Goal: Task Accomplishment & Management: Manage account settings

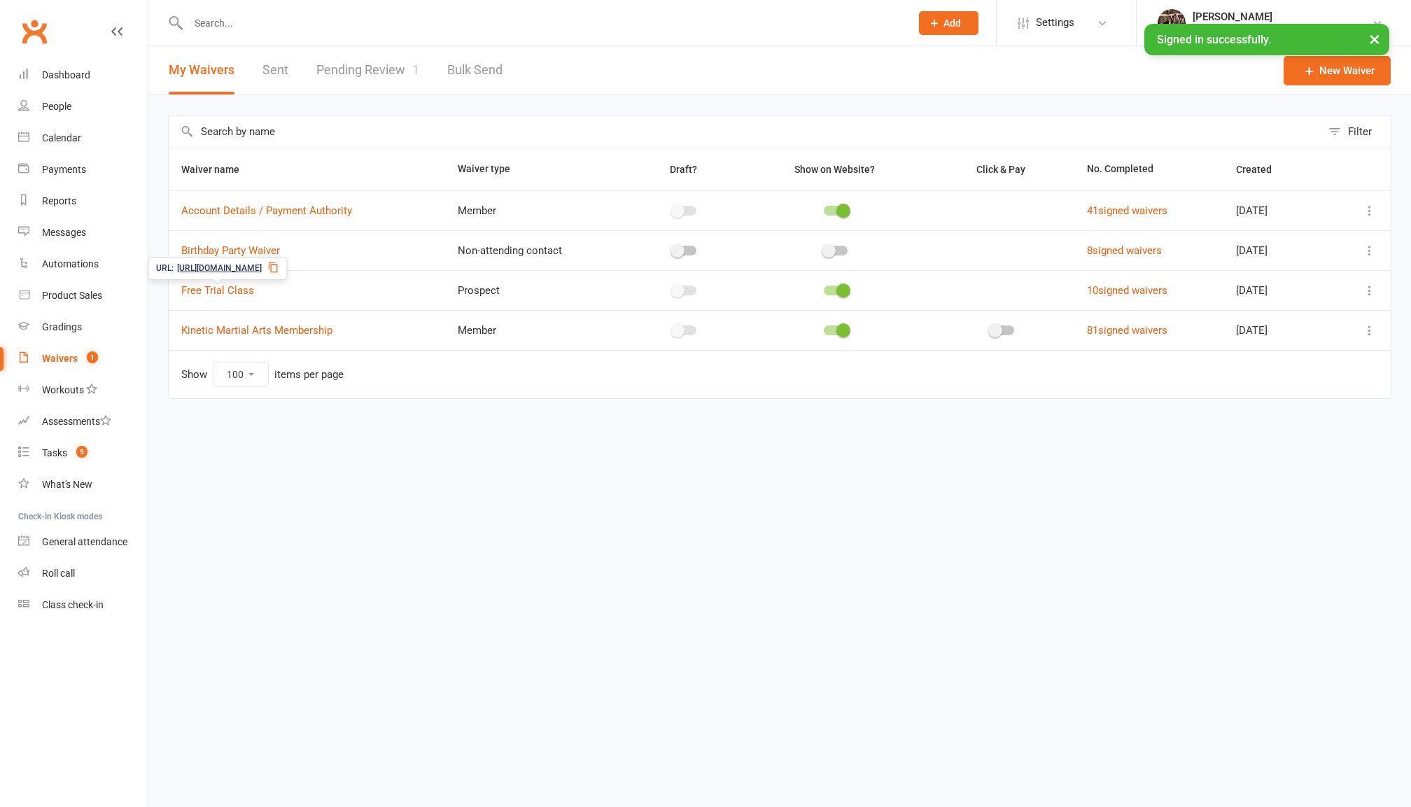
select select "100"
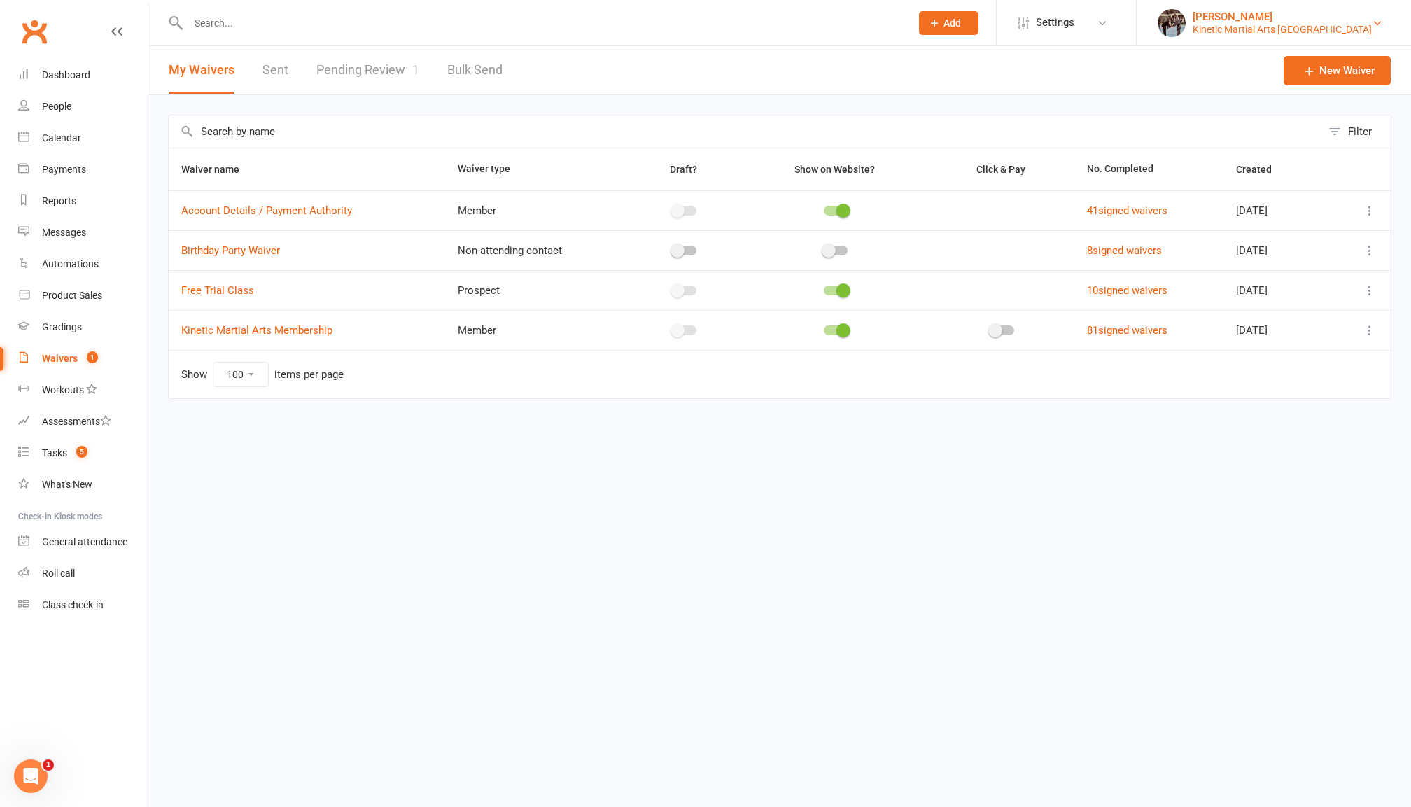
click at [1320, 23] on div "Kinetic Martial Arts Ramsgate Beach" at bounding box center [1282, 29] width 179 height 13
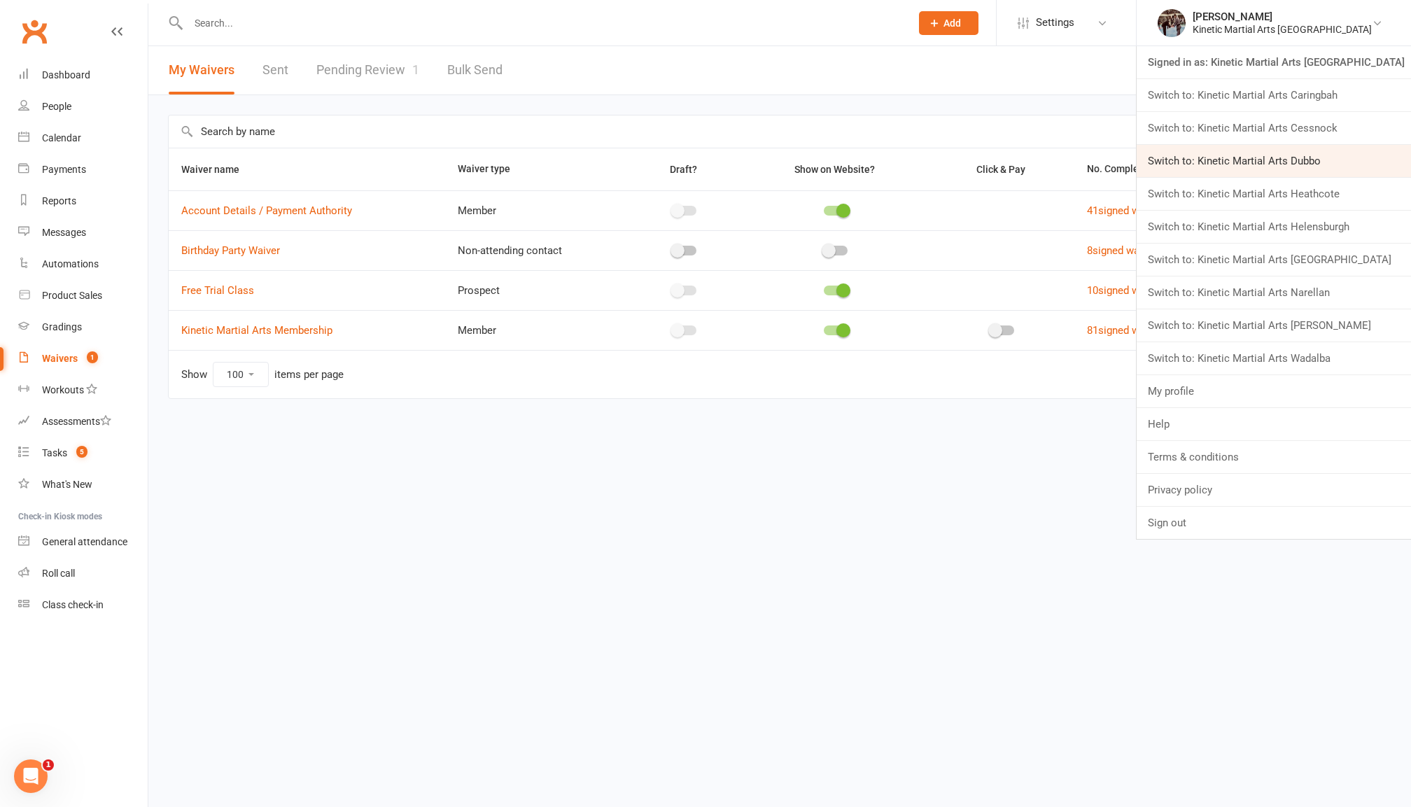
click at [1338, 160] on link "Switch to: Kinetic Martial Arts Dubbo" at bounding box center [1274, 161] width 274 height 32
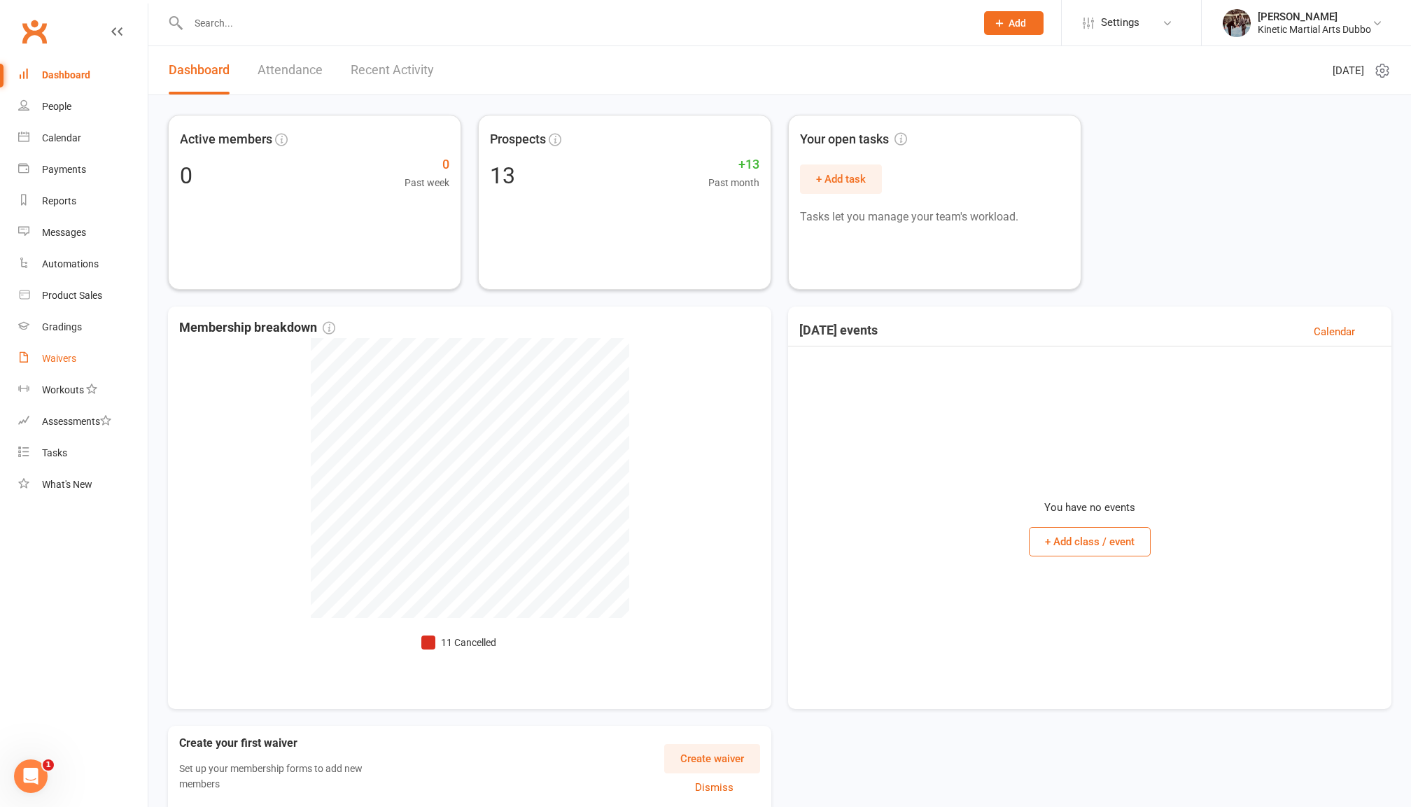
click at [53, 353] on div "Waivers" at bounding box center [59, 358] width 34 height 11
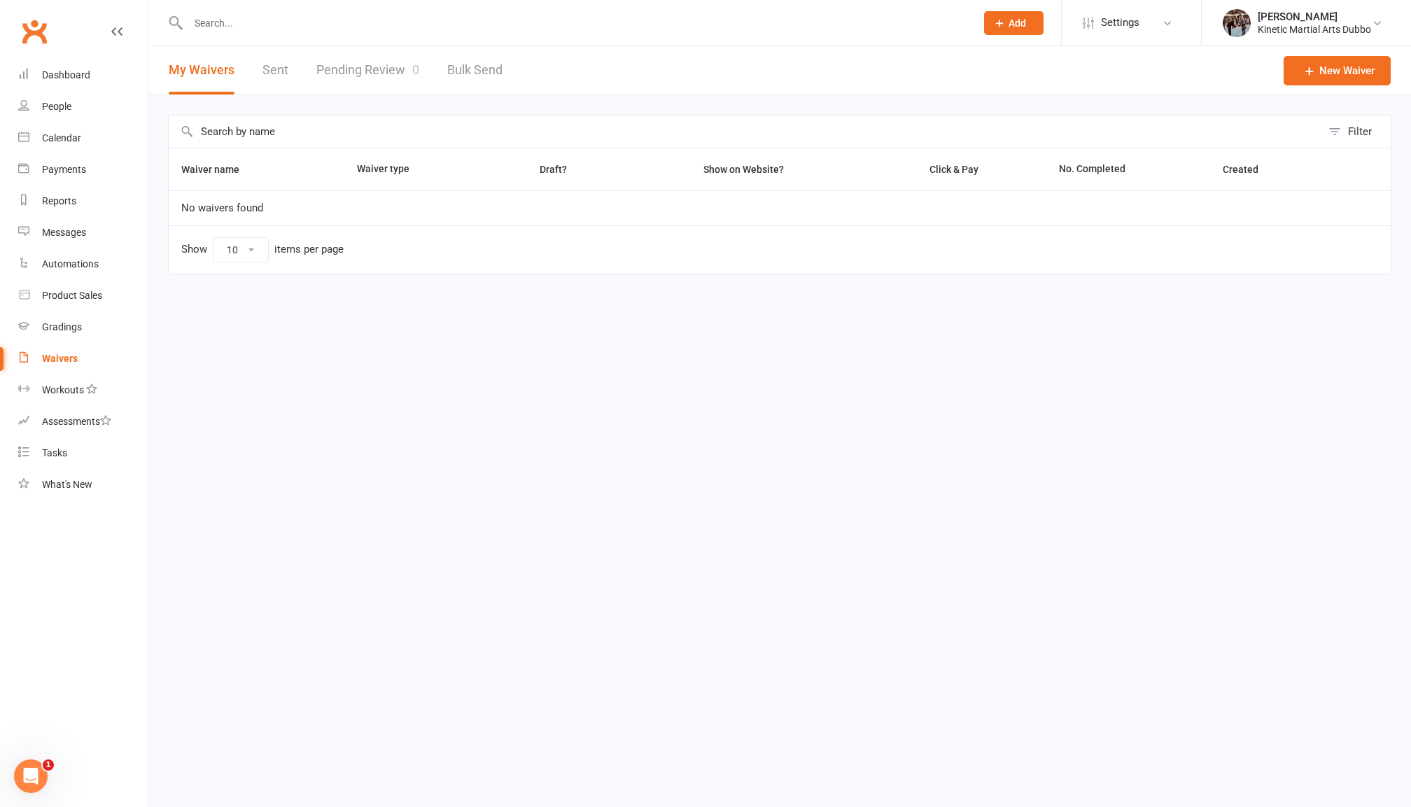
click at [384, 56] on link "Pending Review 0" at bounding box center [367, 70] width 103 height 48
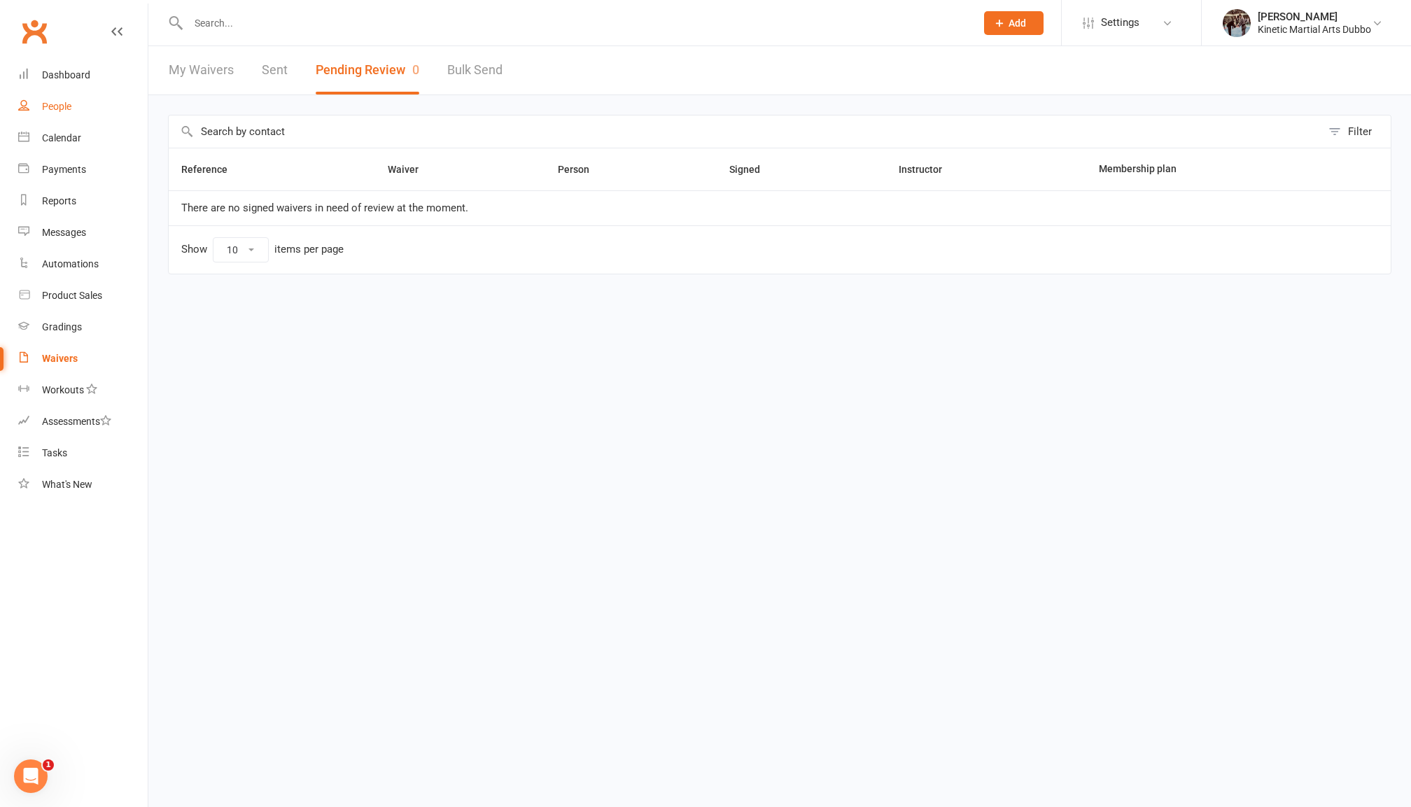
click at [82, 96] on link "People" at bounding box center [82, 106] width 129 height 31
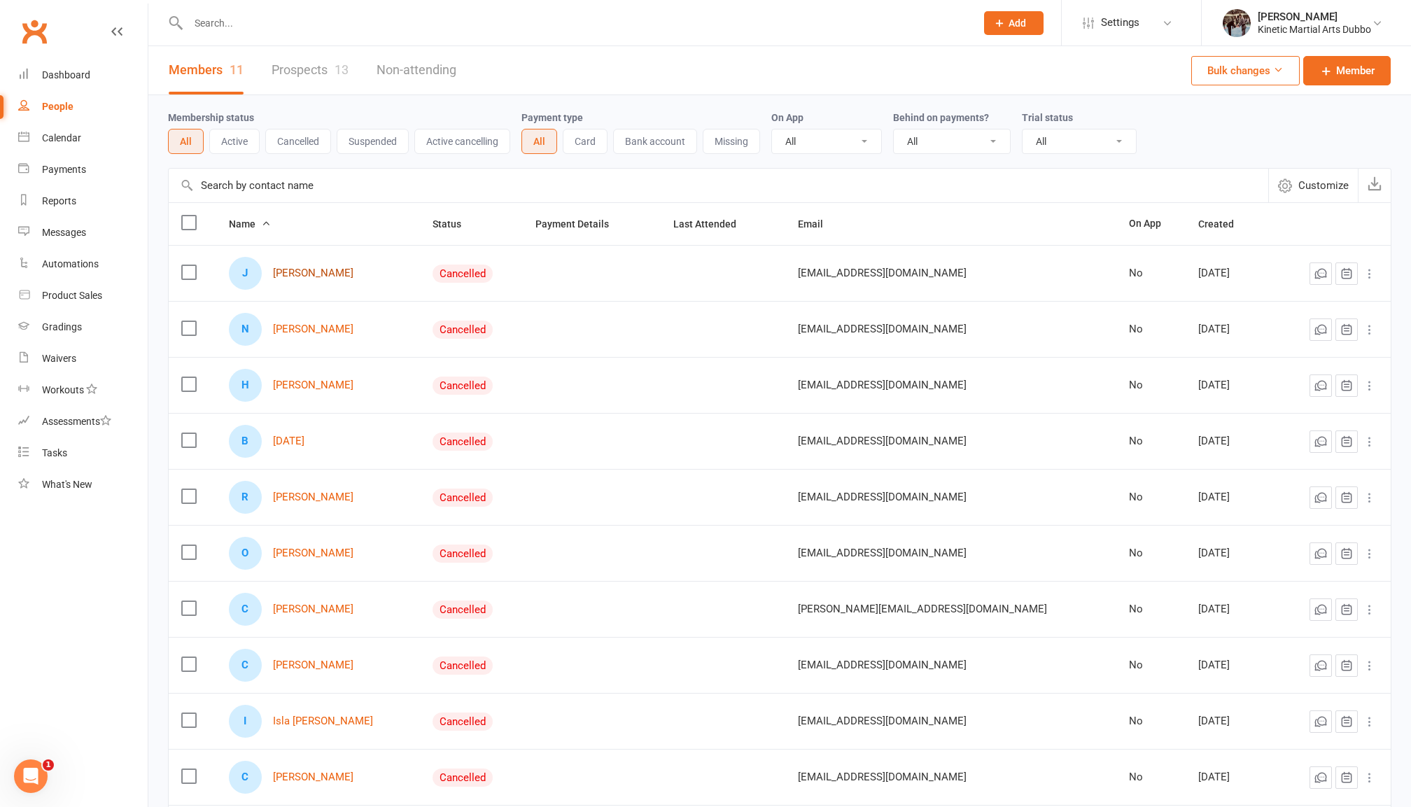
click at [328, 269] on link "Jackson Adamari" at bounding box center [313, 273] width 80 height 12
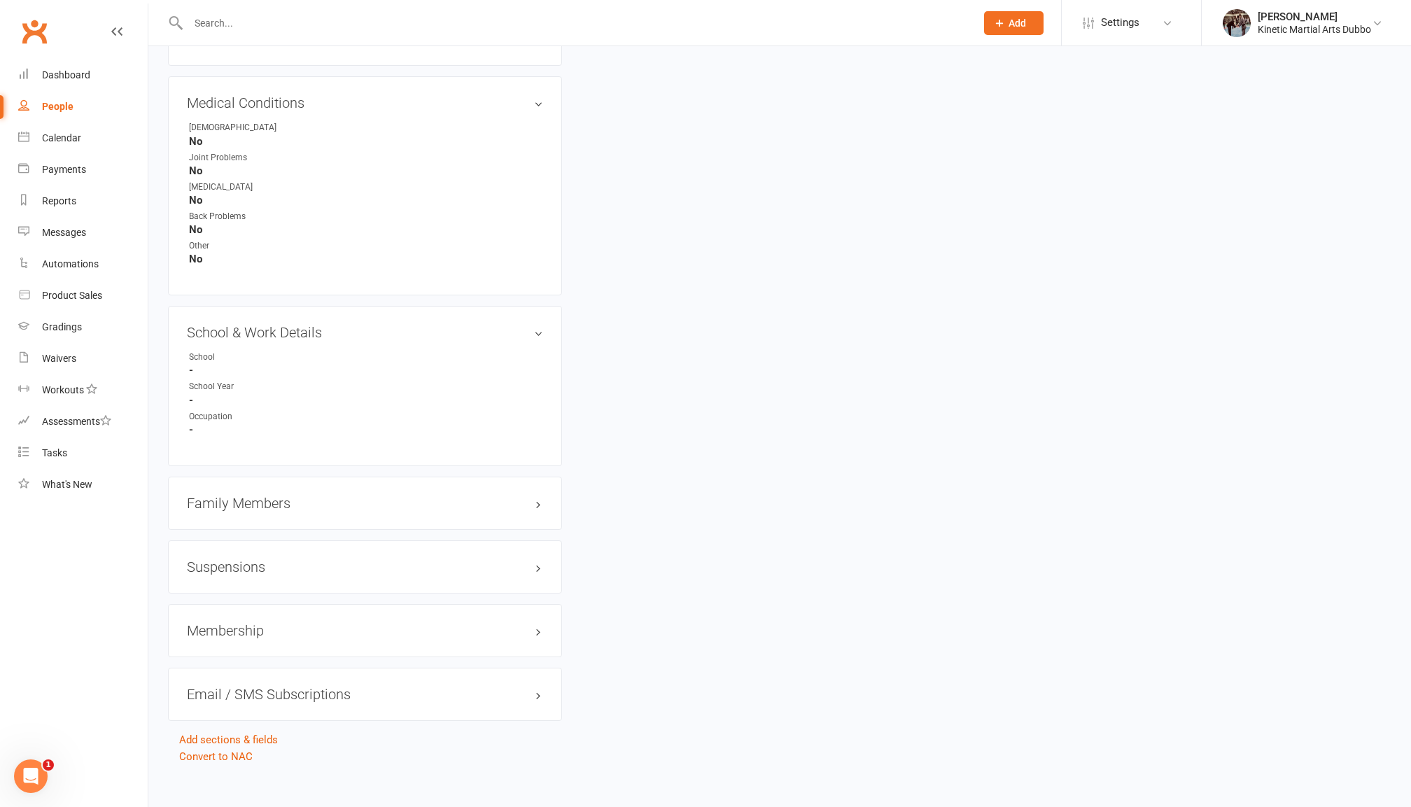
scroll to position [1198, 0]
click at [281, 495] on div "Family Members" at bounding box center [365, 503] width 394 height 53
click at [283, 496] on h3 "Family Members" at bounding box center [365, 503] width 356 height 15
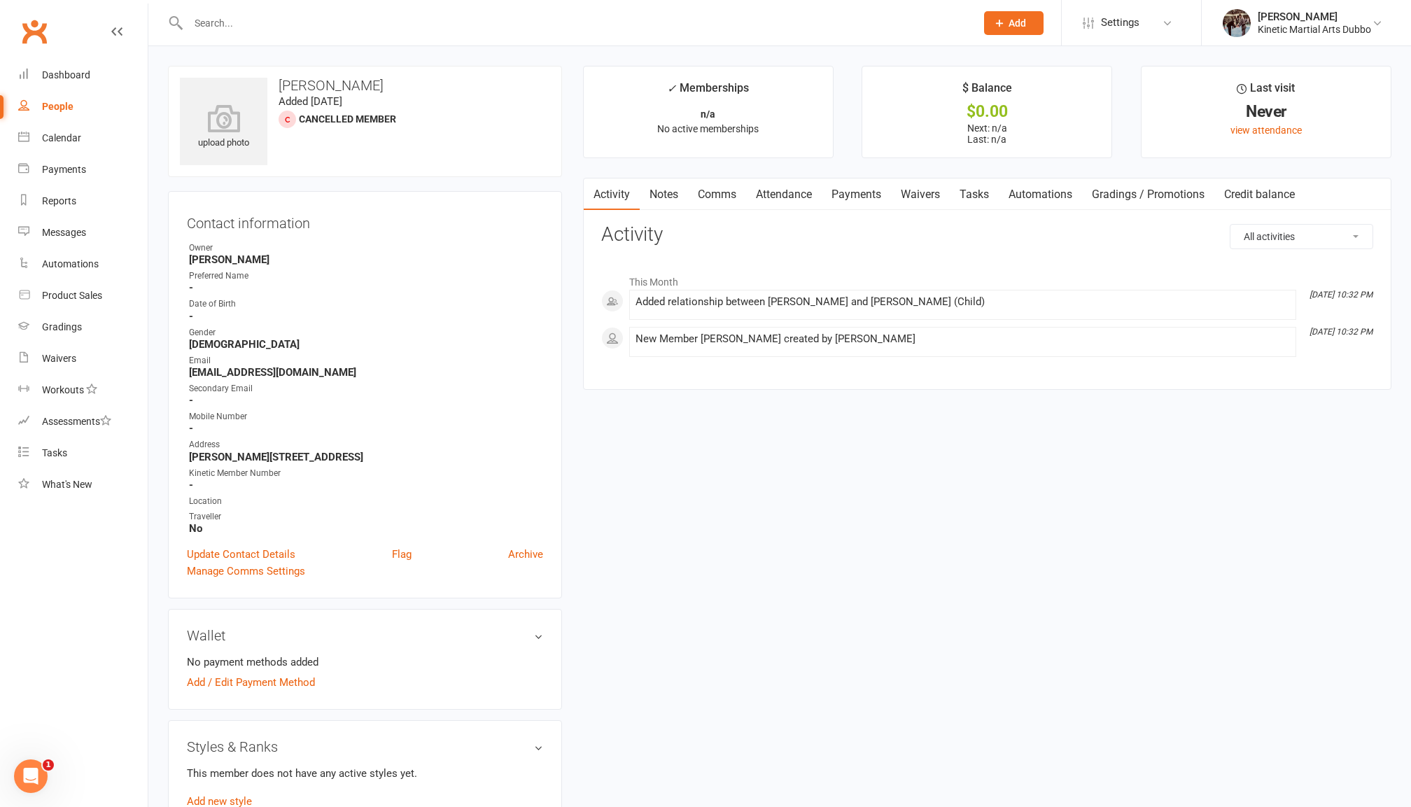
scroll to position [0, 0]
click at [1363, 26] on div "Kinetic Martial Arts Dubbo" at bounding box center [1314, 29] width 113 height 13
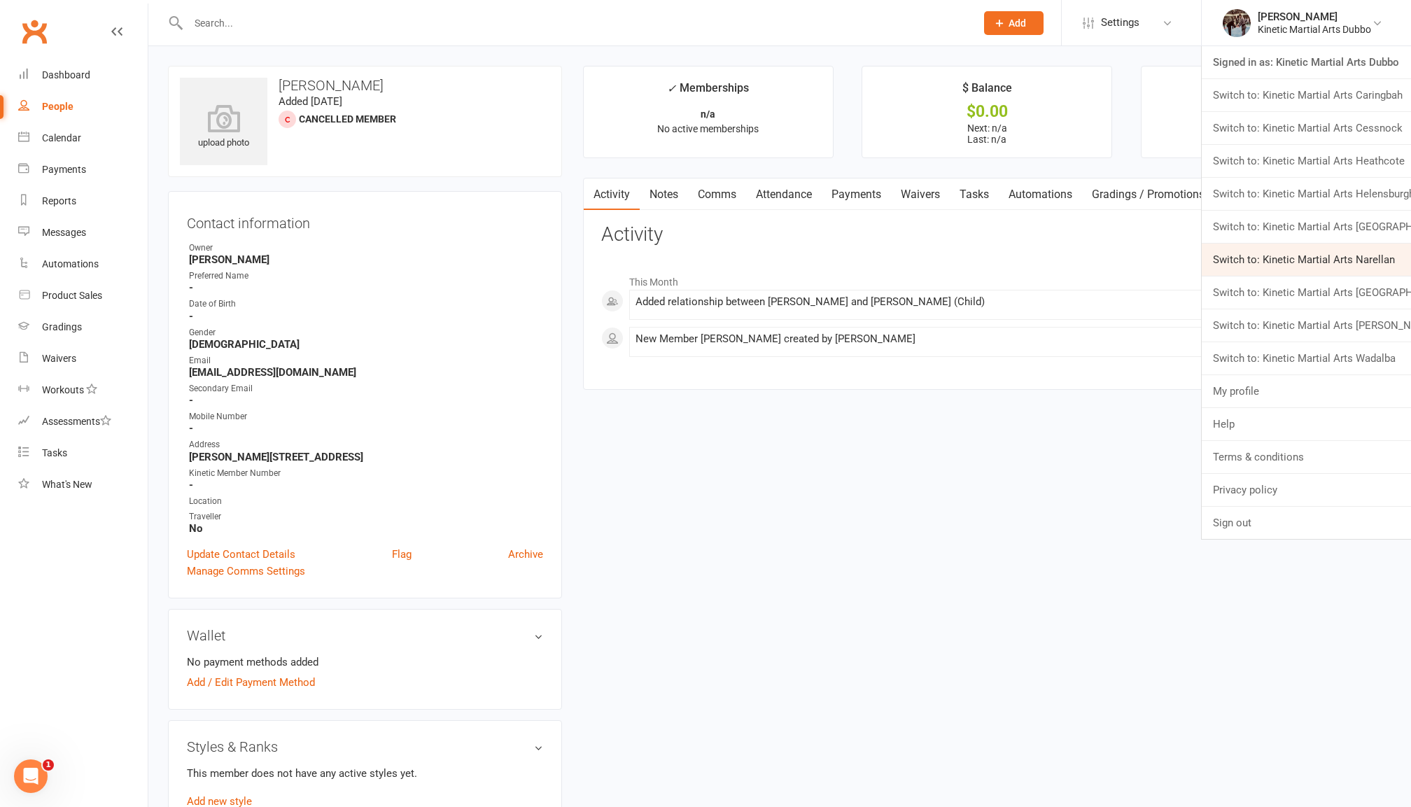
click at [1303, 267] on link "Switch to: Kinetic Martial Arts Narellan" at bounding box center [1306, 260] width 209 height 32
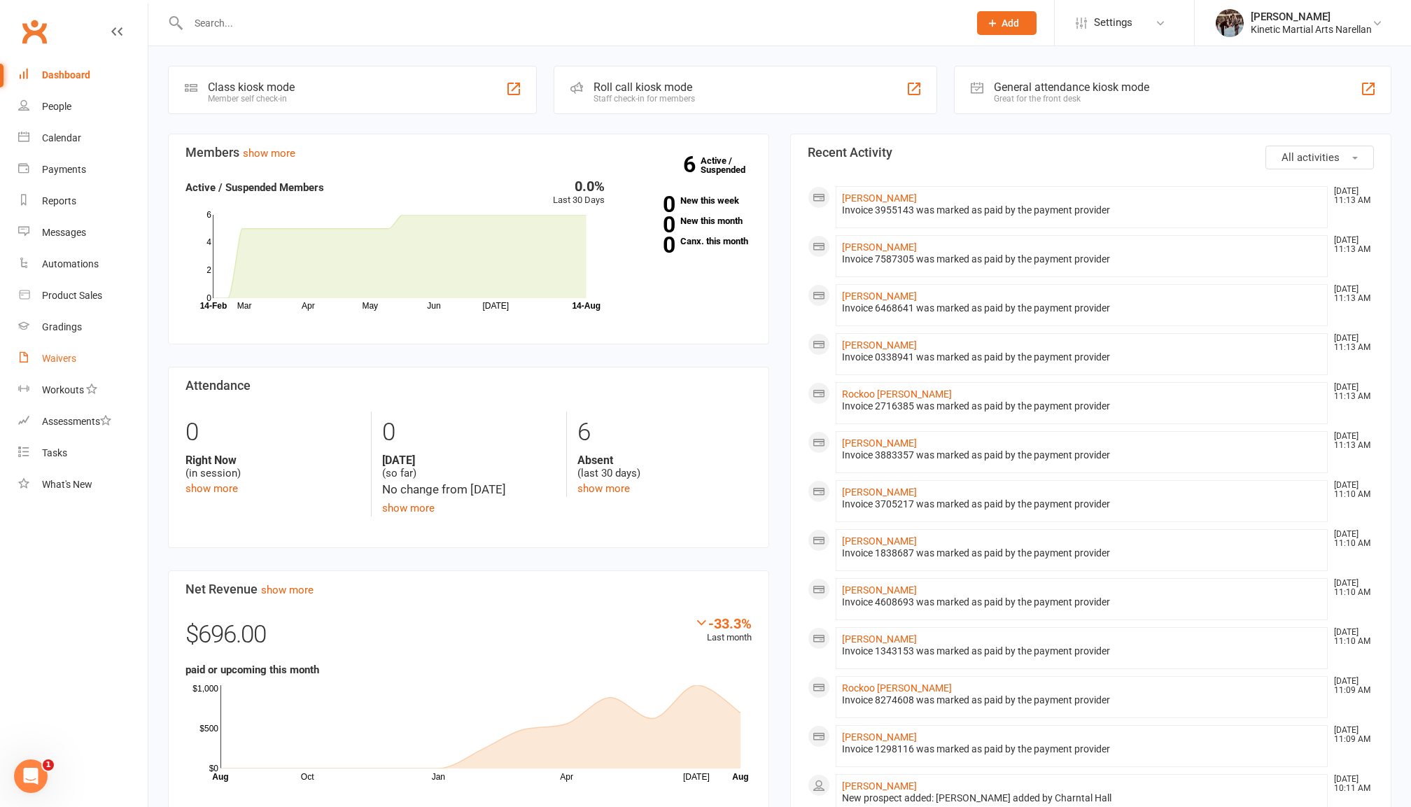
click at [65, 353] on div "Waivers" at bounding box center [59, 358] width 34 height 11
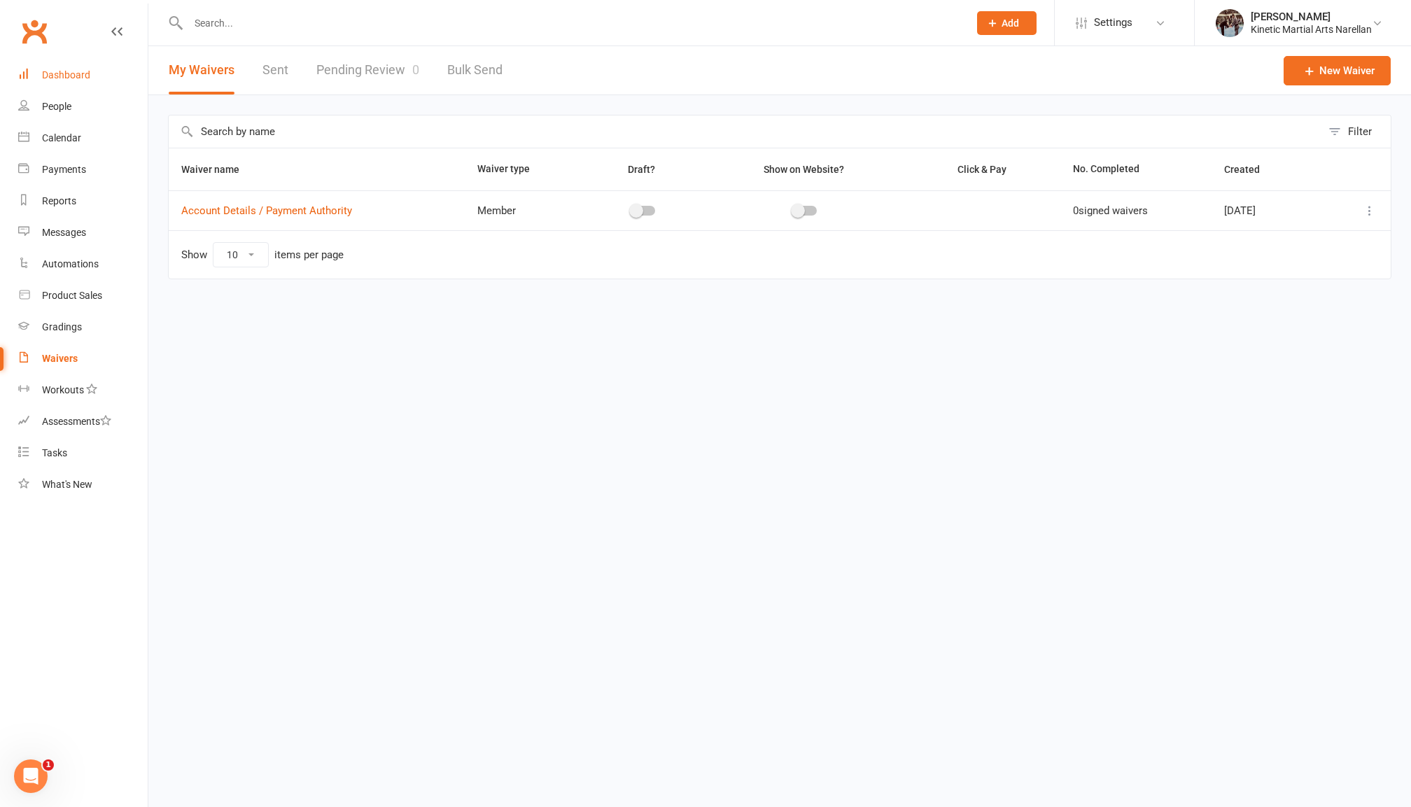
click at [73, 79] on div "Dashboard" at bounding box center [66, 74] width 48 height 11
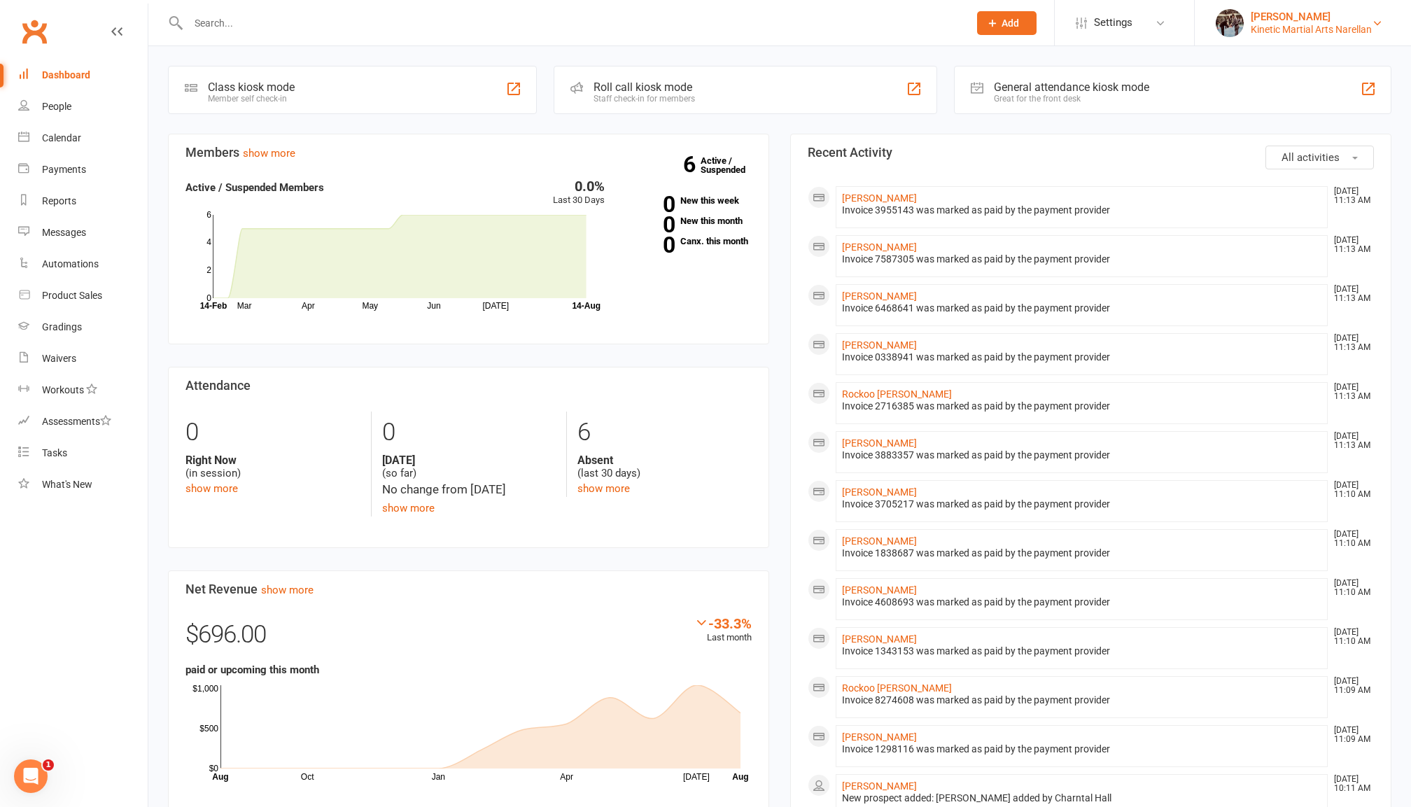
click at [1334, 15] on div "[PERSON_NAME]" at bounding box center [1311, 16] width 121 height 13
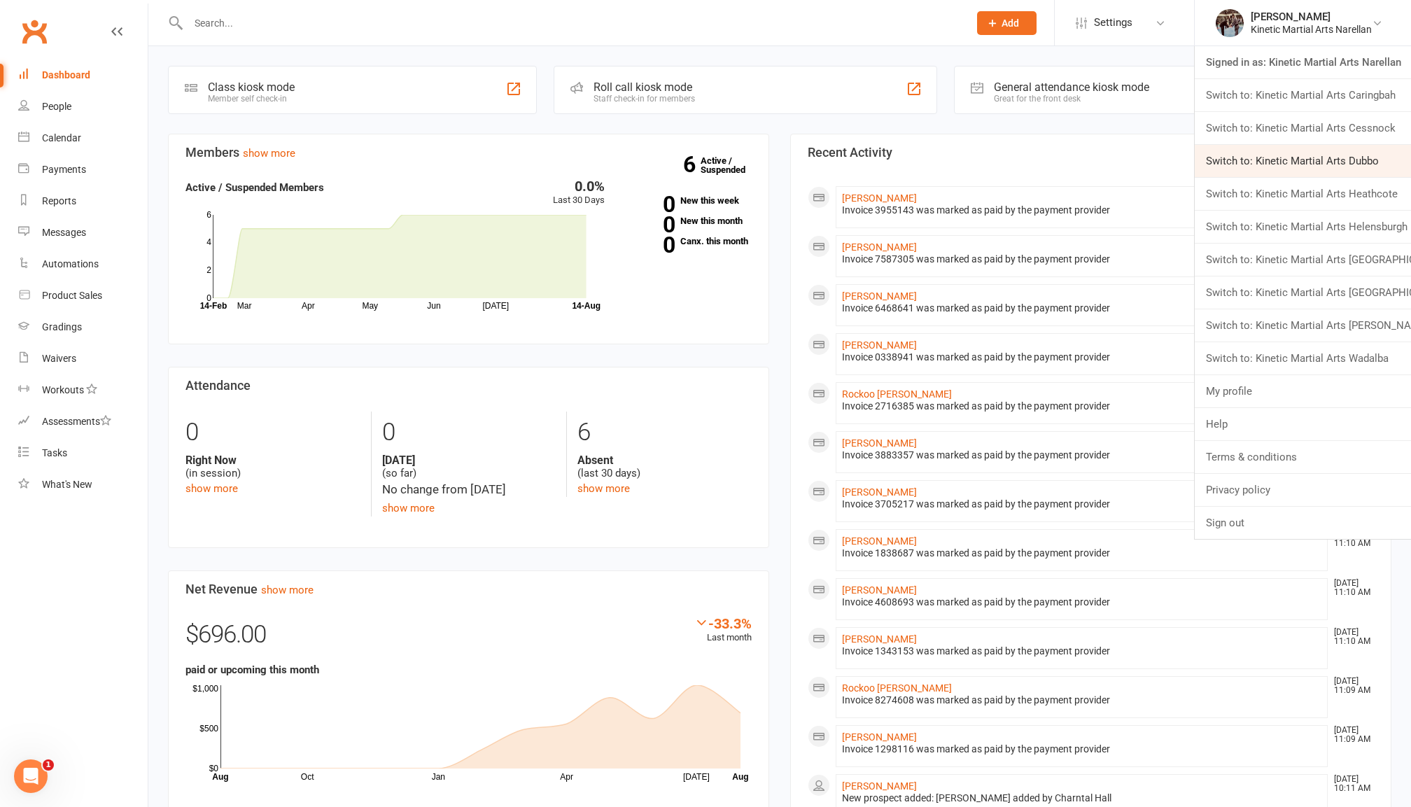
click at [1317, 164] on link "Switch to: Kinetic Martial Arts Dubbo" at bounding box center [1303, 161] width 216 height 32
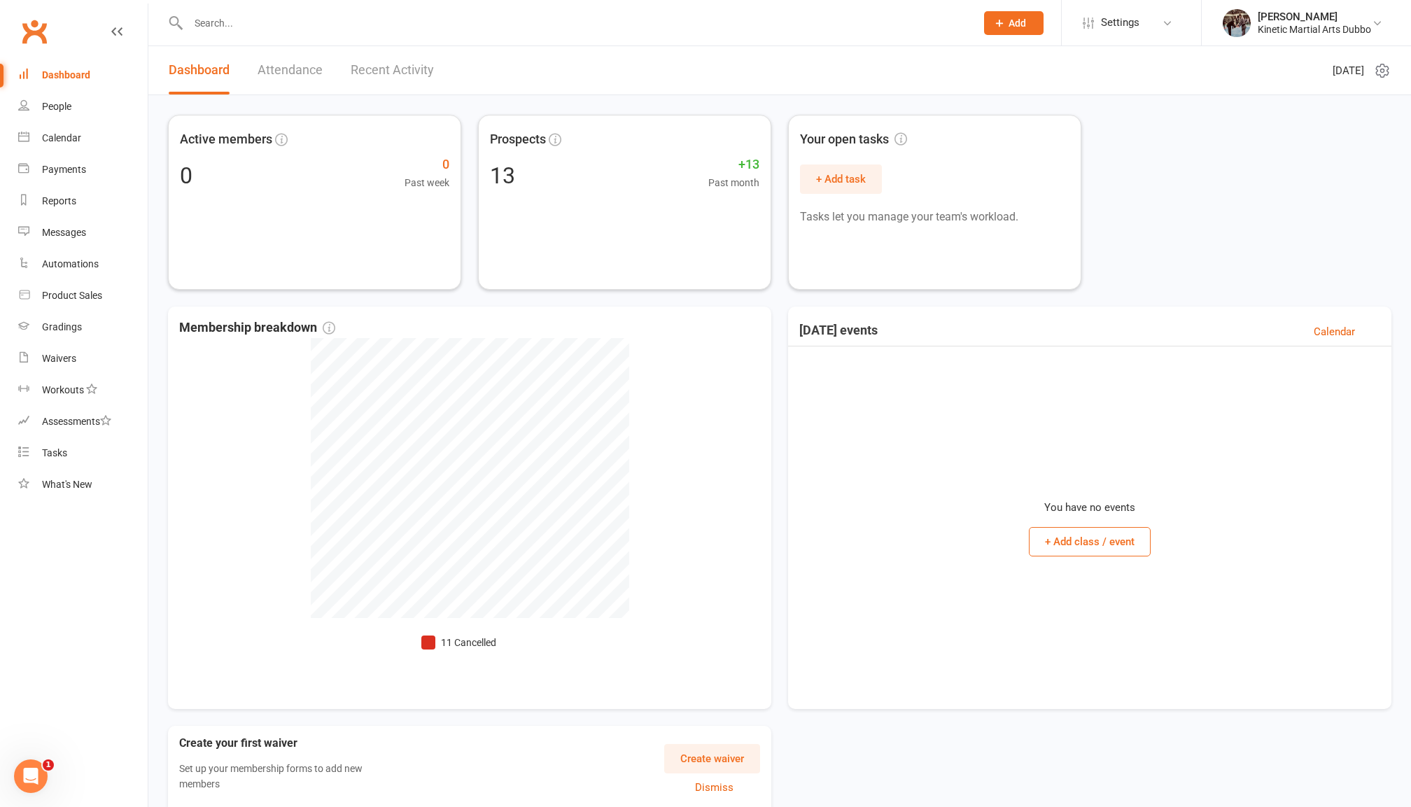
click at [311, 70] on link "Attendance" at bounding box center [290, 70] width 65 height 48
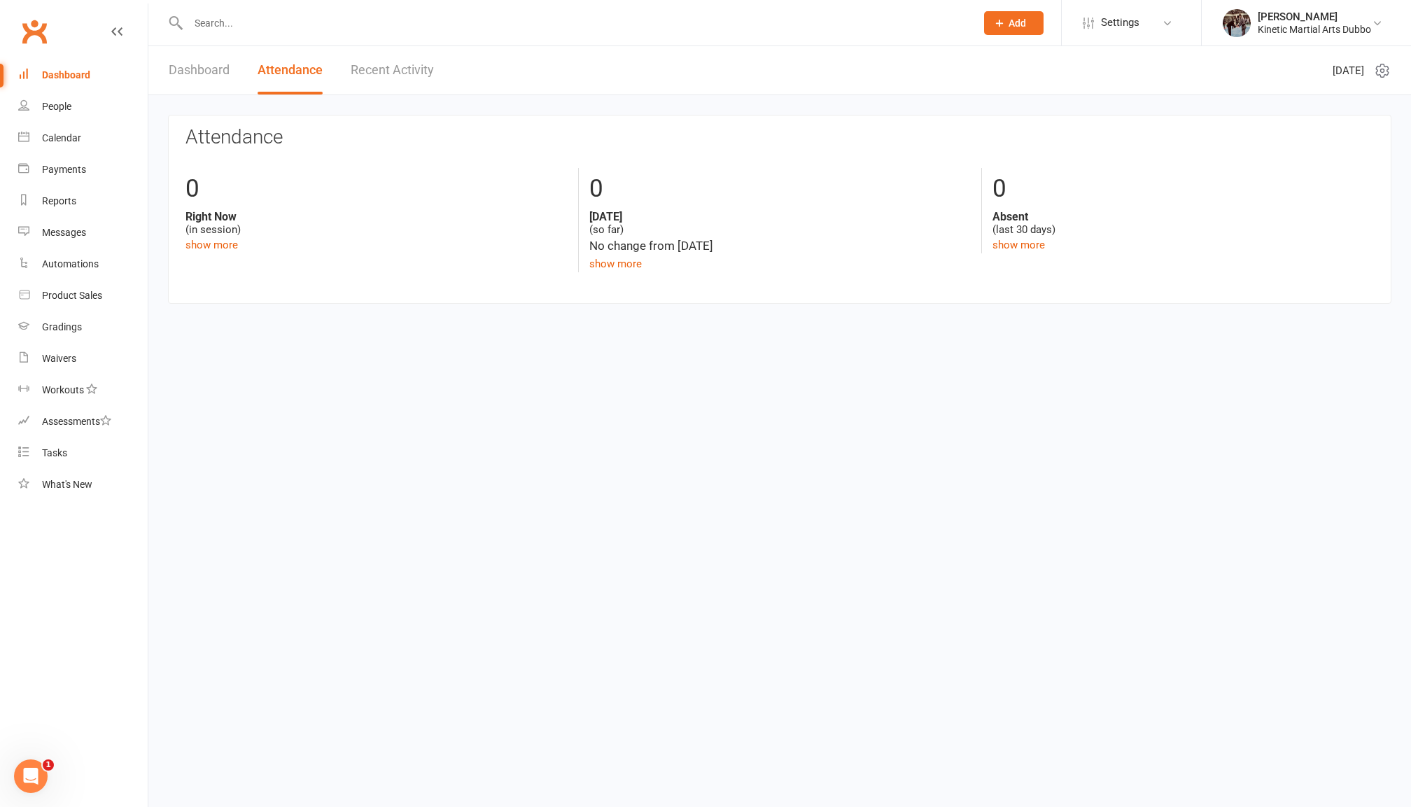
click at [207, 67] on link "Dashboard" at bounding box center [199, 70] width 61 height 48
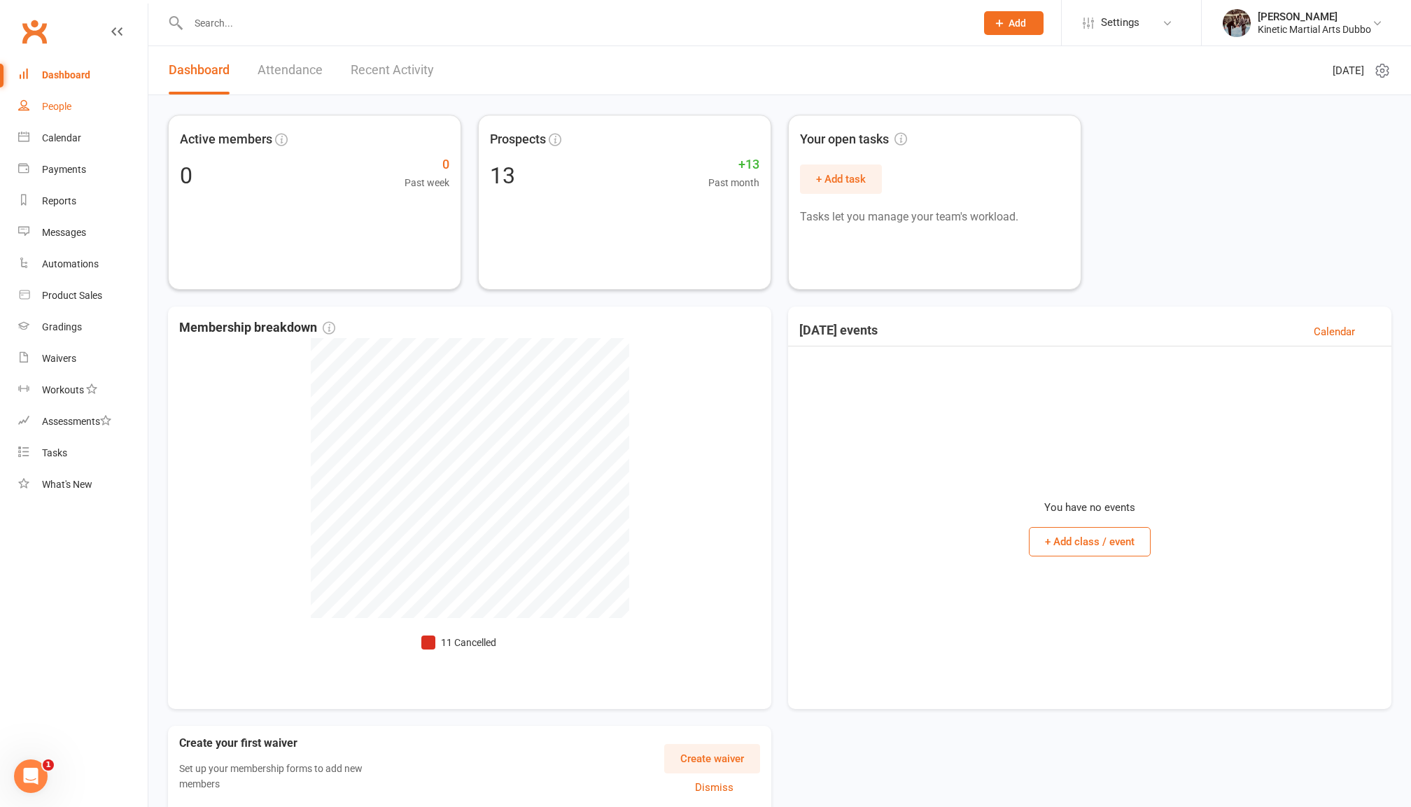
click at [64, 110] on div "People" at bounding box center [56, 106] width 29 height 11
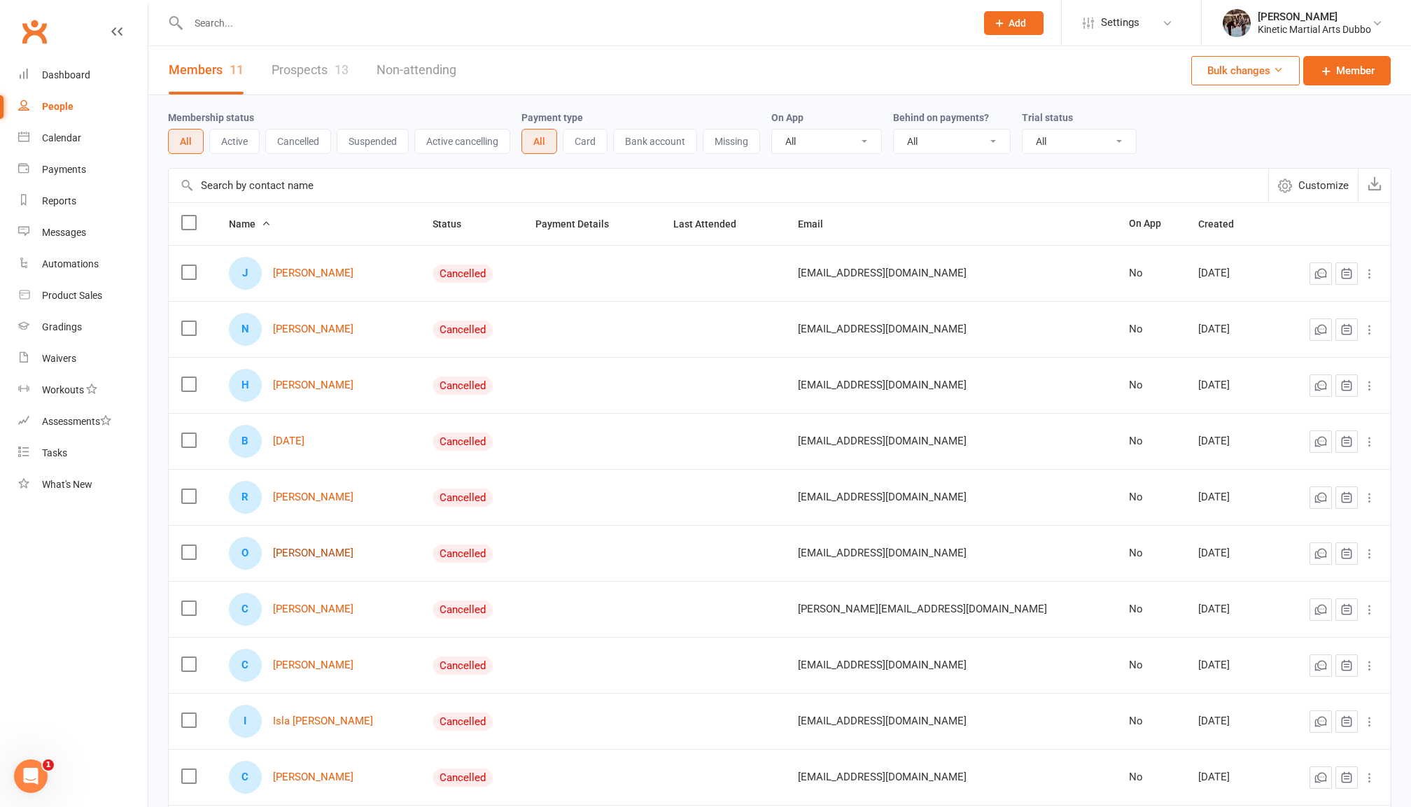
click at [323, 551] on link "Ollie Hannam" at bounding box center [313, 553] width 80 height 12
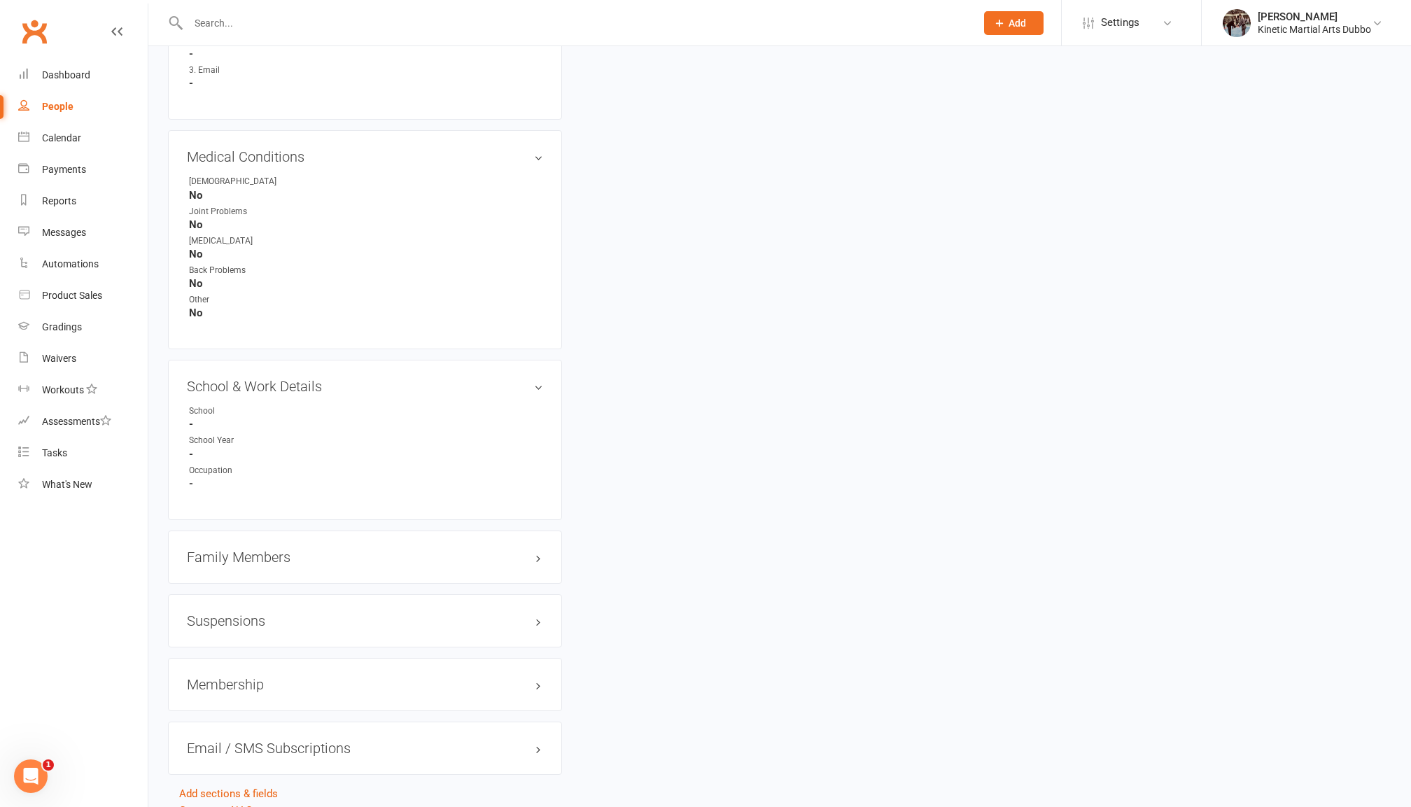
scroll to position [1148, 0]
click at [342, 674] on h3 "Membership" at bounding box center [365, 681] width 356 height 15
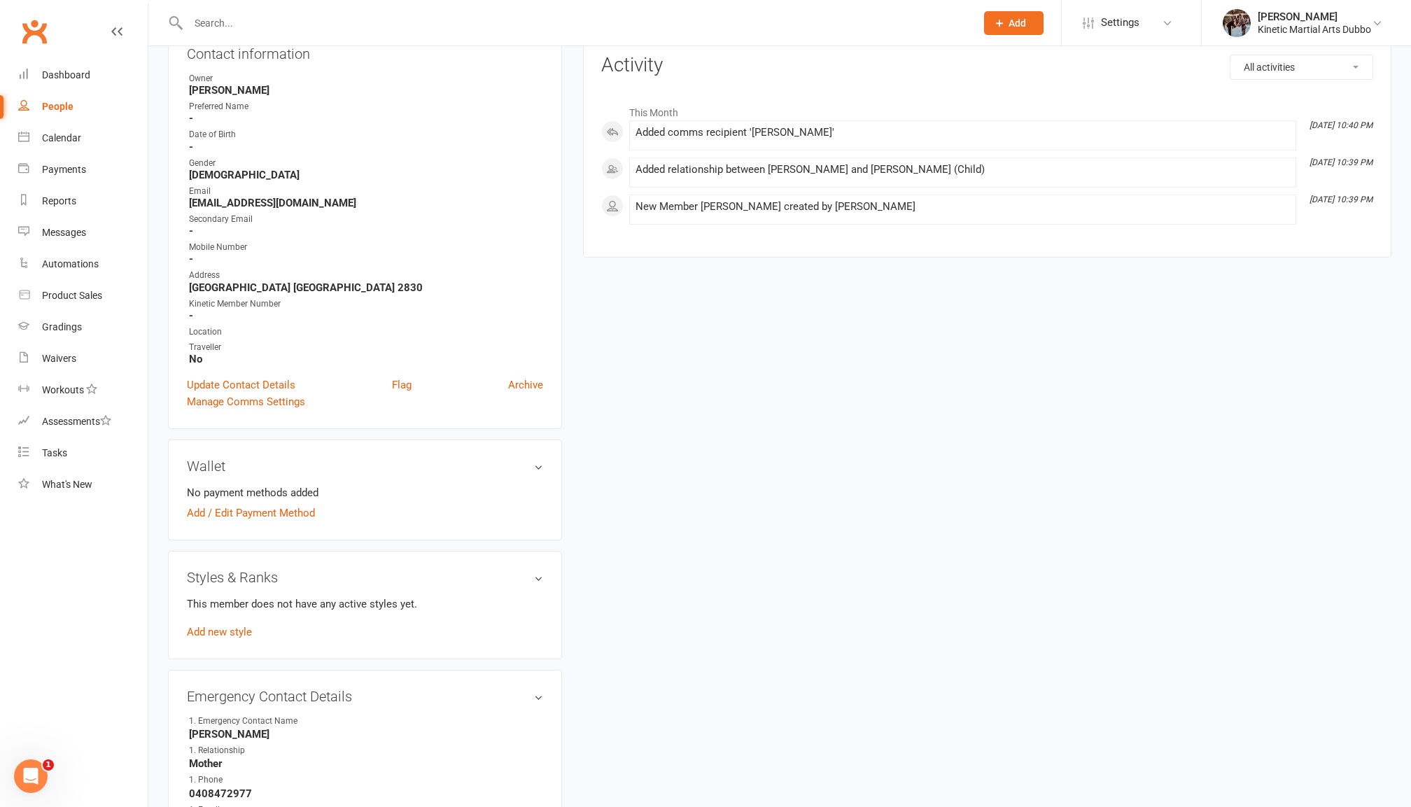
scroll to position [171, 0]
click at [274, 393] on link "Manage Comms Settings" at bounding box center [246, 400] width 118 height 17
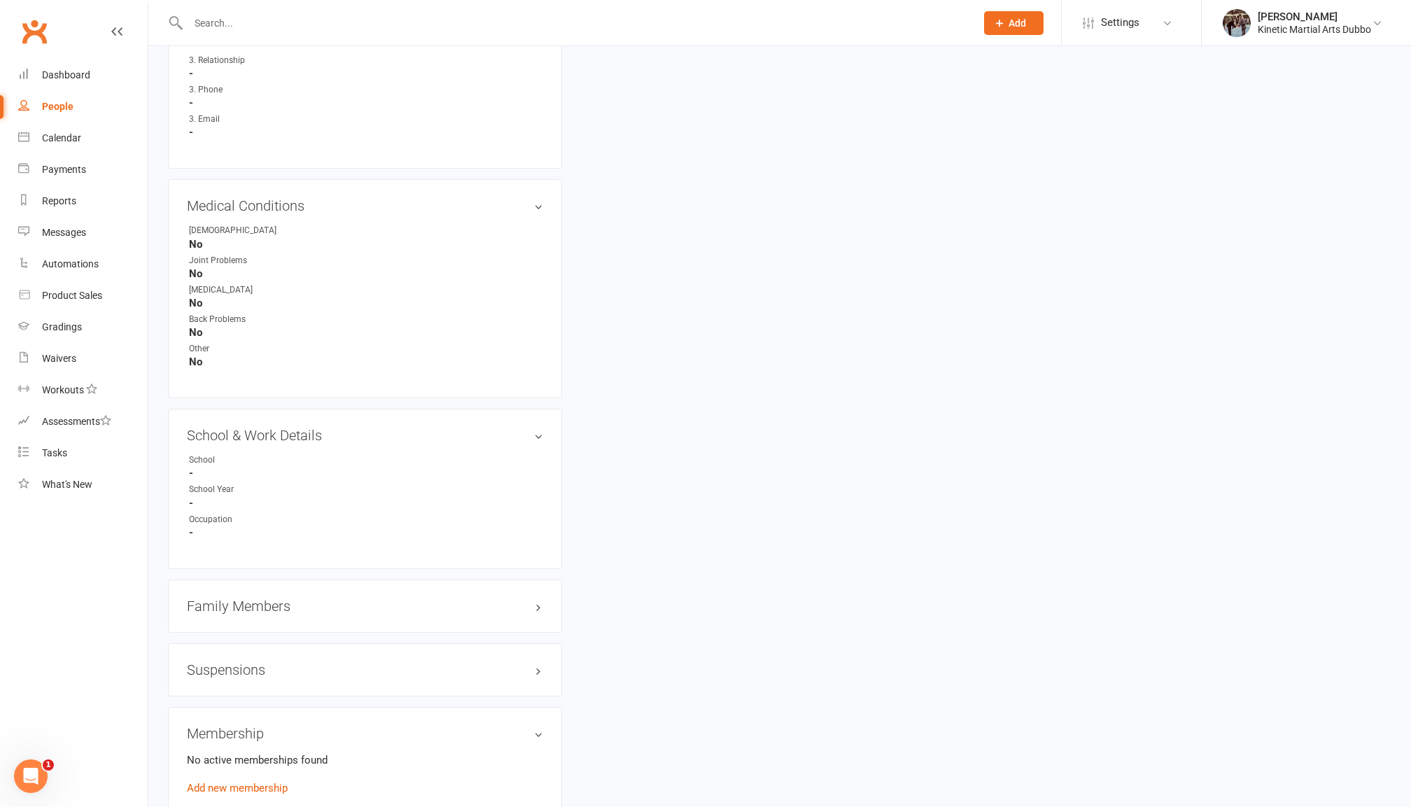
scroll to position [1143, 0]
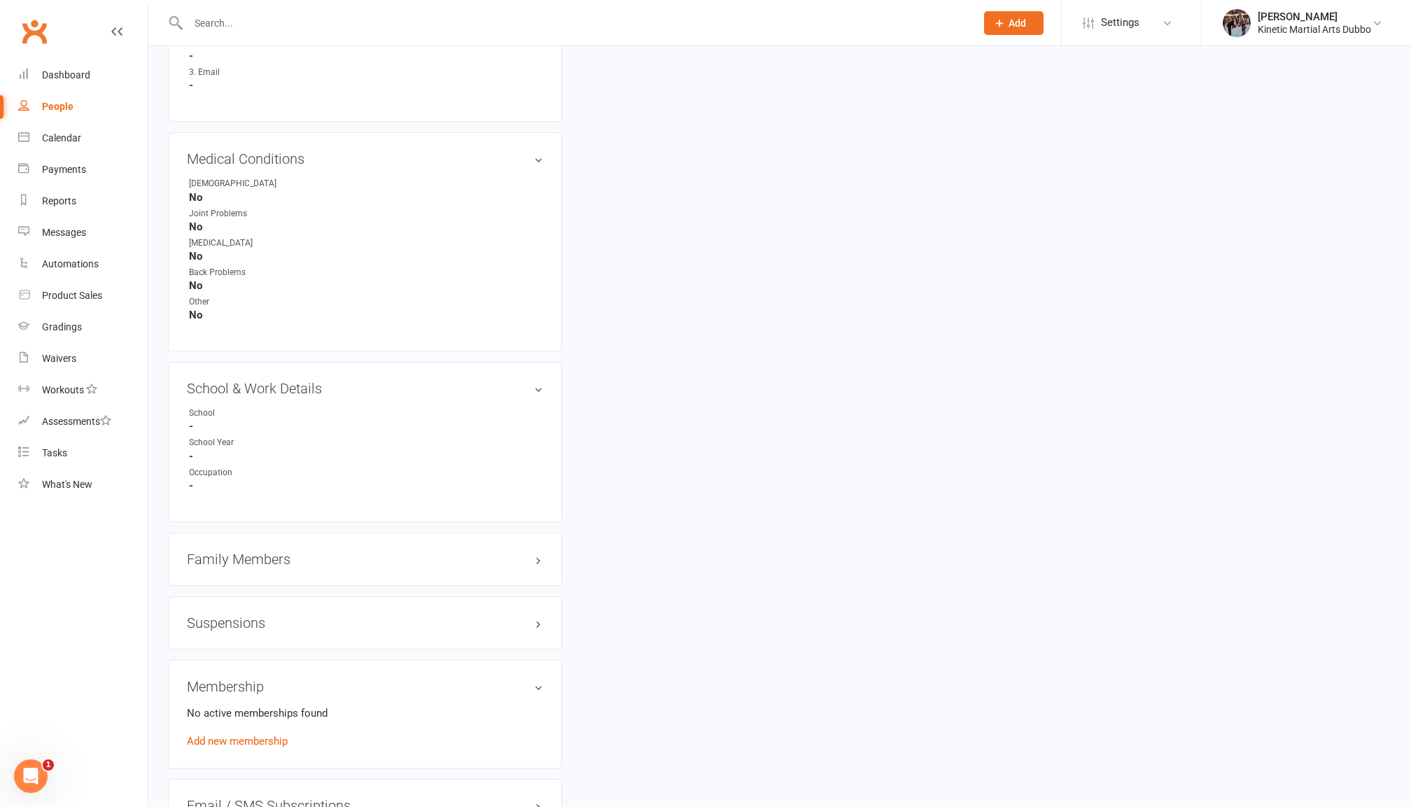
click at [381, 533] on div "Family Members" at bounding box center [365, 559] width 394 height 53
click at [379, 551] on h3 "Family Members" at bounding box center [365, 558] width 356 height 15
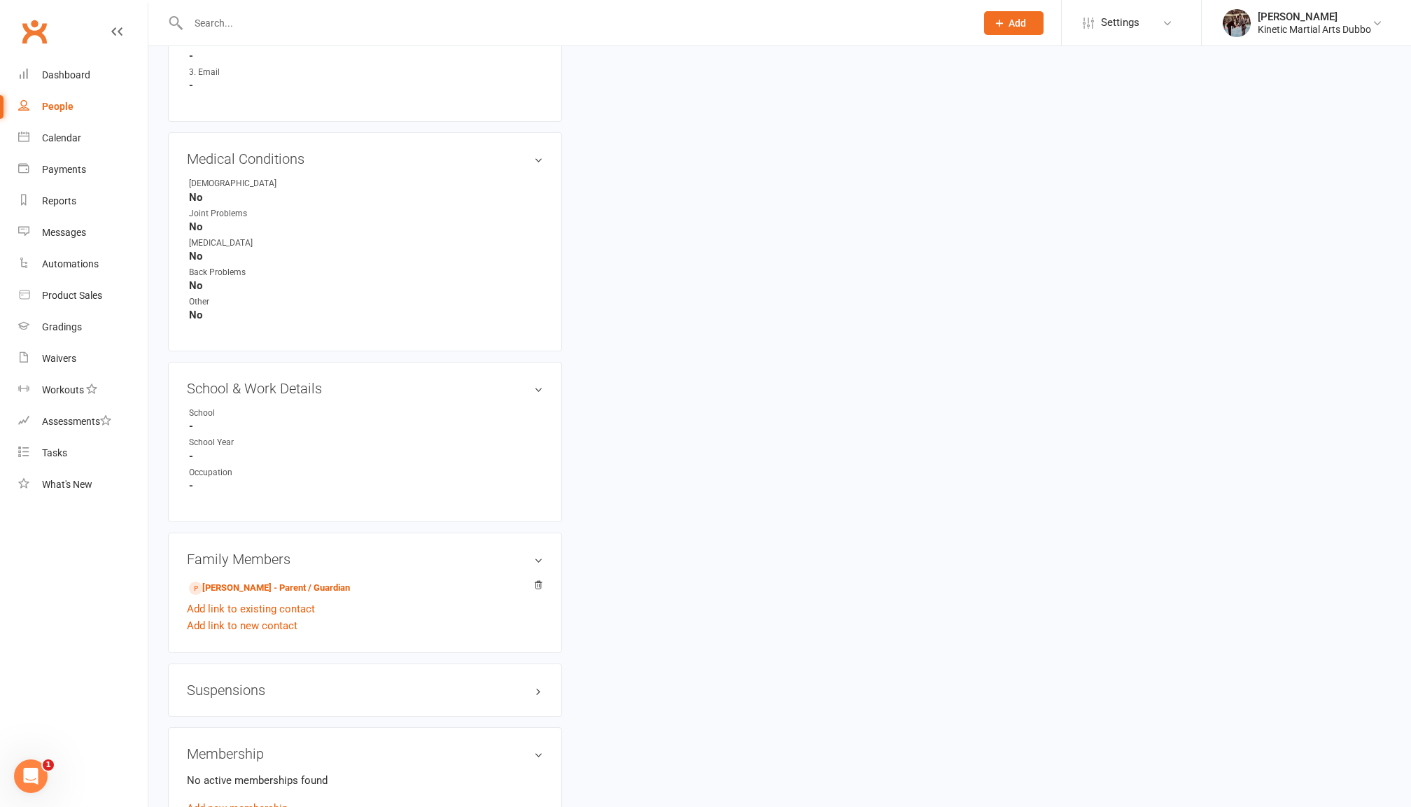
click at [51, 105] on div "People" at bounding box center [57, 106] width 31 height 11
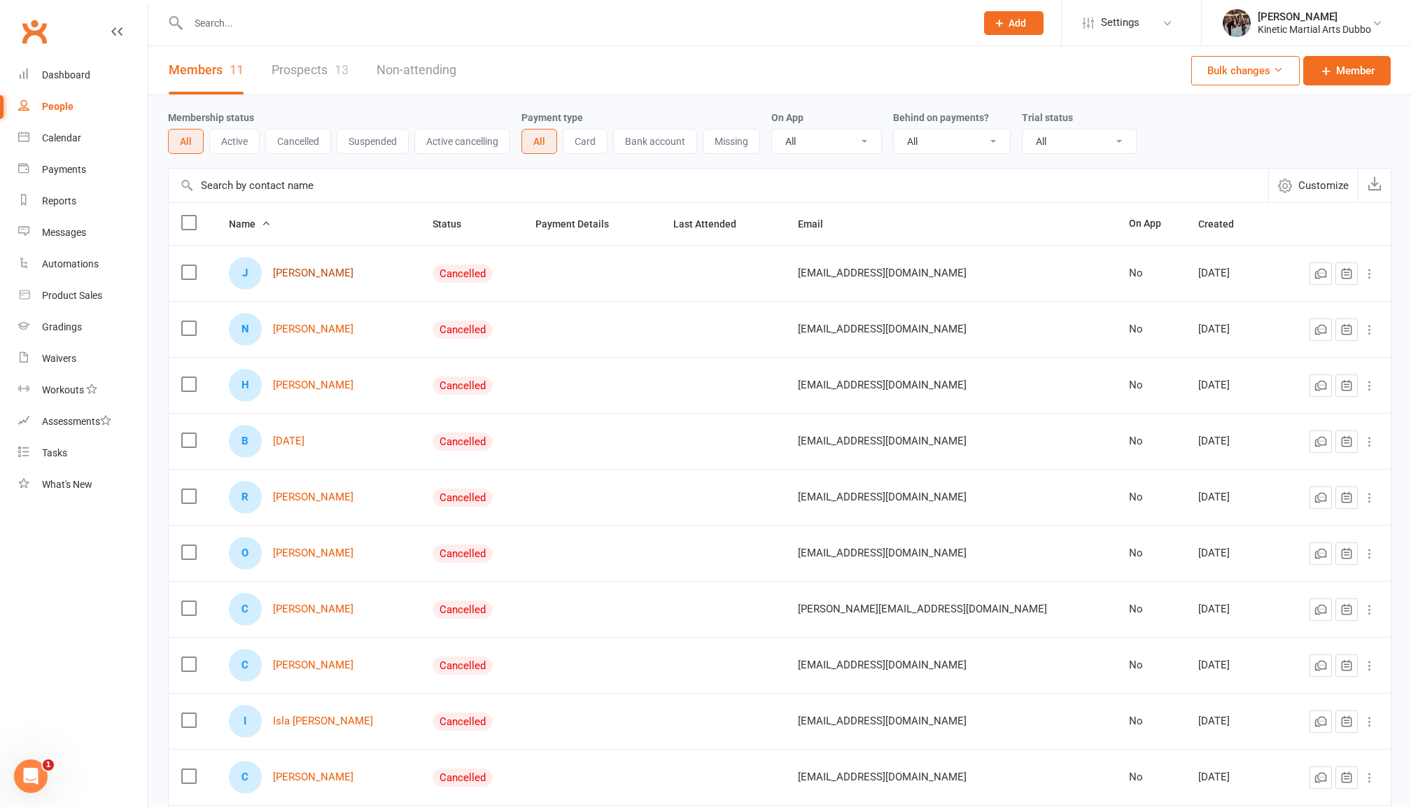
click at [340, 276] on link "Jackson Adamari" at bounding box center [313, 273] width 80 height 12
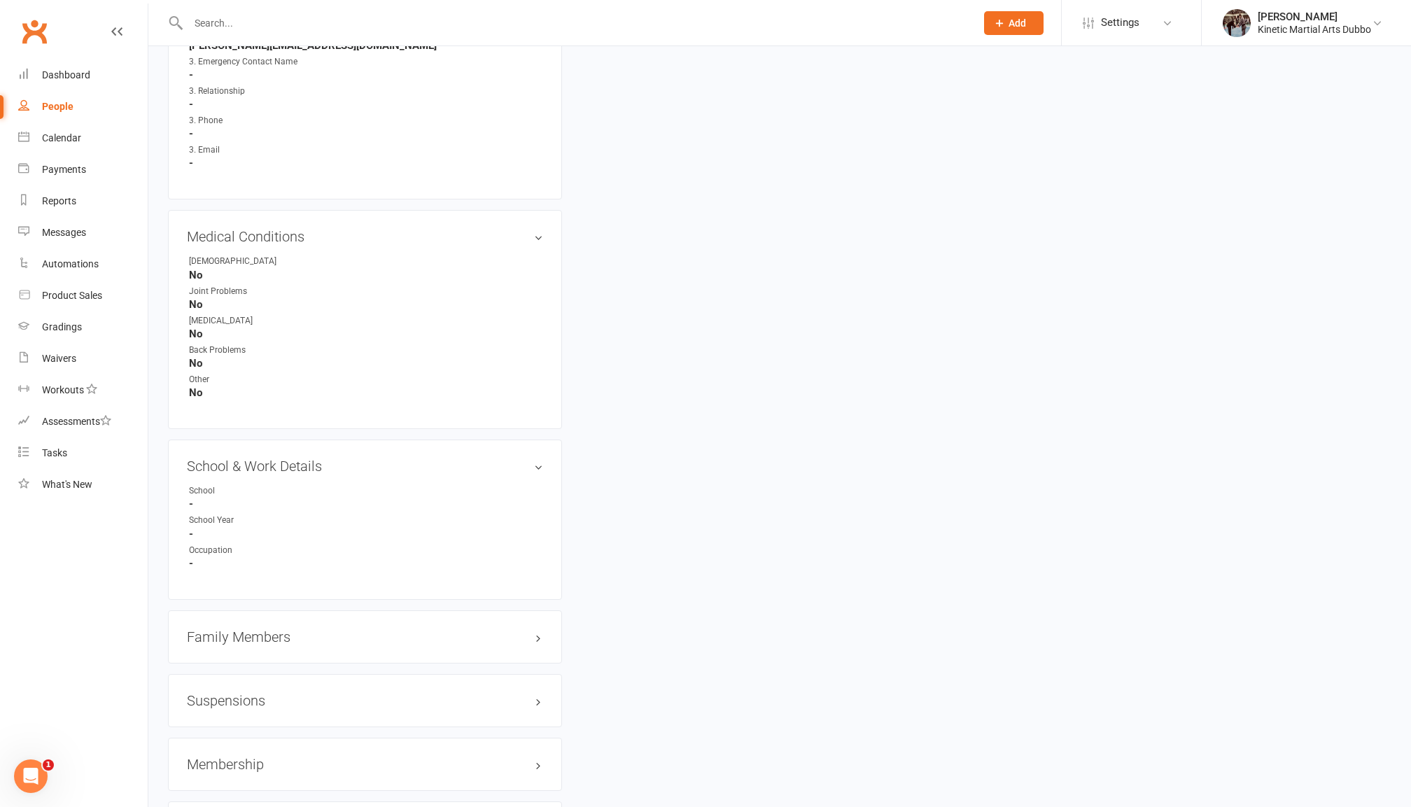
scroll to position [1121, 0]
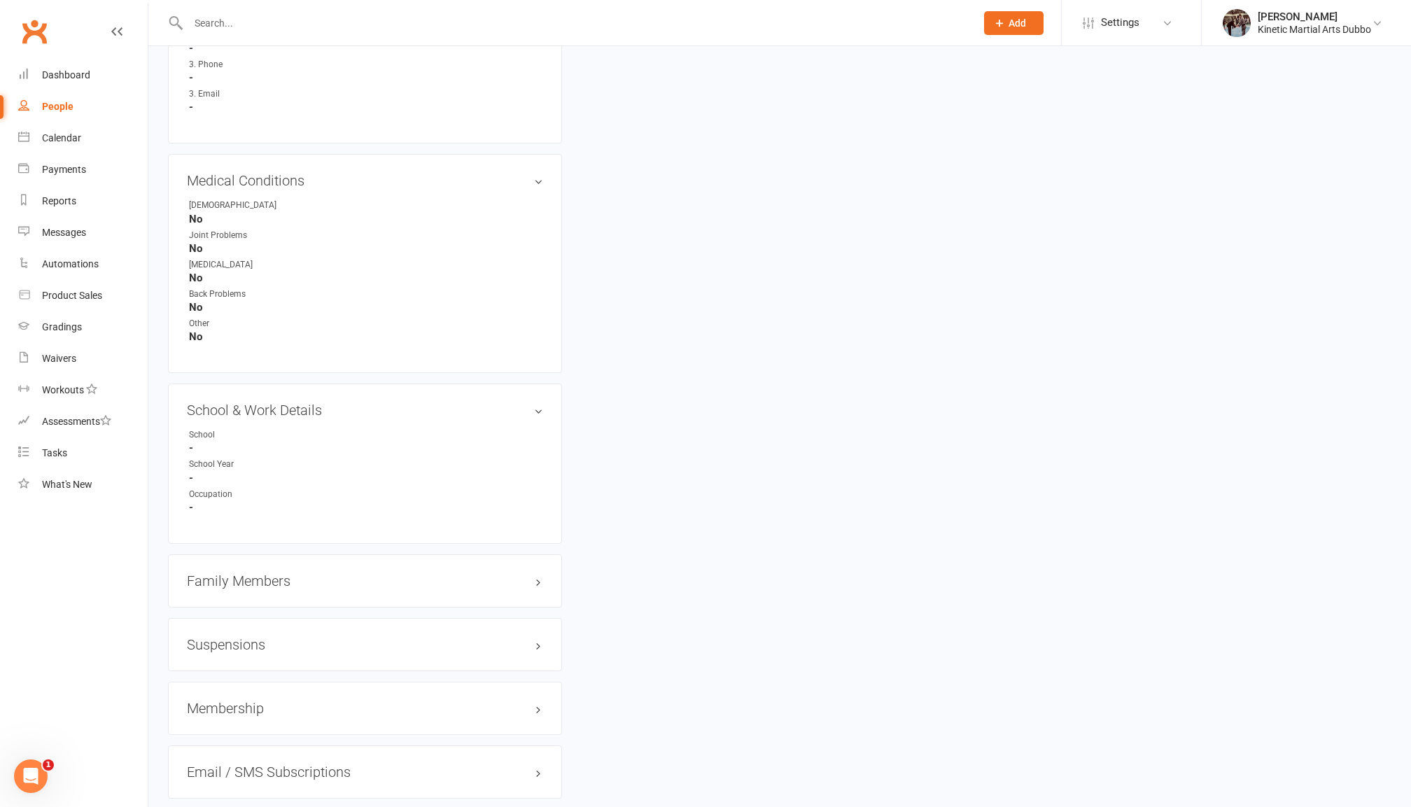
click at [253, 573] on h3 "Family Members" at bounding box center [365, 580] width 356 height 15
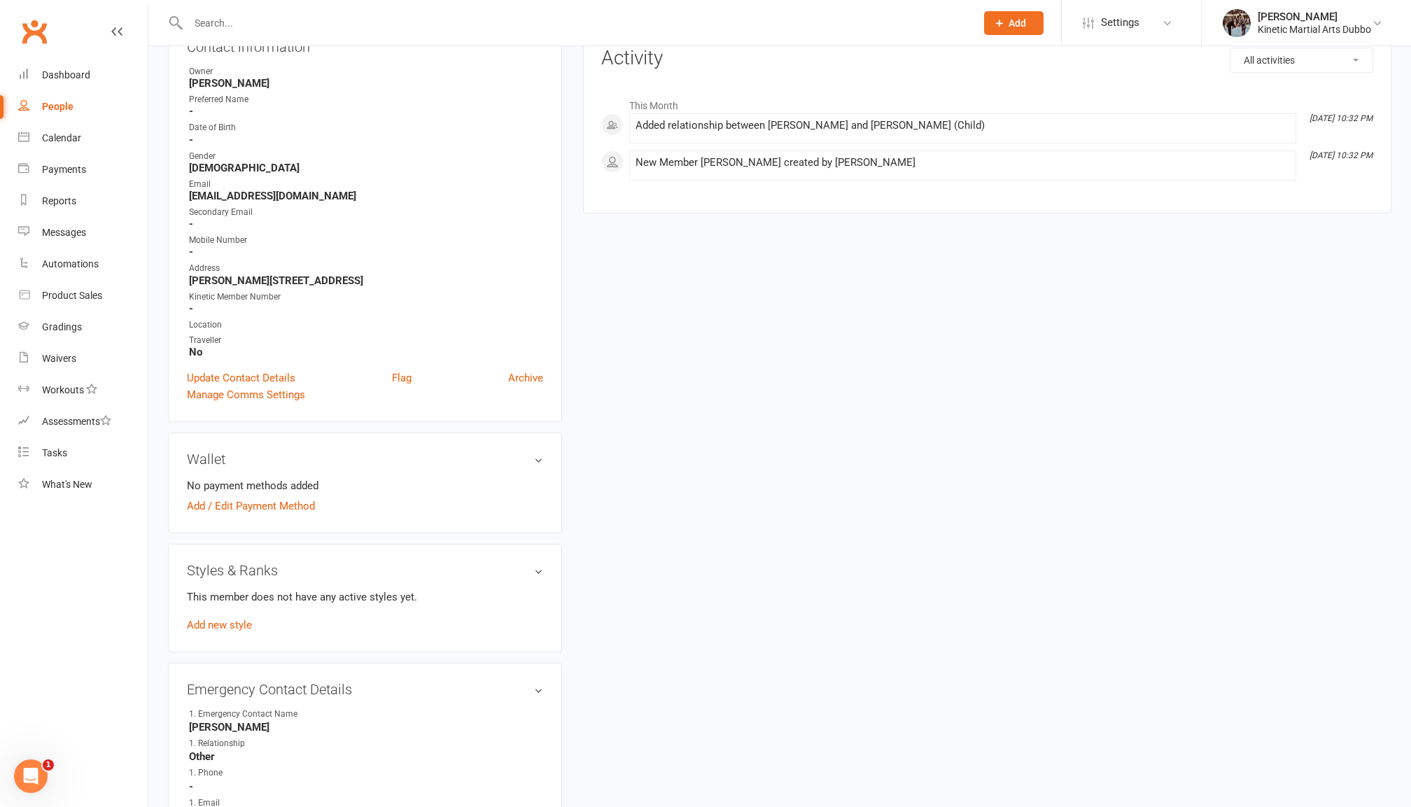
scroll to position [0, 0]
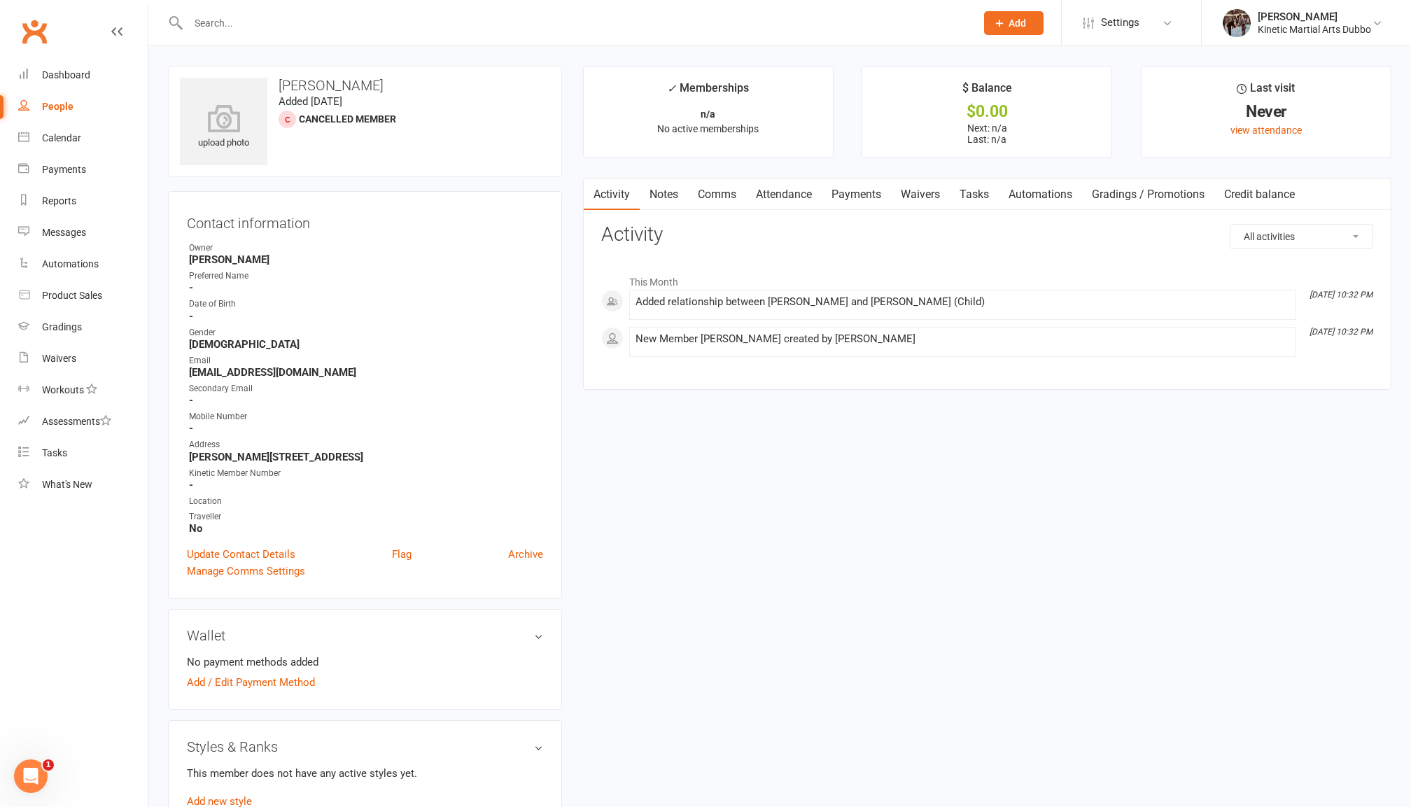
click at [32, 105] on link "People" at bounding box center [82, 106] width 129 height 31
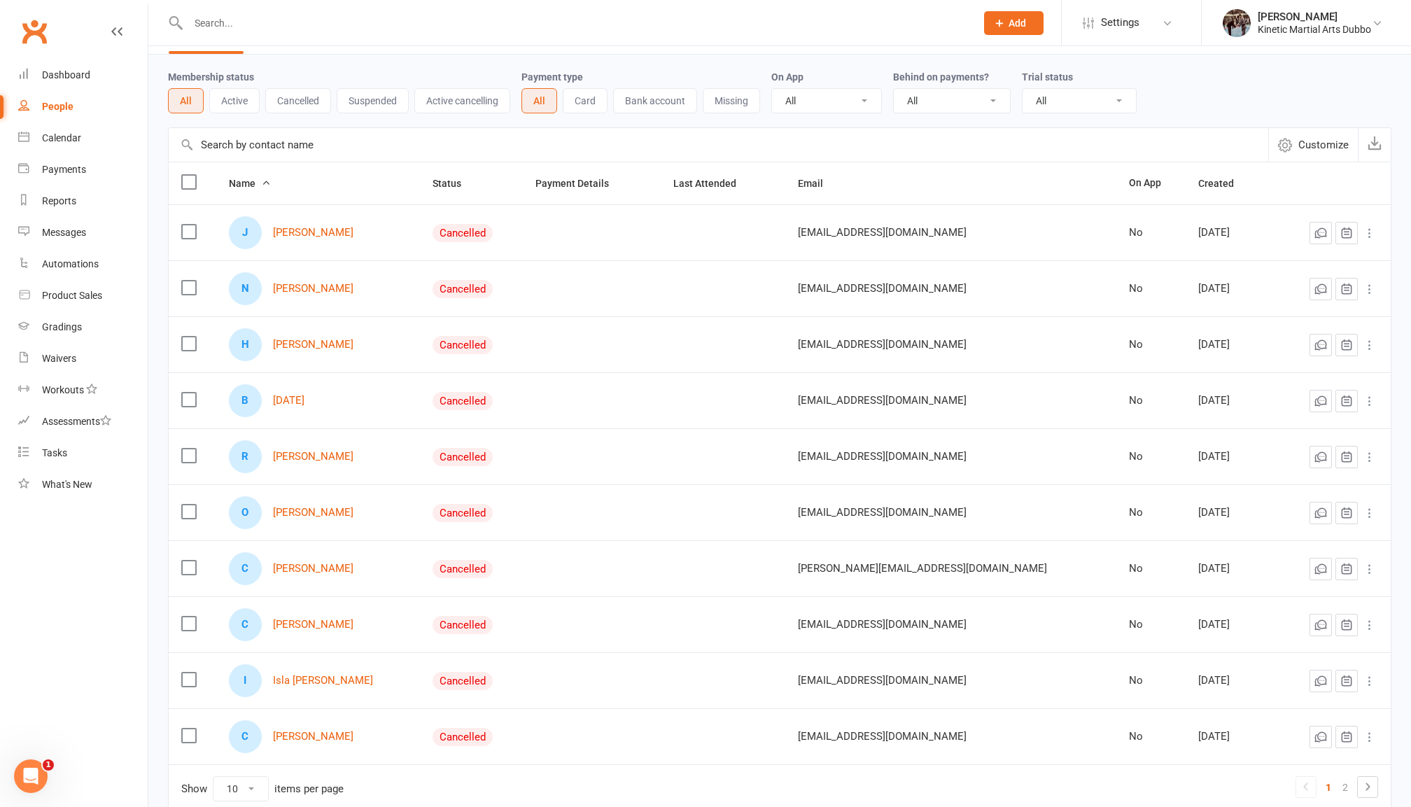
scroll to position [43, 0]
click at [301, 452] on link "[PERSON_NAME]" at bounding box center [313, 454] width 80 height 12
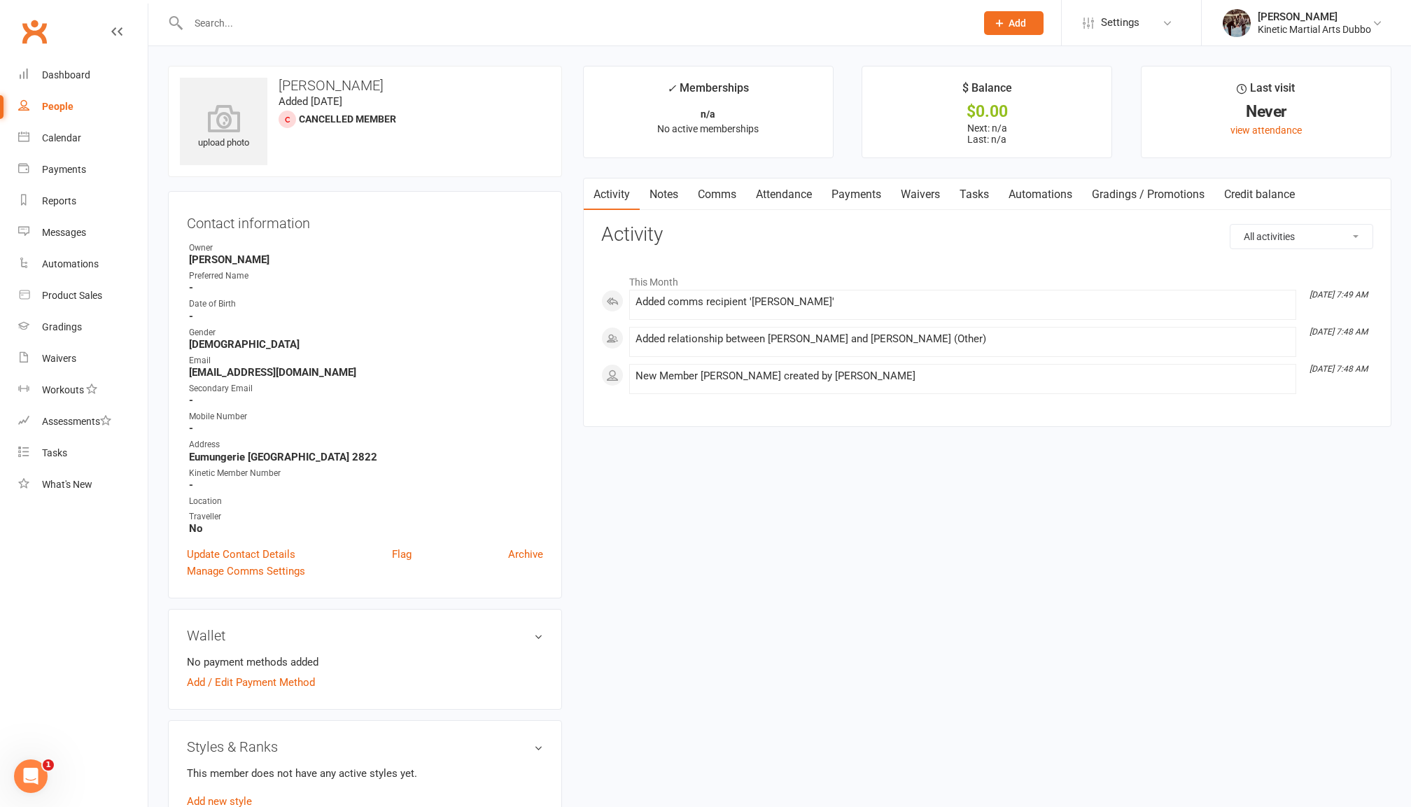
scroll to position [3, 0]
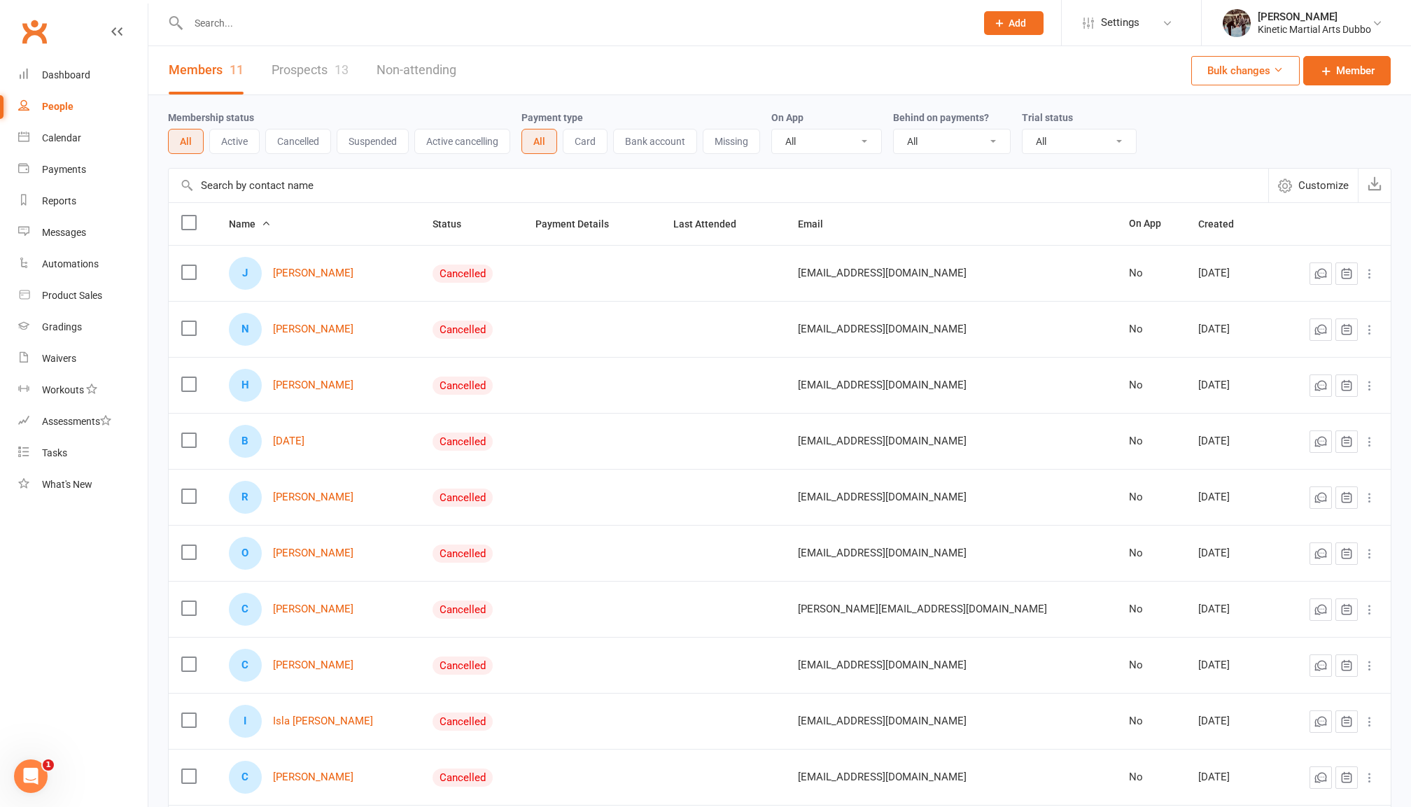
click at [301, 507] on div "R Reece Forrester" at bounding box center [318, 497] width 179 height 33
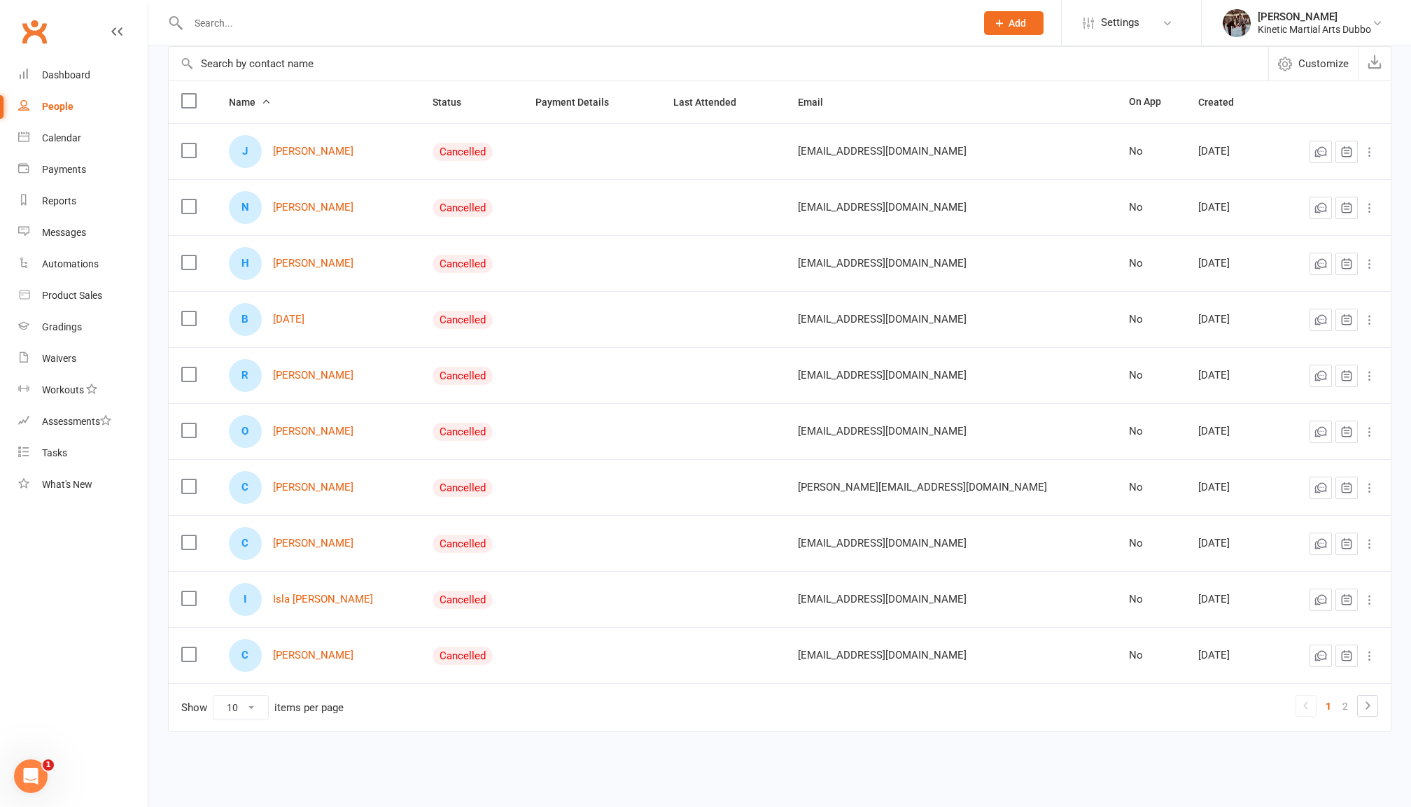
scroll to position [137, 0]
click at [307, 649] on link "Callum Sayers" at bounding box center [313, 655] width 80 height 12
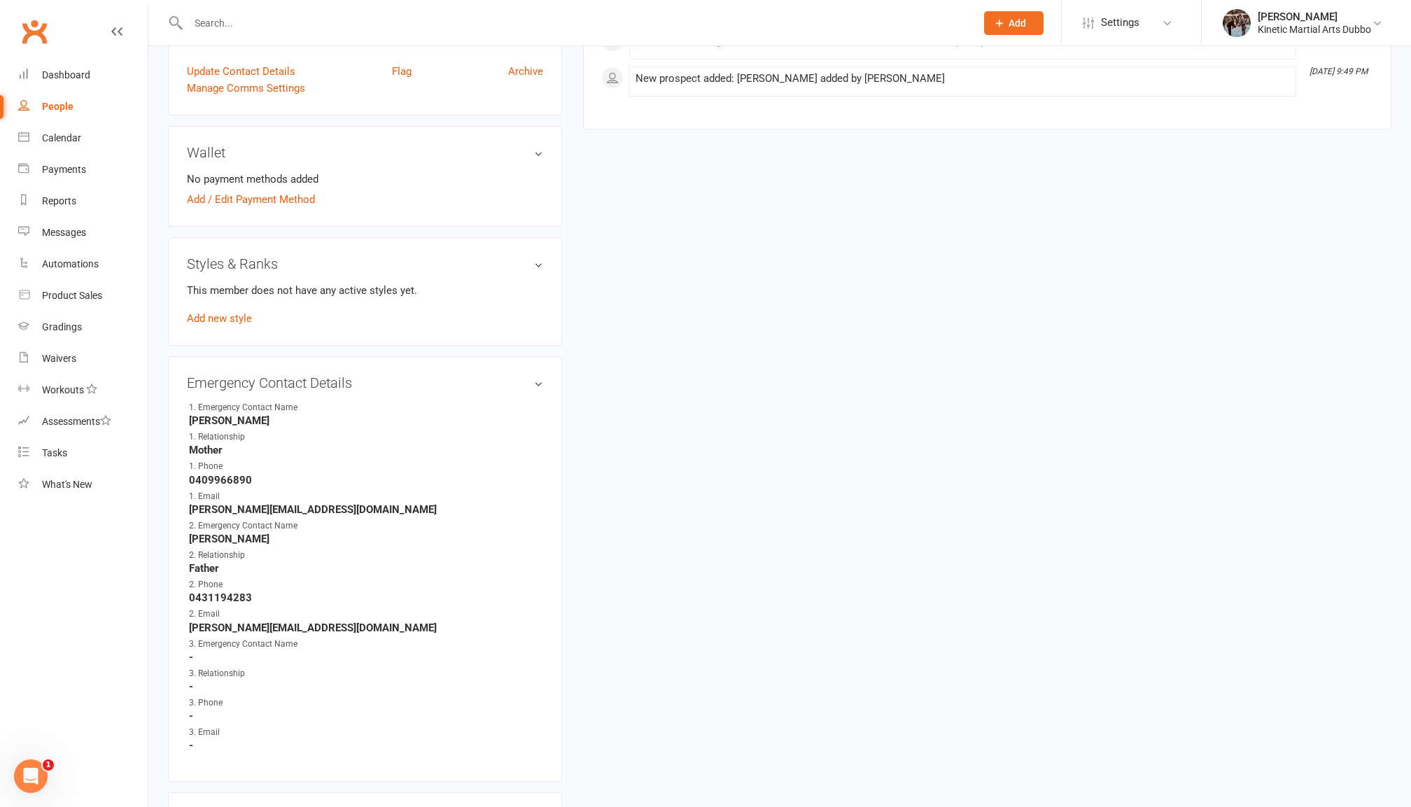
scroll to position [485, 0]
click at [537, 373] on h3 "Emergency Contact Details edit" at bounding box center [365, 380] width 356 height 15
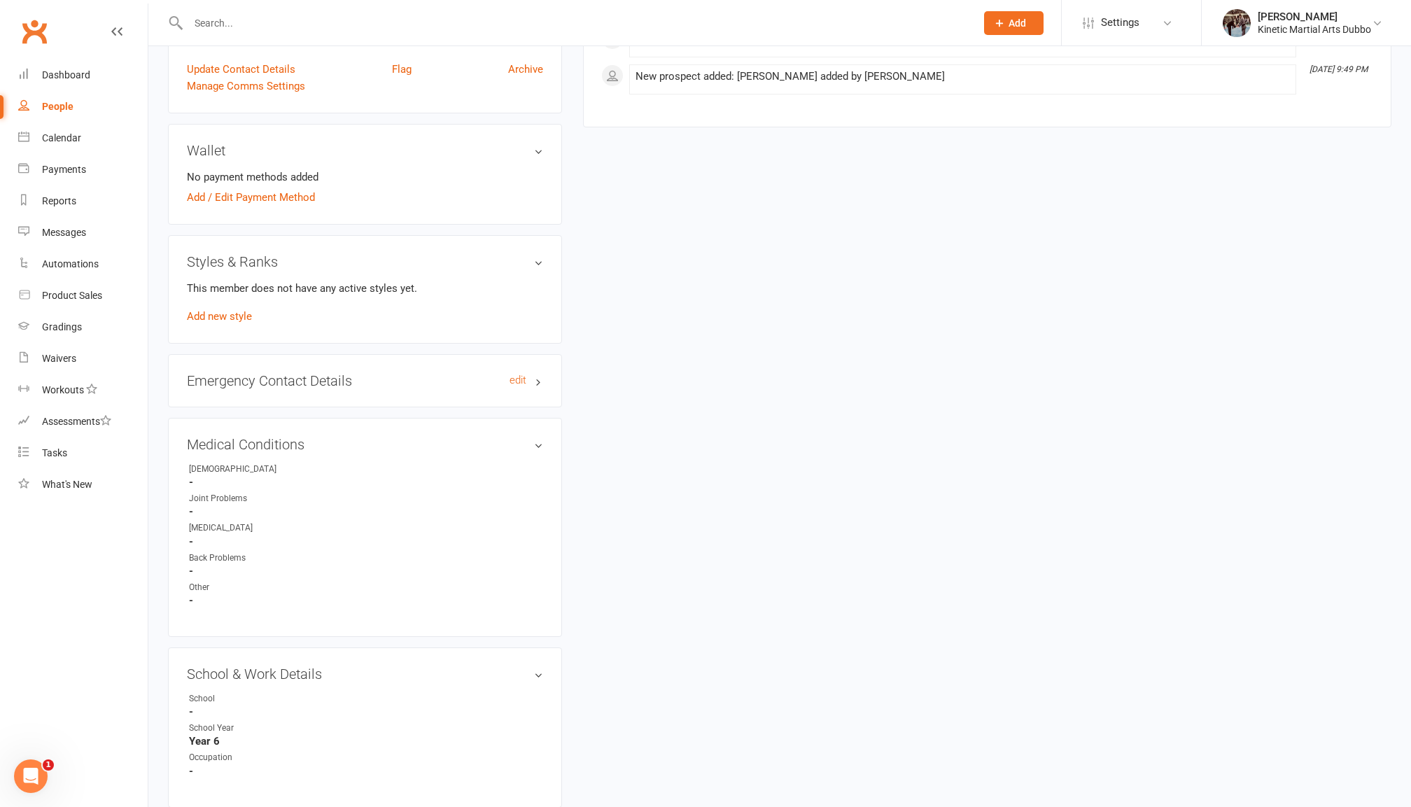
click at [536, 373] on h3 "Emergency Contact Details edit" at bounding box center [365, 380] width 356 height 15
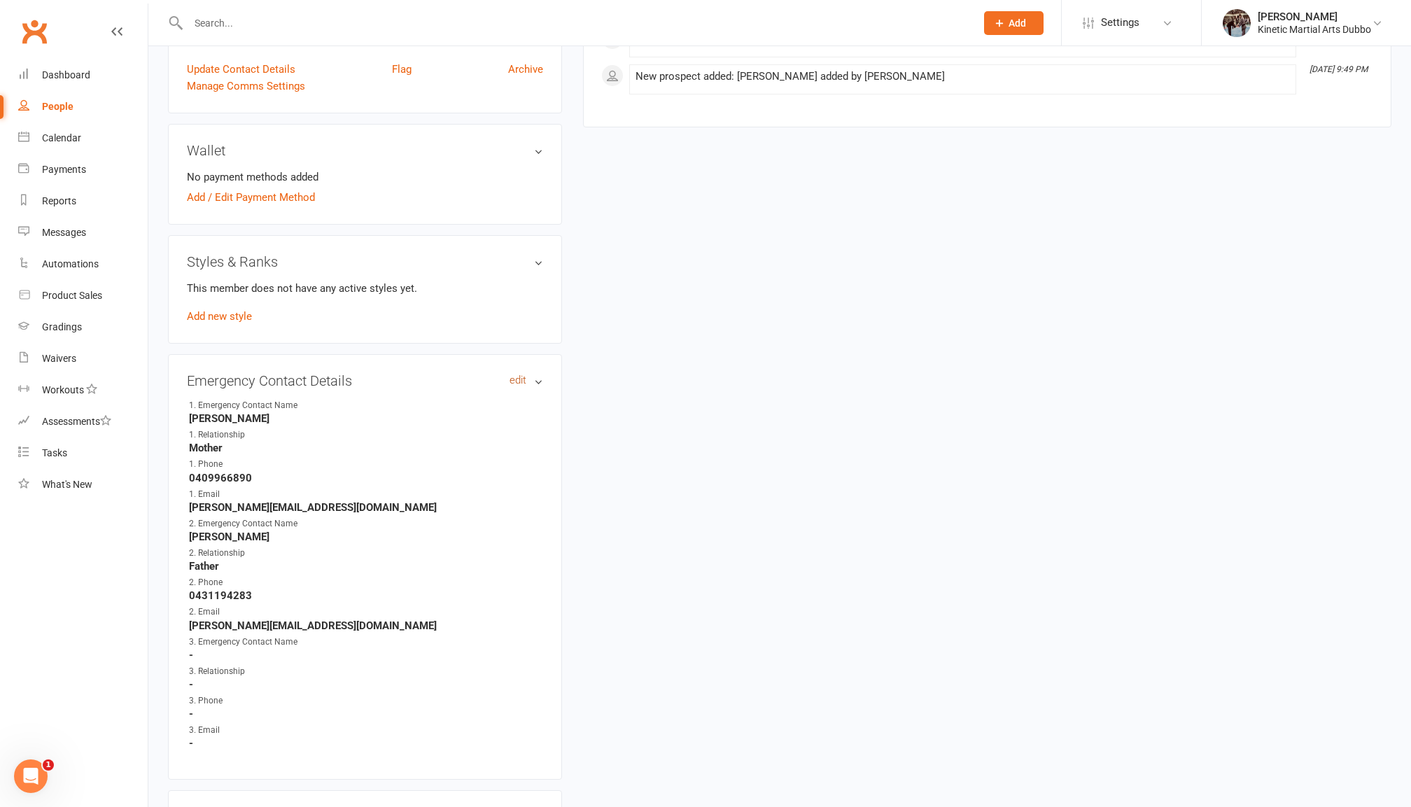
click at [516, 374] on link "edit" at bounding box center [517, 380] width 17 height 12
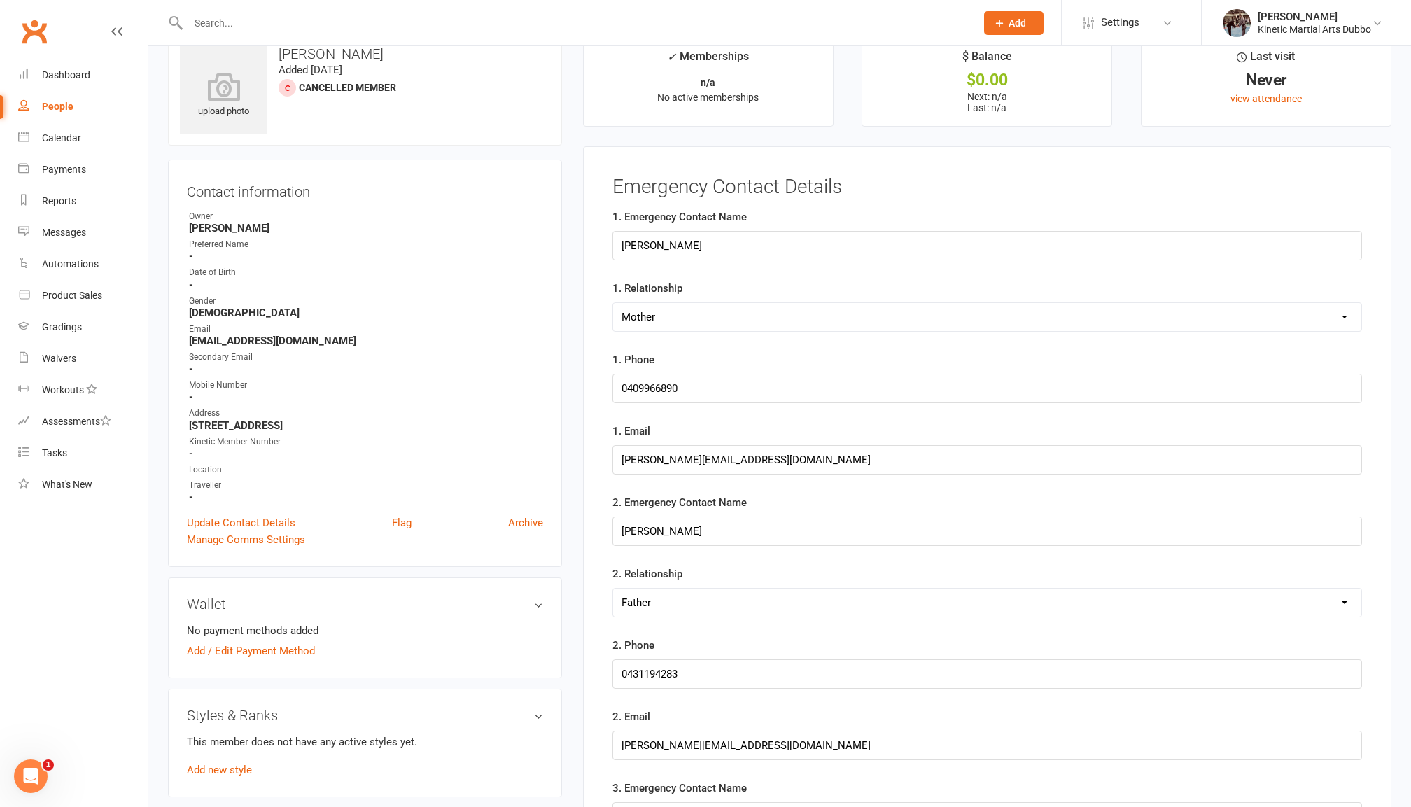
scroll to position [48, 0]
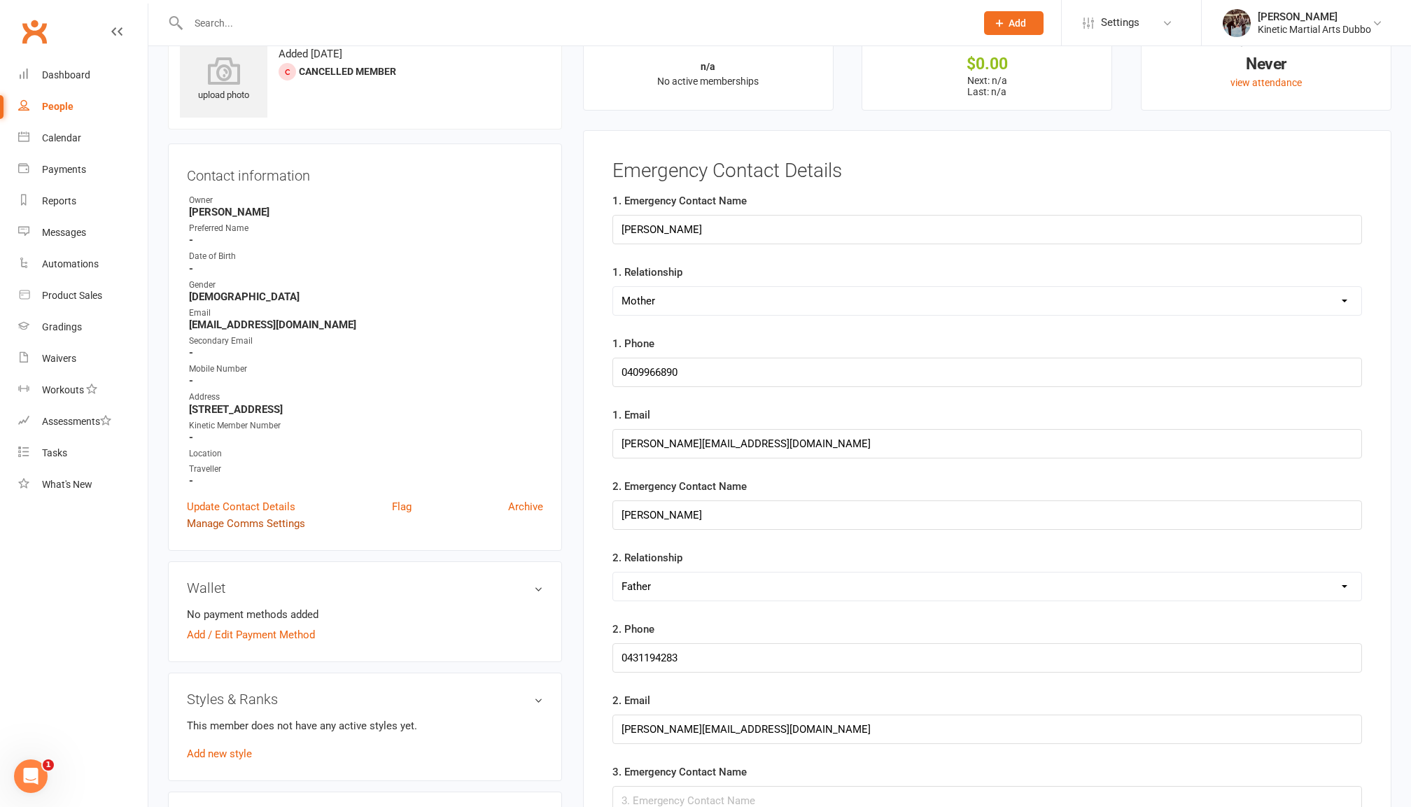
click at [253, 515] on link "Manage Comms Settings" at bounding box center [246, 523] width 118 height 17
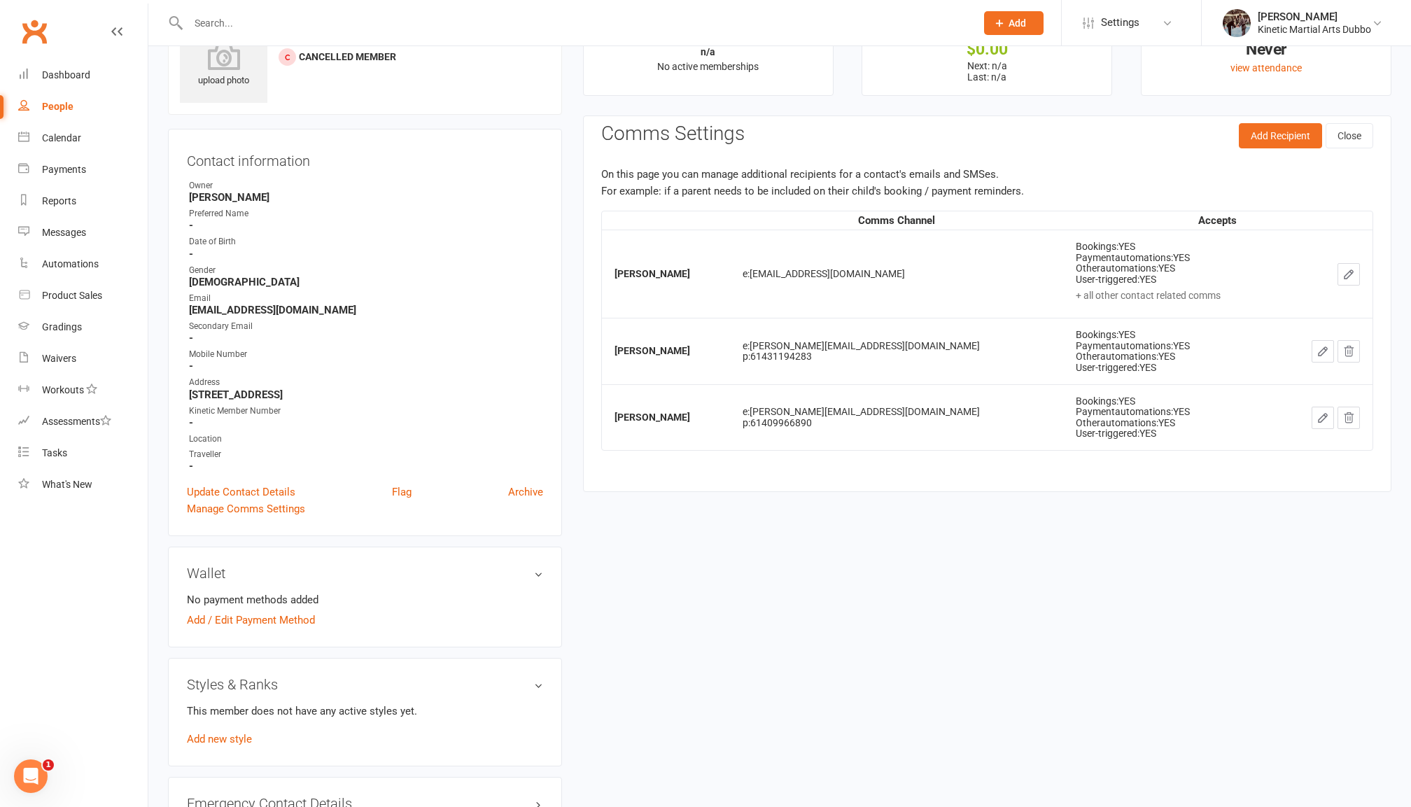
scroll to position [46, 0]
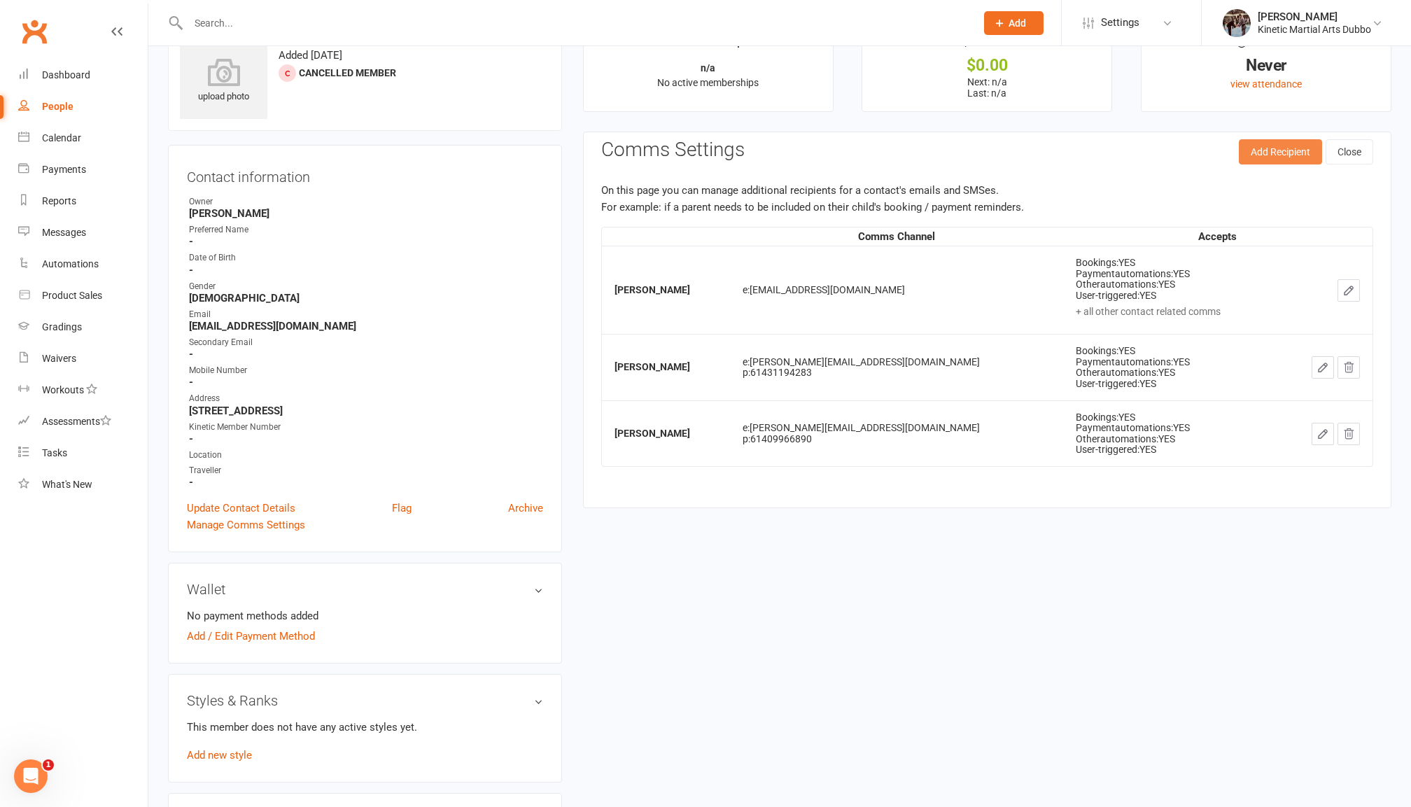
click at [1272, 148] on button "Add Recipient" at bounding box center [1280, 151] width 83 height 25
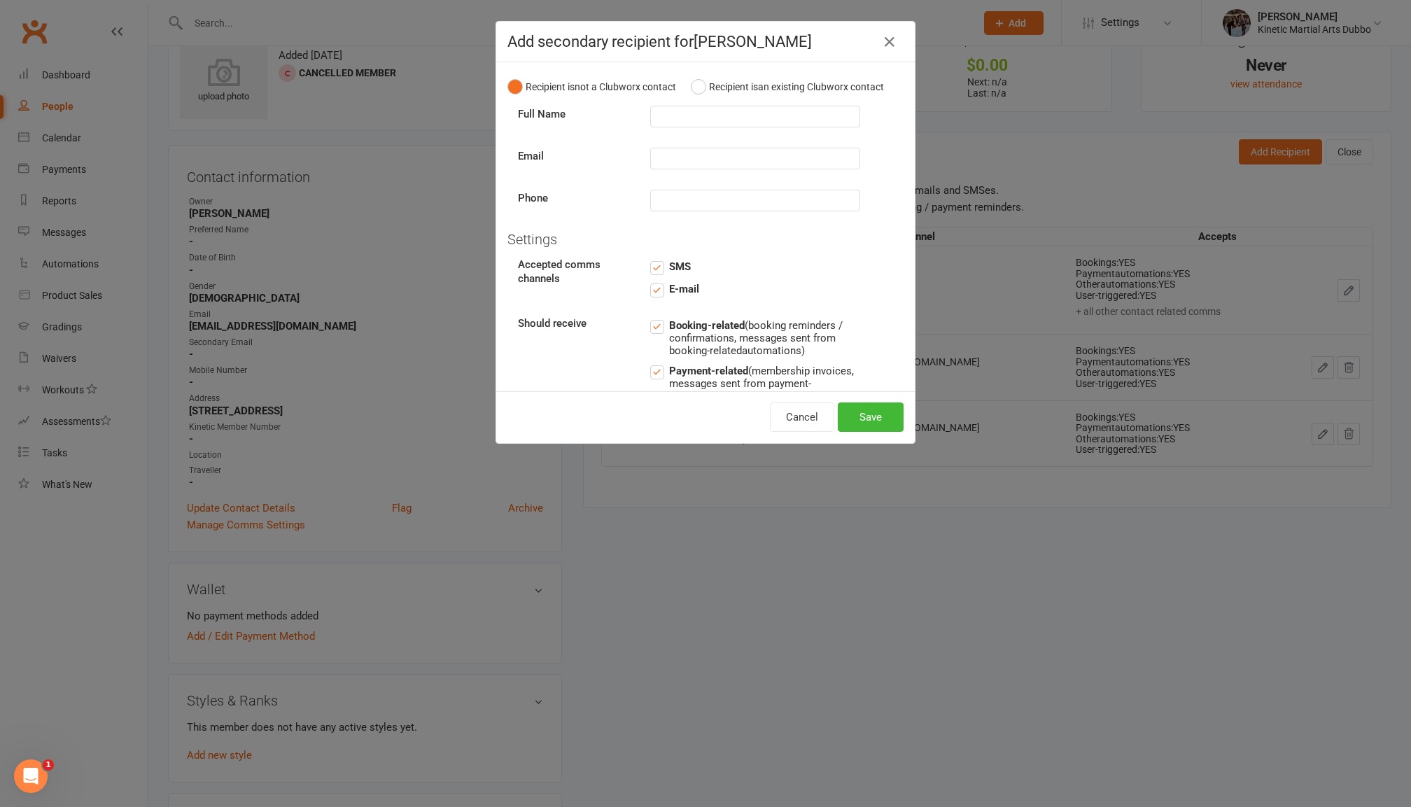
scroll to position [0, 0]
click at [695, 91] on button "Recipient is an existing Clubworx contact" at bounding box center [787, 86] width 193 height 27
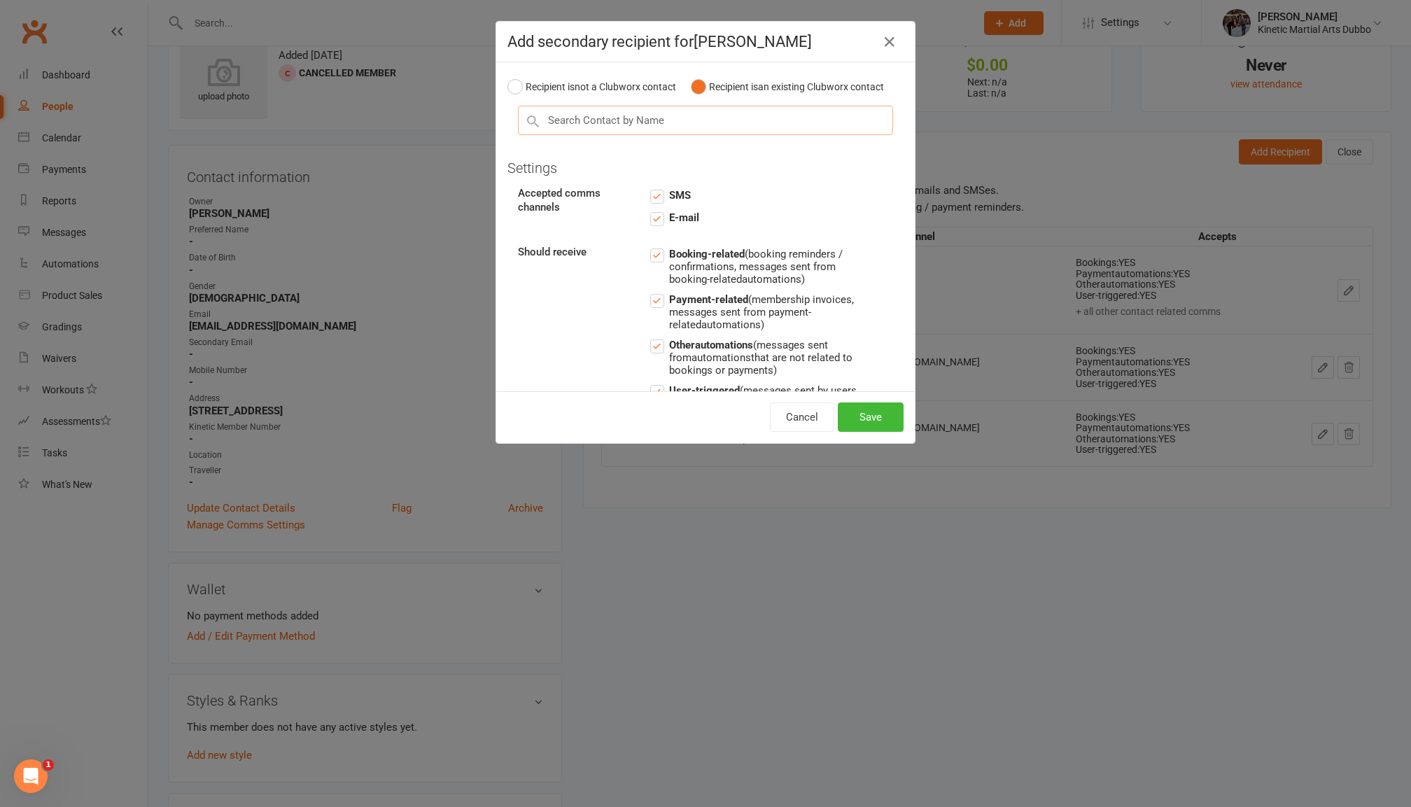
click at [689, 133] on input "text" at bounding box center [705, 120] width 375 height 29
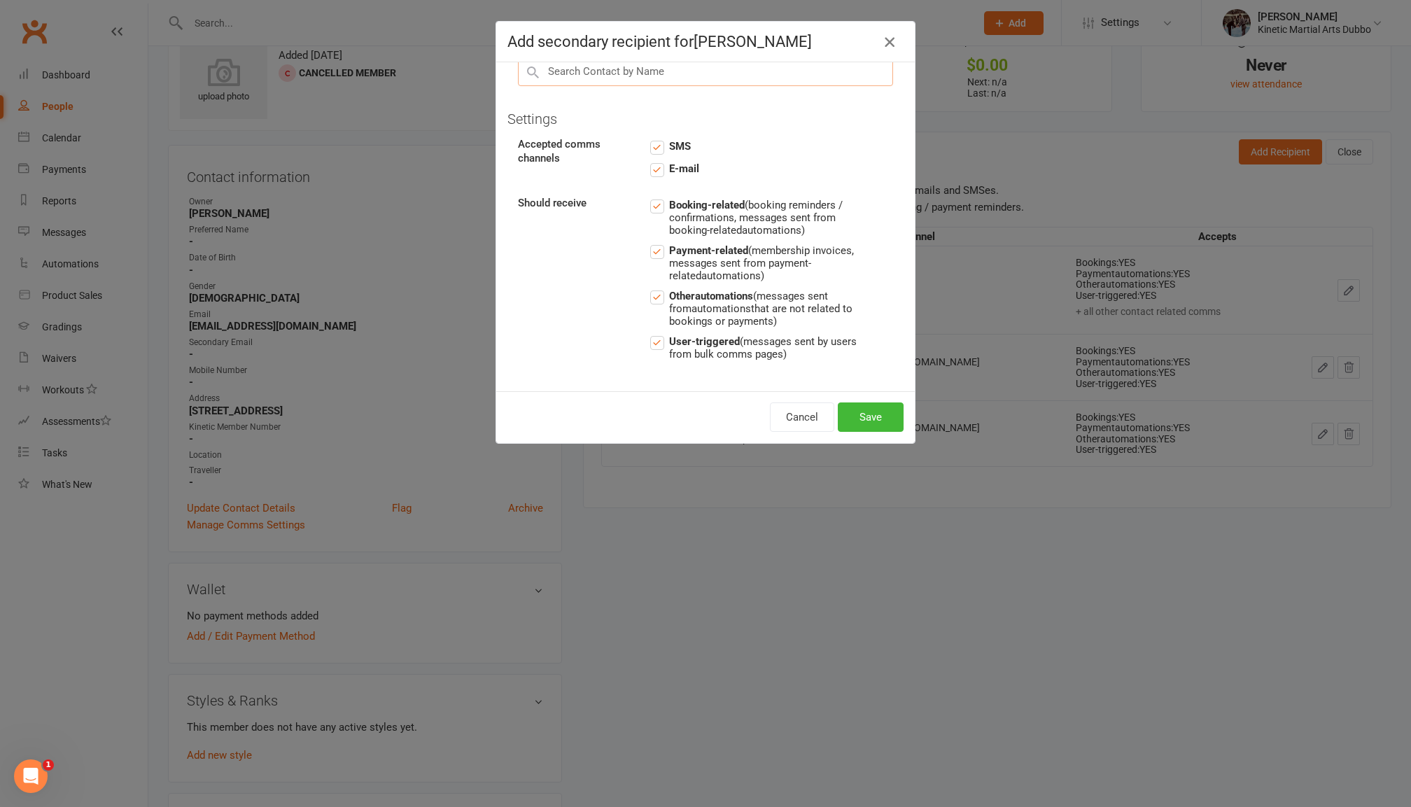
scroll to position [48, 0]
click at [885, 40] on icon "button" at bounding box center [889, 42] width 17 height 17
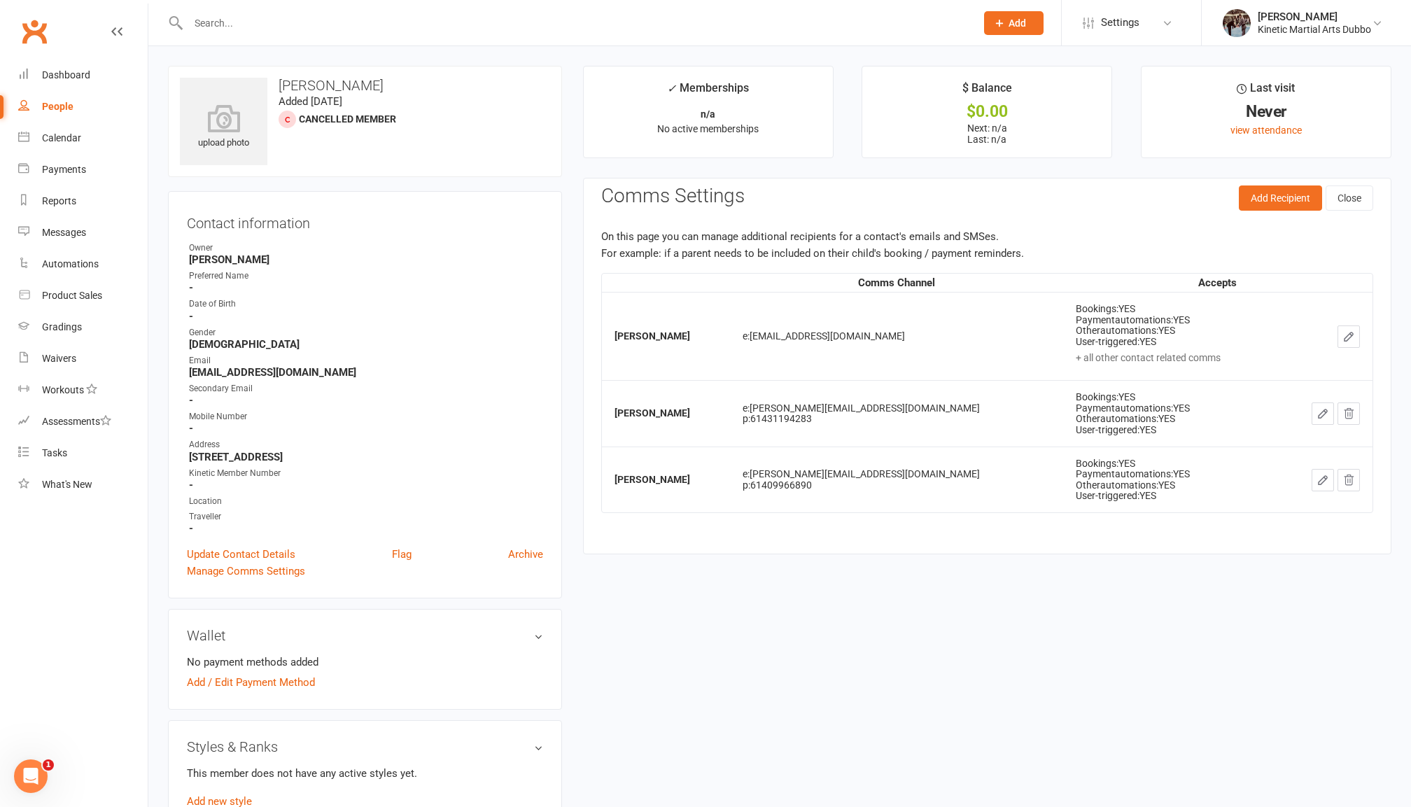
scroll to position [0, 0]
click at [1342, 17] on div "[PERSON_NAME]" at bounding box center [1314, 16] width 113 height 13
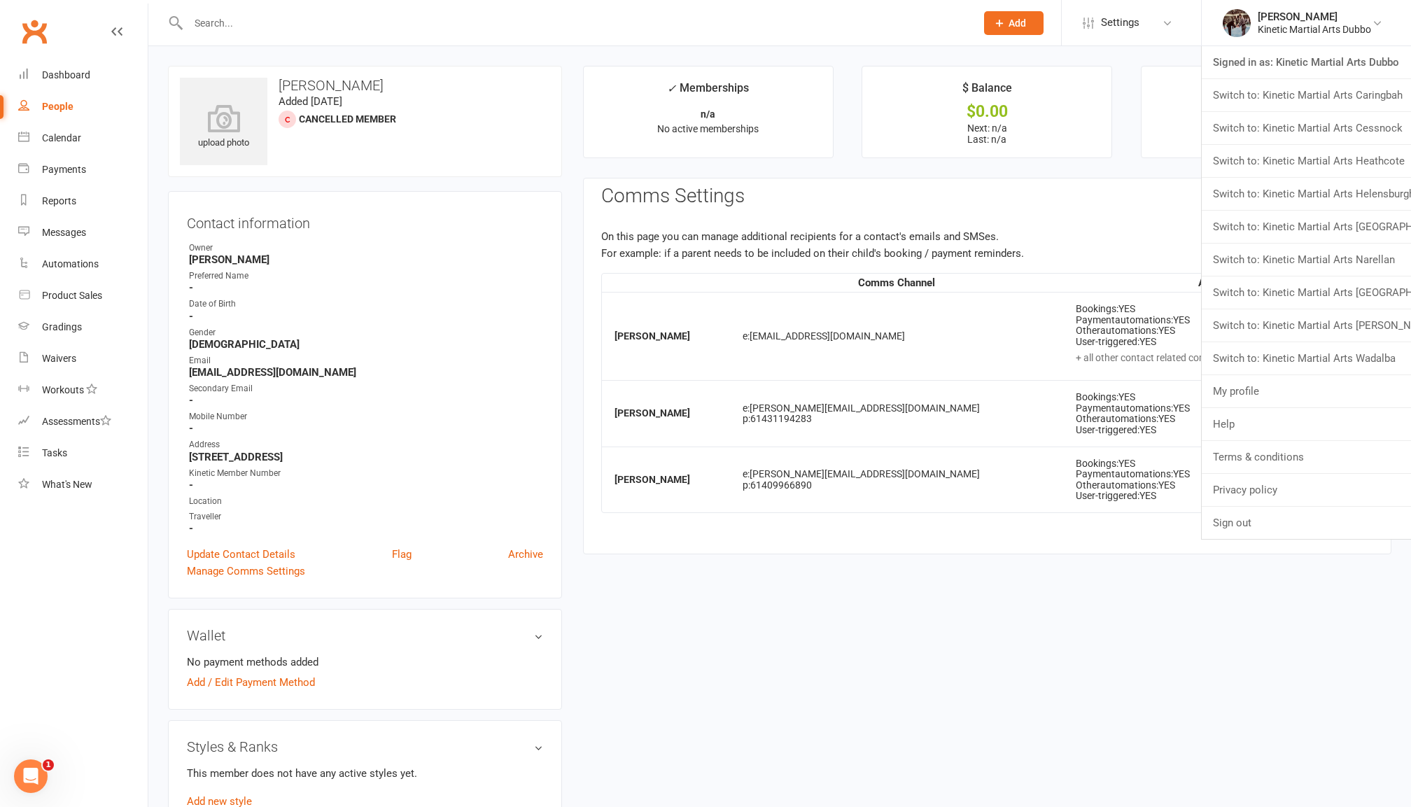
click at [740, 194] on h3 "Comms Settings" at bounding box center [672, 196] width 143 height 22
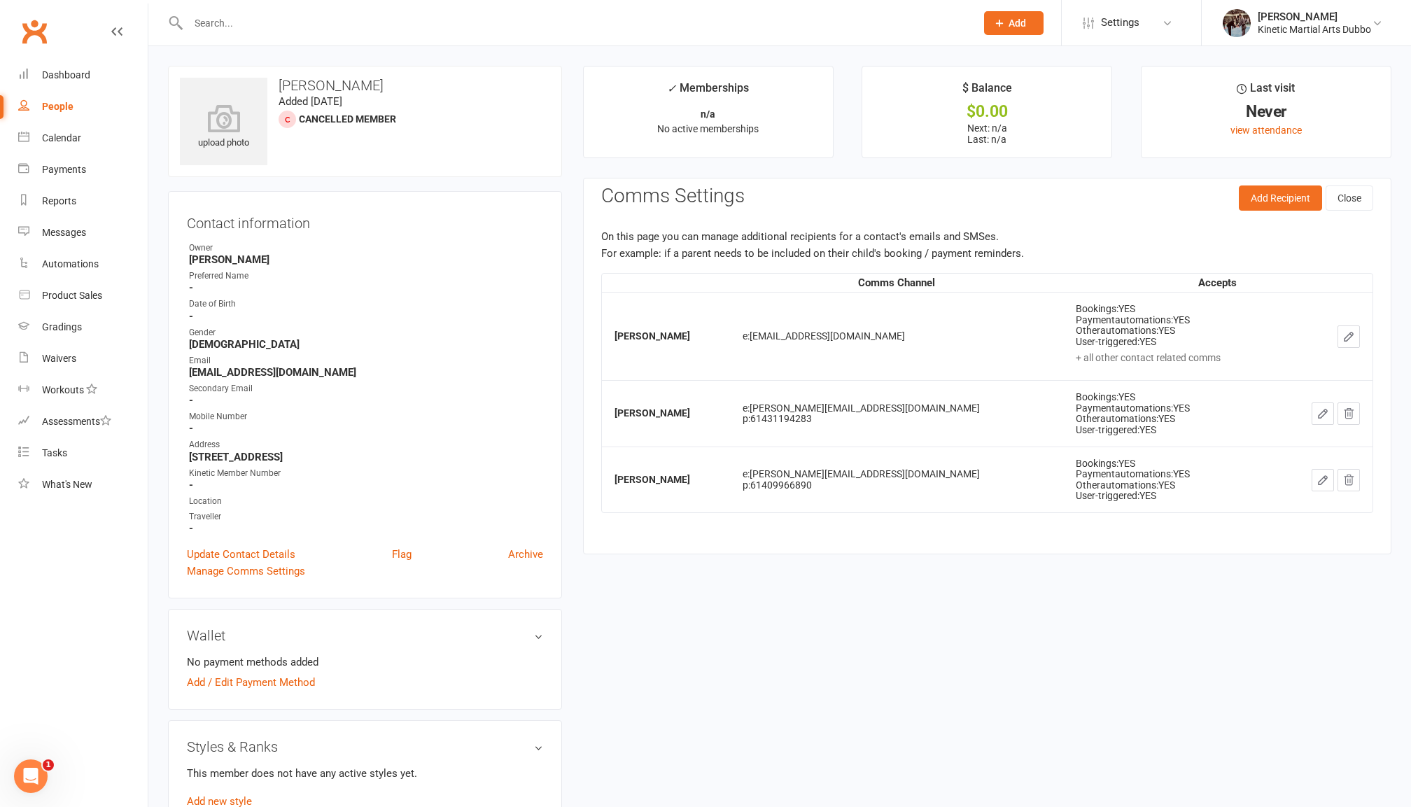
click at [55, 109] on div "People" at bounding box center [57, 106] width 31 height 11
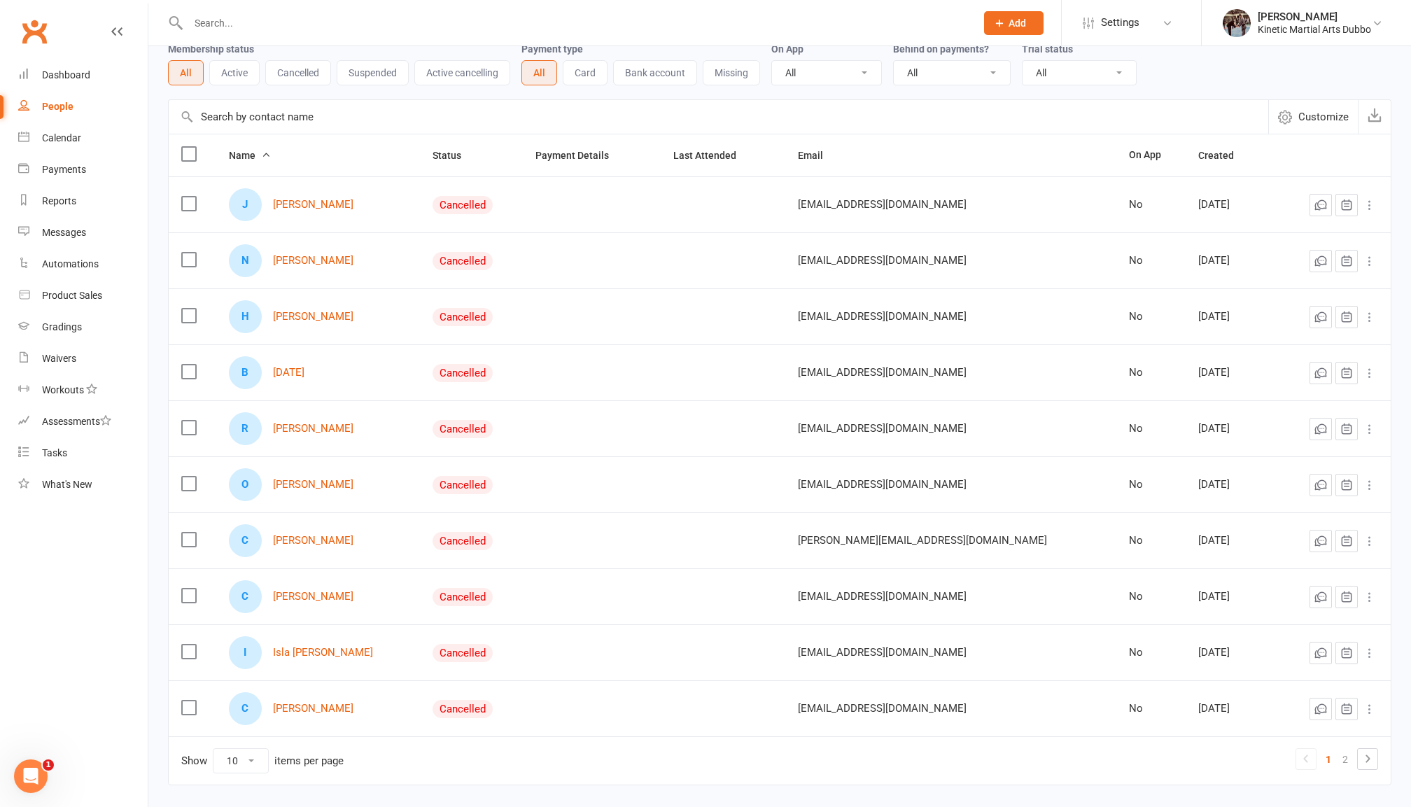
scroll to position [111, 0]
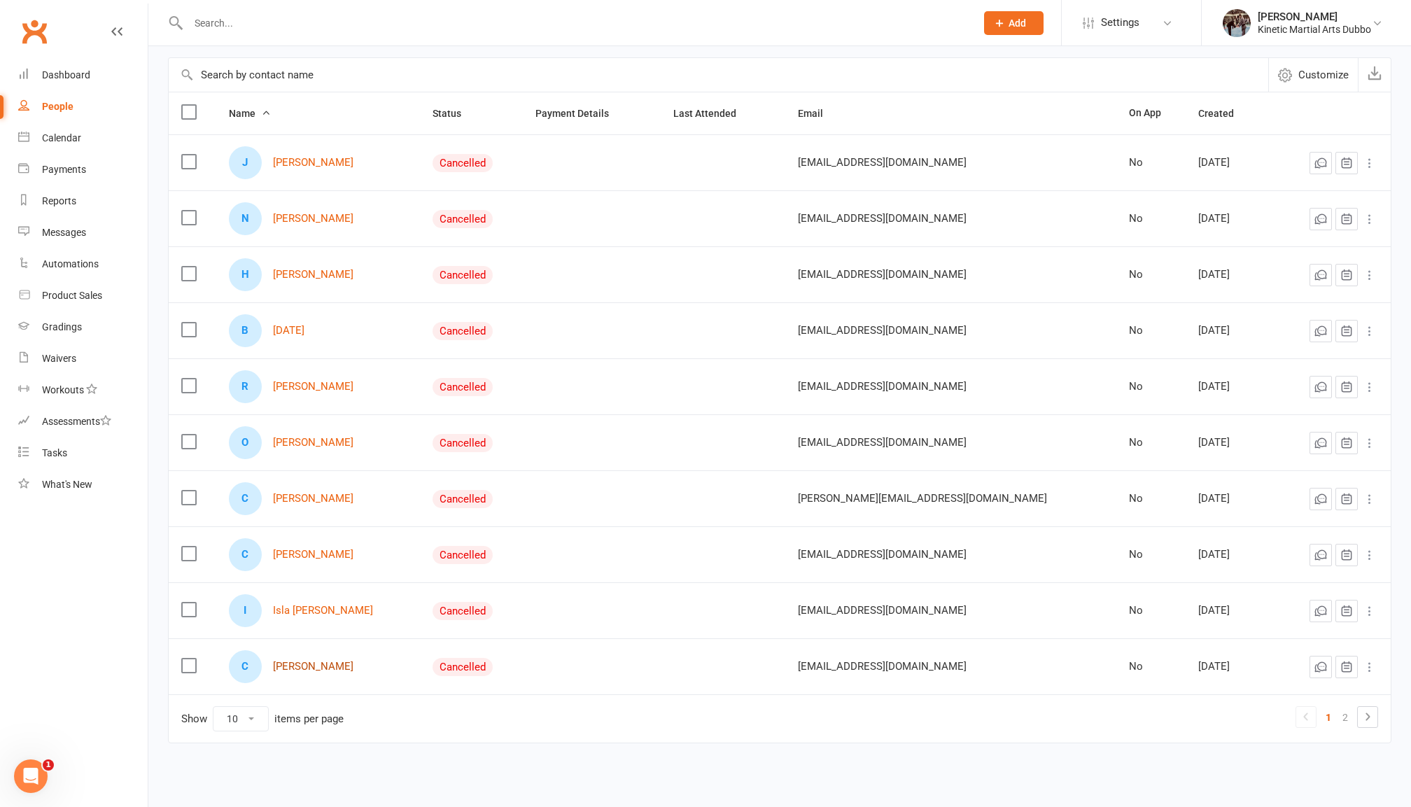
click at [312, 663] on link "Callum Sayers" at bounding box center [313, 667] width 80 height 12
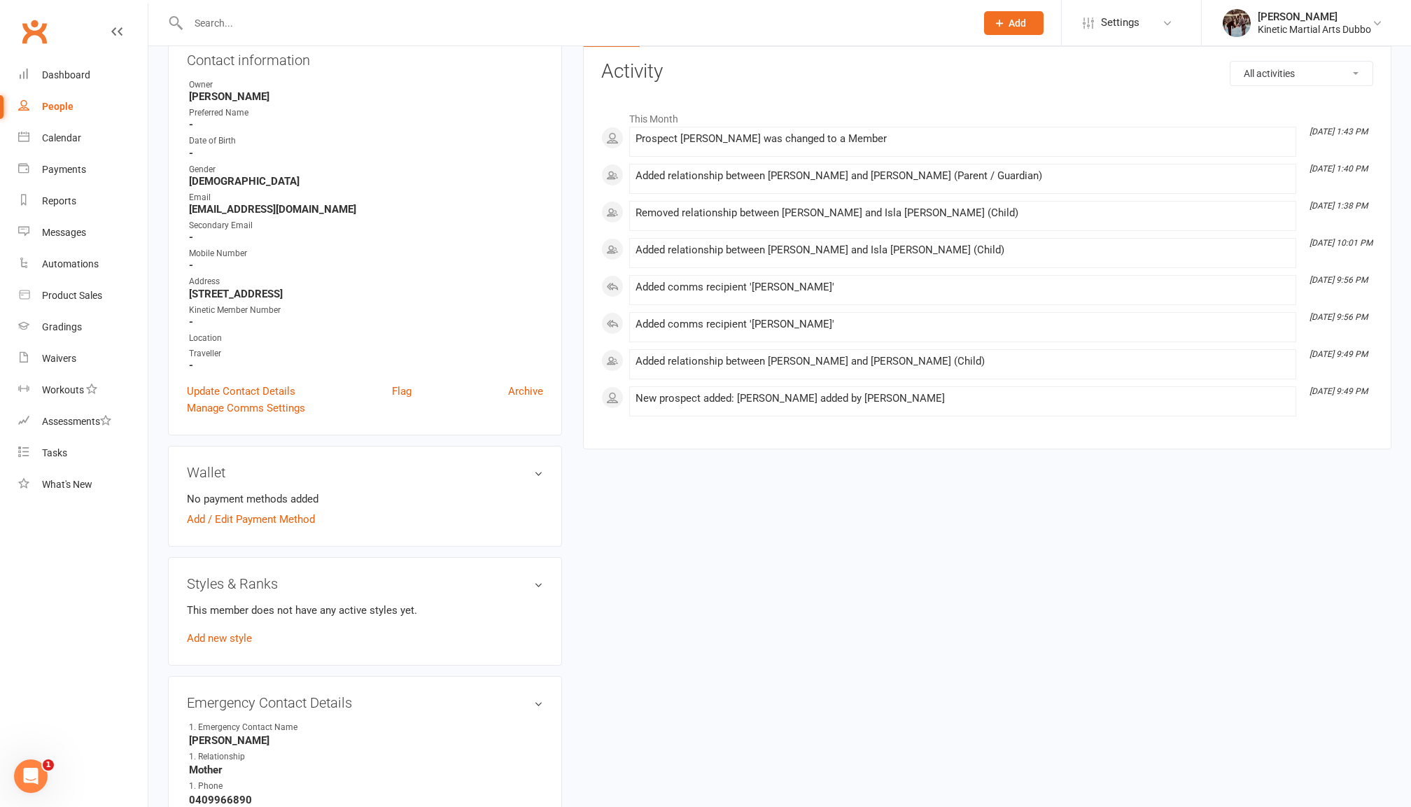
scroll to position [158, 0]
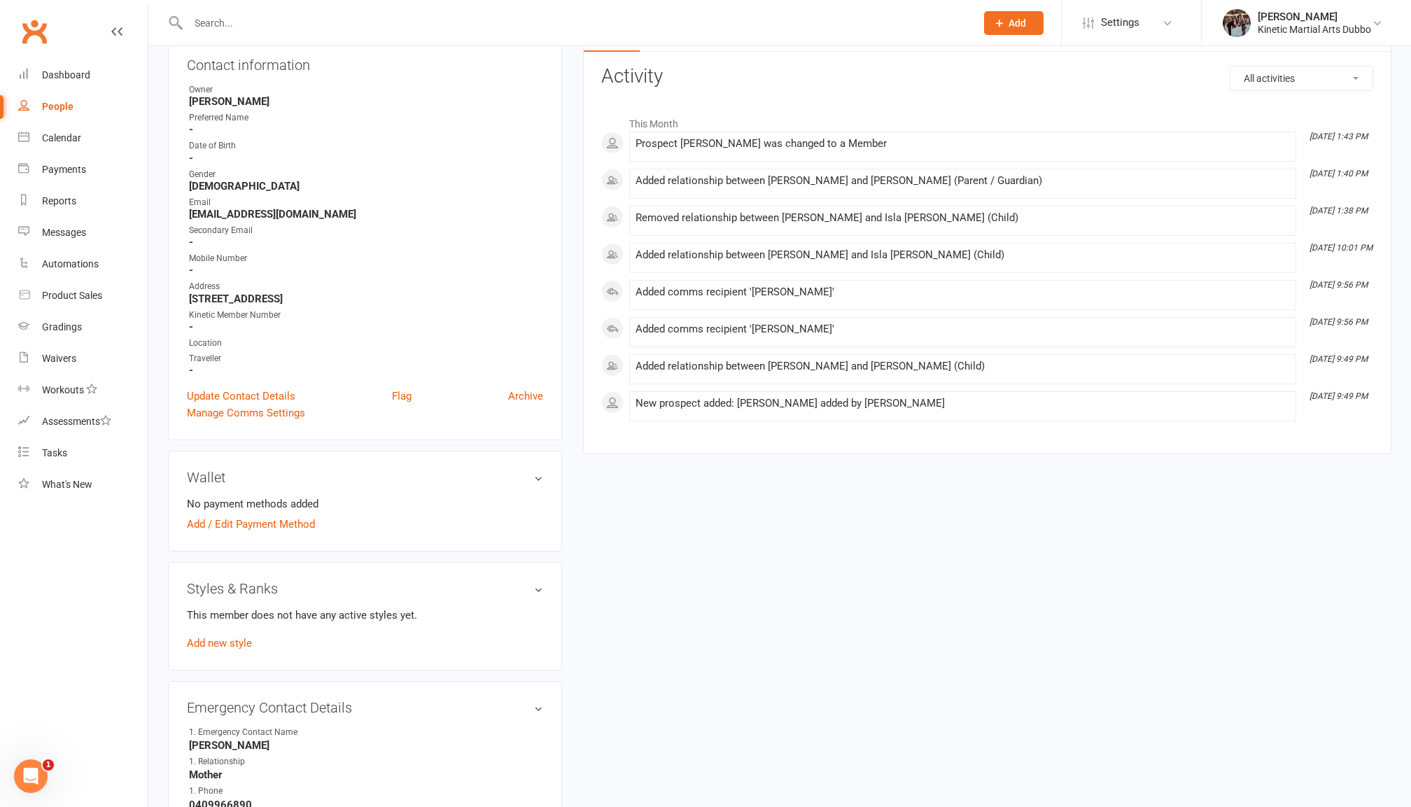
click at [244, 311] on div "Kinetic Member Number" at bounding box center [366, 315] width 354 height 13
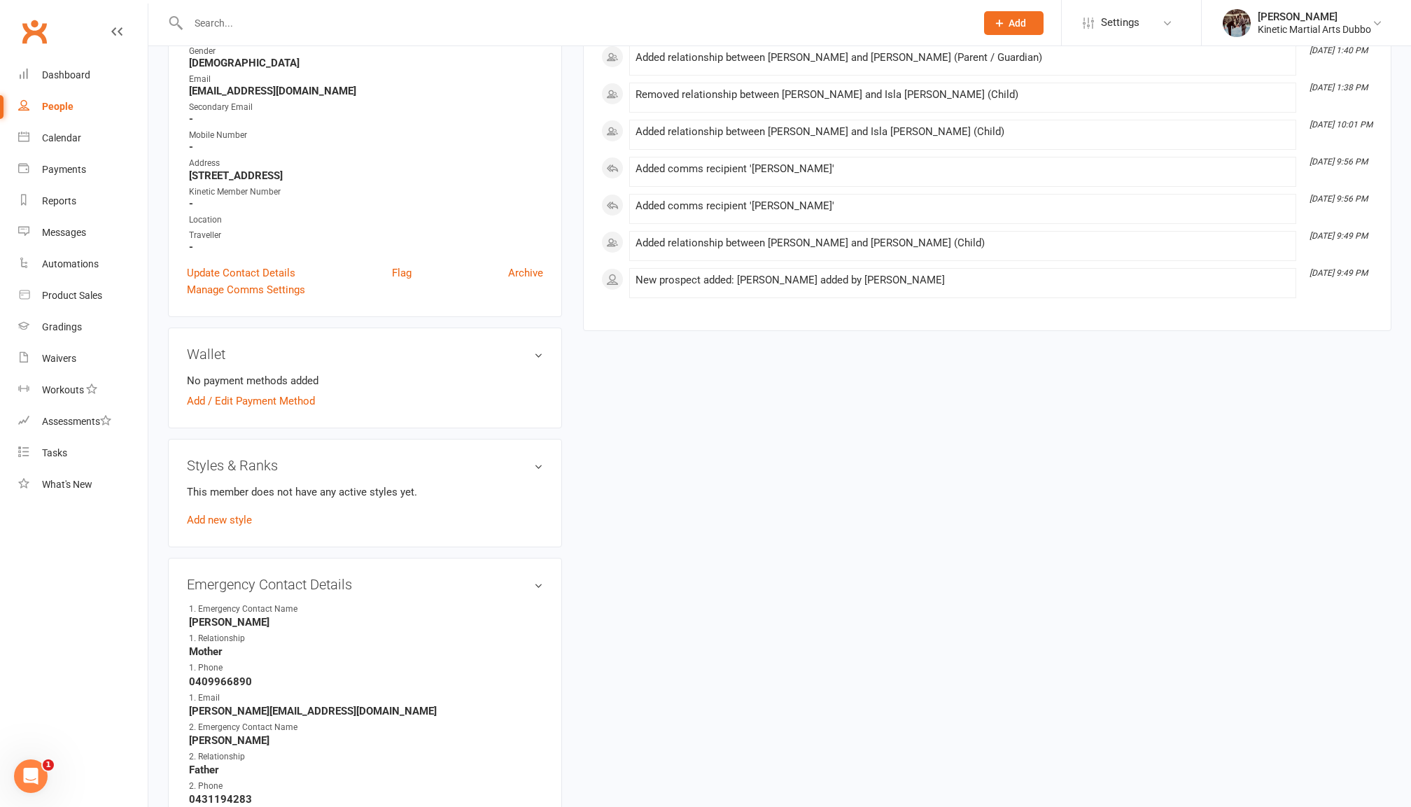
scroll to position [283, 0]
click at [236, 512] on link "Add new style" at bounding box center [219, 518] width 65 height 13
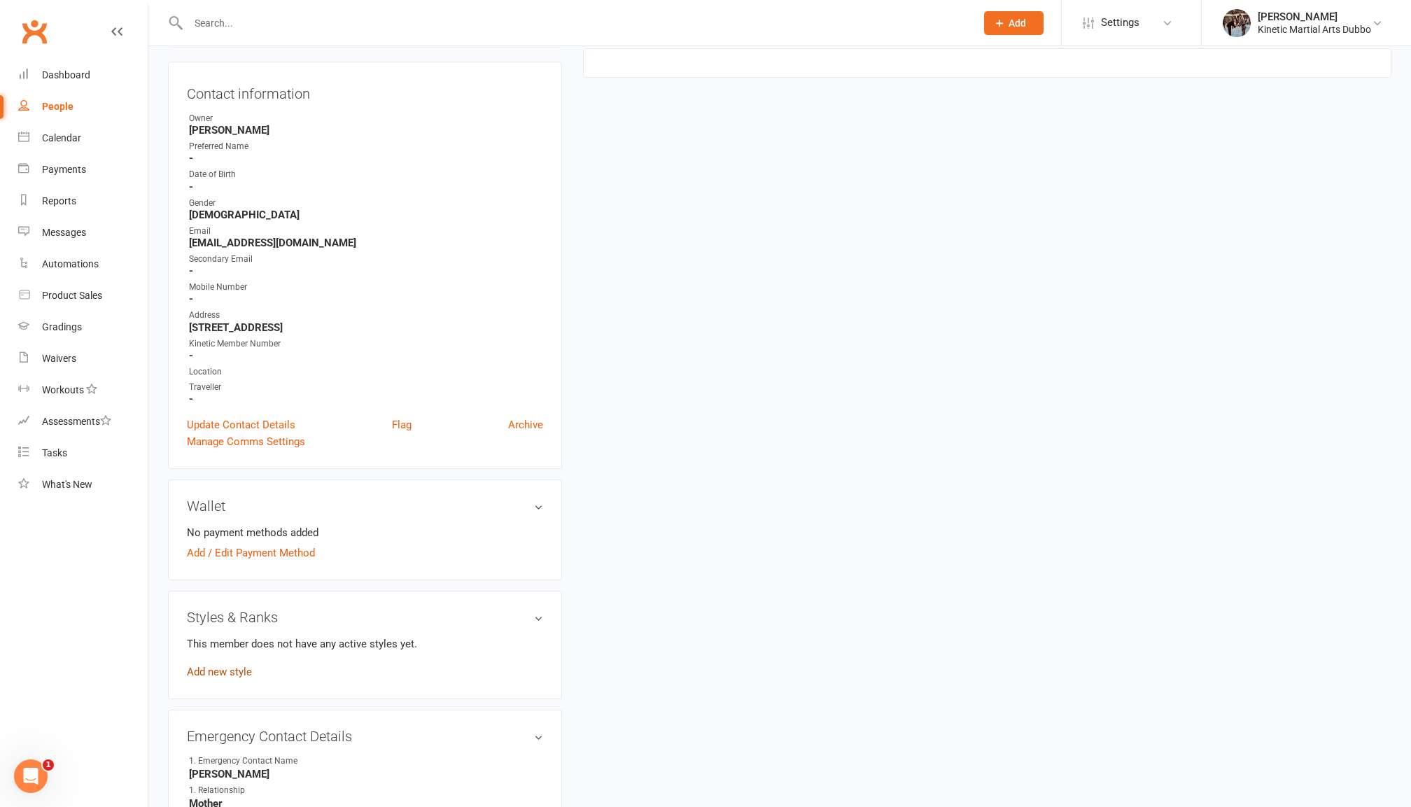
scroll to position [106, 0]
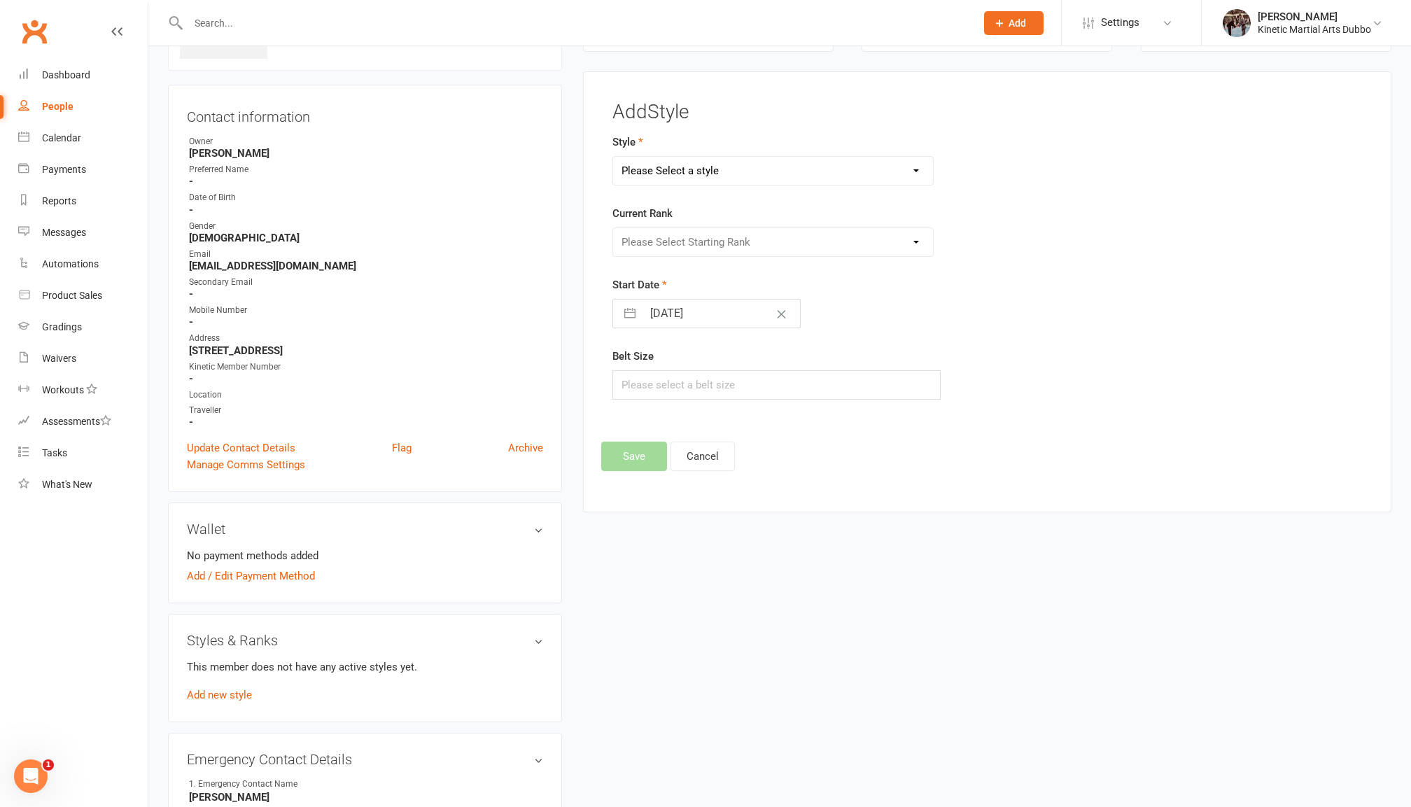
select select "3728"
select select "44337"
click at [675, 398] on input "text" at bounding box center [776, 384] width 328 height 29
click at [1106, 471] on footer "Save Cancel" at bounding box center [987, 456] width 772 height 29
click at [726, 381] on input "text" at bounding box center [776, 384] width 328 height 29
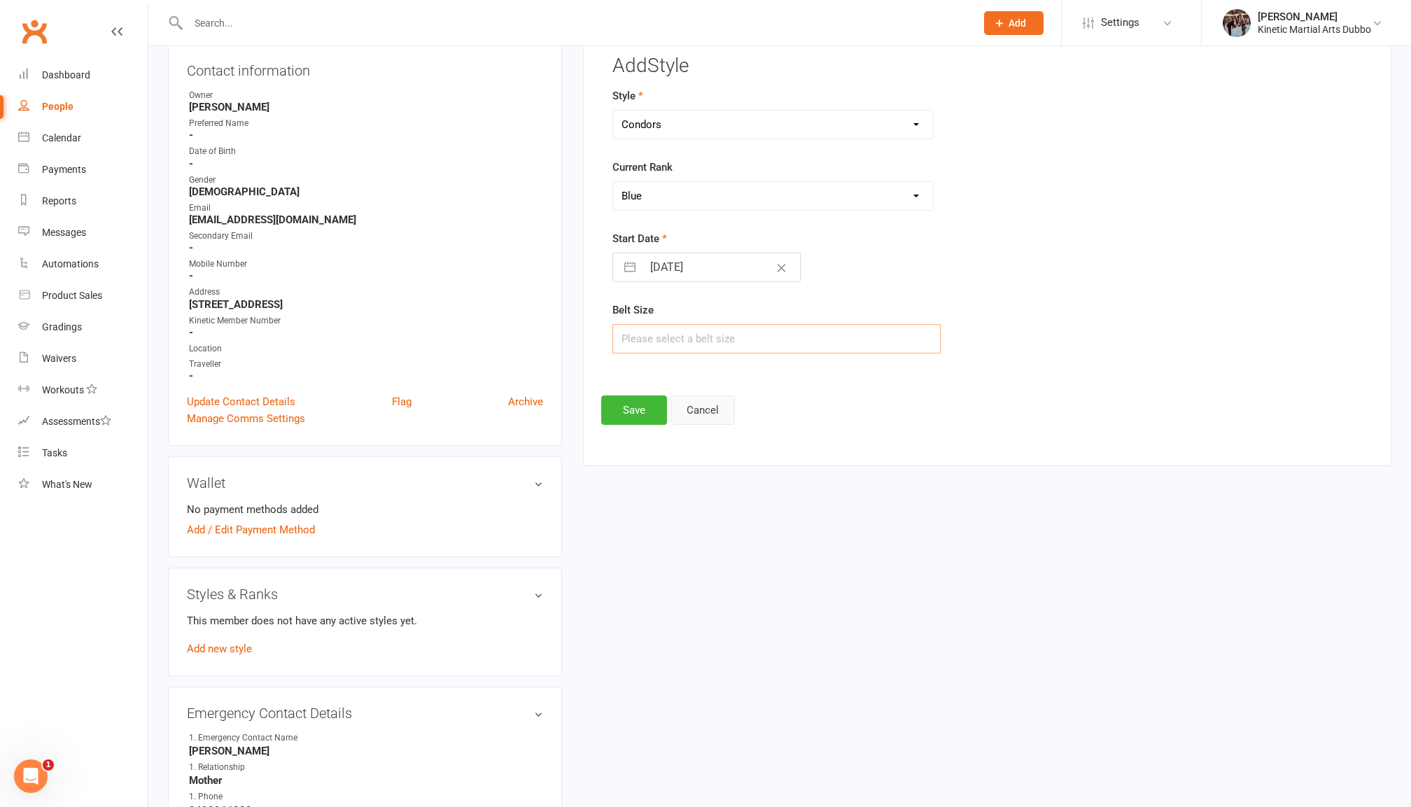
scroll to position [162, 0]
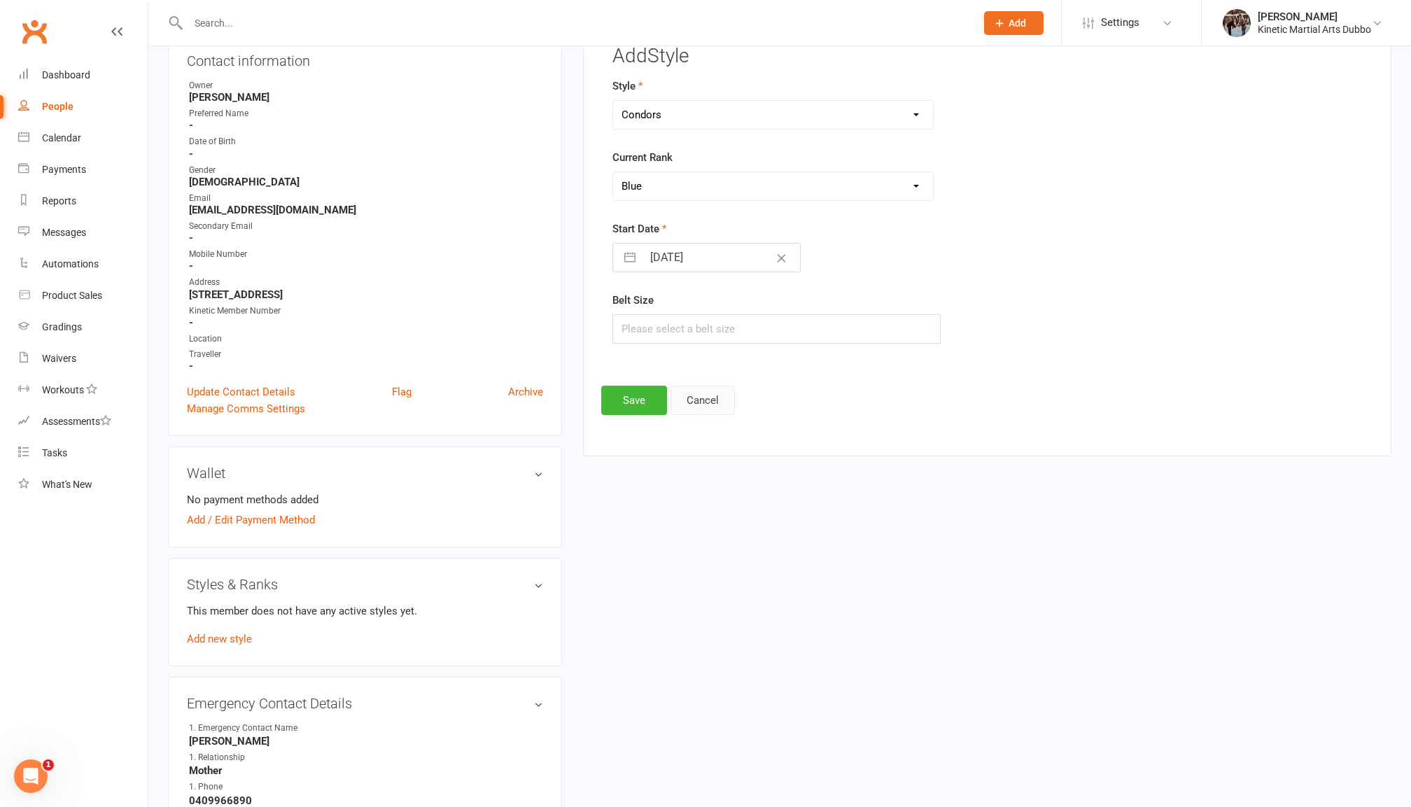
click at [714, 412] on button "Cancel" at bounding box center [702, 400] width 64 height 29
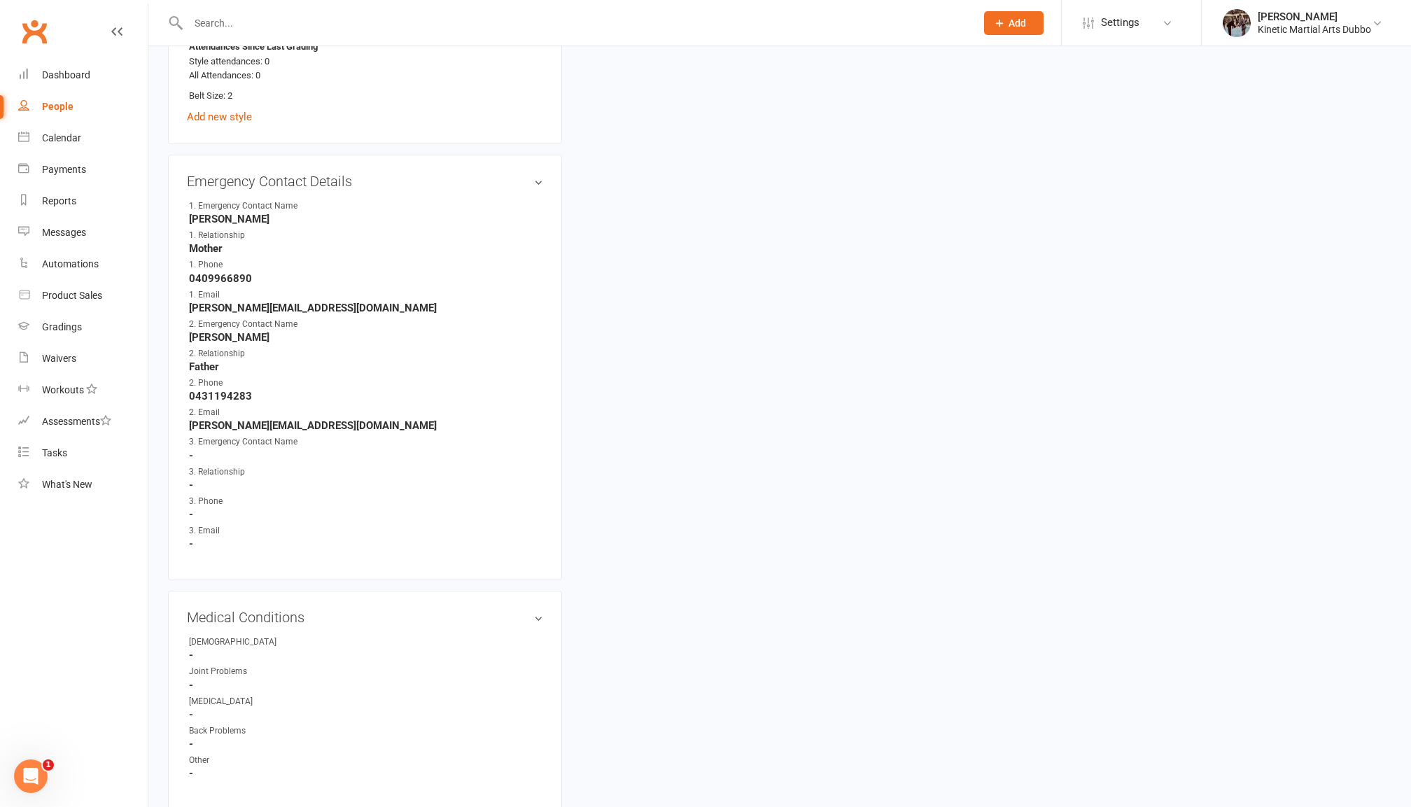
scroll to position [777, 0]
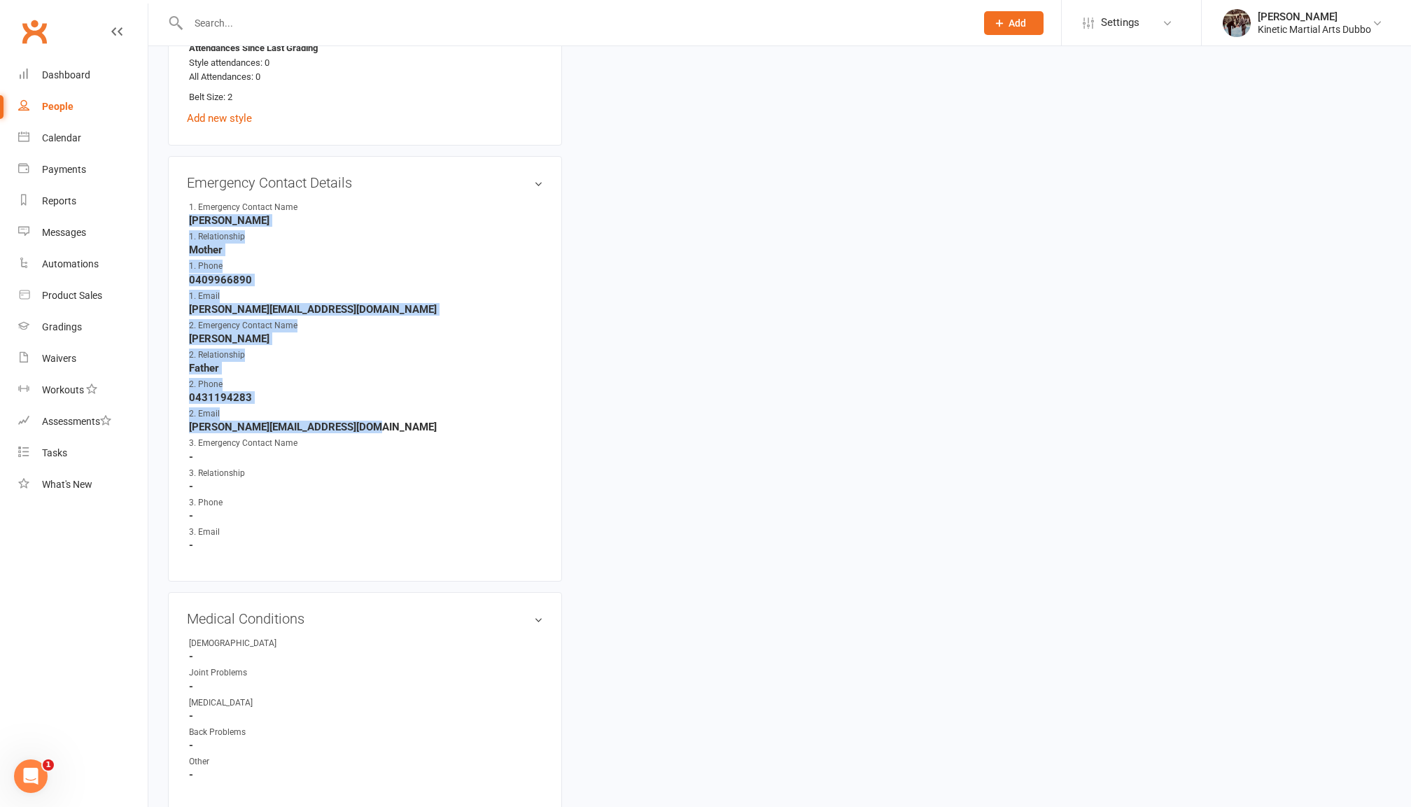
drag, startPoint x: 189, startPoint y: 206, endPoint x: 368, endPoint y: 408, distance: 270.2
click at [368, 408] on ul "1. Emergency Contact Name Belinda Sayers 1. Relationship Mother 1. Phone 040996…" at bounding box center [365, 376] width 356 height 351
click at [368, 421] on strong "george@kineticmartialarts.com.au" at bounding box center [366, 427] width 354 height 13
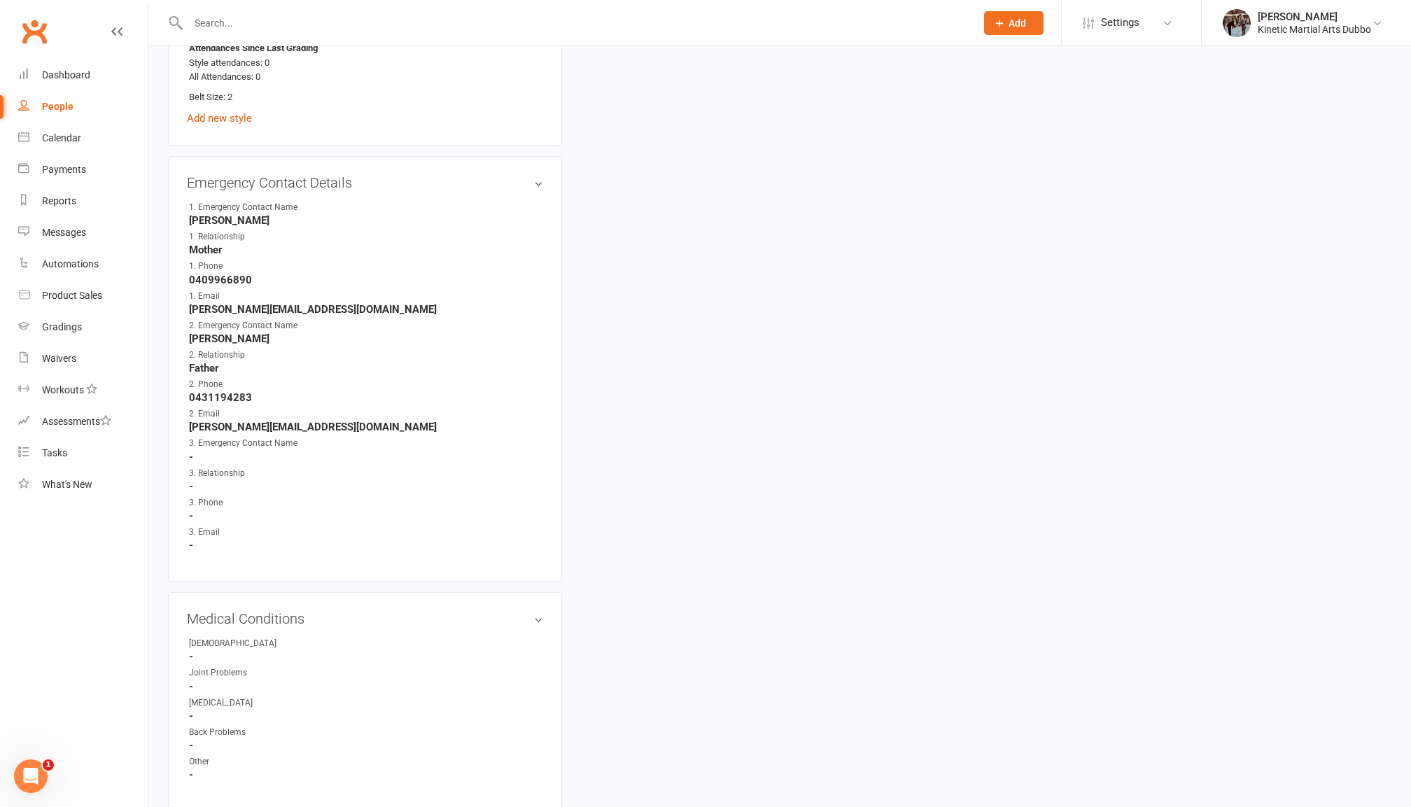
click at [187, 211] on li "1. Emergency Contact Name Belinda Sayers" at bounding box center [365, 214] width 356 height 26
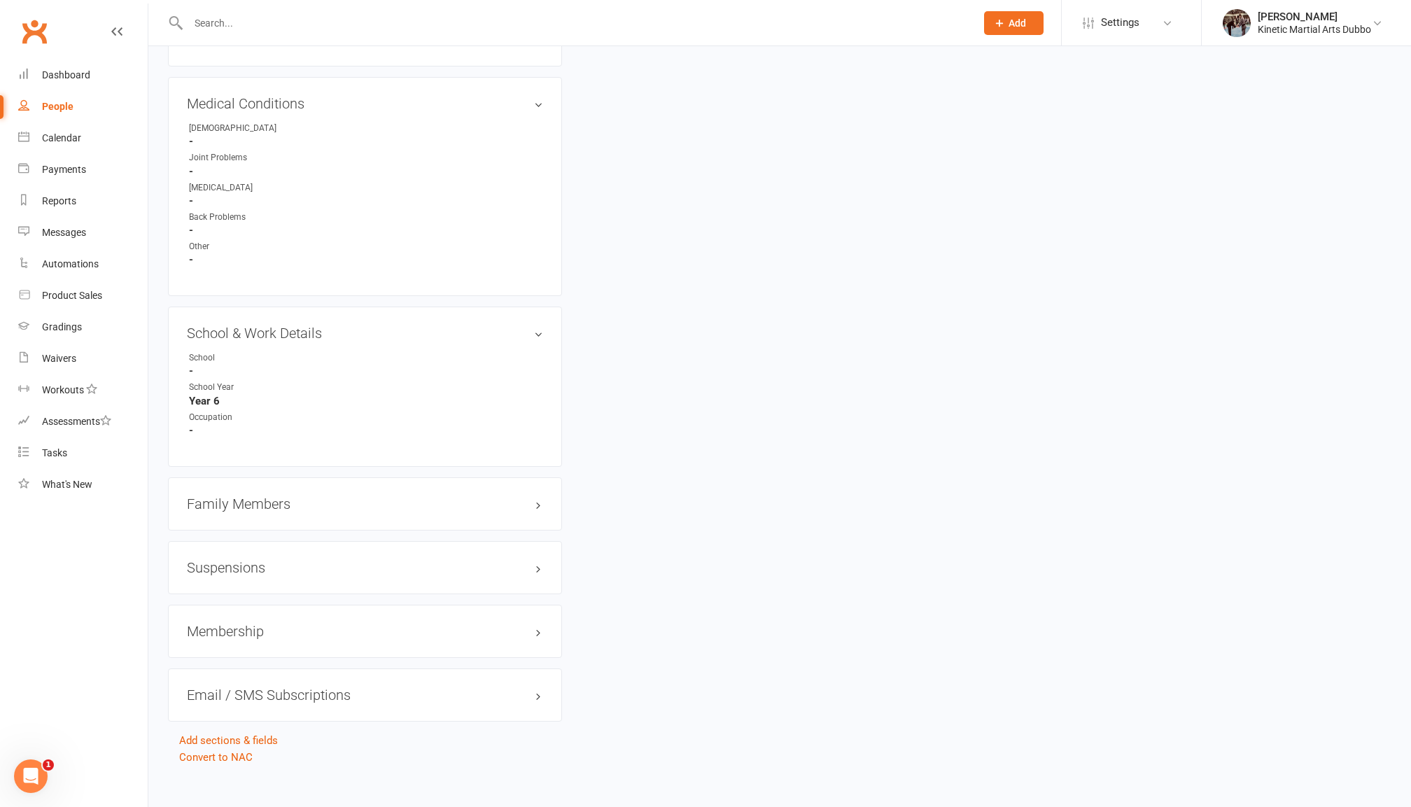
scroll to position [1289, 0]
click at [495, 488] on div "Family Members" at bounding box center [365, 506] width 394 height 53
click at [518, 499] on h3 "Family Members" at bounding box center [365, 506] width 356 height 15
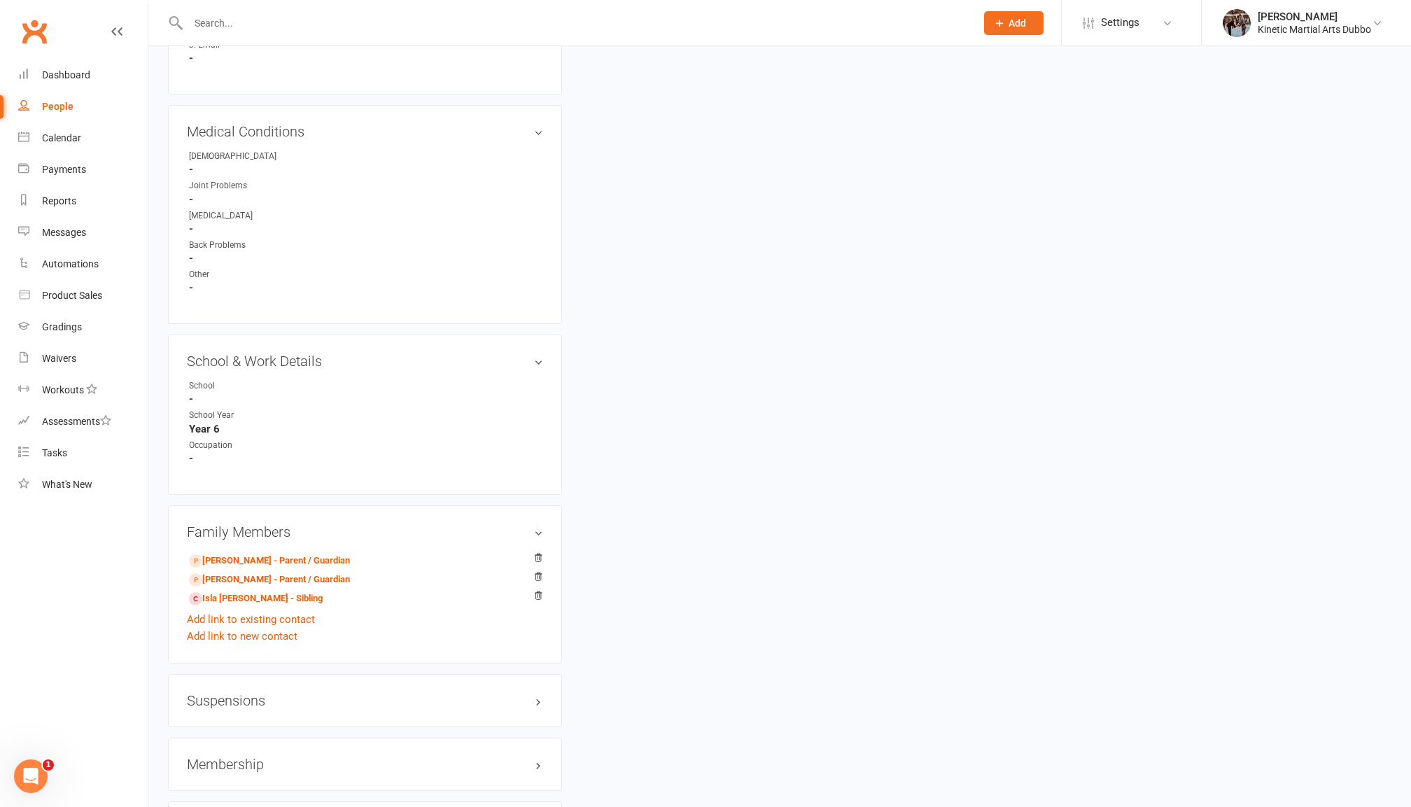
scroll to position [1293, 0]
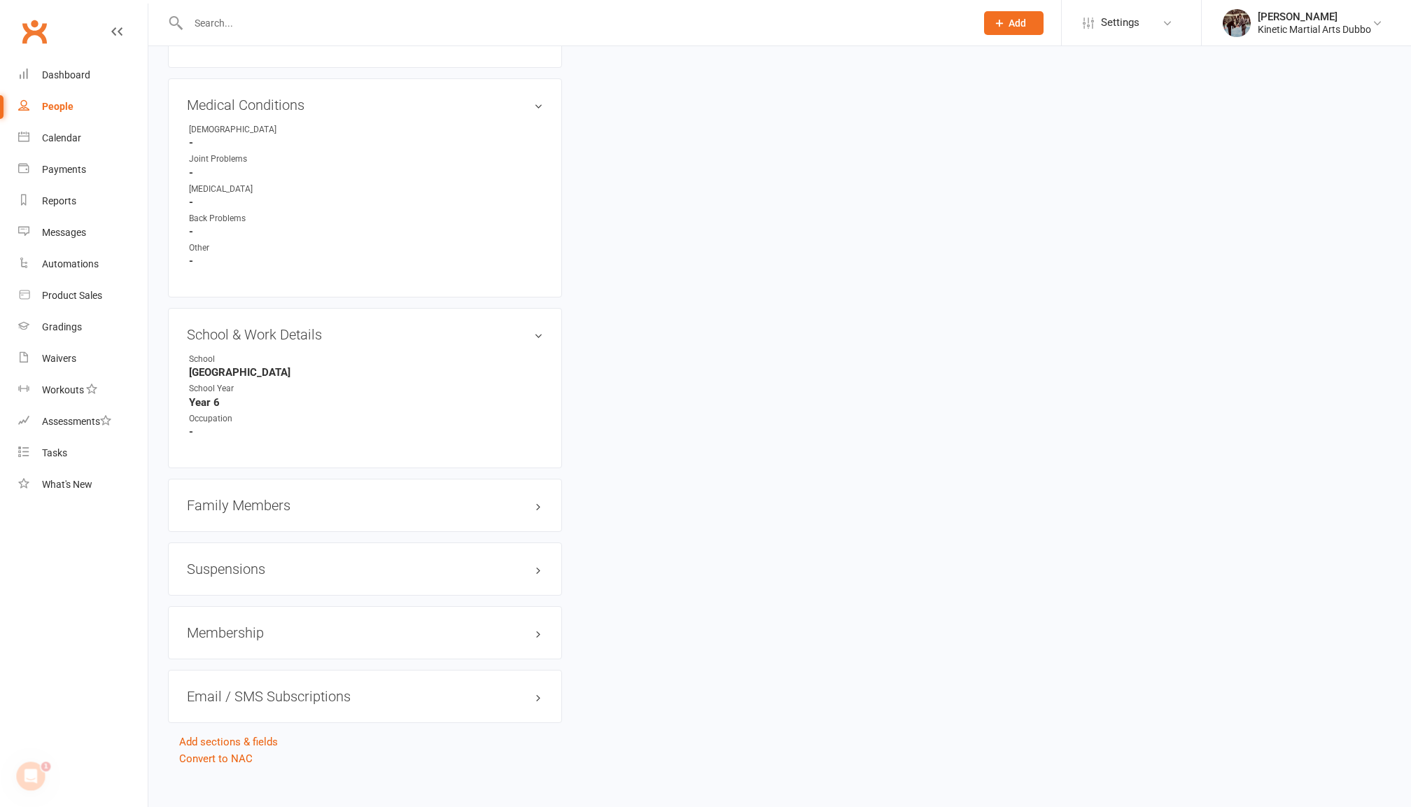
scroll to position [1289, 0]
click at [378, 492] on div "Family Members" at bounding box center [365, 506] width 394 height 53
click at [384, 499] on h3 "Family Members" at bounding box center [365, 506] width 356 height 15
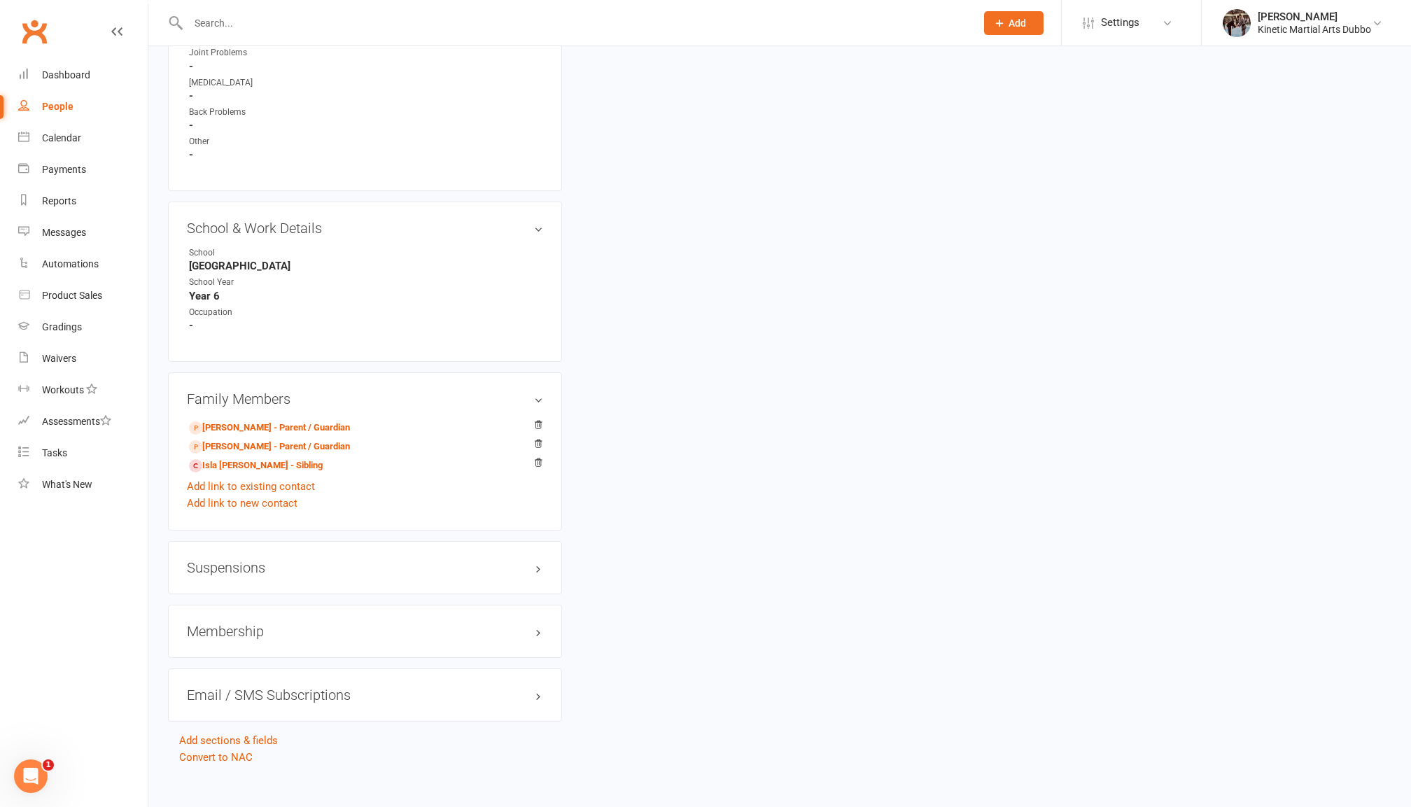
scroll to position [1395, 0]
click at [280, 561] on h3 "Suspensions" at bounding box center [365, 568] width 356 height 15
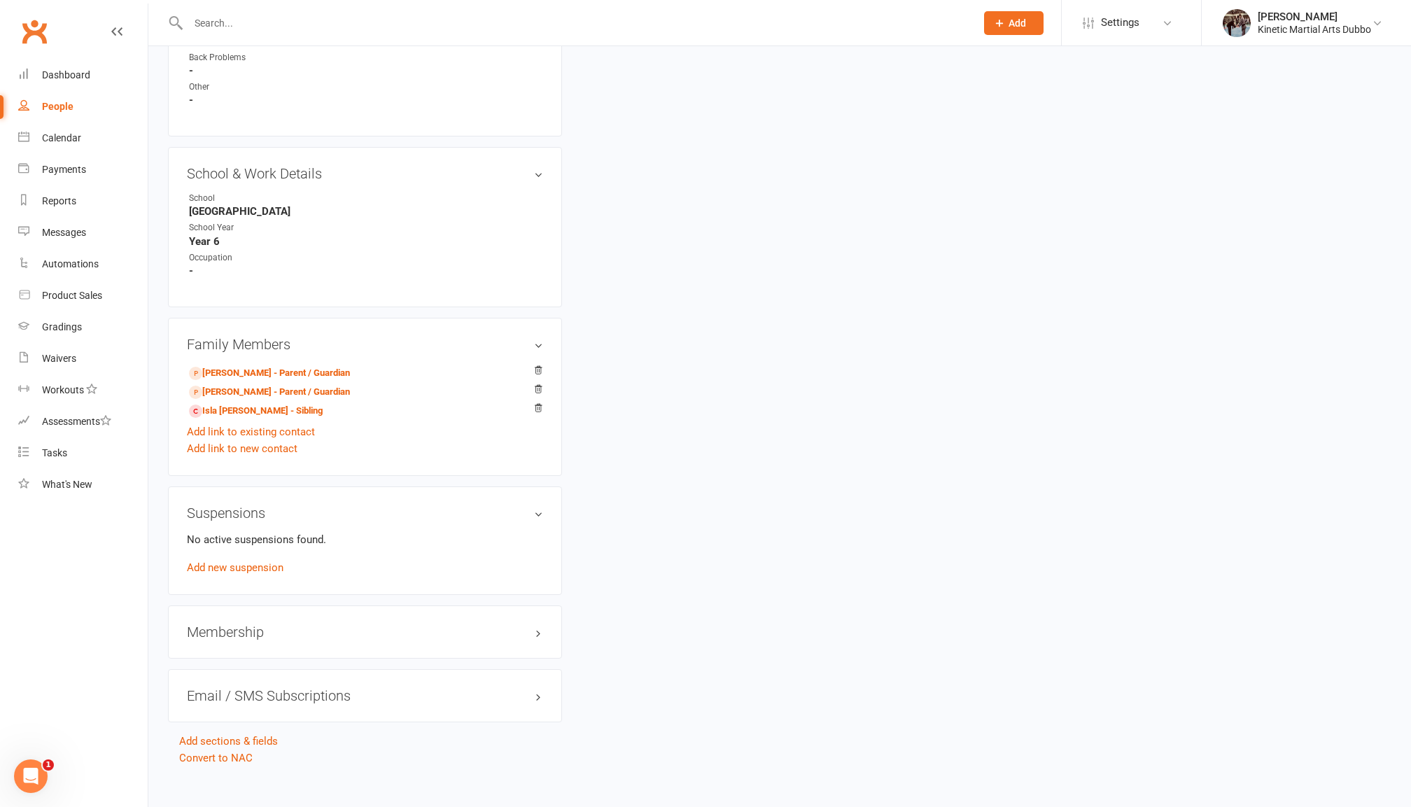
scroll to position [1451, 0]
click at [314, 614] on div "Membership" at bounding box center [365, 632] width 394 height 53
click at [330, 622] on div "Membership" at bounding box center [365, 632] width 394 height 53
click at [345, 625] on h3 "Membership" at bounding box center [365, 632] width 356 height 15
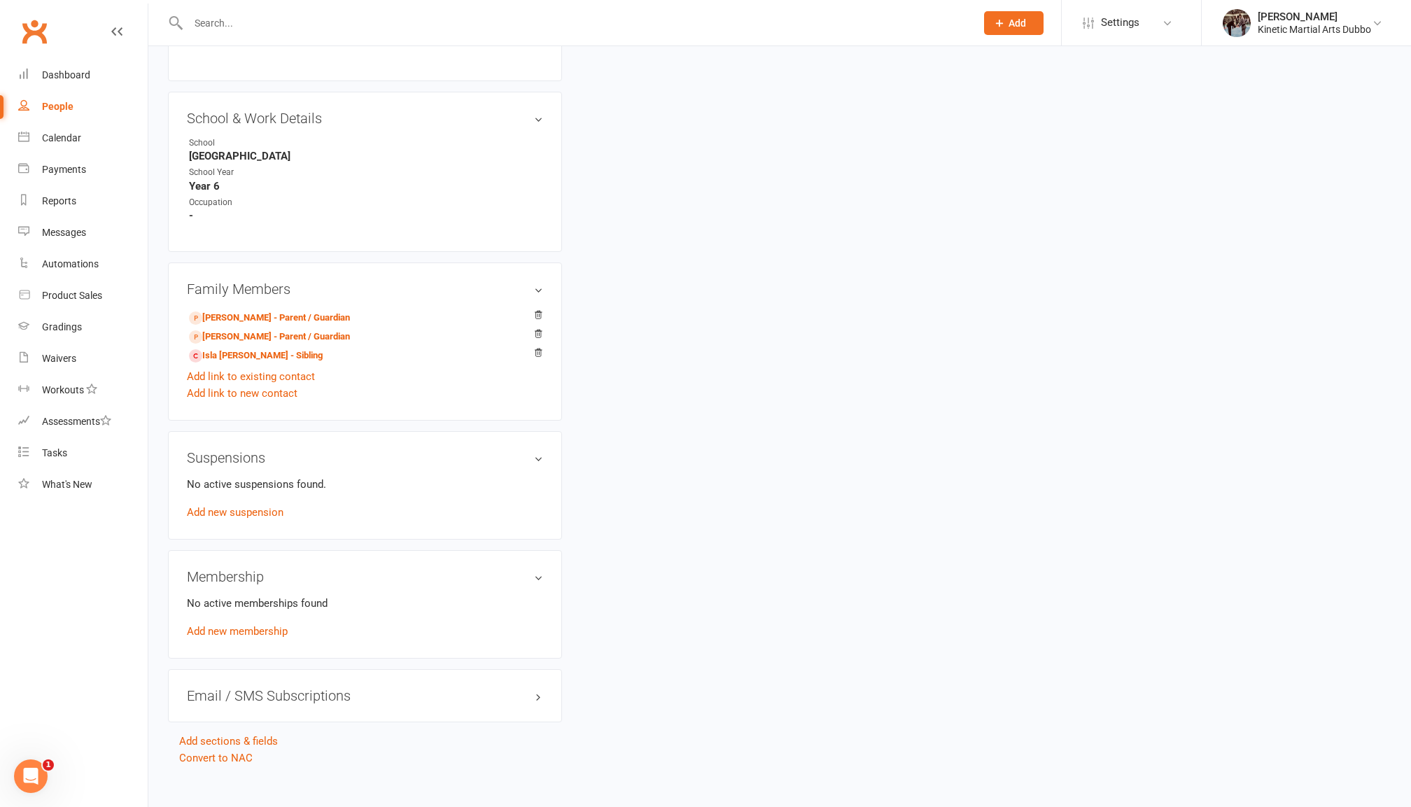
scroll to position [1506, 0]
click at [284, 626] on link "Add new membership" at bounding box center [237, 632] width 101 height 13
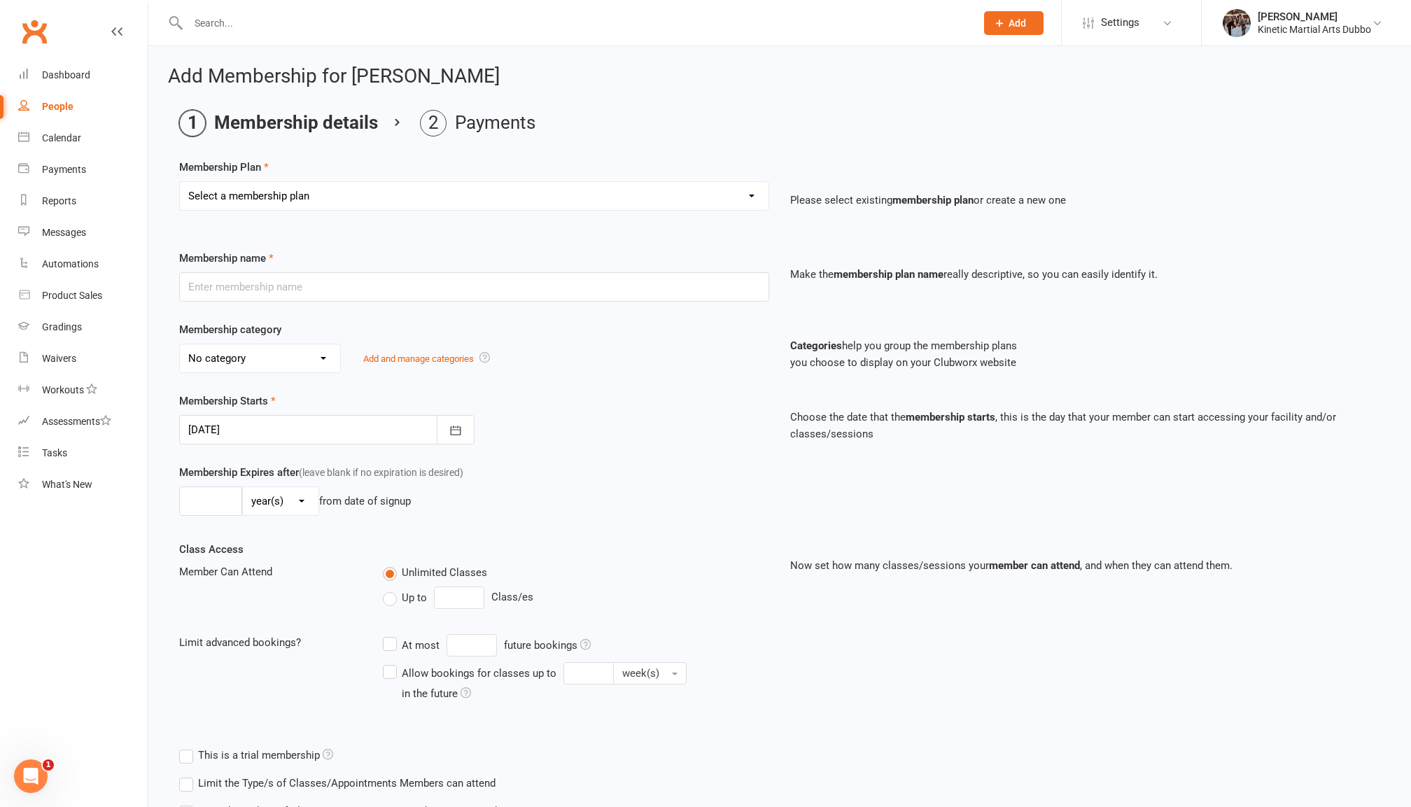
select select "1"
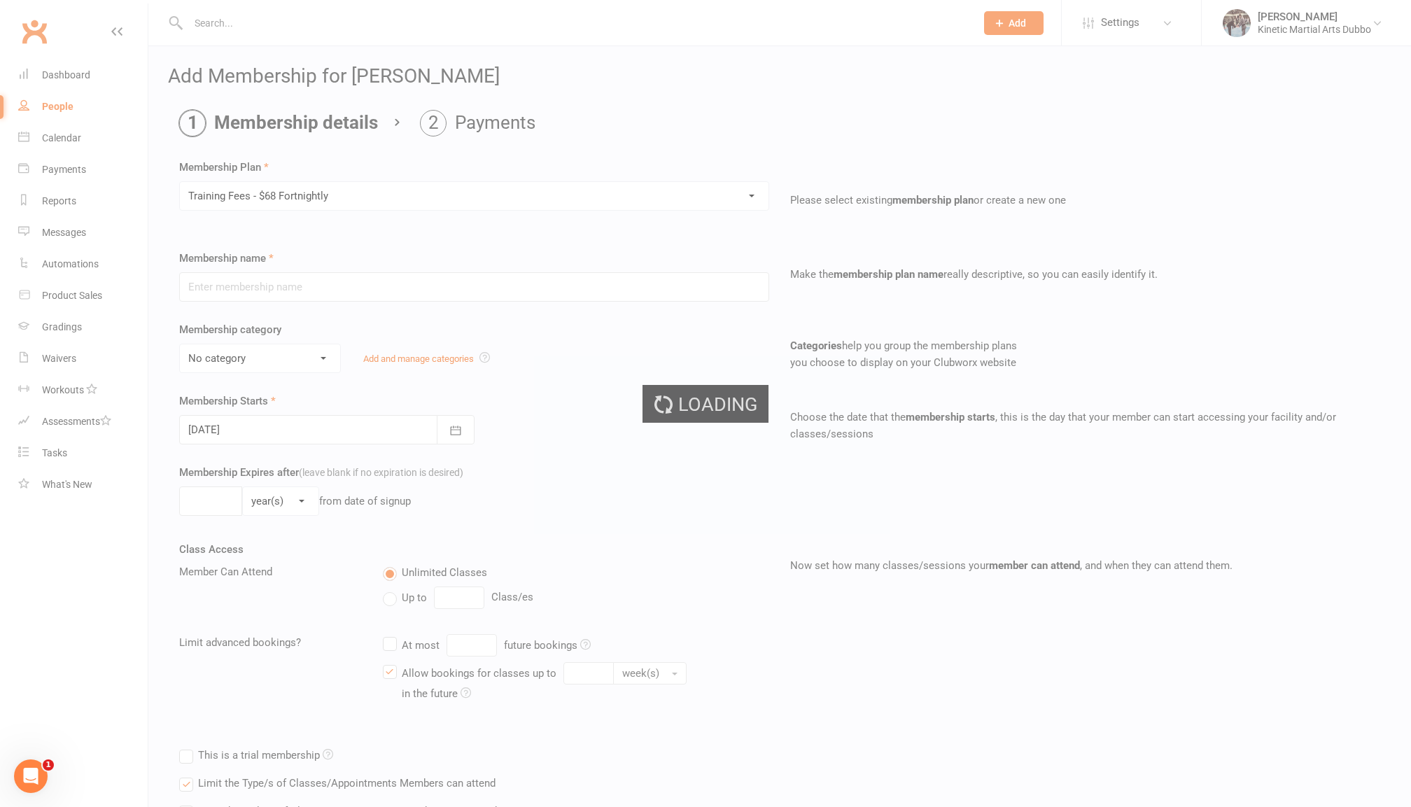
type input "Training Fees - $68 Fortnightly"
select select "5"
type input "0"
type input "8"
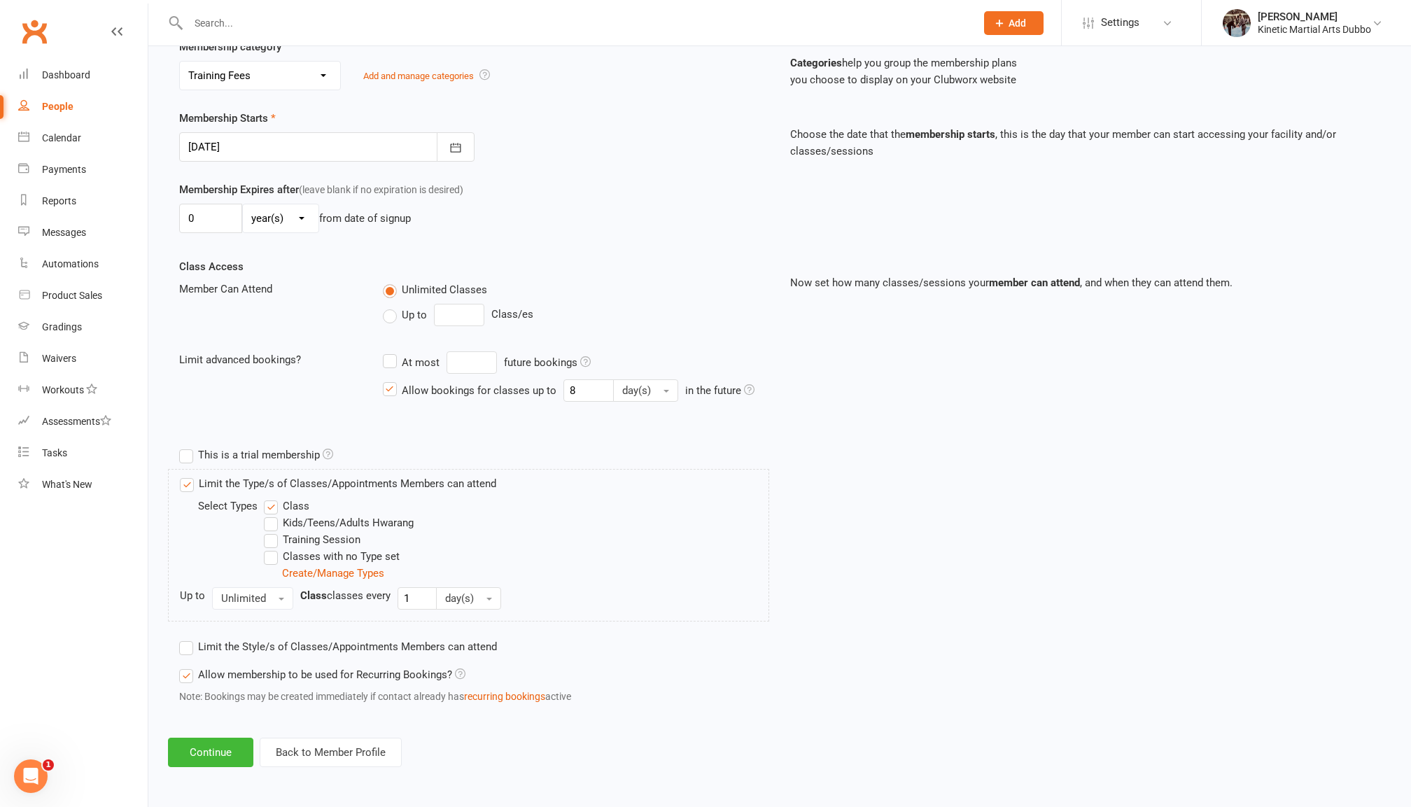
scroll to position [297, 0]
click at [190, 475] on label "Limit the Type/s of Classes/Appointments Members can attend" at bounding box center [338, 483] width 316 height 17
click at [189, 475] on input "Limit the Type/s of Classes/Appointments Members can attend" at bounding box center [184, 475] width 9 height 0
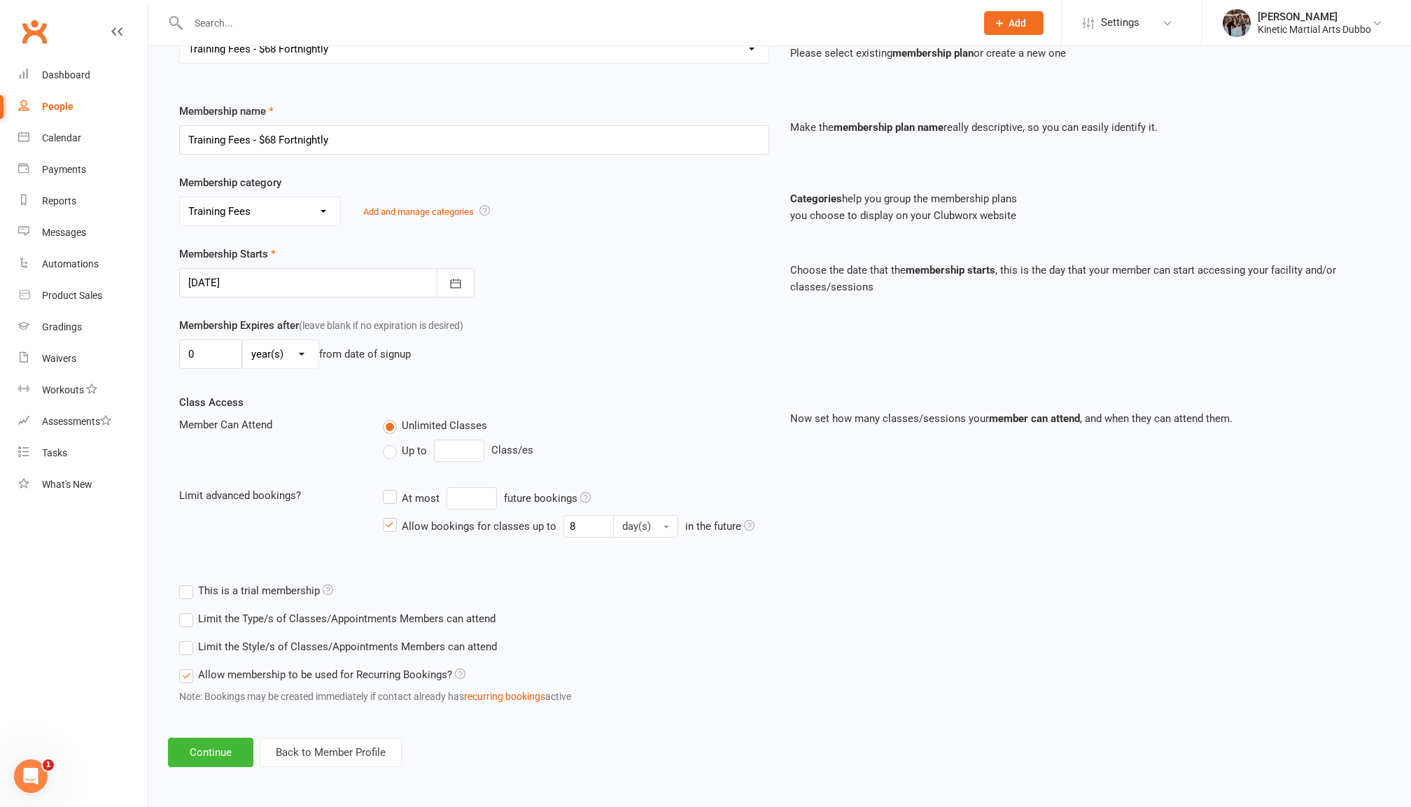
scroll to position [160, 0]
click at [188, 610] on label "Limit the Type/s of Classes/Appointments Members can attend" at bounding box center [337, 618] width 316 height 17
click at [188, 610] on input "Limit the Type/s of Classes/Appointments Members can attend" at bounding box center [183, 610] width 9 height 0
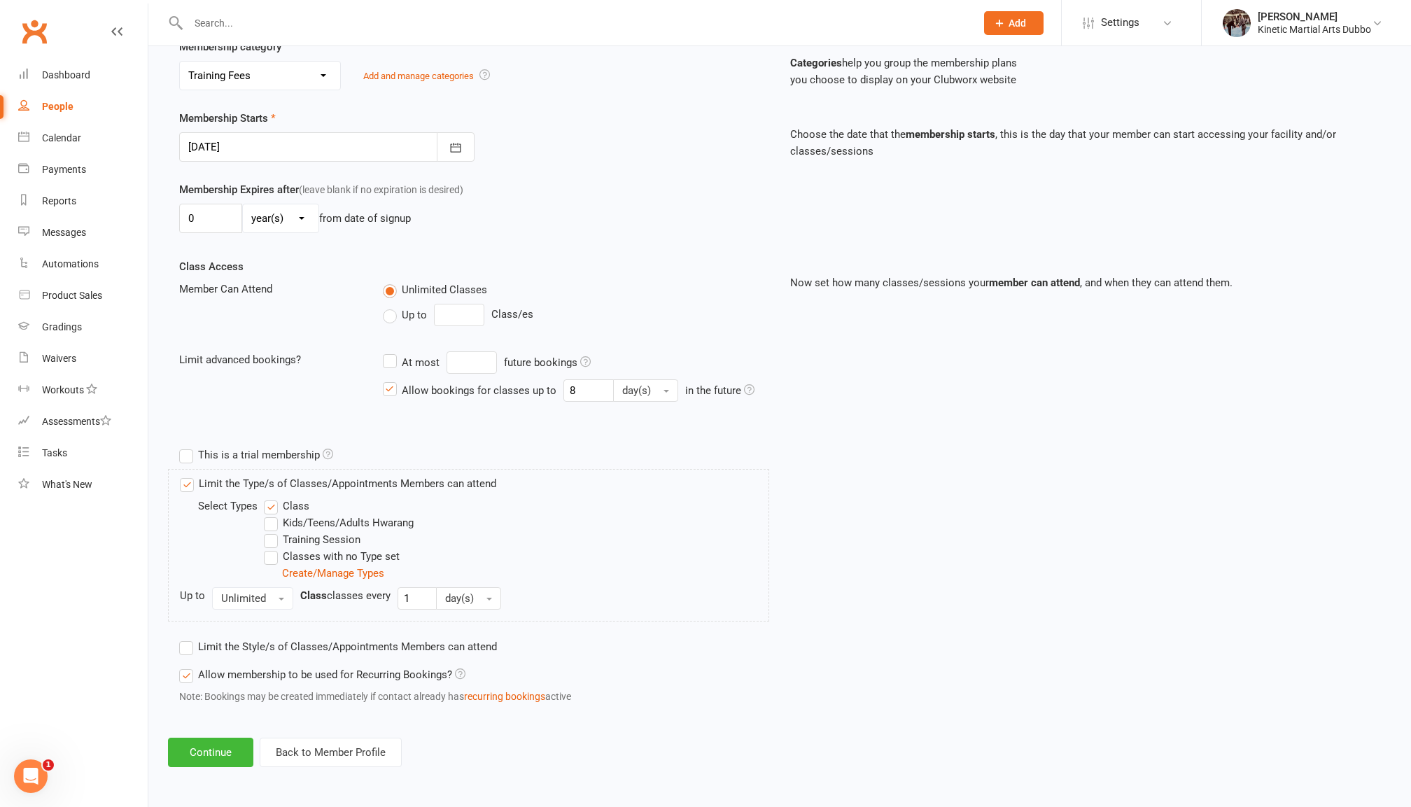
scroll to position [297, 0]
click at [191, 475] on label "Limit the Type/s of Classes/Appointments Members can attend" at bounding box center [338, 483] width 316 height 17
click at [189, 475] on input "Limit the Type/s of Classes/Appointments Members can attend" at bounding box center [184, 475] width 9 height 0
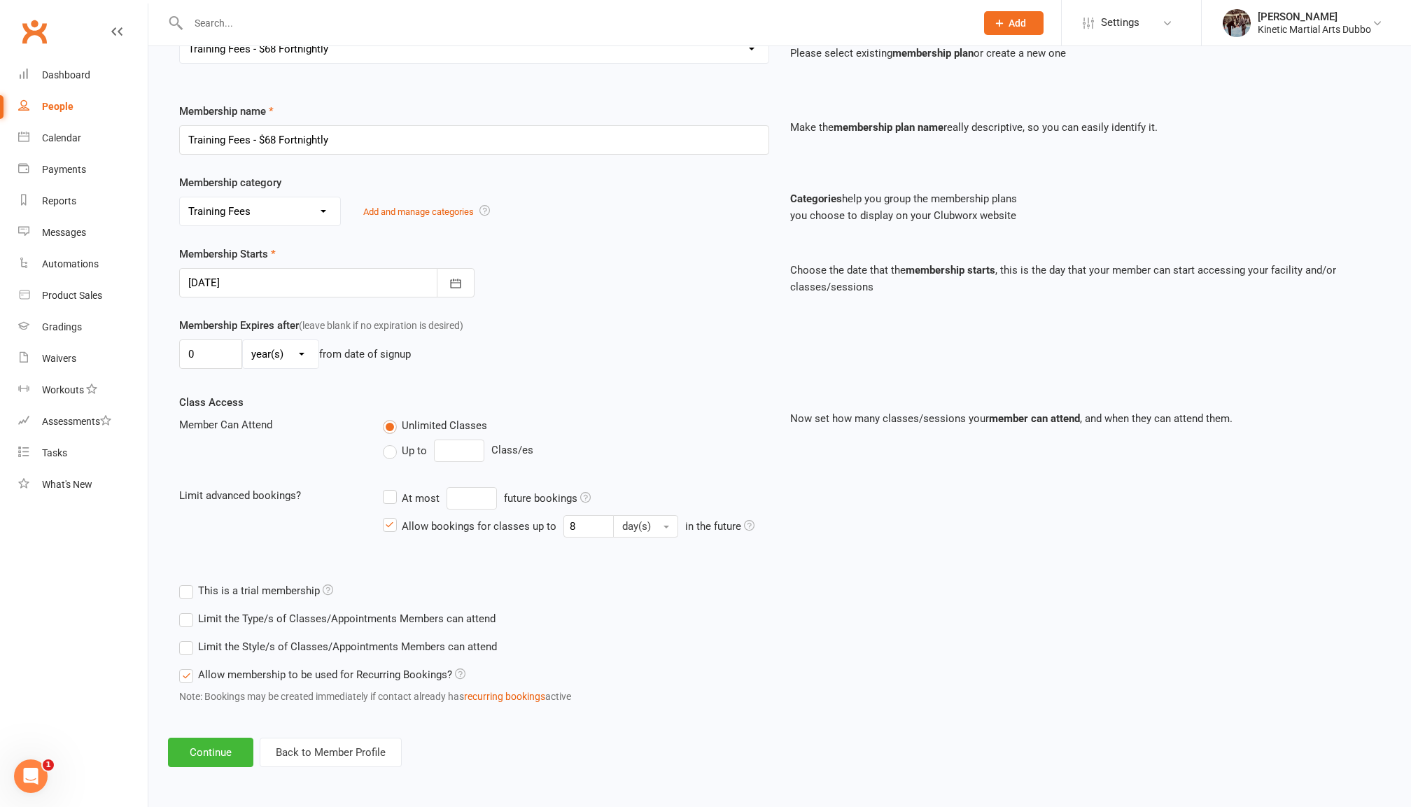
scroll to position [160, 0]
click at [189, 582] on label "This is a trial membership" at bounding box center [256, 590] width 154 height 17
click at [188, 582] on input "This is a trial membership" at bounding box center [183, 582] width 9 height 0
click at [189, 582] on label "This is a trial membership" at bounding box center [256, 590] width 154 height 17
click at [188, 582] on input "This is a trial membership" at bounding box center [183, 582] width 9 height 0
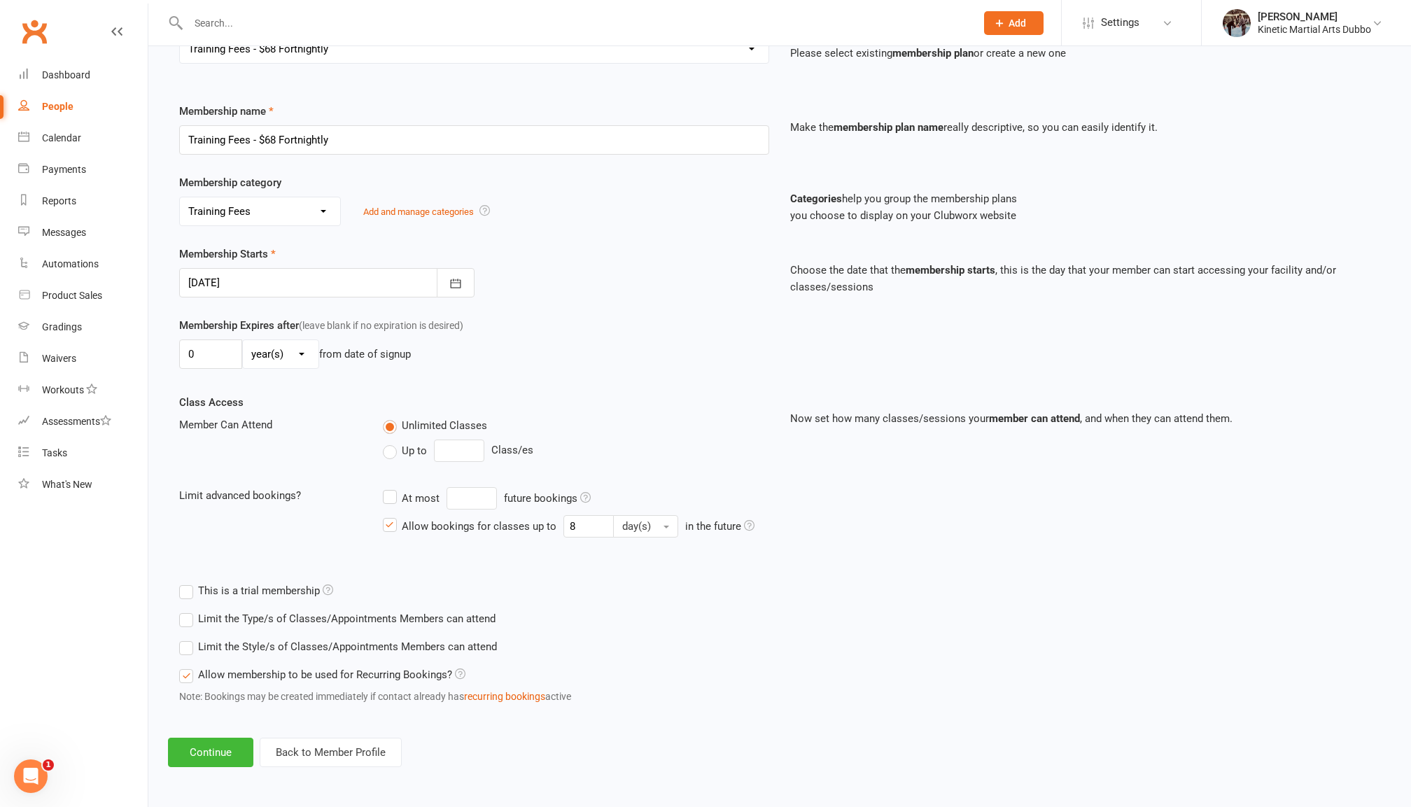
click at [189, 610] on label "Limit the Type/s of Classes/Appointments Members can attend" at bounding box center [337, 618] width 316 height 17
click at [188, 610] on input "Limit the Type/s of Classes/Appointments Members can attend" at bounding box center [183, 610] width 9 height 0
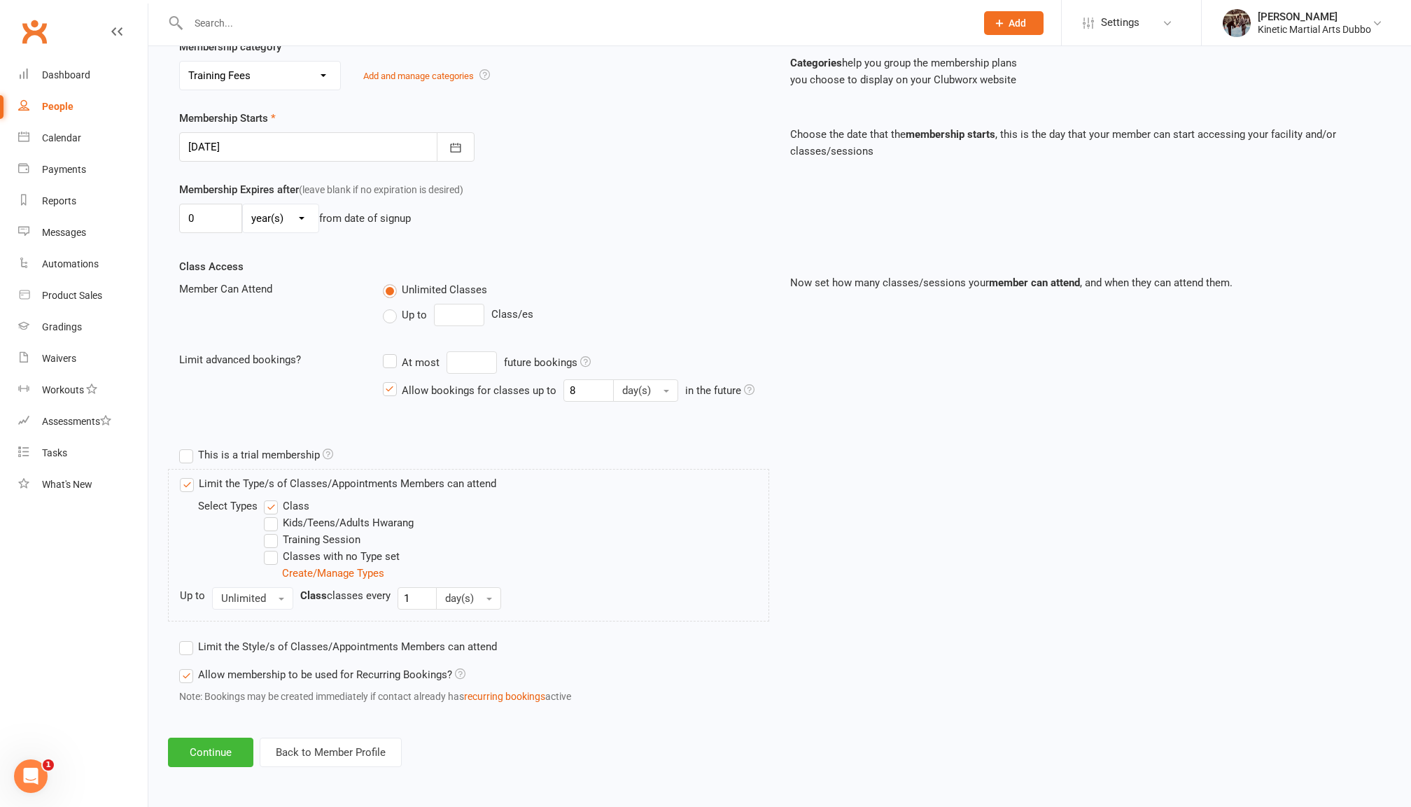
scroll to position [297, 0]
click at [185, 475] on label "Limit the Type/s of Classes/Appointments Members can attend" at bounding box center [338, 483] width 316 height 17
click at [185, 475] on input "Limit the Type/s of Classes/Appointments Members can attend" at bounding box center [184, 475] width 9 height 0
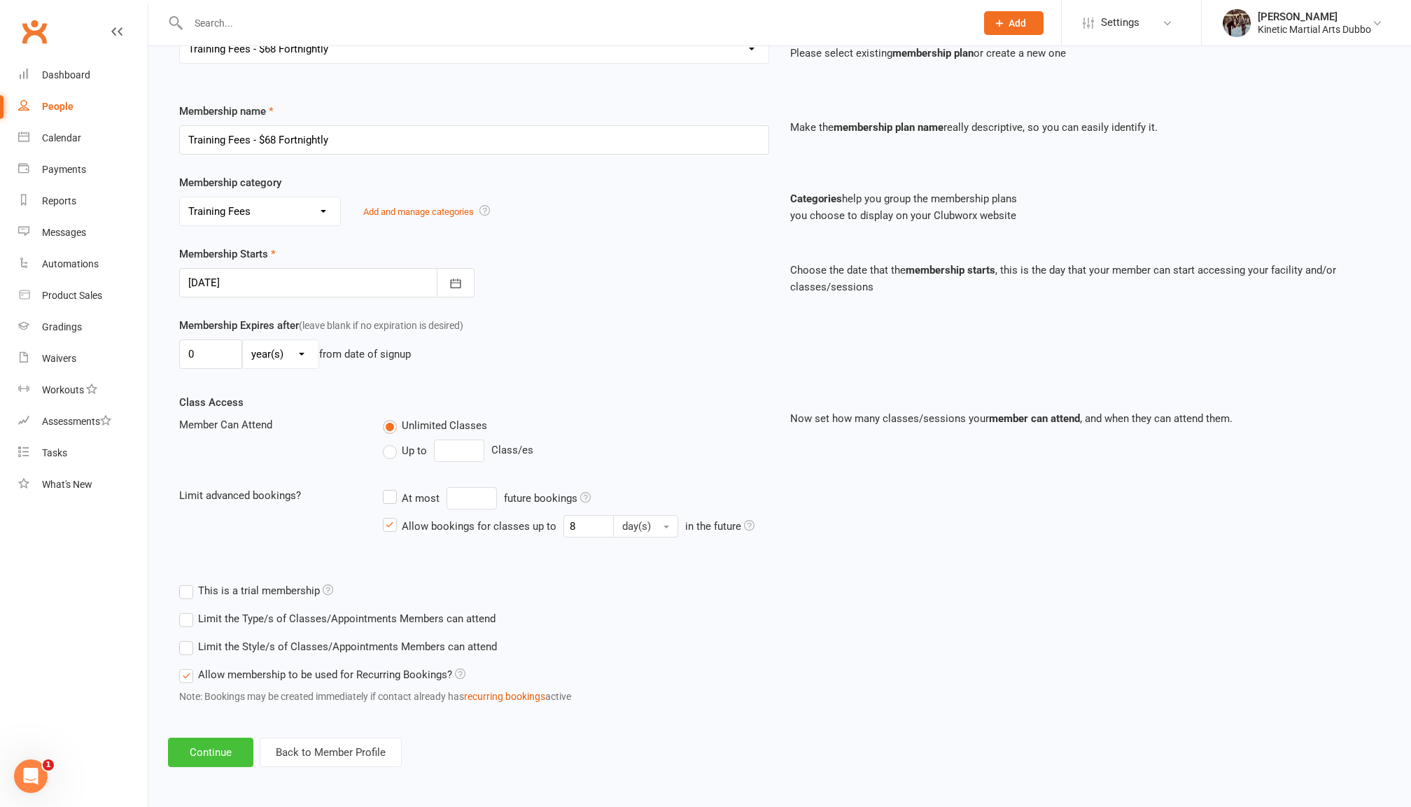
click at [224, 738] on button "Continue" at bounding box center [210, 752] width 85 height 29
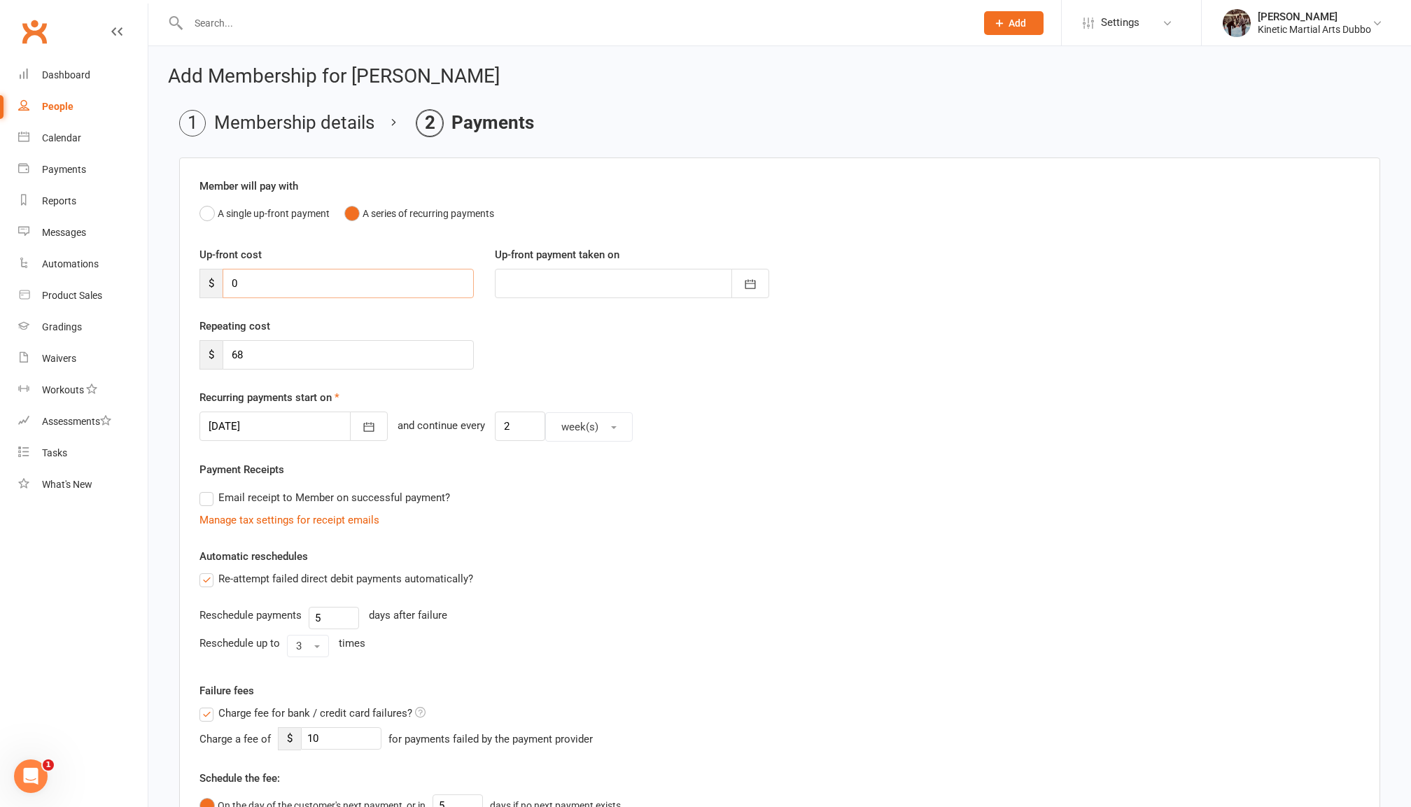
click at [279, 275] on input "0" at bounding box center [348, 283] width 251 height 29
click at [409, 242] on div "Member will pay with A single up-front payment A series of recurring payments U…" at bounding box center [779, 638] width 1201 height 962
click at [317, 269] on input "0" at bounding box center [348, 283] width 251 height 29
click at [319, 274] on input "0" at bounding box center [348, 283] width 251 height 29
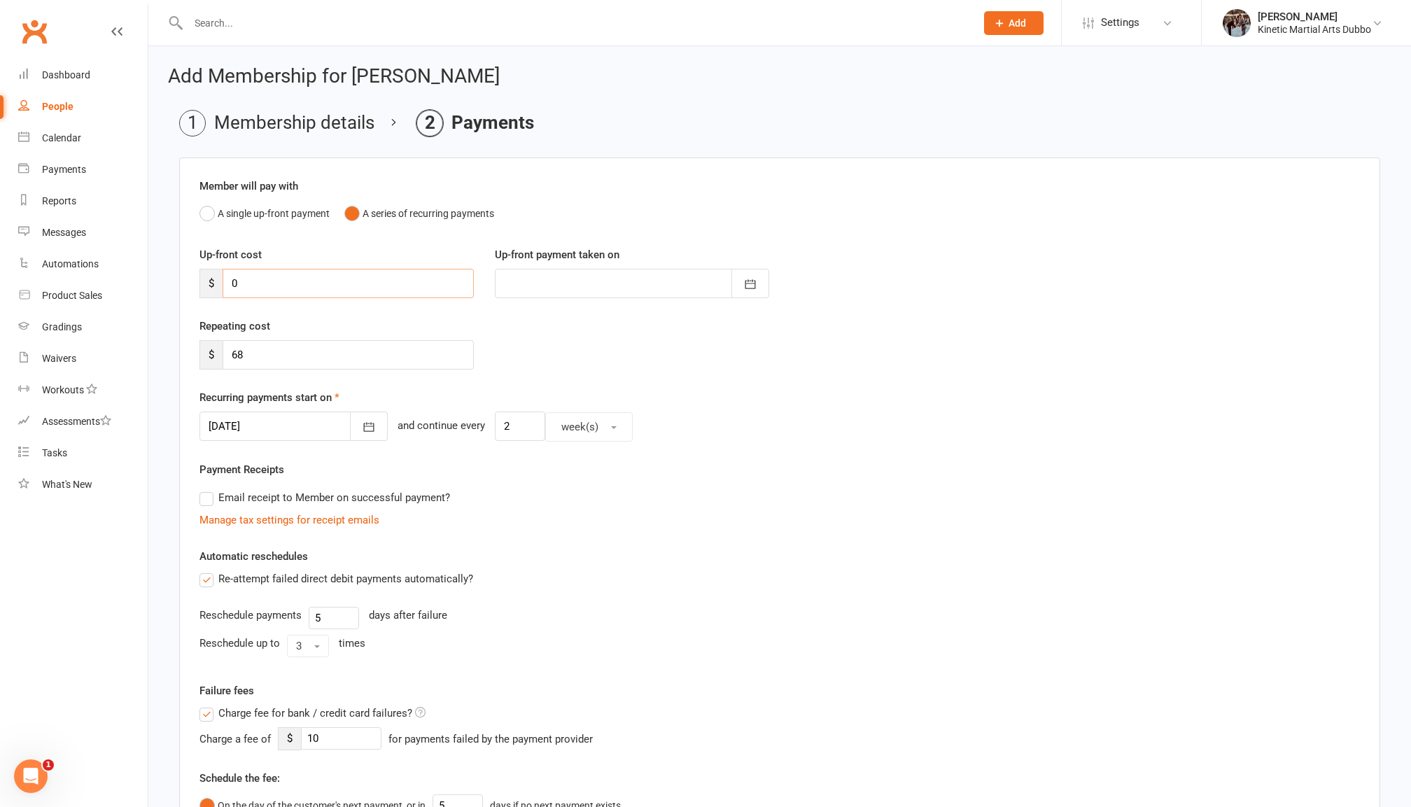
click at [319, 274] on input "0" at bounding box center [348, 283] width 251 height 29
click at [295, 351] on input "68" at bounding box center [348, 354] width 251 height 29
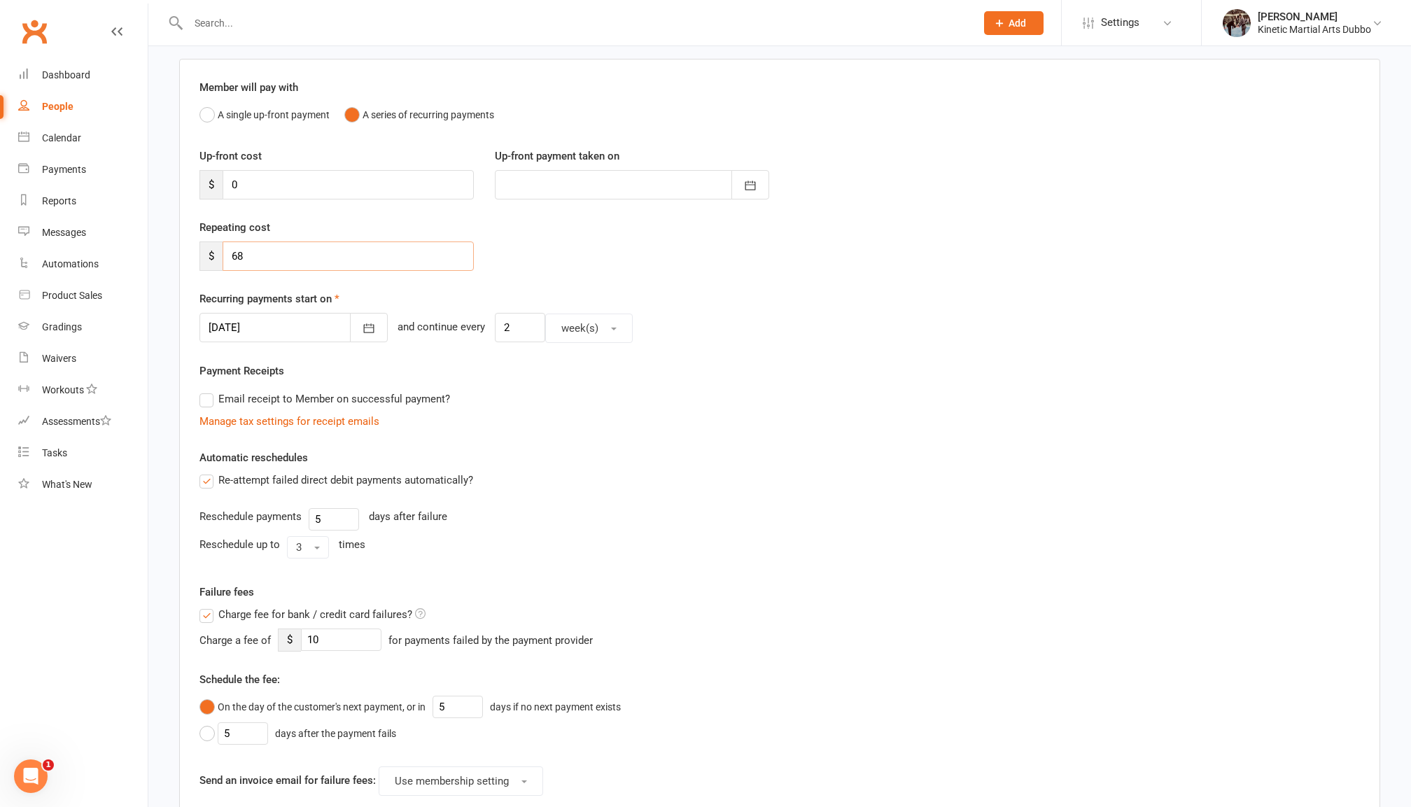
scroll to position [109, 0]
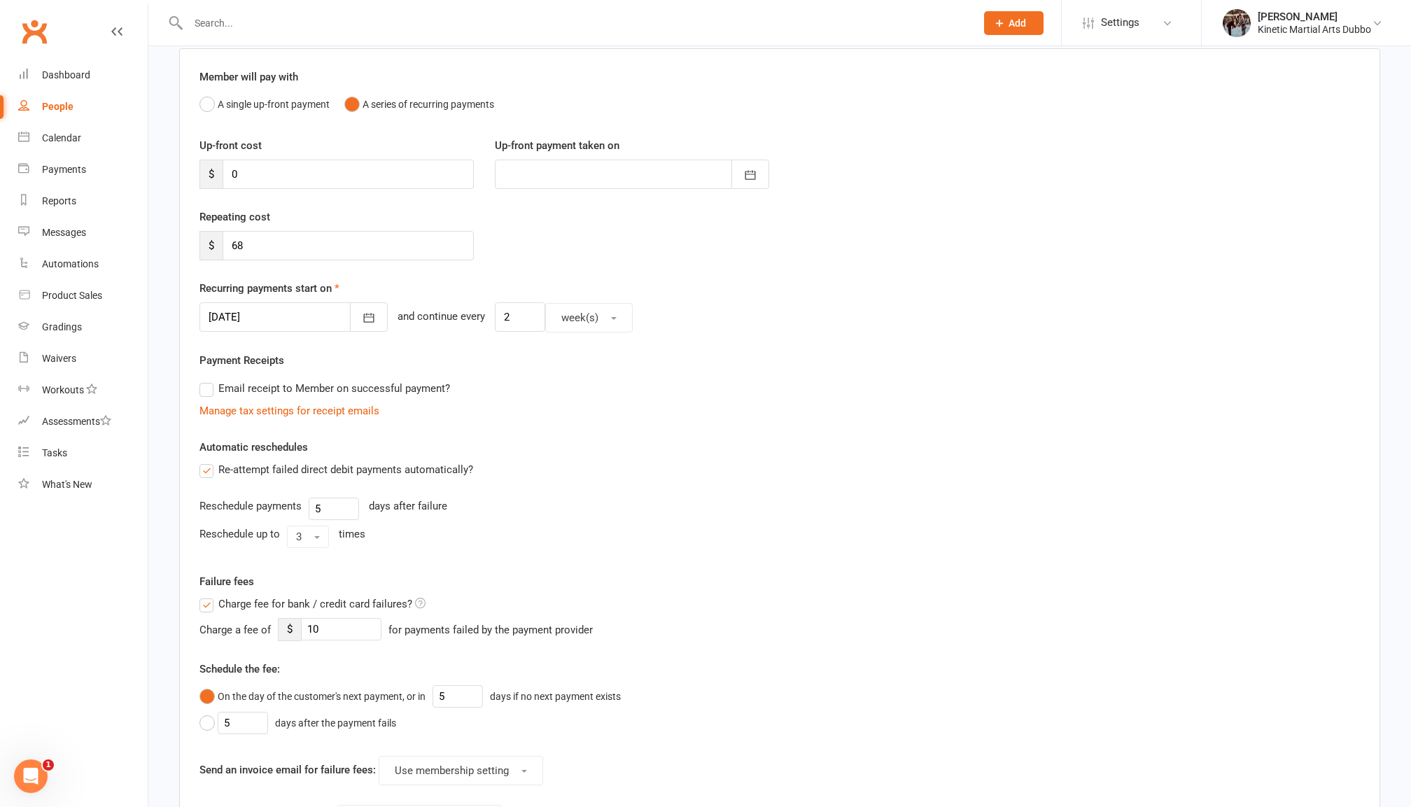
click at [533, 246] on div "Repeating cost $ 68" at bounding box center [779, 244] width 1181 height 71
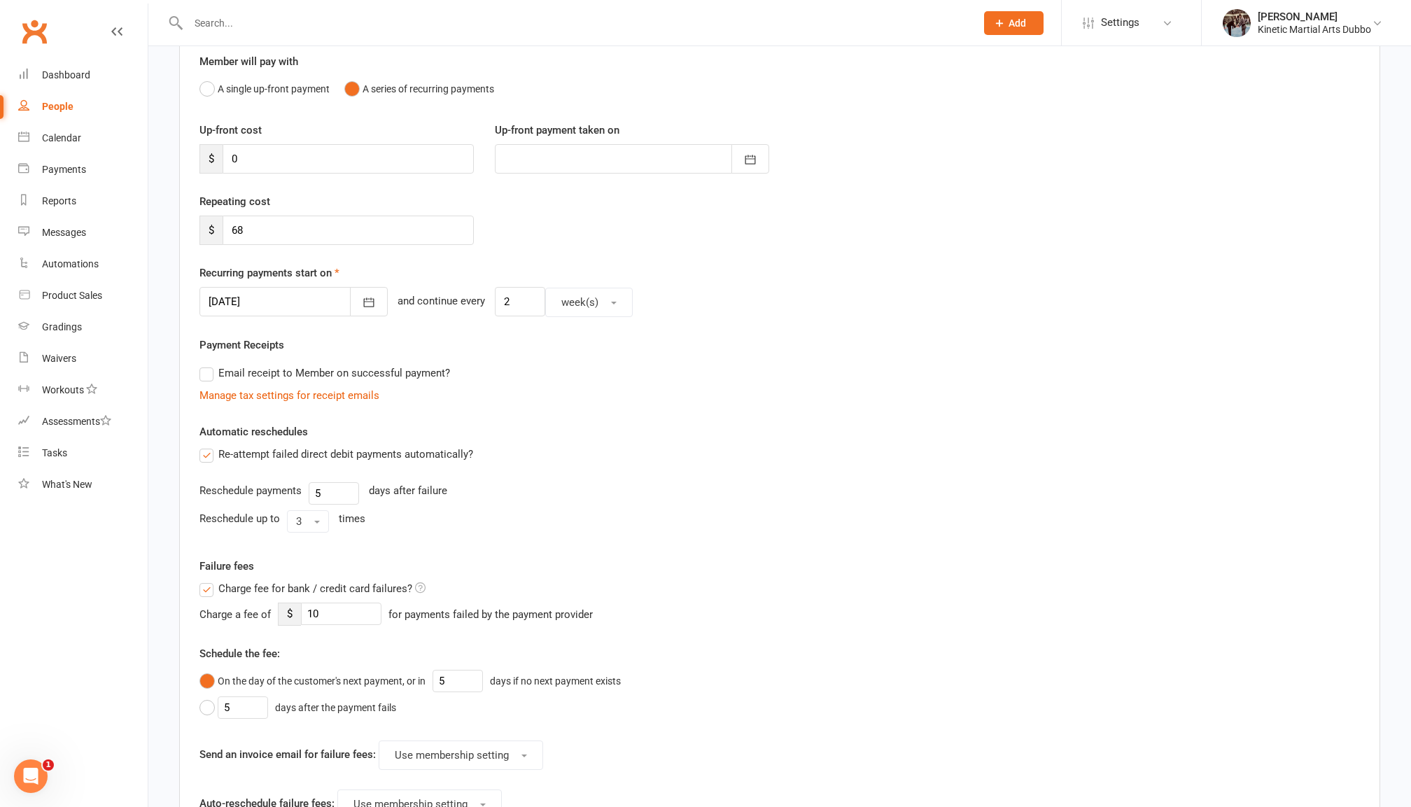
scroll to position [127, 0]
click at [362, 293] on icon "button" at bounding box center [369, 300] width 14 height 14
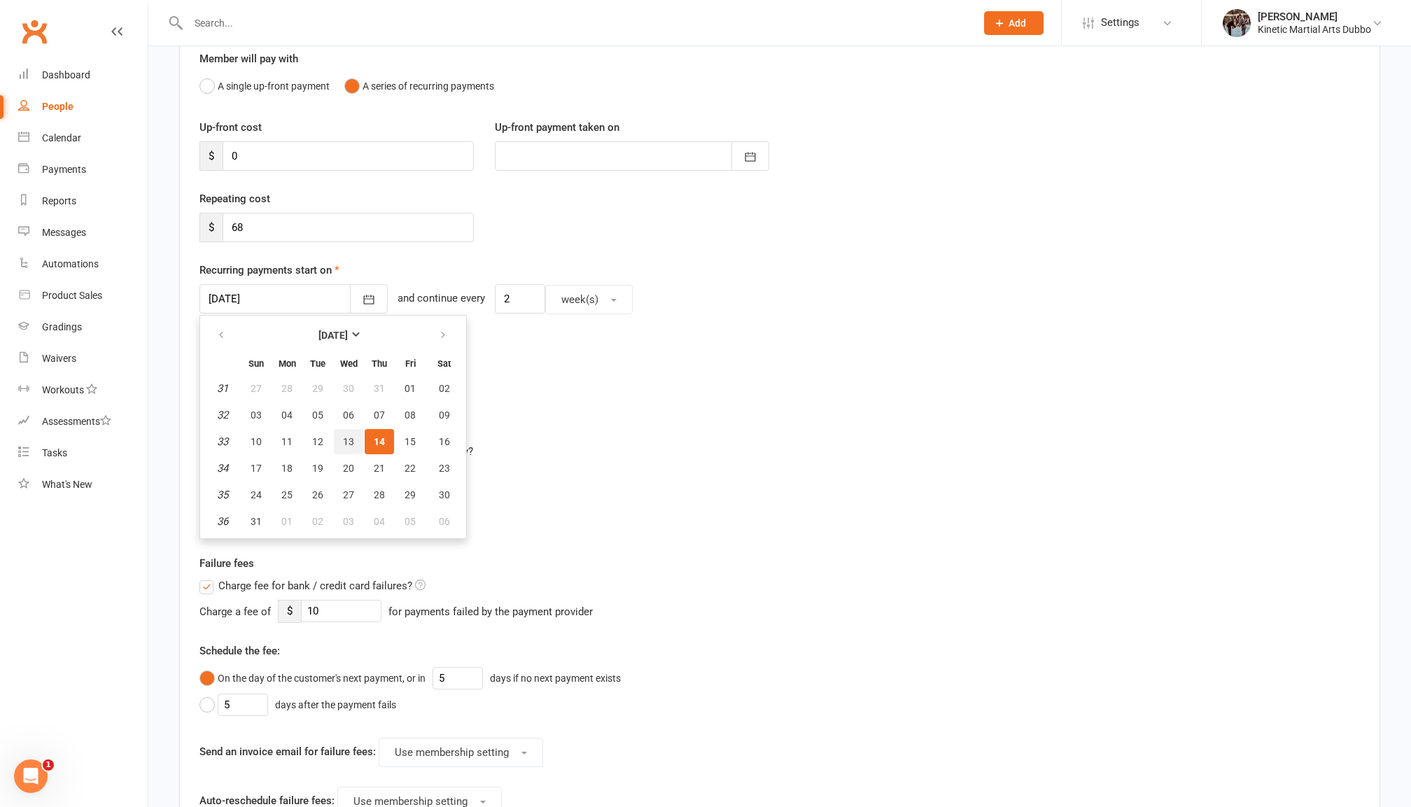
click at [343, 437] on span "13" at bounding box center [348, 441] width 11 height 11
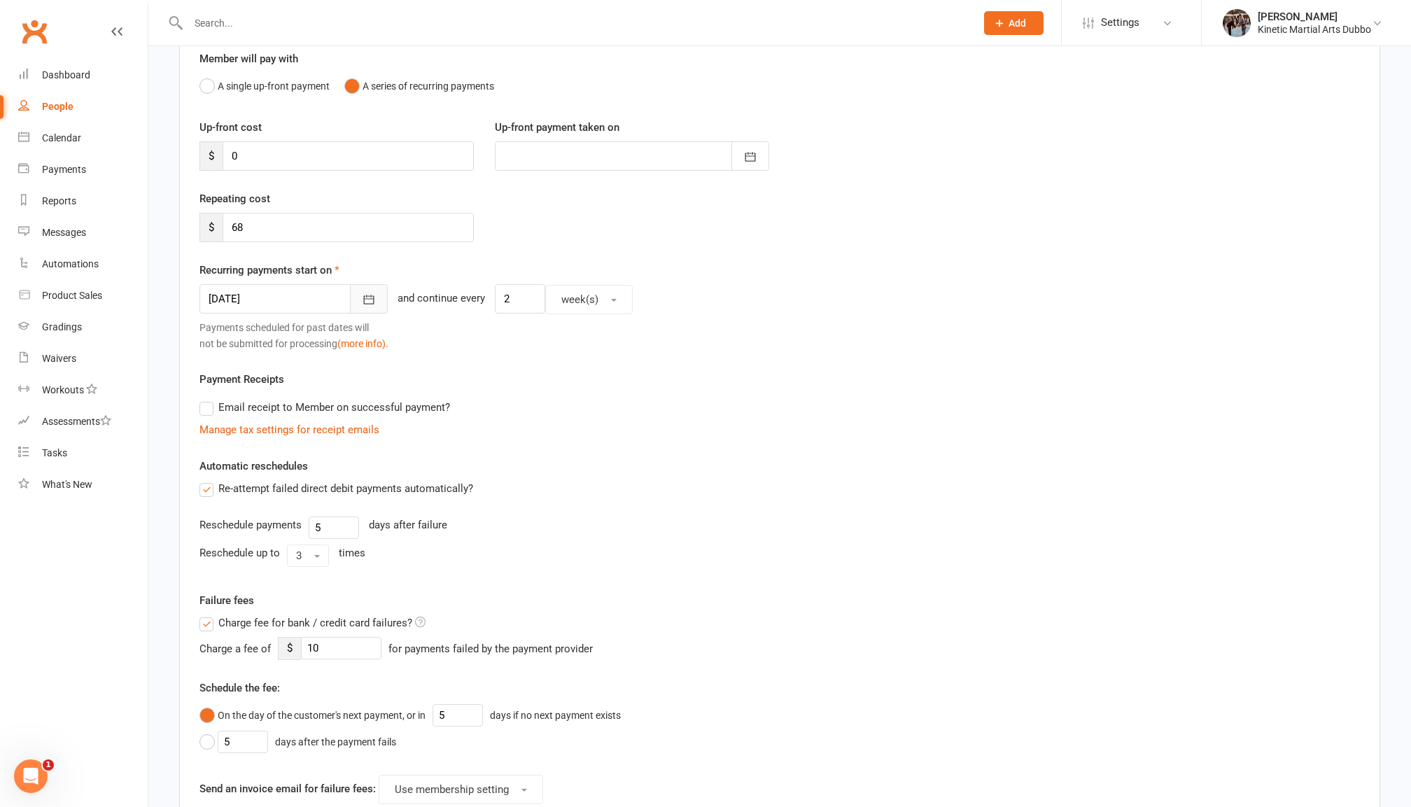
click at [364, 287] on button "button" at bounding box center [369, 298] width 38 height 29
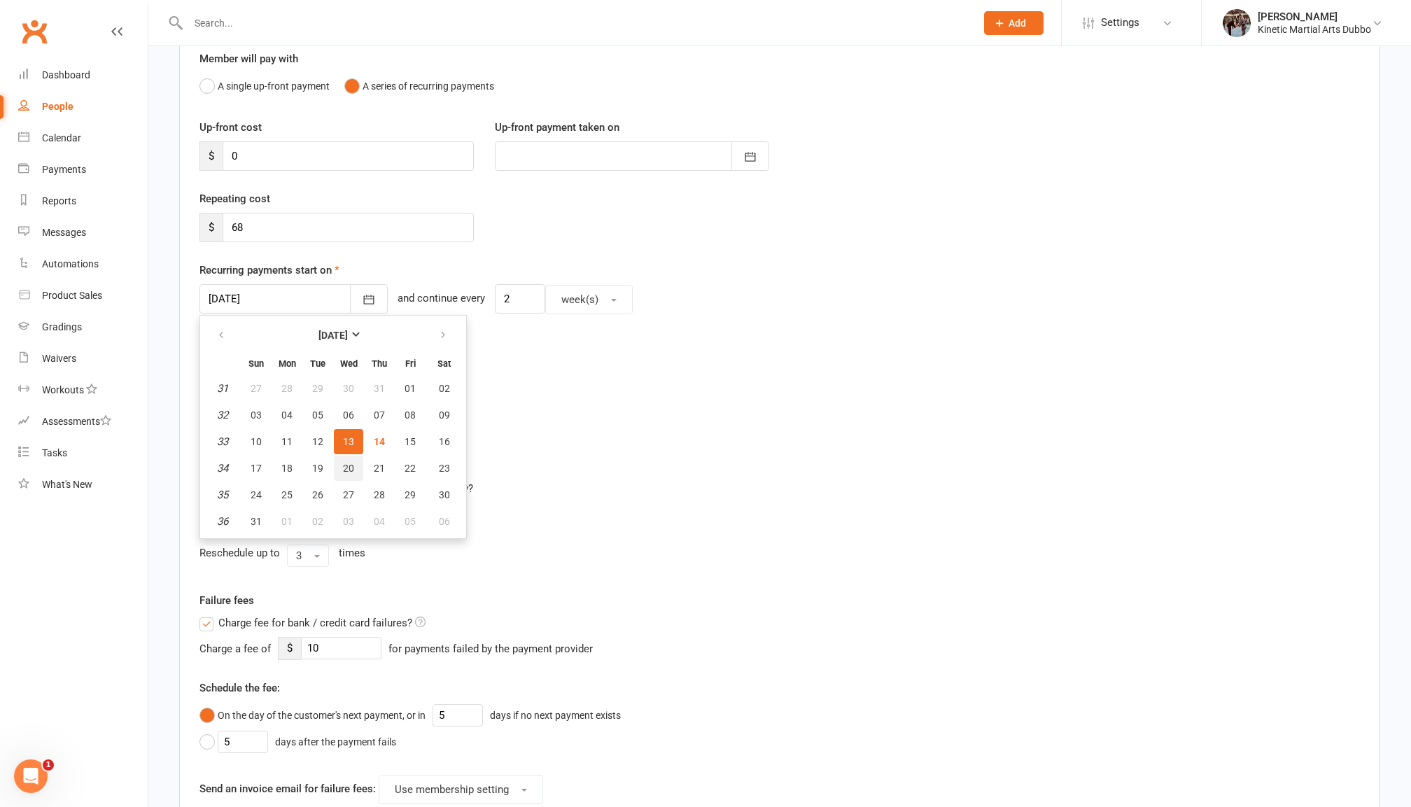
click at [346, 463] on span "20" at bounding box center [348, 468] width 11 height 11
type input "20 Aug 2025"
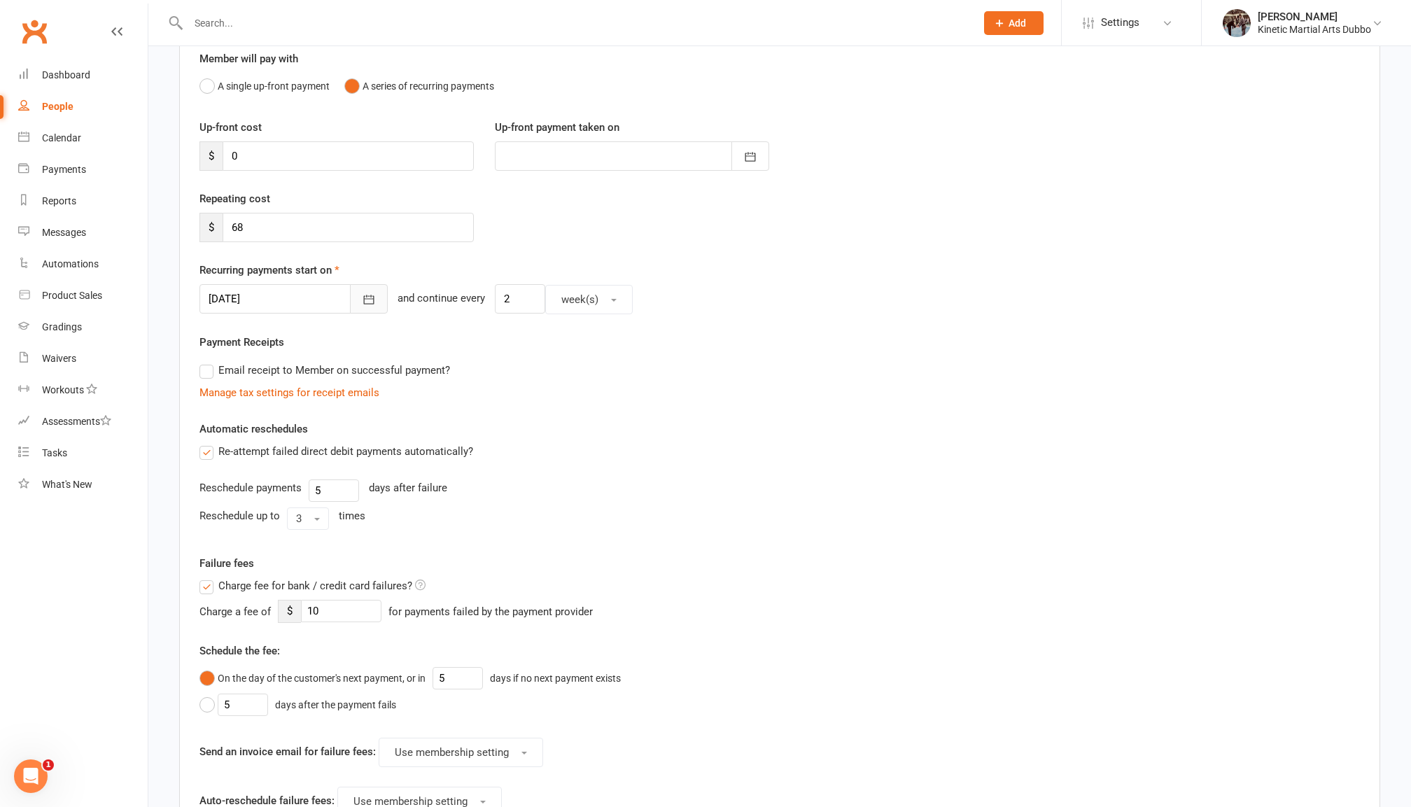
click at [362, 303] on icon "button" at bounding box center [369, 300] width 14 height 14
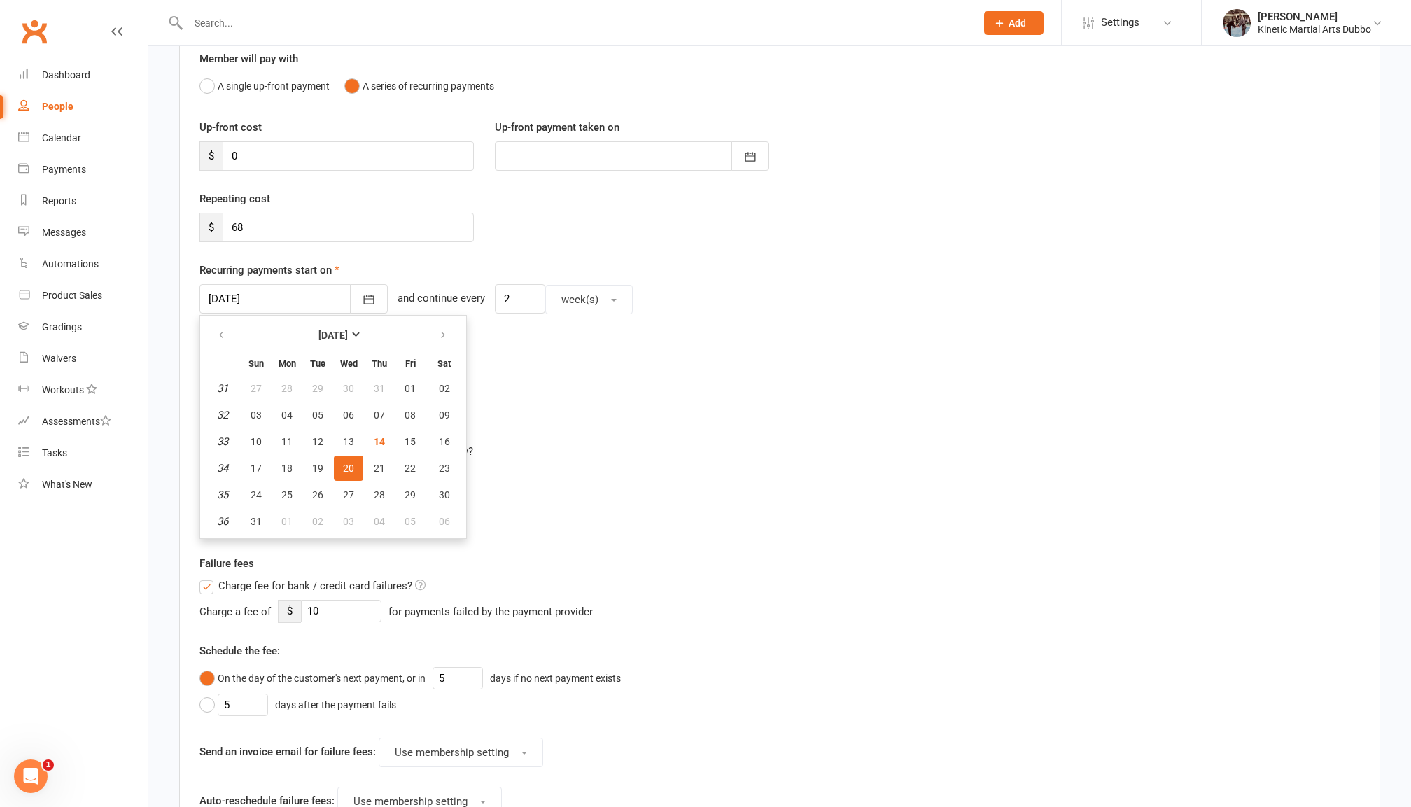
click at [734, 422] on div "Automatic reschedules Re-attempt failed direct debit payments automatically? Re…" at bounding box center [779, 478] width 1160 height 115
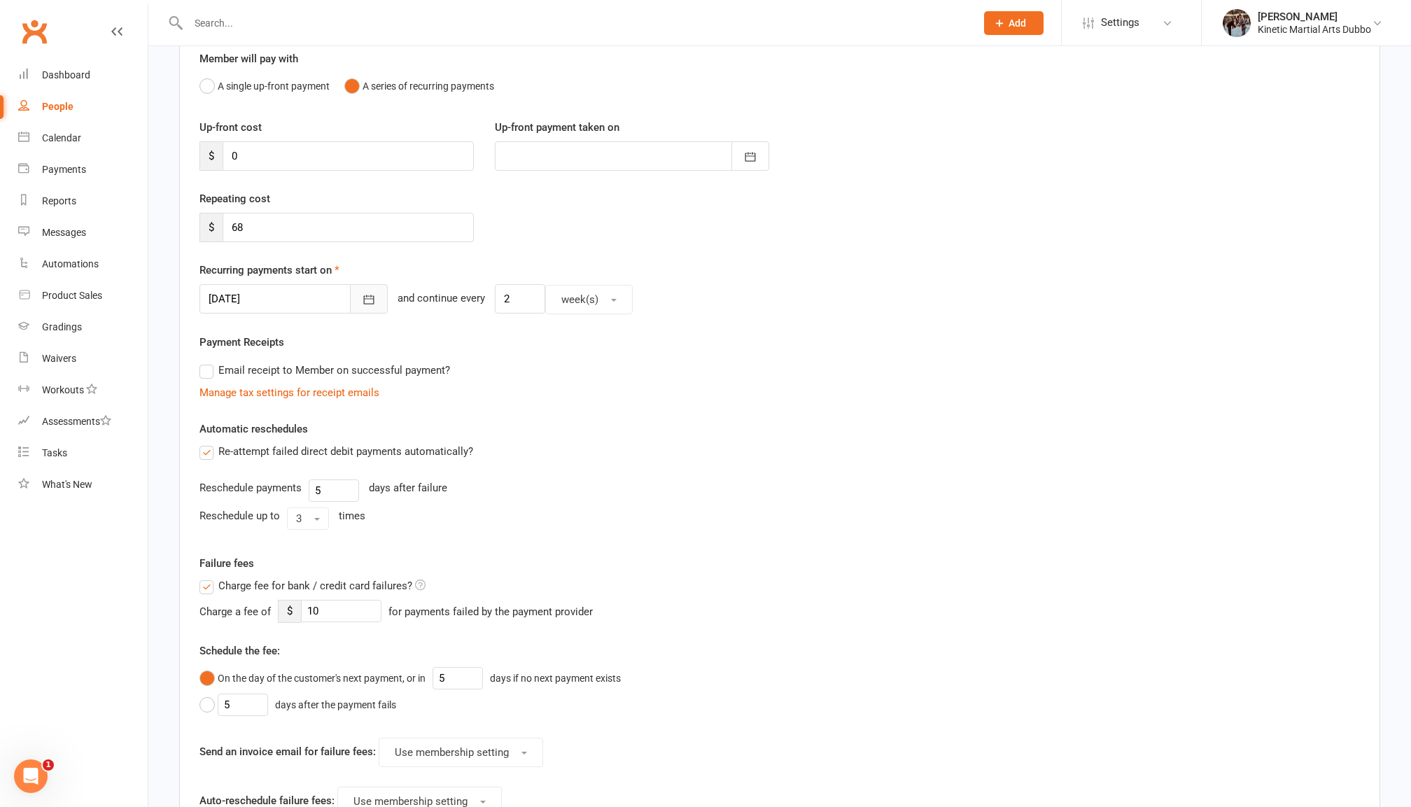
click at [364, 303] on icon "button" at bounding box center [369, 300] width 14 height 14
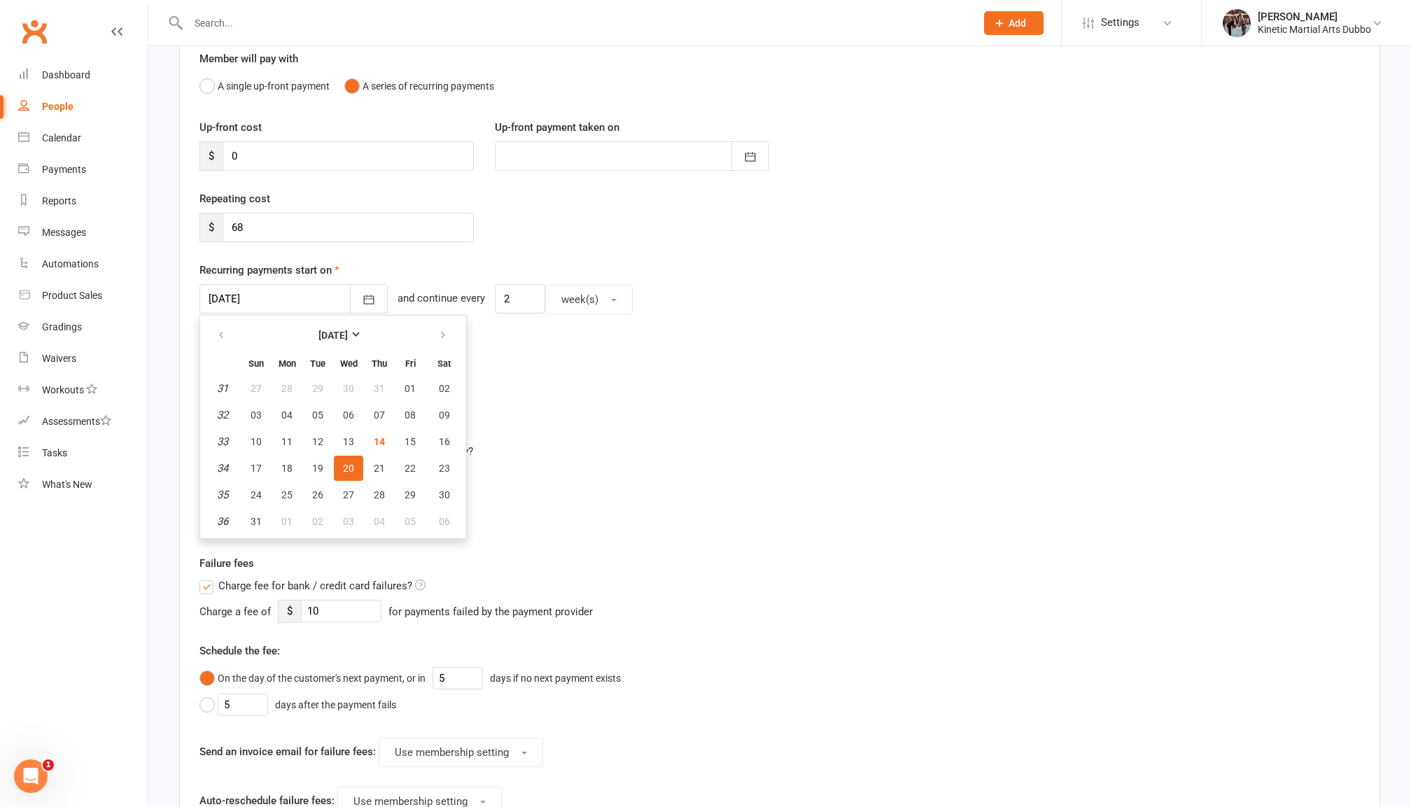
click at [610, 510] on div "Reschedule up to 3 times" at bounding box center [779, 518] width 1160 height 22
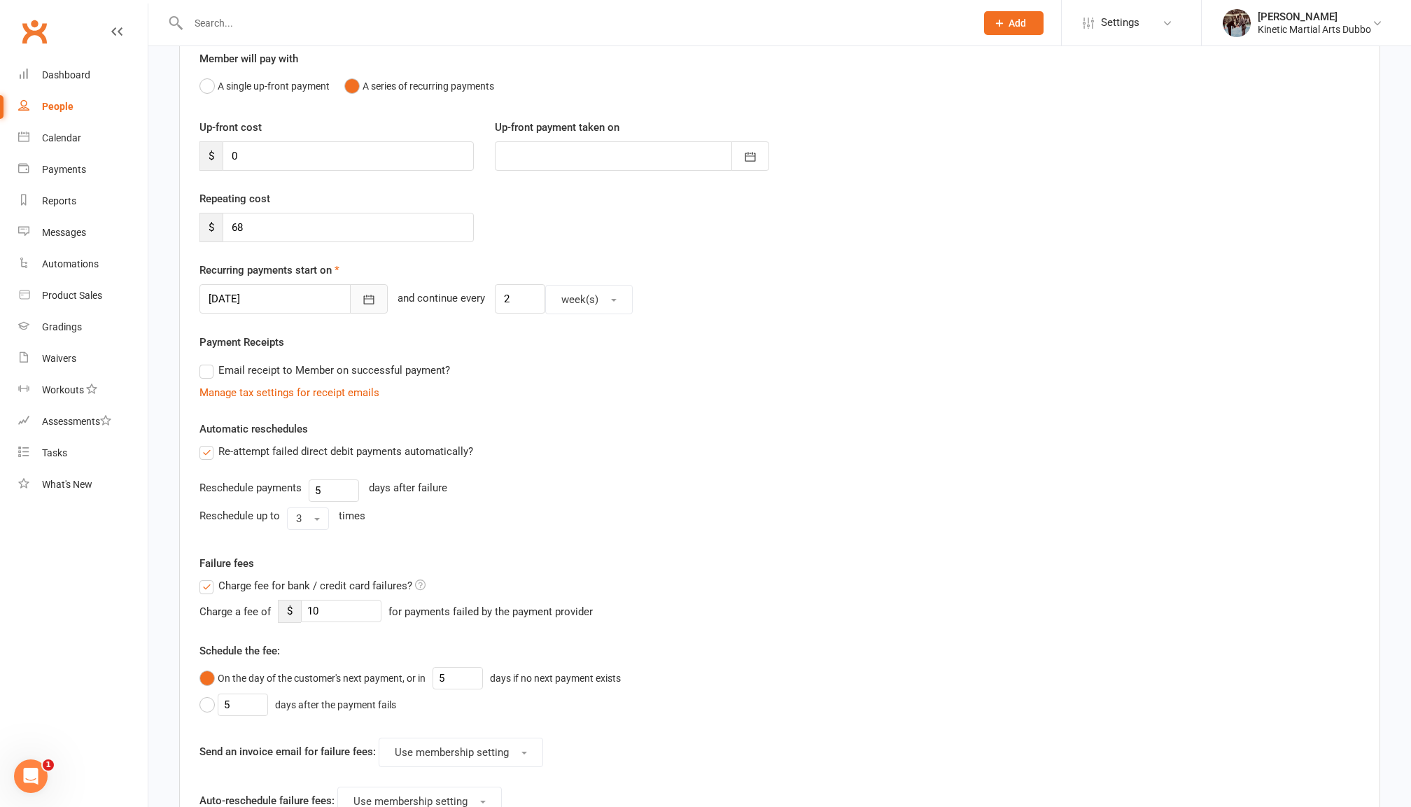
click at [364, 296] on icon "button" at bounding box center [369, 299] width 10 height 9
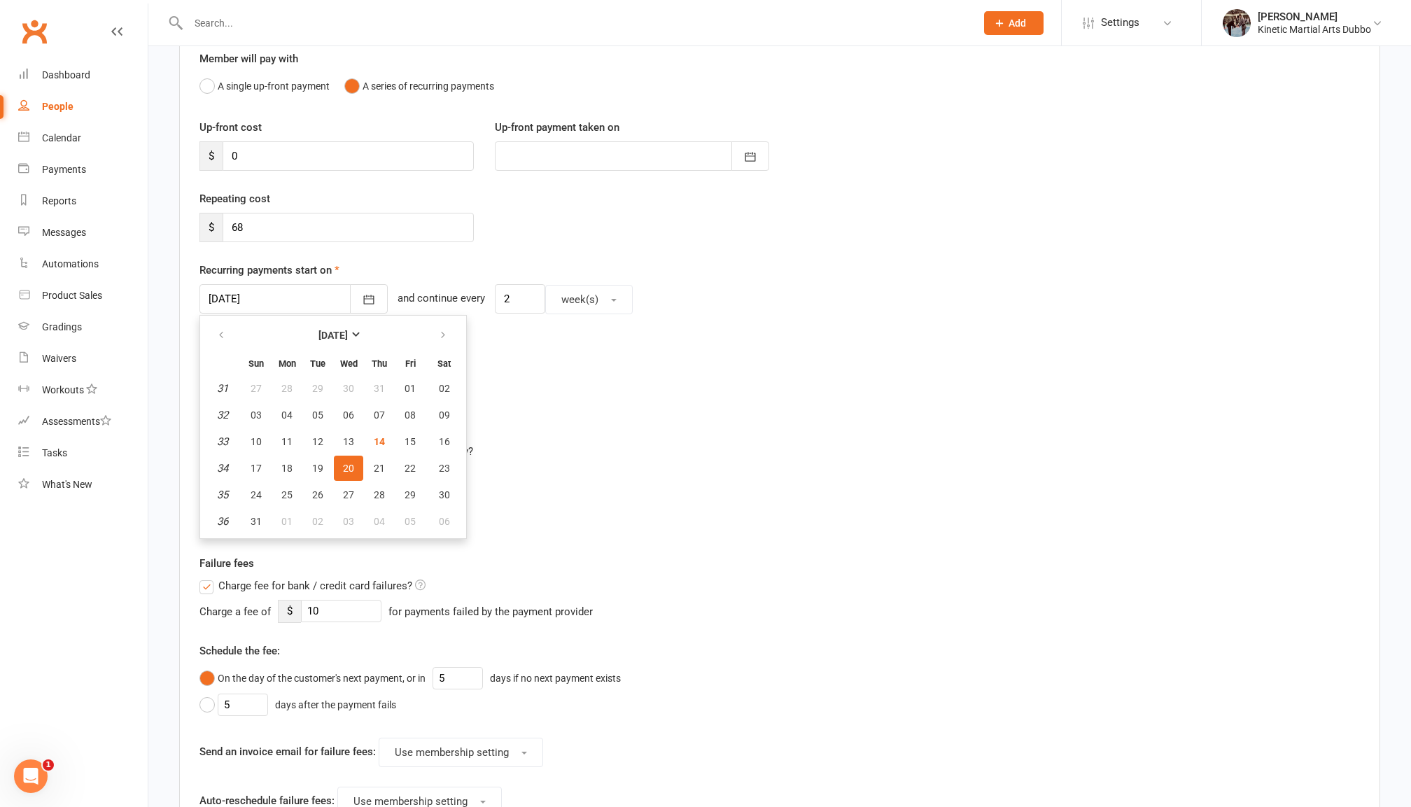
click at [838, 593] on div "Failure fees Charge fee for bank / credit card failures? Charge a fee of $ 10 f…" at bounding box center [779, 705] width 1181 height 300
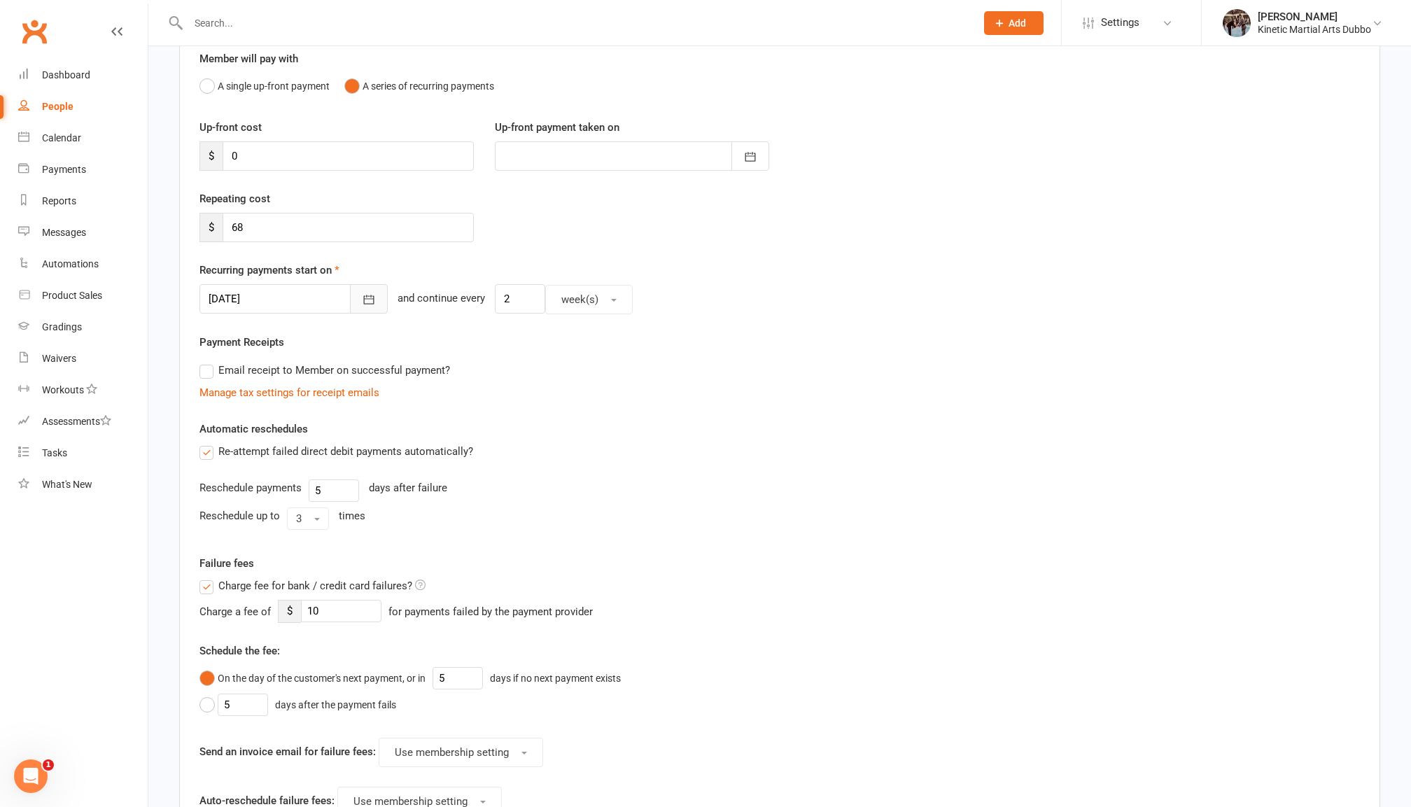
click at [364, 293] on icon "button" at bounding box center [369, 300] width 14 height 14
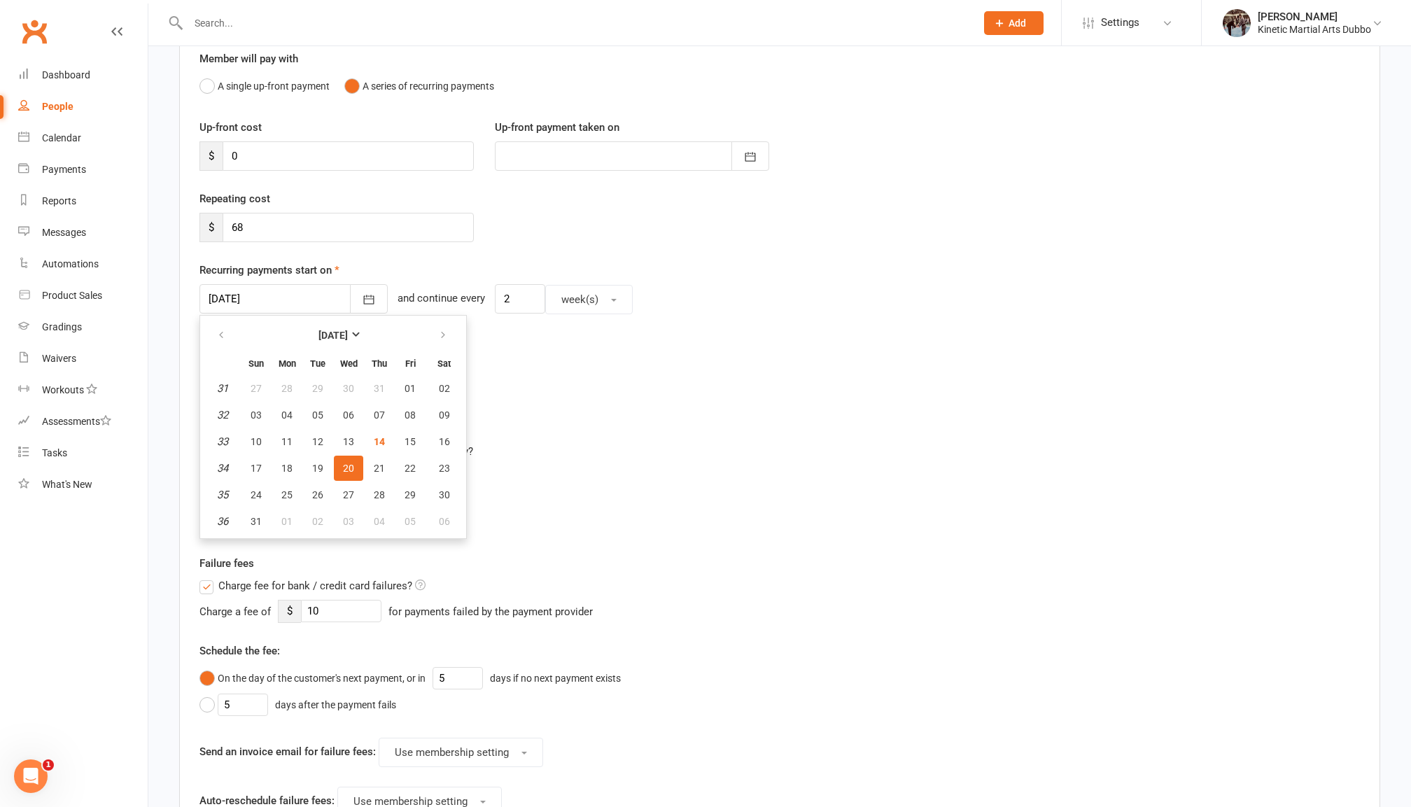
click at [683, 455] on div "Re-attempt failed direct debit payments automatically?" at bounding box center [779, 451] width 1160 height 17
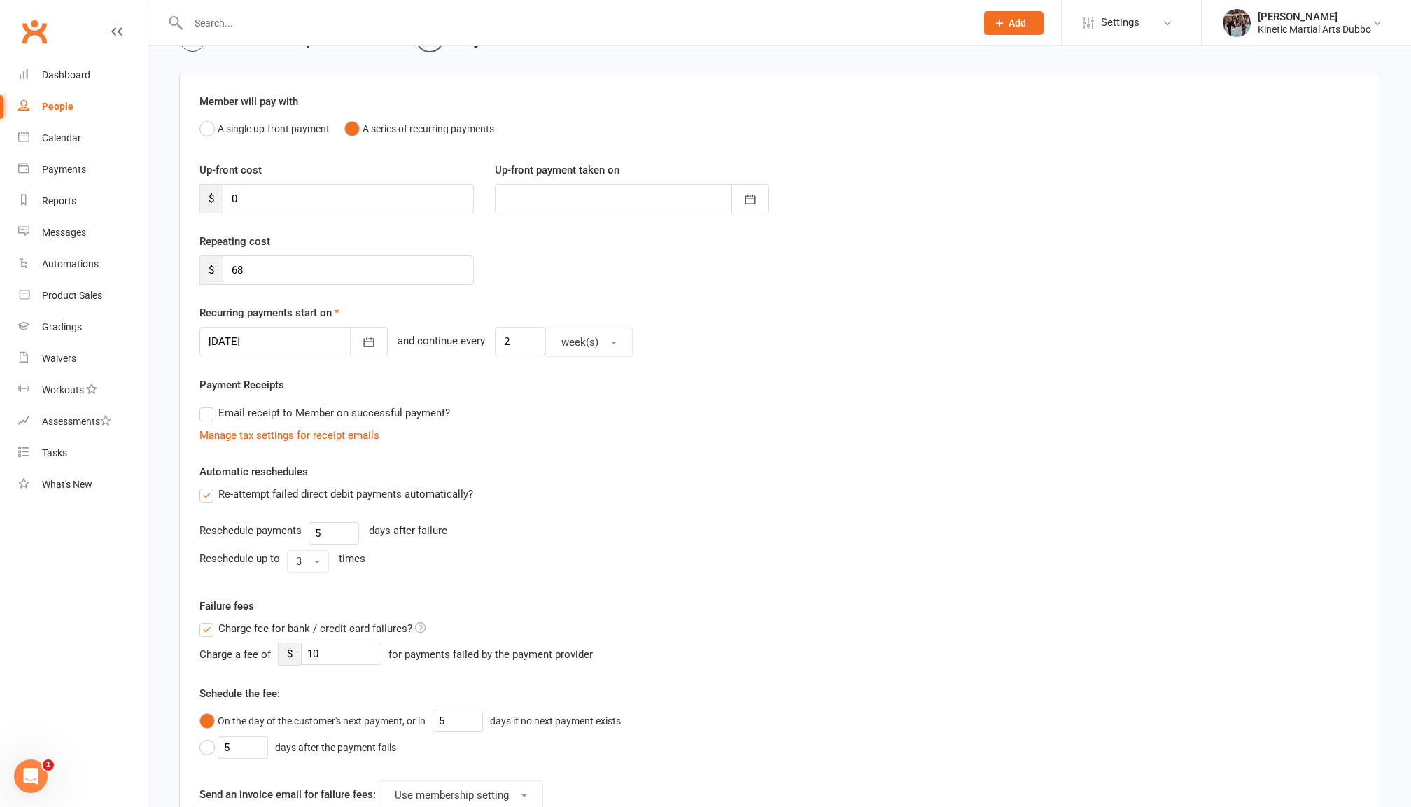
scroll to position [92, 0]
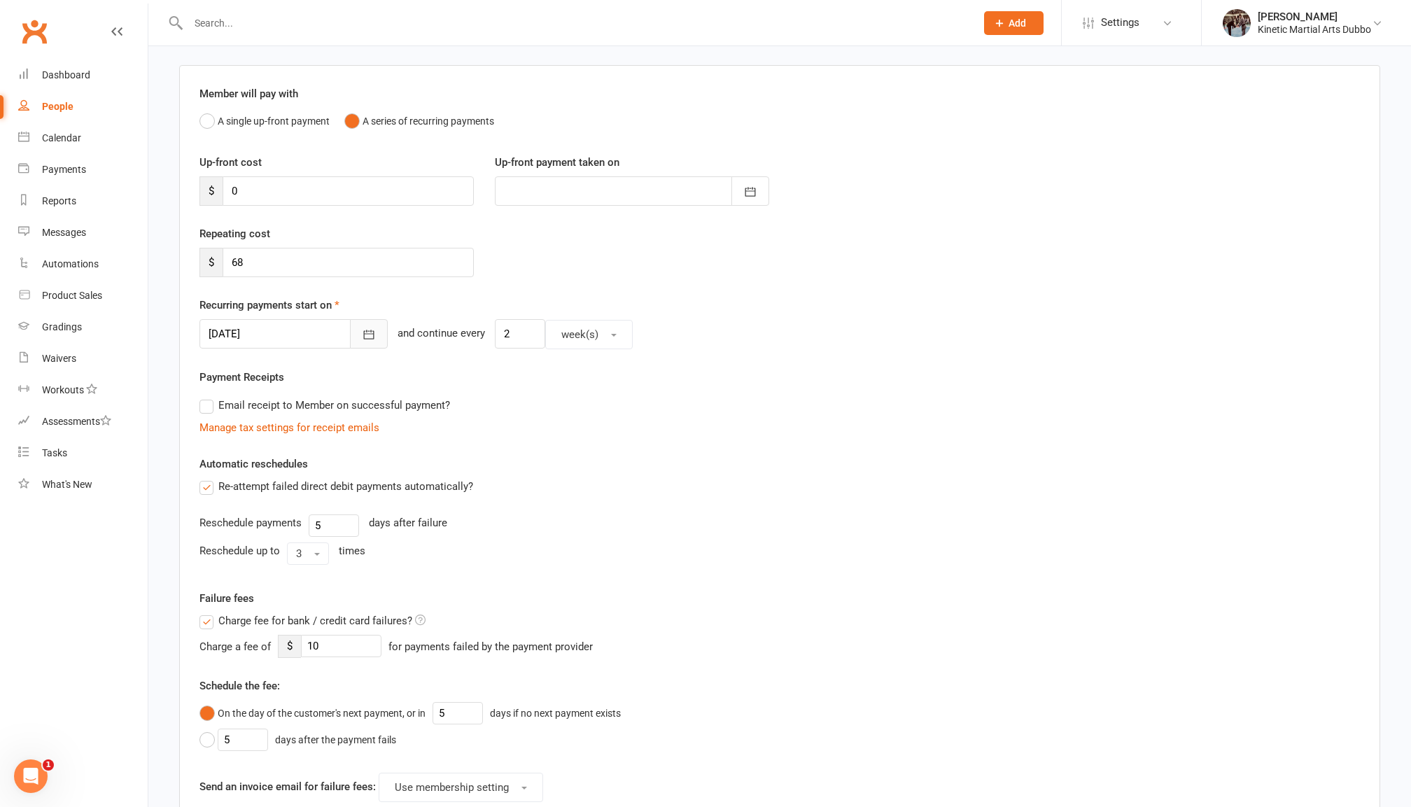
click at [365, 333] on icon "button" at bounding box center [369, 334] width 10 height 9
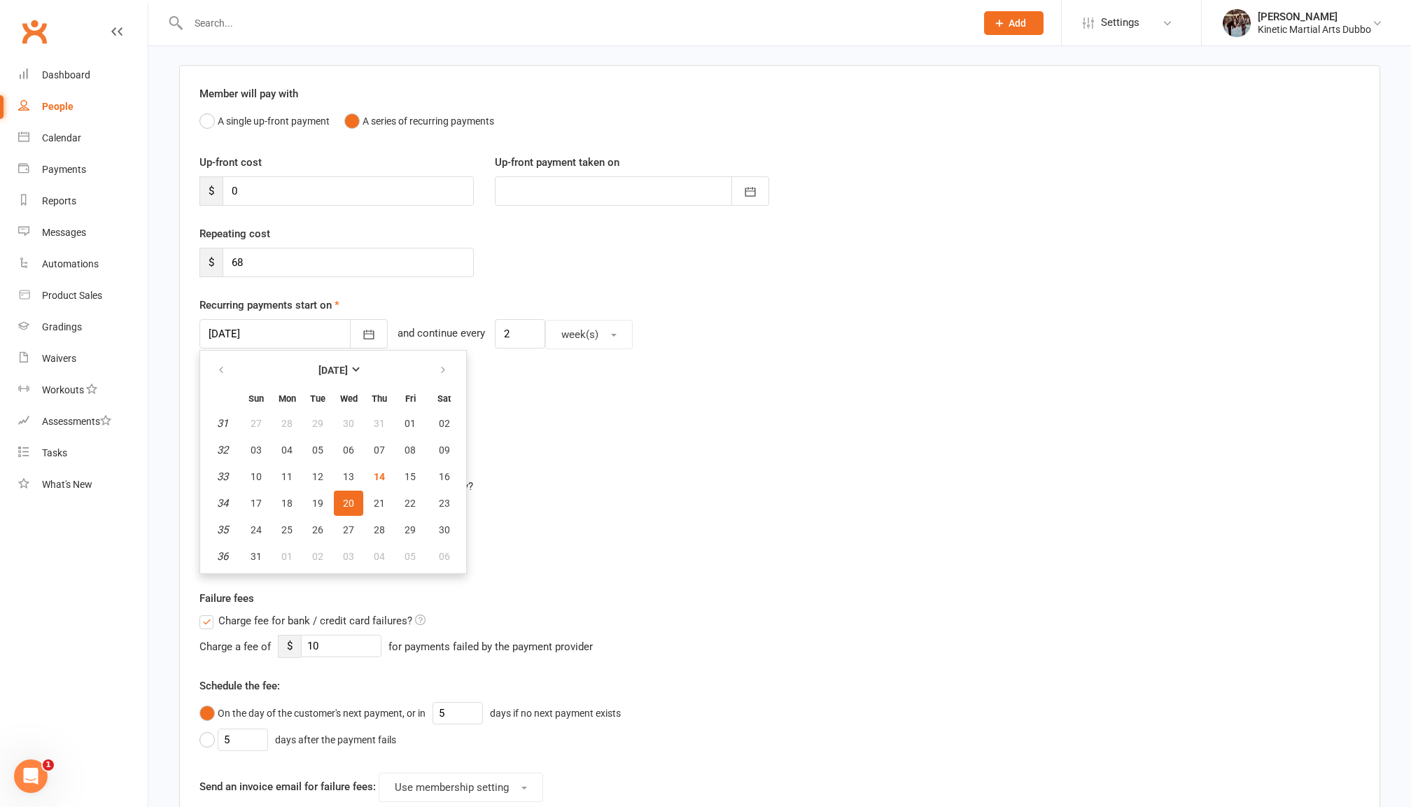
click at [558, 426] on div "Manage tax settings for receipt emails" at bounding box center [779, 427] width 1160 height 17
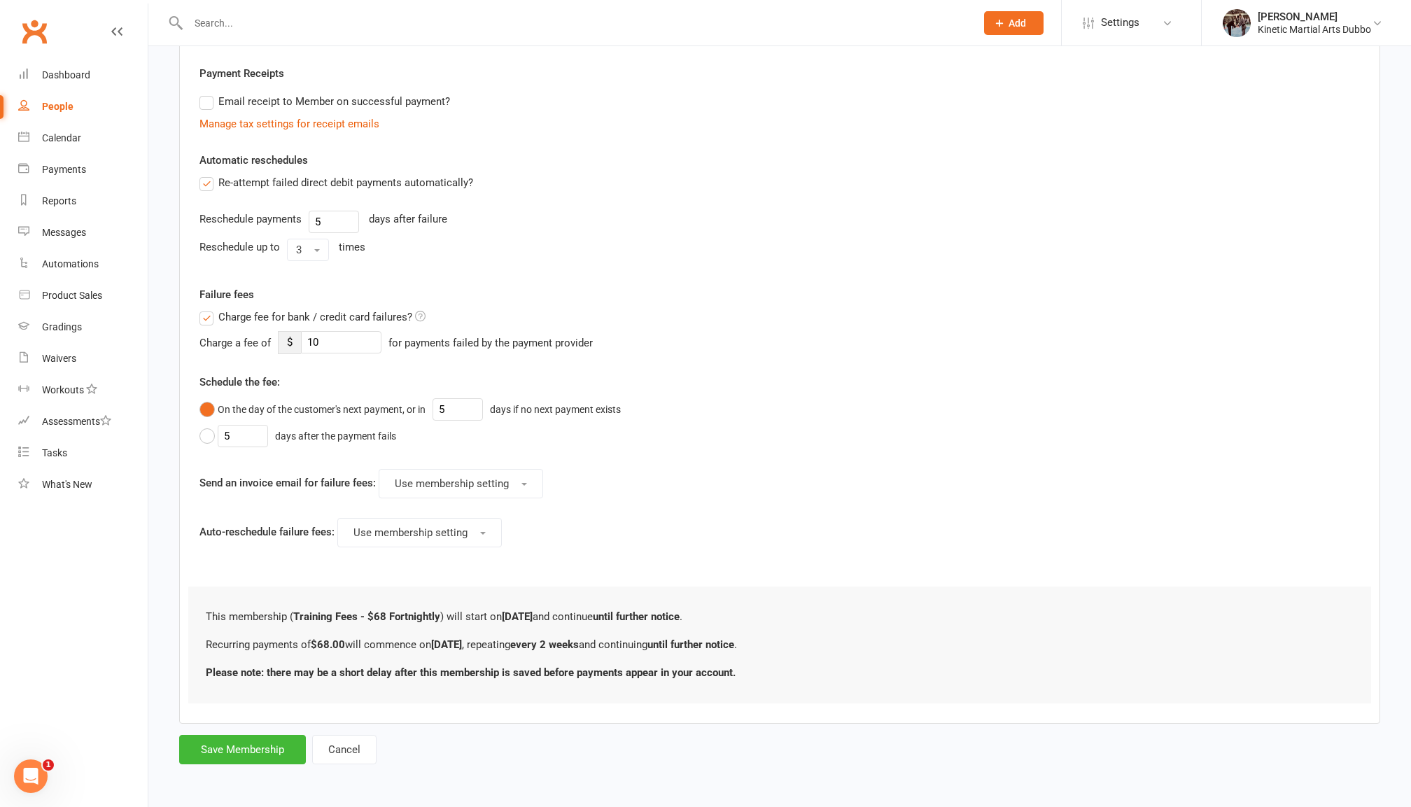
scroll to position [410, 0]
click at [336, 334] on input "10" at bounding box center [341, 342] width 80 height 22
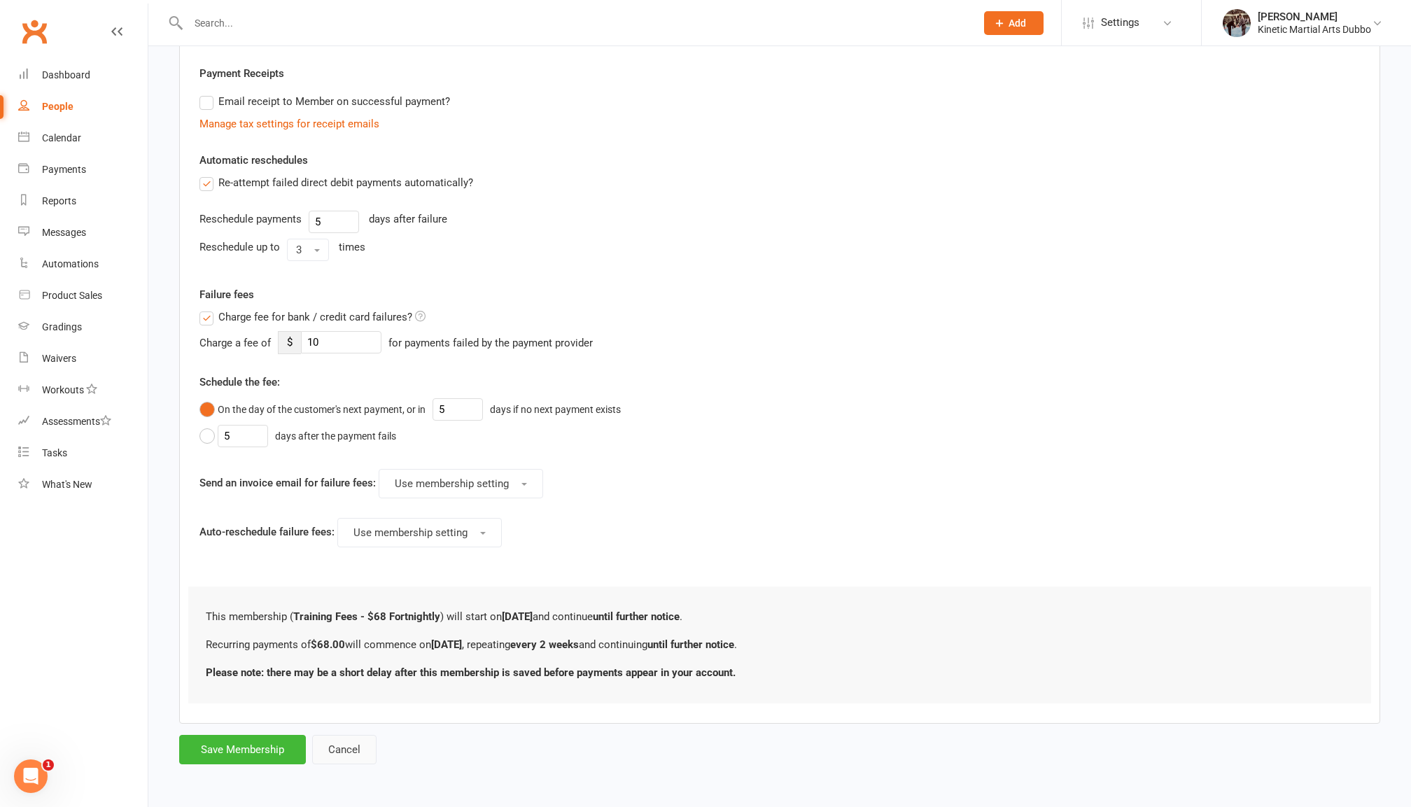
click at [356, 743] on button "Cancel" at bounding box center [344, 749] width 64 height 29
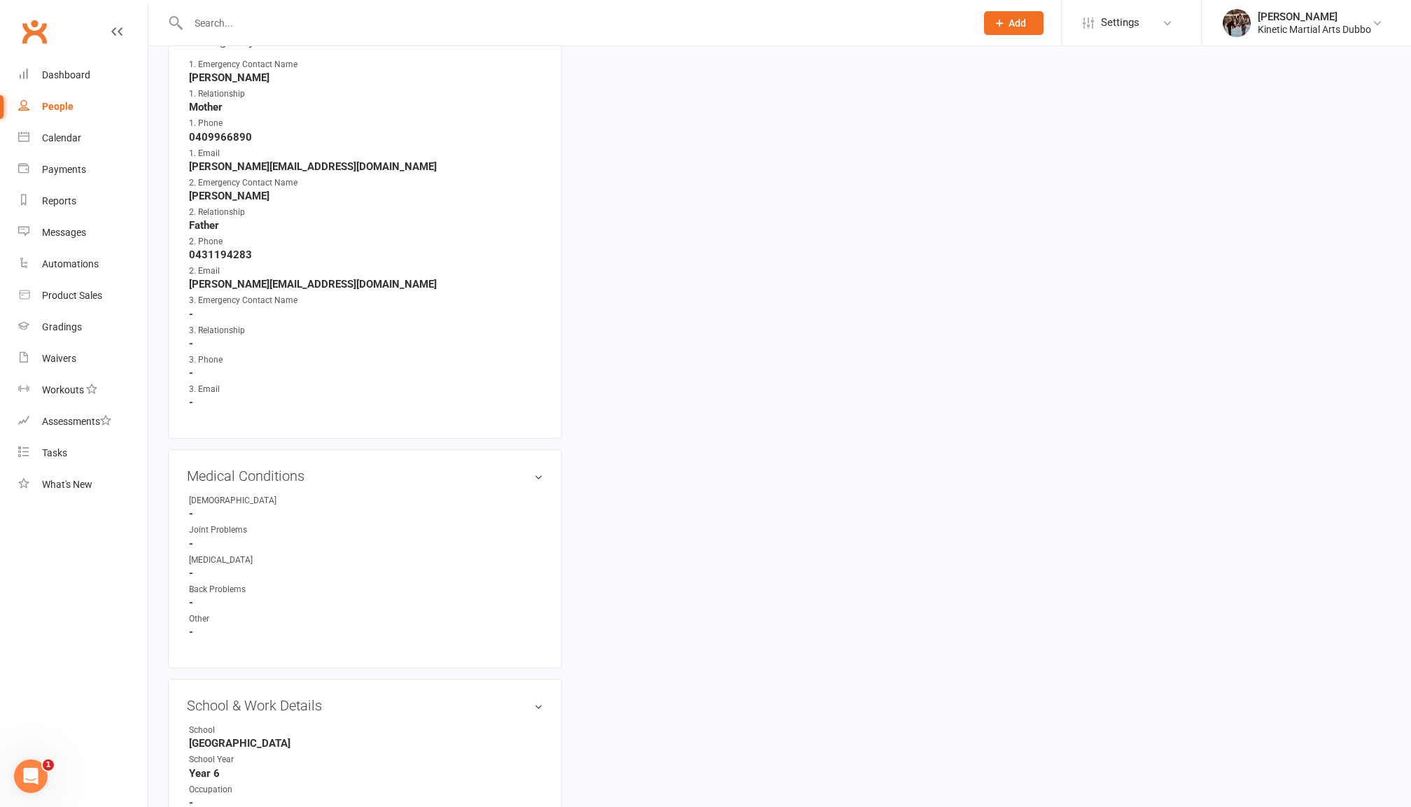
scroll to position [935, 0]
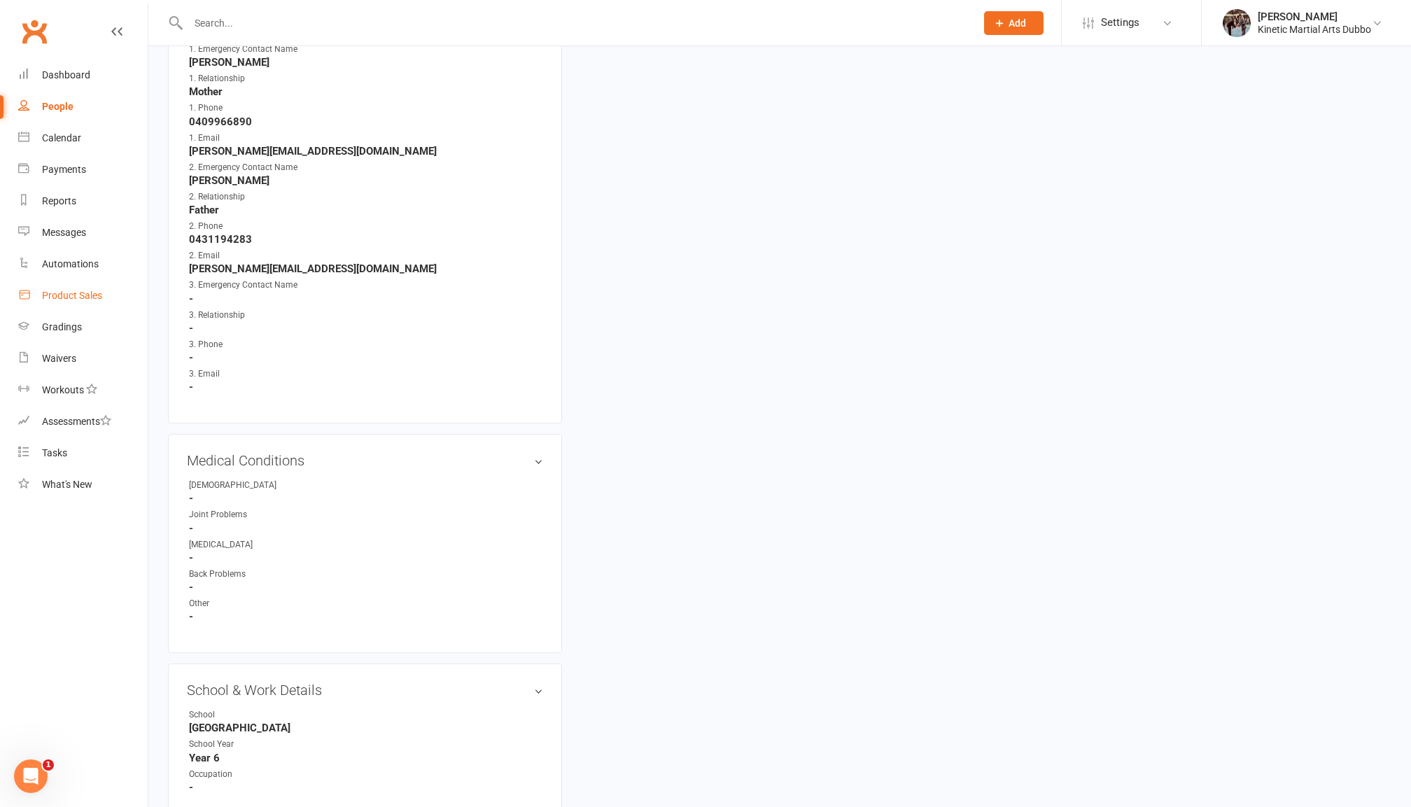
click at [91, 290] on div "Product Sales" at bounding box center [72, 295] width 60 height 11
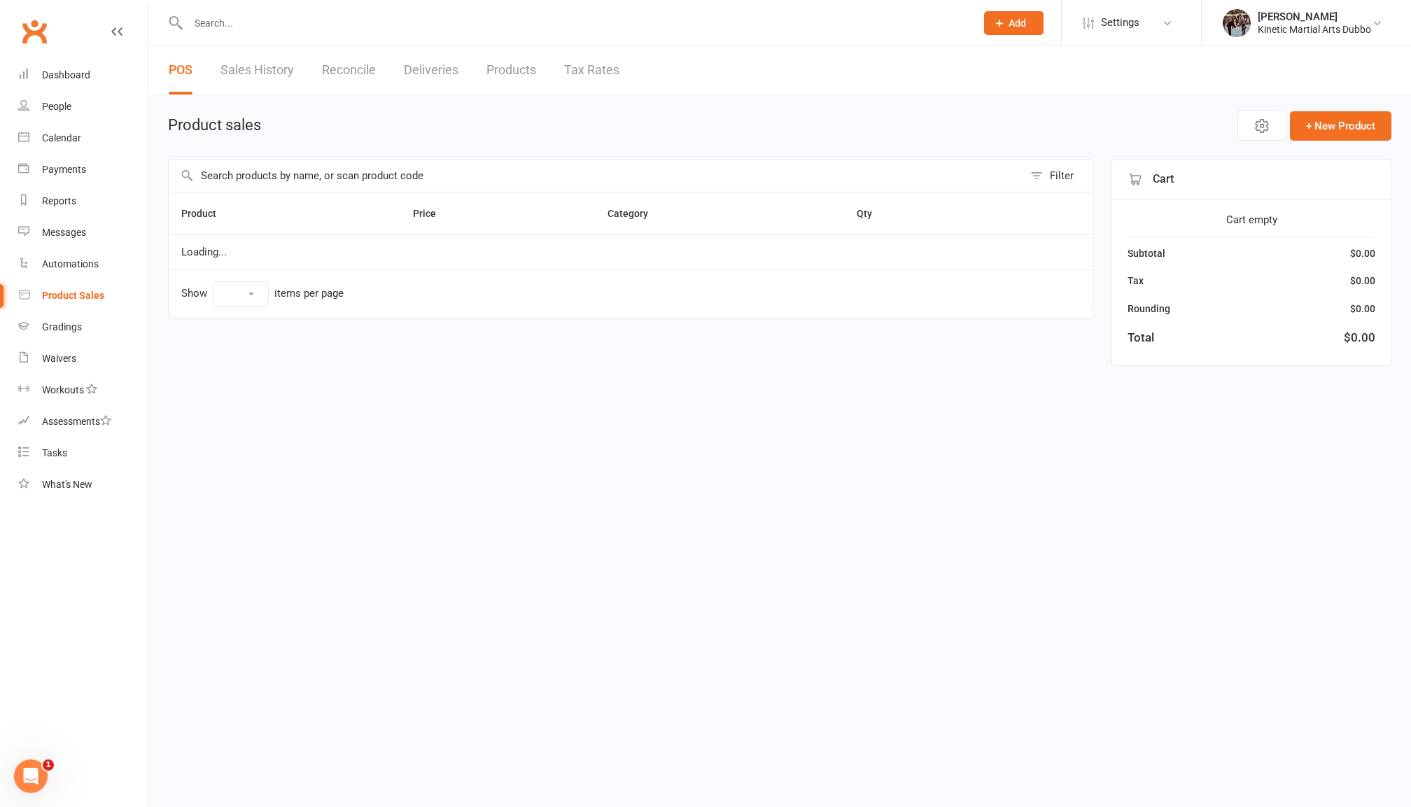
select select "10"
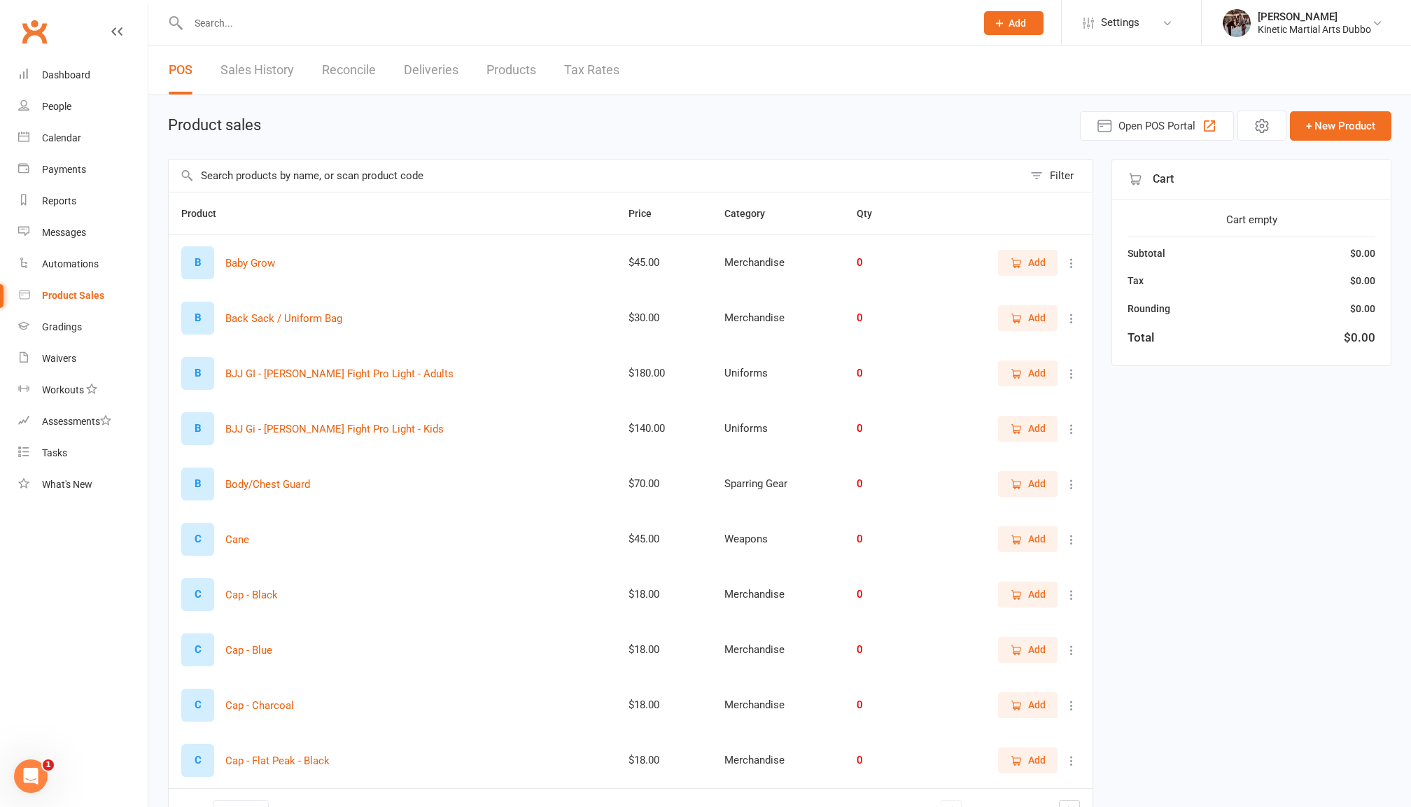
click at [421, 166] on input "text" at bounding box center [596, 176] width 855 height 32
type input "mem"
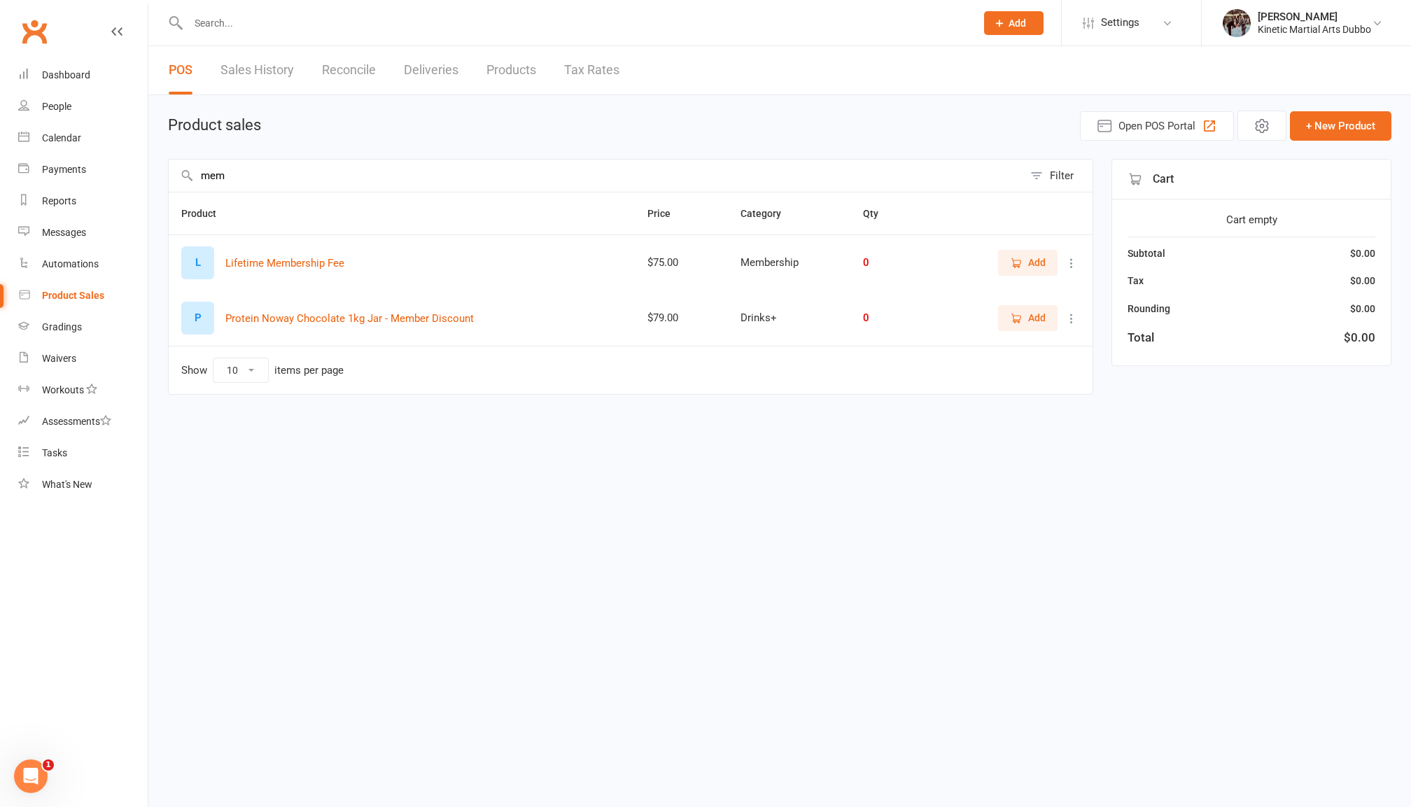
click at [654, 172] on input "mem" at bounding box center [596, 176] width 855 height 32
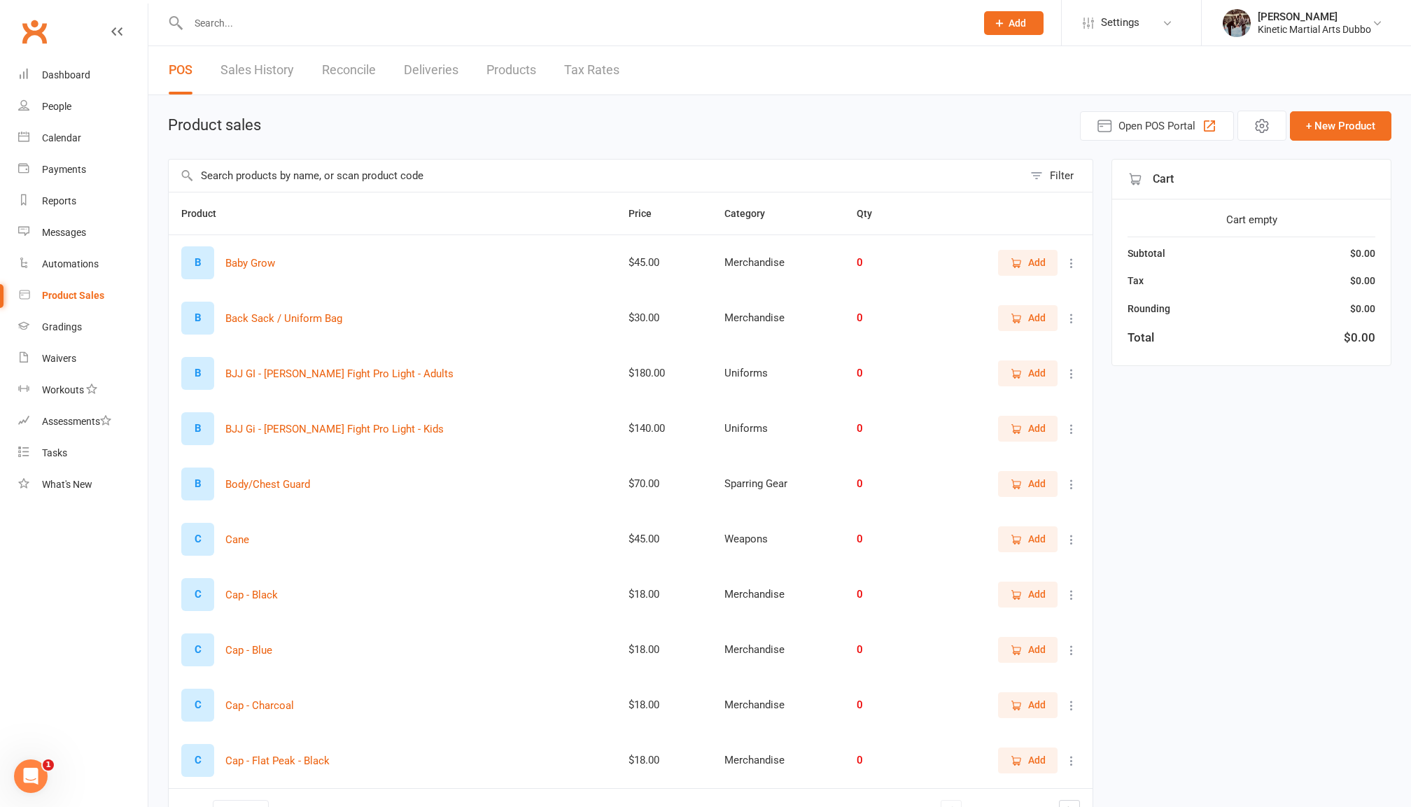
click at [654, 172] on input "text" at bounding box center [596, 176] width 855 height 32
type input "mem"
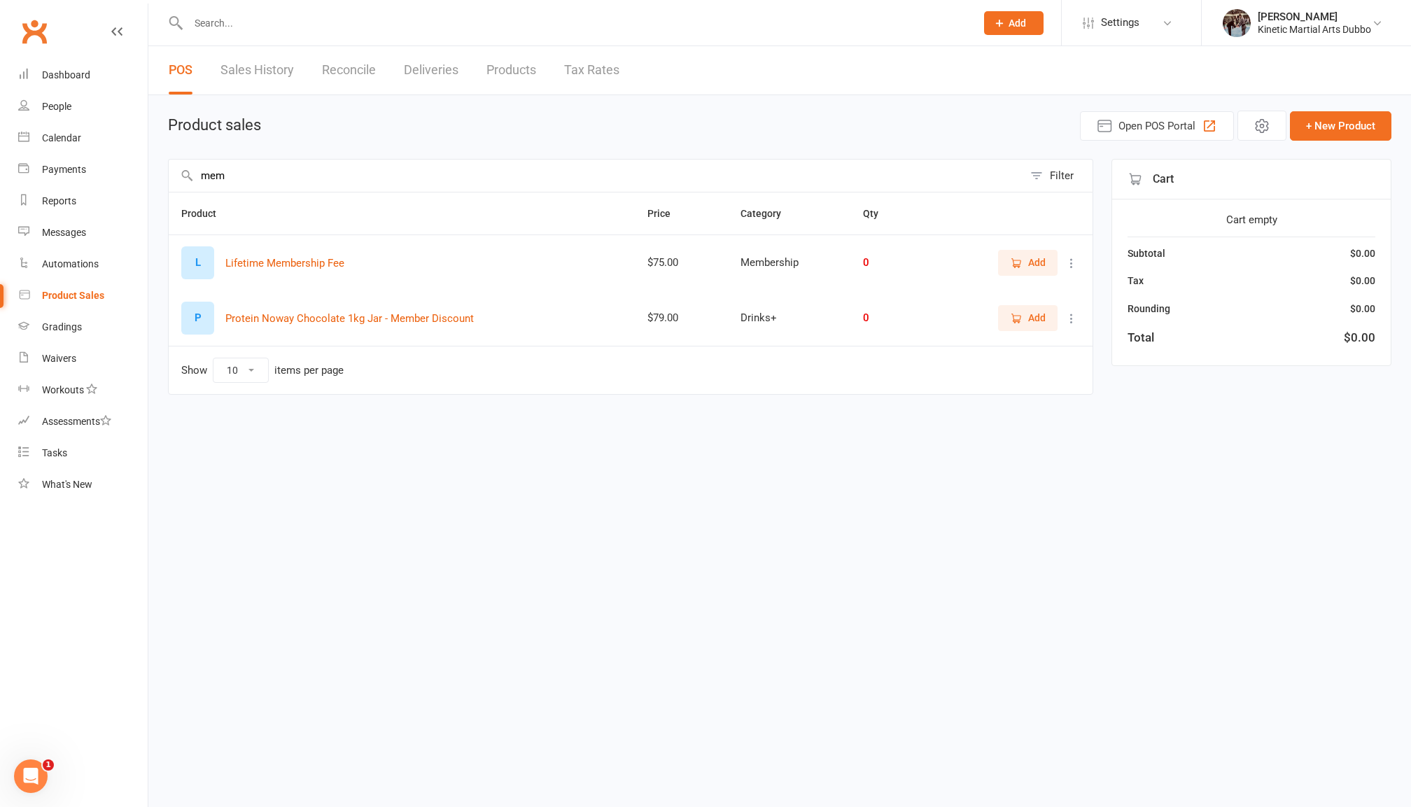
click at [321, 171] on input "mem" at bounding box center [596, 176] width 855 height 32
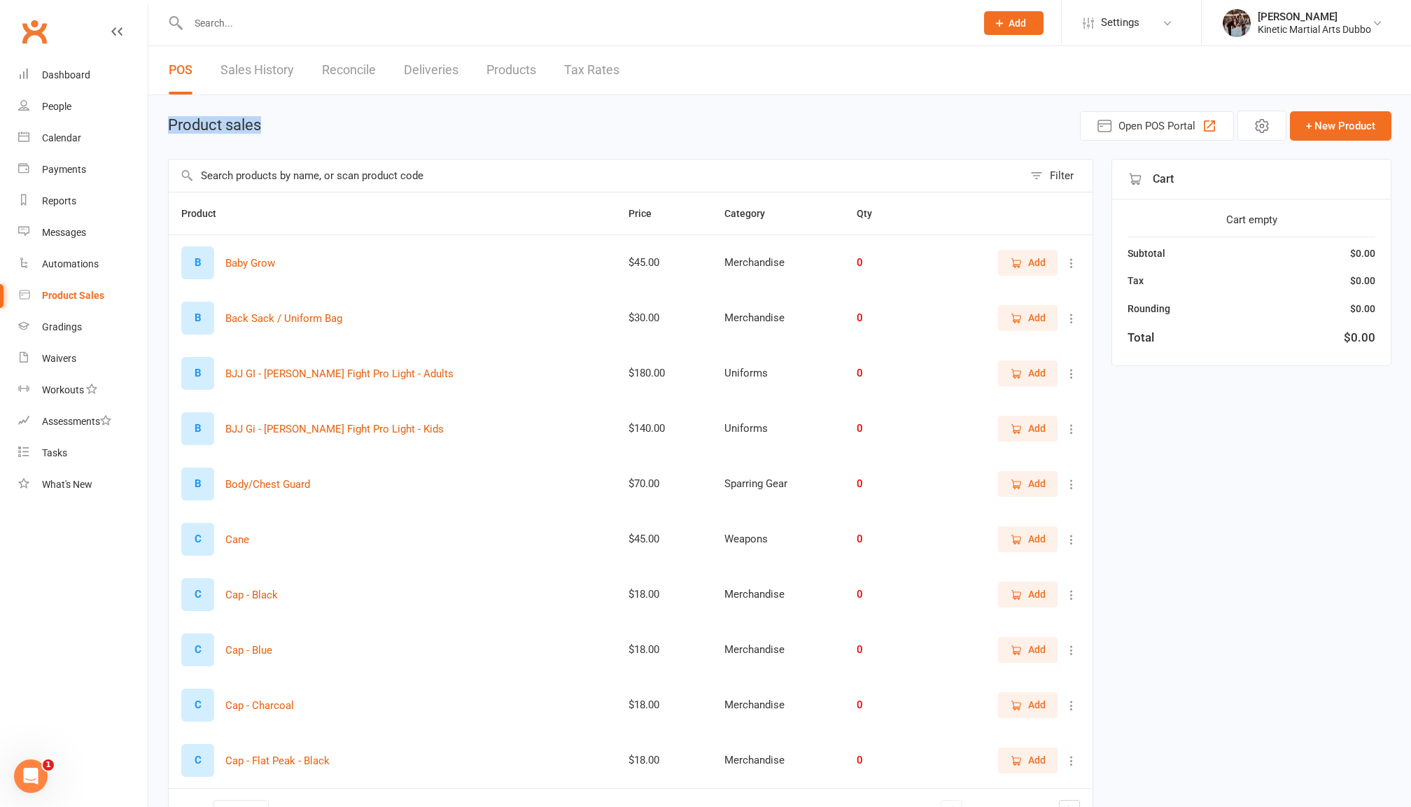
drag, startPoint x: 344, startPoint y: 104, endPoint x: 343, endPoint y: 135, distance: 30.8
click at [343, 136] on div "Product sales Open POS Portal + New Product Filter Product Price Category Qty B…" at bounding box center [779, 485] width 1263 height 781
click at [343, 135] on div "Product sales Open POS Portal + New Product" at bounding box center [779, 126] width 1223 height 30
click at [277, 176] on input "text" at bounding box center [596, 176] width 855 height 32
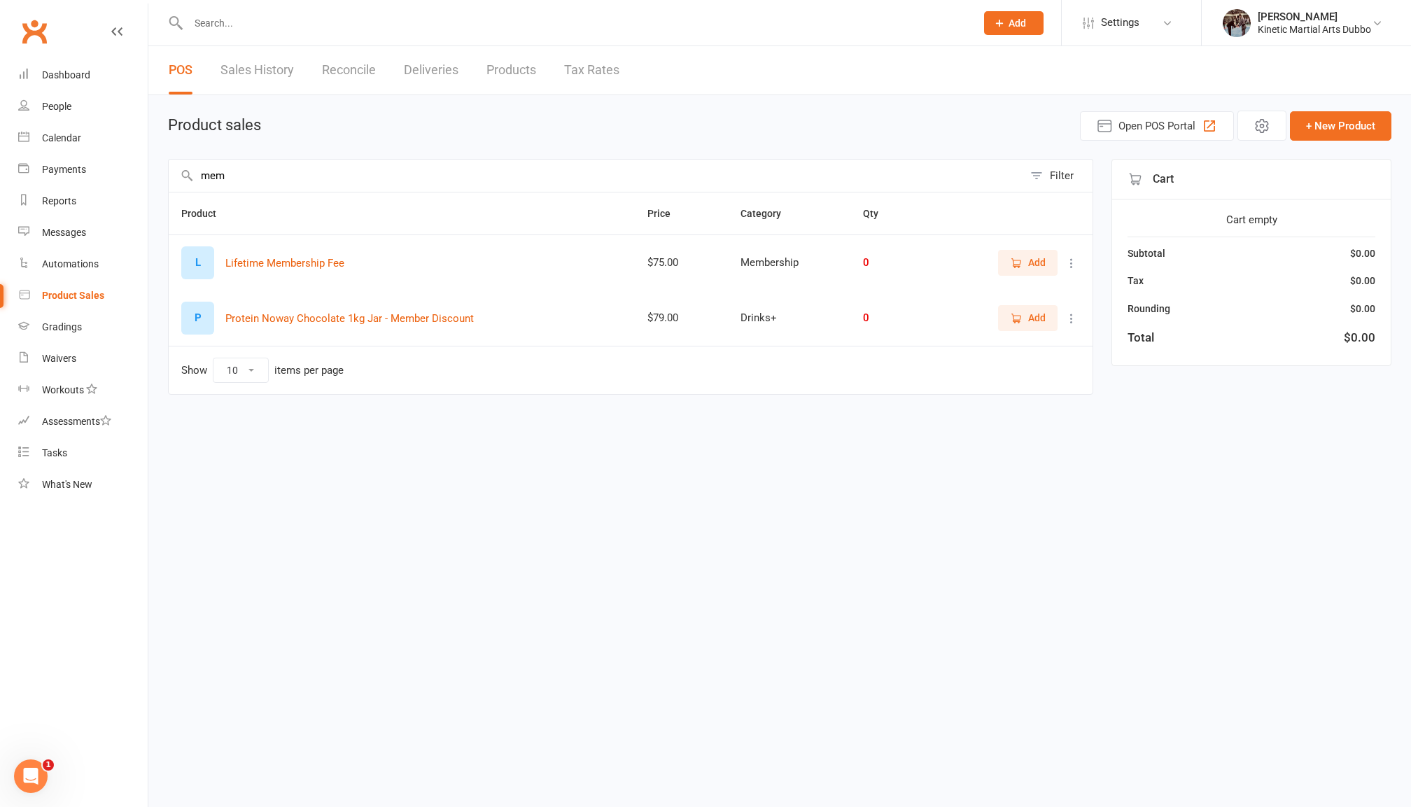
type input "mem"
click at [1033, 262] on span "Add" at bounding box center [1036, 262] width 17 height 15
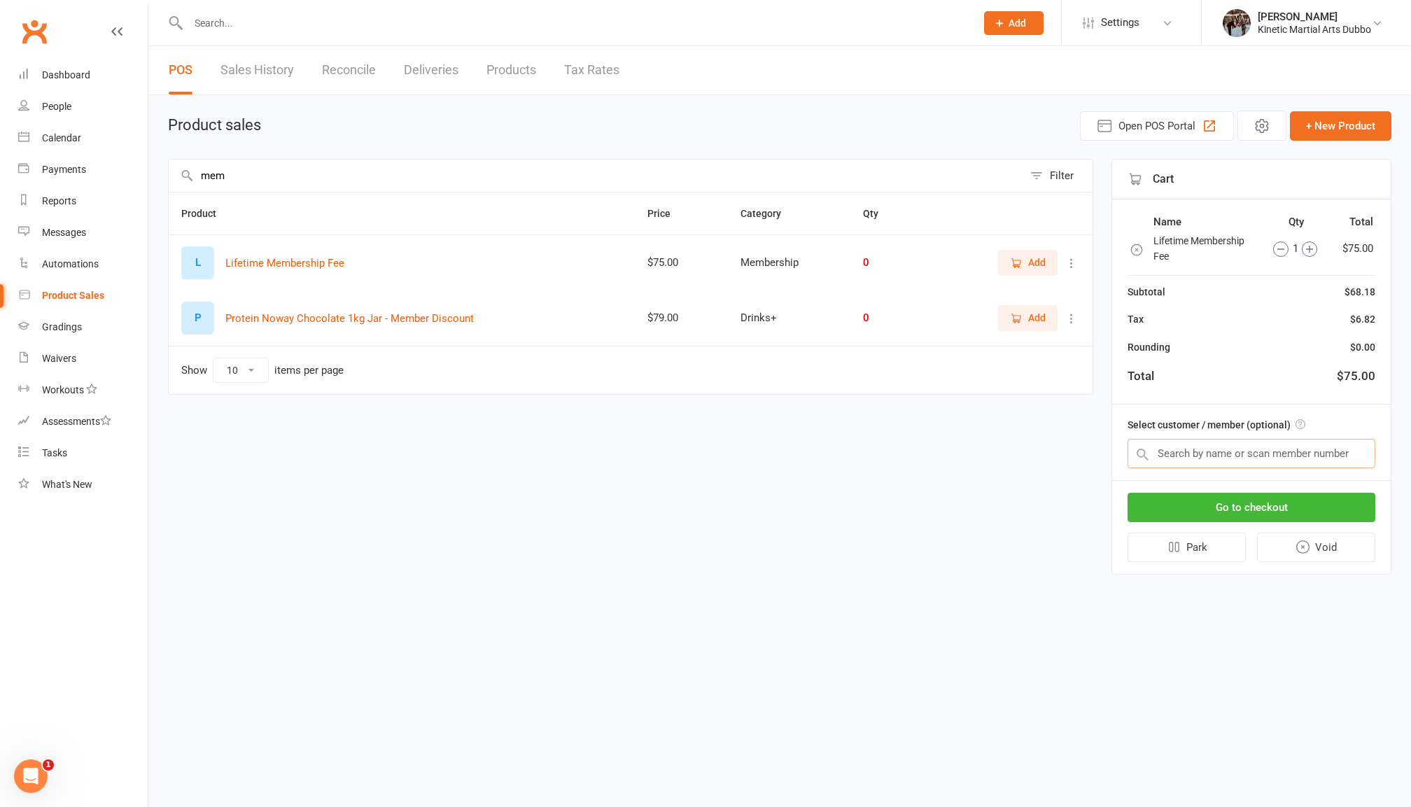
click at [1212, 448] on input "text" at bounding box center [1251, 453] width 248 height 29
click at [1172, 443] on input "text" at bounding box center [1251, 453] width 248 height 29
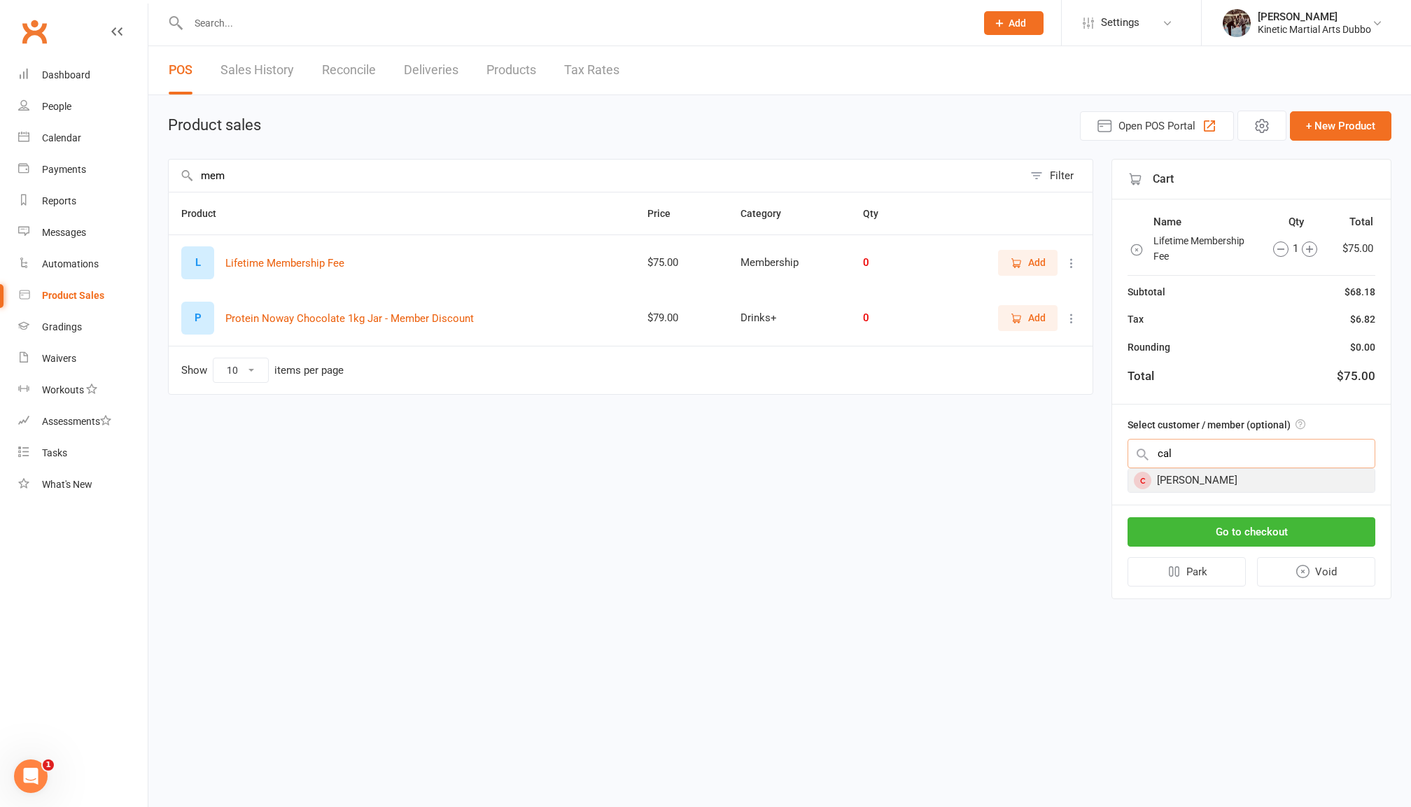
type input "cal"
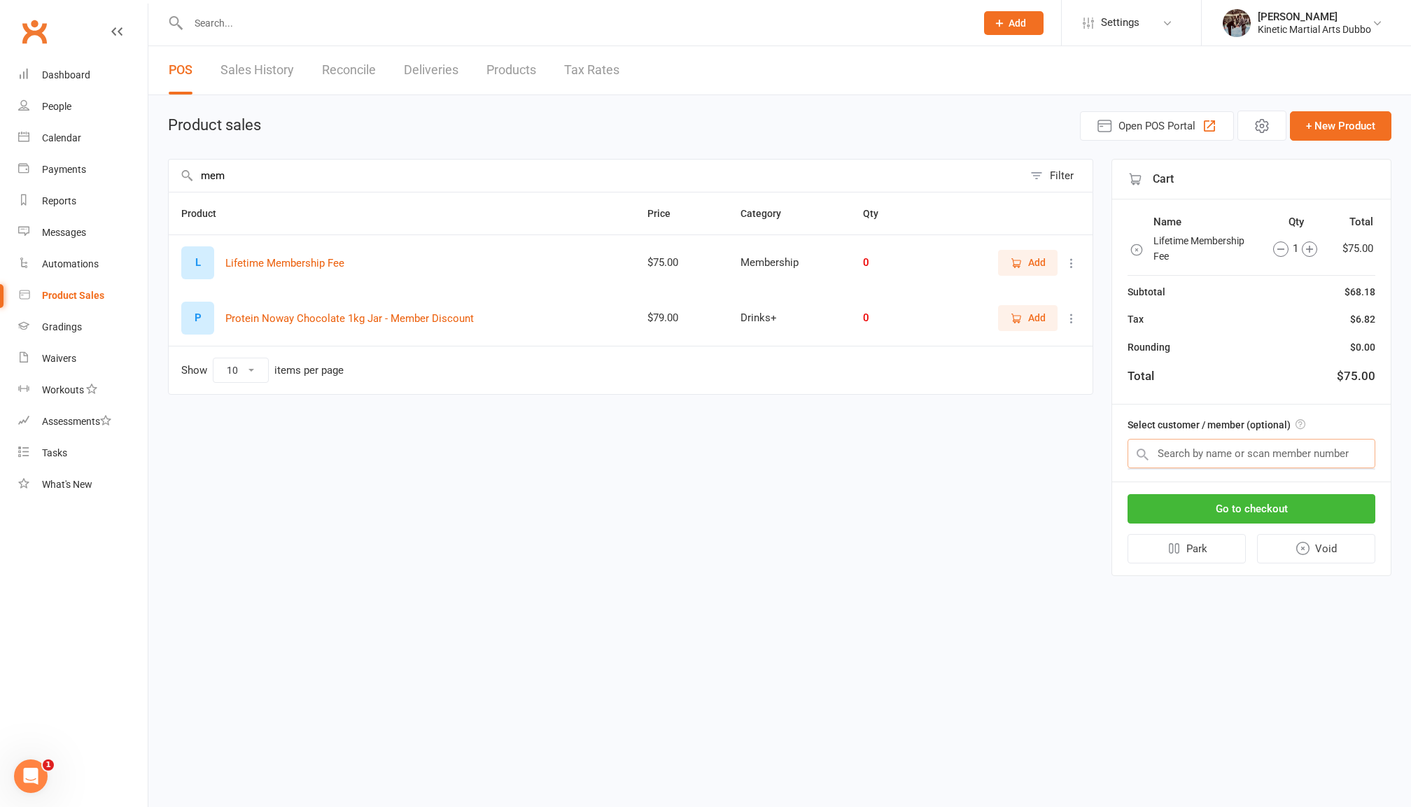
click at [1208, 451] on input "text" at bounding box center [1251, 453] width 248 height 29
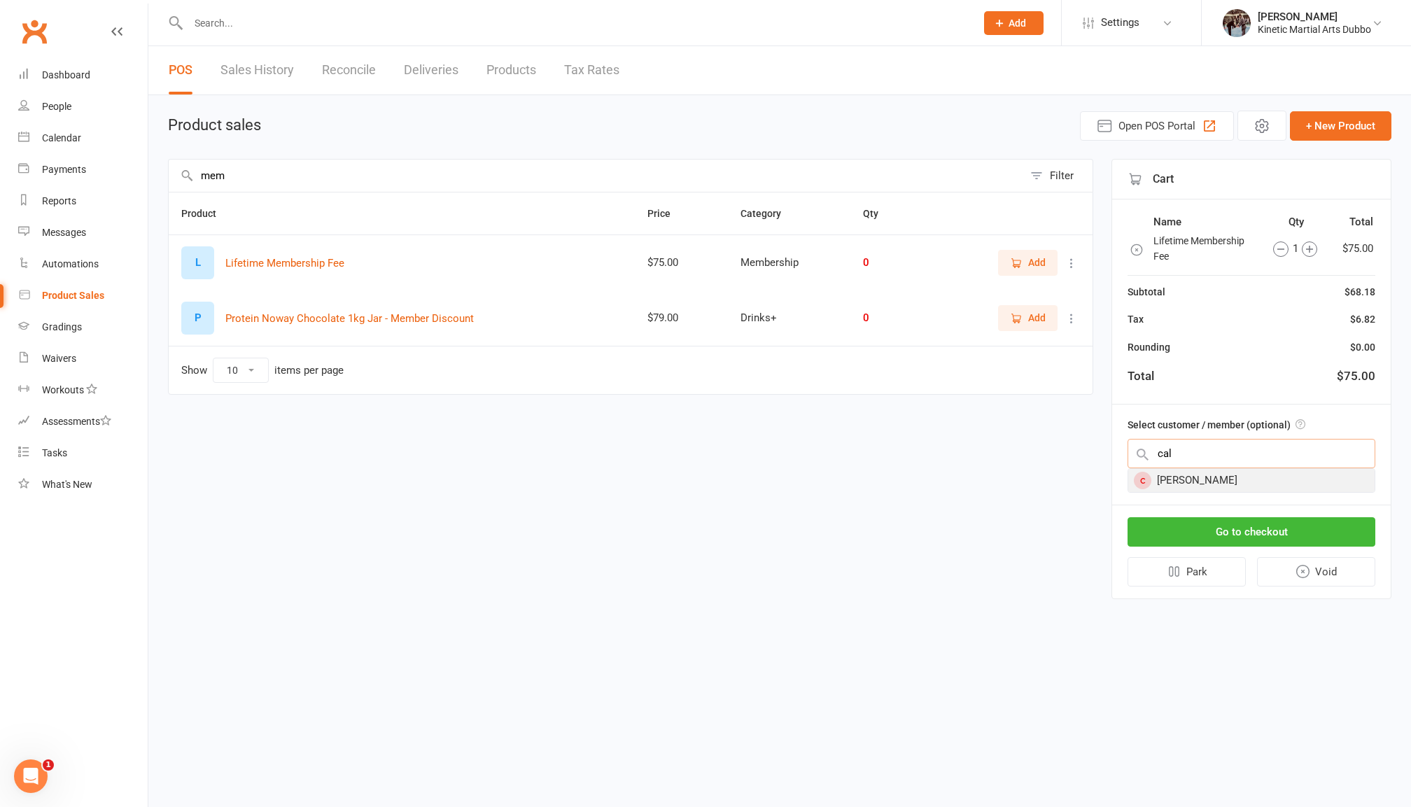
type input "cal"
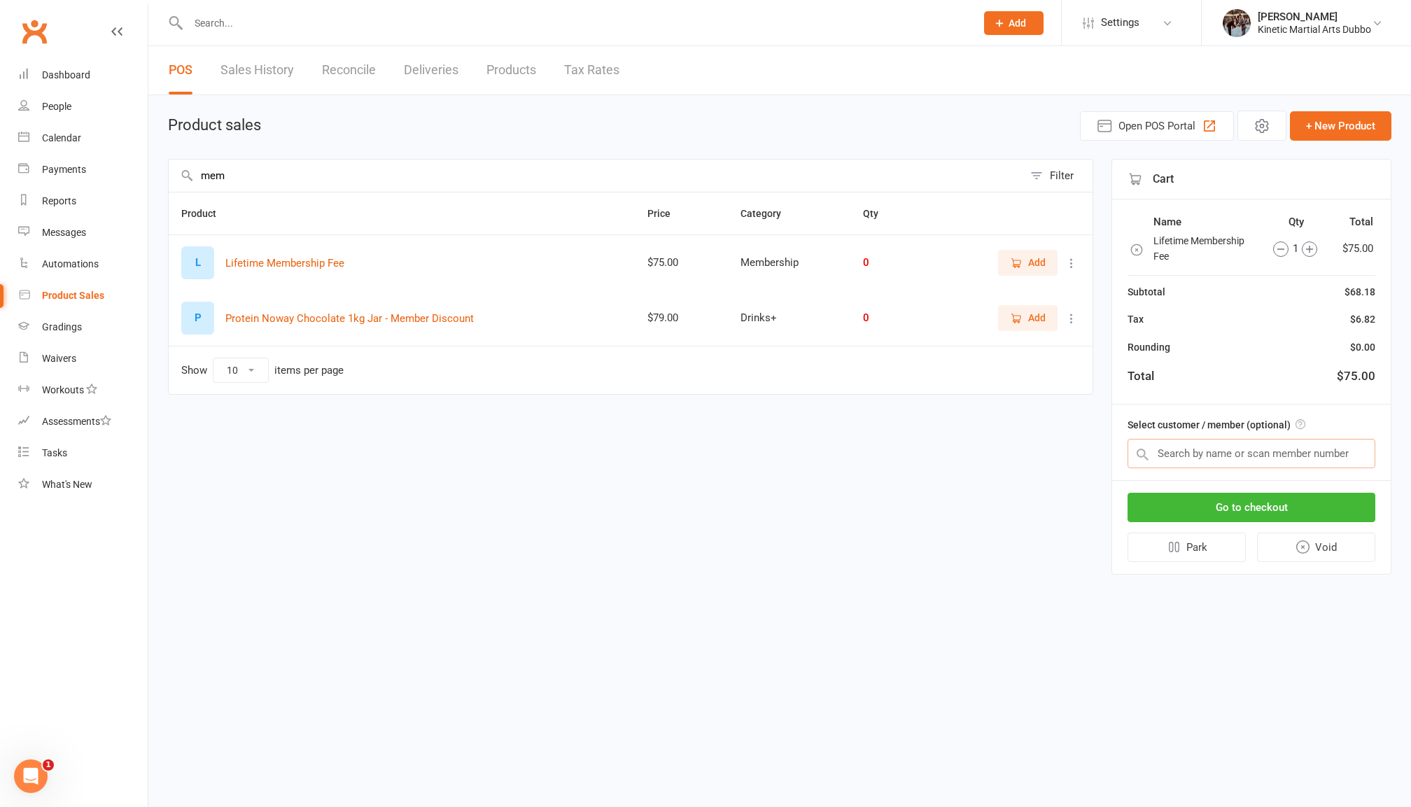
click at [1165, 456] on input "text" at bounding box center [1251, 453] width 248 height 29
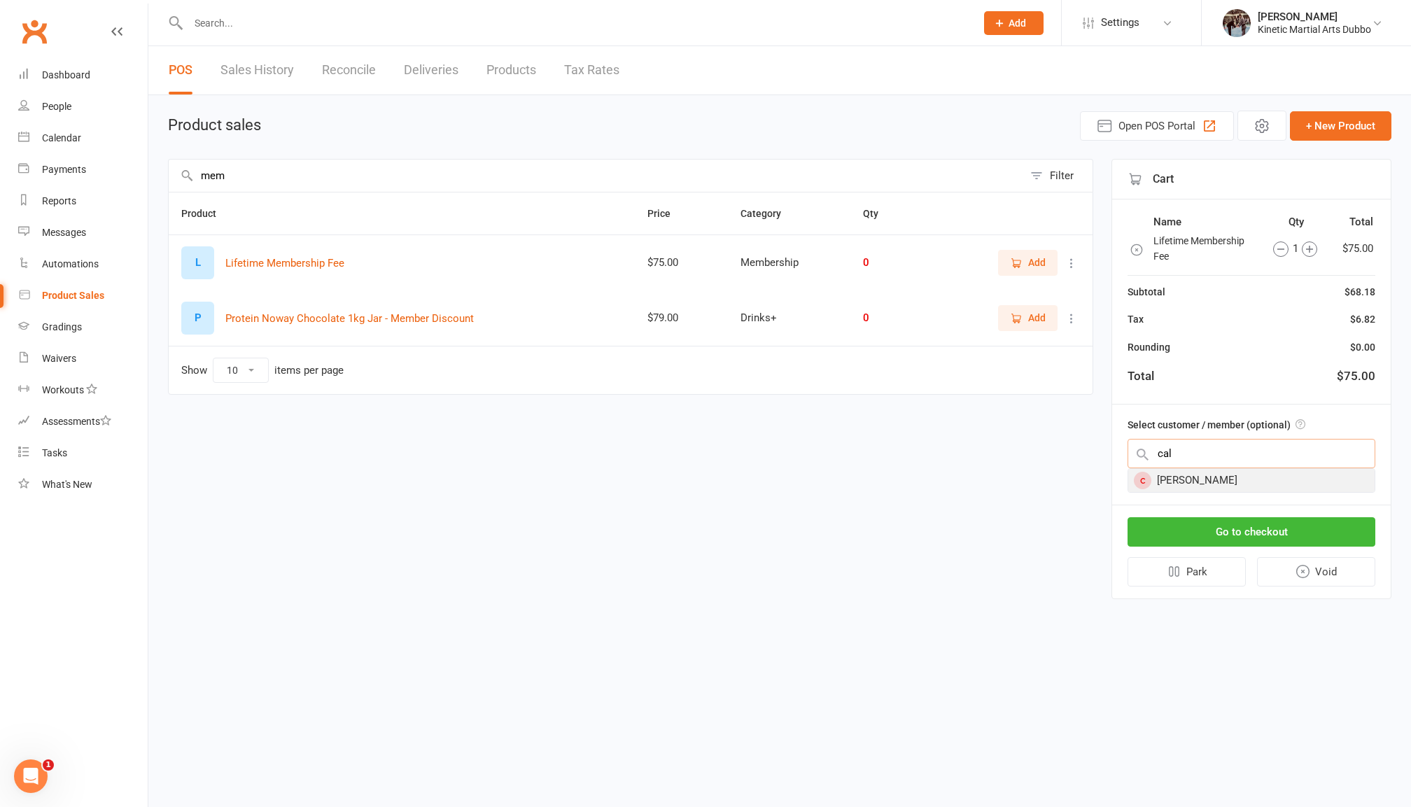
type input "cal"
click at [1186, 476] on div "Callum Sayers" at bounding box center [1251, 480] width 246 height 23
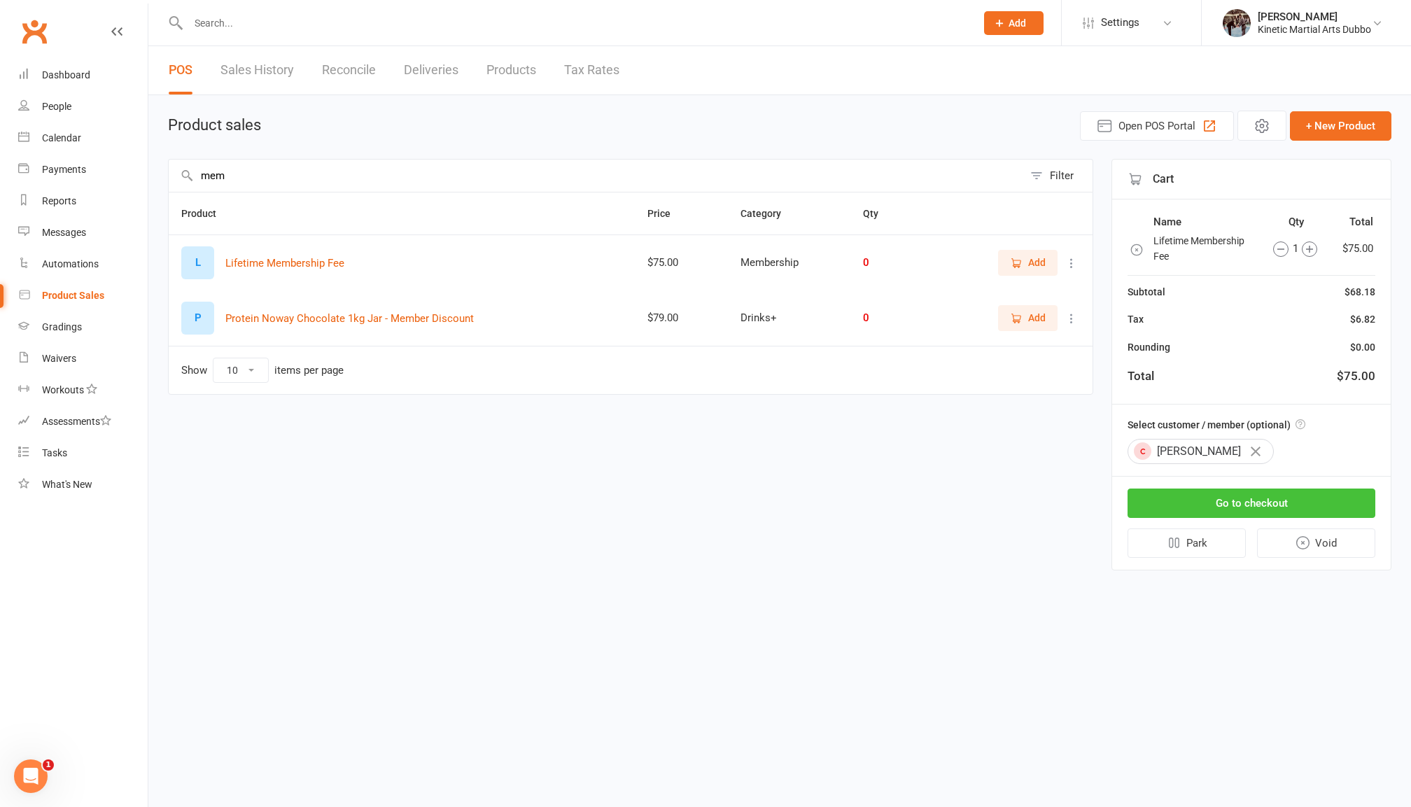
click at [1254, 496] on button "Go to checkout" at bounding box center [1251, 502] width 248 height 29
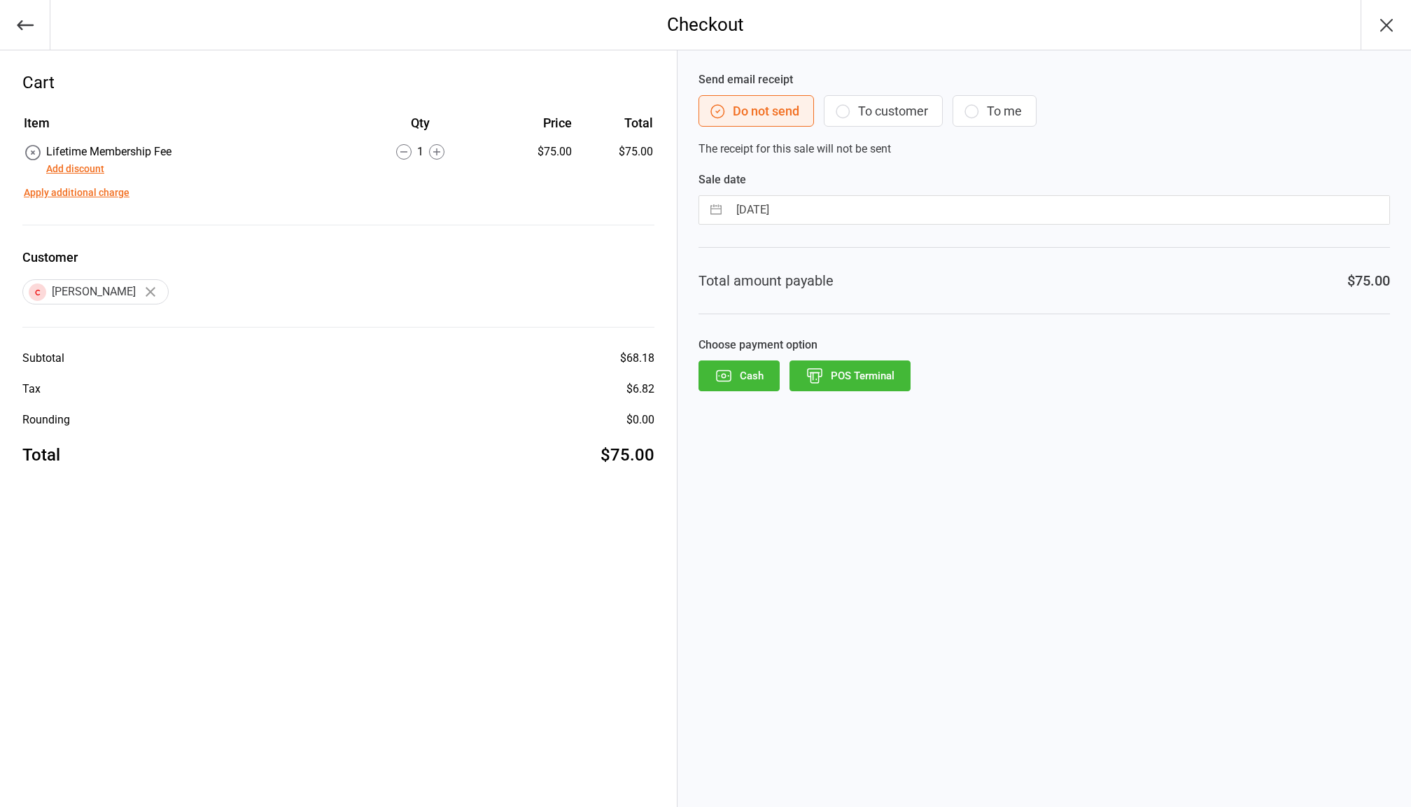
click at [978, 376] on div "Cash POS Terminal" at bounding box center [1043, 375] width 691 height 31
click at [15, 31] on icon "button" at bounding box center [25, 25] width 20 height 20
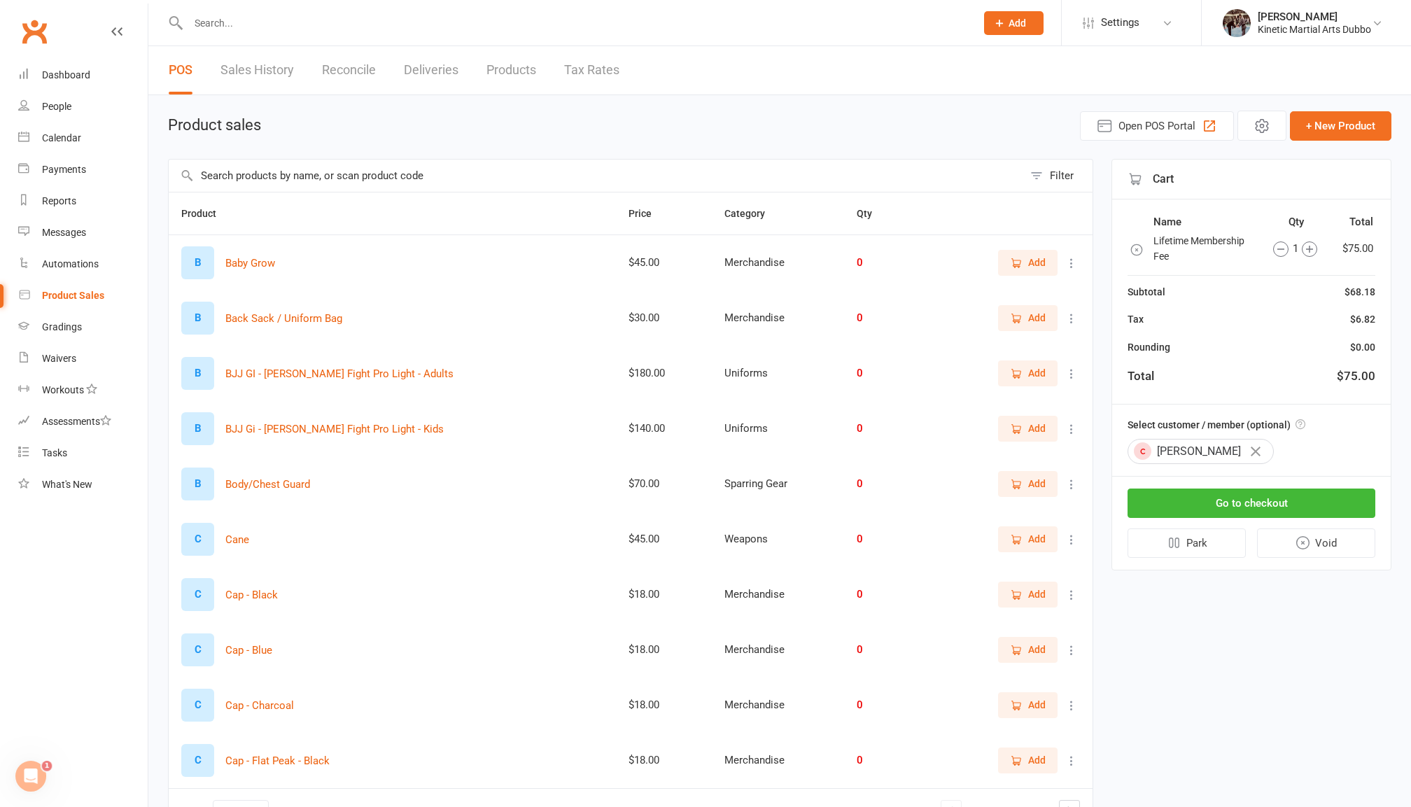
click at [1249, 446] on button "button" at bounding box center [1256, 452] width 24 height 24
click at [59, 95] on link "People" at bounding box center [82, 106] width 129 height 31
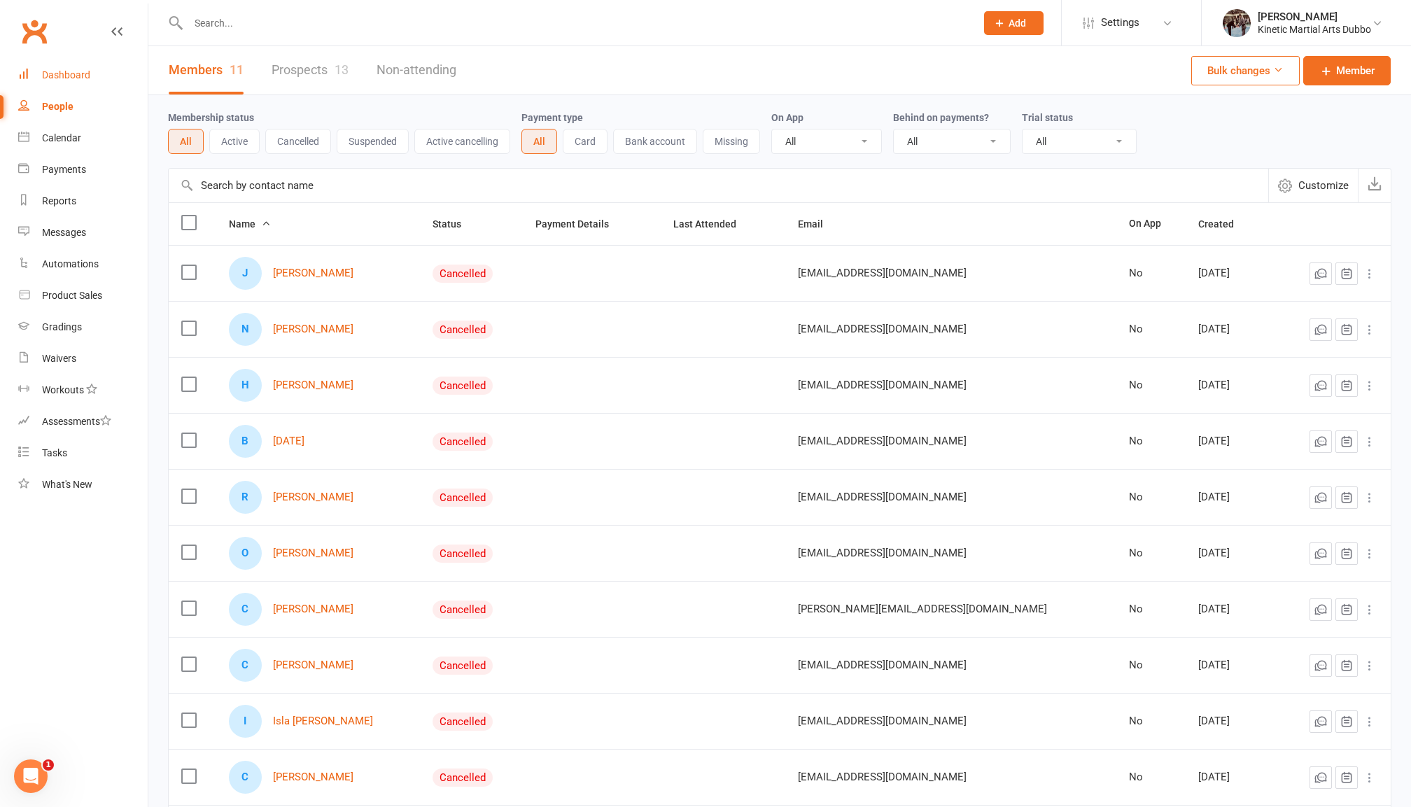
click at [59, 67] on link "Dashboard" at bounding box center [82, 74] width 129 height 31
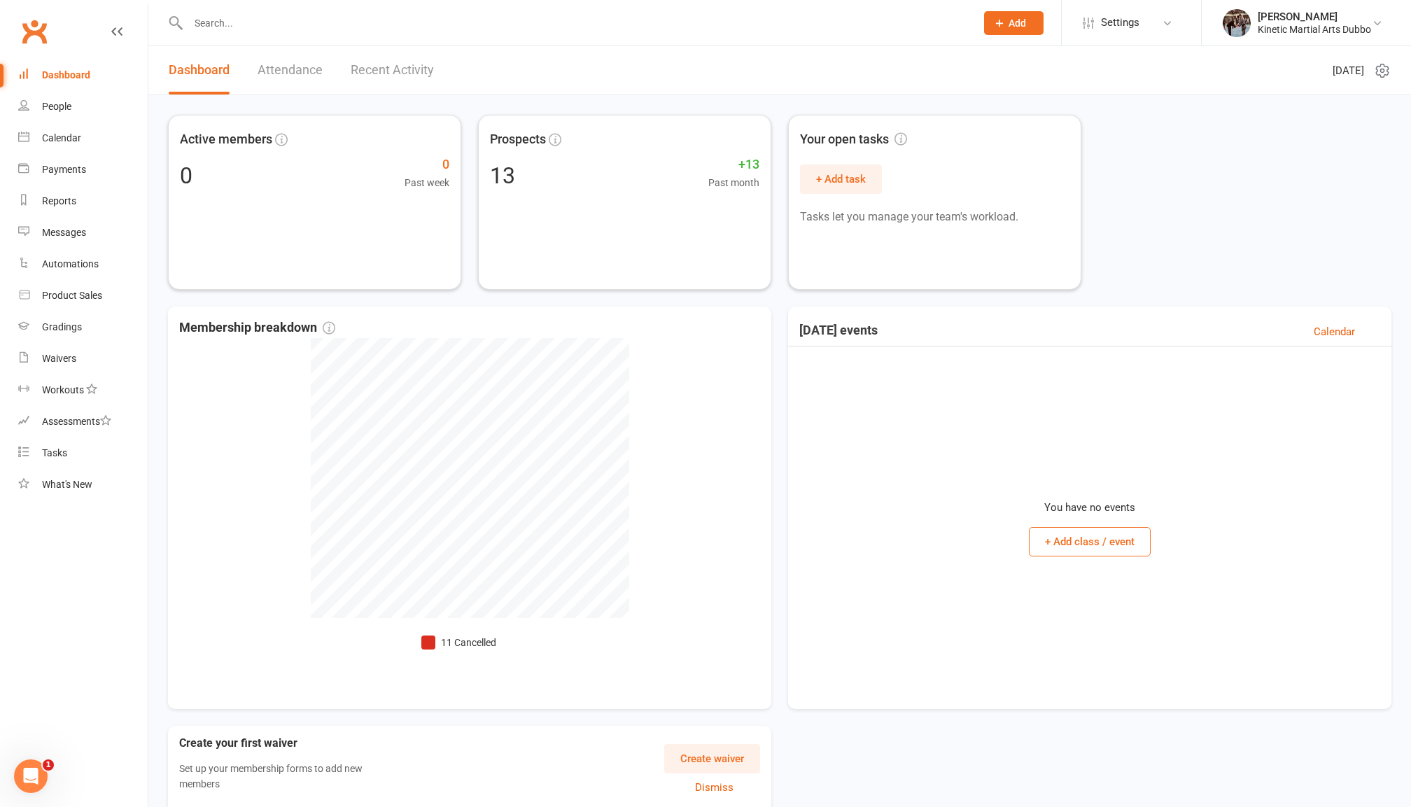
click at [295, 13] on input "text" at bounding box center [575, 23] width 782 height 20
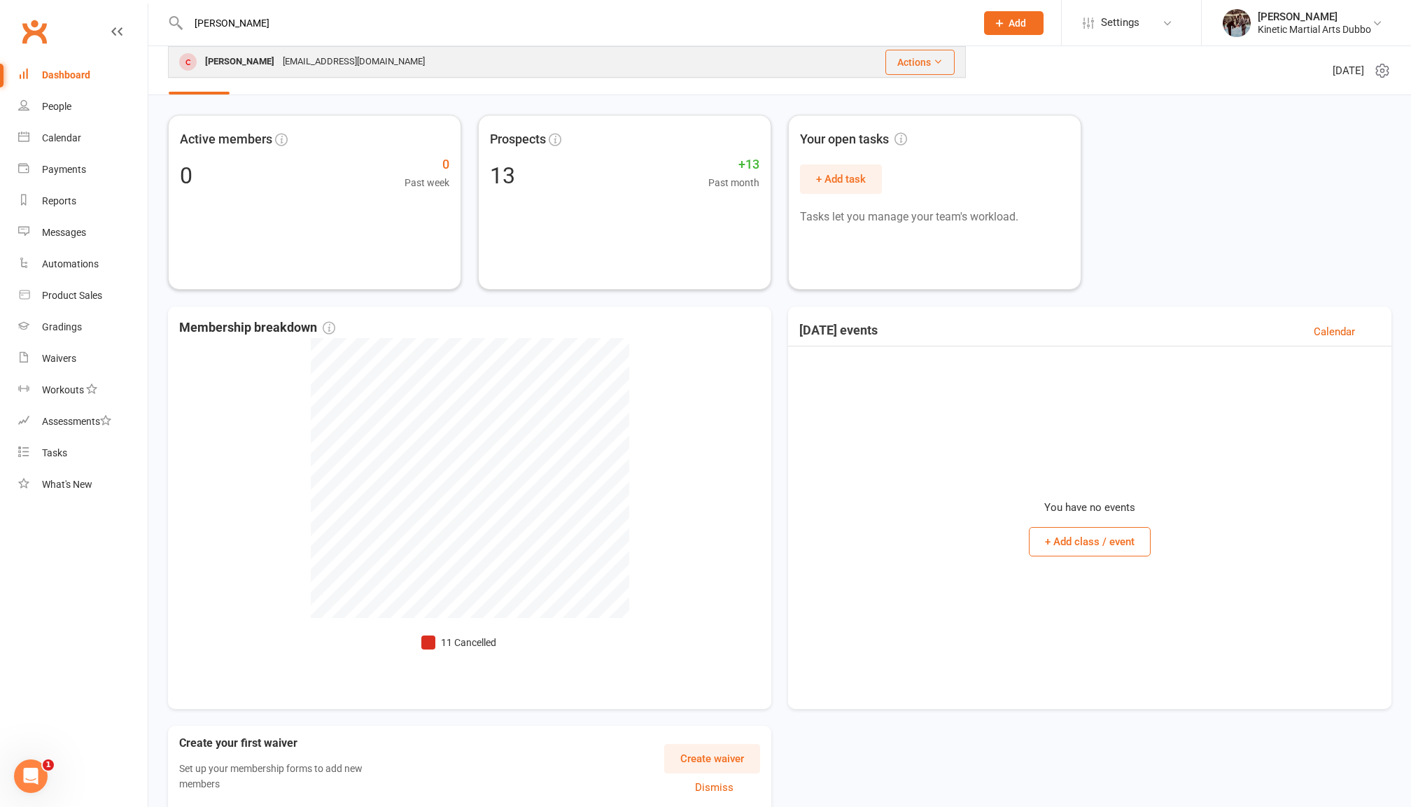
type input "[PERSON_NAME]"
click at [237, 54] on div "[PERSON_NAME]" at bounding box center [240, 62] width 78 height 20
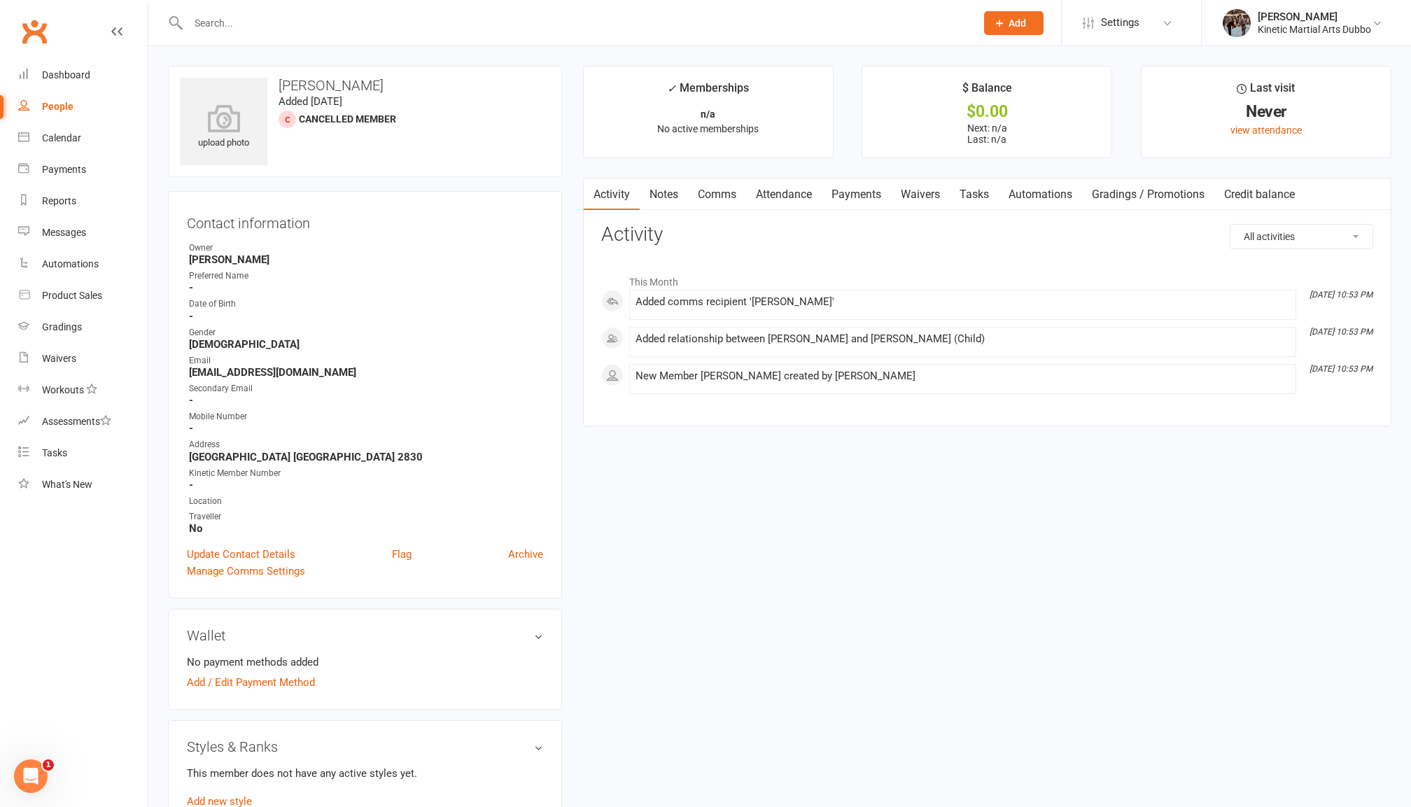
click at [309, 87] on h3 "[PERSON_NAME]" at bounding box center [365, 85] width 370 height 15
click at [279, 17] on input "text" at bounding box center [575, 23] width 782 height 20
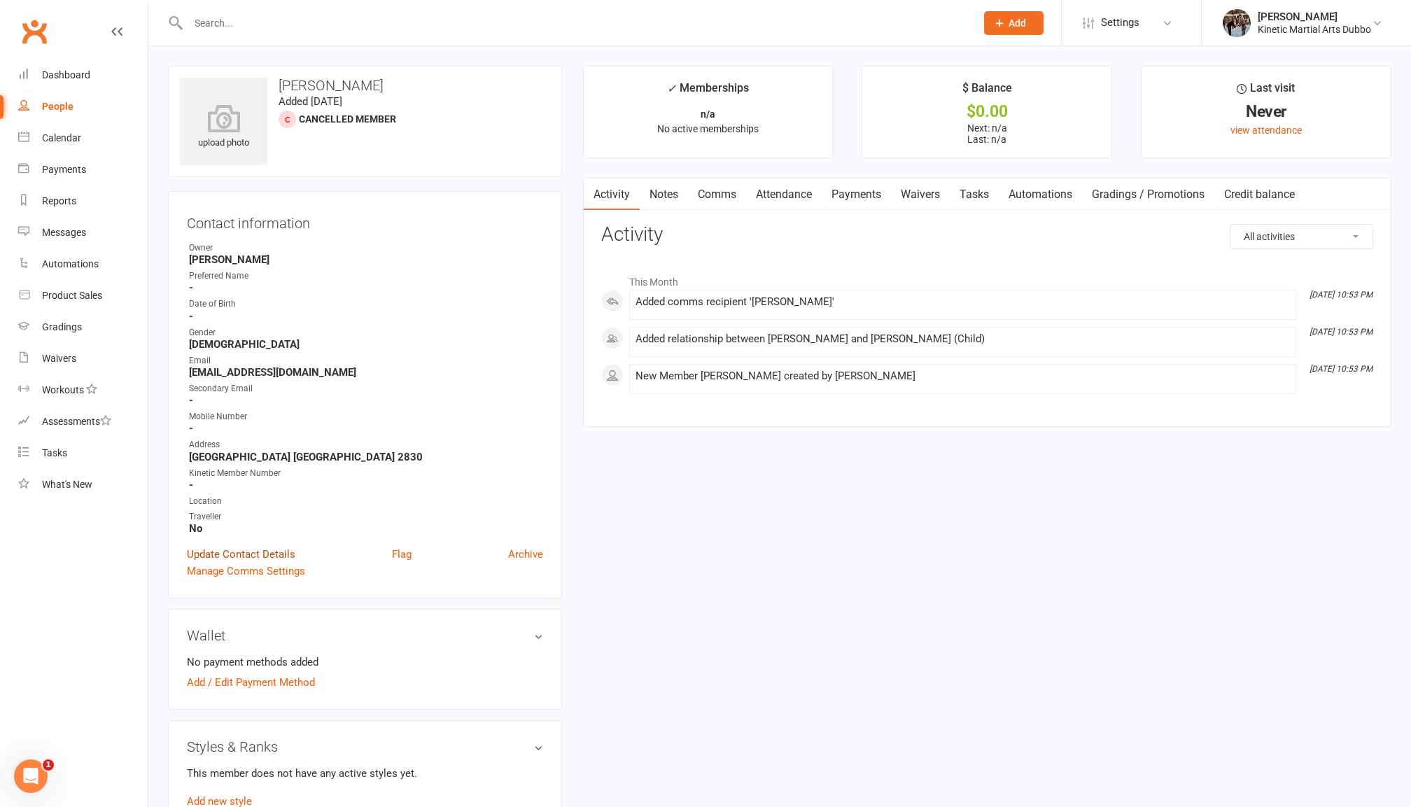
click at [269, 547] on link "Update Contact Details" at bounding box center [241, 554] width 108 height 17
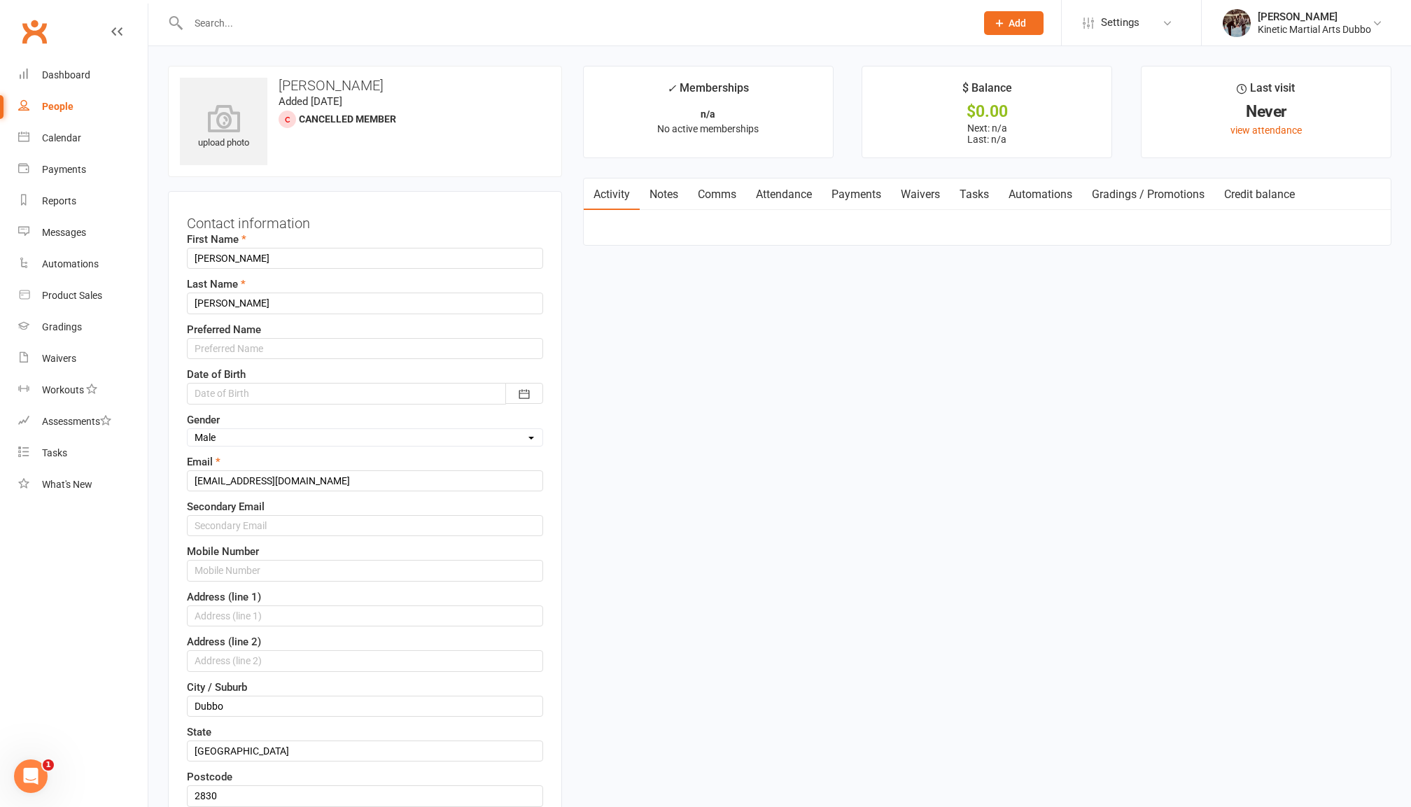
scroll to position [65, 0]
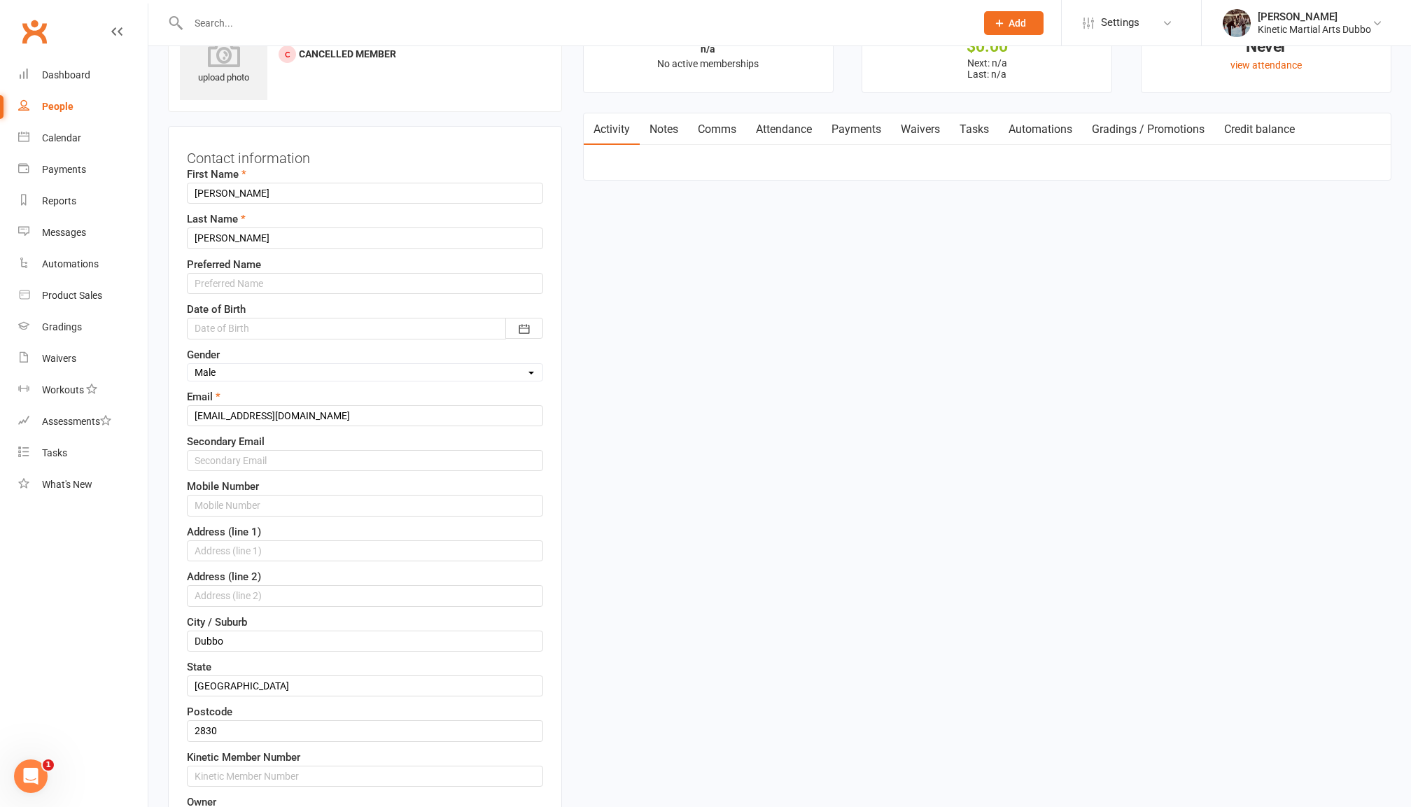
click at [279, 330] on div at bounding box center [365, 328] width 356 height 21
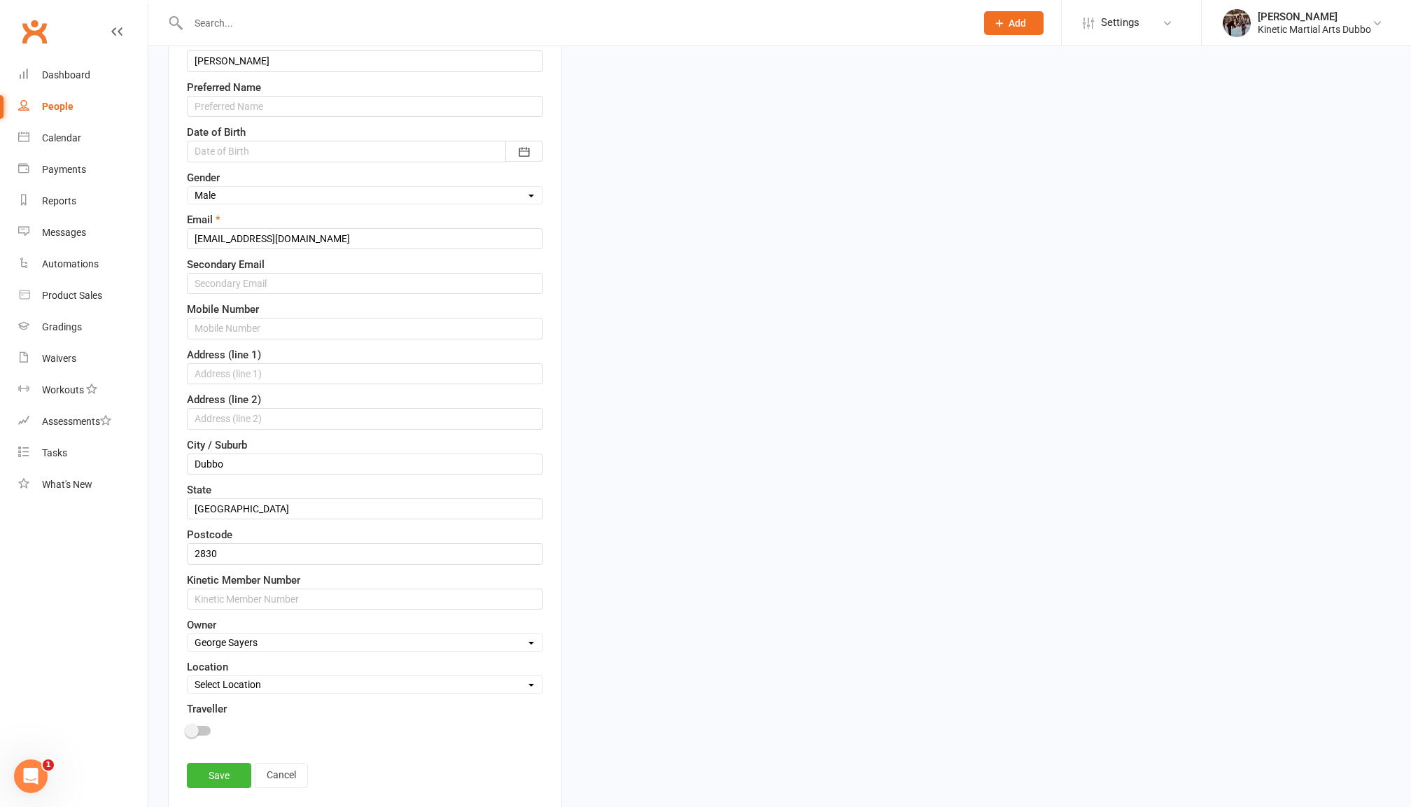
scroll to position [244, 0]
click at [267, 150] on div at bounding box center [365, 149] width 356 height 21
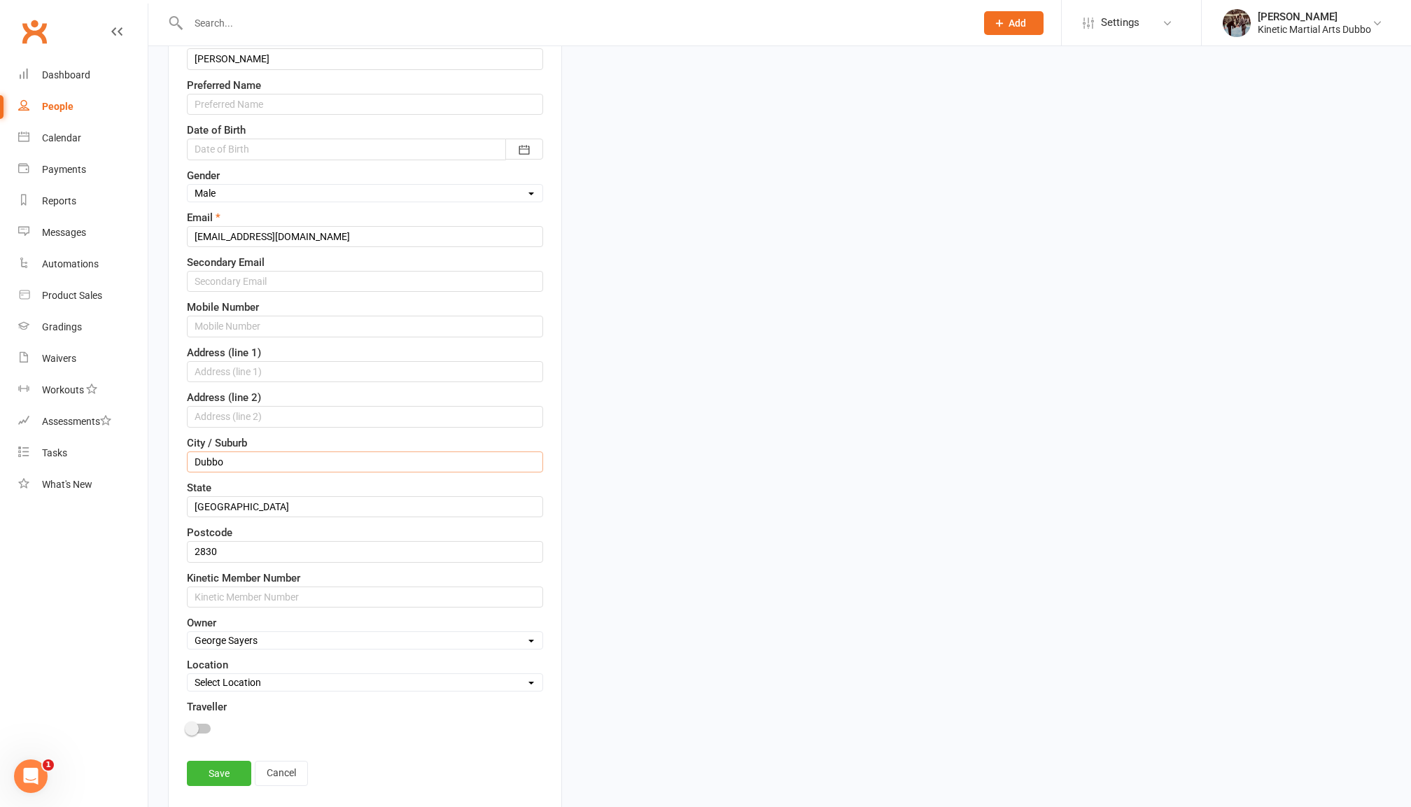
click at [323, 458] on input "Dubbo" at bounding box center [365, 461] width 356 height 21
click at [312, 421] on input "text" at bounding box center [365, 416] width 356 height 21
click at [293, 376] on input "text" at bounding box center [365, 371] width 356 height 21
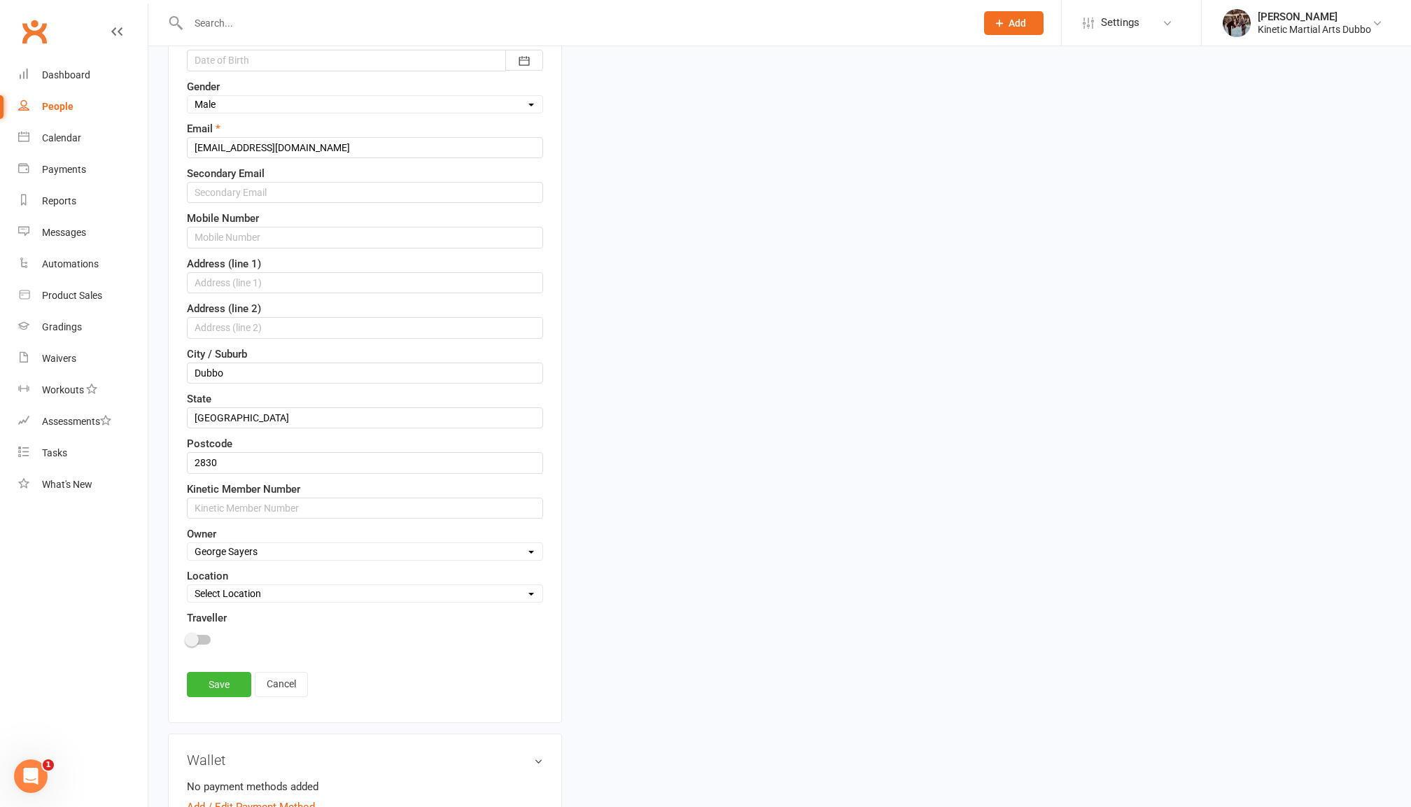
scroll to position [337, 0]
click at [297, 685] on link "Cancel" at bounding box center [281, 680] width 53 height 25
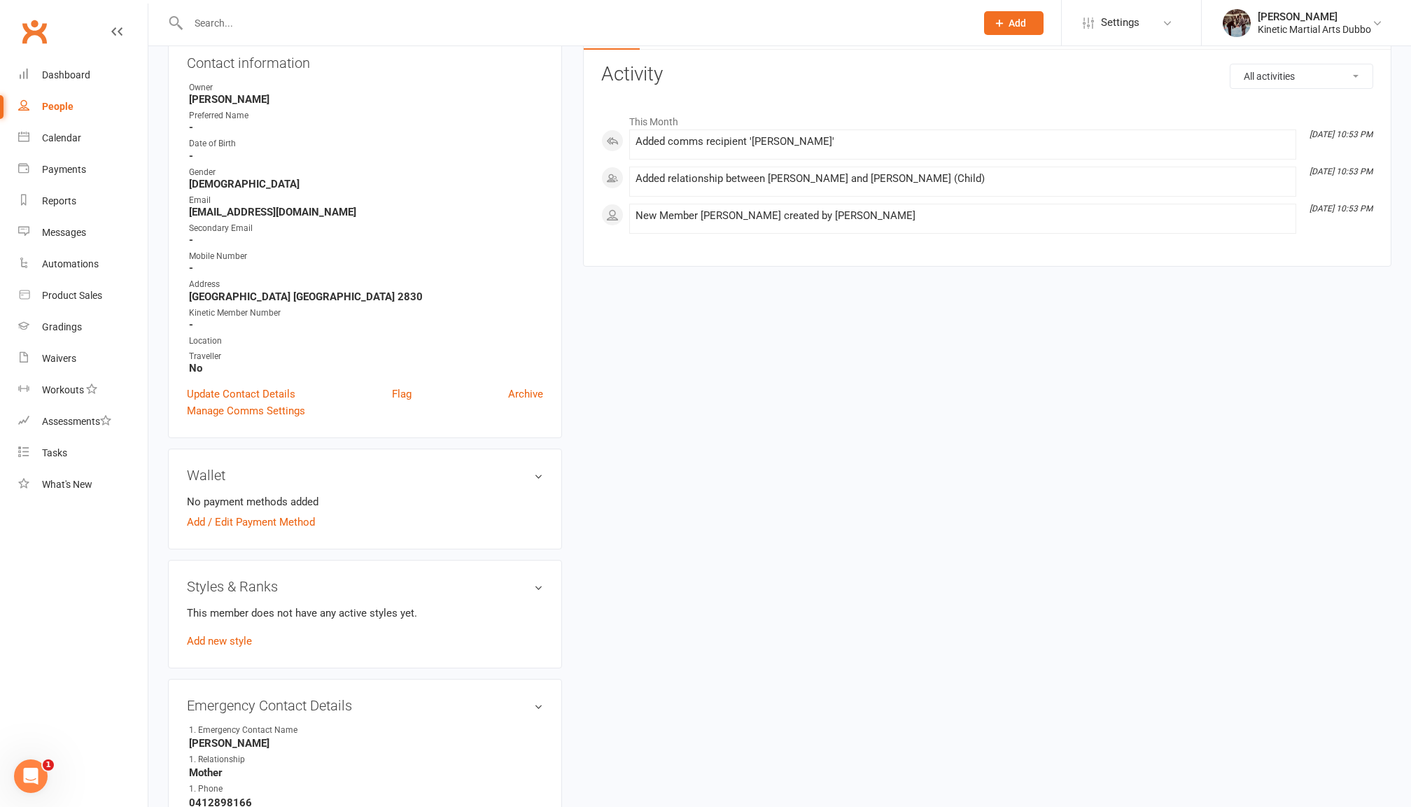
scroll to position [160, 0]
click at [246, 386] on link "Update Contact Details" at bounding box center [241, 394] width 108 height 17
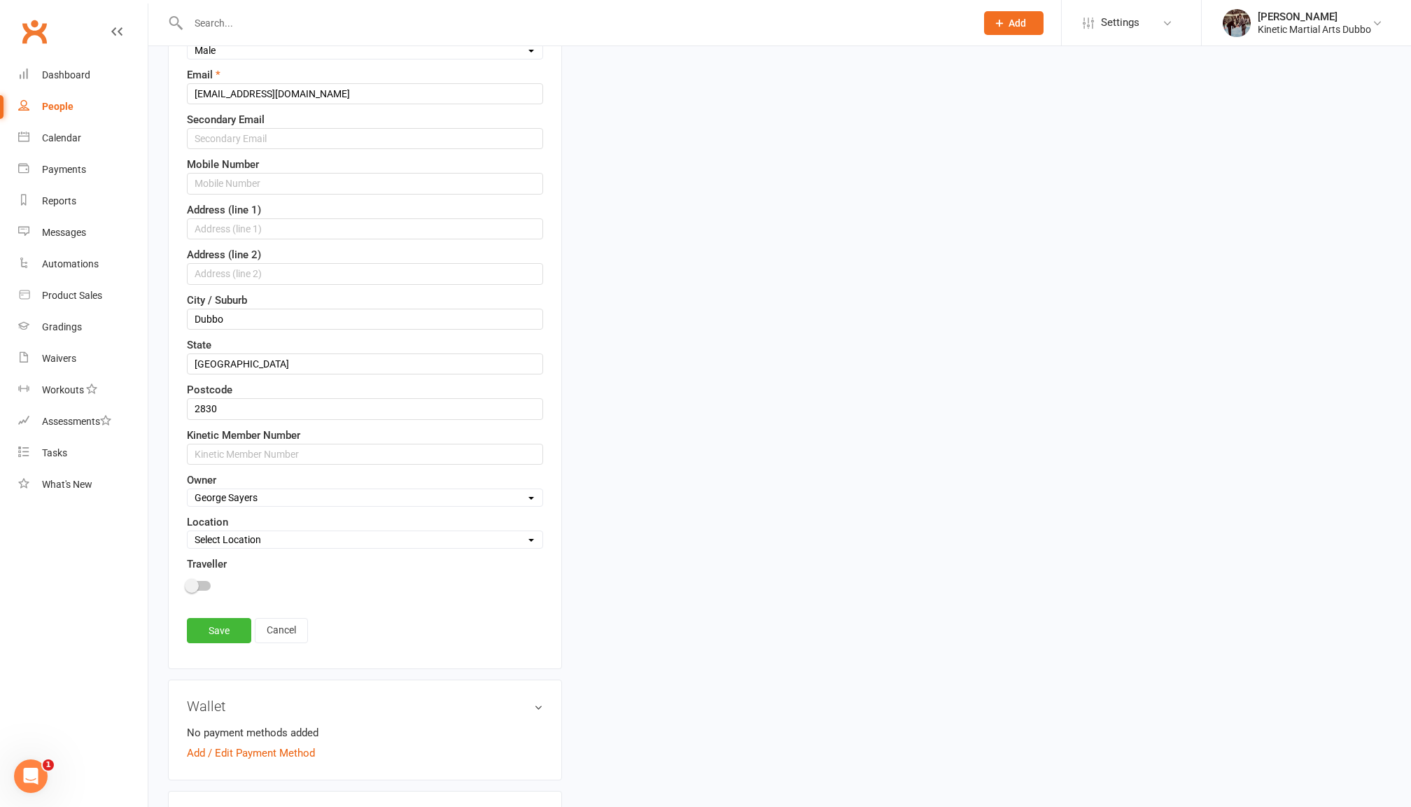
scroll to position [409, 0]
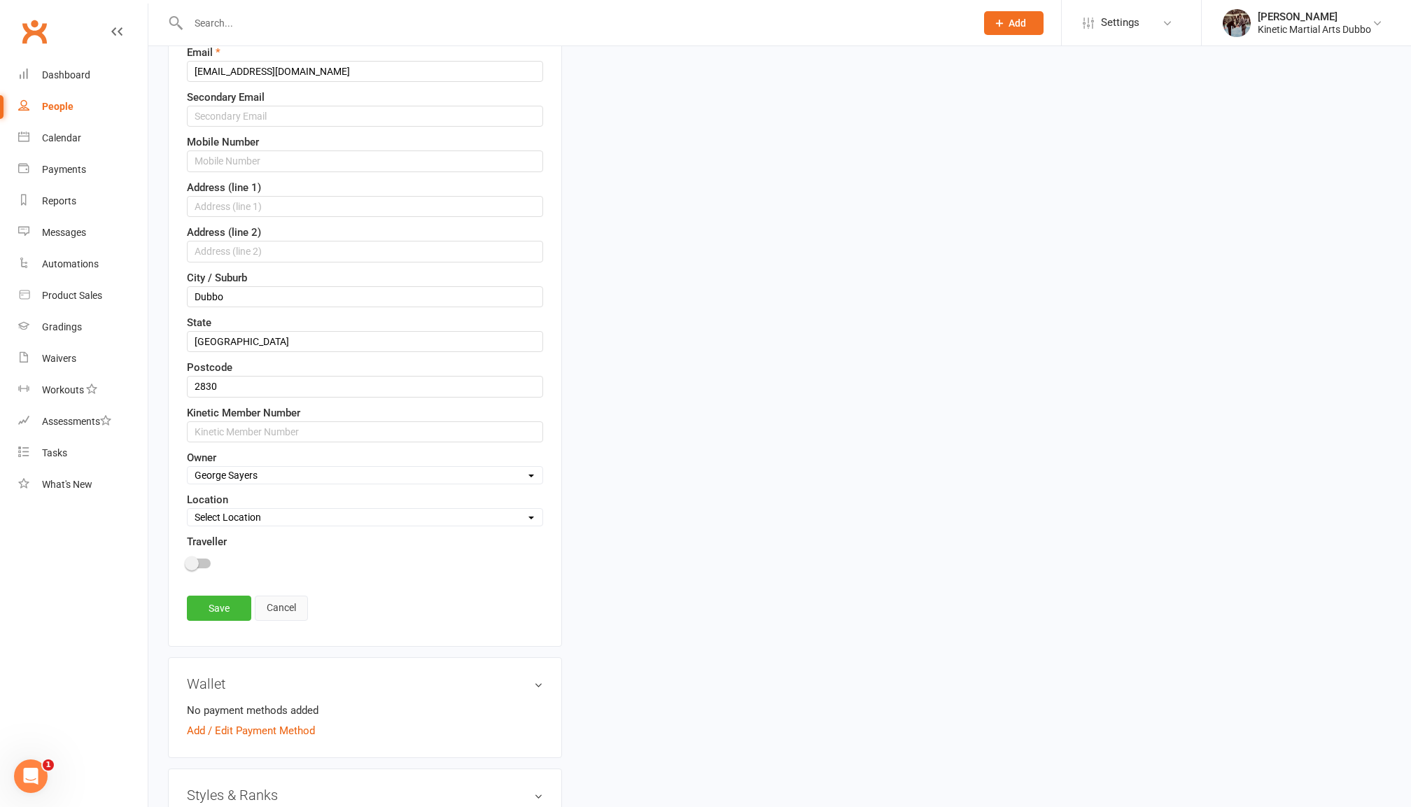
click at [281, 621] on link "Cancel" at bounding box center [281, 608] width 53 height 25
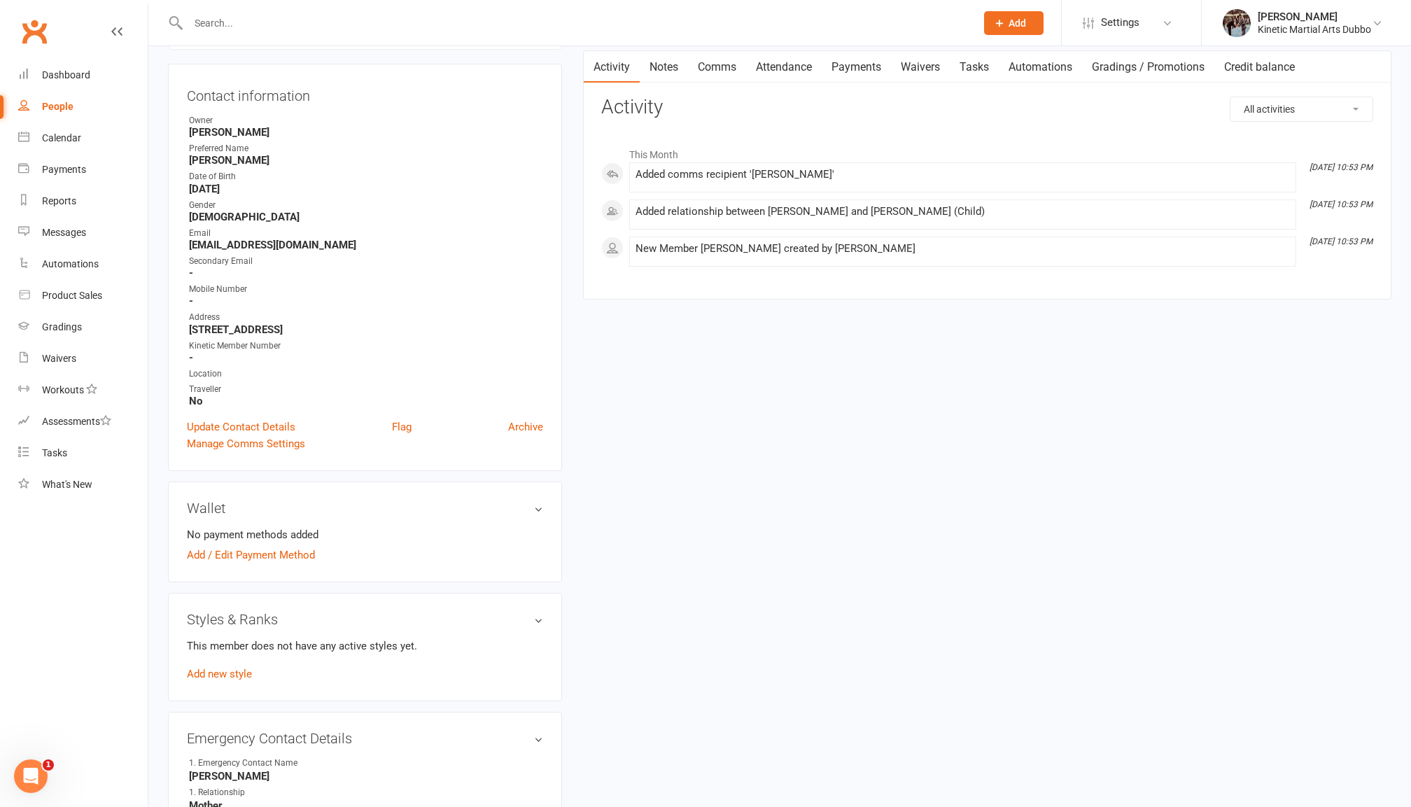
scroll to position [127, 0]
click at [258, 552] on link "Add / Edit Payment Method" at bounding box center [251, 555] width 128 height 17
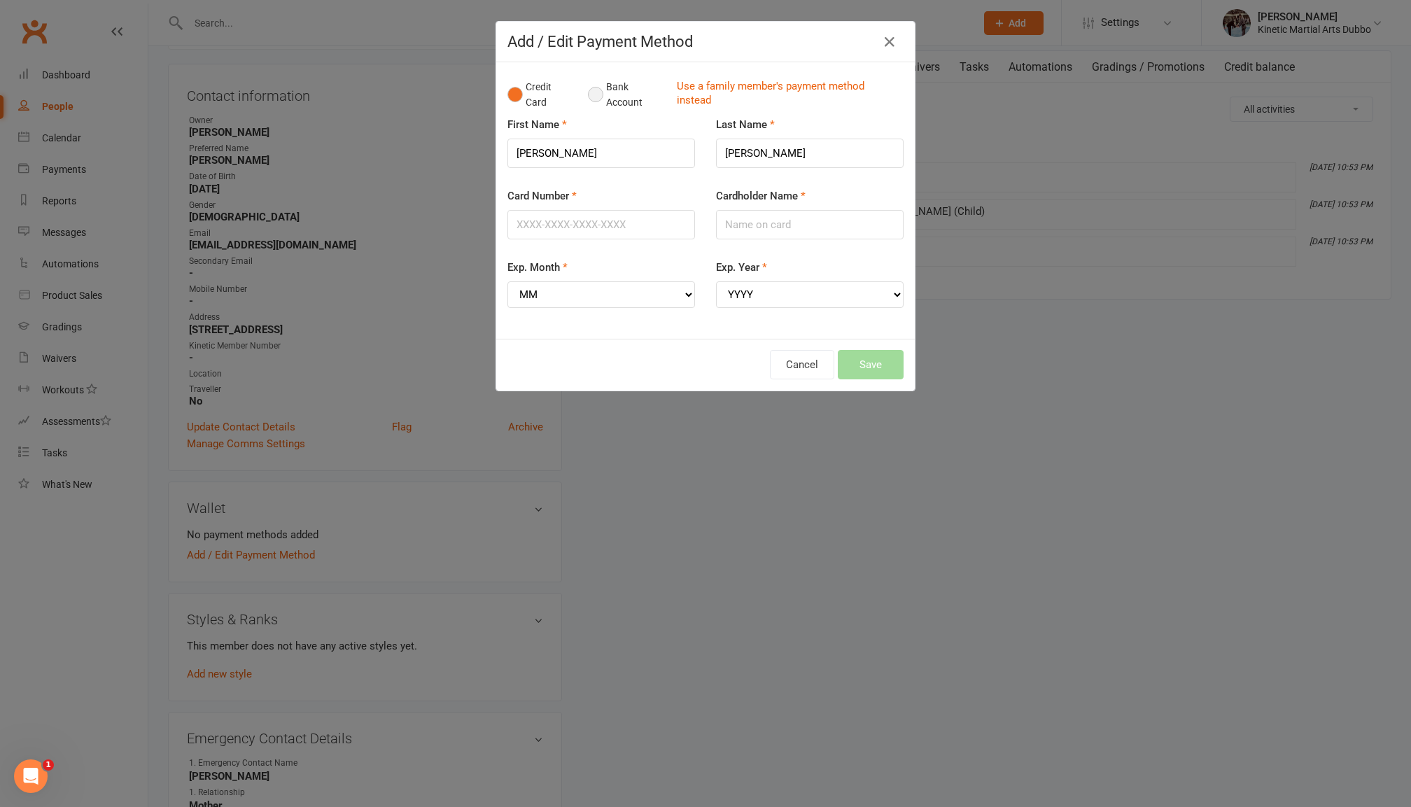
click at [610, 93] on button "Bank Account" at bounding box center [627, 94] width 78 height 43
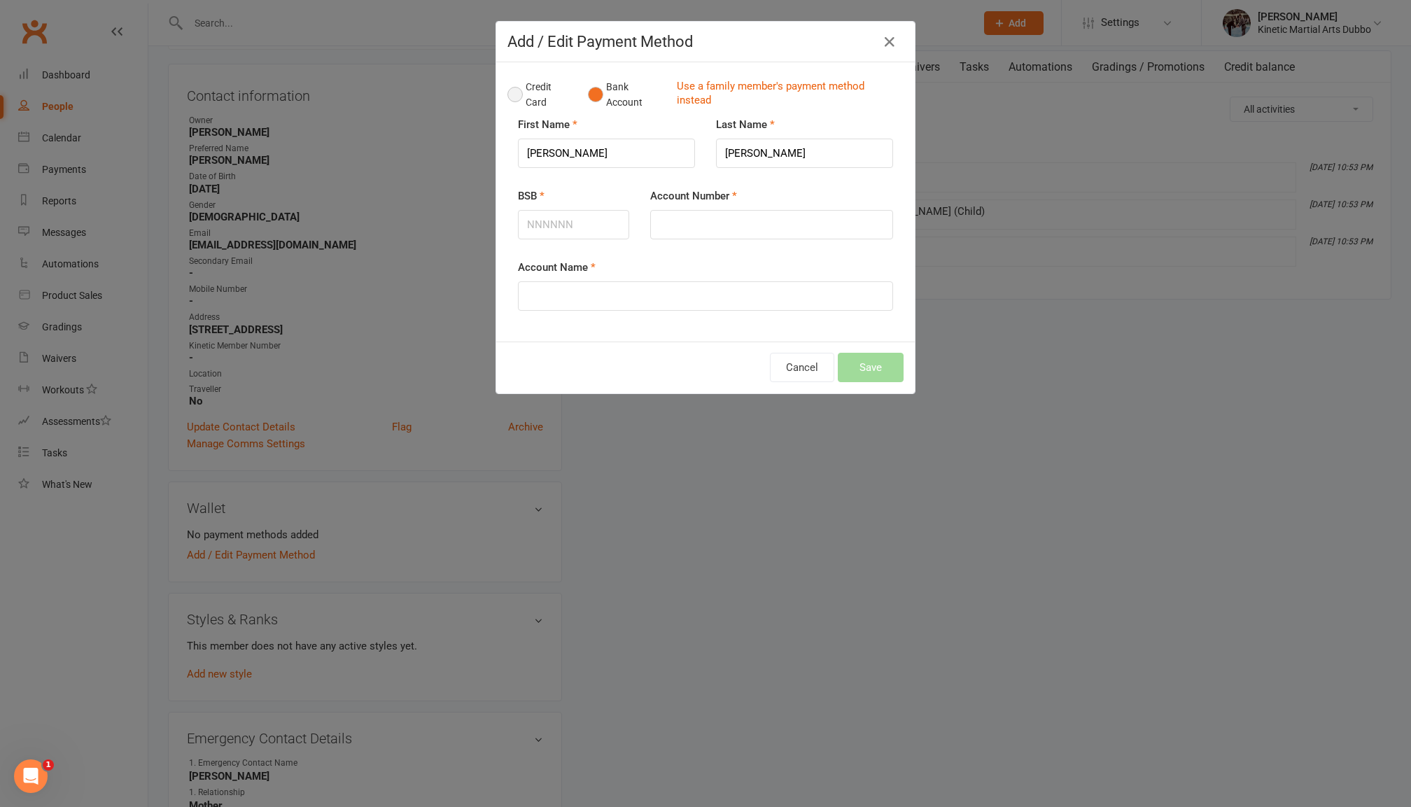
click at [530, 93] on button "Credit Card" at bounding box center [540, 94] width 66 height 43
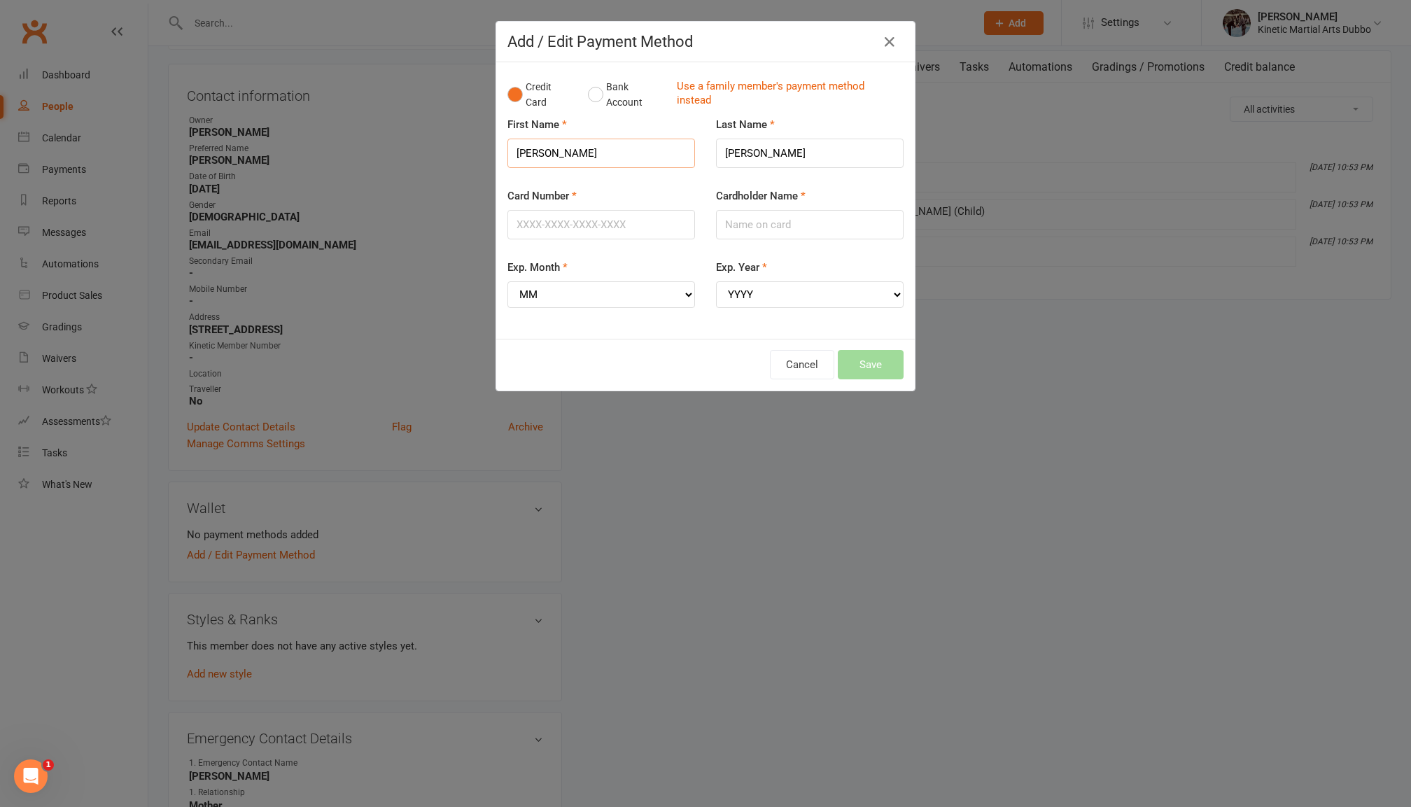
click at [610, 147] on input "Harrison" at bounding box center [601, 153] width 188 height 29
click at [640, 149] on input "Harrison" at bounding box center [601, 153] width 188 height 29
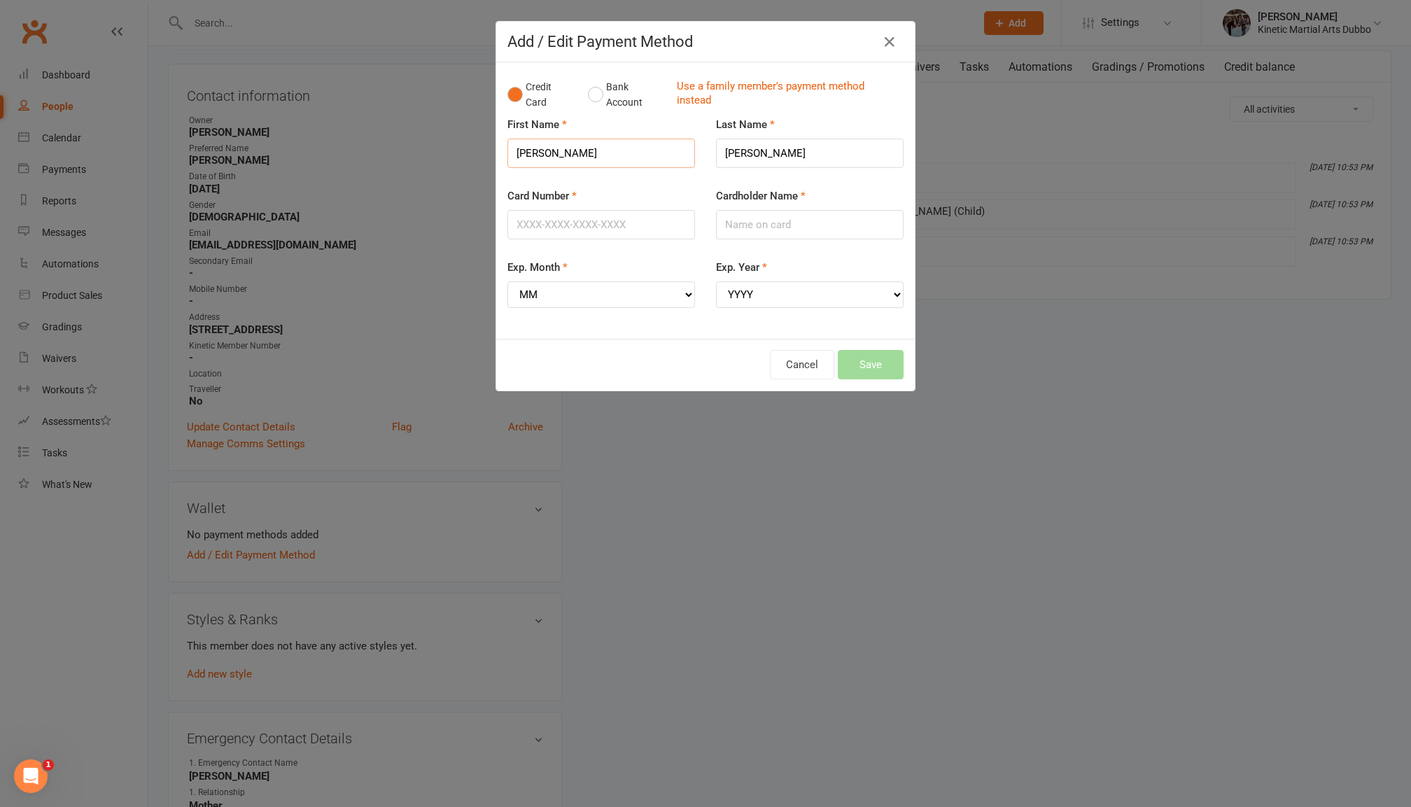
click at [640, 149] on input "Harrison" at bounding box center [601, 153] width 188 height 29
click at [857, 85] on link "Use a family member's payment method instead" at bounding box center [787, 94] width 220 height 31
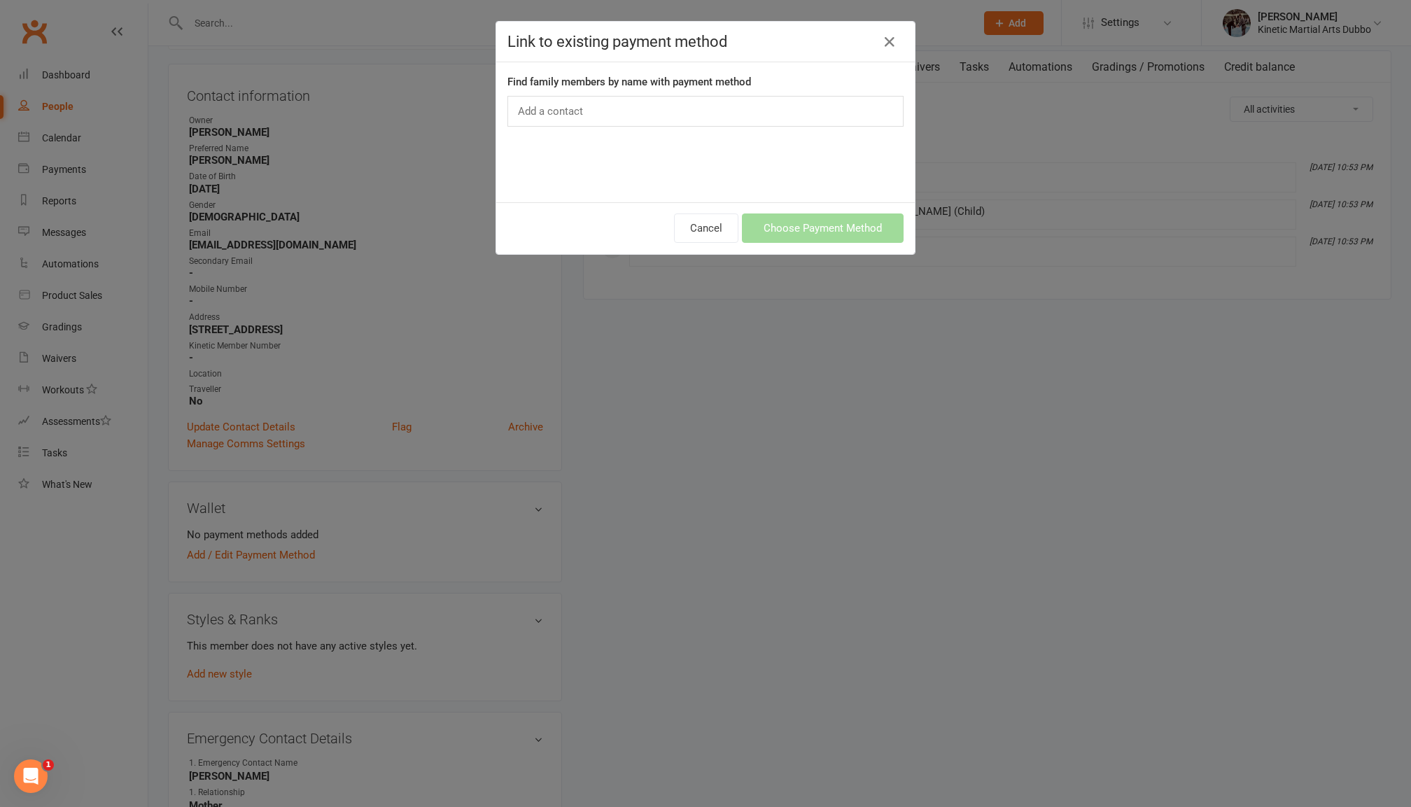
click at [729, 92] on div "Find family members by name with payment method Add a contact Add Family Relati…" at bounding box center [705, 132] width 419 height 140
click at [729, 111] on div "Add a contact" at bounding box center [705, 111] width 396 height 31
click at [883, 44] on icon "button" at bounding box center [889, 42] width 17 height 17
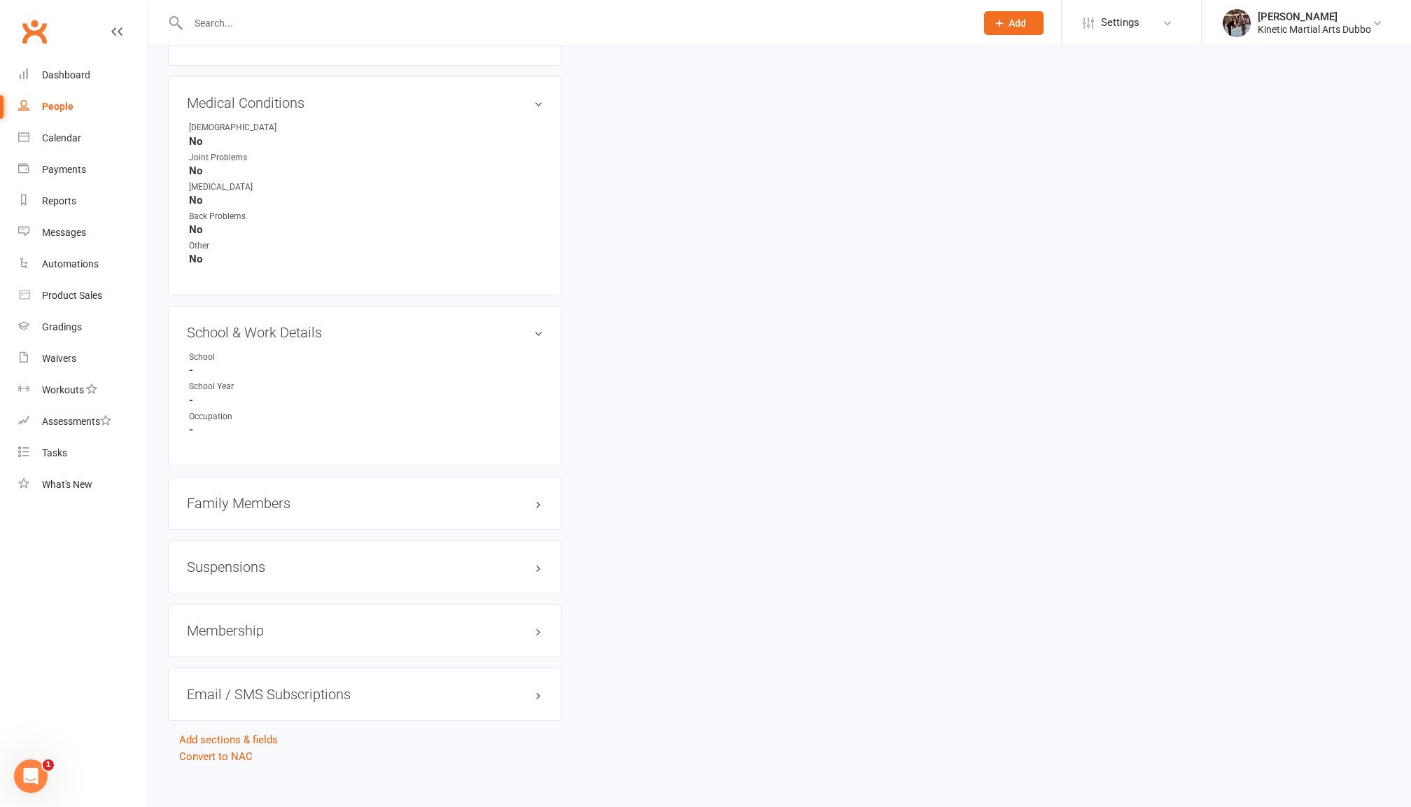
scroll to position [1198, 0]
click at [321, 496] on h3 "Family Members" at bounding box center [365, 503] width 356 height 15
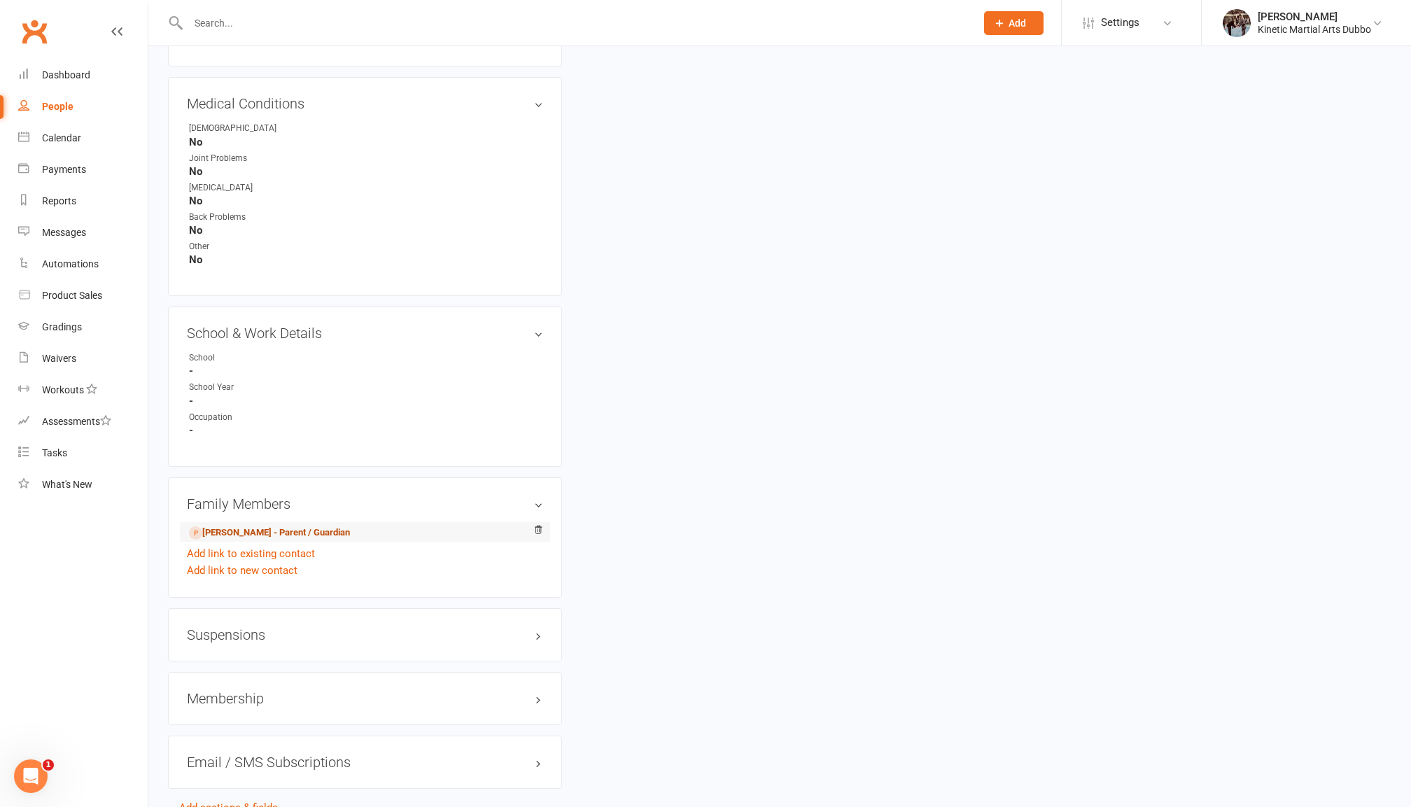
click at [262, 526] on link "[PERSON_NAME] - Parent / Guardian" at bounding box center [269, 533] width 161 height 15
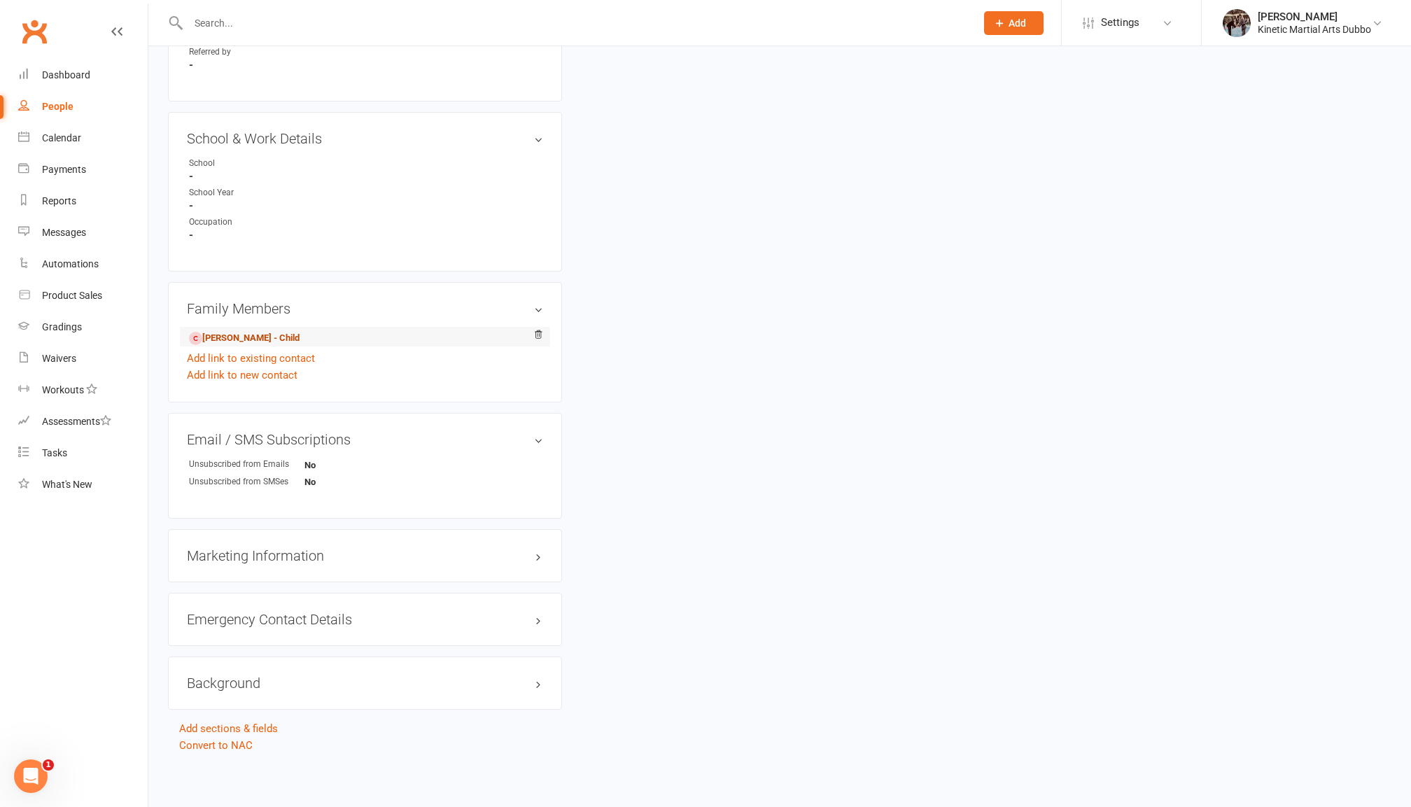
scroll to position [698, 0]
click at [248, 332] on link "Harrison Bywater - Child" at bounding box center [244, 339] width 111 height 15
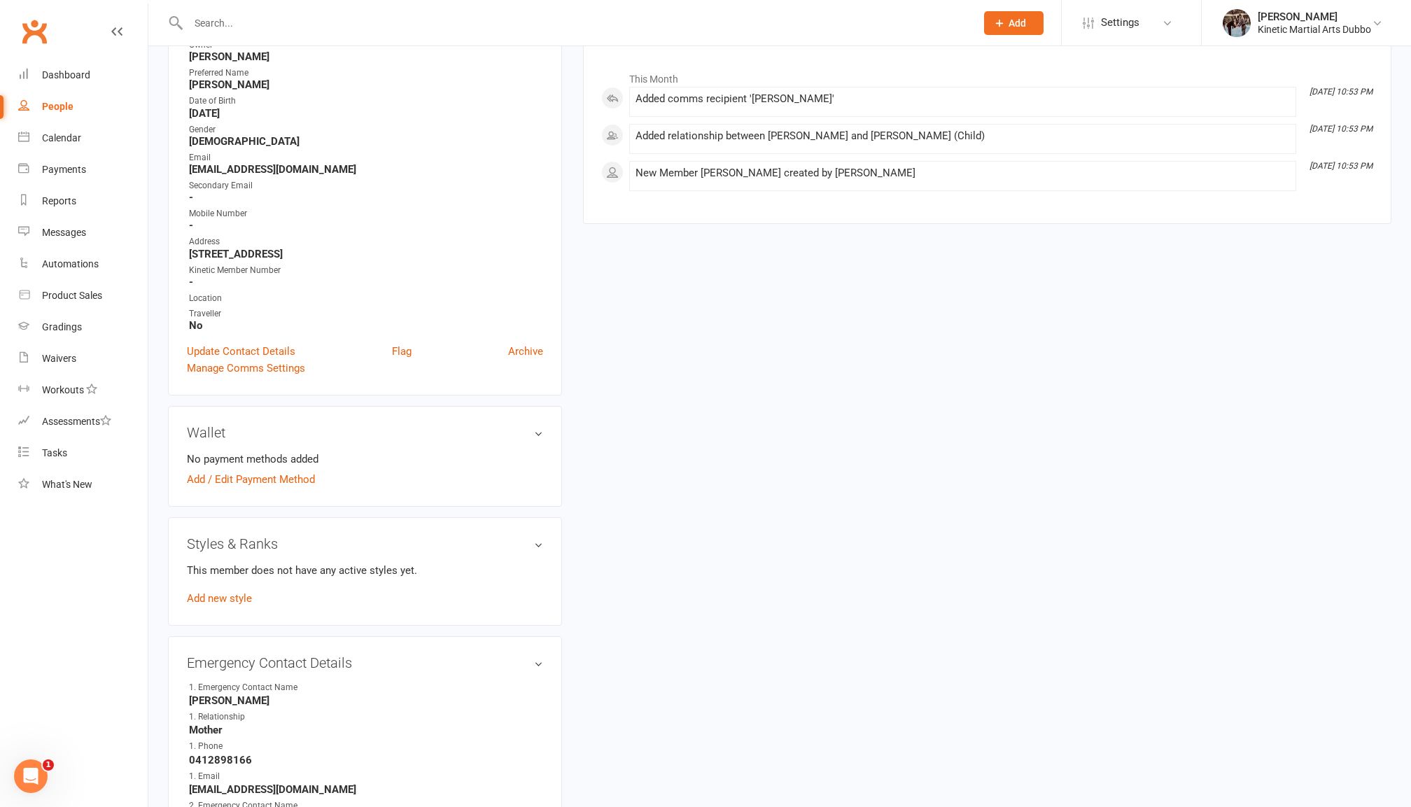
scroll to position [203, 0]
click at [231, 592] on link "Add new style" at bounding box center [219, 598] width 65 height 13
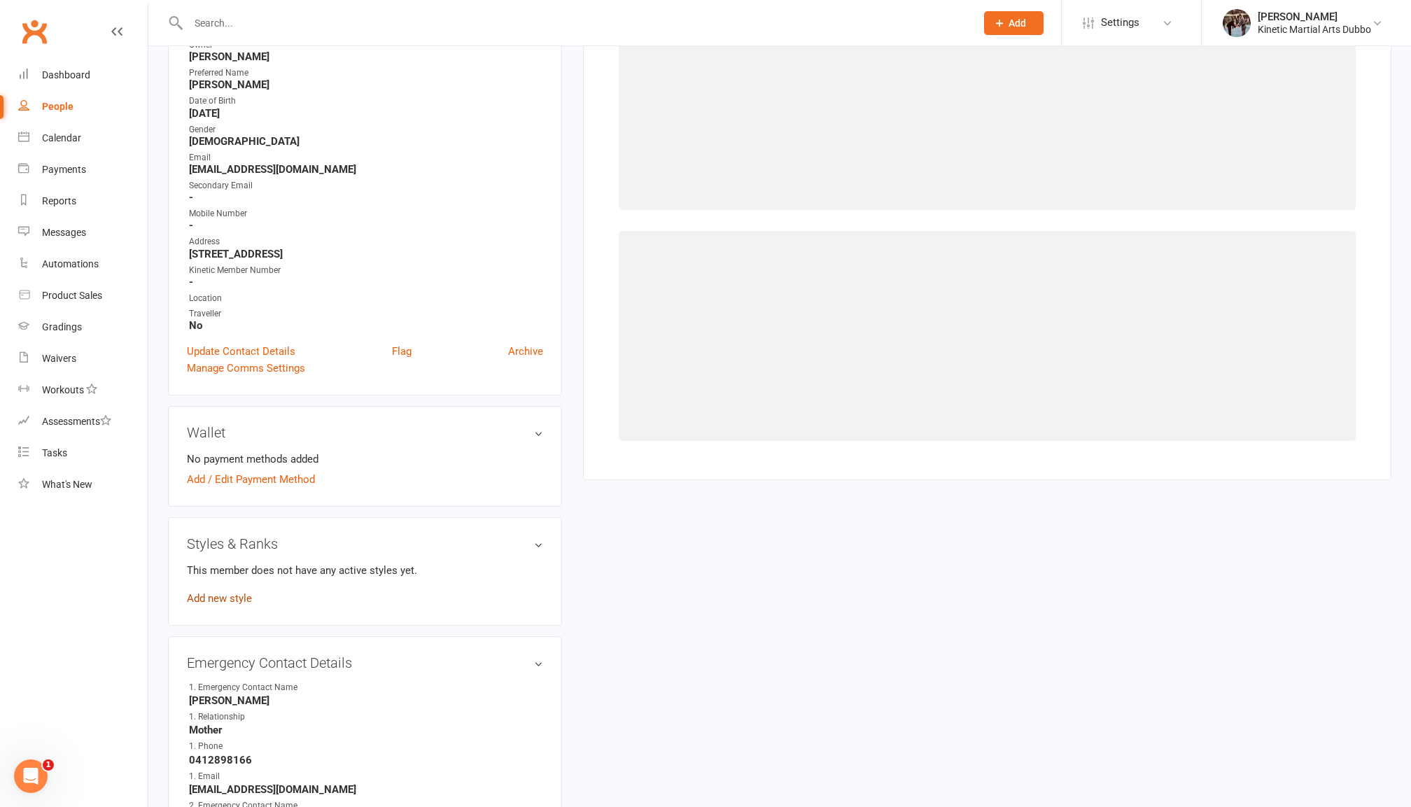
scroll to position [106, 0]
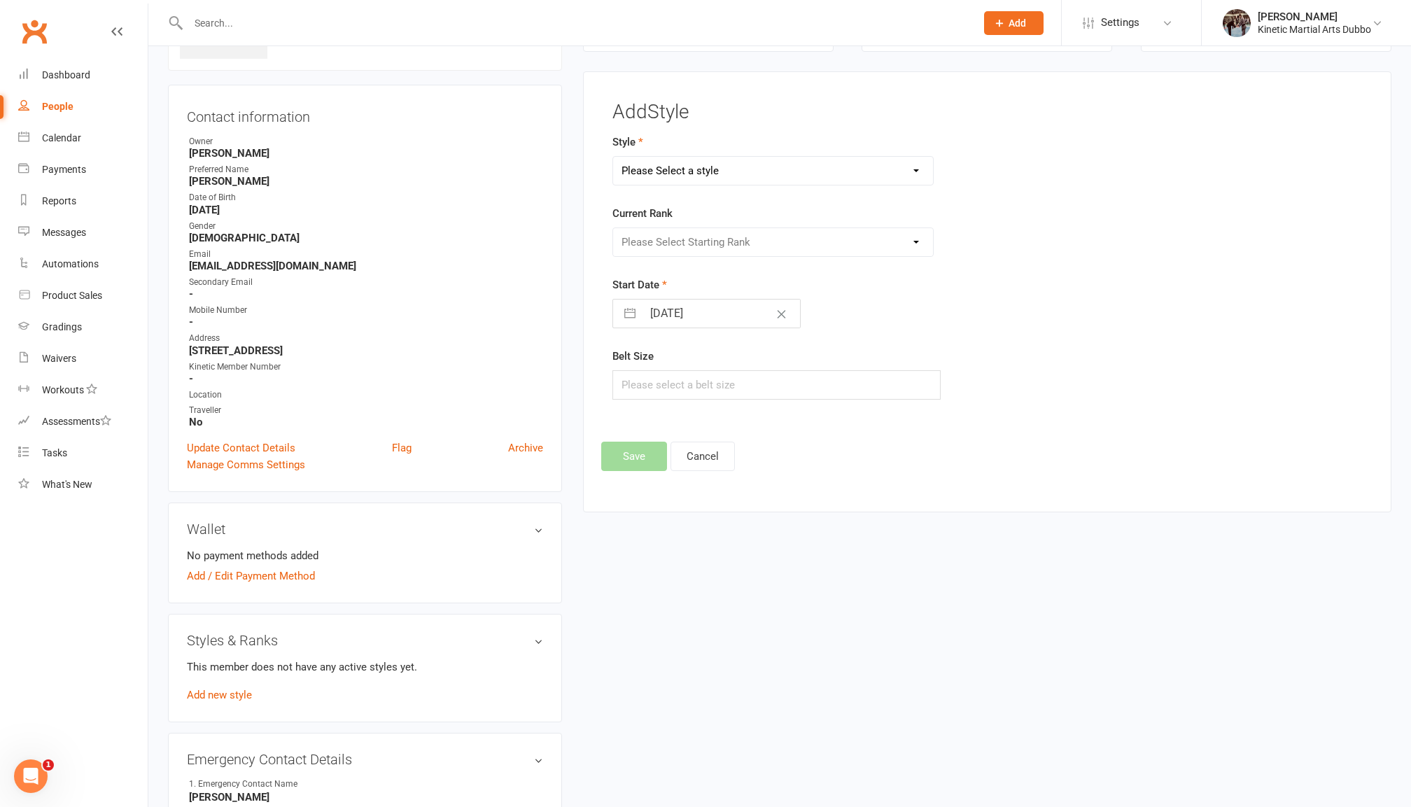
click at [628, 320] on button "button" at bounding box center [629, 314] width 25 height 28
select select "6"
select select "2025"
select select "7"
select select "2025"
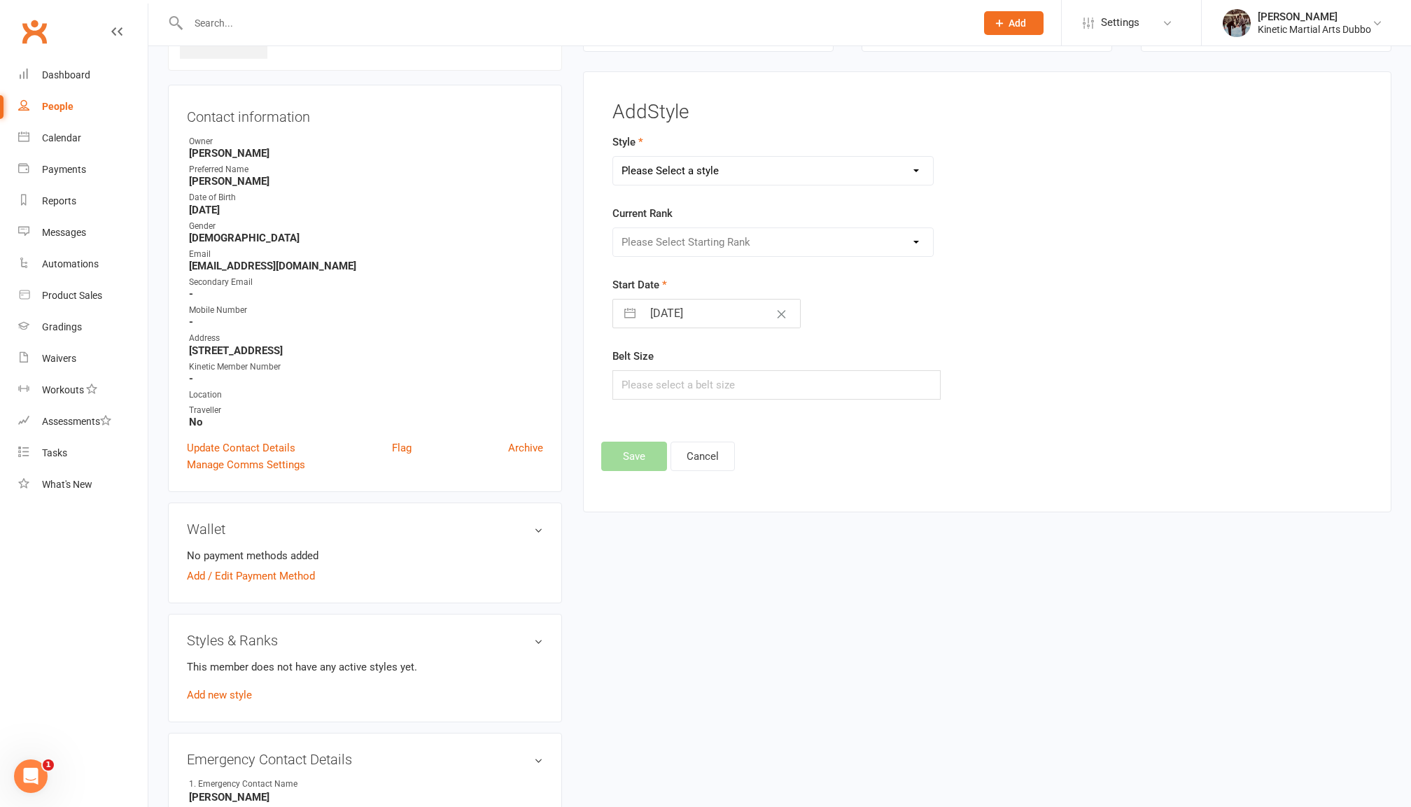
select select "8"
select select "2025"
click at [950, 429] on div "Add Style Style Please Select a style BJJ Condors Eagles Finches Hapkido Leader…" at bounding box center [987, 286] width 772 height 370
click at [700, 379] on input "text" at bounding box center [776, 384] width 328 height 29
drag, startPoint x: 709, startPoint y: 463, endPoint x: 869, endPoint y: 584, distance: 200.9
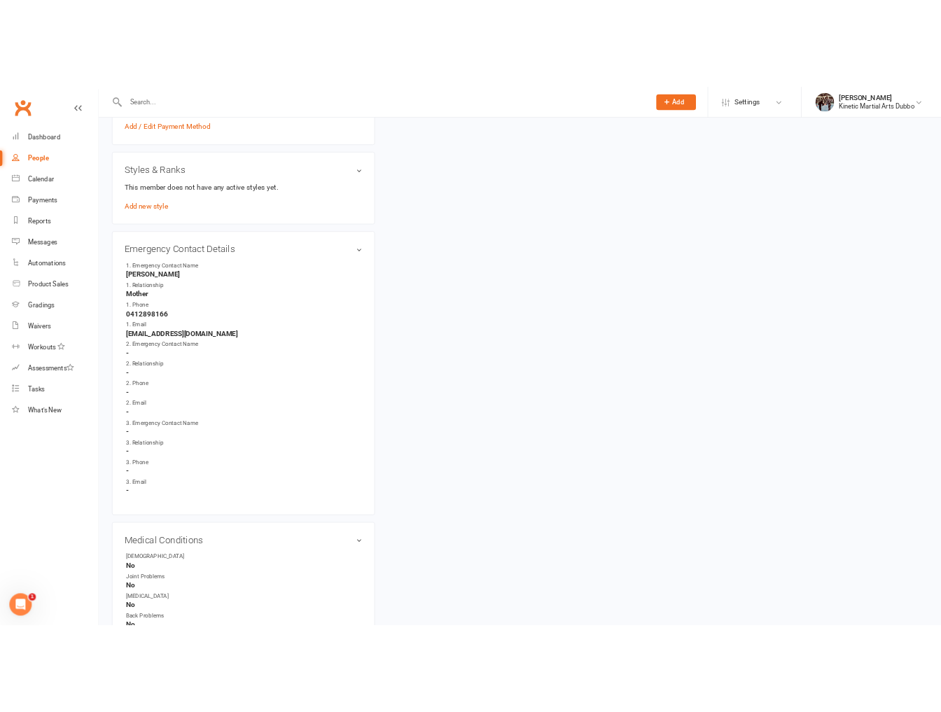
scroll to position [636, 0]
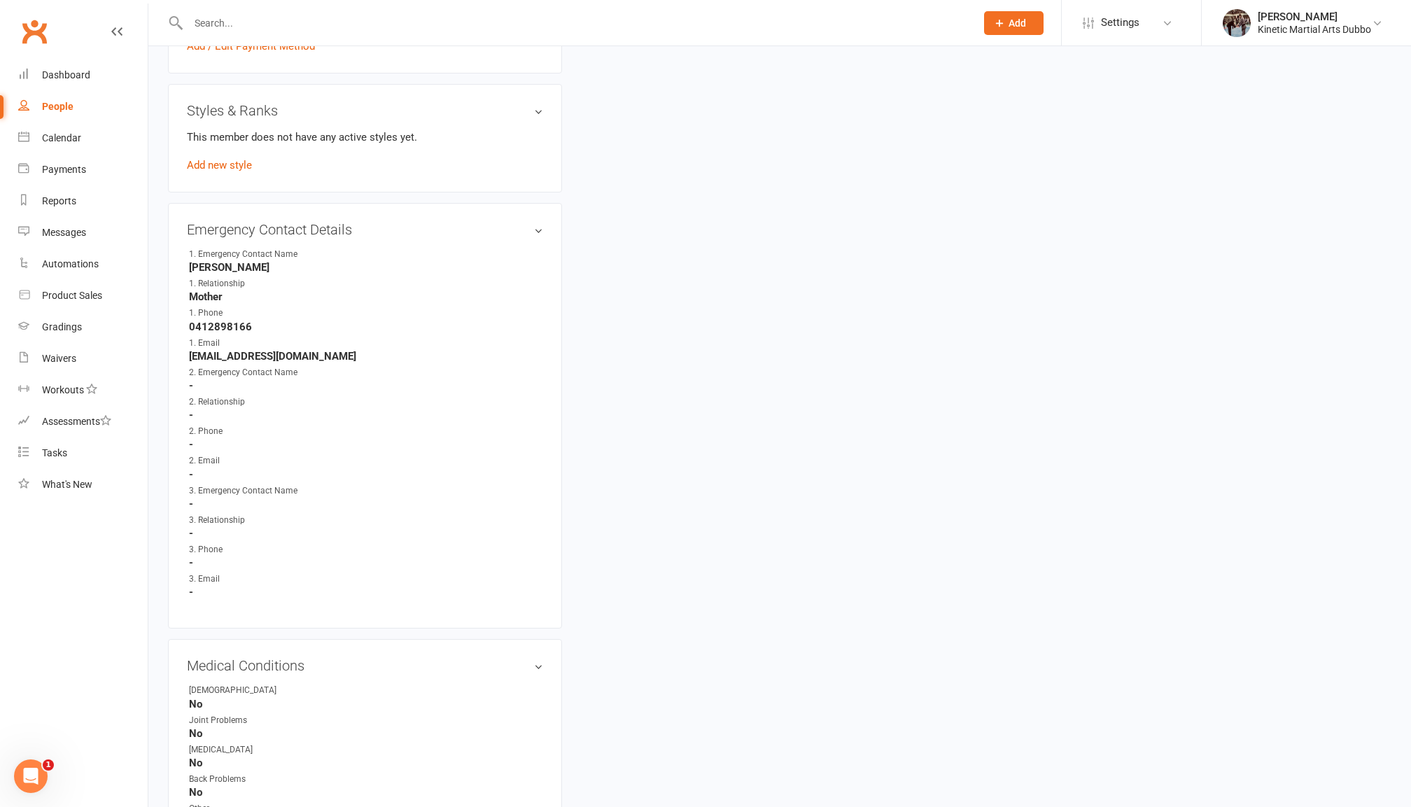
click at [306, 337] on li "1. Email bywater204@bigpond.com" at bounding box center [365, 350] width 356 height 26
click at [227, 379] on strong "-" at bounding box center [366, 385] width 354 height 13
drag, startPoint x: 191, startPoint y: 356, endPoint x: 320, endPoint y: 433, distance: 149.7
click at [320, 433] on ul "1. Emergency Contact Name Karen Bywater 1. Relationship Mother 1. Phone 0412898…" at bounding box center [365, 423] width 356 height 351
click at [320, 438] on strong "-" at bounding box center [366, 444] width 354 height 13
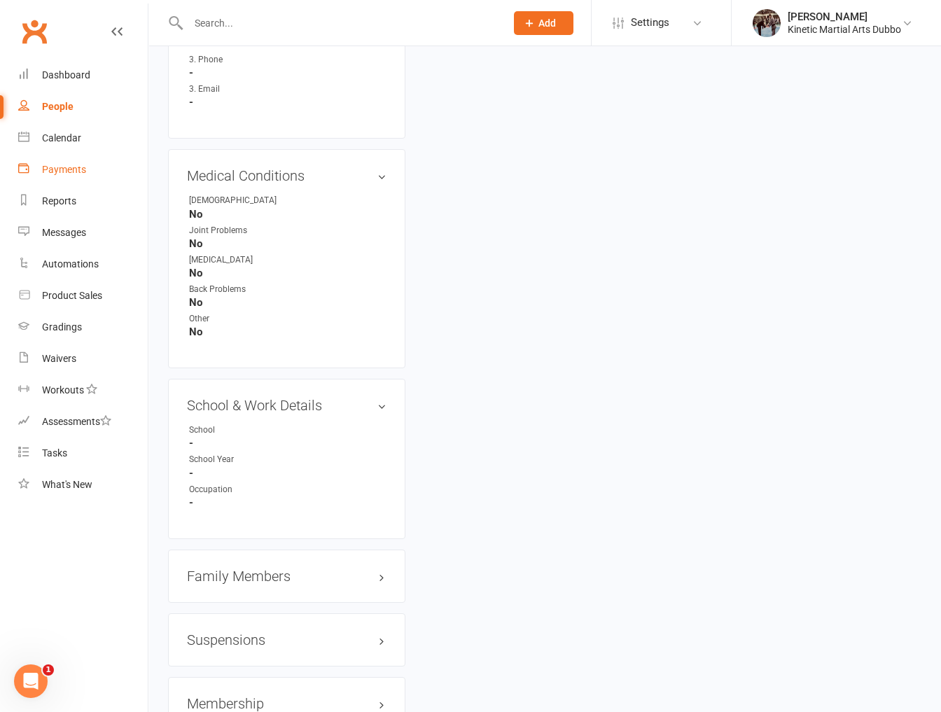
scroll to position [1165, 0]
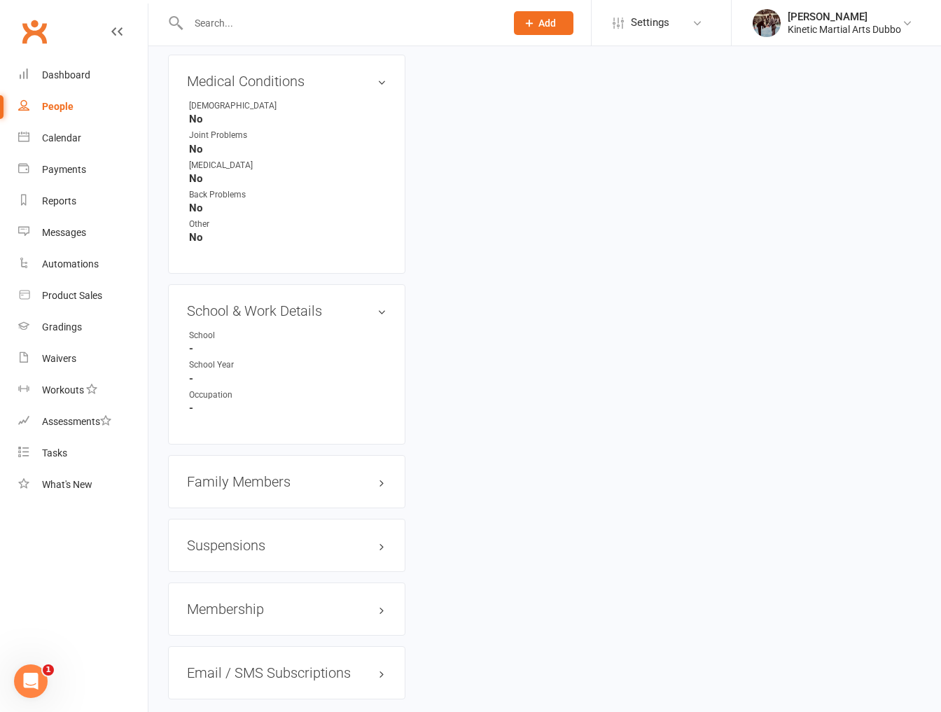
scroll to position [1330, 0]
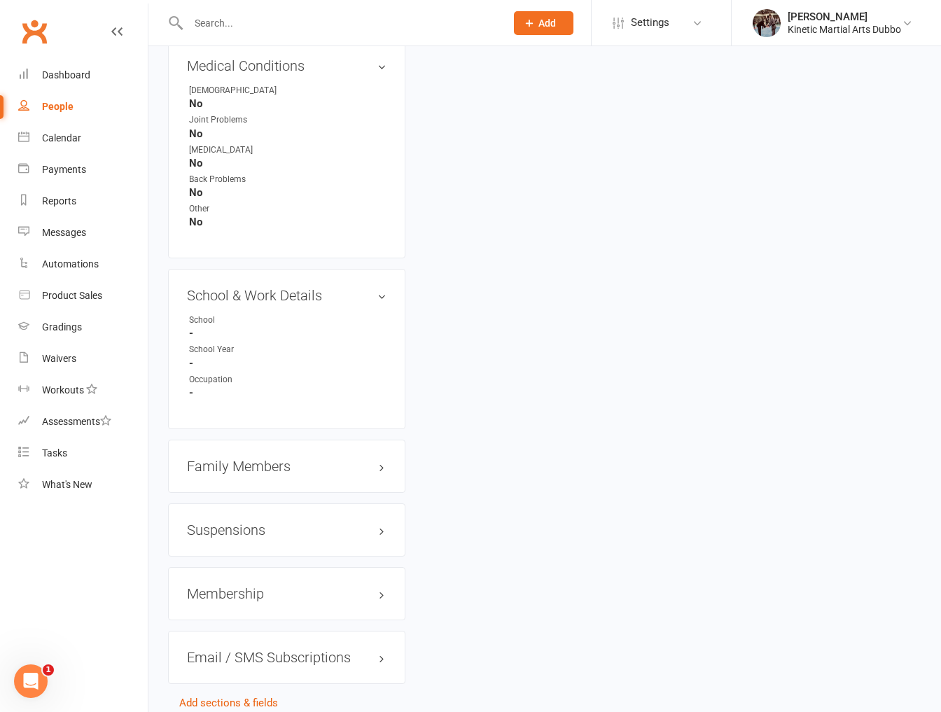
click at [346, 458] on h3 "Family Members" at bounding box center [286, 465] width 199 height 15
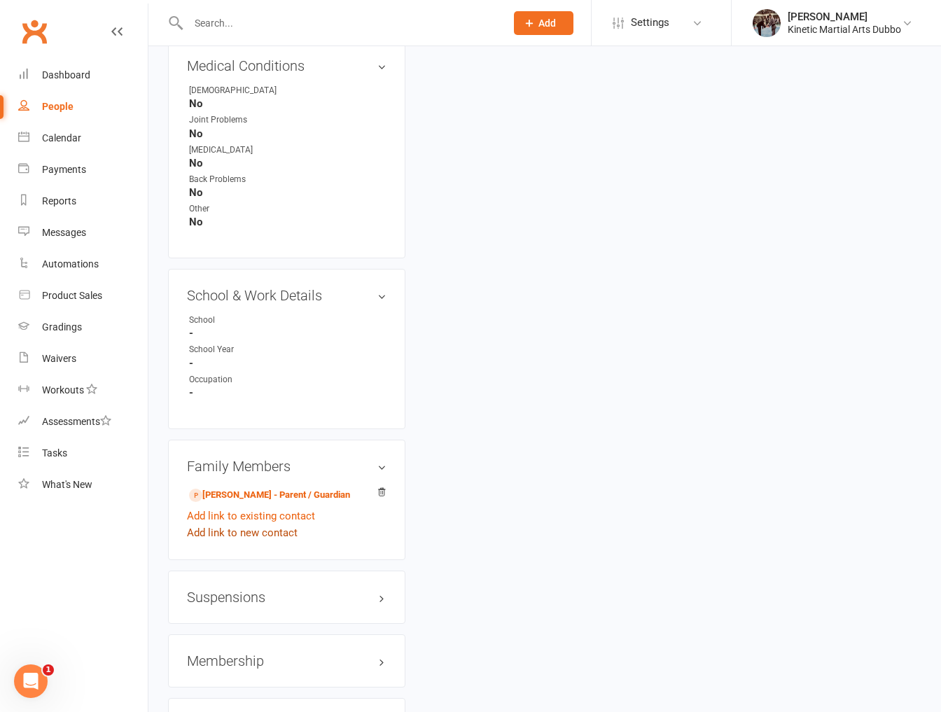
click at [277, 524] on link "Add link to new contact" at bounding box center [242, 532] width 111 height 17
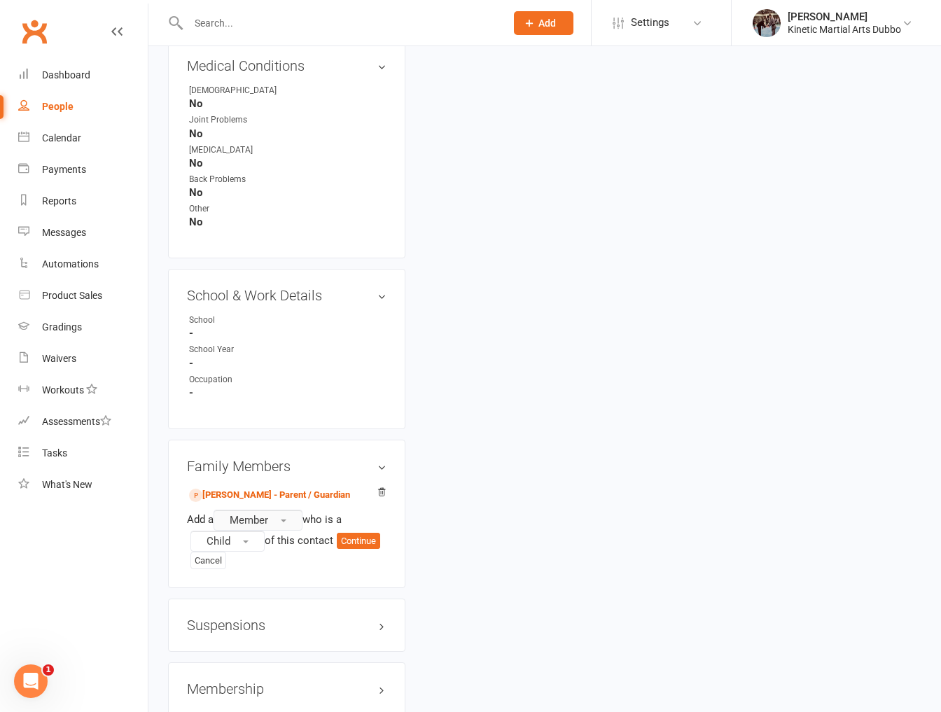
click at [266, 514] on span "Member" at bounding box center [249, 520] width 38 height 13
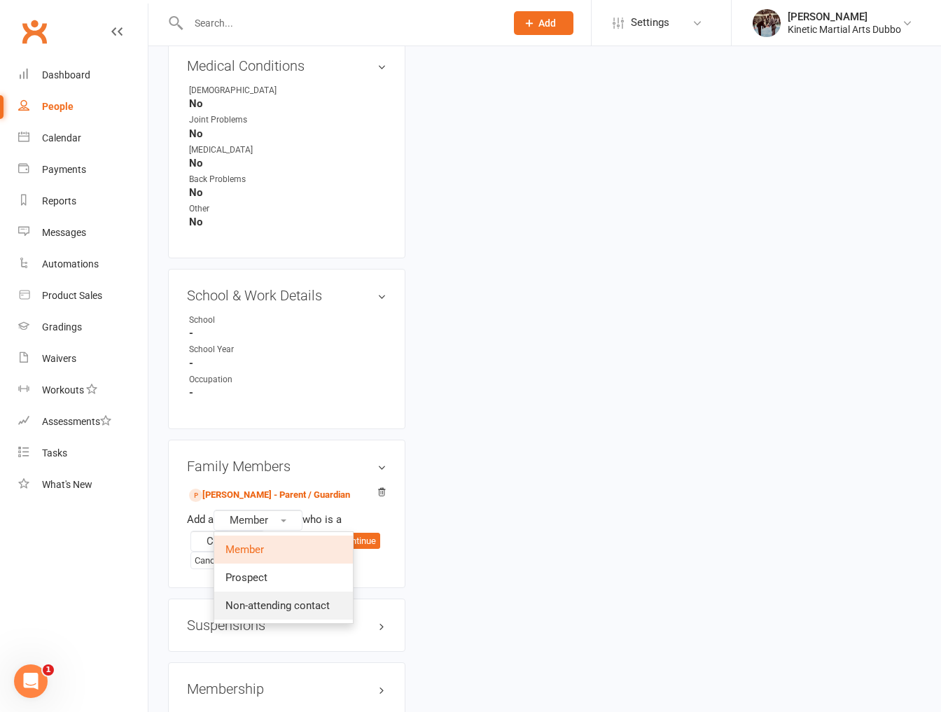
click at [276, 599] on span "Non-attending contact" at bounding box center [277, 605] width 104 height 13
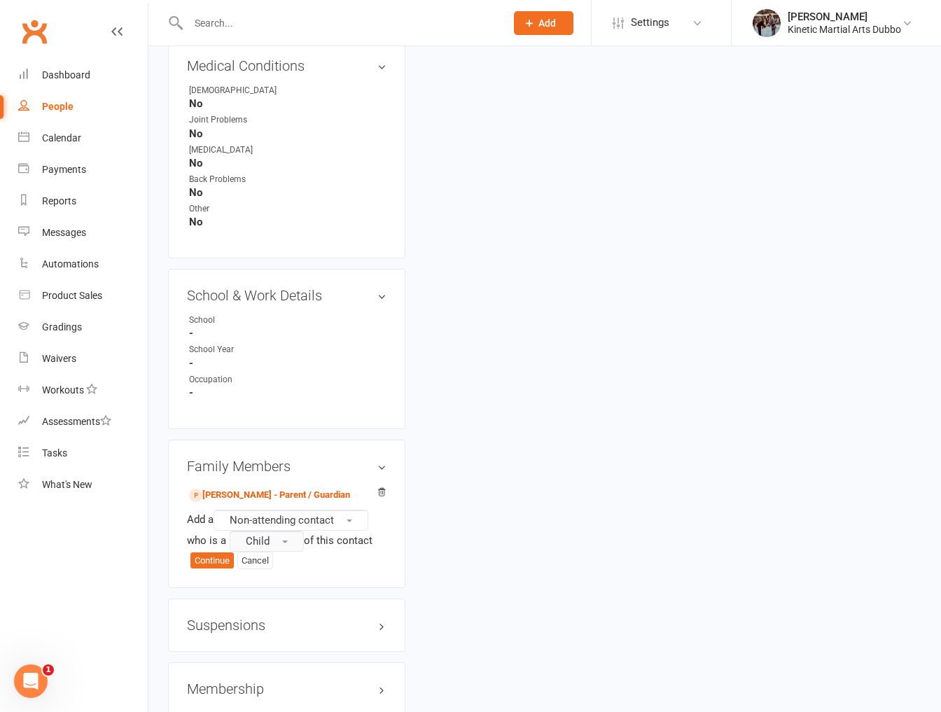
click at [277, 530] on button "Child" at bounding box center [267, 540] width 74 height 21
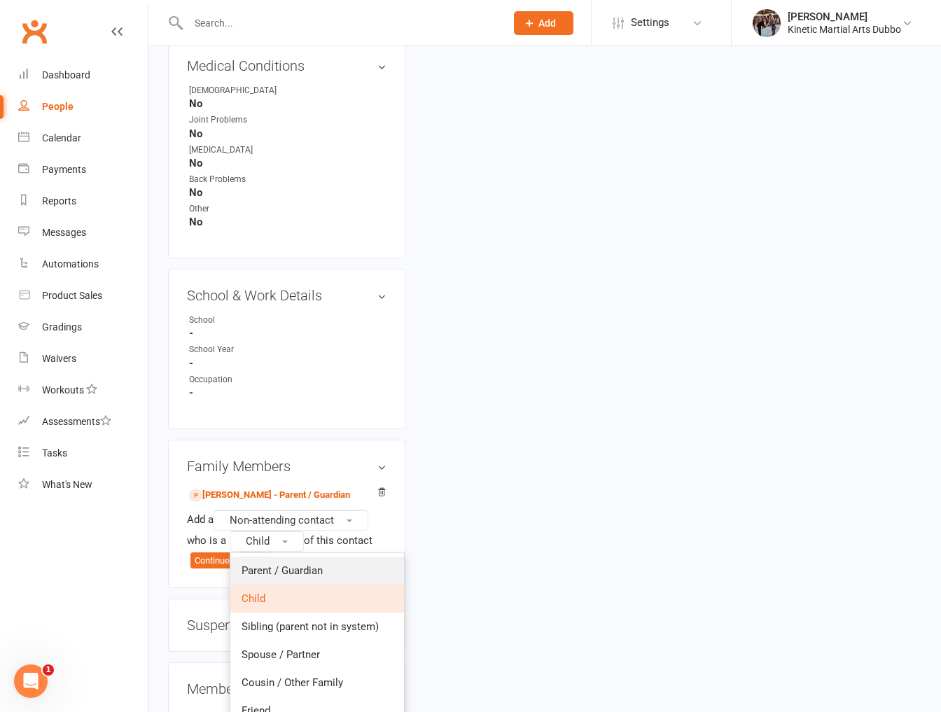
click at [283, 564] on span "Parent / Guardian" at bounding box center [281, 570] width 81 height 13
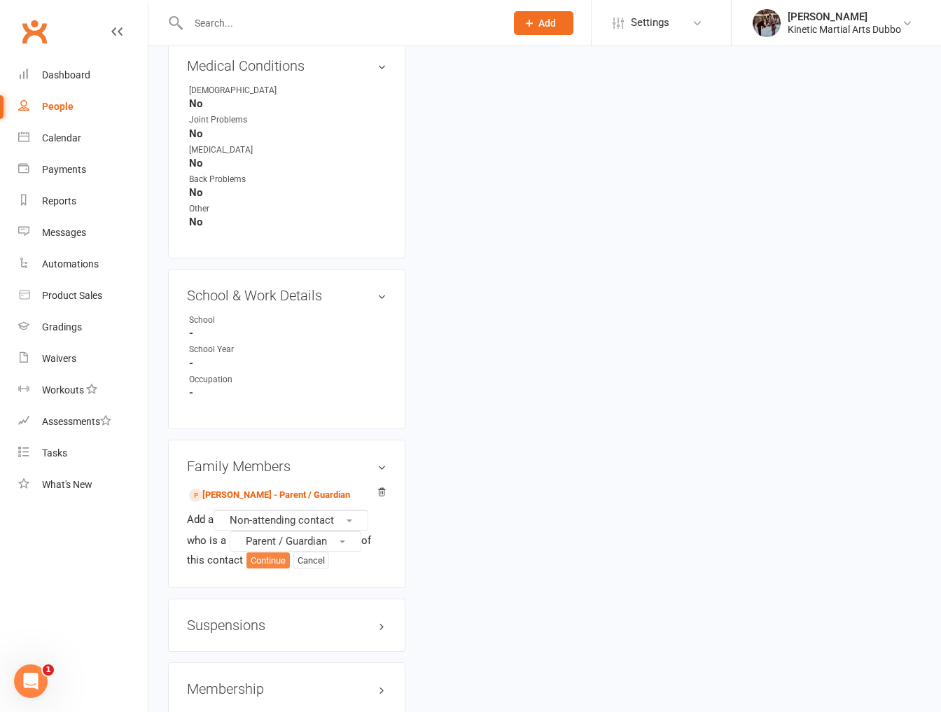
click at [279, 552] on button "Continue" at bounding box center [267, 560] width 43 height 17
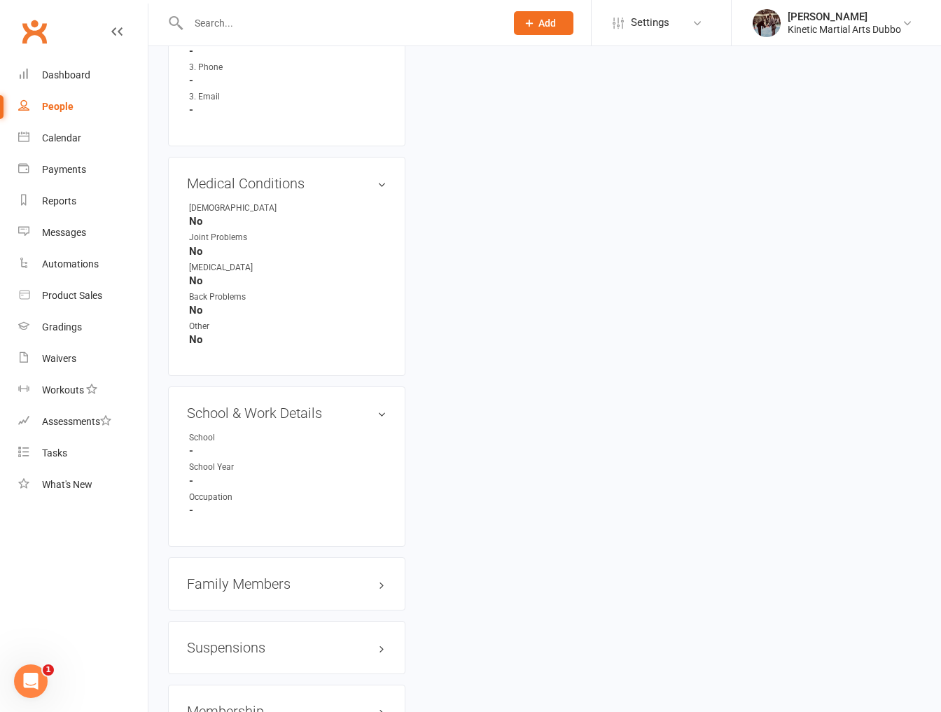
scroll to position [1200, 0]
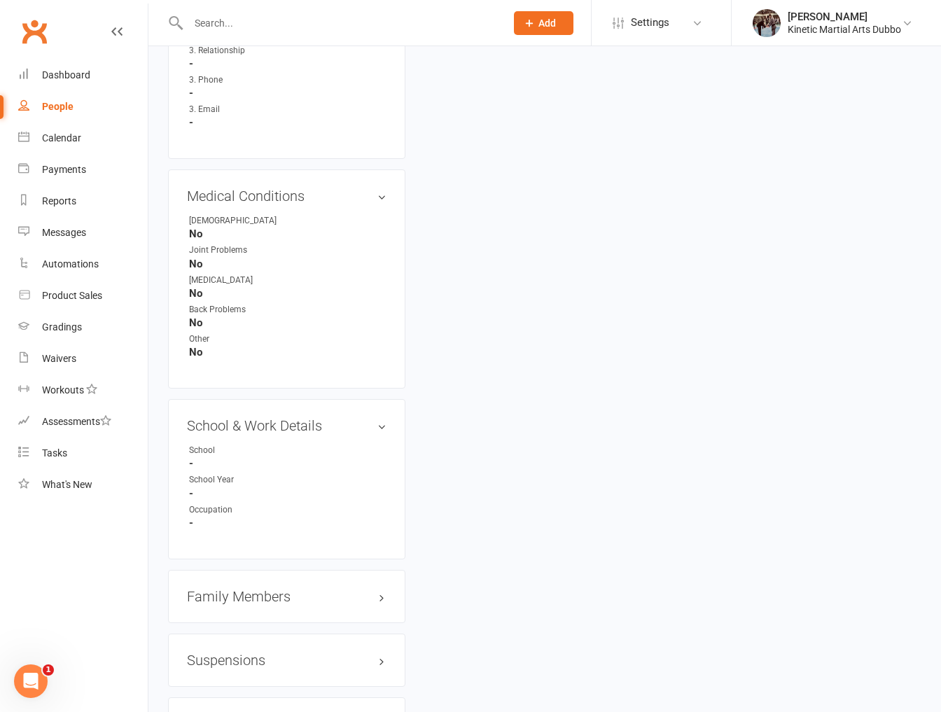
click at [281, 589] on h3 "Family Members" at bounding box center [286, 596] width 199 height 15
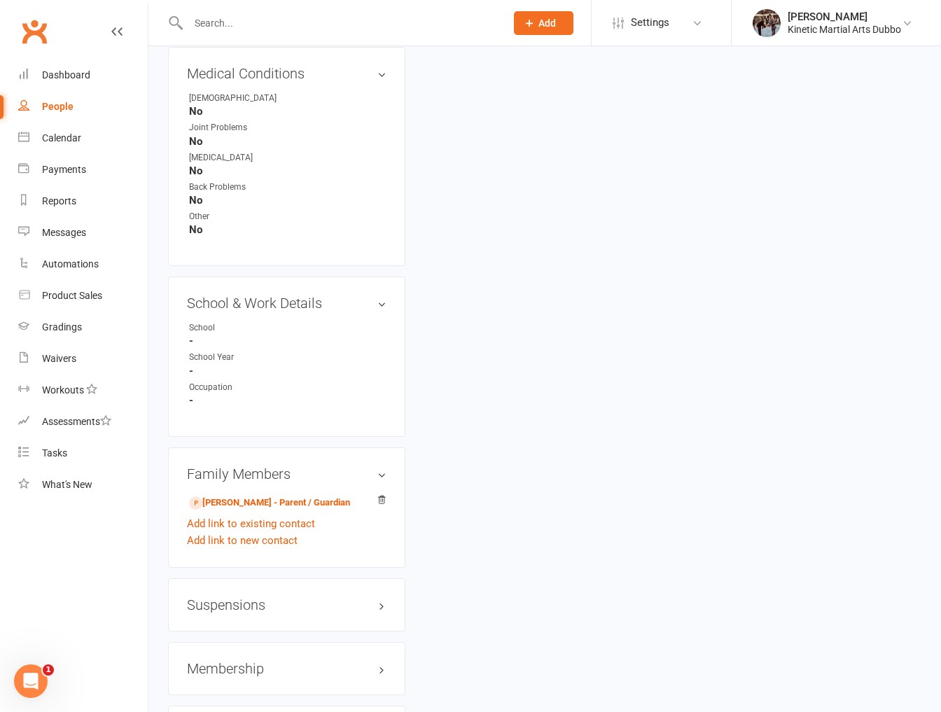
scroll to position [1338, 0]
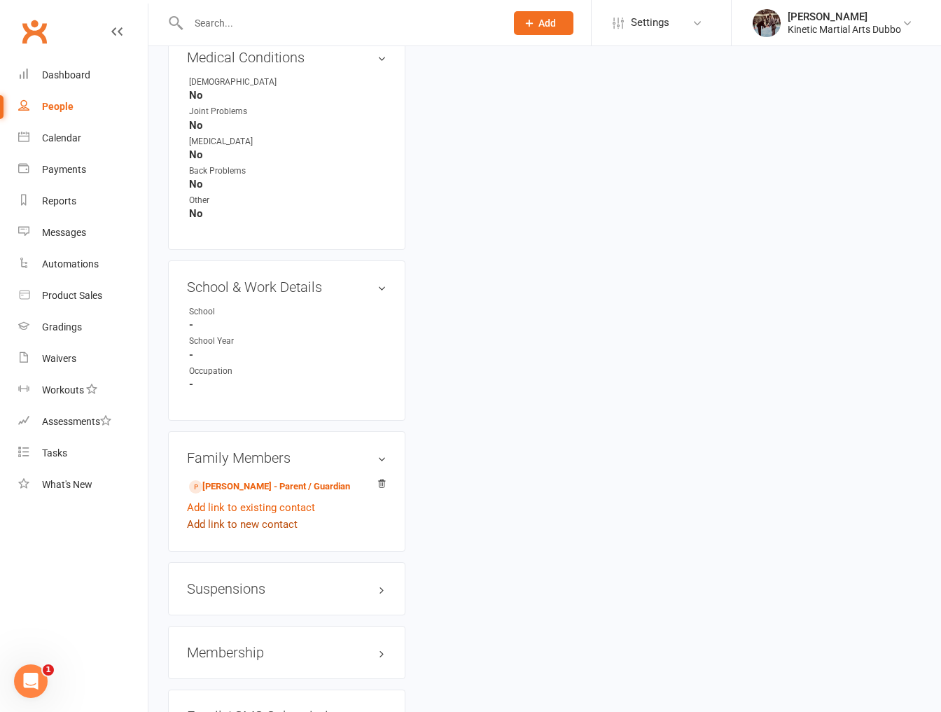
click at [280, 516] on link "Add link to new contact" at bounding box center [242, 524] width 111 height 17
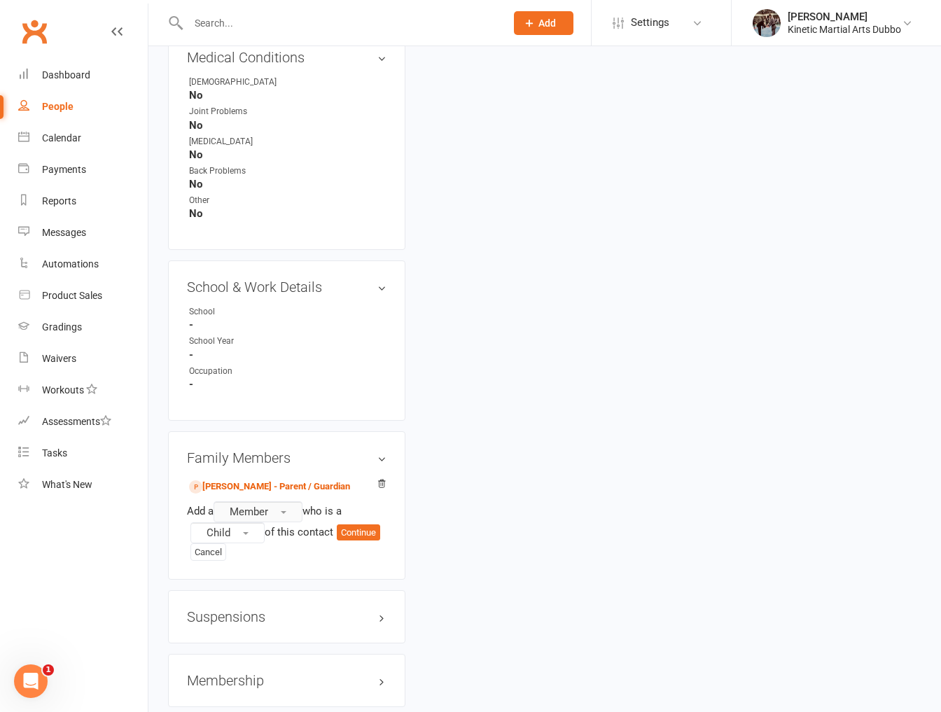
click at [281, 501] on button "Member" at bounding box center [257, 511] width 89 height 21
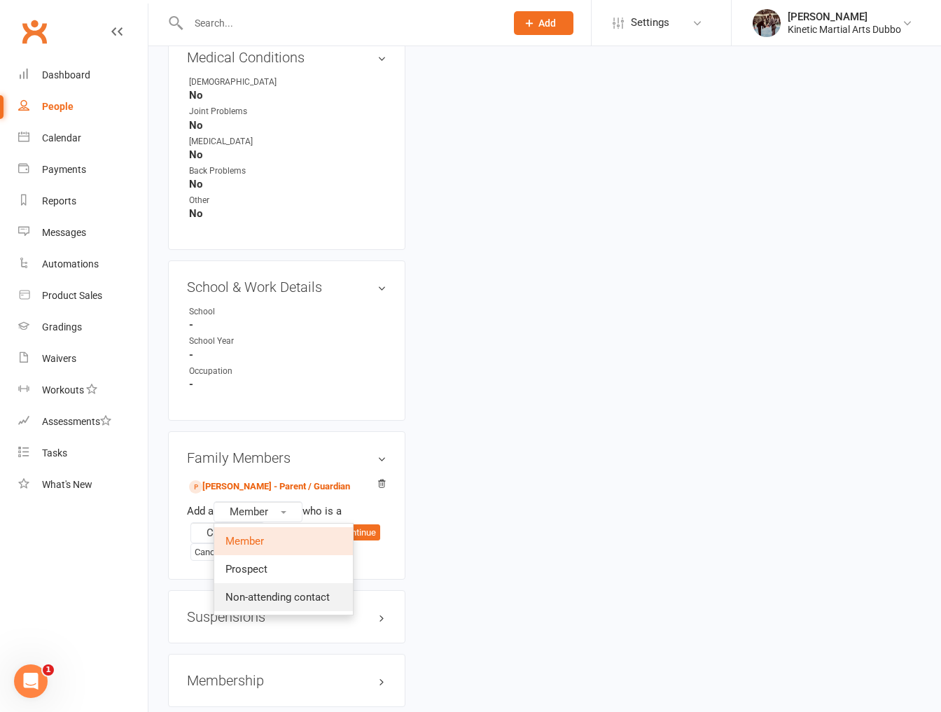
click at [315, 591] on span "Non-attending contact" at bounding box center [277, 597] width 104 height 13
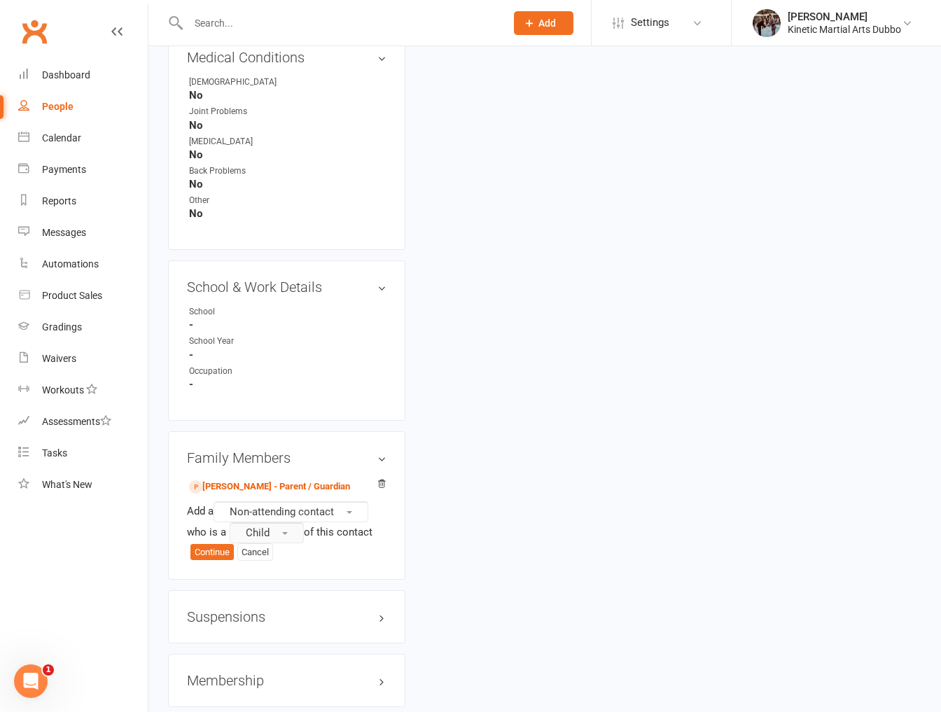
click at [286, 532] on span "button" at bounding box center [285, 533] width 6 height 3
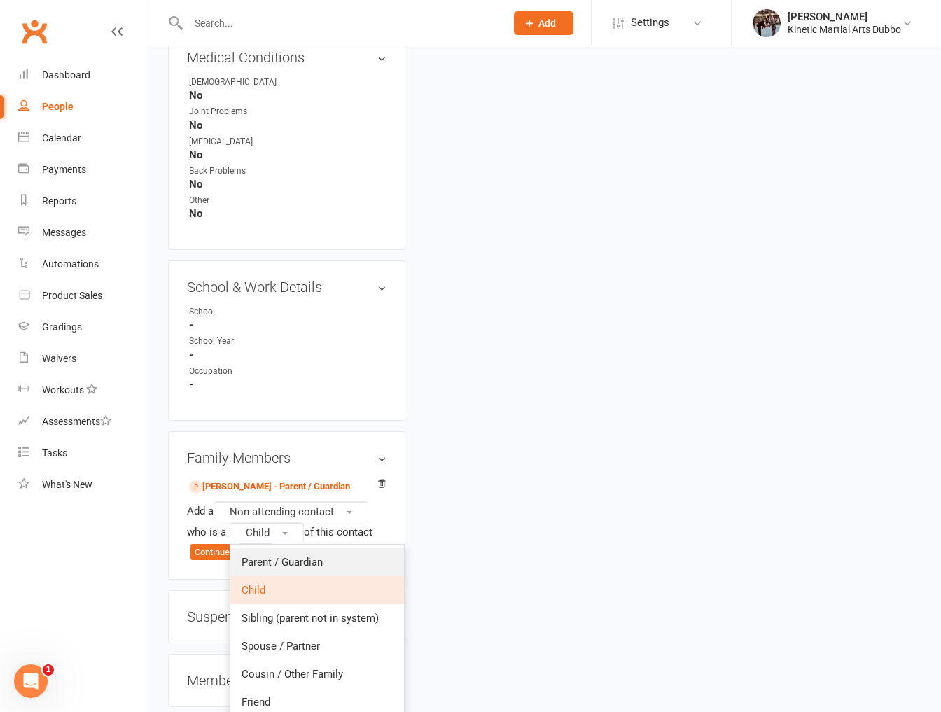
click at [292, 556] on span "Parent / Guardian" at bounding box center [281, 562] width 81 height 13
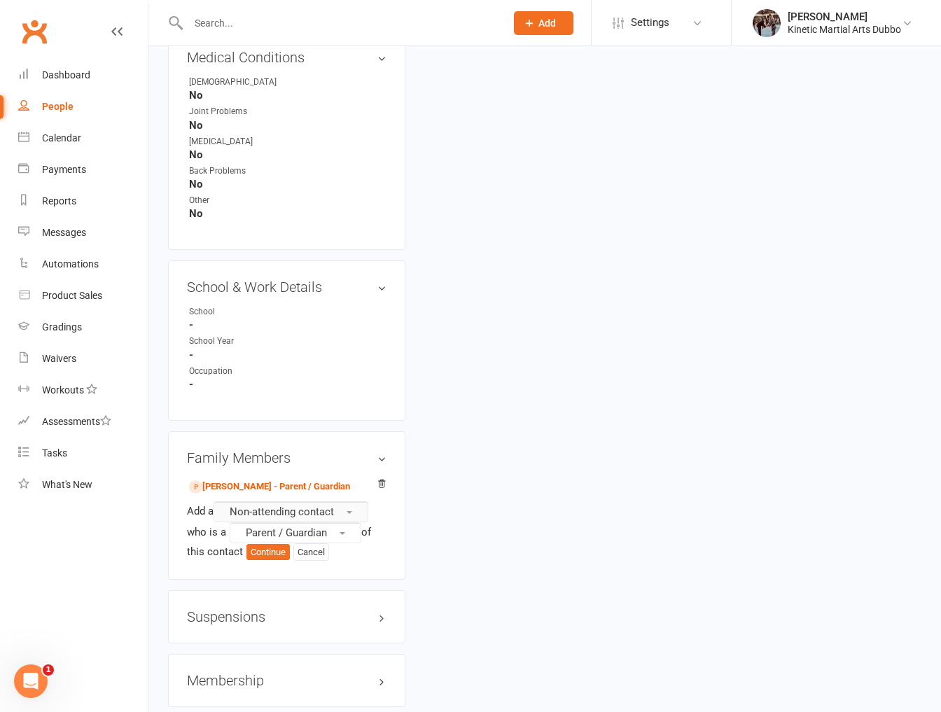
click at [288, 505] on span "Non-attending contact" at bounding box center [282, 511] width 104 height 13
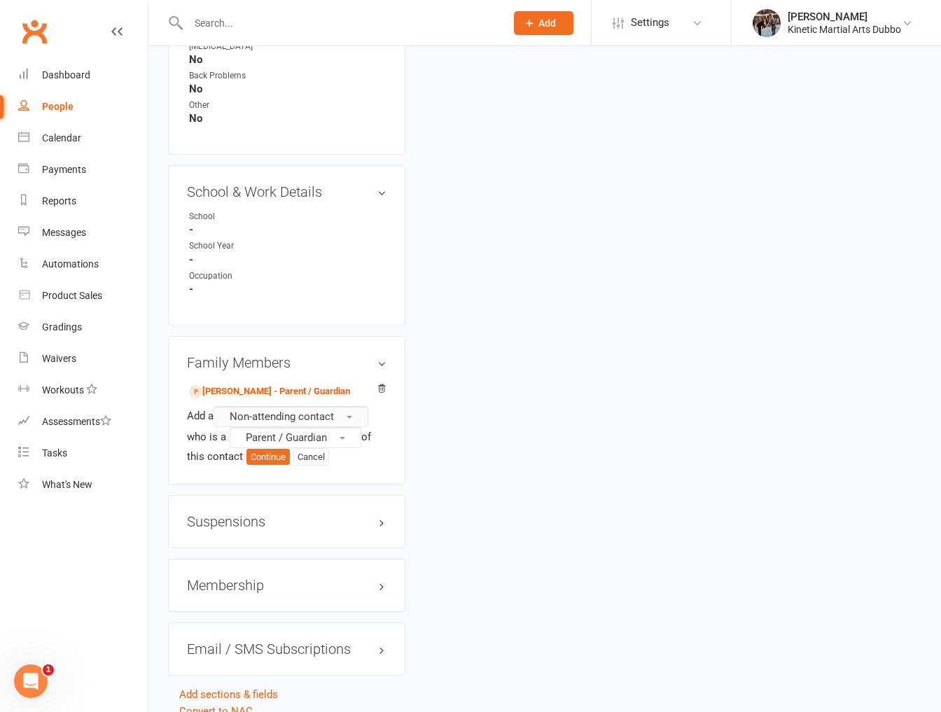
scroll to position [1437, 0]
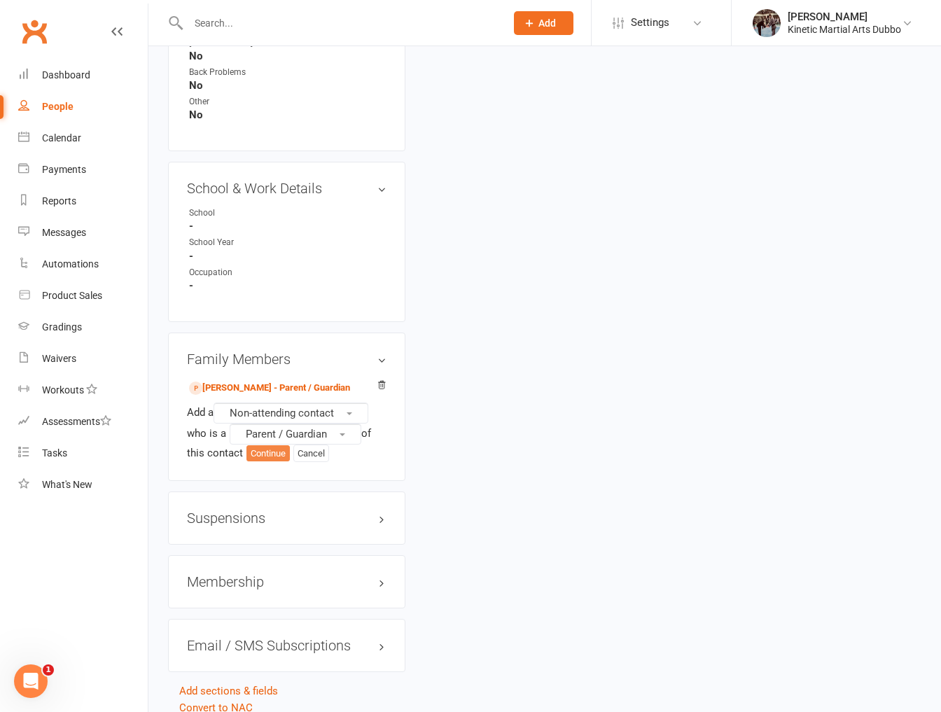
click at [260, 445] on button "Continue" at bounding box center [267, 453] width 43 height 17
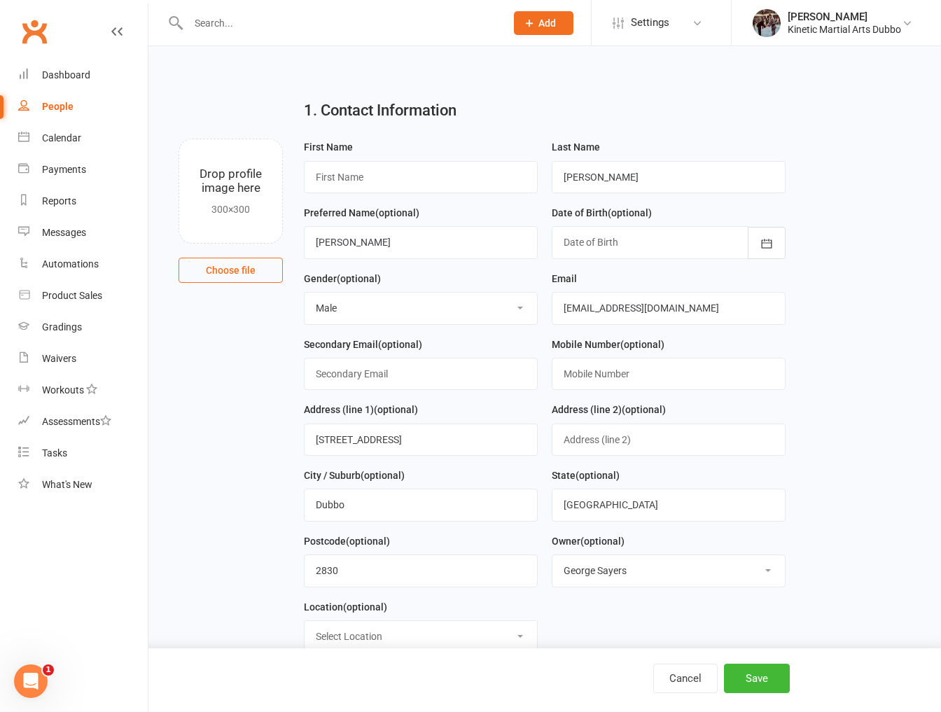
scroll to position [6, 0]
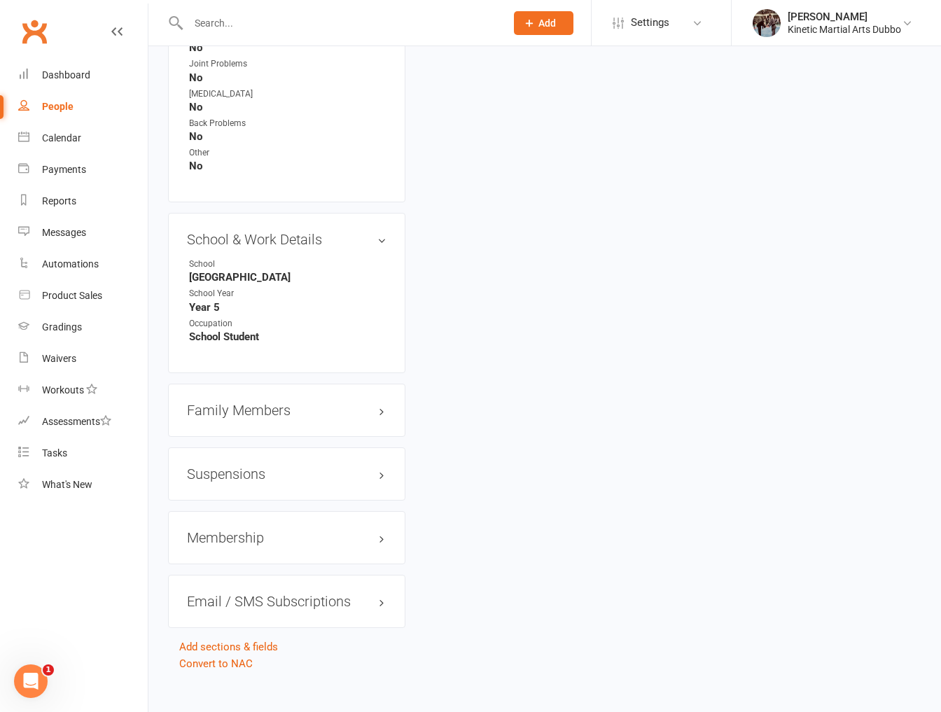
scroll to position [1384, 0]
click at [276, 404] on h3 "Family Members" at bounding box center [286, 411] width 199 height 15
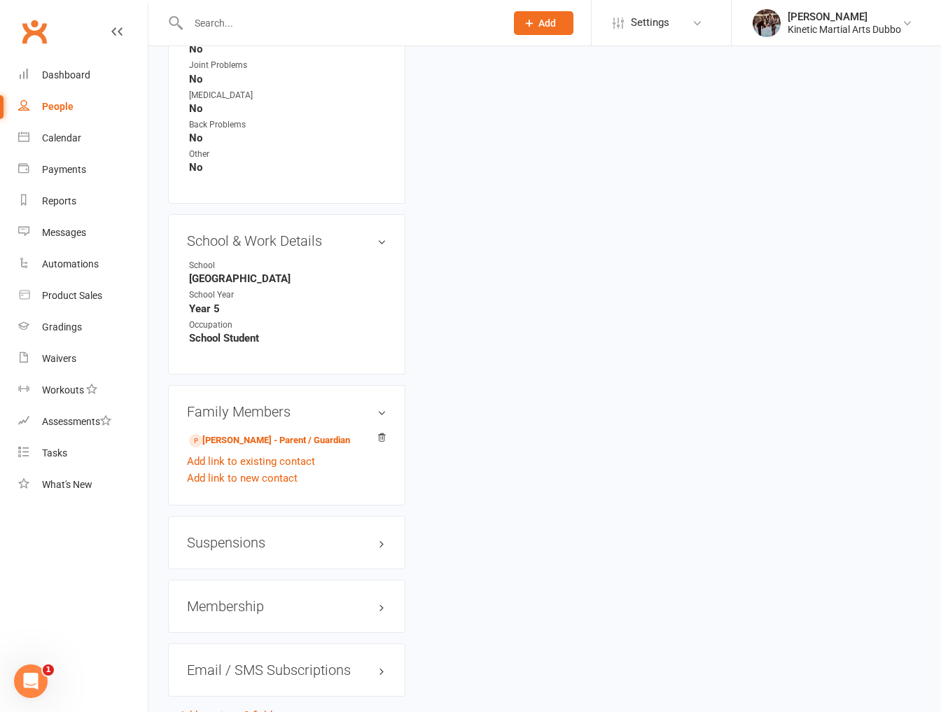
click at [316, 598] on h3 "Membership" at bounding box center [286, 605] width 199 height 15
click at [353, 598] on h3 "Membership" at bounding box center [286, 605] width 199 height 15
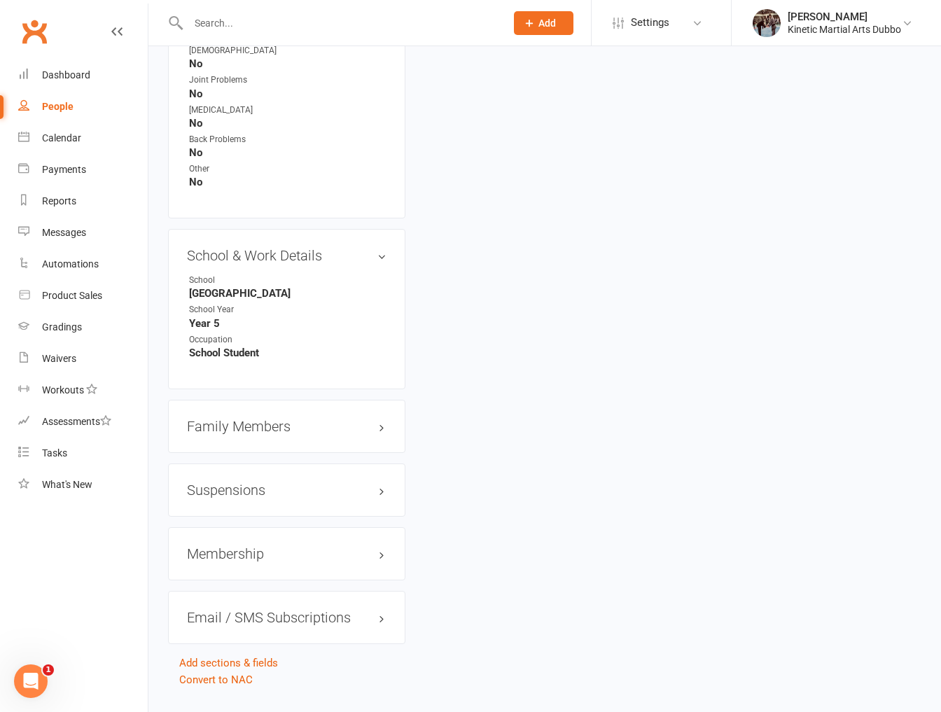
scroll to position [1383, 0]
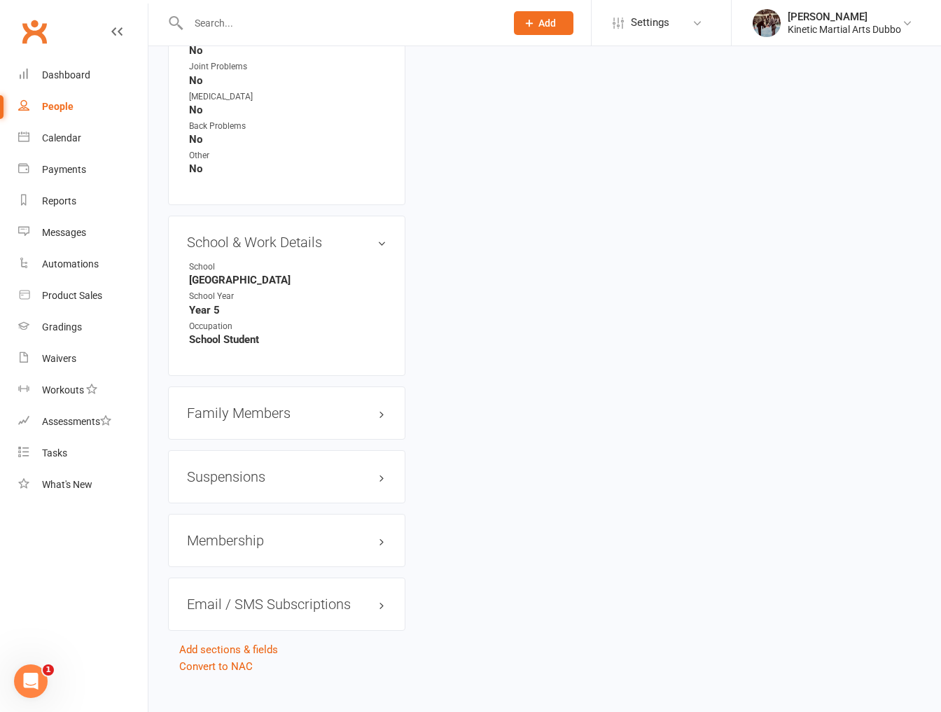
click at [288, 405] on h3 "Family Members" at bounding box center [286, 412] width 199 height 15
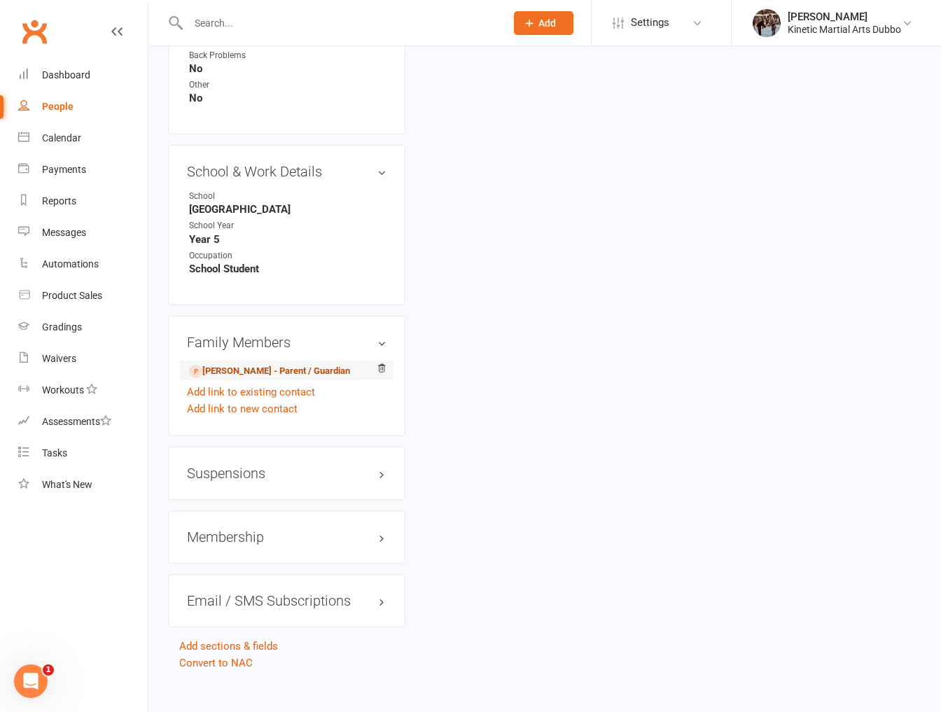
scroll to position [1453, 0]
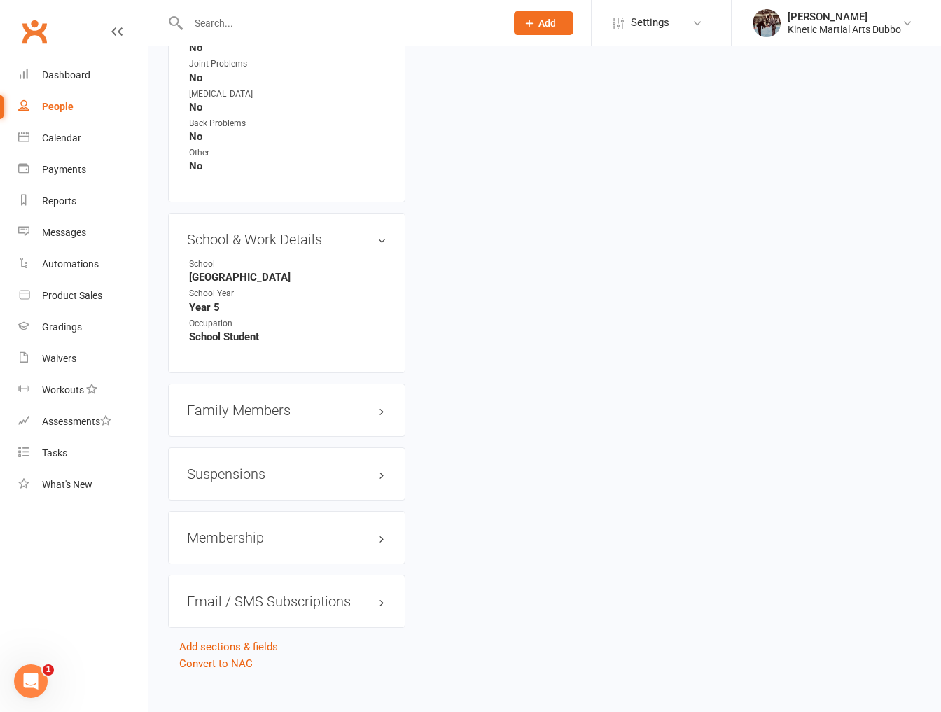
scroll to position [1384, 0]
click at [329, 404] on h3 "Family Members" at bounding box center [286, 411] width 199 height 15
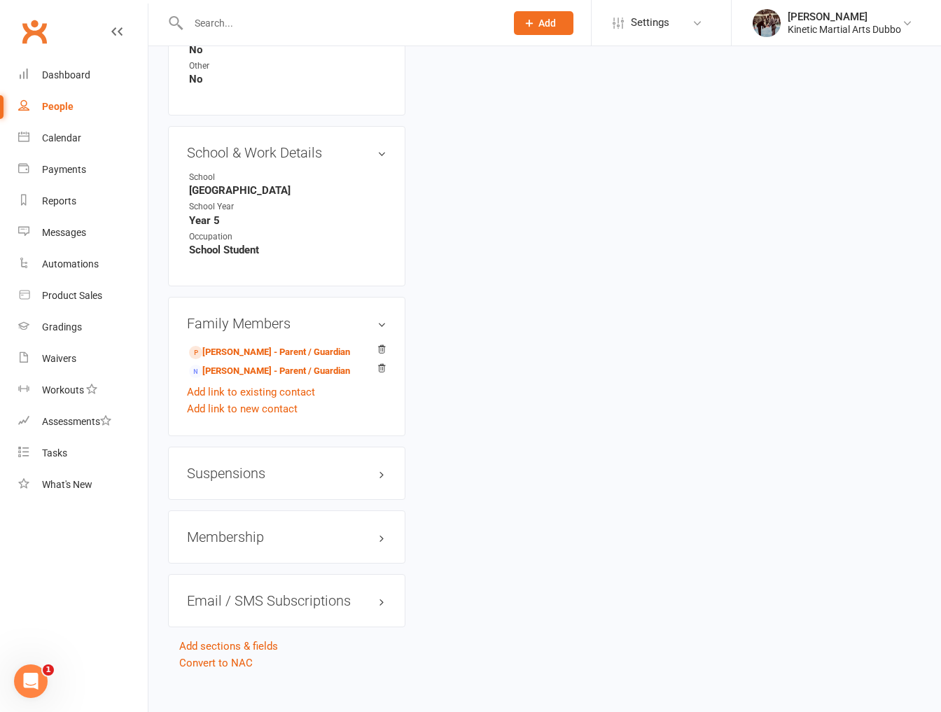
scroll to position [1471, 0]
click at [283, 530] on h3 "Membership" at bounding box center [286, 537] width 199 height 15
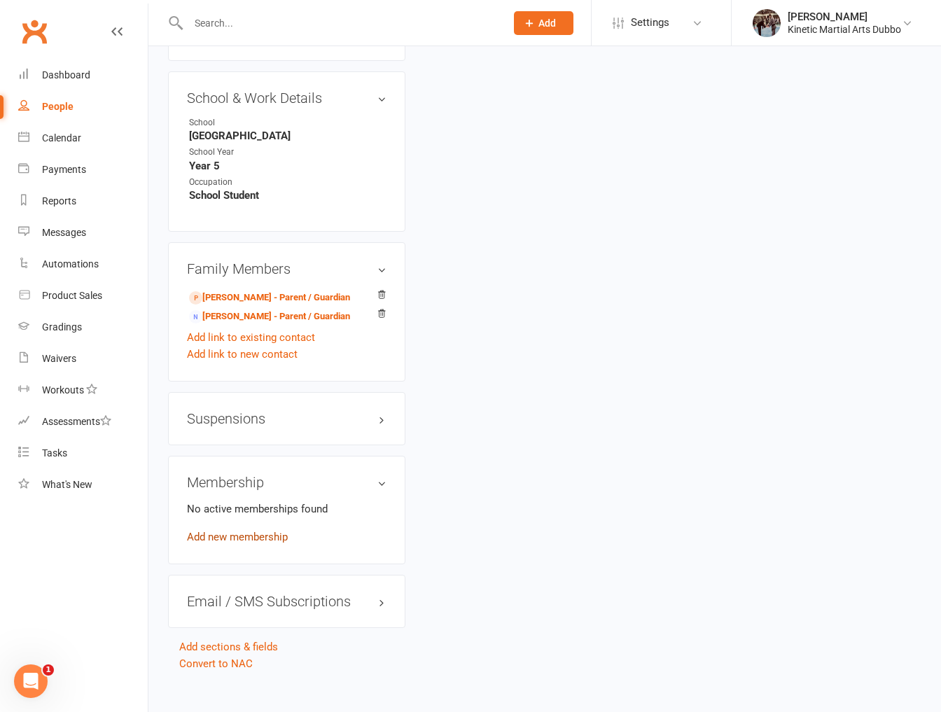
scroll to position [1526, 0]
click at [265, 531] on link "Add new membership" at bounding box center [237, 537] width 101 height 13
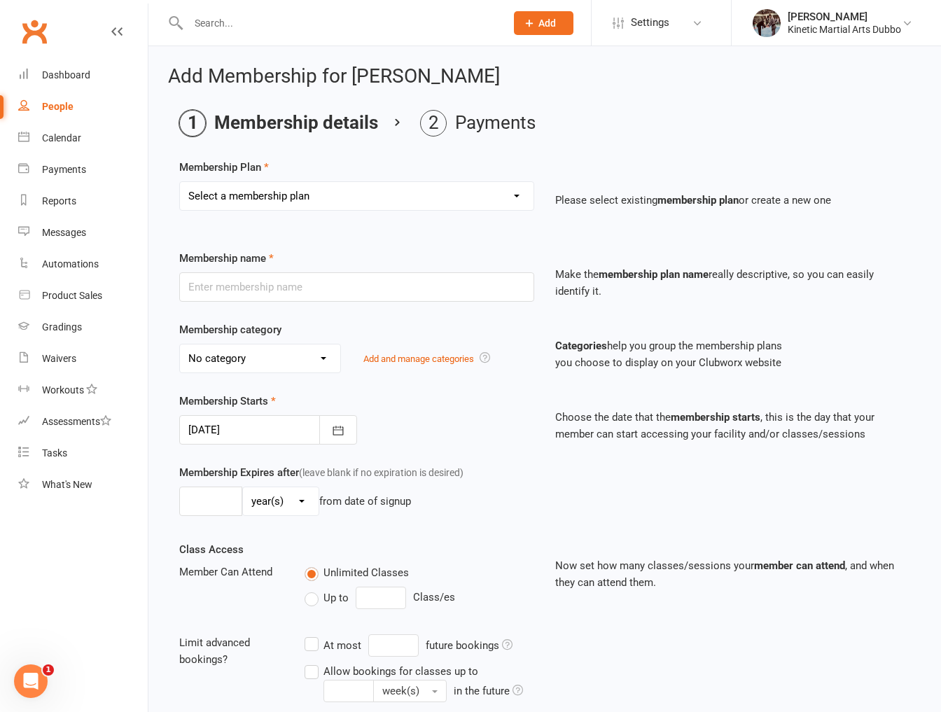
select select "1"
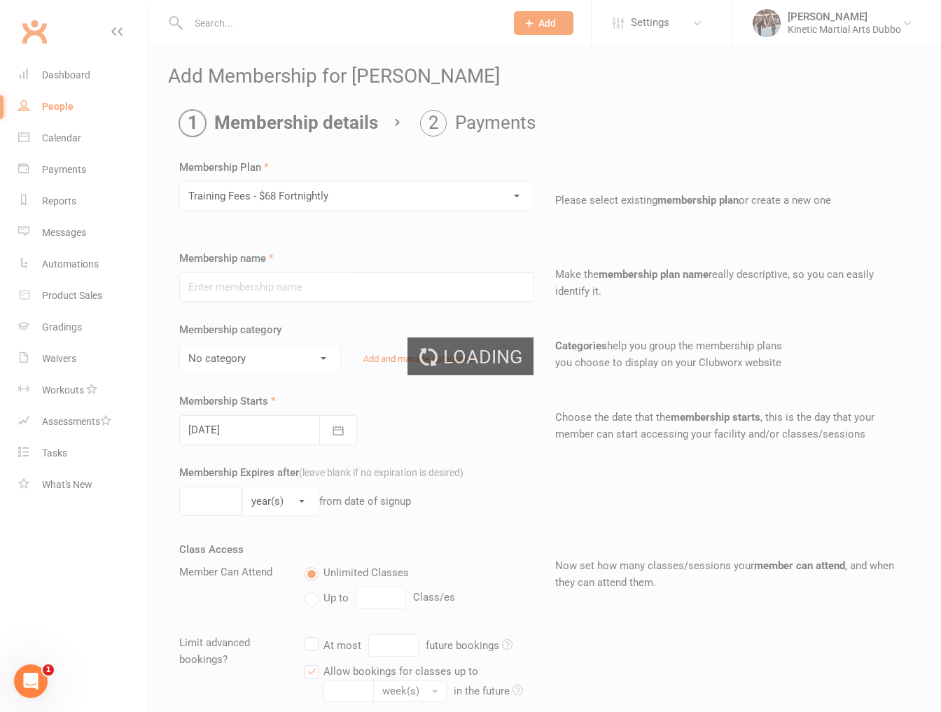
type input "Training Fees - $68 Fortnightly"
select select "5"
type input "0"
type input "8"
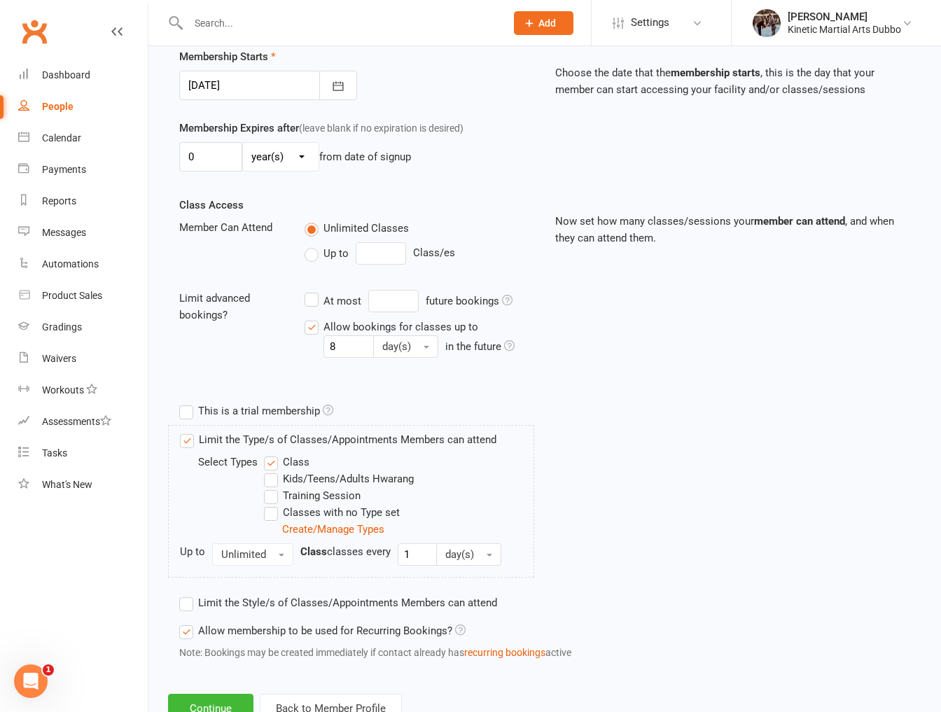
scroll to position [346, 0]
click at [194, 443] on label "Limit the Type/s of Classes/Appointments Members can attend" at bounding box center [338, 438] width 316 height 17
click at [189, 430] on input "Limit the Type/s of Classes/Appointments Members can attend" at bounding box center [184, 430] width 9 height 0
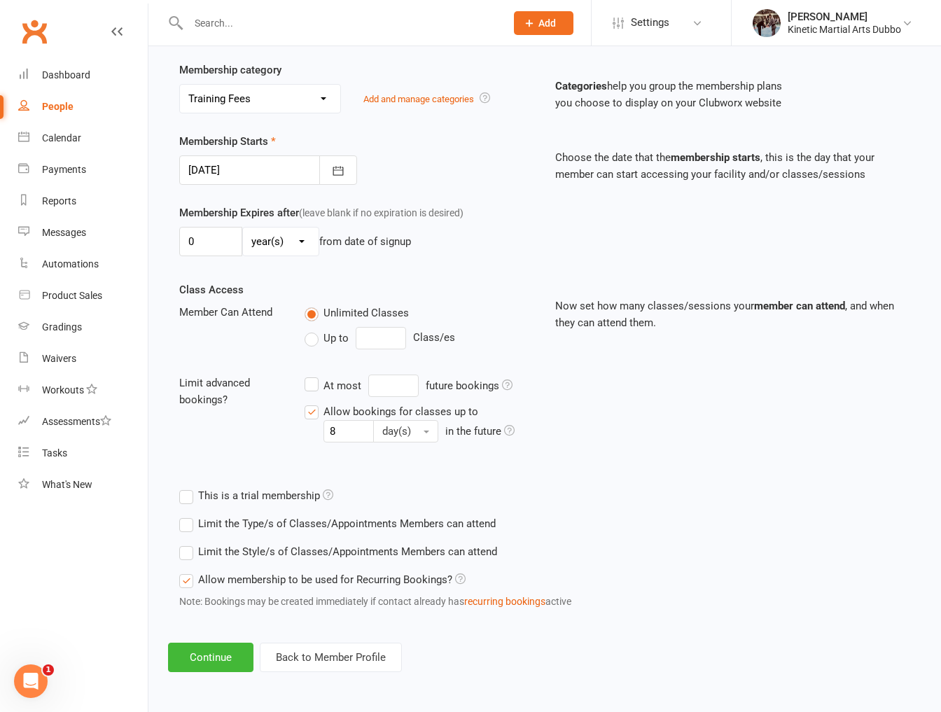
scroll to position [272, 0]
click at [211, 646] on button "Continue" at bounding box center [210, 656] width 85 height 29
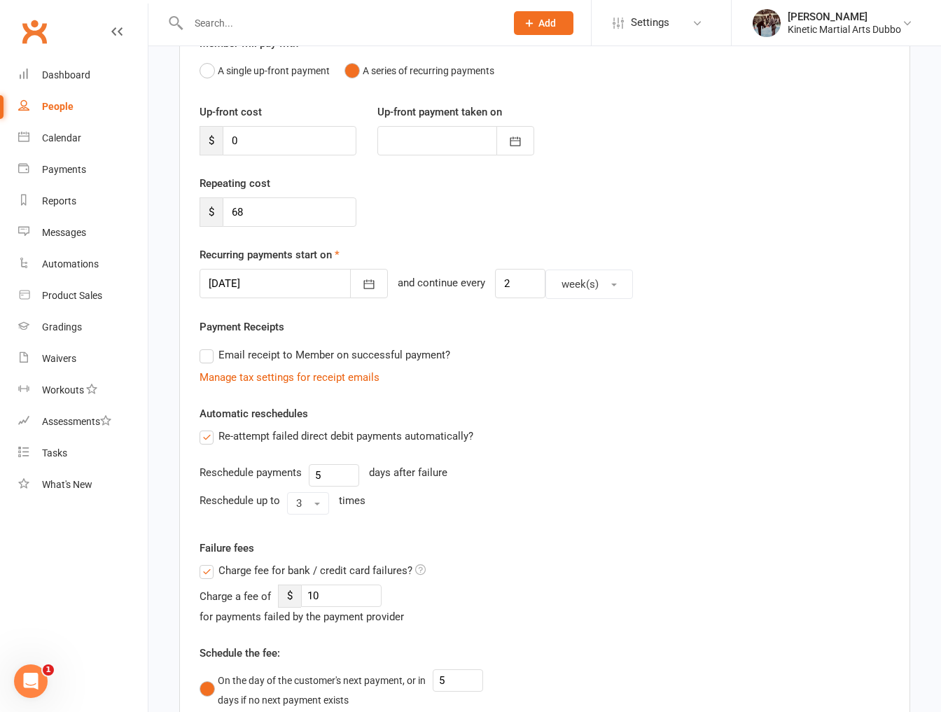
scroll to position [144, 0]
click at [364, 282] on icon "button" at bounding box center [369, 283] width 10 height 9
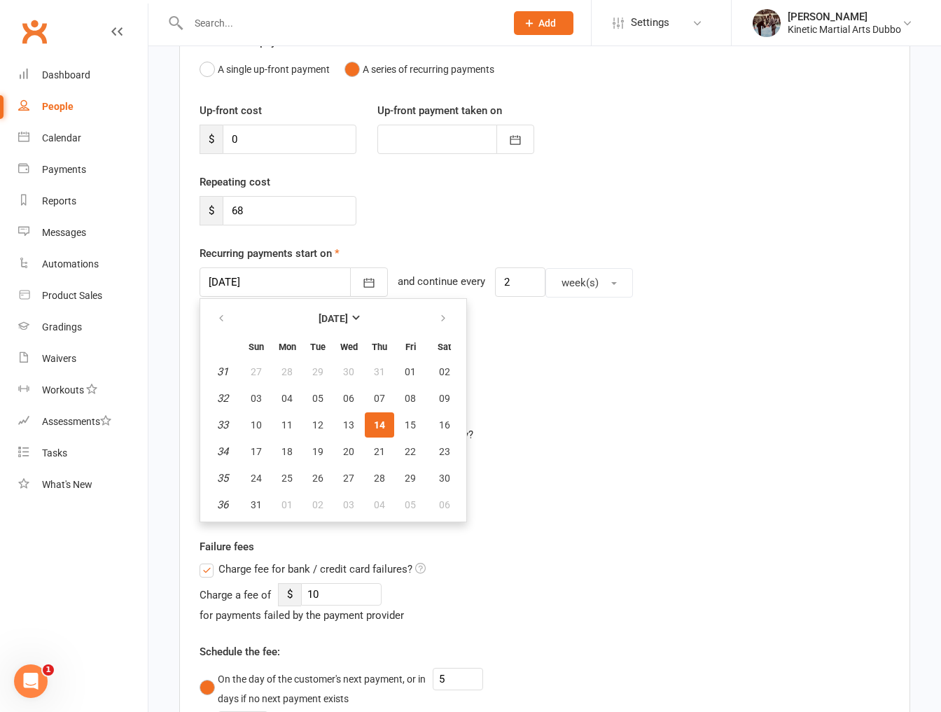
click at [400, 178] on div "Repeating cost $ 68" at bounding box center [544, 209] width 711 height 71
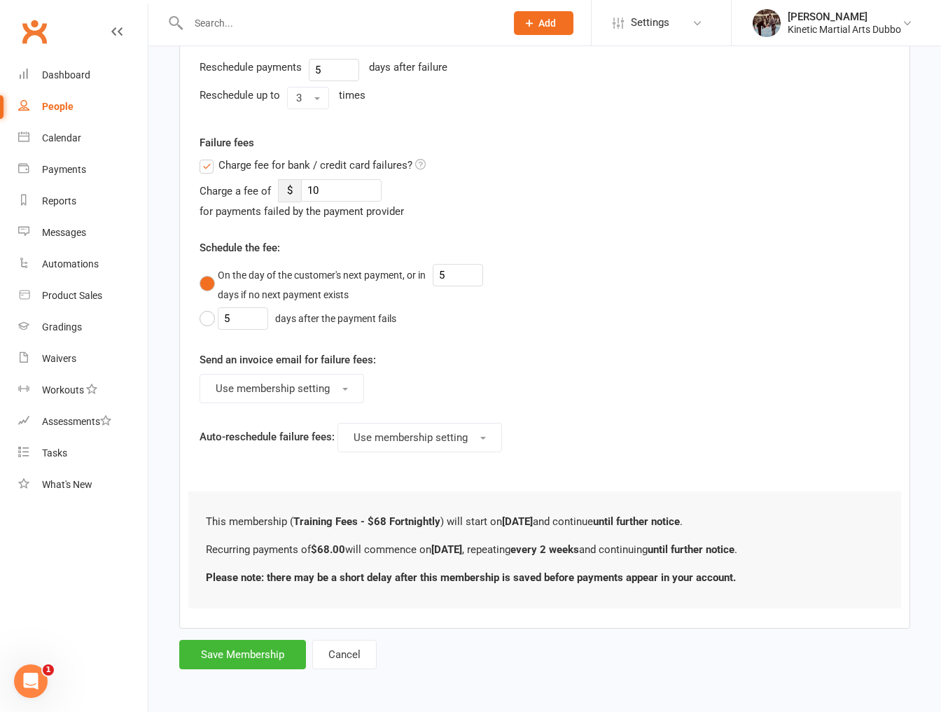
scroll to position [560, 0]
click at [343, 645] on button "Cancel" at bounding box center [344, 654] width 64 height 29
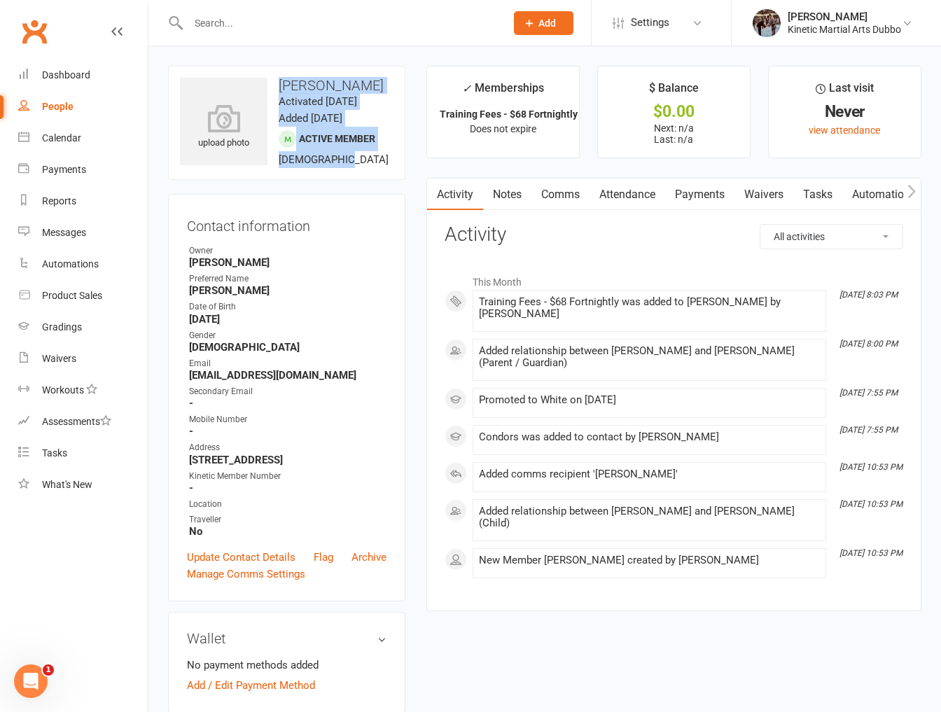
drag, startPoint x: 283, startPoint y: 85, endPoint x: 374, endPoint y: 169, distance: 123.3
click at [374, 169] on div "upload photo [PERSON_NAME] Activated [DATE] Added [DATE] Active member [DEMOGRA…" at bounding box center [286, 123] width 237 height 114
click at [360, 180] on div "upload photo [PERSON_NAME] Activated [DATE] Added [DATE] Active member [DEMOGRA…" at bounding box center [286, 123] width 237 height 114
drag, startPoint x: 280, startPoint y: 87, endPoint x: 395, endPoint y: 194, distance: 157.5
click at [396, 180] on div "upload photo [PERSON_NAME] Activated [DATE] Added [DATE] Active member [DEMOGRA…" at bounding box center [286, 123] width 237 height 114
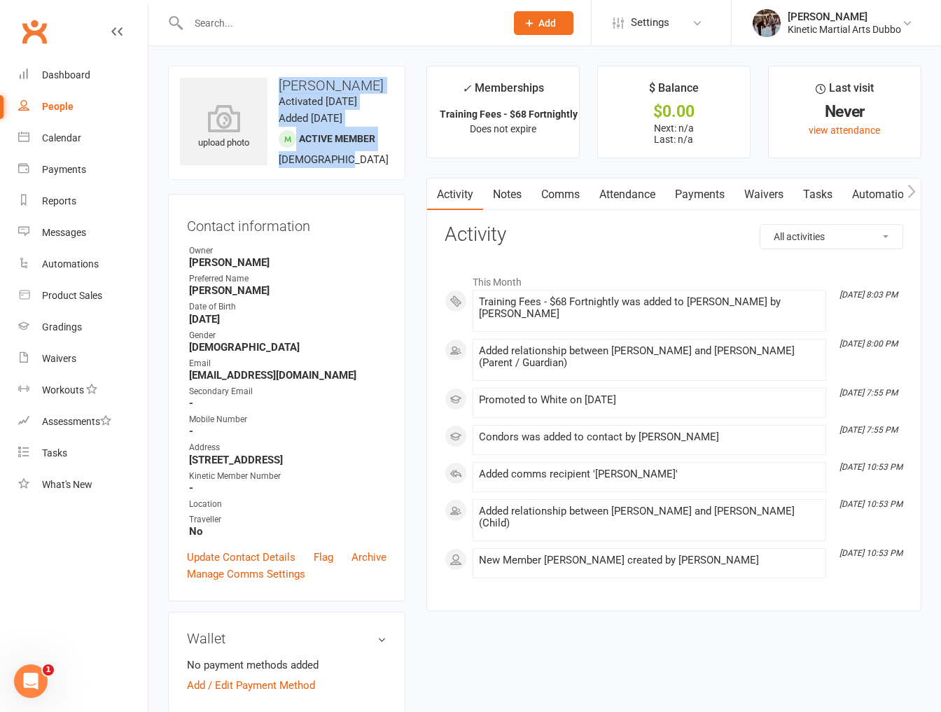
click at [342, 180] on div "upload photo [PERSON_NAME] Activated [DATE] Added [DATE] Active member [DEMOGRA…" at bounding box center [286, 123] width 237 height 114
drag, startPoint x: 280, startPoint y: 84, endPoint x: 342, endPoint y: 188, distance: 121.5
click at [343, 180] on div "upload photo [PERSON_NAME] Activated [DATE] Added [DATE] Active member [DEMOGRA…" at bounding box center [286, 123] width 237 height 114
click at [342, 180] on div "upload photo [PERSON_NAME] Activated [DATE] Added [DATE] Active member [DEMOGRA…" at bounding box center [286, 123] width 237 height 114
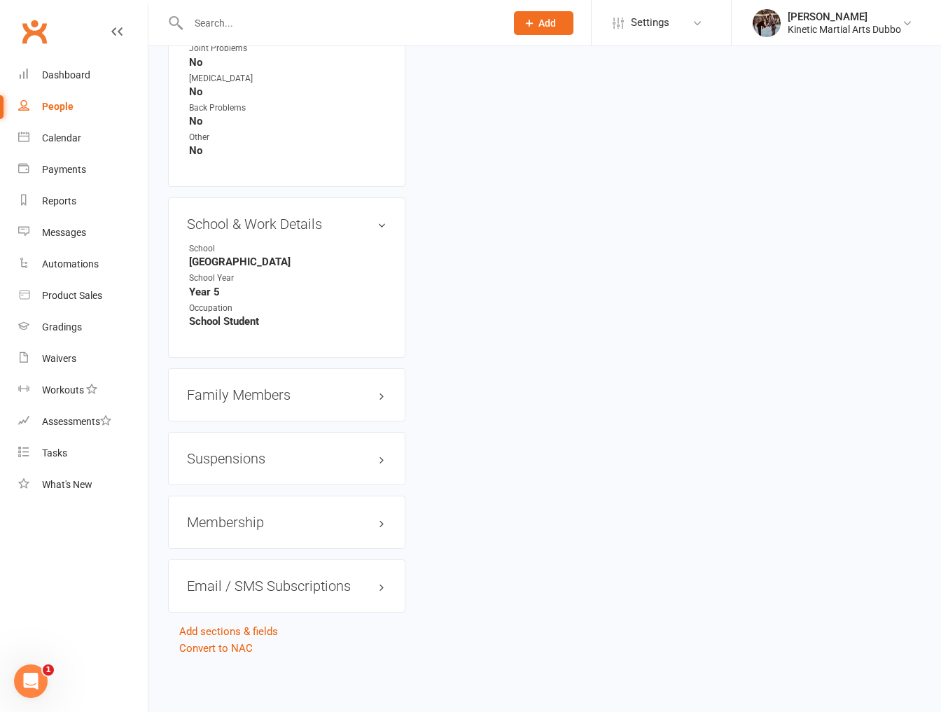
scroll to position [1404, 0]
click at [258, 514] on h3 "Membership" at bounding box center [286, 521] width 199 height 15
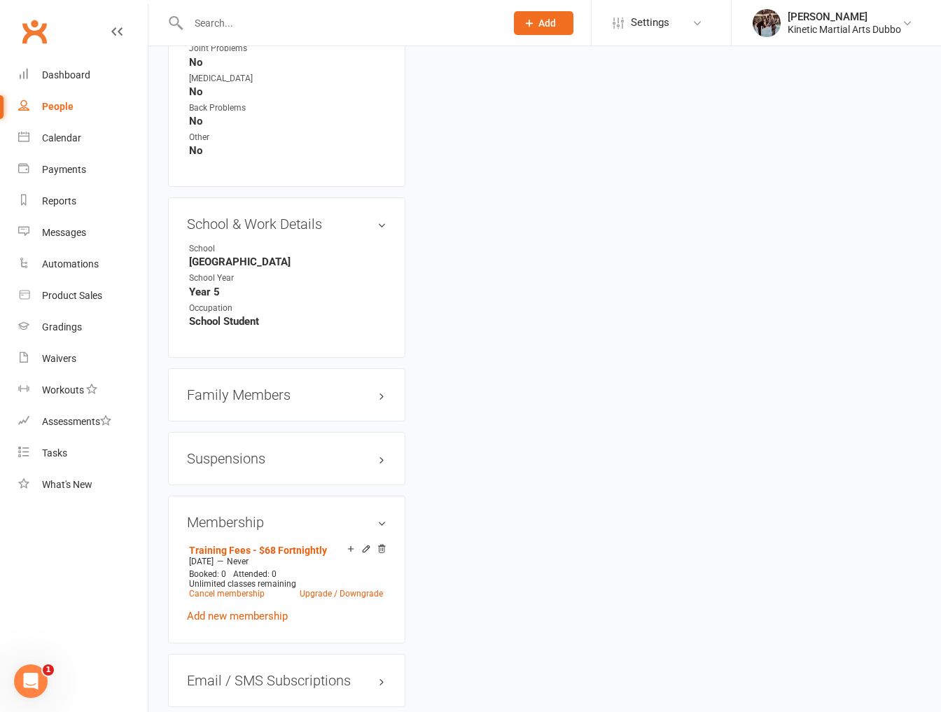
click at [332, 514] on h3 "Membership" at bounding box center [286, 521] width 199 height 15
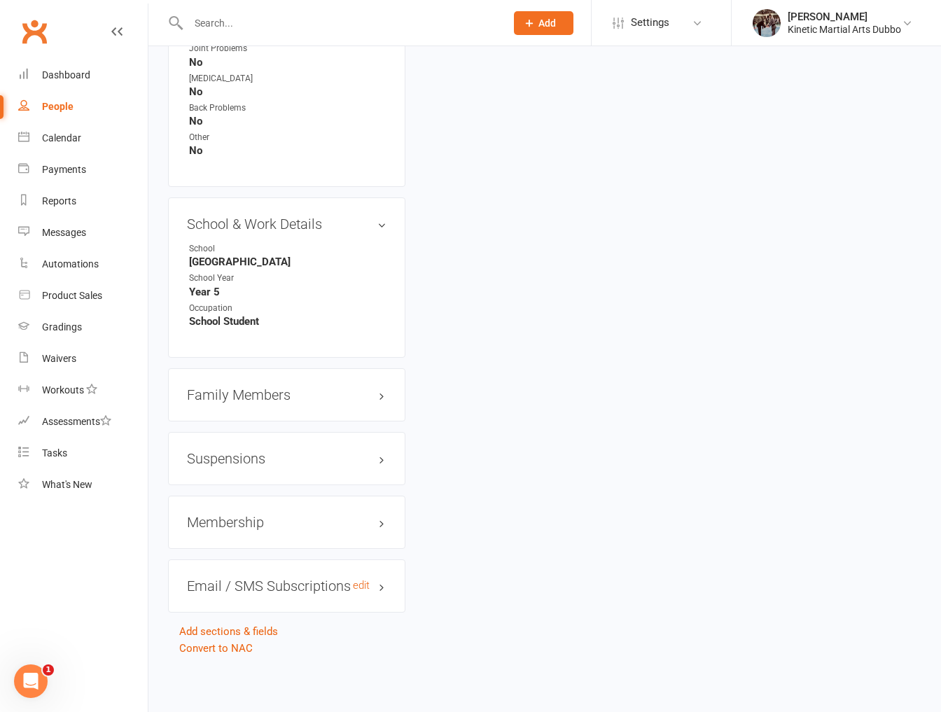
click at [384, 579] on h3 "Email / SMS Subscriptions edit" at bounding box center [286, 585] width 199 height 15
click at [323, 387] on h3 "Family Members" at bounding box center [286, 394] width 199 height 15
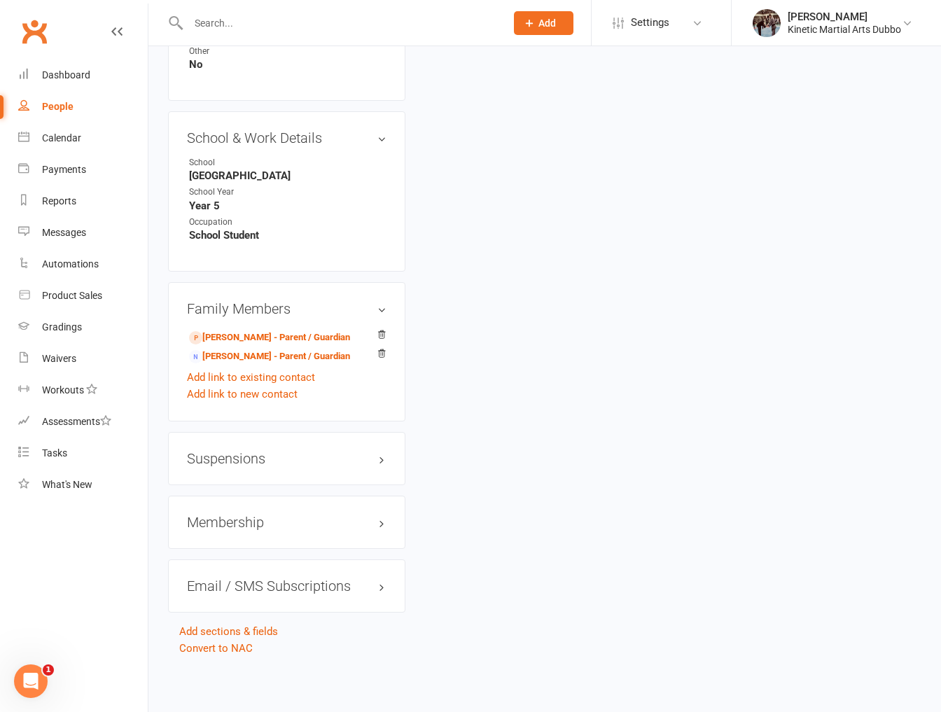
scroll to position [1491, 0]
click at [279, 451] on h3 "Suspensions" at bounding box center [286, 458] width 199 height 15
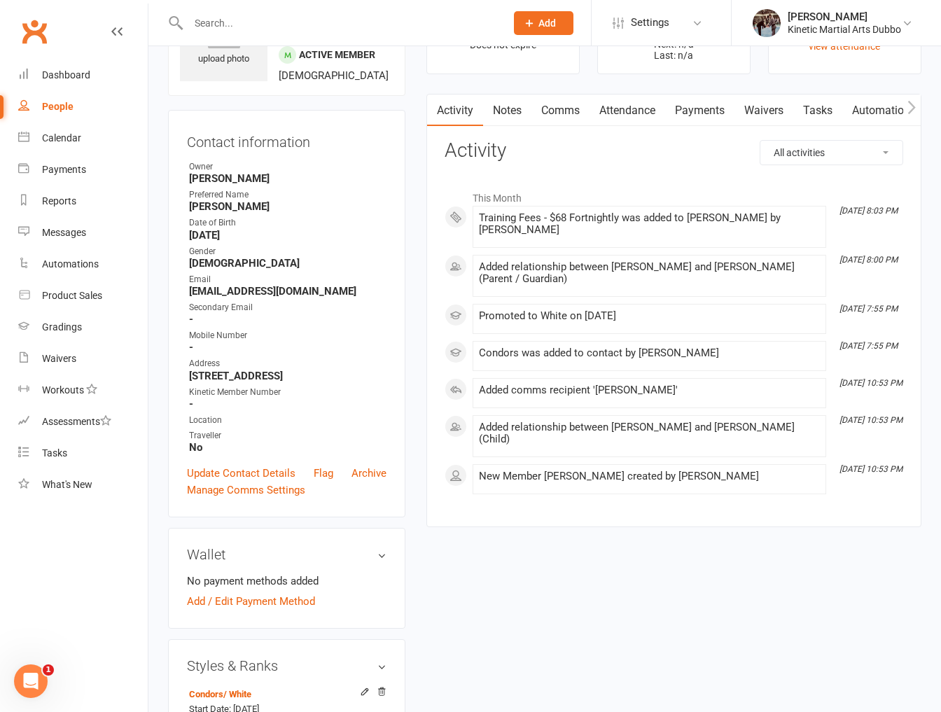
scroll to position [83, 0]
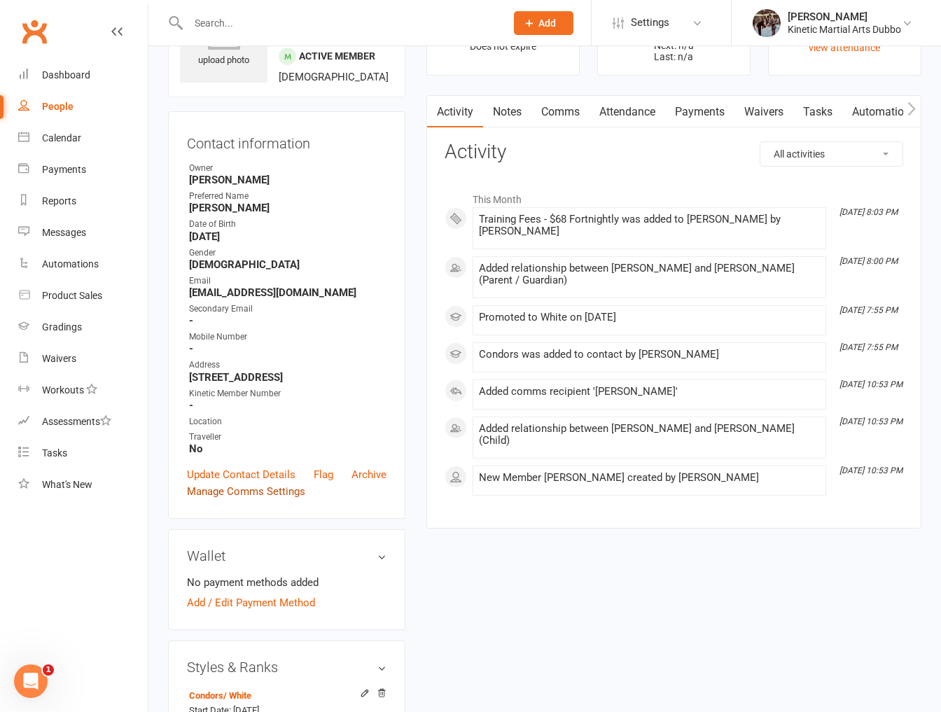
click at [287, 500] on link "Manage Comms Settings" at bounding box center [246, 491] width 118 height 17
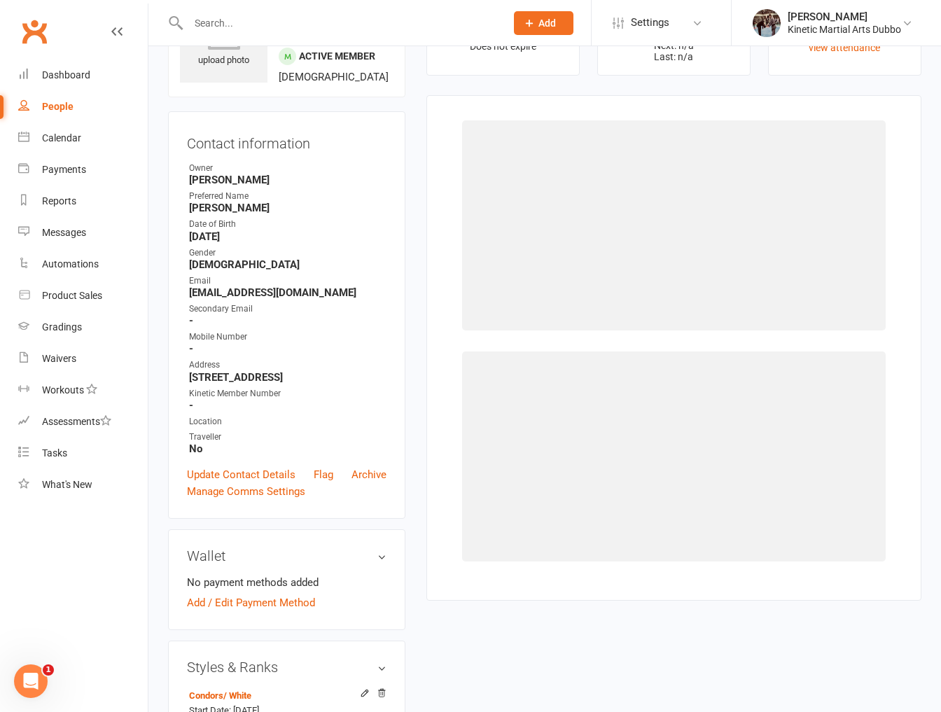
scroll to position [106, 0]
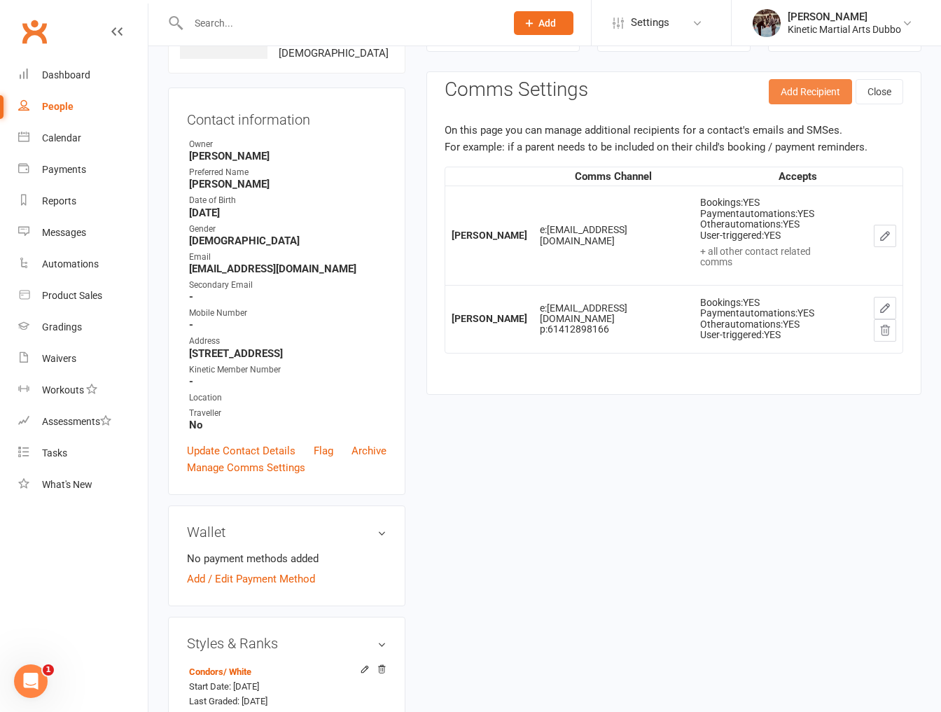
click at [821, 101] on button "Add Recipient" at bounding box center [809, 91] width 83 height 25
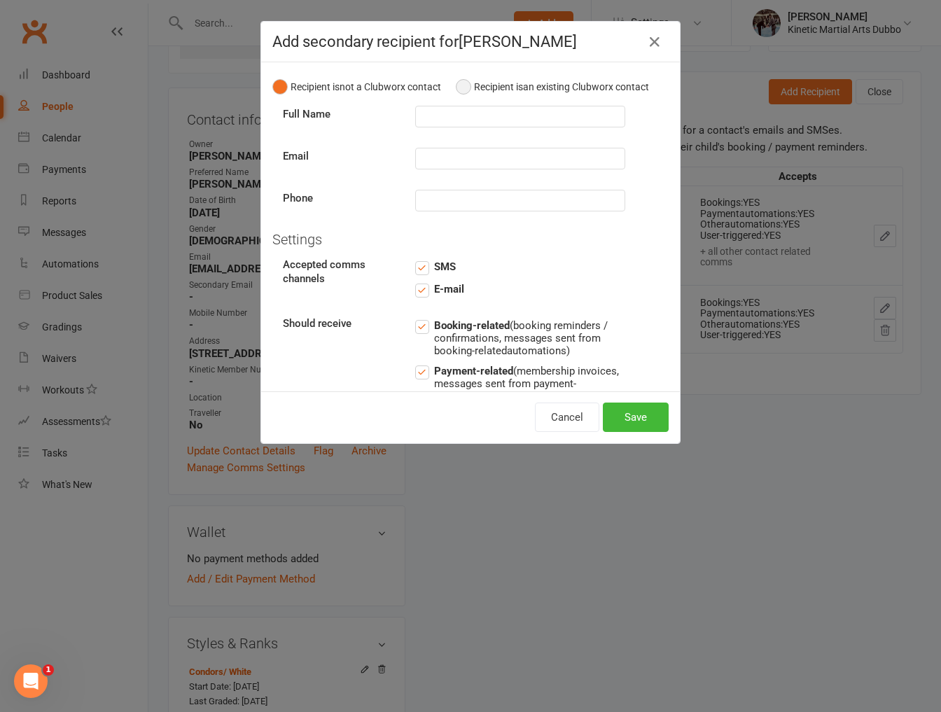
click at [467, 87] on button "Recipient is an existing Clubworx contact" at bounding box center [552, 86] width 193 height 27
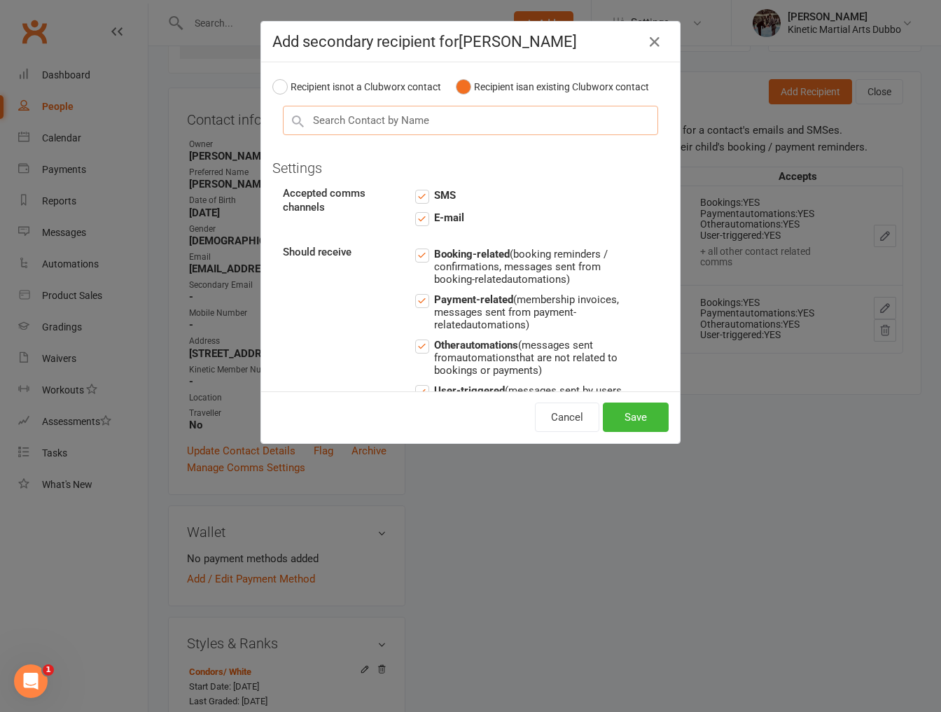
click at [431, 127] on input "text" at bounding box center [470, 120] width 375 height 29
type input "p"
type input "phil"
drag, startPoint x: 431, startPoint y: 127, endPoint x: 342, endPoint y: 262, distance: 162.1
click at [342, 262] on div "Should receive Booking-related (booking reminders / confirmations, messages sen…" at bounding box center [470, 330] width 396 height 169
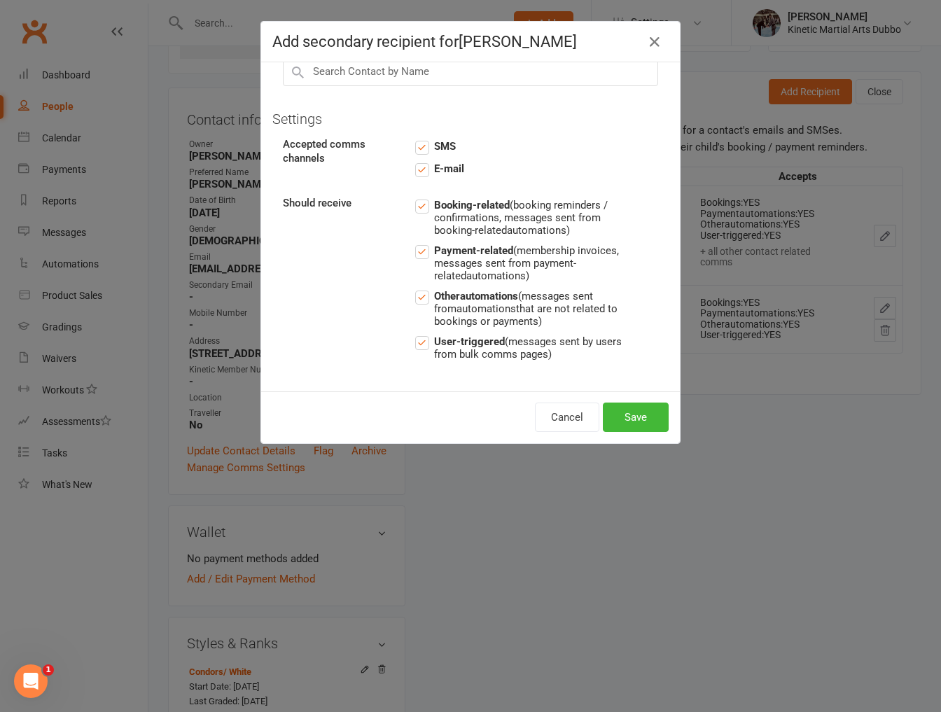
scroll to position [48, 0]
drag, startPoint x: 649, startPoint y: 40, endPoint x: 535, endPoint y: 237, distance: 227.3
click at [535, 238] on div "Add secondary recipient for [PERSON_NAME] Recipient is not a Clubworx contact R…" at bounding box center [470, 232] width 419 height 421
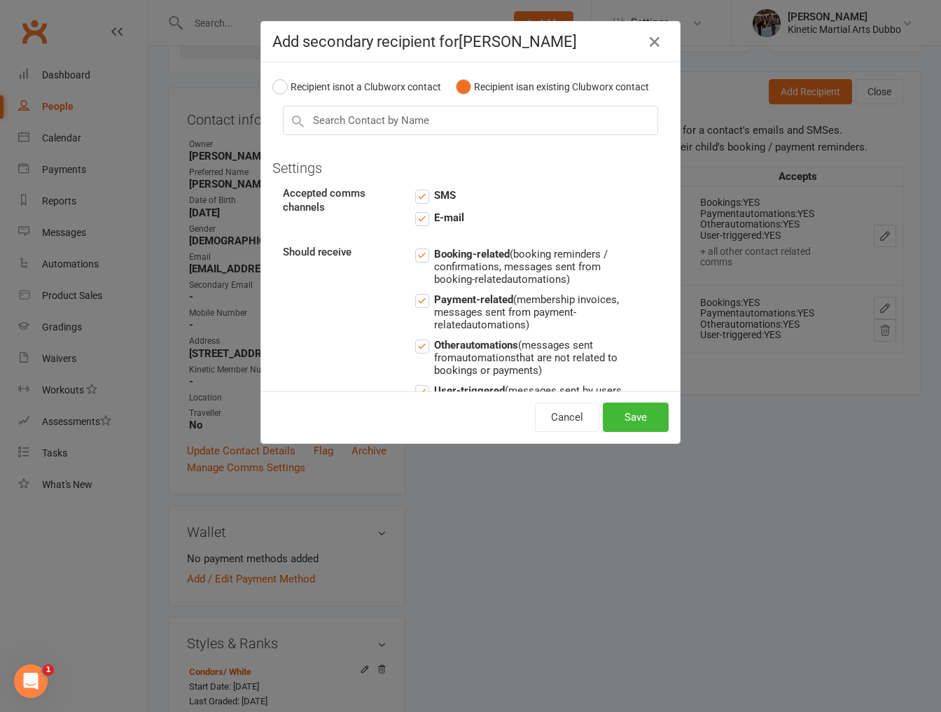
scroll to position [0, 0]
click at [651, 39] on icon "button" at bounding box center [654, 42] width 17 height 17
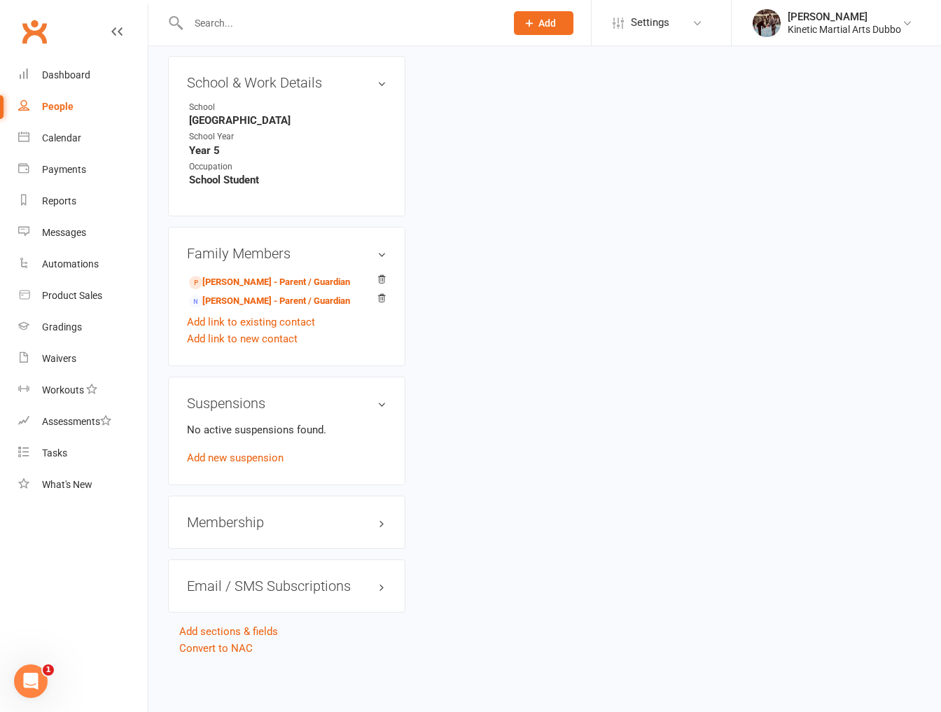
scroll to position [1546, 0]
click at [269, 275] on link "[PERSON_NAME] - Parent / Guardian" at bounding box center [269, 282] width 161 height 15
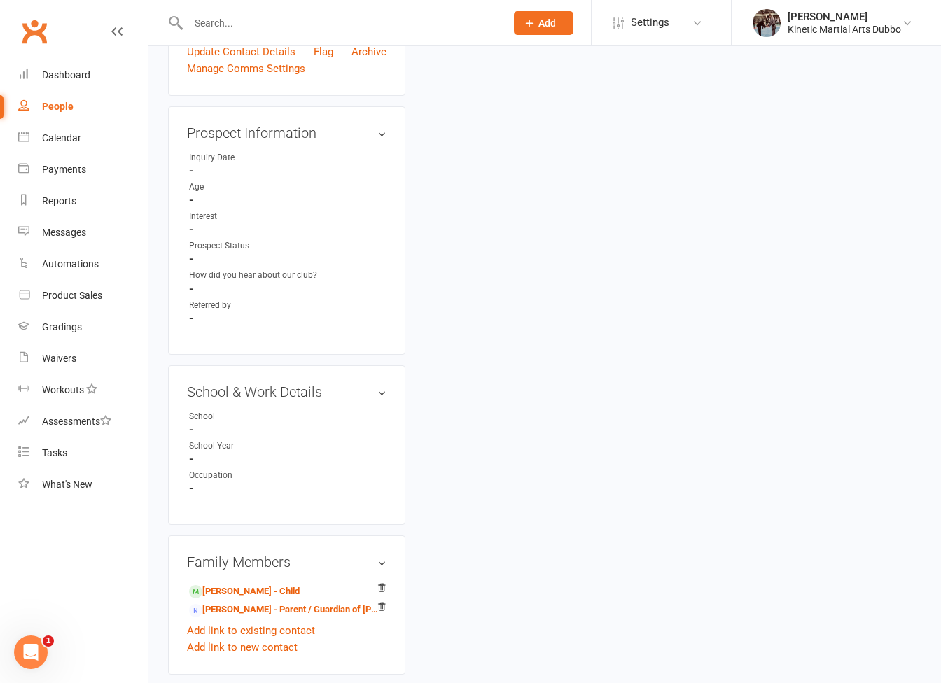
scroll to position [460, 0]
click at [252, 583] on link "[PERSON_NAME] - Child" at bounding box center [244, 590] width 111 height 15
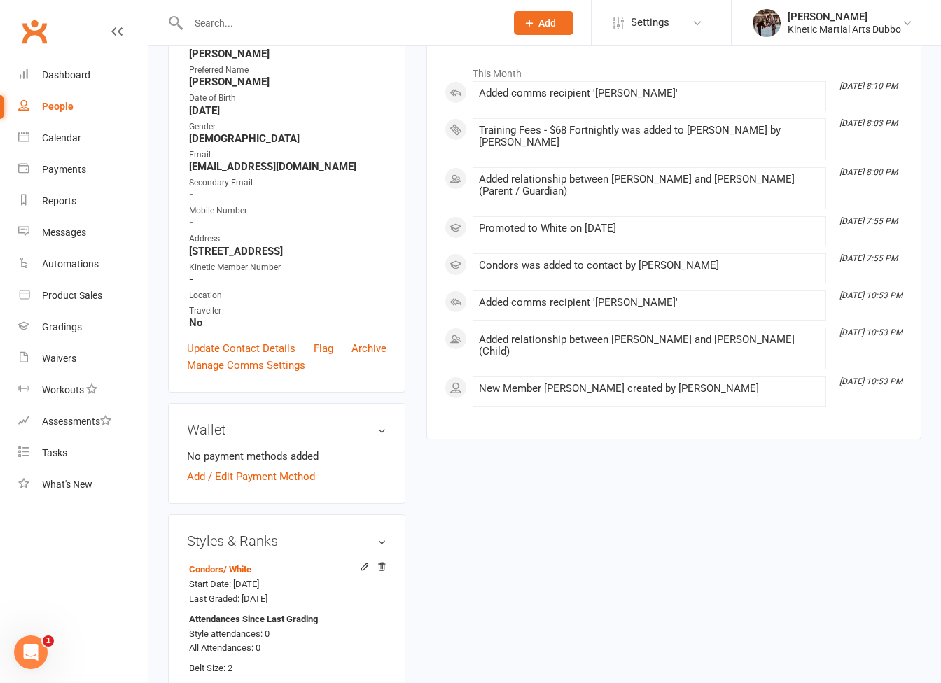
scroll to position [211, 0]
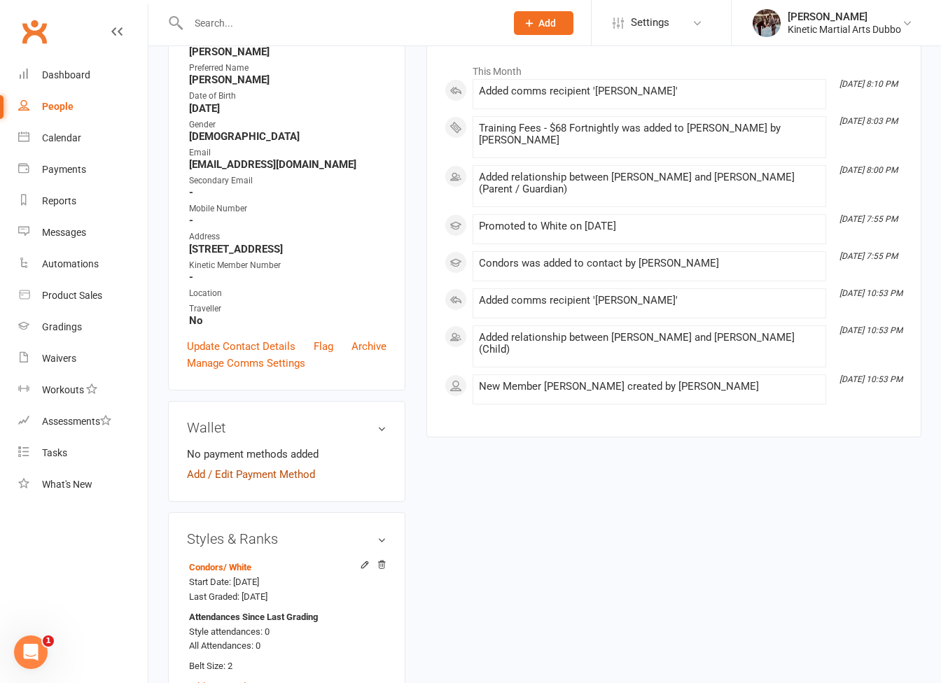
click at [246, 480] on link "Add / Edit Payment Method" at bounding box center [251, 474] width 128 height 17
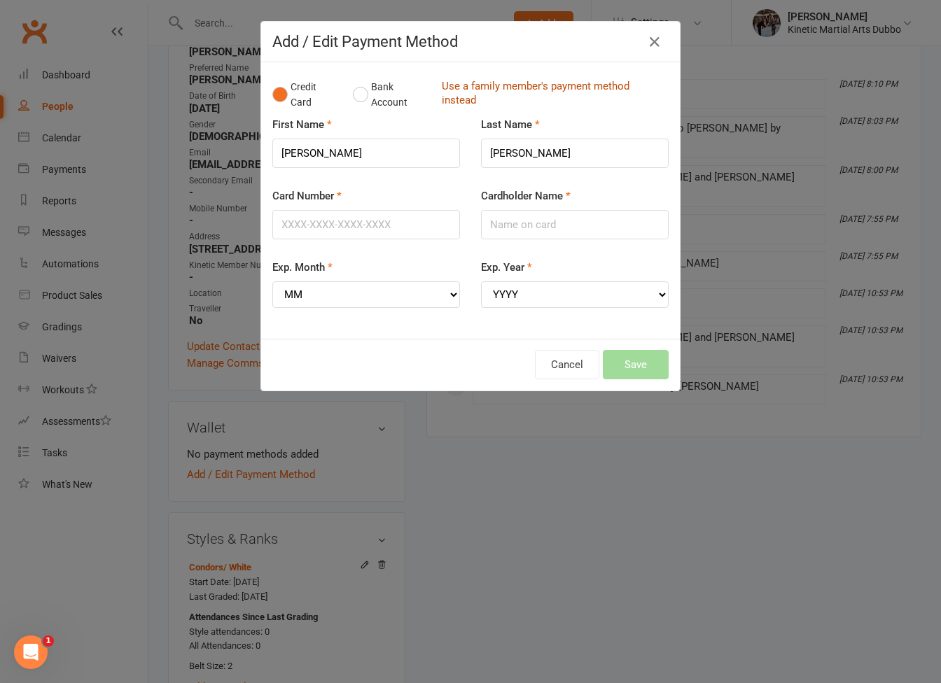
click at [479, 92] on link "Use a family member's payment method instead" at bounding box center [552, 94] width 220 height 31
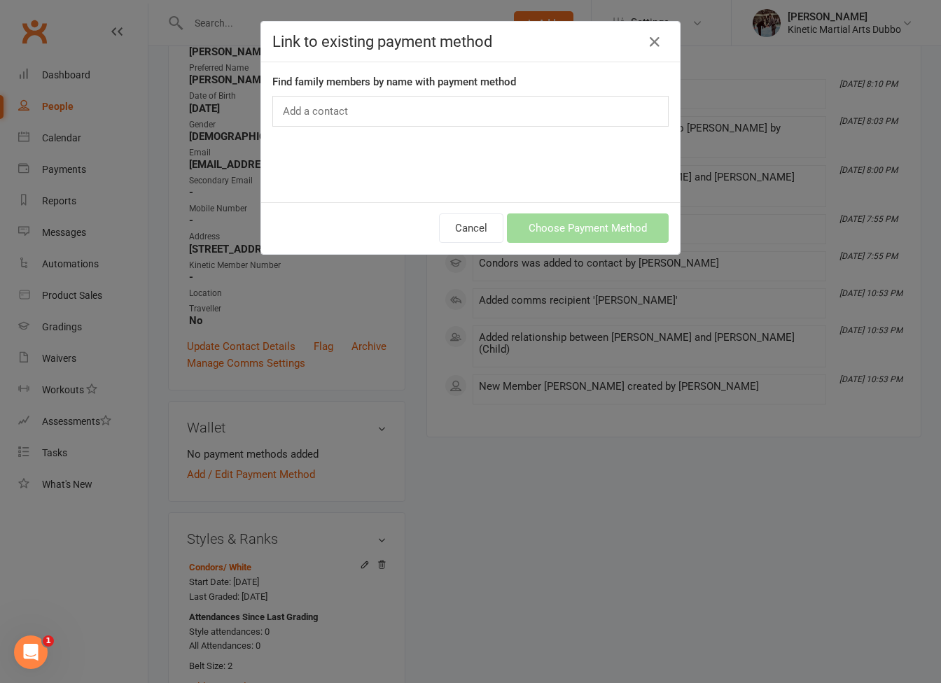
click at [384, 120] on div "Add a contact" at bounding box center [470, 111] width 396 height 31
type input "[PERSON_NAME]"
click at [392, 110] on div "[PERSON_NAME] [PERSON_NAME]" at bounding box center [470, 111] width 396 height 31
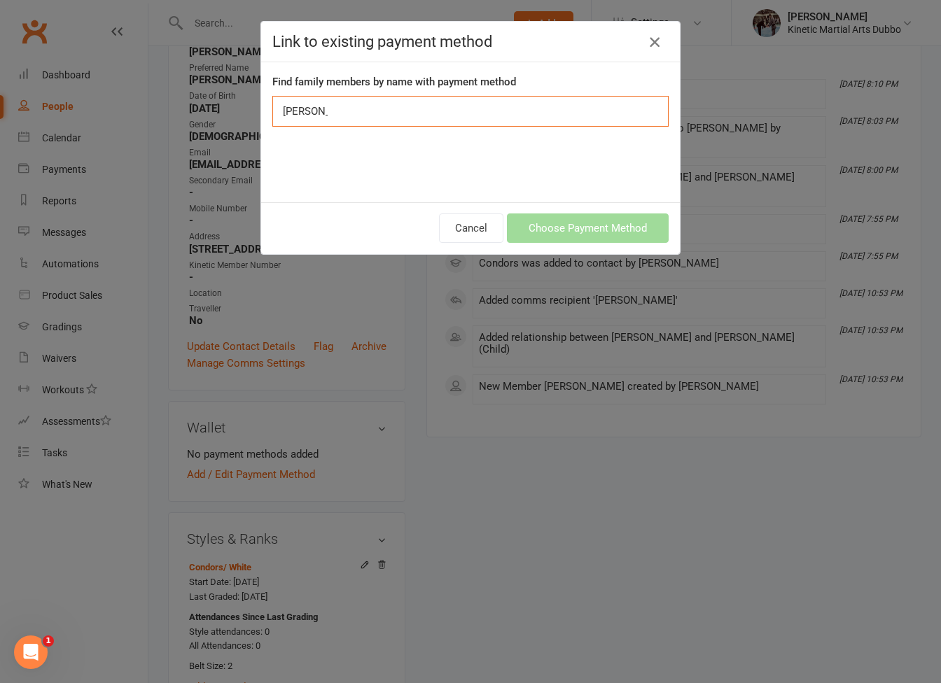
click at [656, 41] on icon "button" at bounding box center [654, 42] width 17 height 17
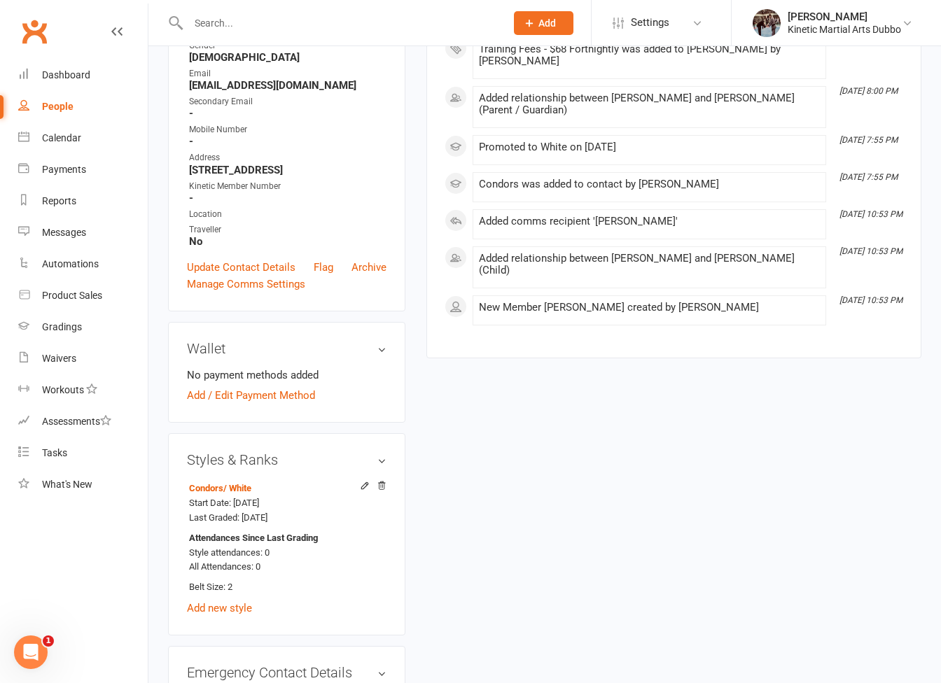
scroll to position [325, 0]
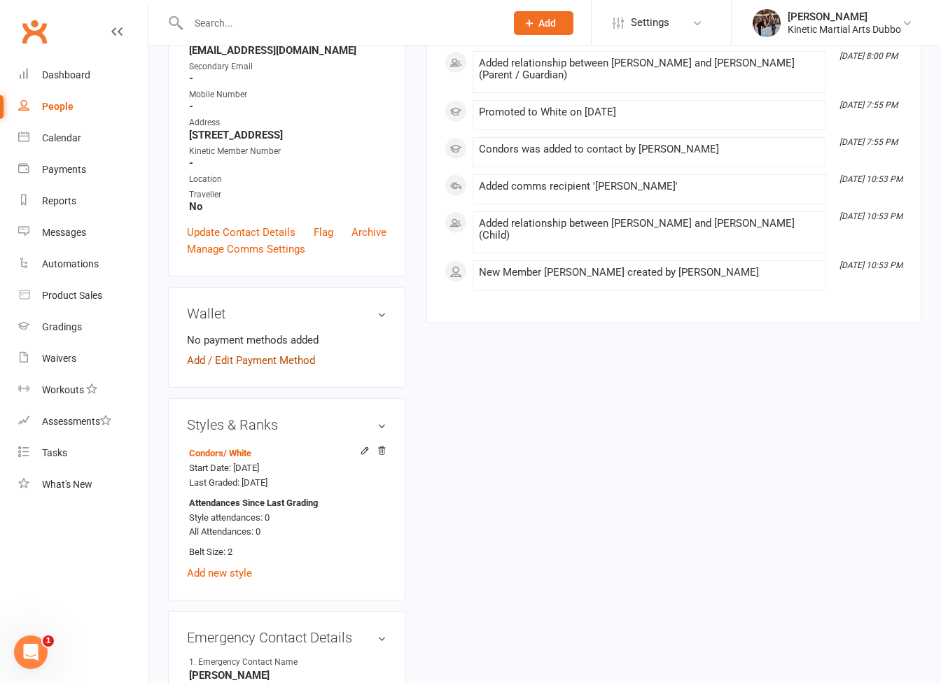
click at [248, 369] on link "Add / Edit Payment Method" at bounding box center [251, 360] width 128 height 17
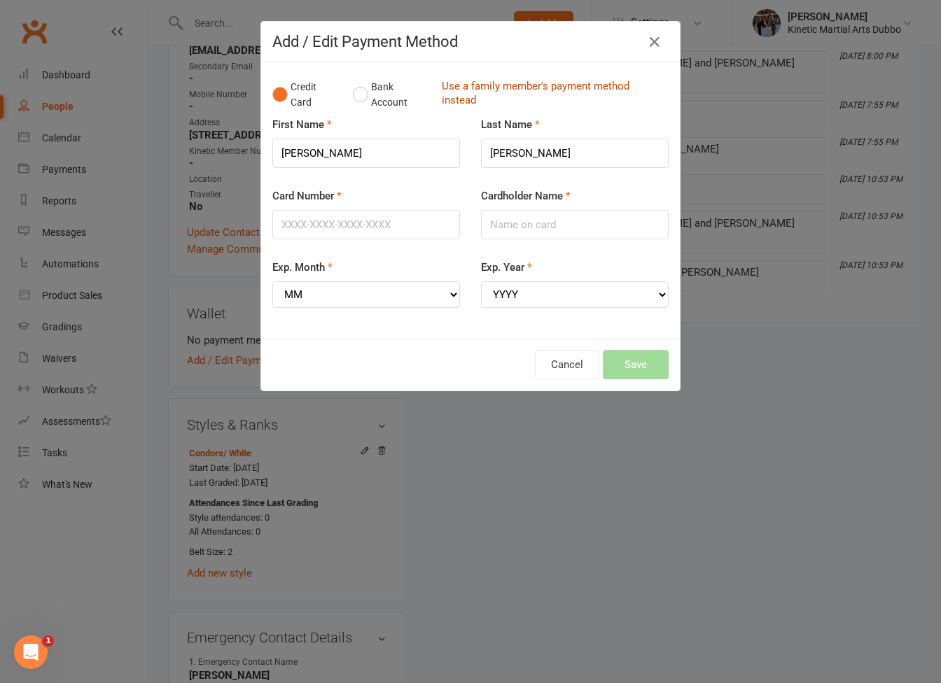
click at [471, 96] on link "Use a family member's payment method instead" at bounding box center [552, 94] width 220 height 31
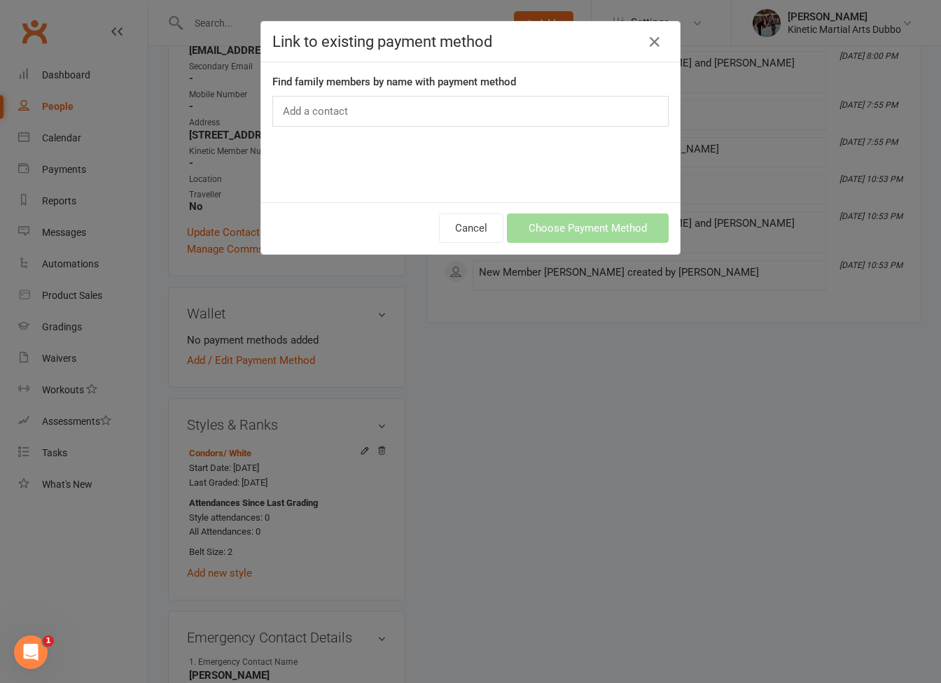
click at [445, 104] on div "Add a contact" at bounding box center [470, 111] width 396 height 31
type input "k"
click at [655, 46] on icon "button" at bounding box center [654, 42] width 17 height 17
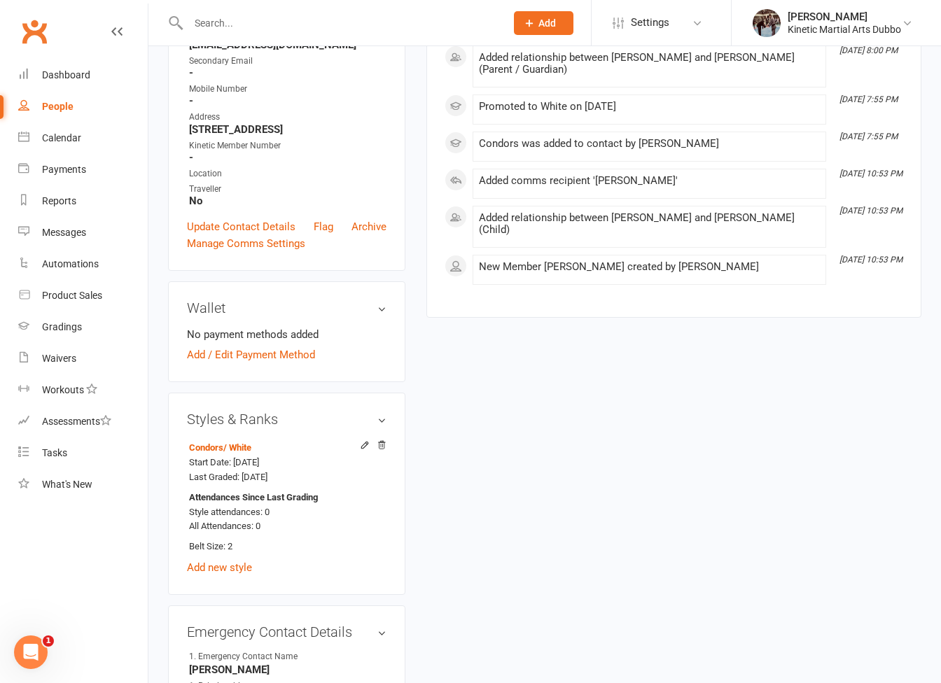
scroll to position [362, 0]
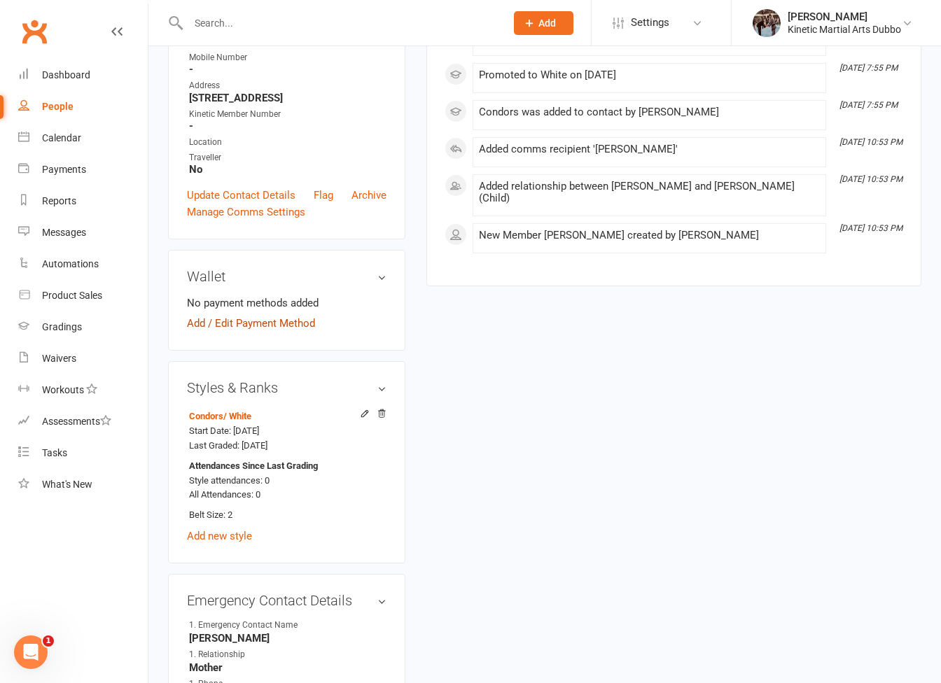
click at [244, 330] on link "Add / Edit Payment Method" at bounding box center [251, 323] width 128 height 17
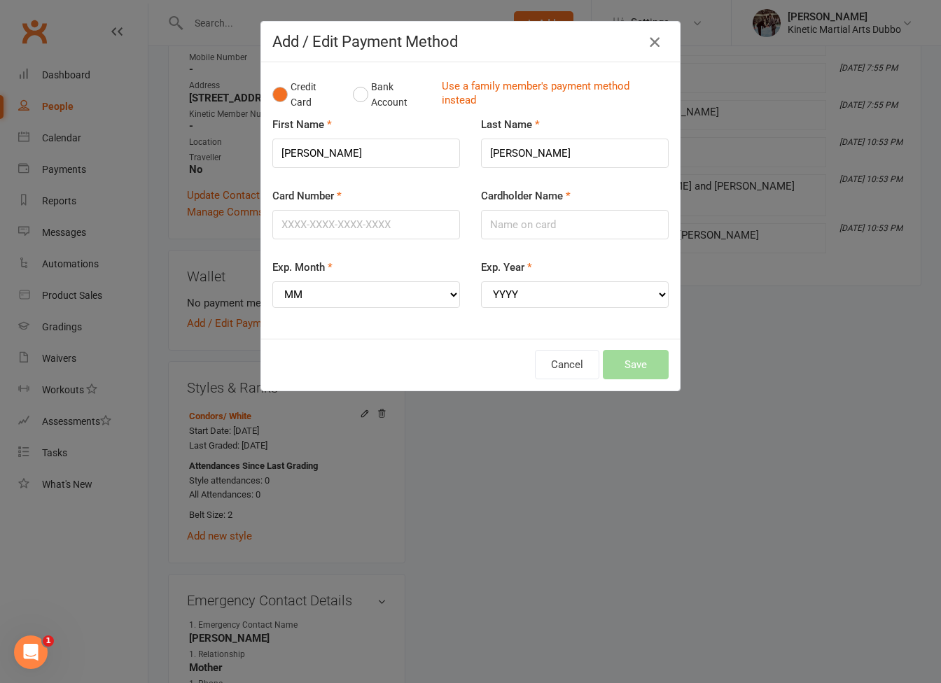
click at [653, 40] on icon "button" at bounding box center [654, 42] width 17 height 17
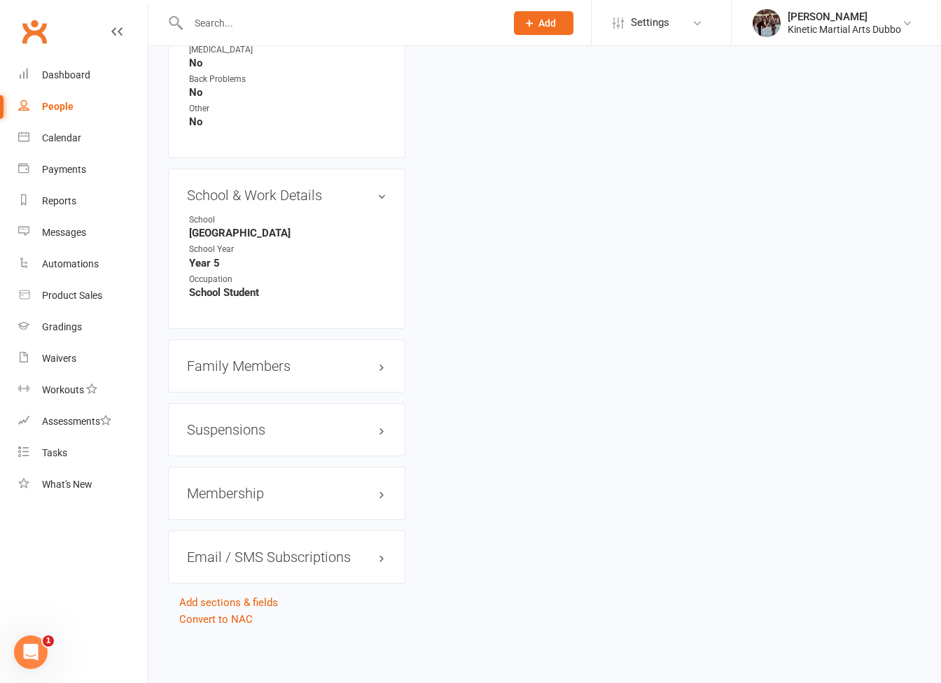
scroll to position [1433, 0]
click at [308, 358] on h3 "Family Members" at bounding box center [286, 365] width 199 height 15
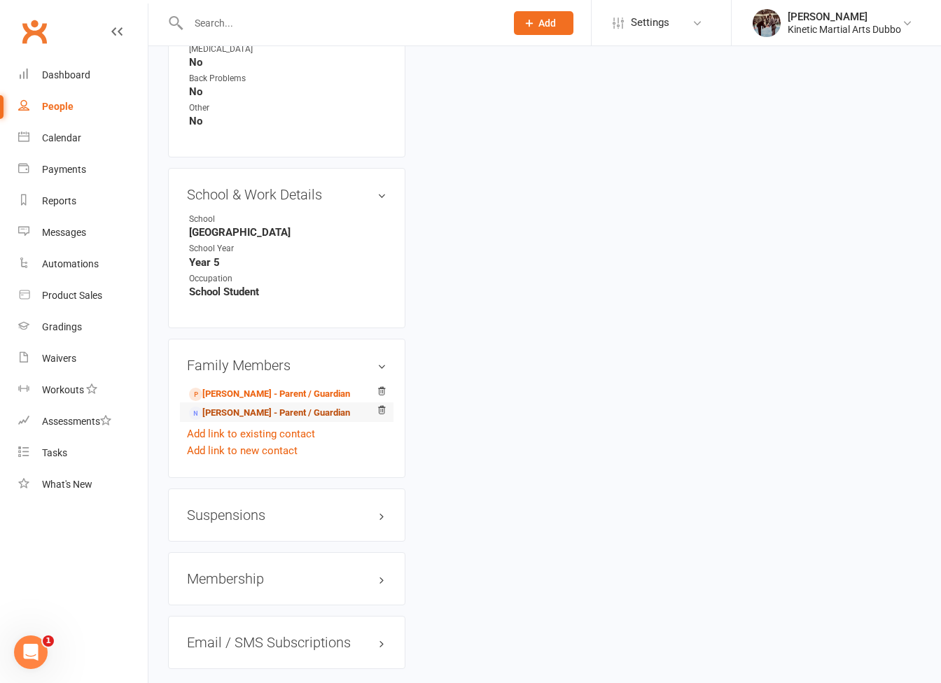
click at [248, 406] on link "[PERSON_NAME] - Parent / Guardian" at bounding box center [269, 413] width 161 height 15
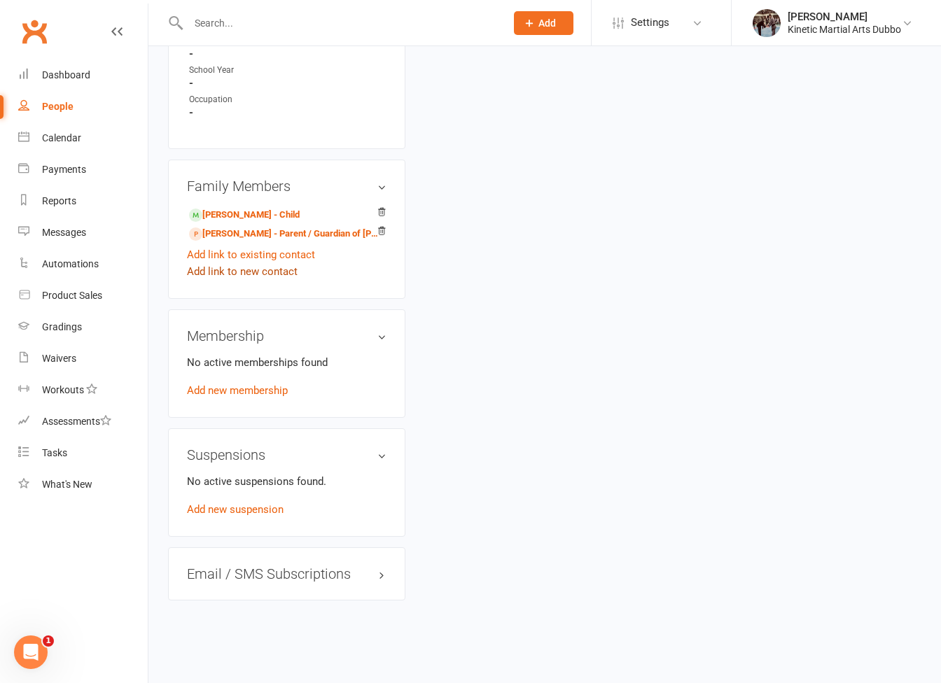
scroll to position [678, 0]
click at [256, 227] on link "[PERSON_NAME] - Parent / Guardian of [PERSON_NAME]" at bounding box center [284, 234] width 190 height 15
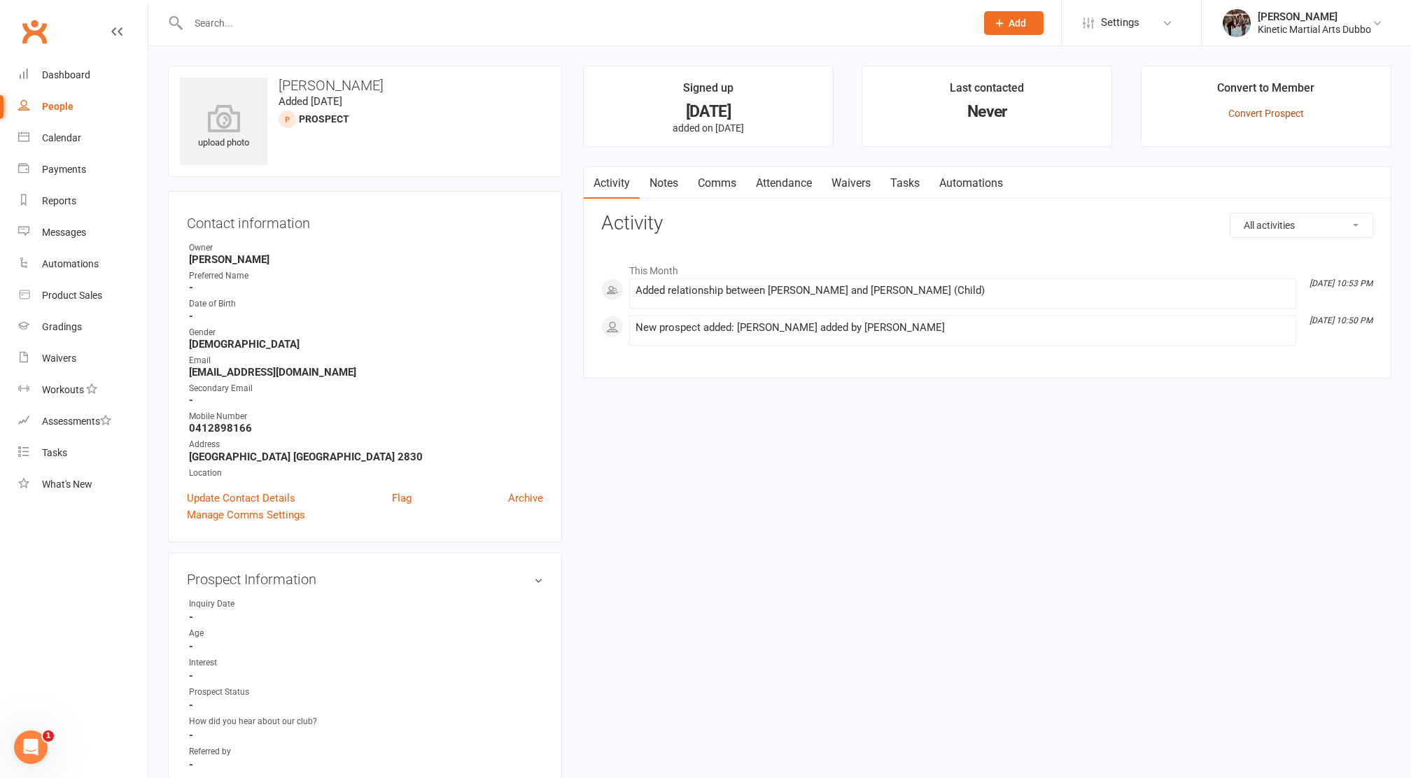
click at [940, 108] on link "Convert Prospect" at bounding box center [1266, 113] width 76 height 11
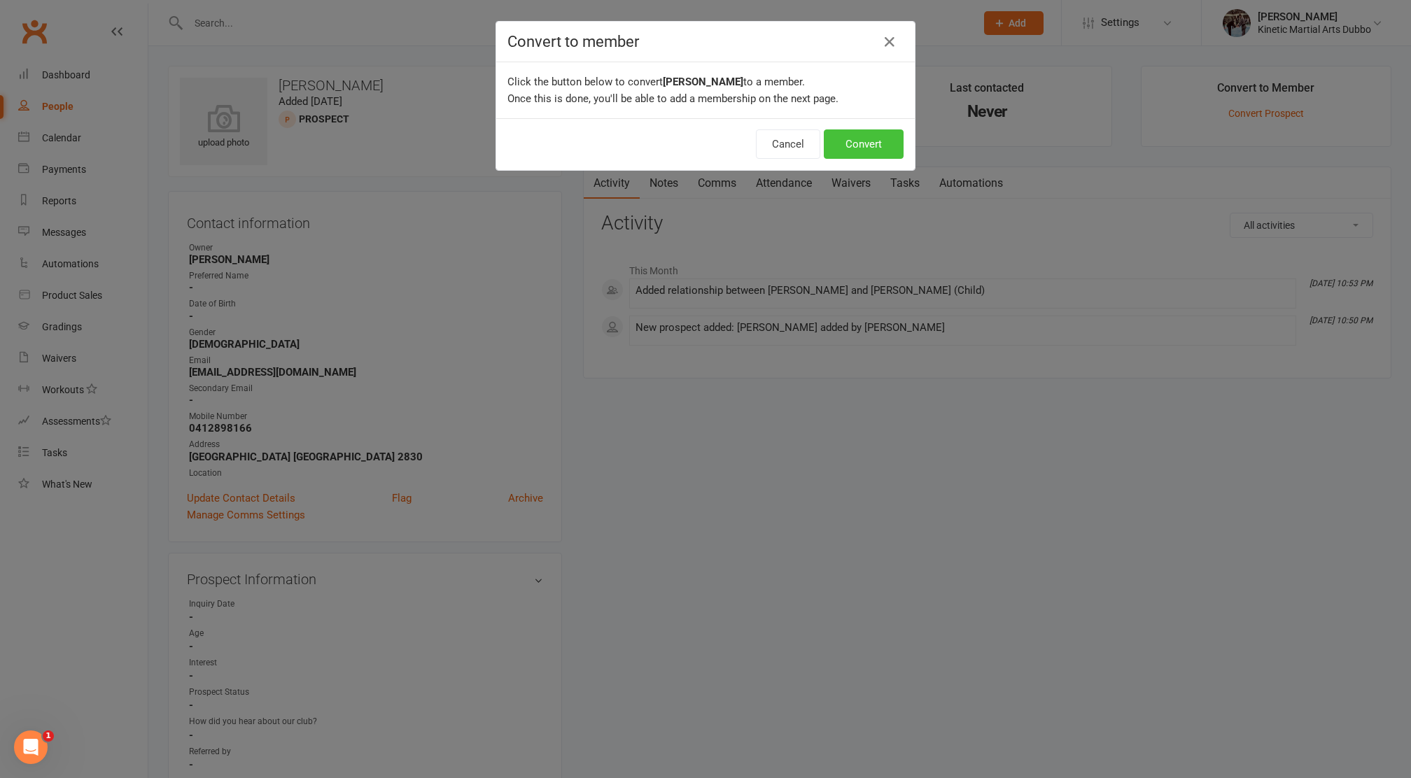
click at [876, 140] on button "Convert" at bounding box center [864, 143] width 80 height 29
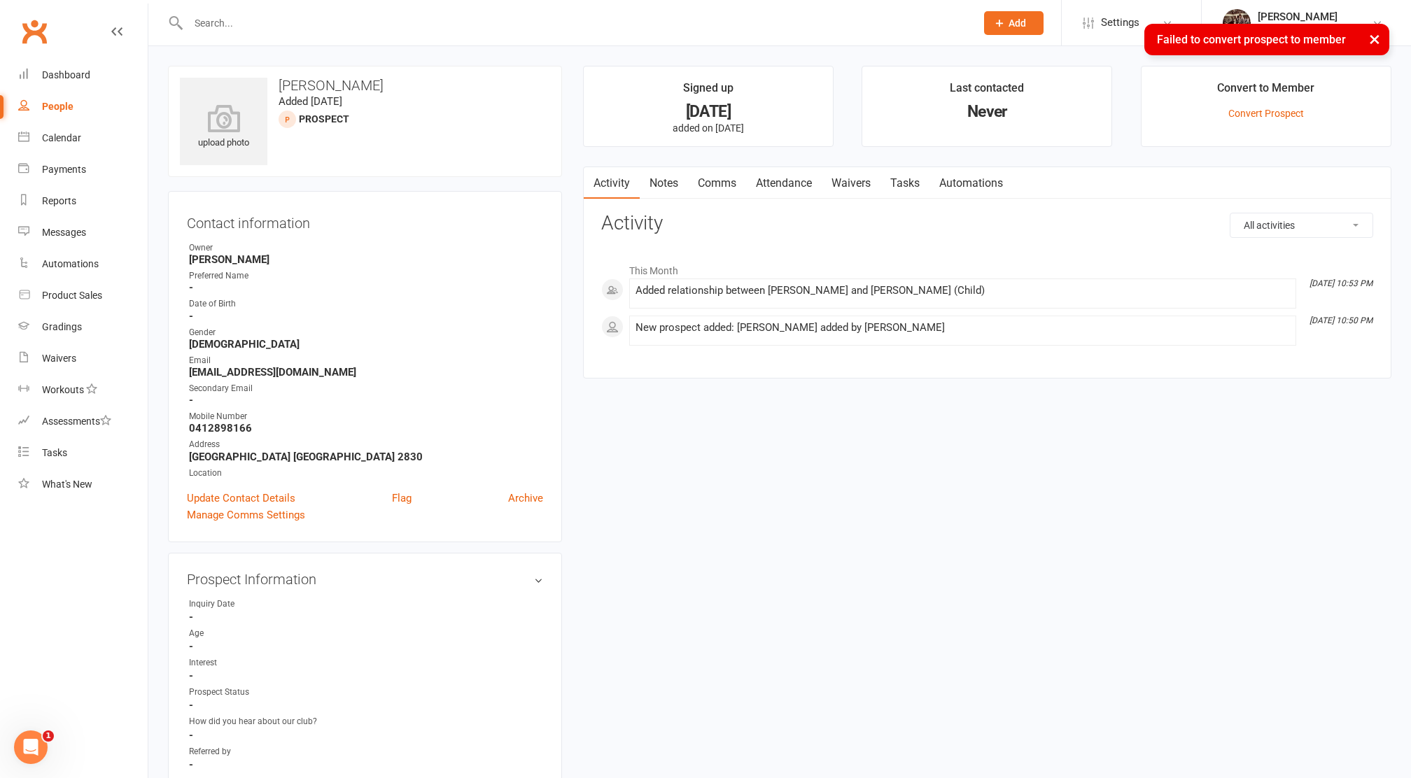
click at [940, 34] on button "×" at bounding box center [1374, 39] width 25 height 30
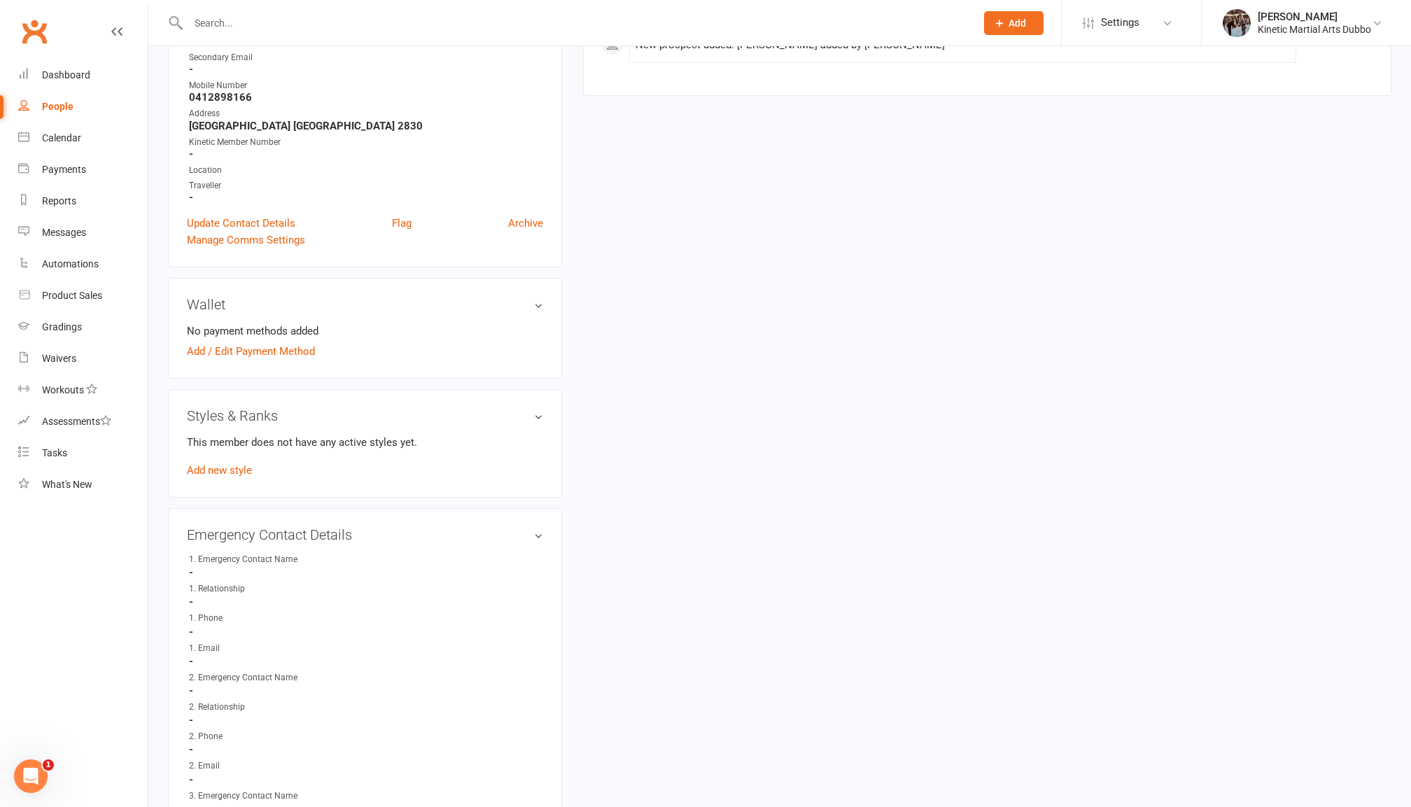
scroll to position [292, 0]
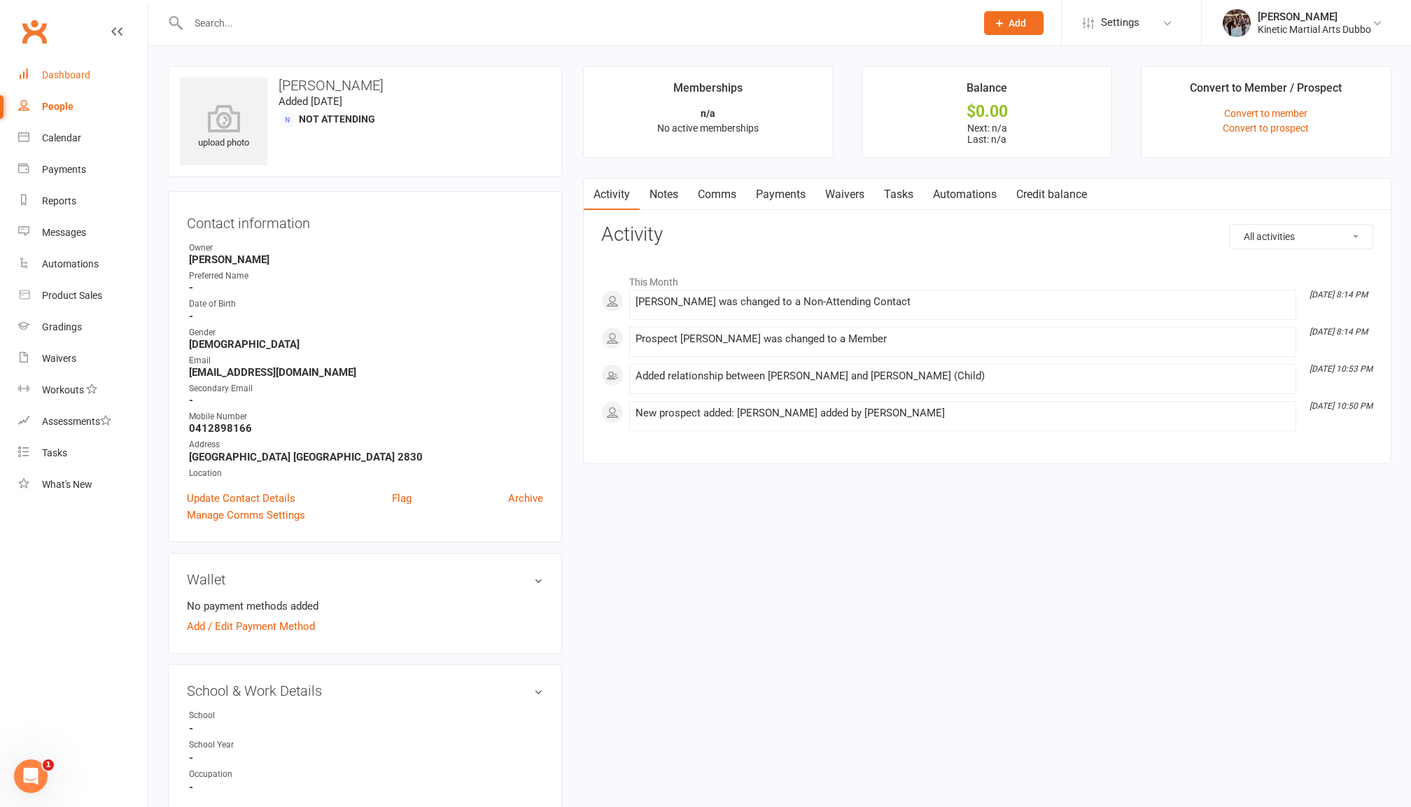
click at [43, 69] on div "Dashboard" at bounding box center [66, 74] width 48 height 11
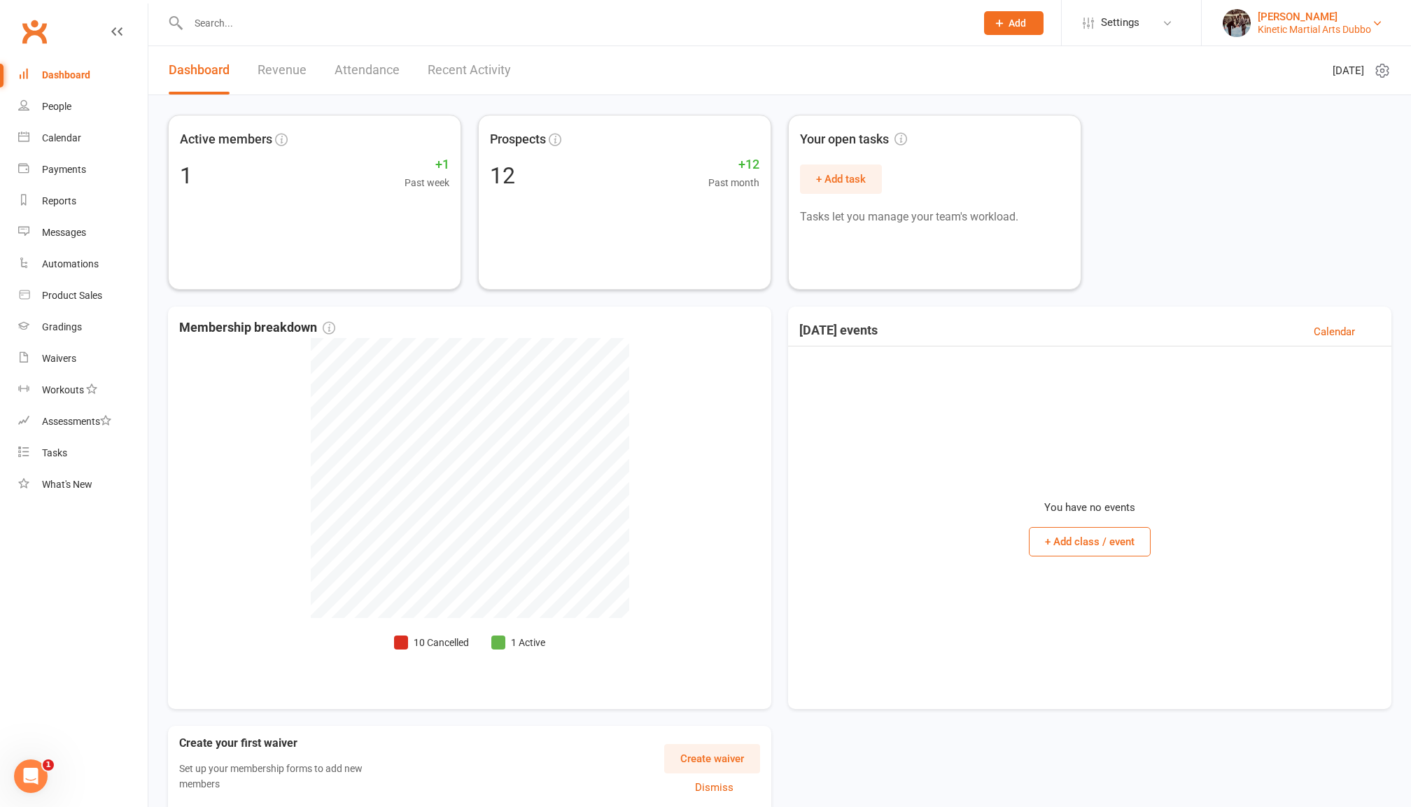
click at [1353, 23] on div "Kinetic Martial Arts Dubbo" at bounding box center [1314, 29] width 113 height 13
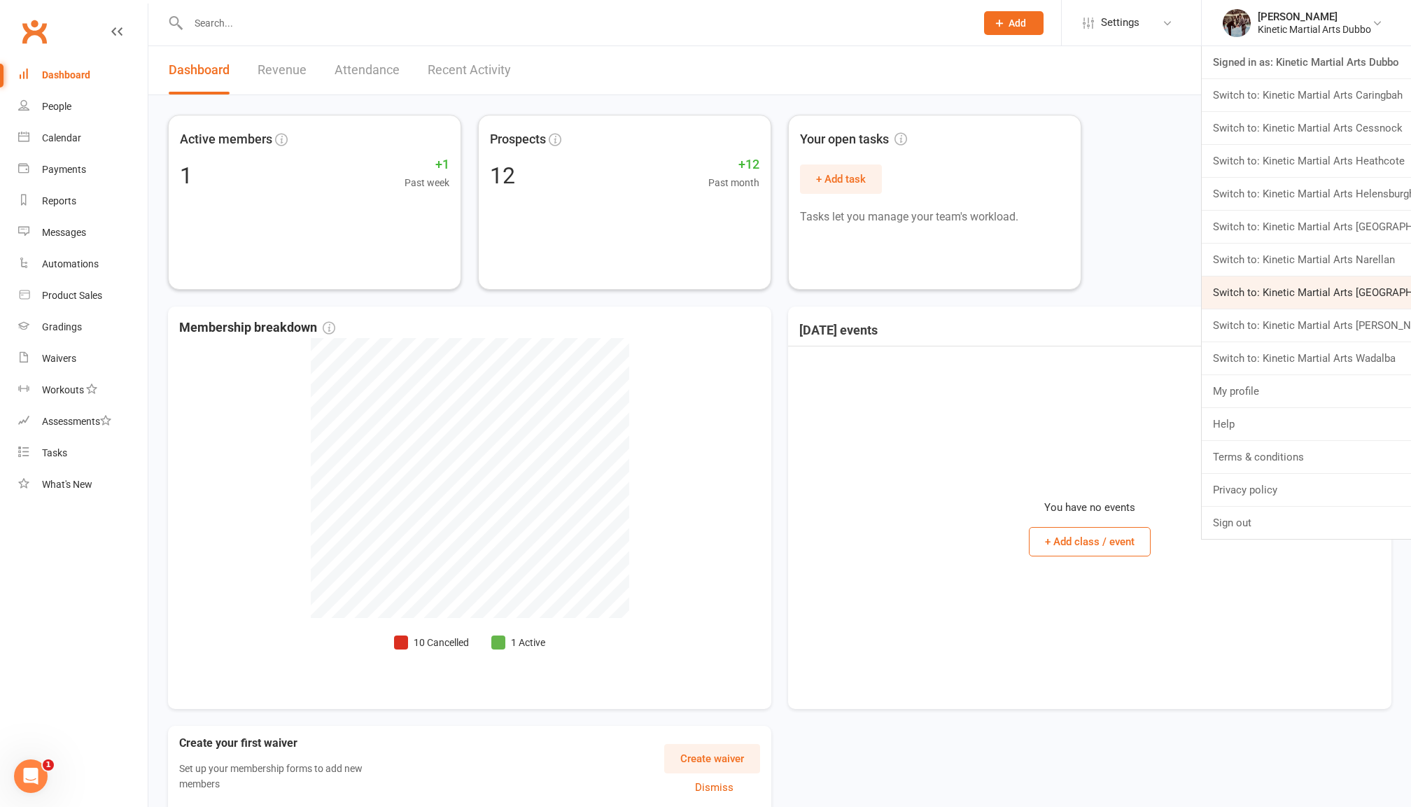
click at [1366, 294] on link "Switch to: Kinetic Martial Arts [GEOGRAPHIC_DATA]" at bounding box center [1306, 292] width 209 height 32
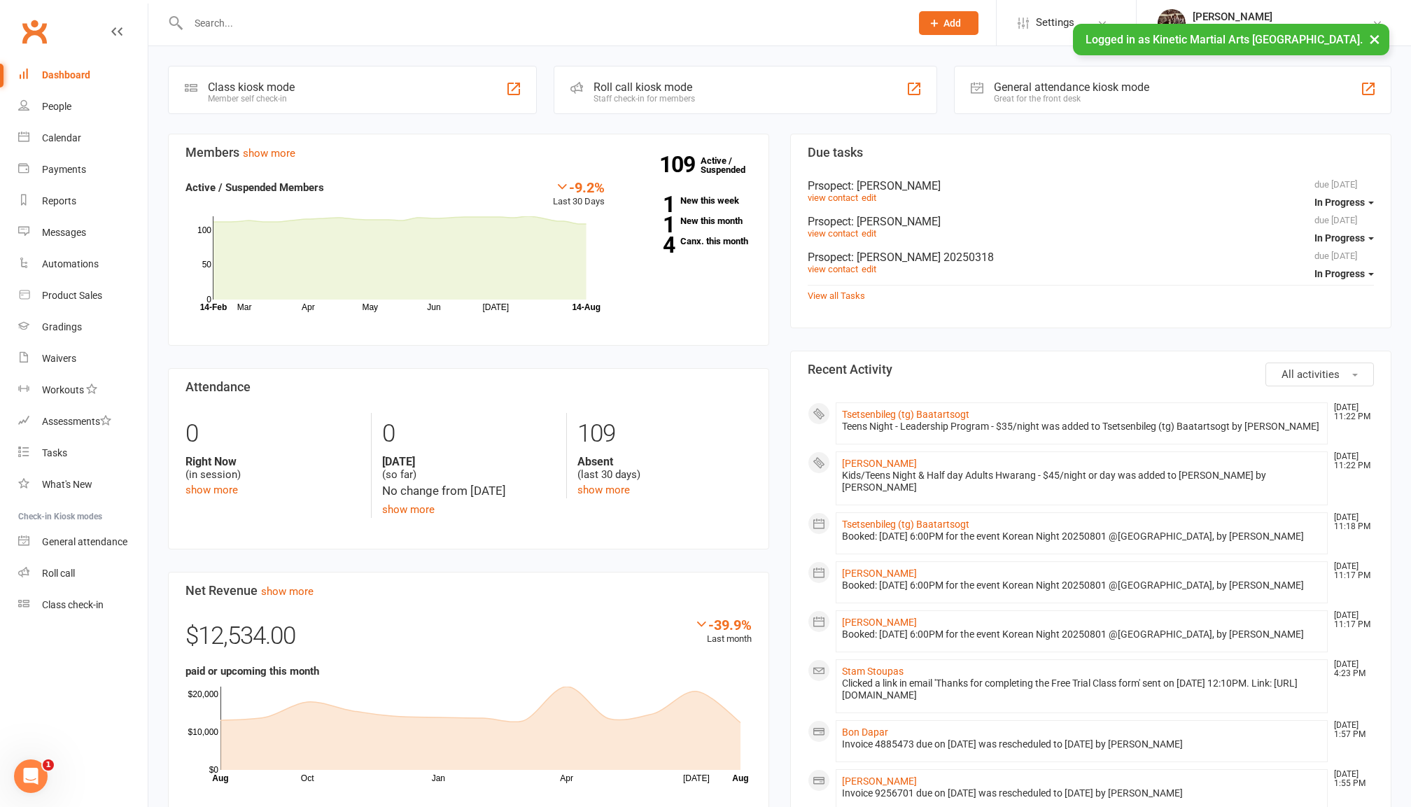
scroll to position [7, 0]
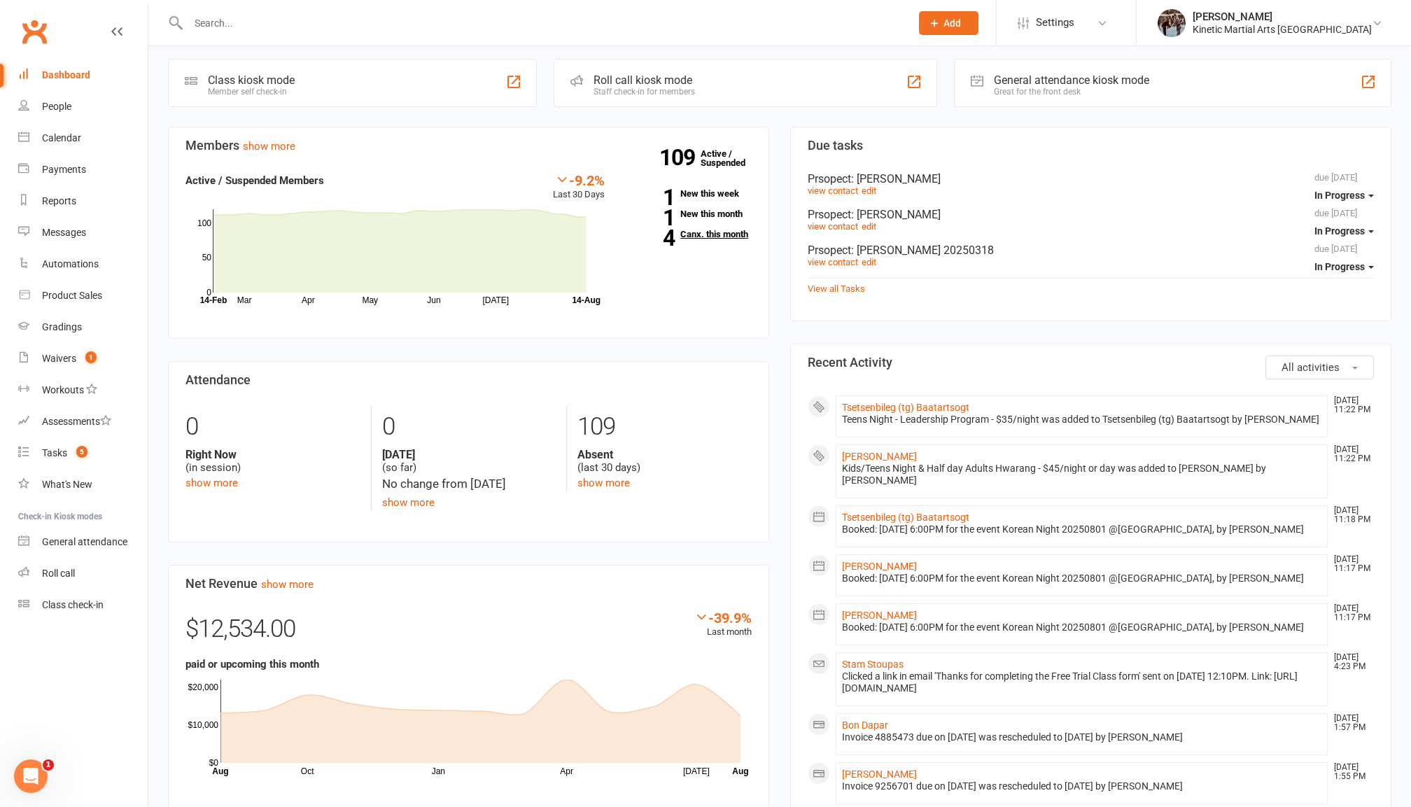
click at [729, 232] on link "4 Canx. this month" at bounding box center [689, 234] width 126 height 9
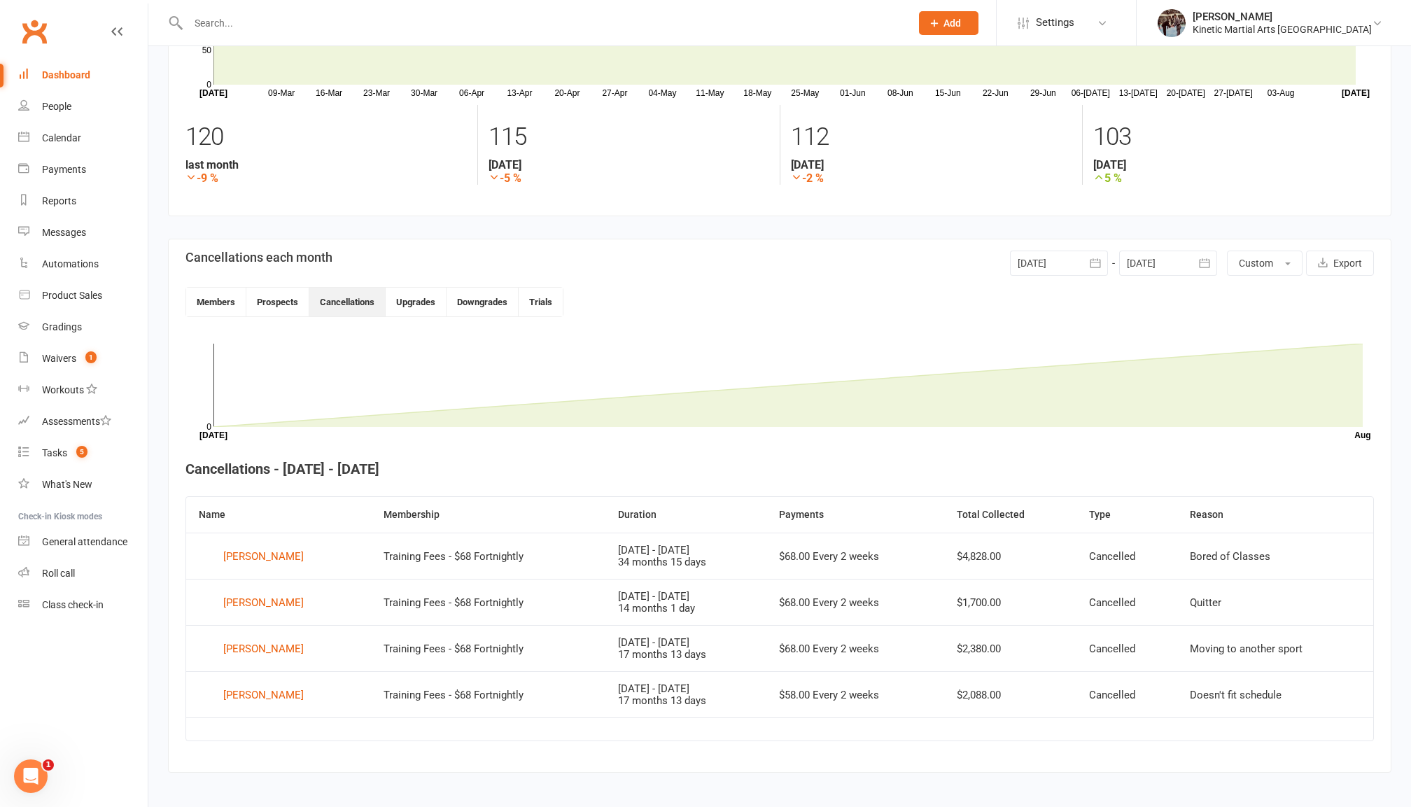
scroll to position [143, 0]
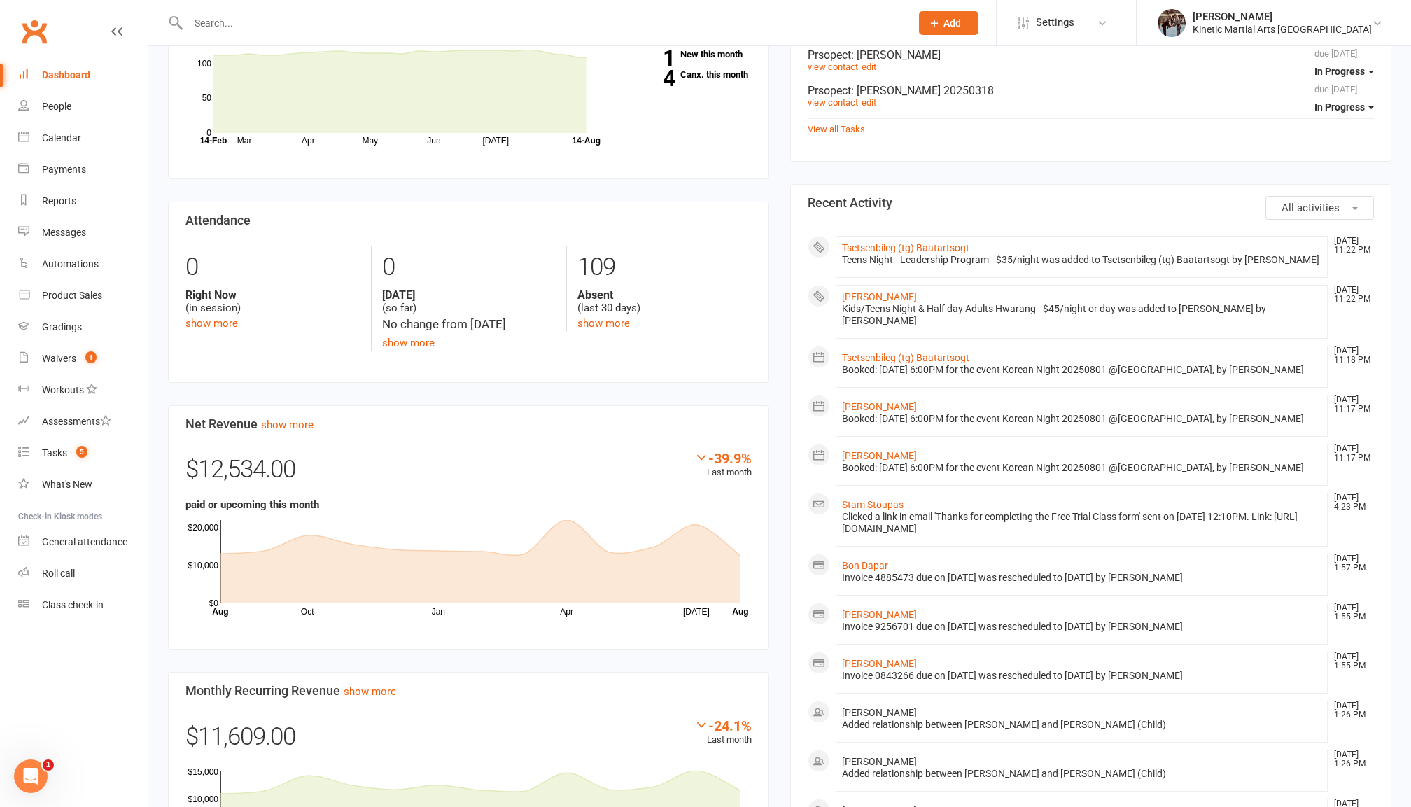
scroll to position [171, 0]
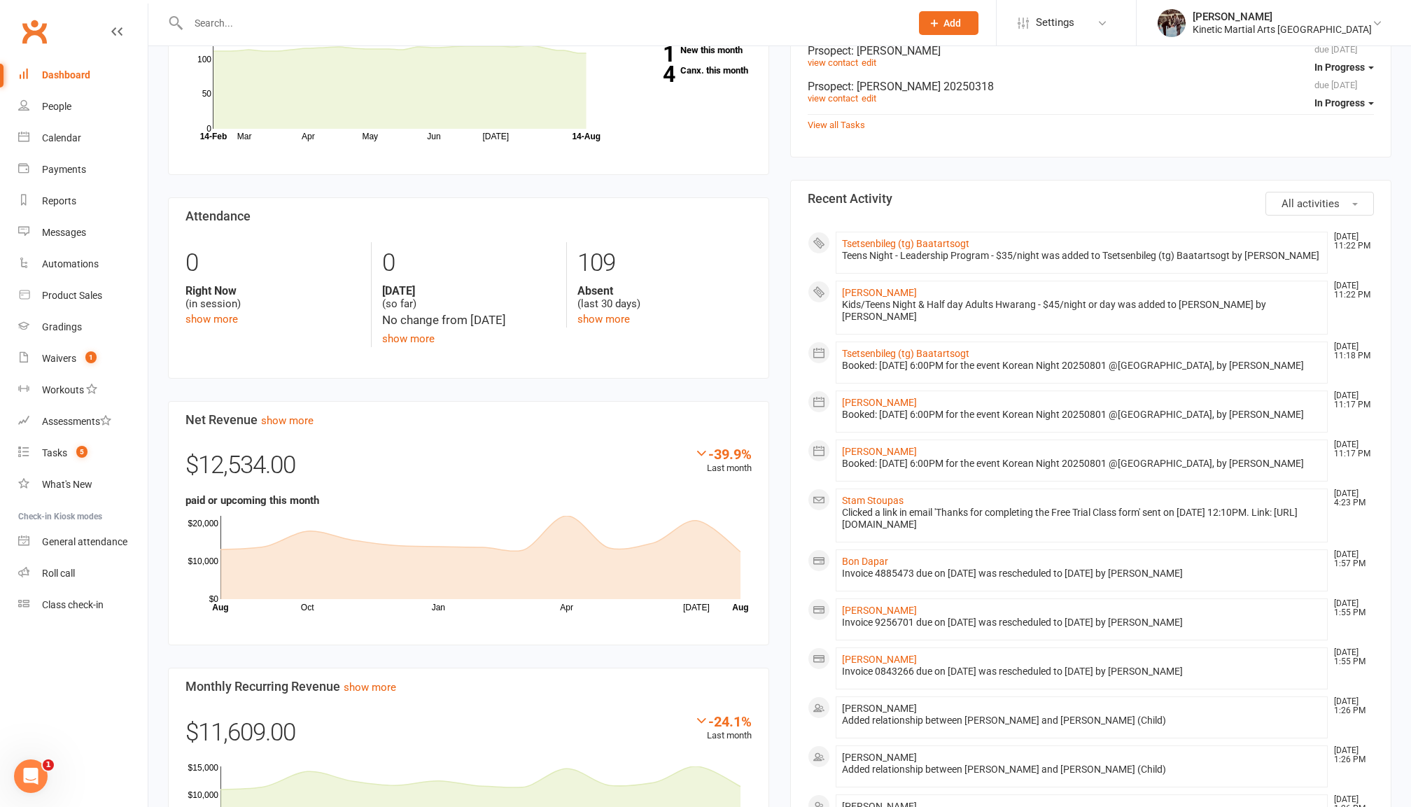
click at [1046, 507] on div "Clicked a link in email 'Thanks for completing the Free Trial Class form' sent …" at bounding box center [1081, 519] width 479 height 24
click at [1356, 29] on div "Kinetic Martial Arts Ramsgate Beach" at bounding box center [1282, 29] width 179 height 13
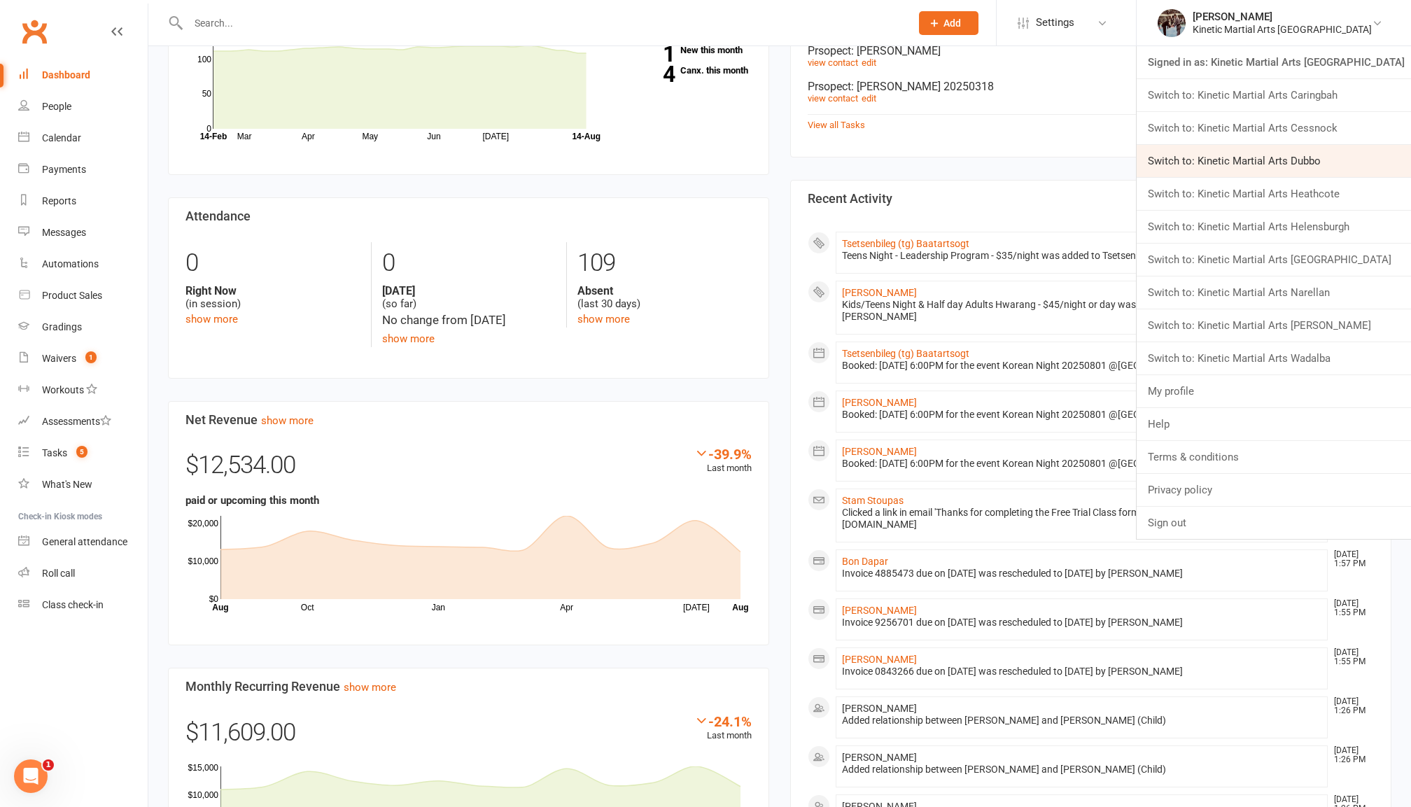
click at [1257, 163] on link "Switch to: Kinetic Martial Arts Dubbo" at bounding box center [1274, 161] width 274 height 32
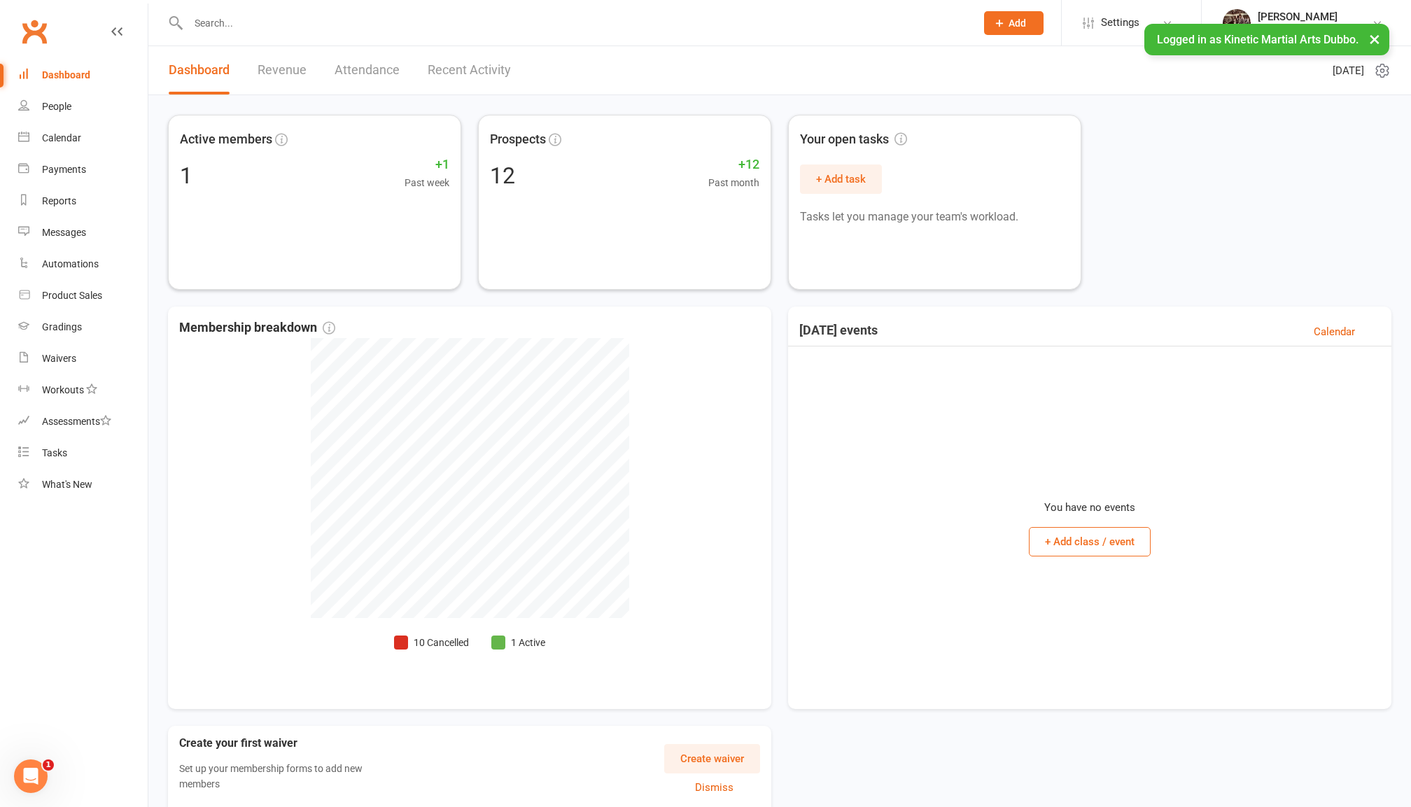
click at [214, 29] on input "text" at bounding box center [575, 23] width 782 height 20
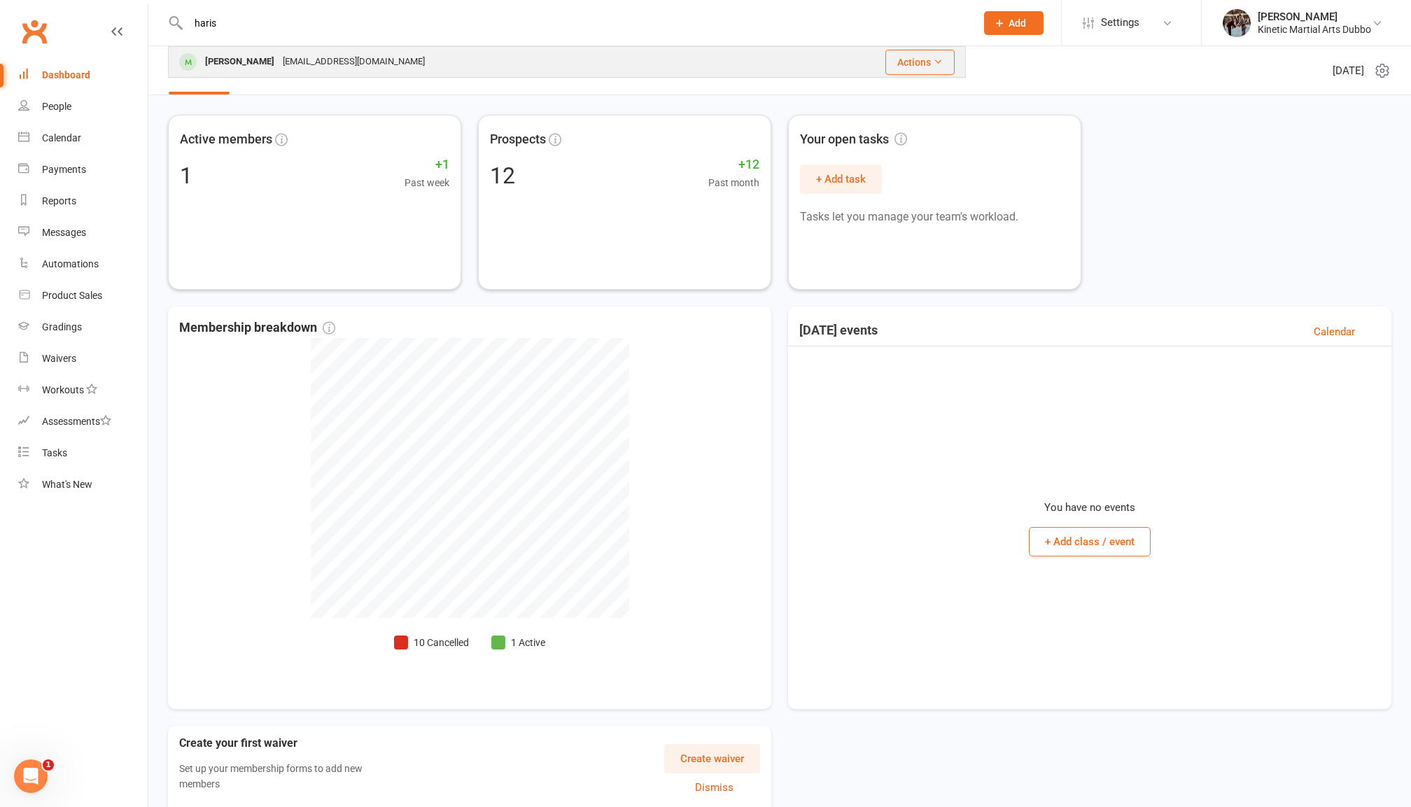
type input "haris"
click at [225, 59] on div "[PERSON_NAME]" at bounding box center [240, 62] width 78 height 20
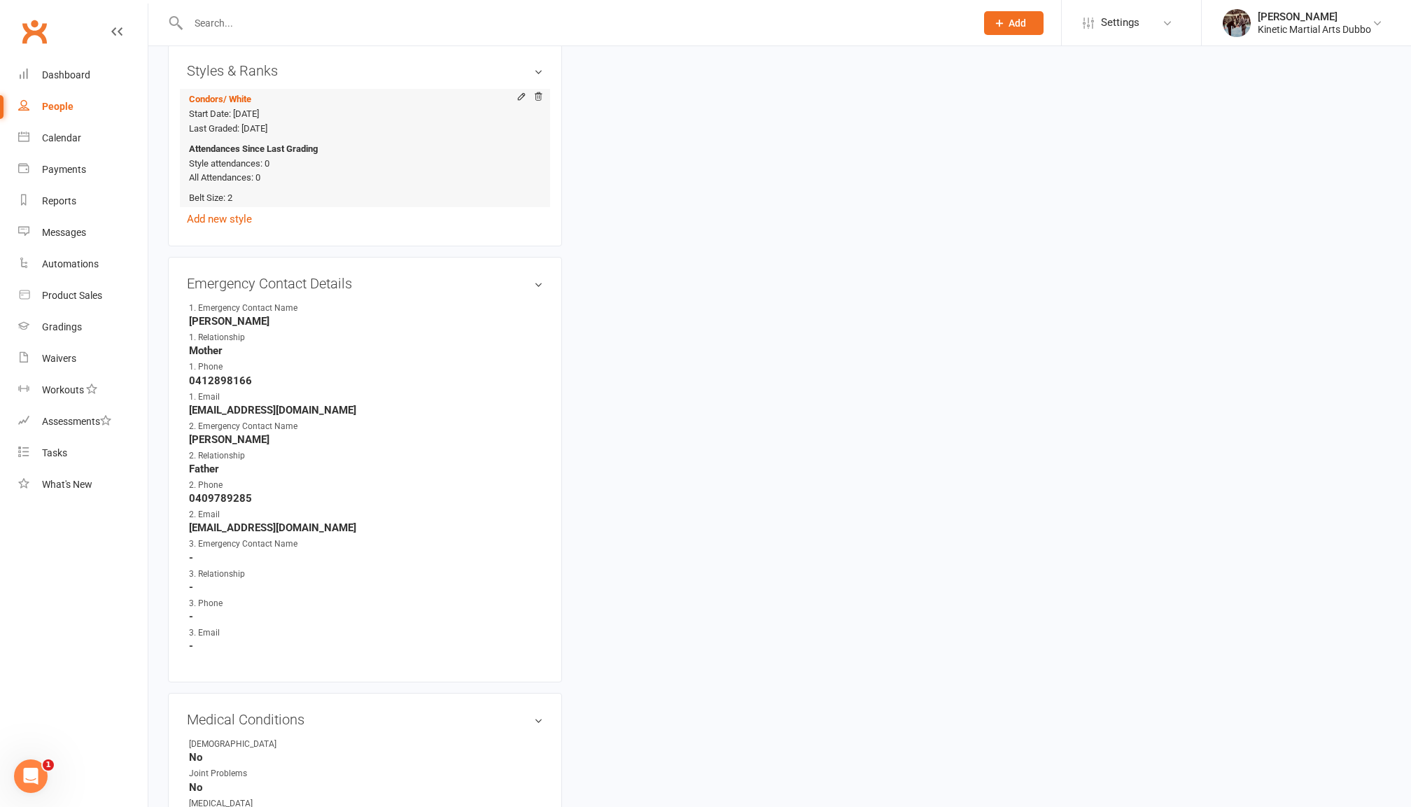
scroll to position [1292, 0]
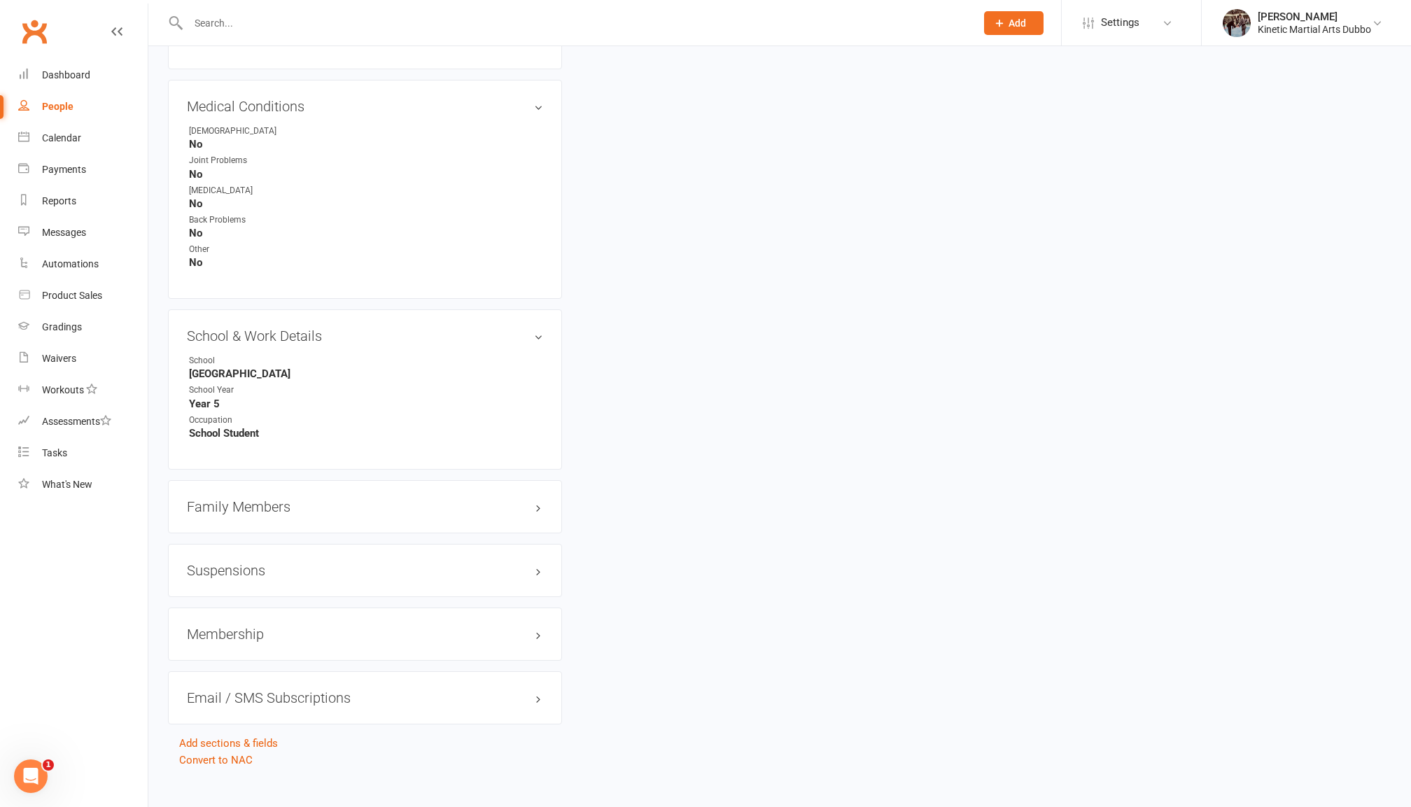
click at [297, 480] on div "Family Members" at bounding box center [365, 506] width 394 height 53
click at [261, 499] on h3 "Family Members" at bounding box center [365, 506] width 356 height 15
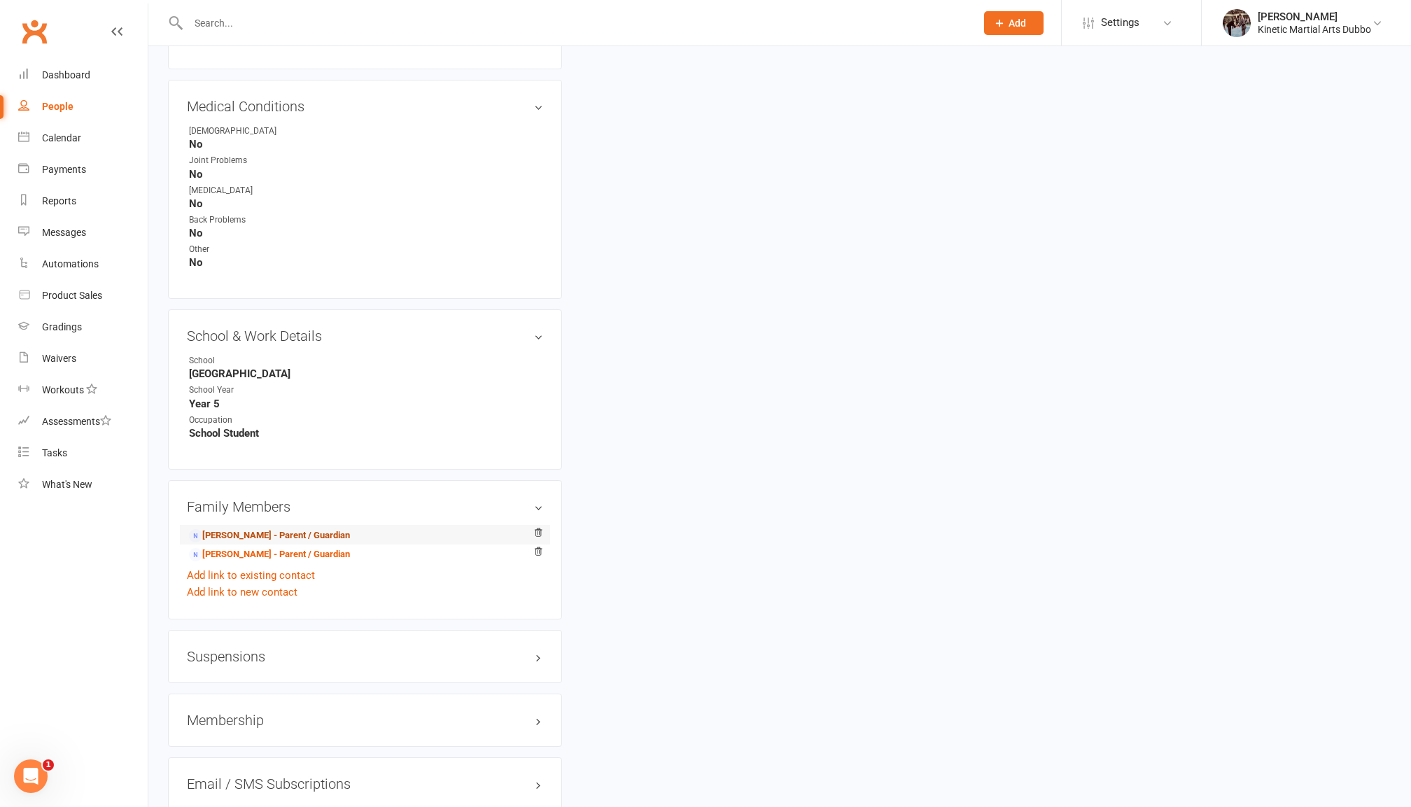
click at [234, 528] on link "[PERSON_NAME] - Parent / Guardian" at bounding box center [269, 535] width 161 height 15
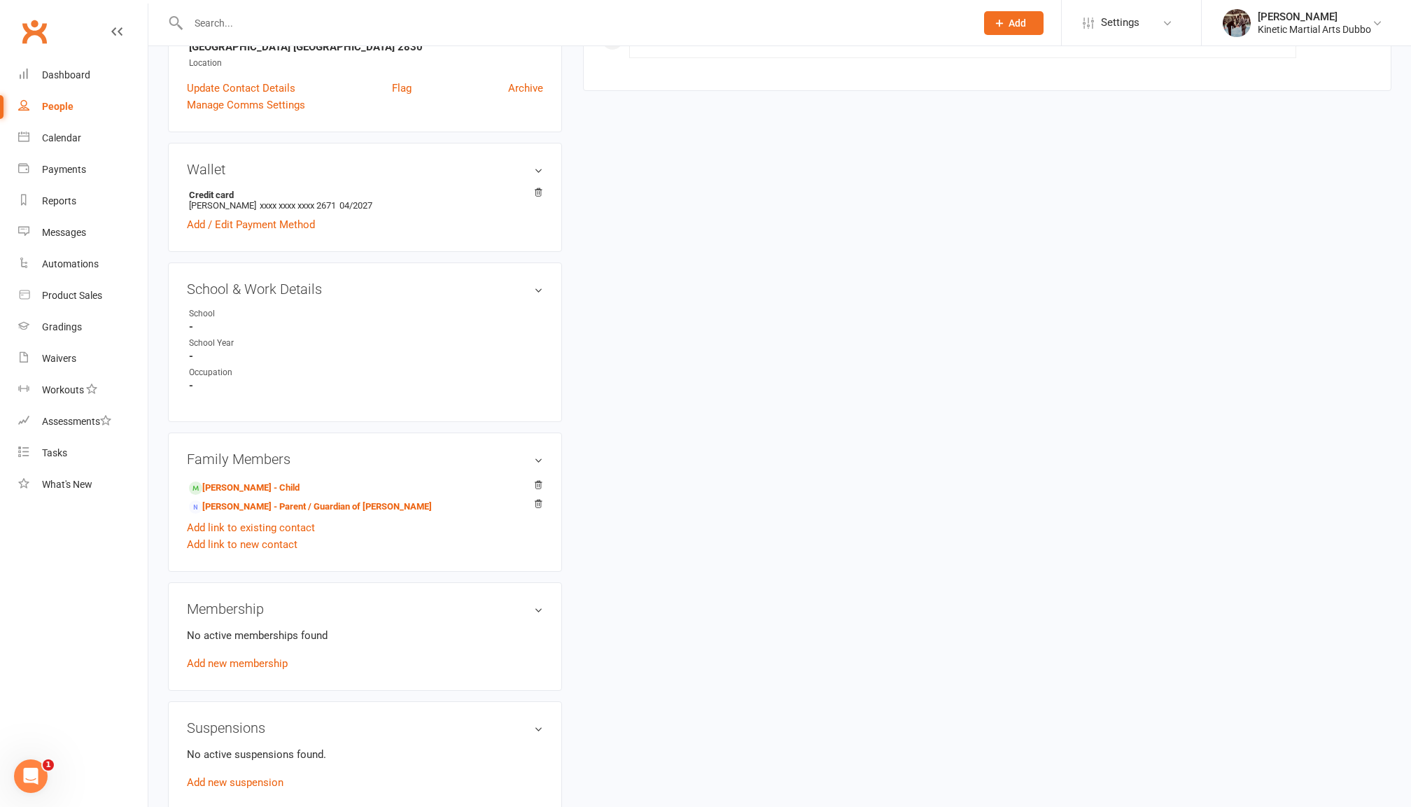
scroll to position [432, 0]
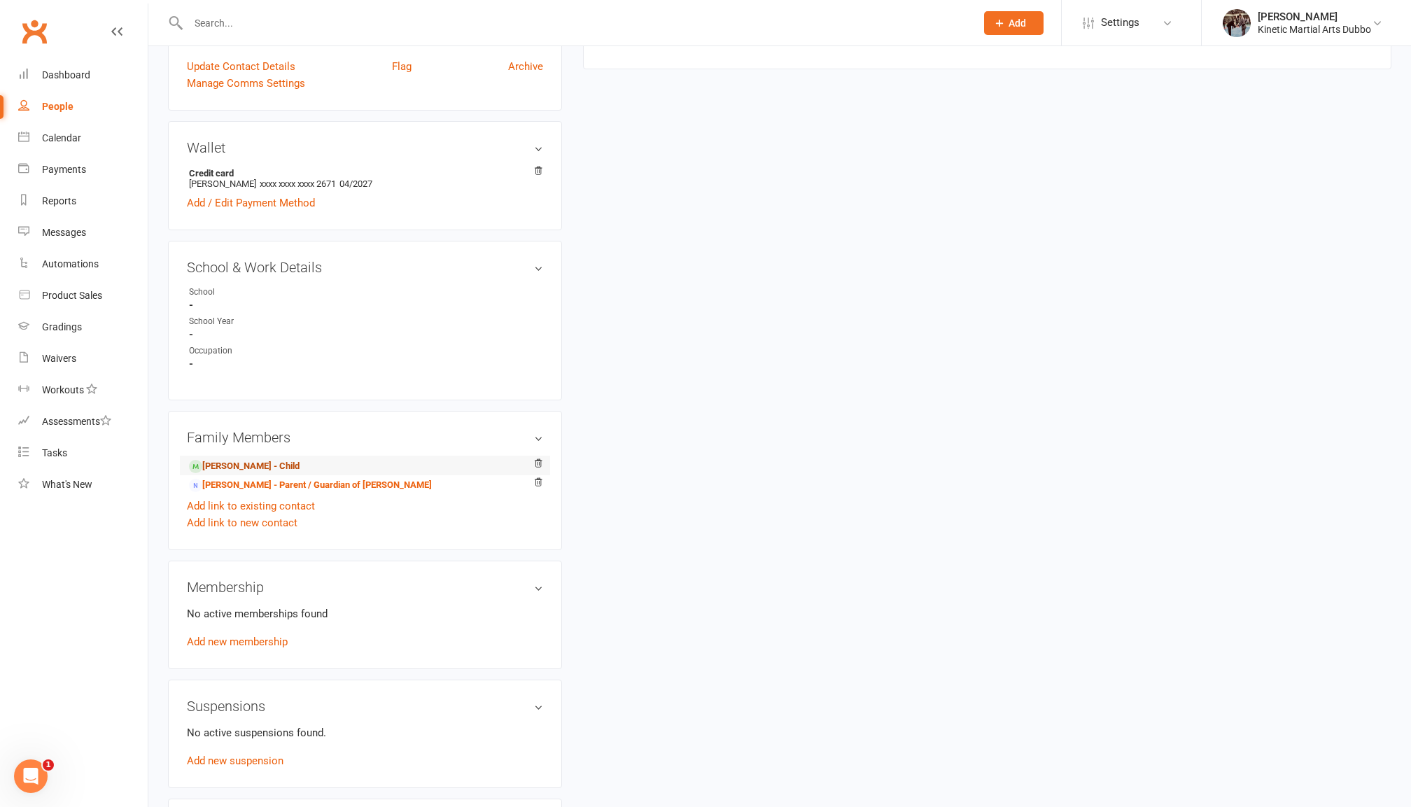
click at [259, 459] on link "Harrison Bywater - Child" at bounding box center [244, 466] width 111 height 15
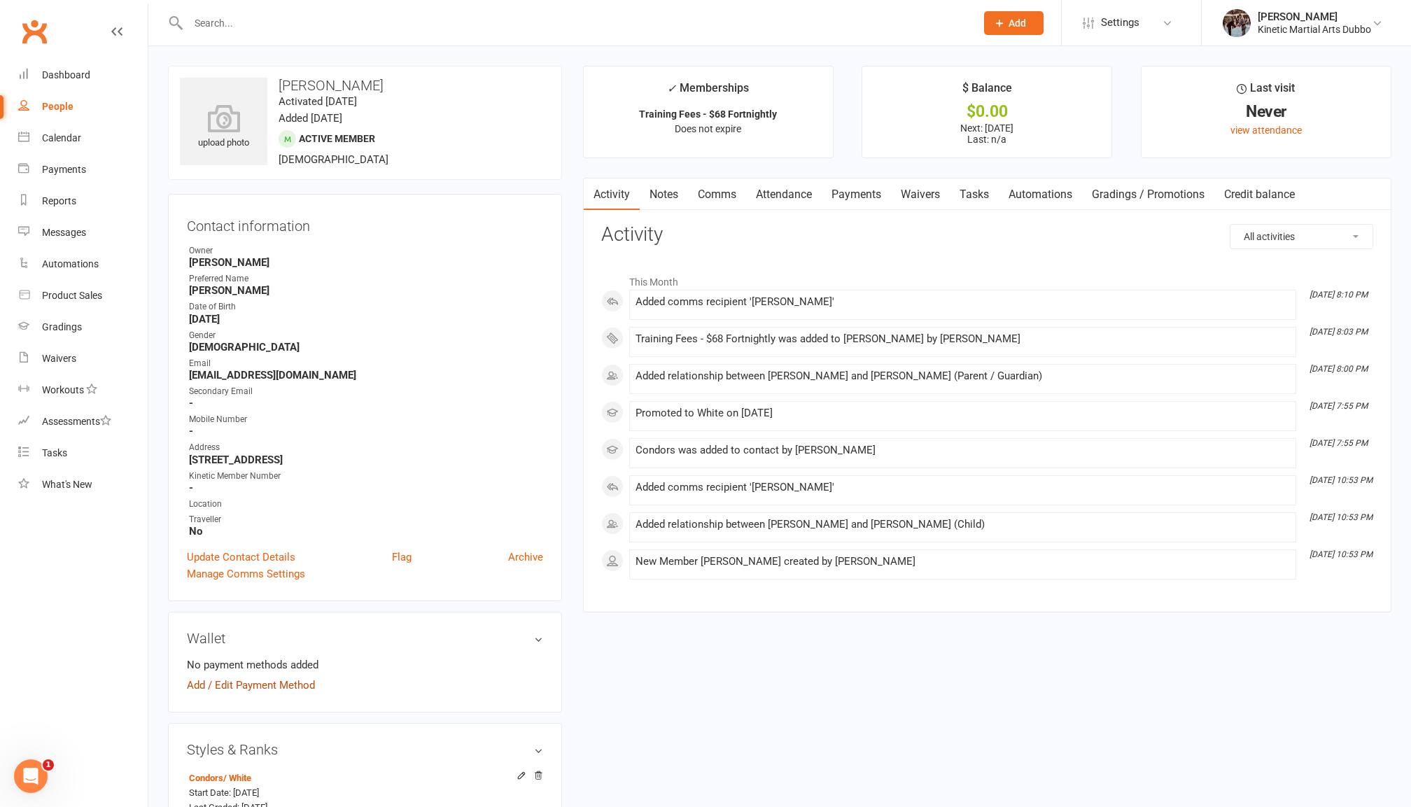
click at [260, 677] on link "Add / Edit Payment Method" at bounding box center [251, 685] width 128 height 17
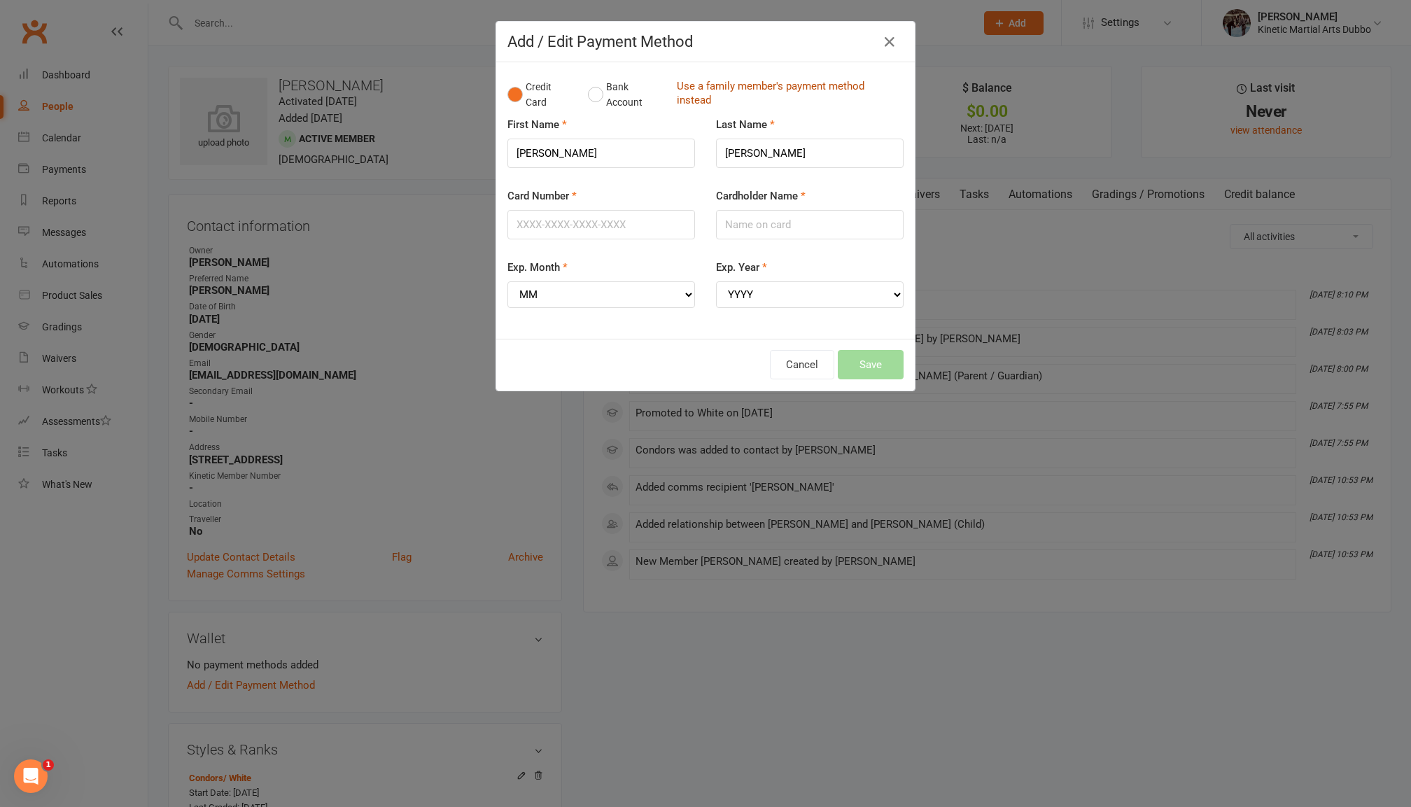
click at [701, 90] on link "Use a family member's payment method instead" at bounding box center [787, 94] width 220 height 31
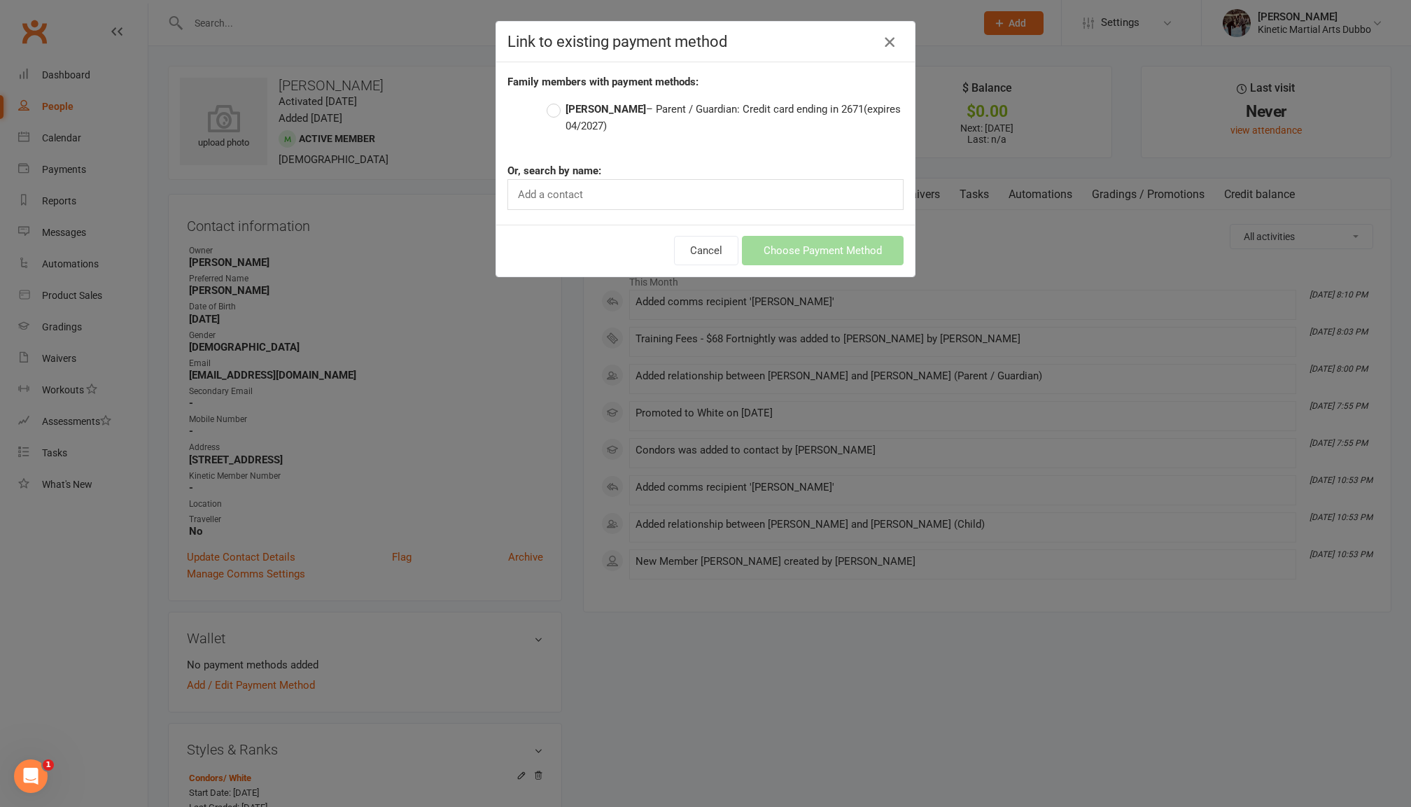
click at [889, 43] on icon "button" at bounding box center [889, 42] width 17 height 17
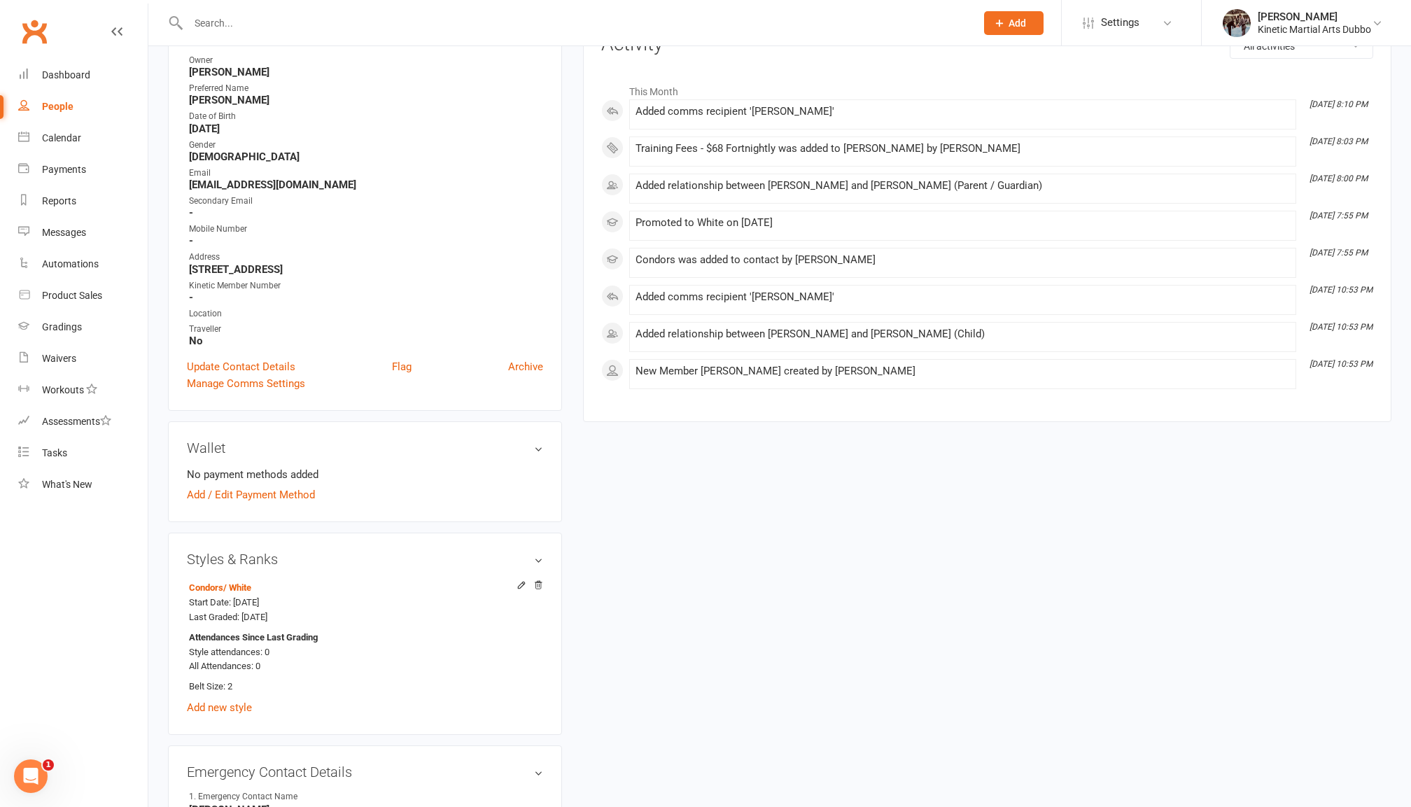
scroll to position [219, 0]
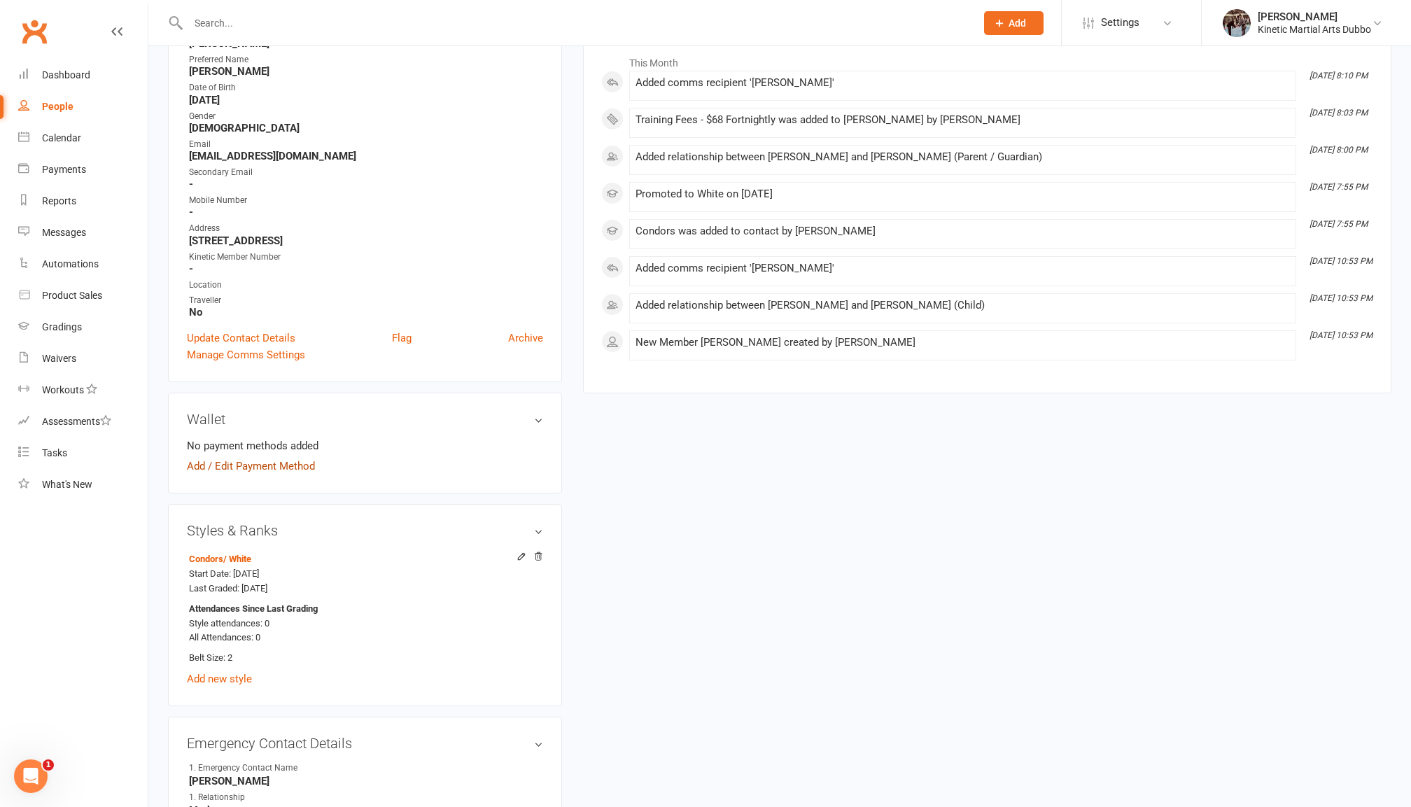
click at [239, 458] on link "Add / Edit Payment Method" at bounding box center [251, 466] width 128 height 17
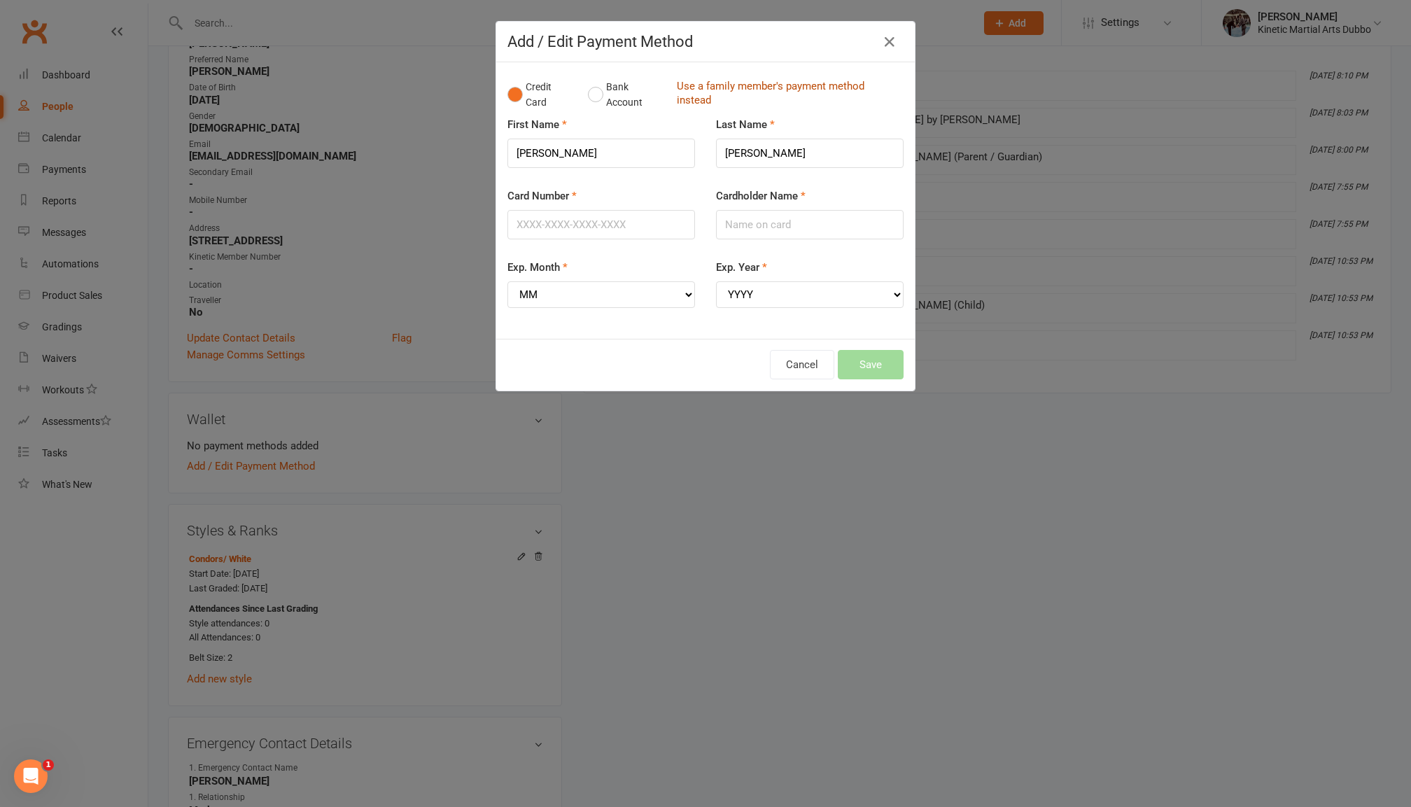
click at [714, 96] on link "Use a family member's payment method instead" at bounding box center [787, 94] width 220 height 31
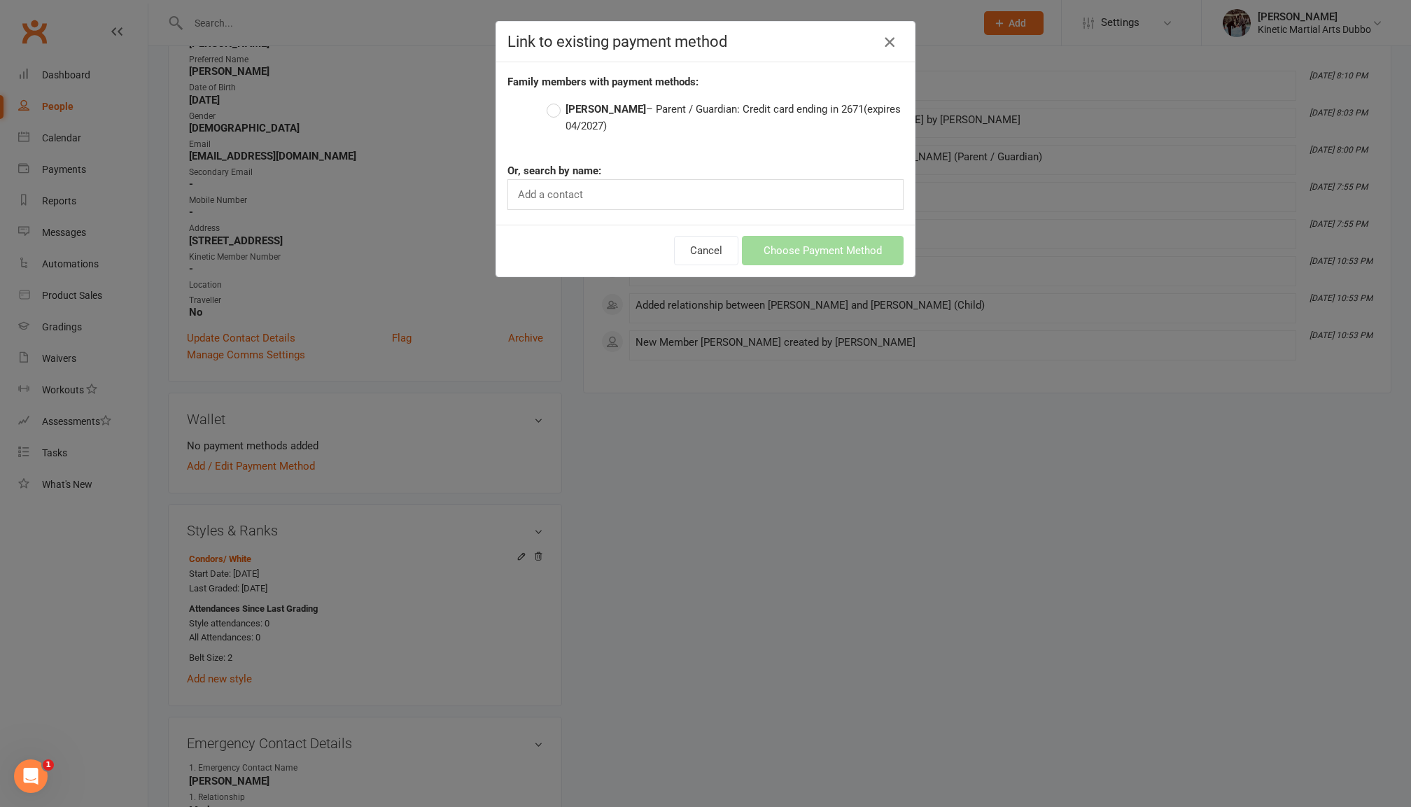
click at [885, 37] on icon "button" at bounding box center [889, 42] width 17 height 17
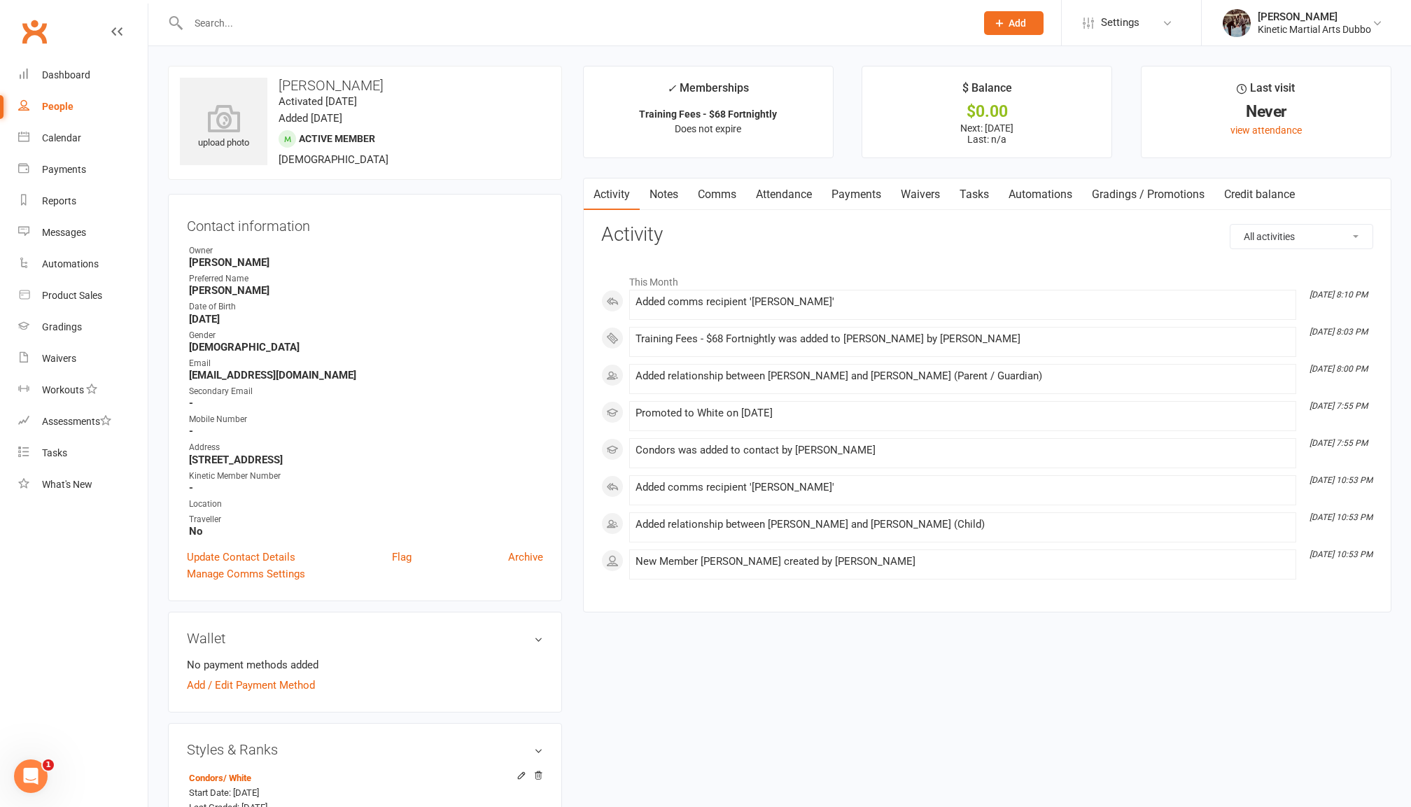
scroll to position [0, 0]
click at [836, 188] on link "Payments" at bounding box center [856, 194] width 69 height 32
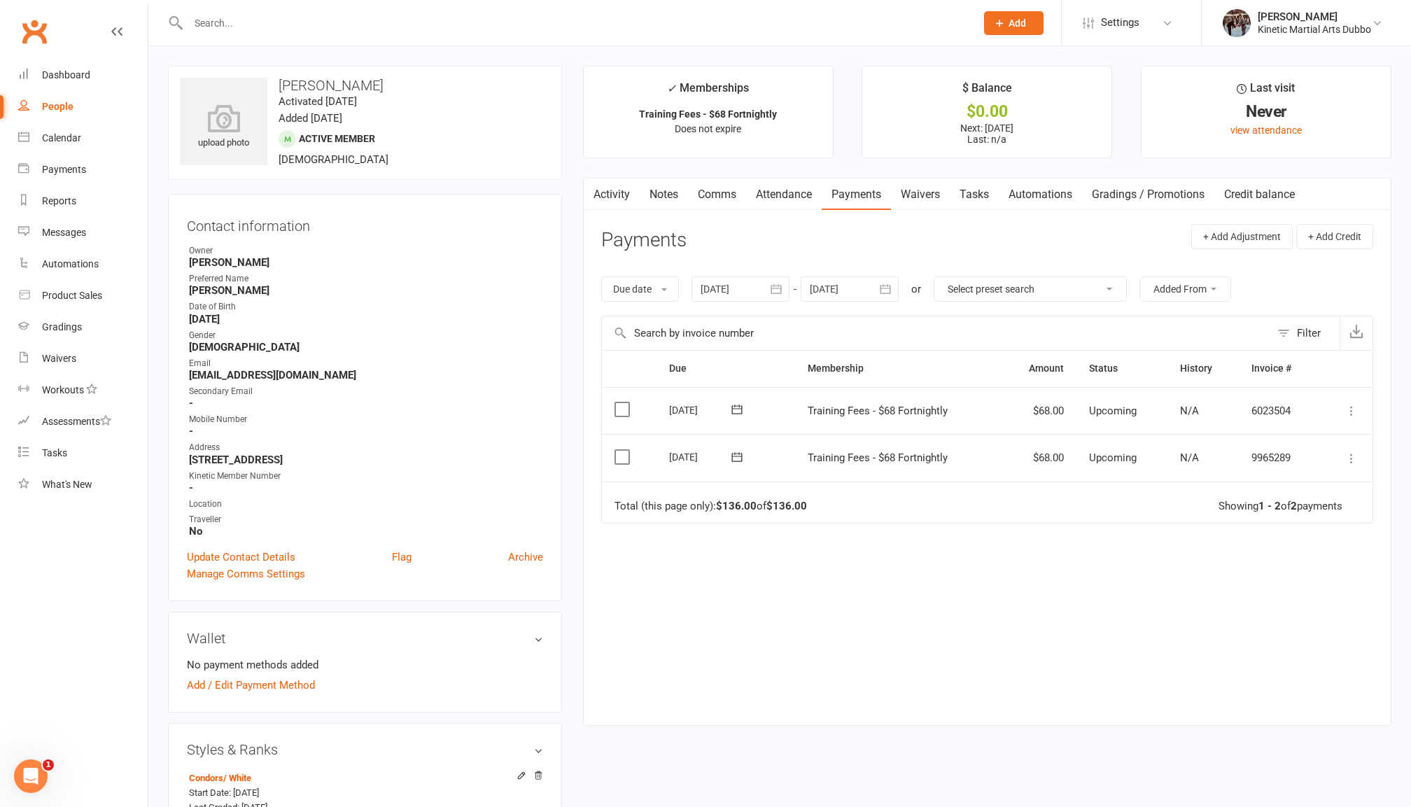
click at [757, 342] on input "text" at bounding box center [936, 333] width 668 height 34
click at [76, 291] on div "Product Sales" at bounding box center [72, 295] width 60 height 11
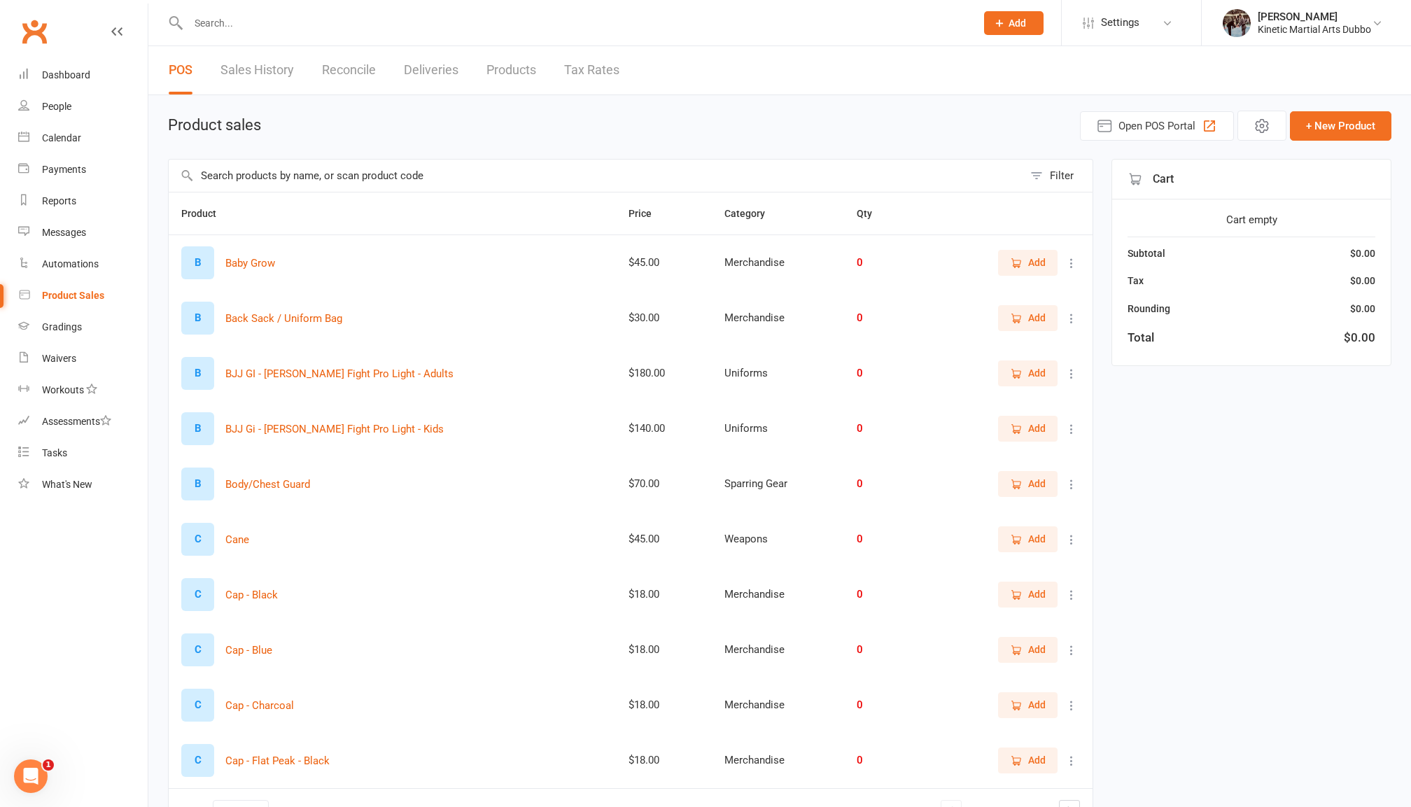
click at [361, 177] on input "text" at bounding box center [596, 176] width 855 height 32
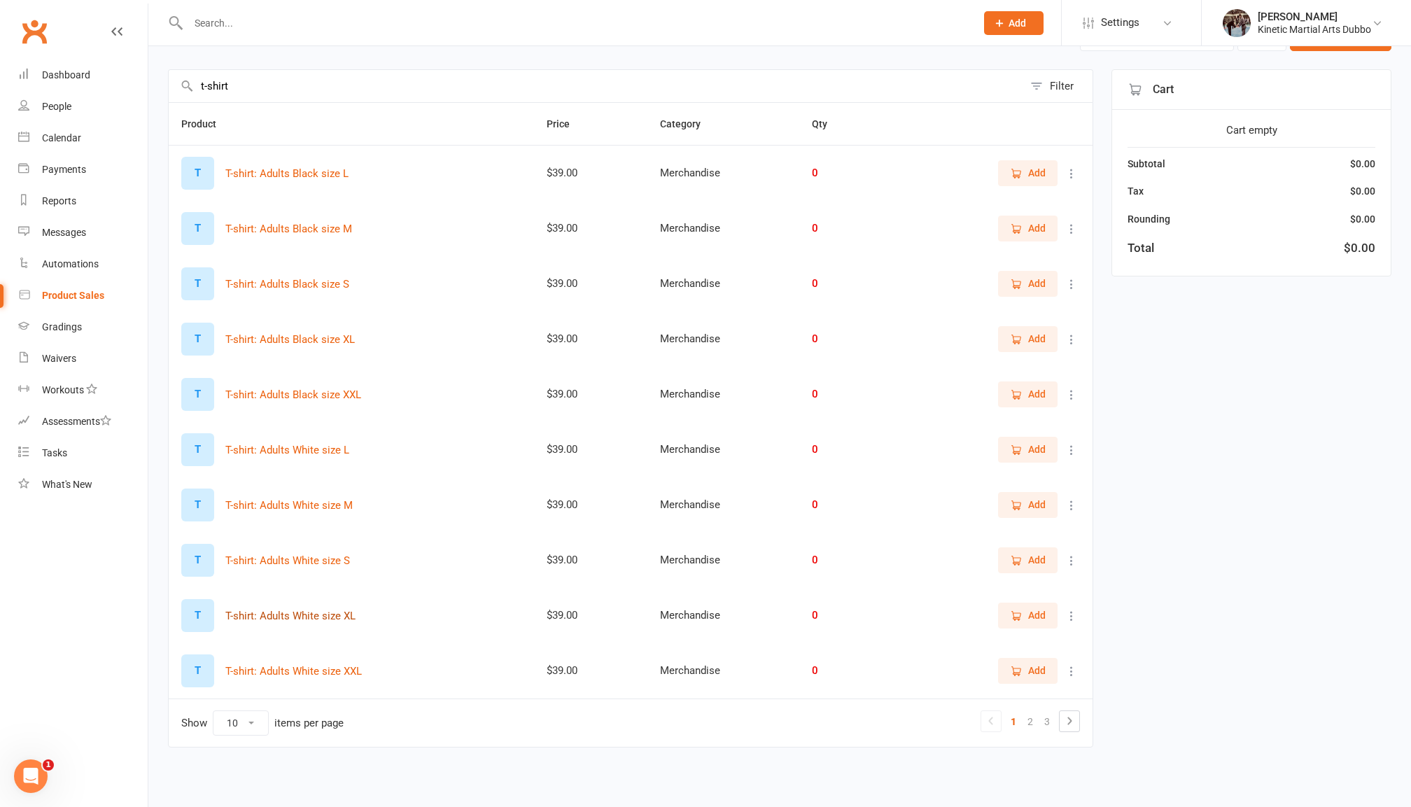
scroll to position [101, 0]
type input "t-shirt"
select select "50"
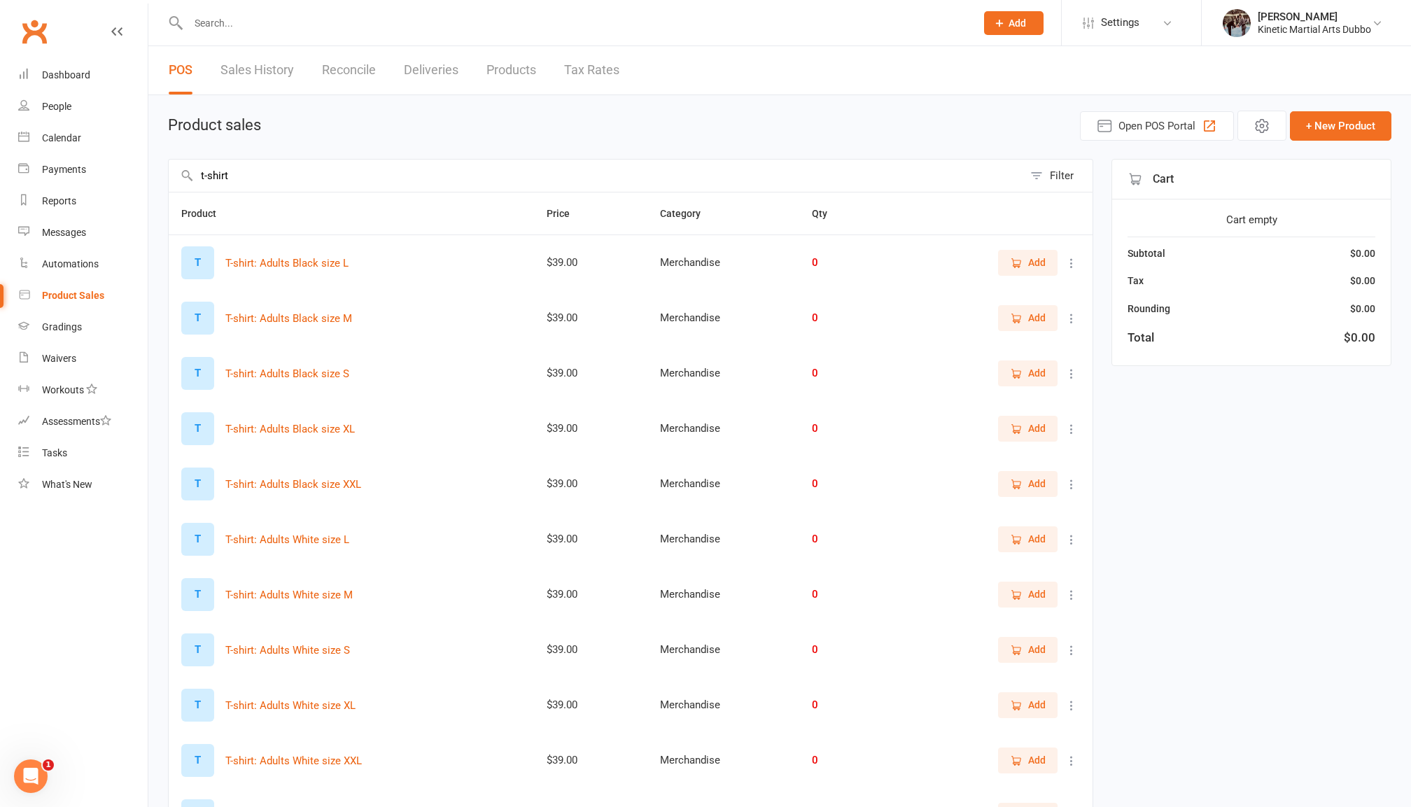
scroll to position [0, 0]
click at [1026, 258] on span "Add" at bounding box center [1028, 262] width 36 height 15
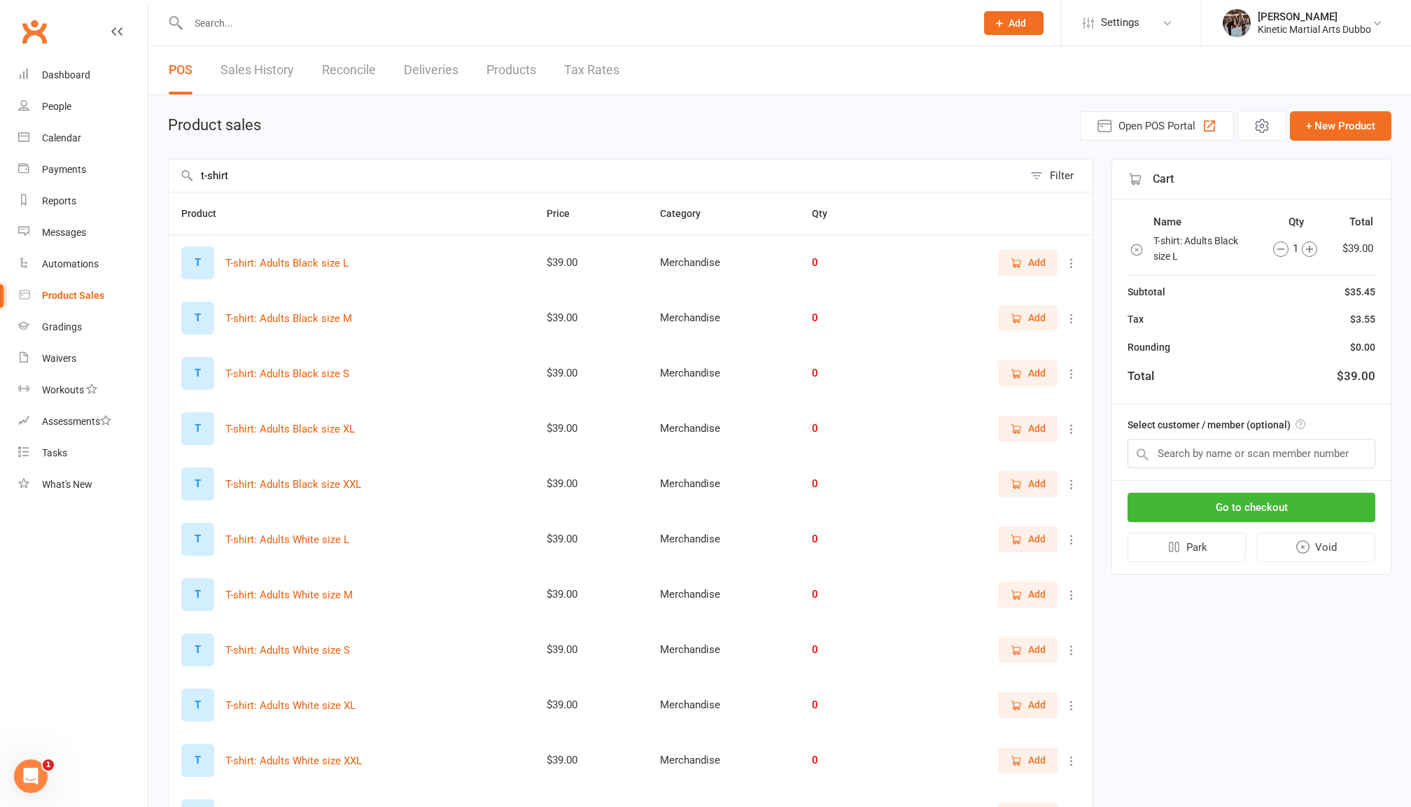
click at [1277, 246] on icon "button" at bounding box center [1280, 248] width 15 height 15
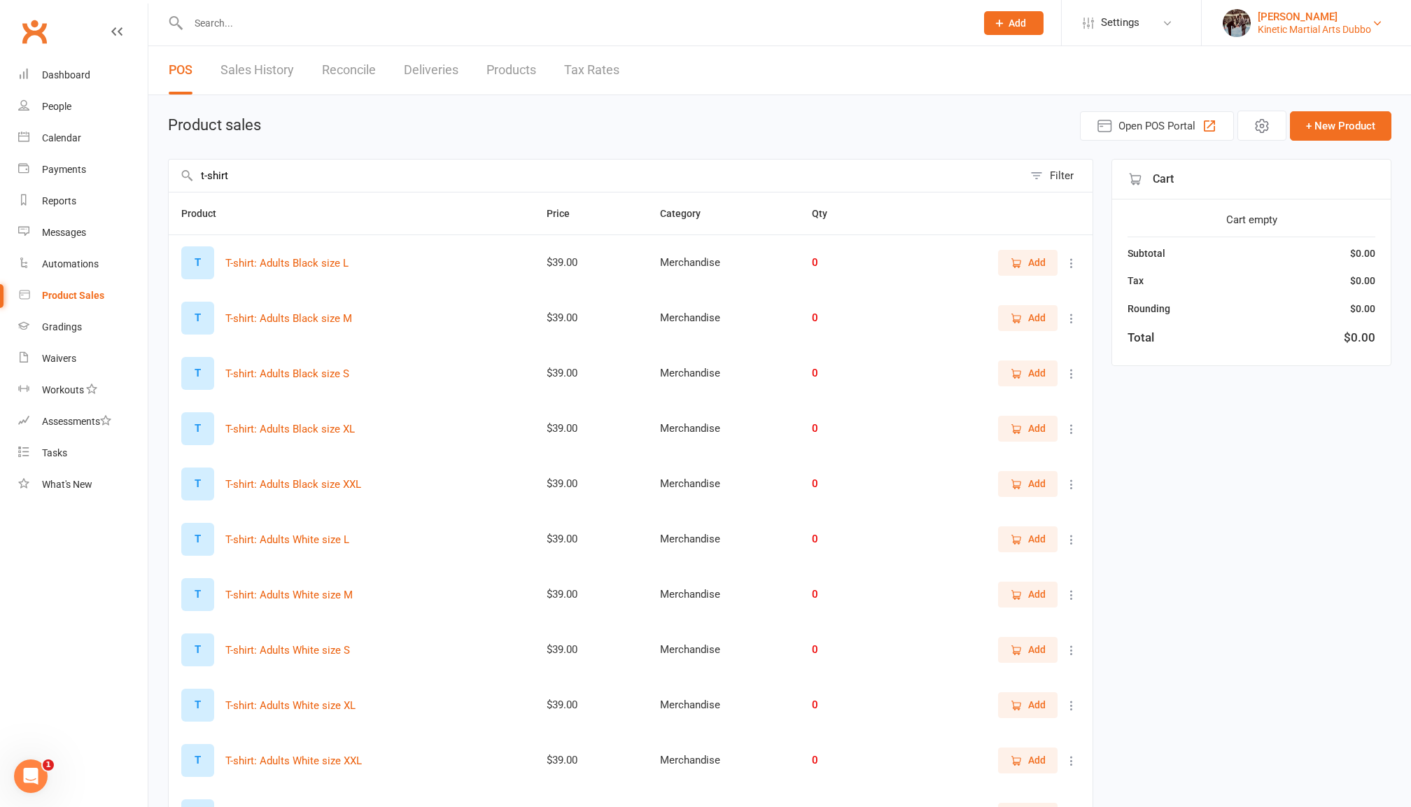
click at [1328, 24] on div "Kinetic Martial Arts Dubbo" at bounding box center [1314, 29] width 113 height 13
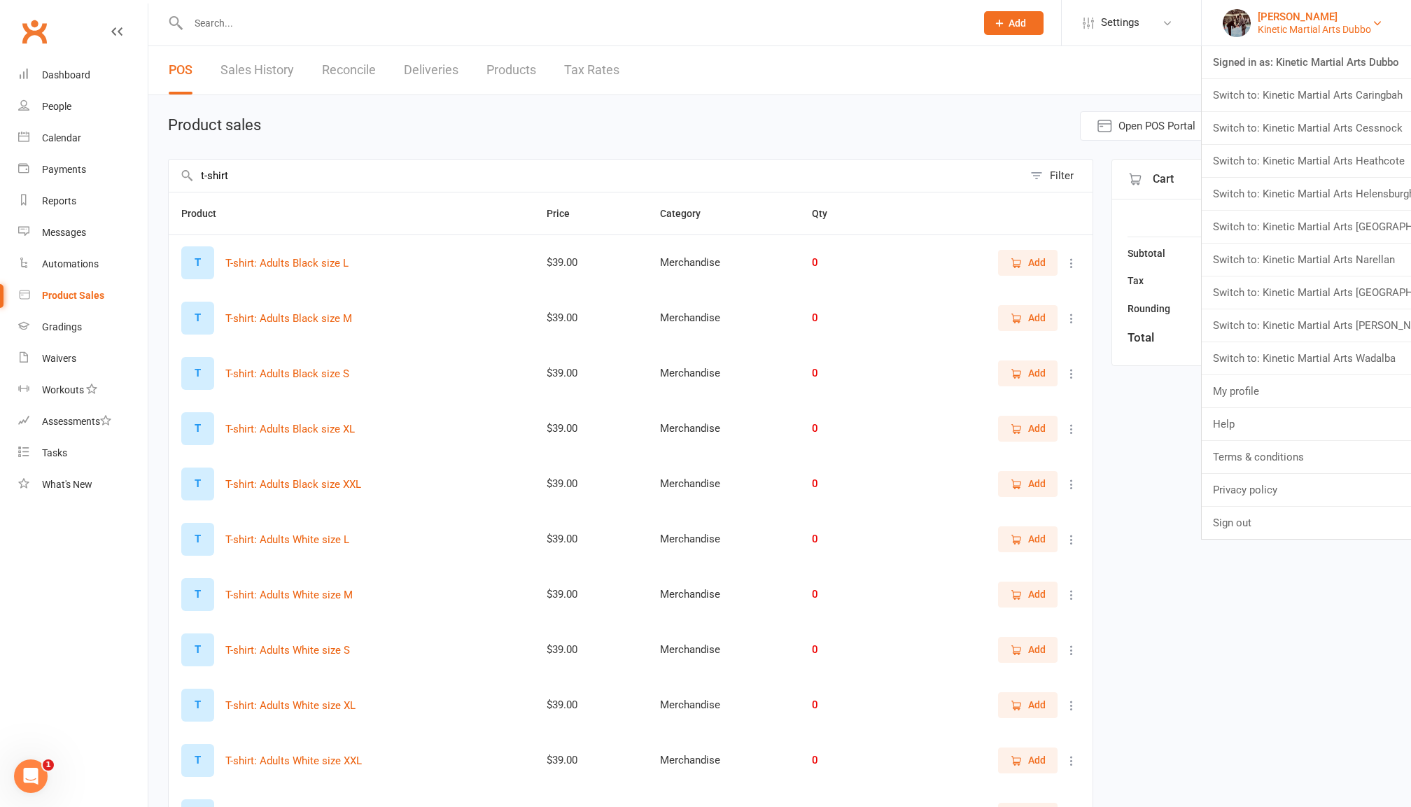
click at [1326, 35] on link "Kendal Louis Kinetic Martial Arts Dubbo" at bounding box center [1306, 23] width 167 height 28
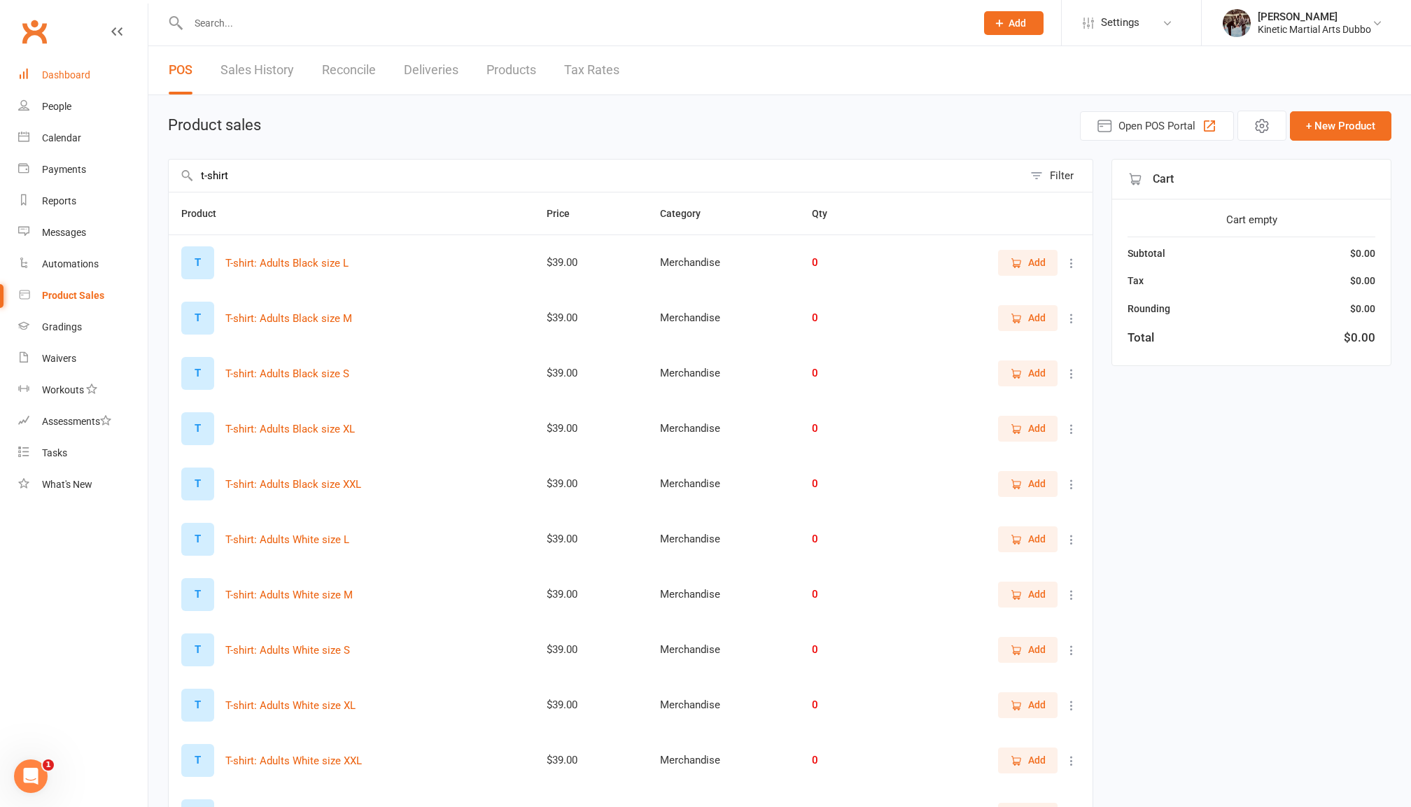
click at [73, 76] on div "Dashboard" at bounding box center [66, 74] width 48 height 11
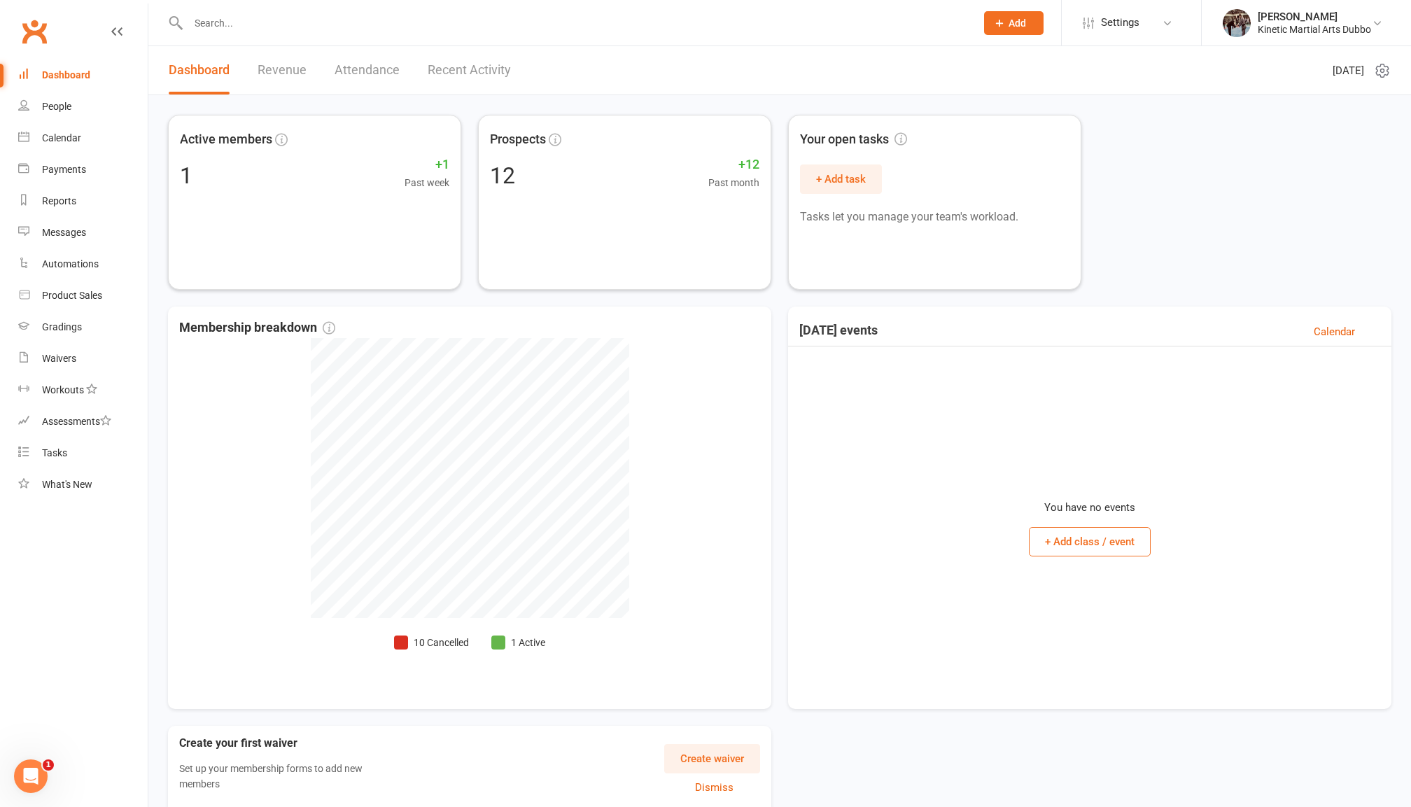
click at [275, 23] on input "text" at bounding box center [575, 23] width 782 height 20
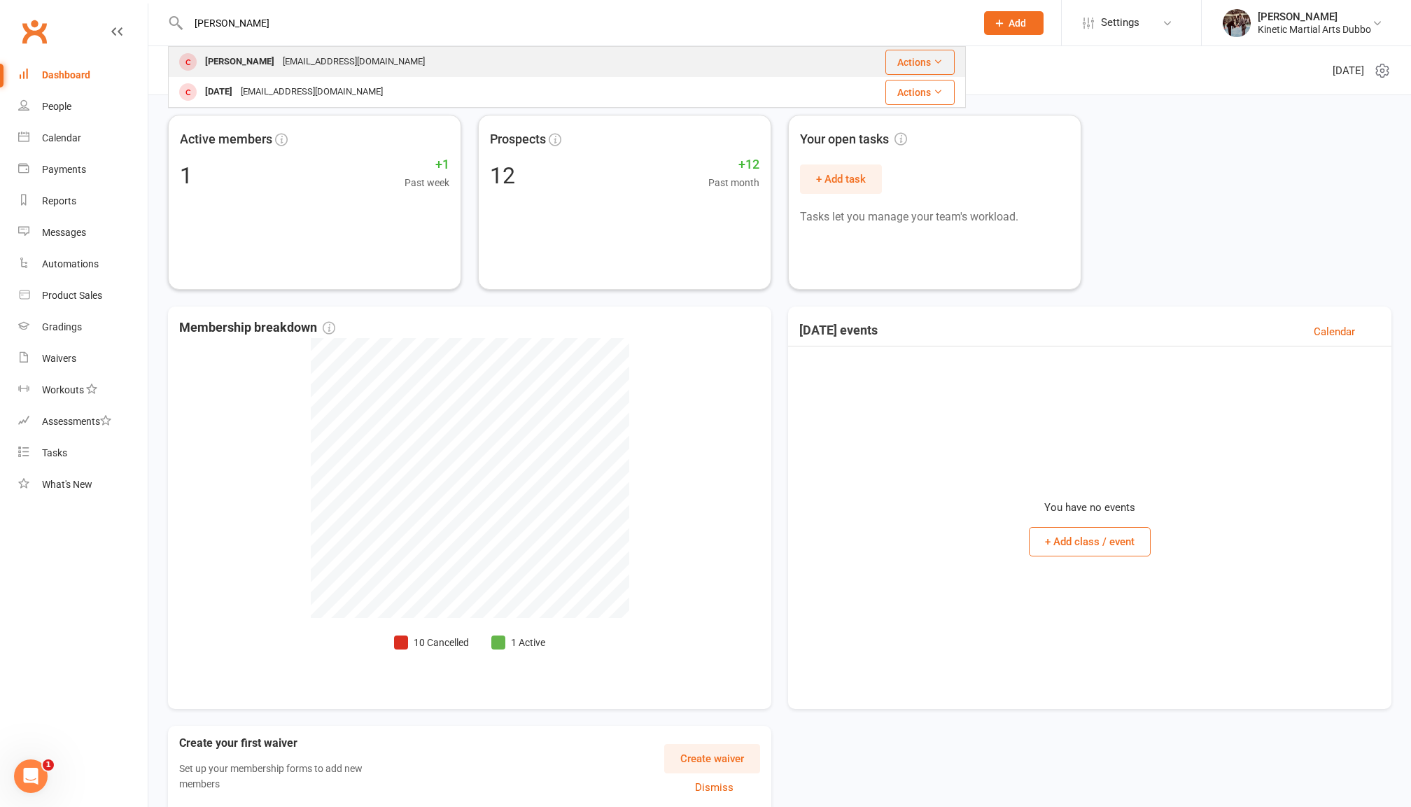
type input "noah b"
click at [293, 65] on div "[EMAIL_ADDRESS][DOMAIN_NAME]" at bounding box center [354, 62] width 150 height 20
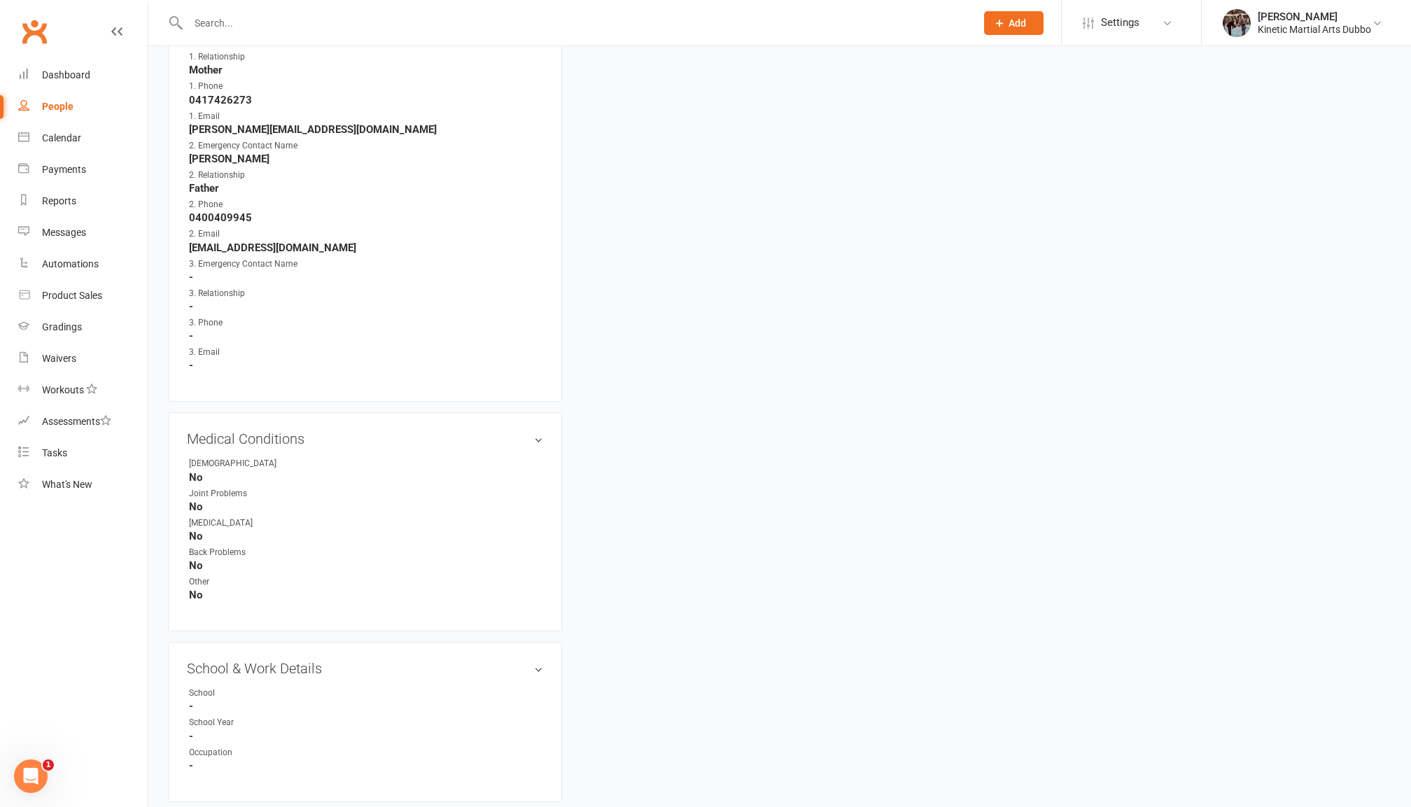
scroll to position [880, 0]
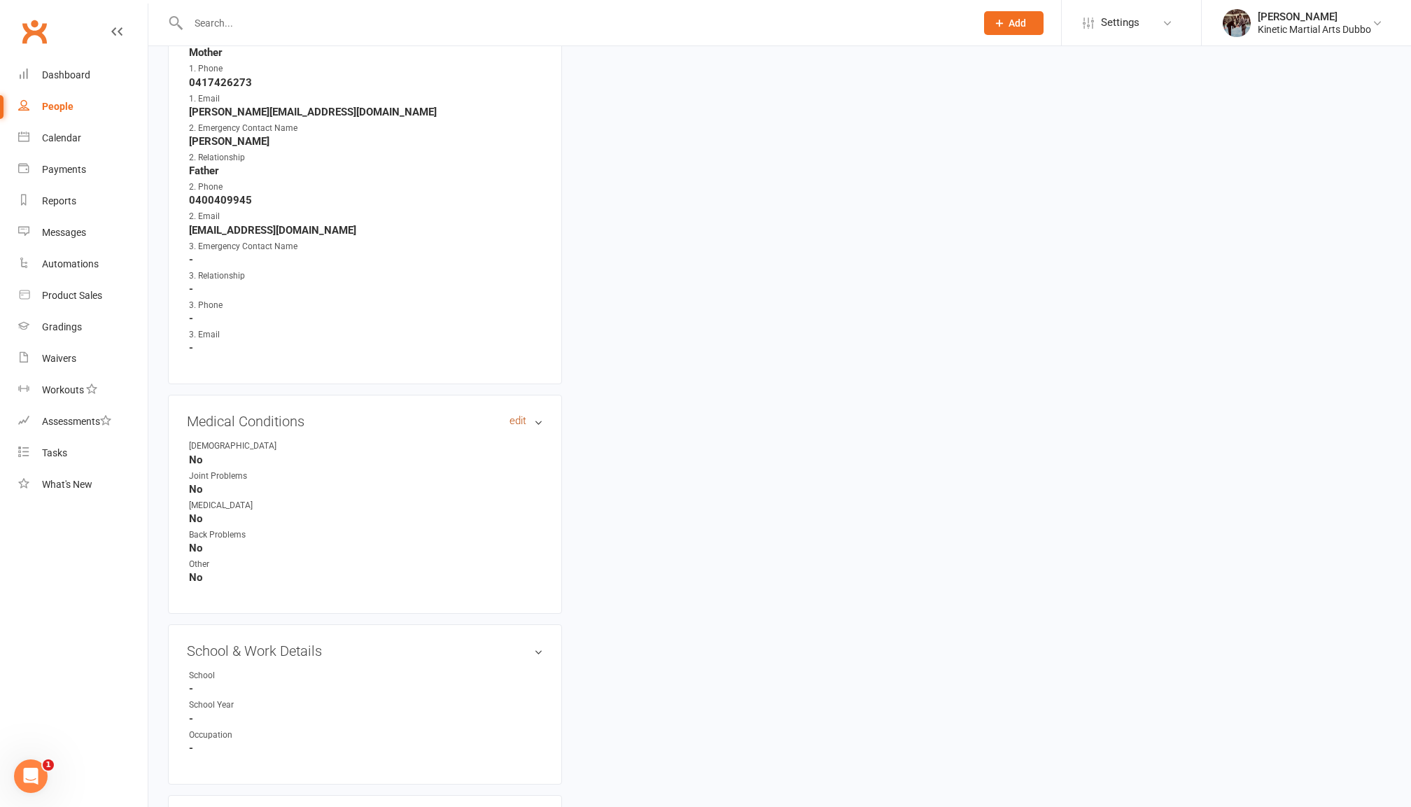
click at [521, 415] on link "edit" at bounding box center [517, 421] width 17 height 12
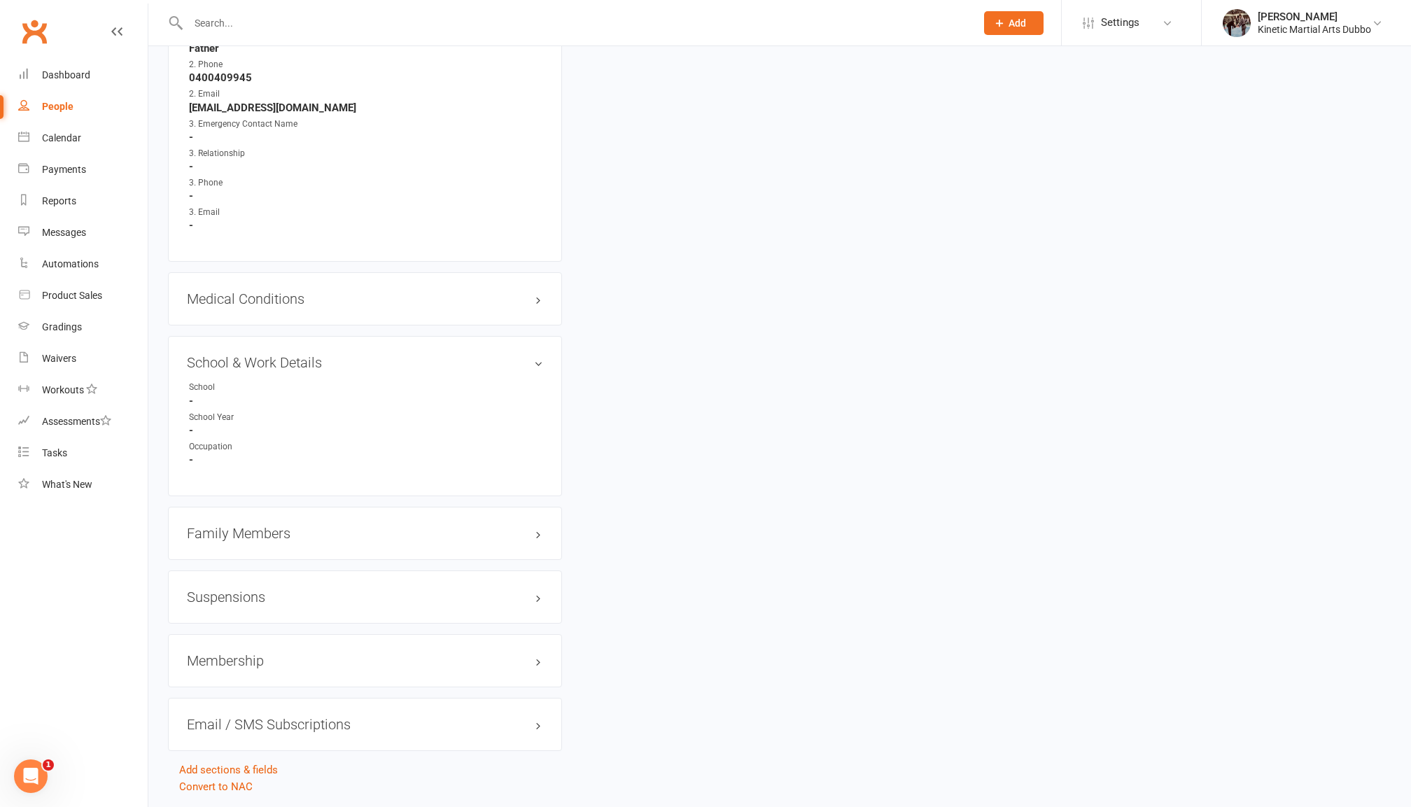
scroll to position [1008, 0]
click at [449, 284] on div "Medical Conditions edit" at bounding box center [365, 293] width 394 height 53
click at [528, 286] on h3 "Medical Conditions edit" at bounding box center [365, 293] width 356 height 15
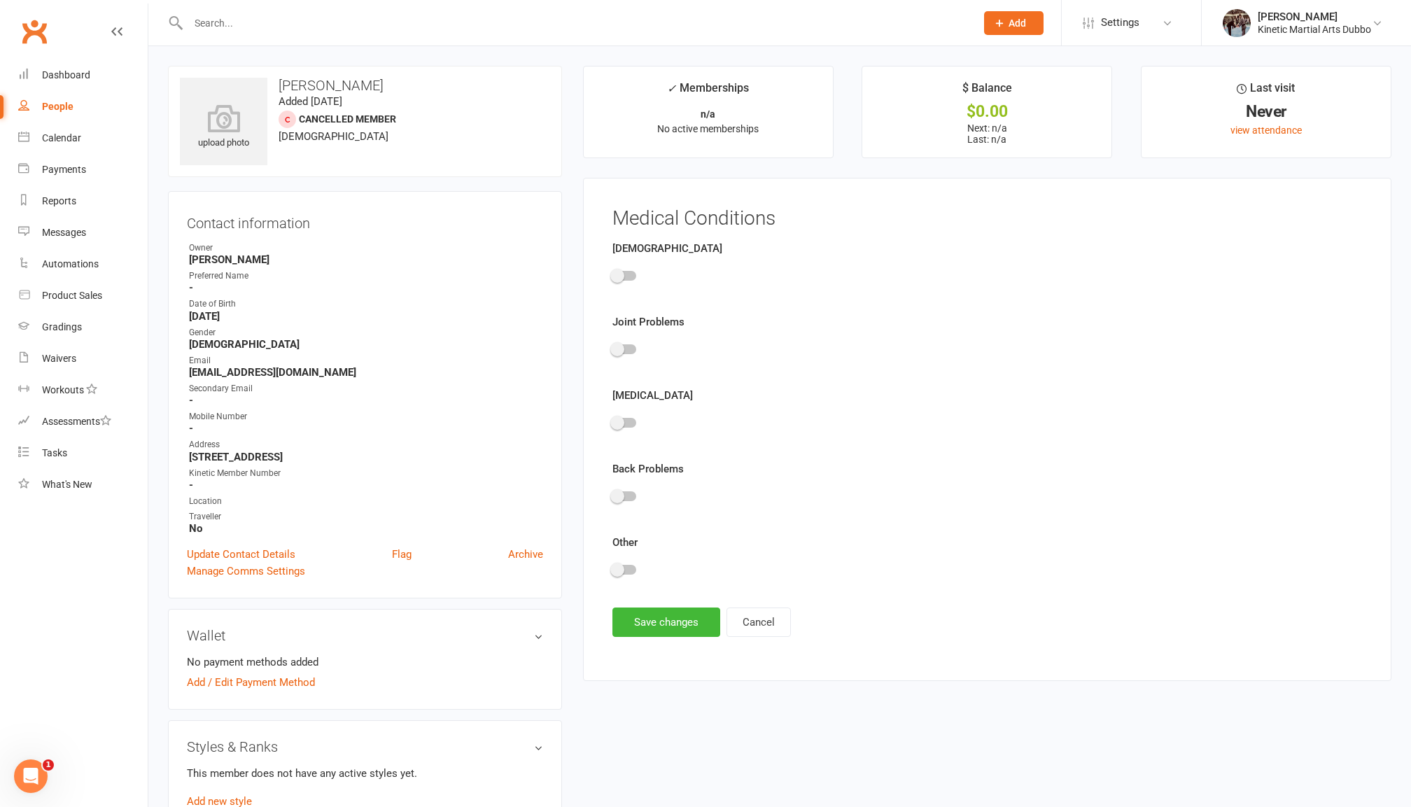
scroll to position [0, 0]
click at [611, 571] on span at bounding box center [617, 570] width 14 height 14
click at [612, 568] on input "checkbox" at bounding box center [612, 568] width 0 height 0
click at [631, 571] on span at bounding box center [632, 570] width 14 height 14
click at [612, 568] on input "checkbox" at bounding box center [612, 568] width 0 height 0
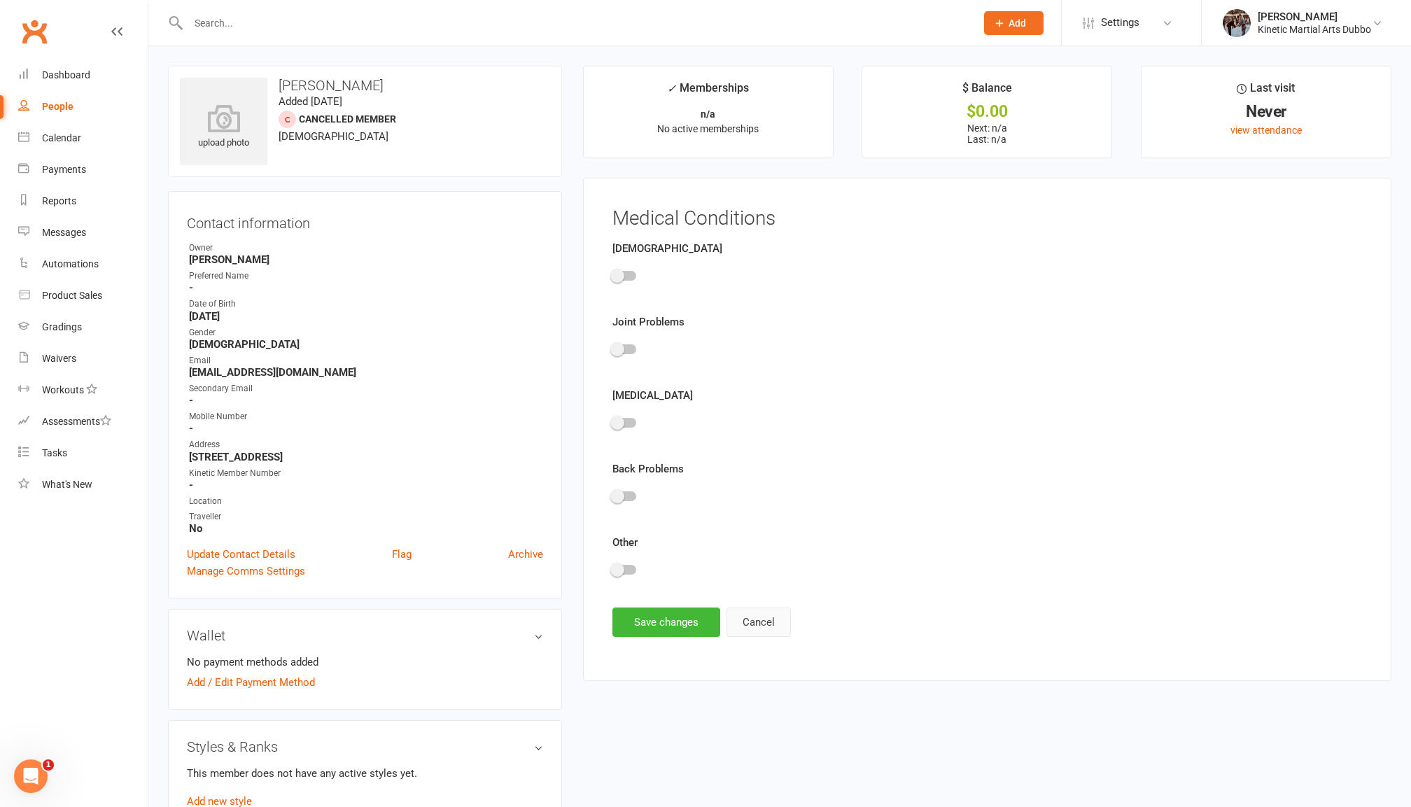
click at [775, 637] on button "Cancel" at bounding box center [758, 621] width 64 height 29
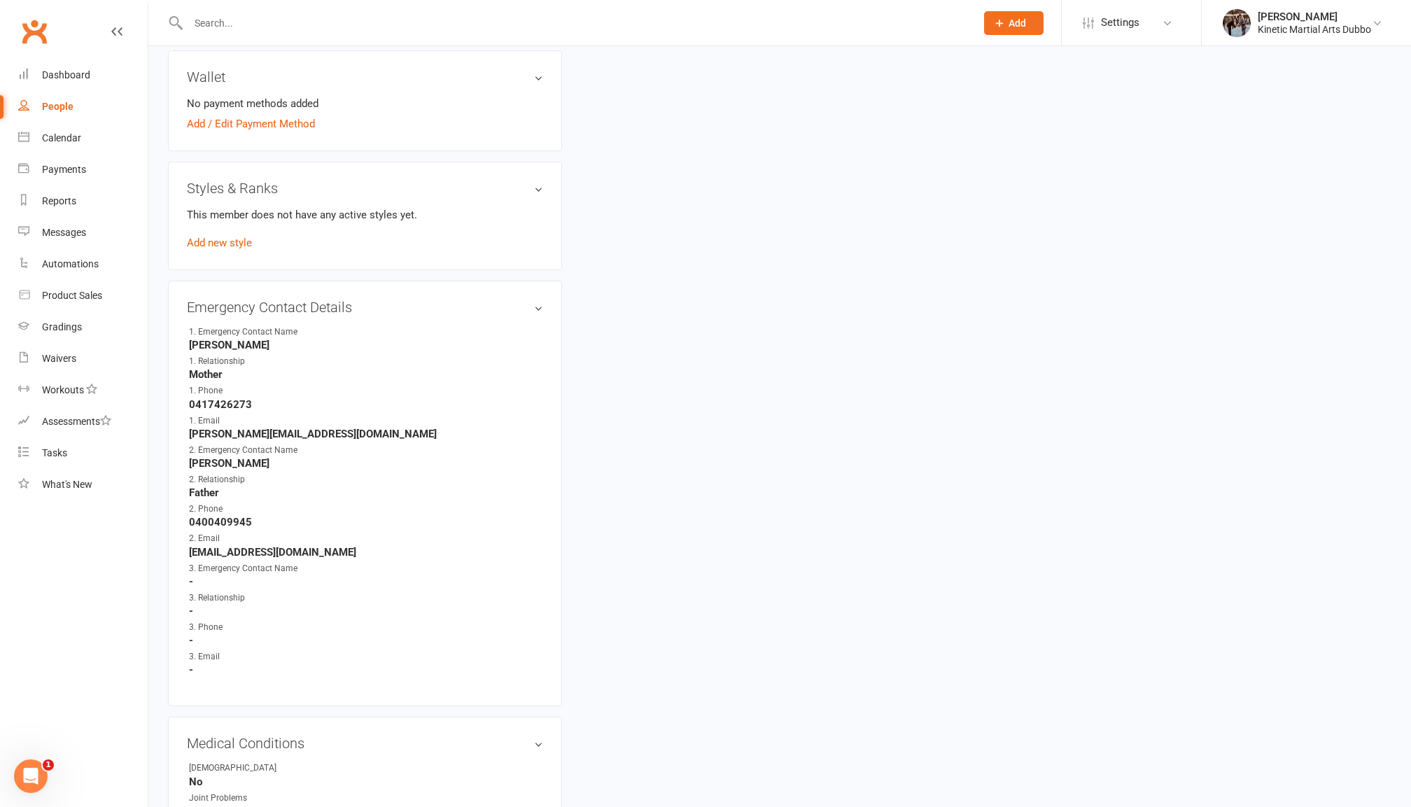
scroll to position [474, 0]
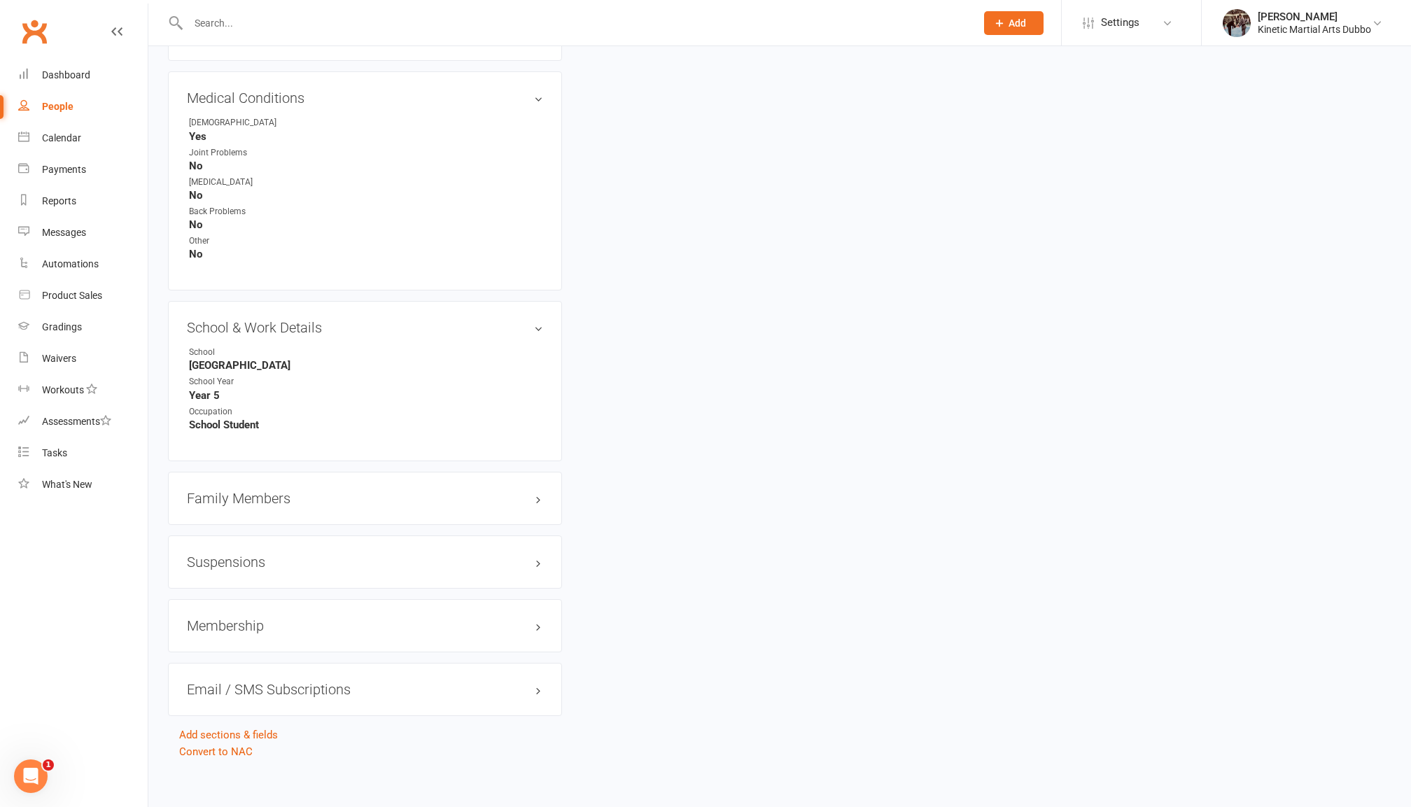
scroll to position [1198, 0]
click at [365, 496] on h3 "Family Members" at bounding box center [365, 503] width 356 height 15
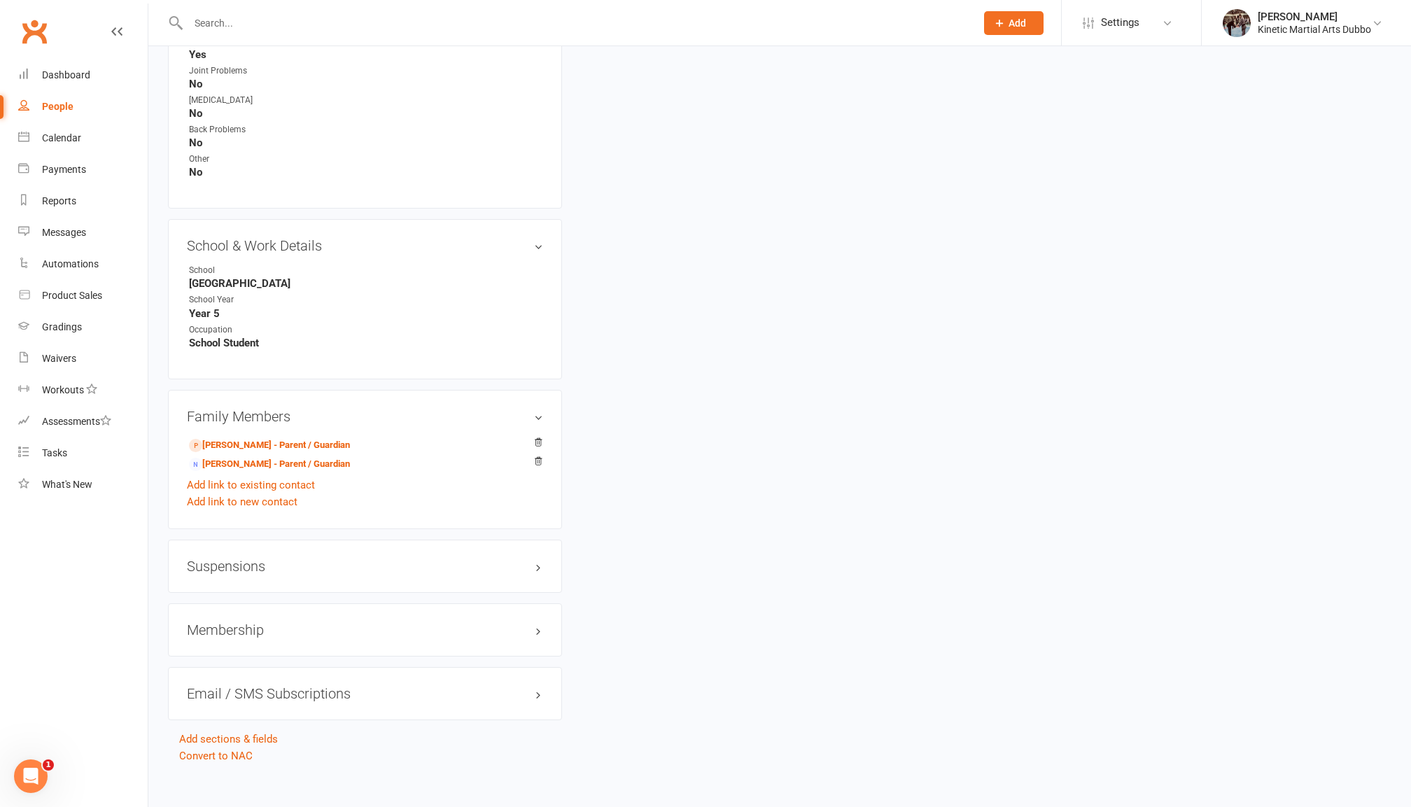
scroll to position [1285, 0]
click at [251, 623] on h3 "Membership" at bounding box center [365, 630] width 356 height 15
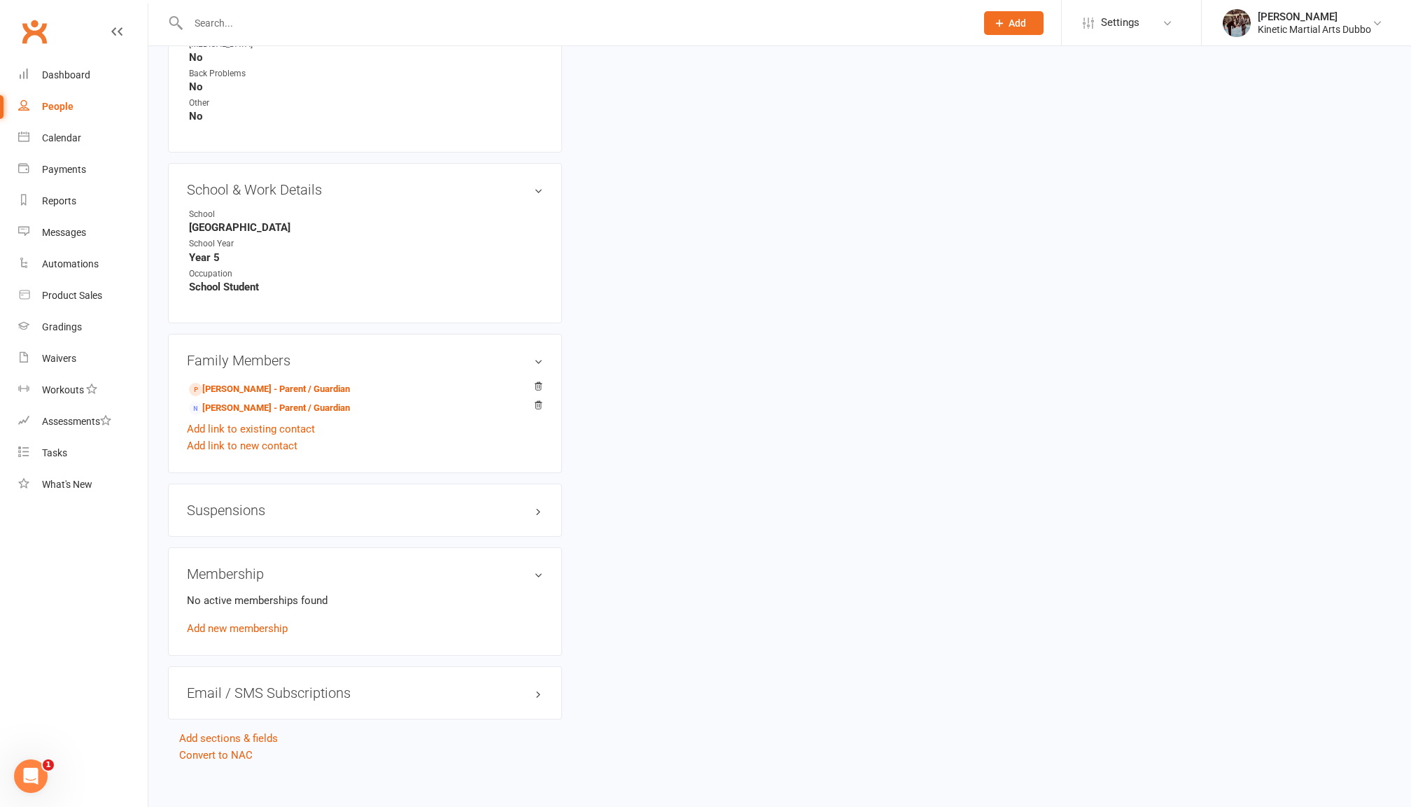
scroll to position [1341, 0]
click at [265, 623] on link "Add new membership" at bounding box center [237, 629] width 101 height 13
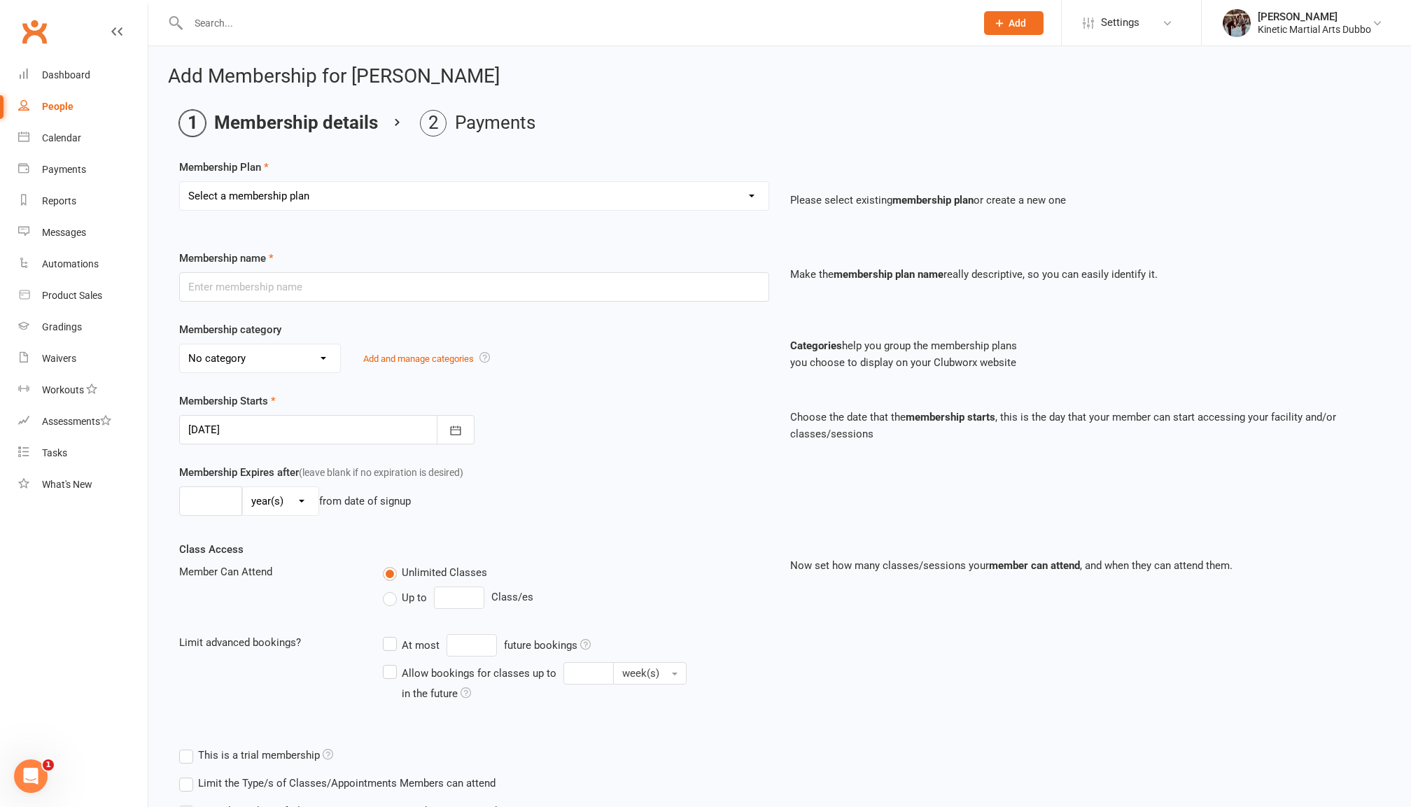
click at [62, 98] on link "People" at bounding box center [82, 106] width 129 height 31
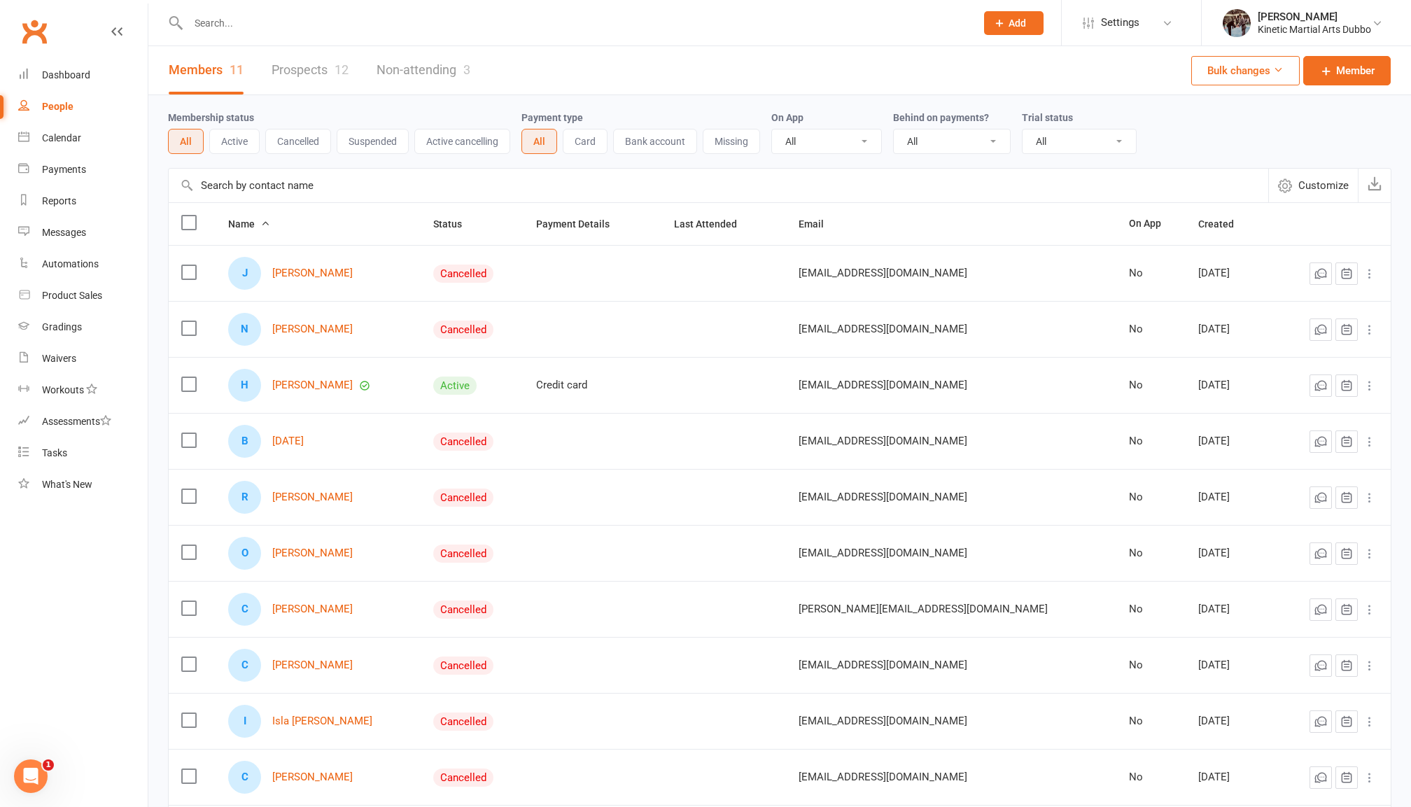
click at [273, 21] on input "text" at bounding box center [575, 23] width 782 height 20
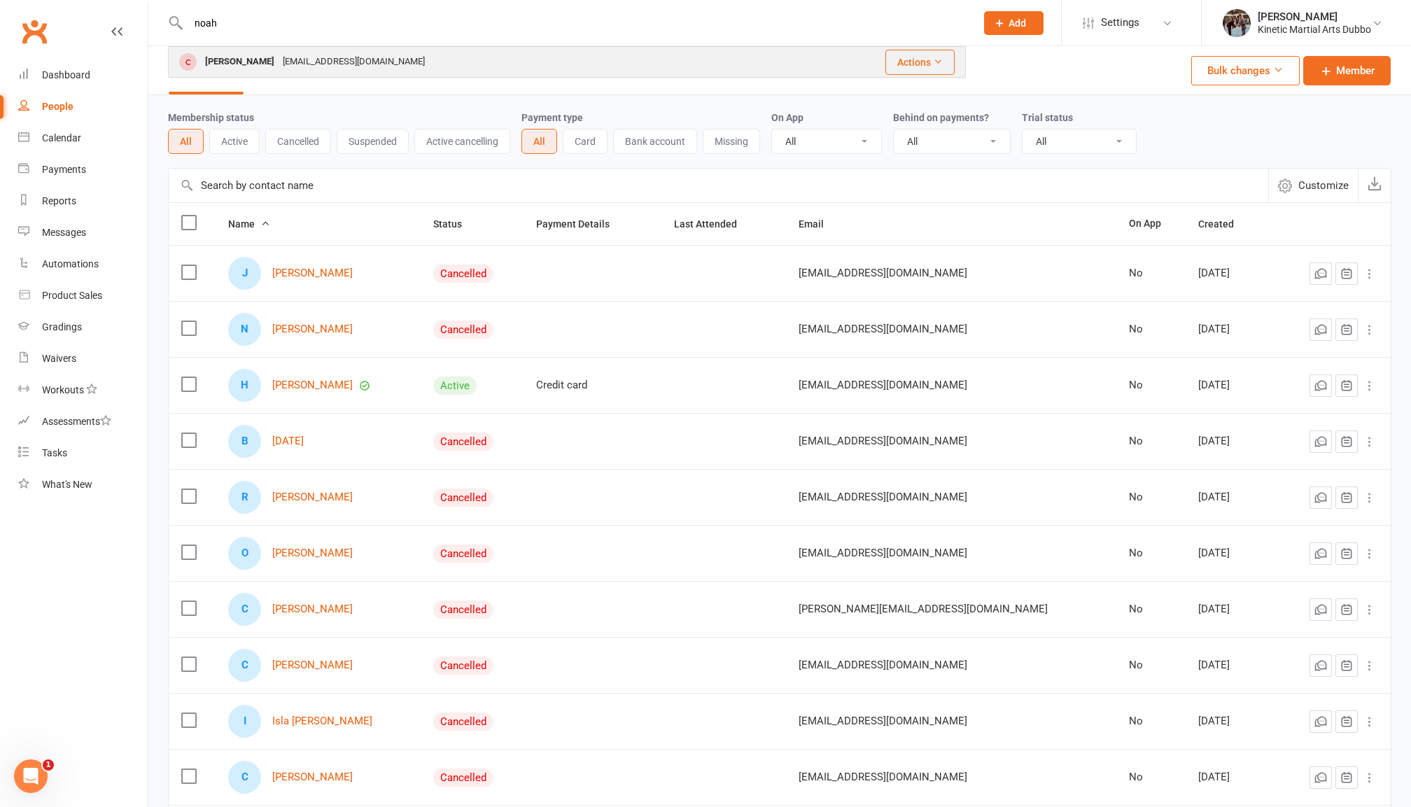
type input "noah"
click at [269, 57] on div "[PERSON_NAME]" at bounding box center [240, 62] width 78 height 20
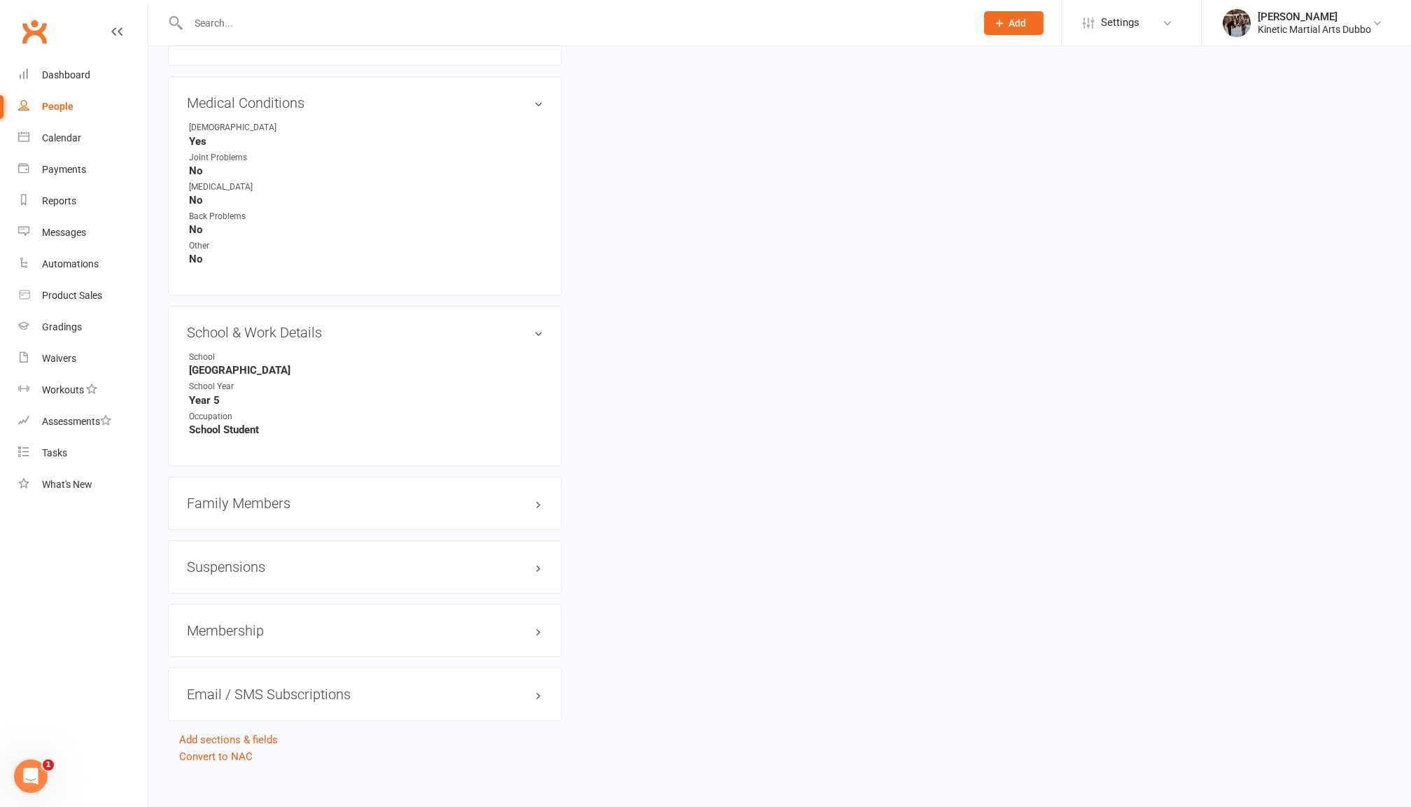
scroll to position [1198, 0]
click at [301, 496] on h3 "Family Members" at bounding box center [365, 503] width 356 height 15
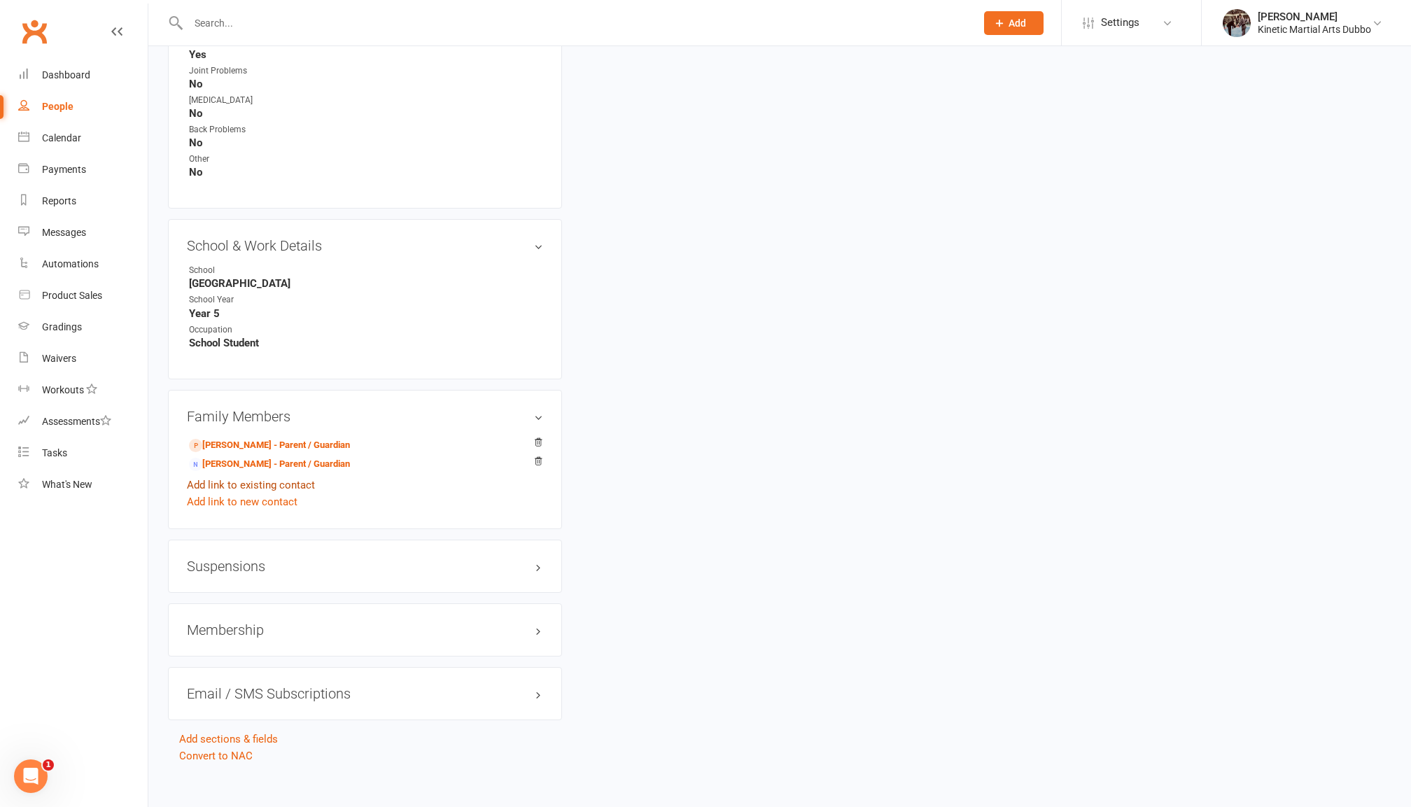
scroll to position [1285, 0]
click at [267, 458] on link "Simon Bedingfield - Parent / Guardian" at bounding box center [269, 465] width 161 height 15
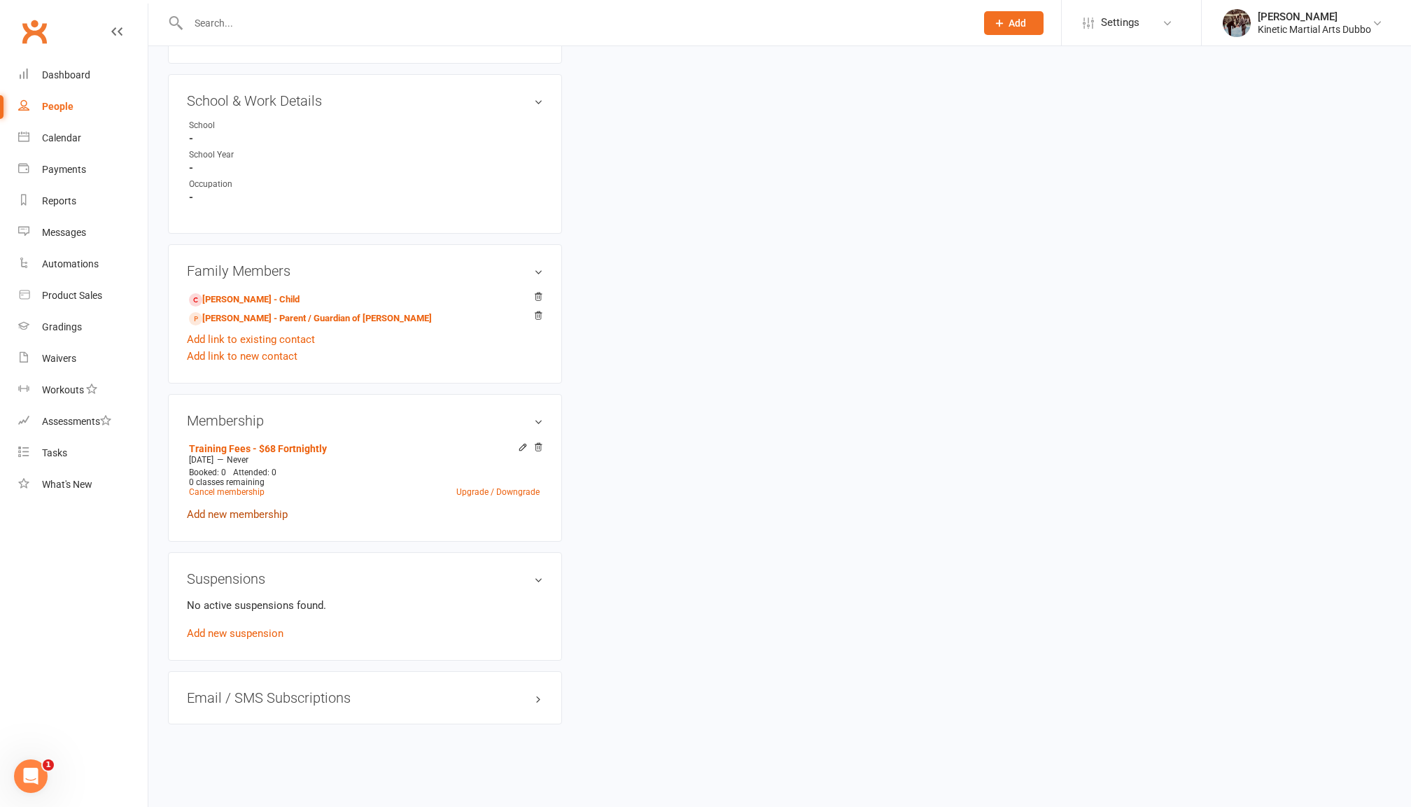
scroll to position [591, 0]
click at [541, 442] on icon at bounding box center [538, 447] width 10 height 10
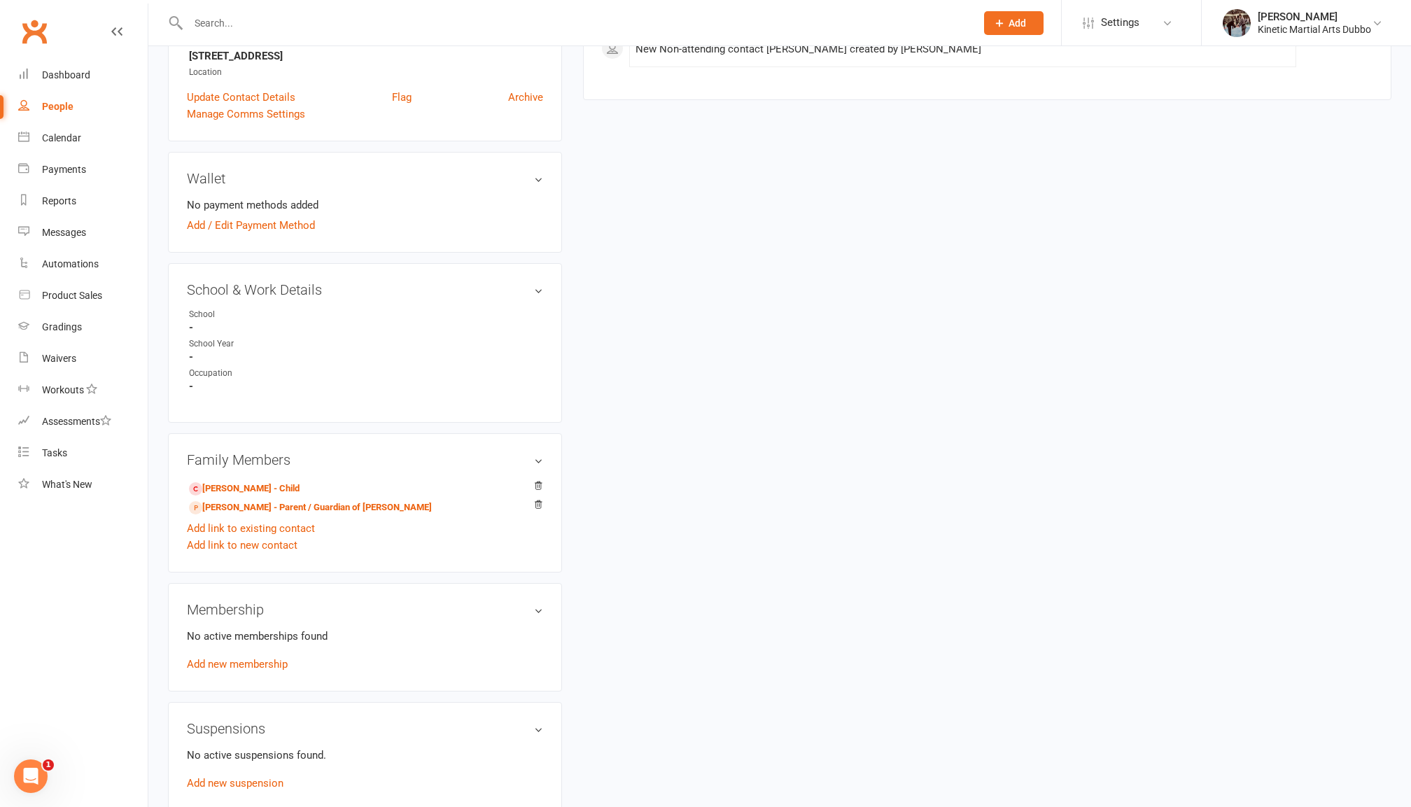
scroll to position [407, 0]
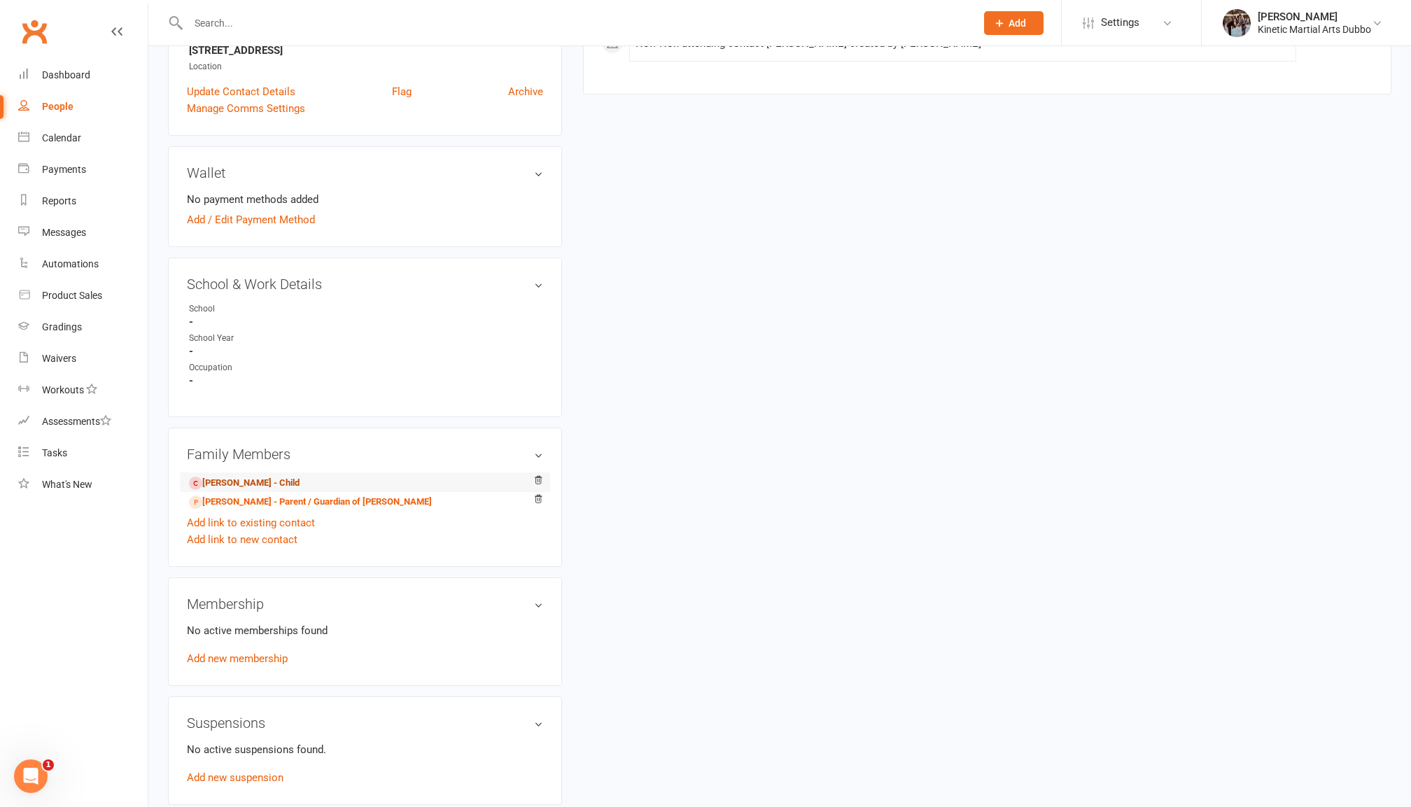
click at [241, 477] on link "[PERSON_NAME] - Child" at bounding box center [244, 483] width 111 height 15
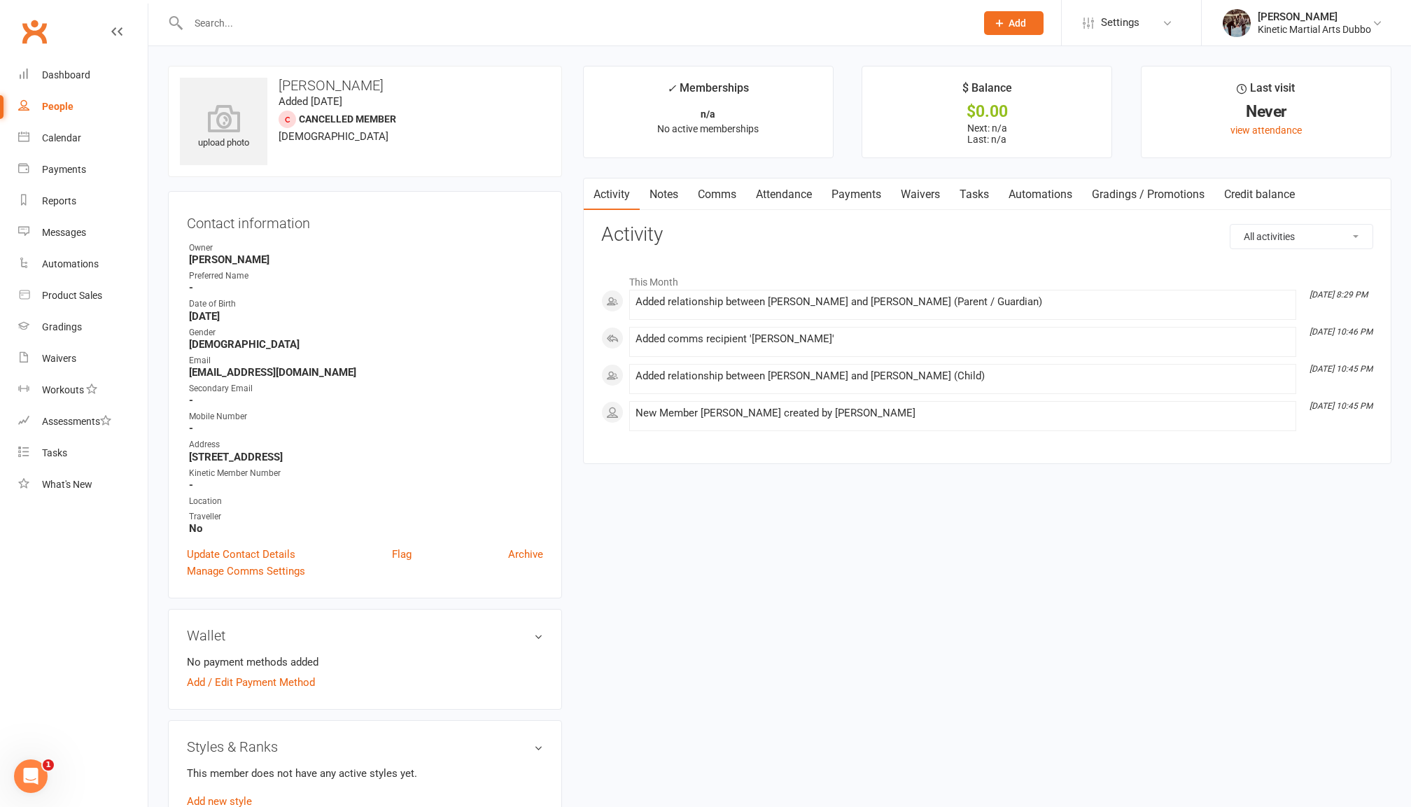
click at [614, 236] on h3 "Activity" at bounding box center [987, 235] width 772 height 22
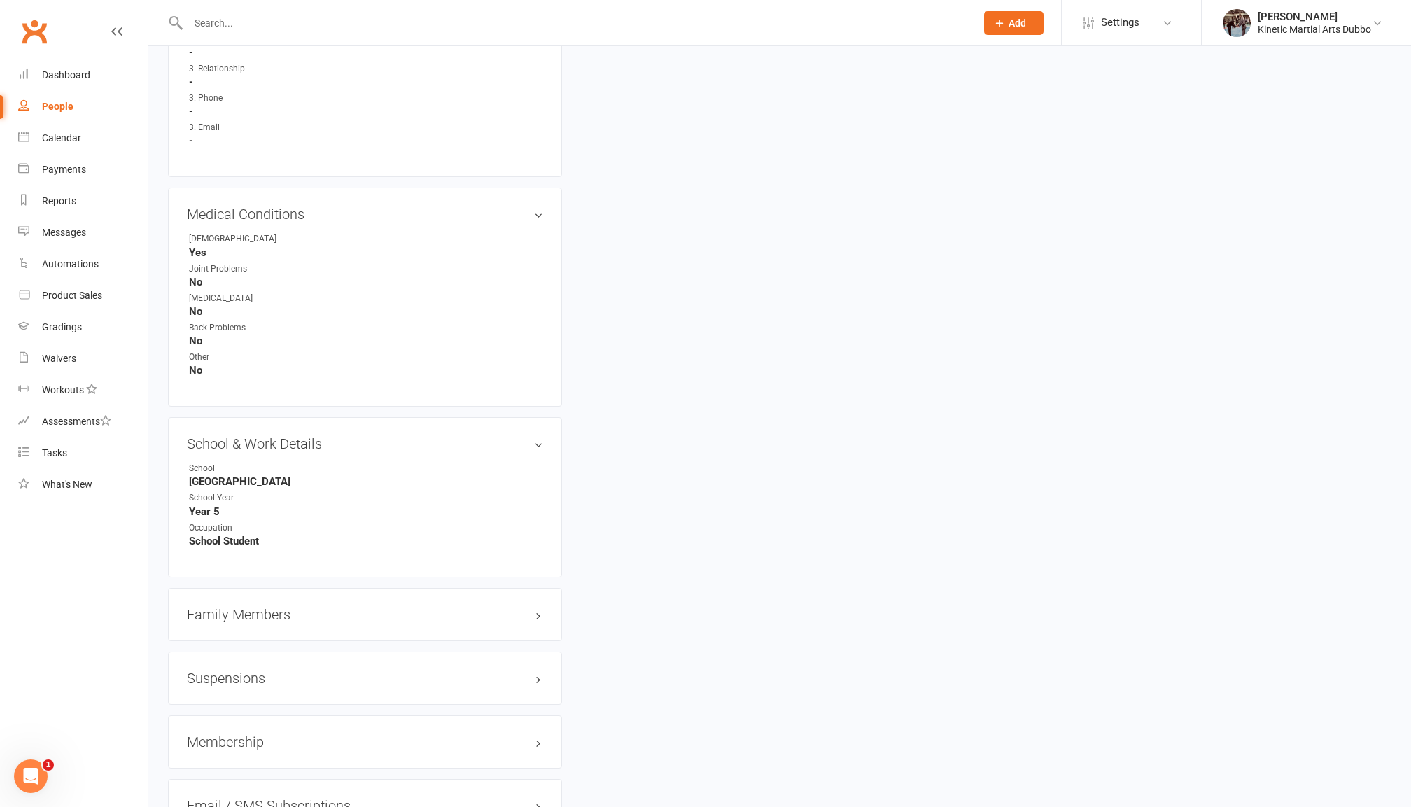
scroll to position [1183, 0]
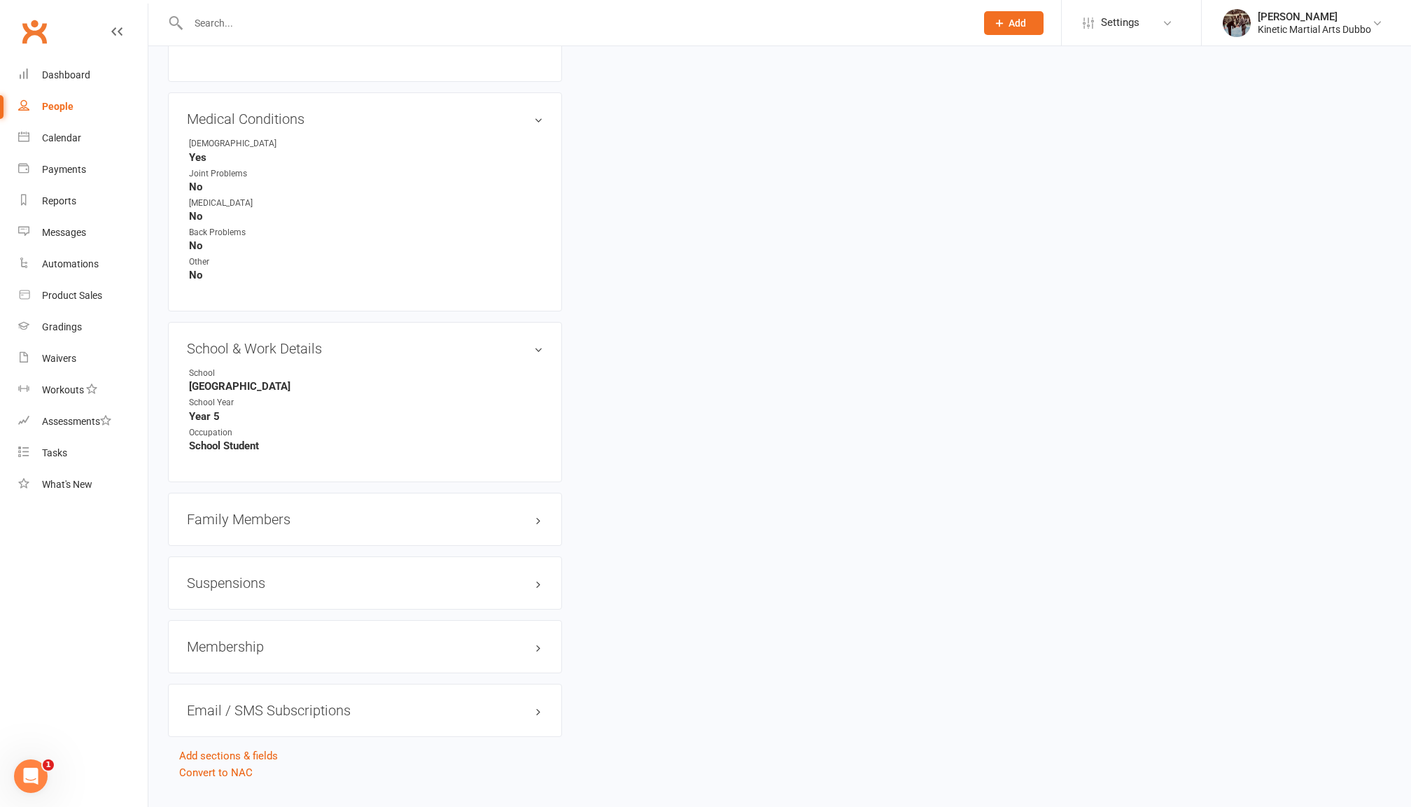
click at [275, 503] on div "Family Members" at bounding box center [365, 519] width 394 height 53
click at [263, 512] on h3 "Family Members" at bounding box center [365, 519] width 356 height 15
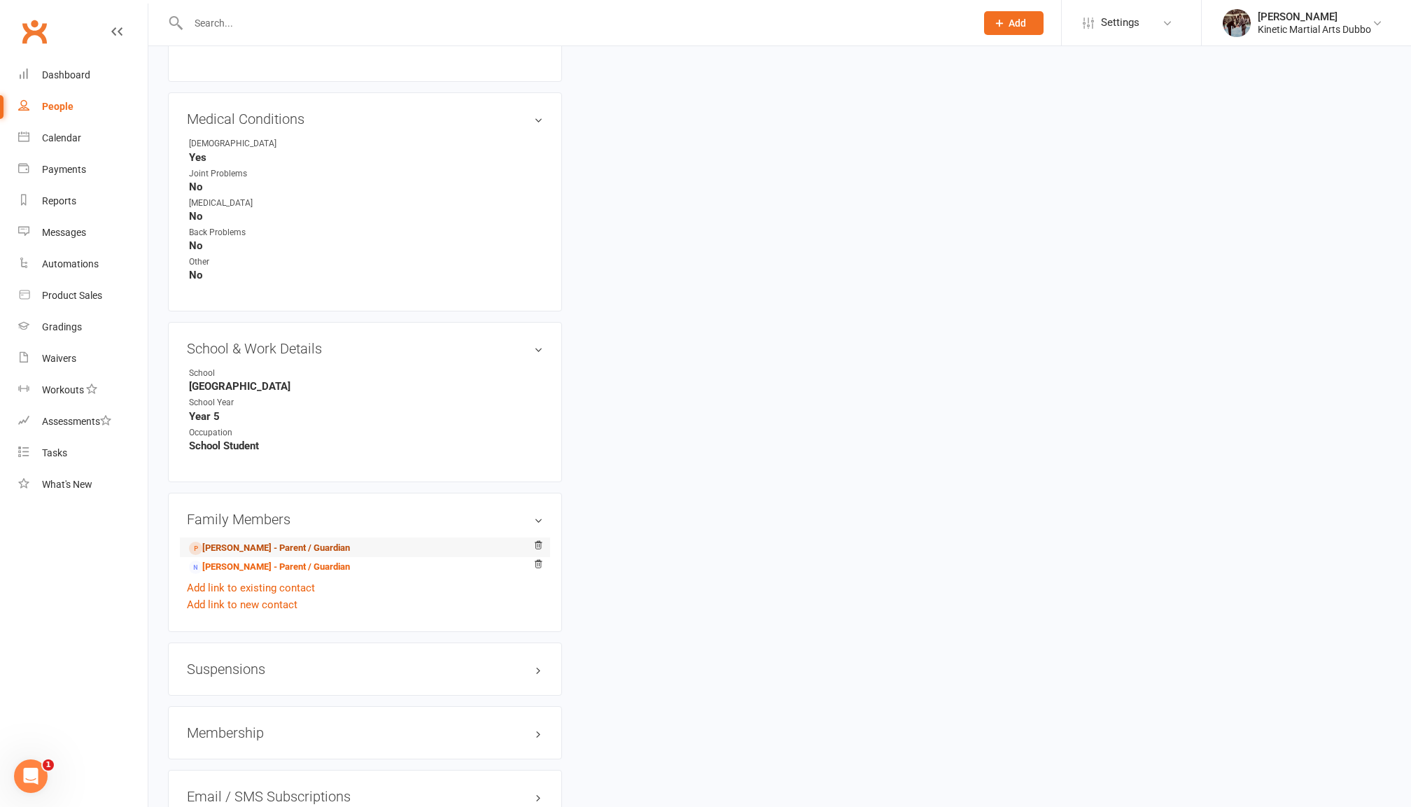
click at [239, 541] on link "[PERSON_NAME] - Parent / Guardian" at bounding box center [269, 548] width 161 height 15
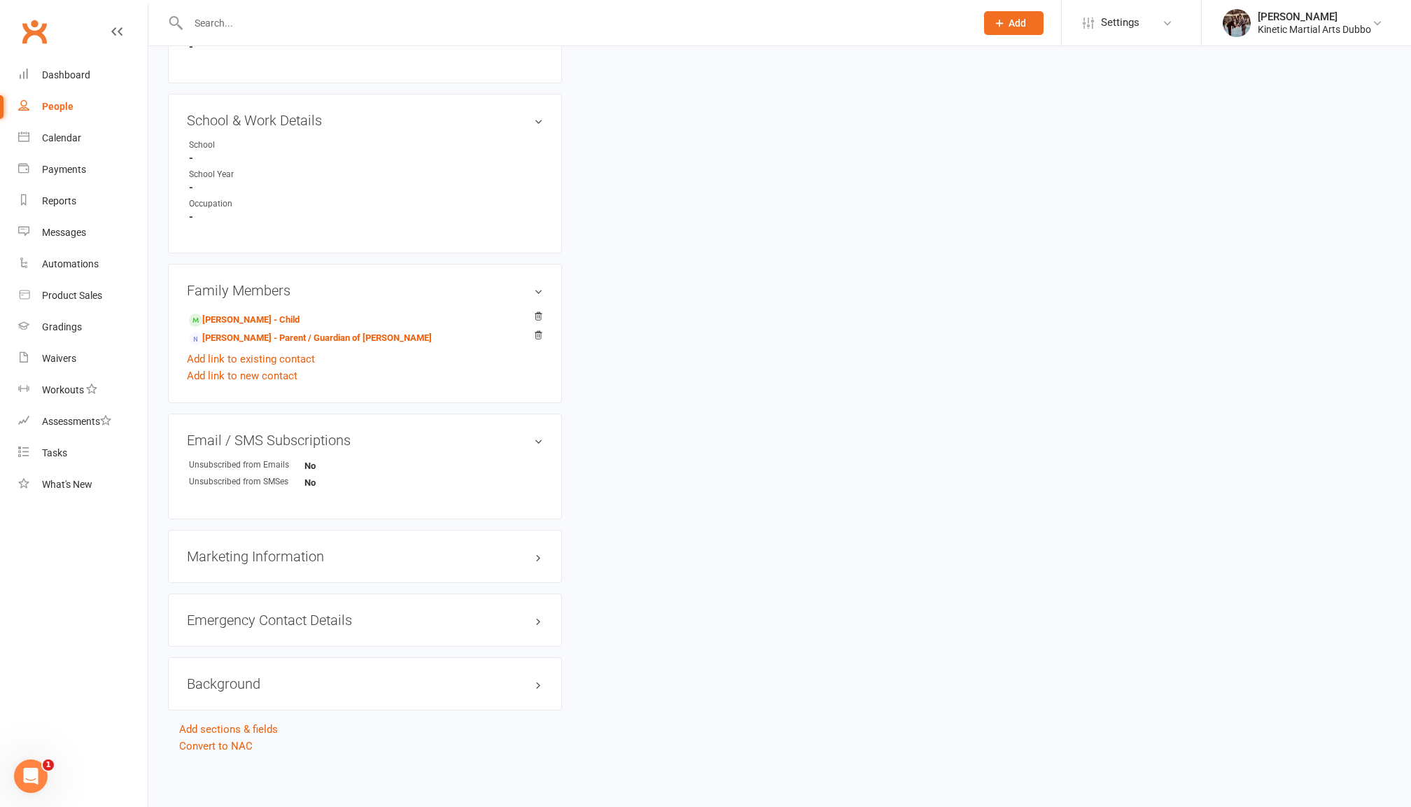
scroll to position [717, 0]
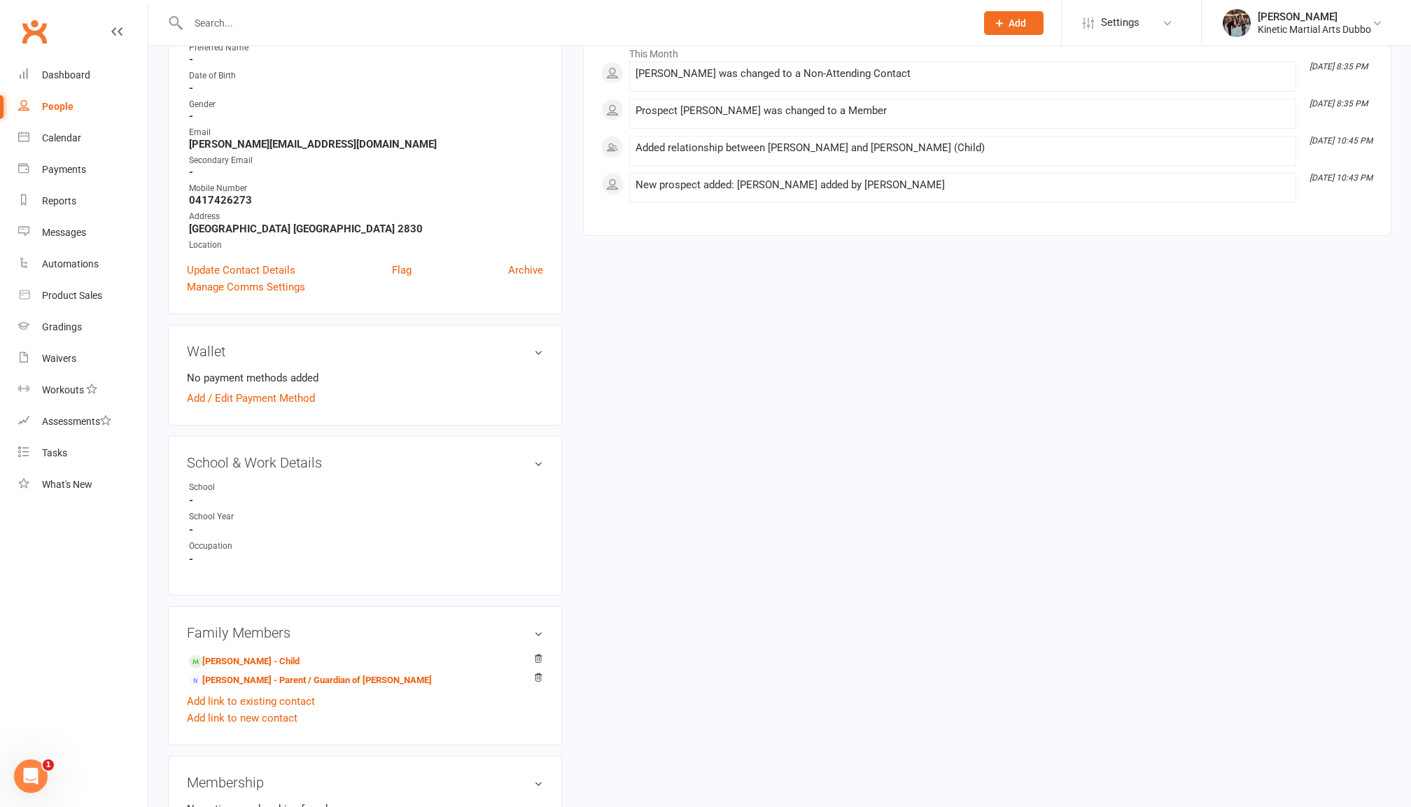
scroll to position [236, 0]
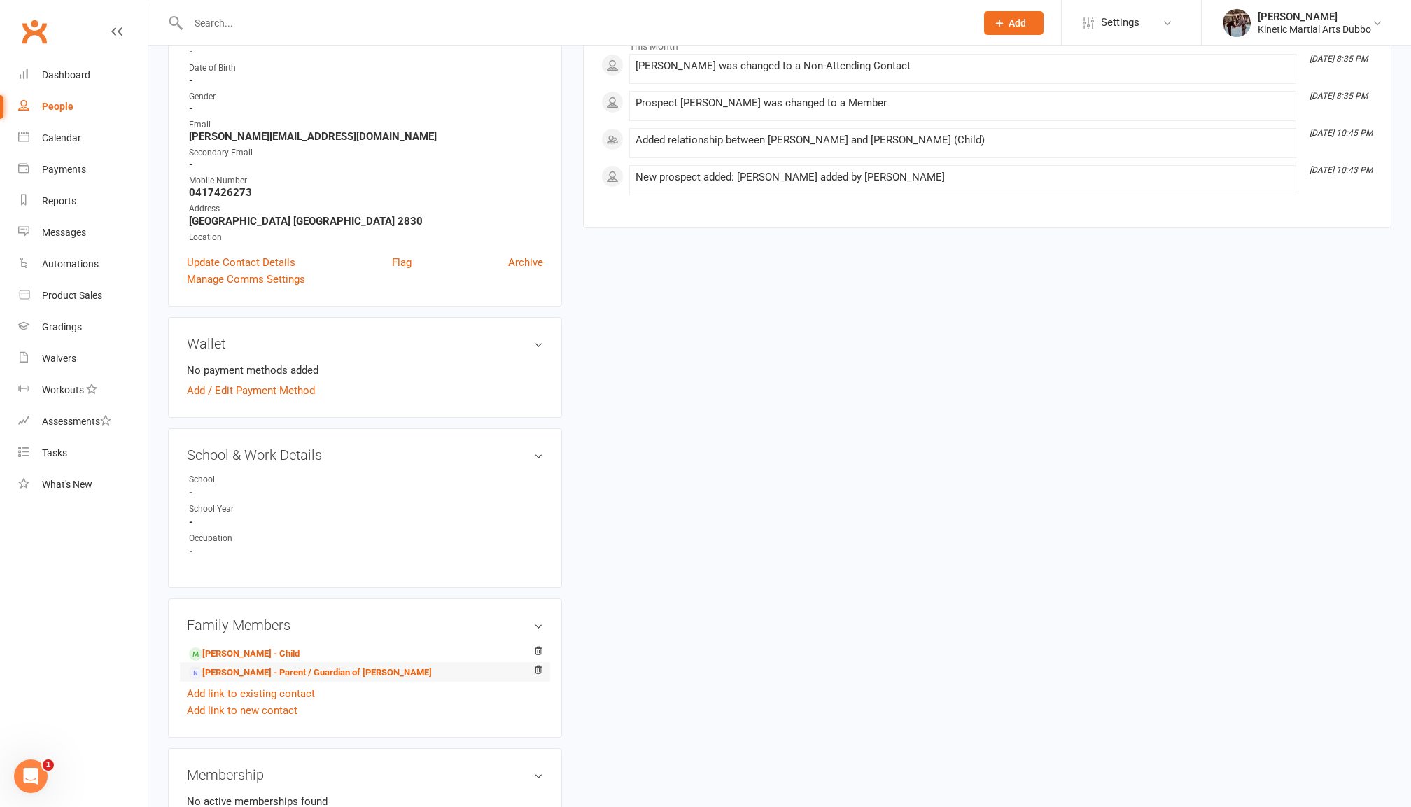
click at [248, 662] on li "[PERSON_NAME] - Parent / Guardian of [PERSON_NAME]" at bounding box center [365, 672] width 356 height 20
click at [249, 647] on link "Noah Bedingfield - Child" at bounding box center [244, 654] width 111 height 15
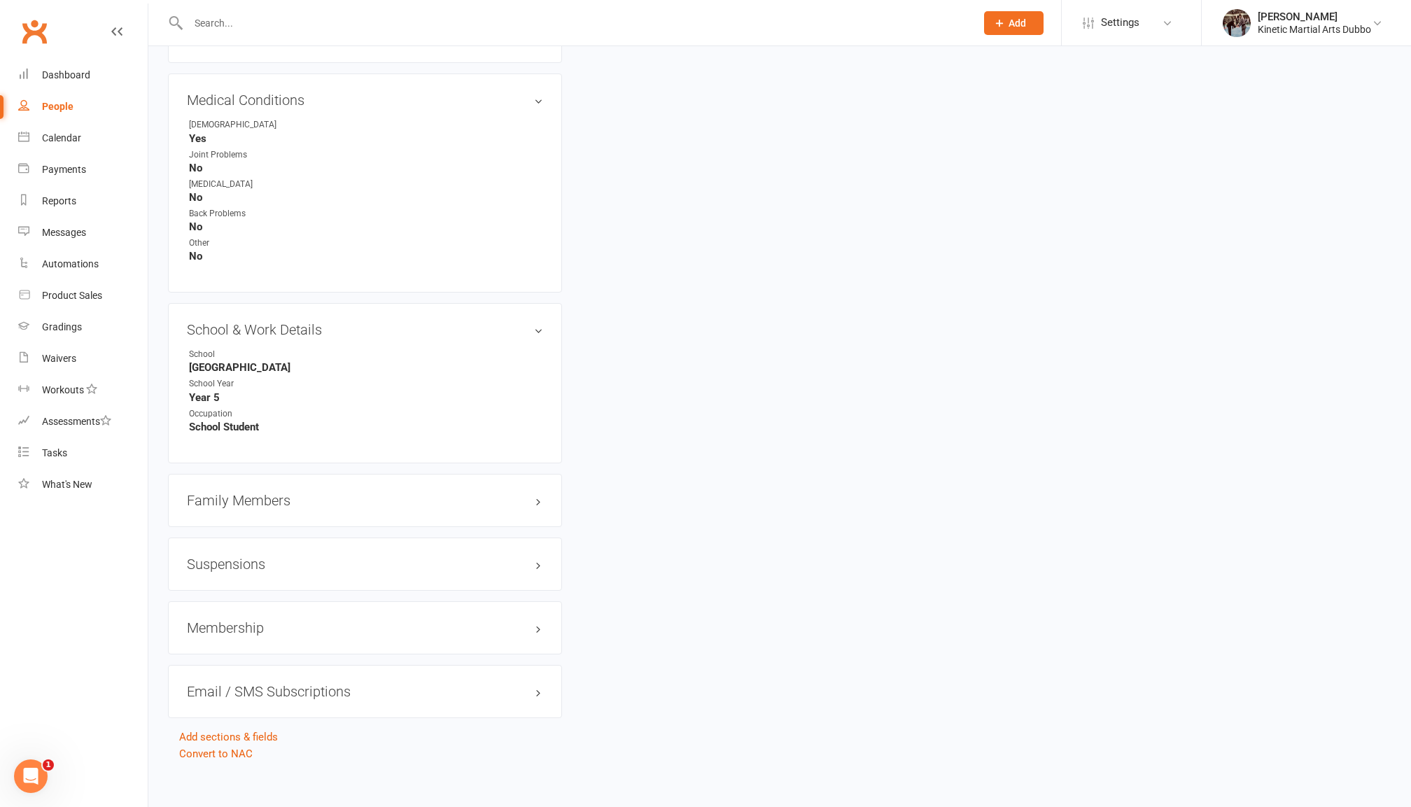
scroll to position [1201, 0]
click at [305, 477] on div "Family Members" at bounding box center [365, 503] width 394 height 53
click at [305, 496] on h3 "Family Members" at bounding box center [365, 503] width 356 height 15
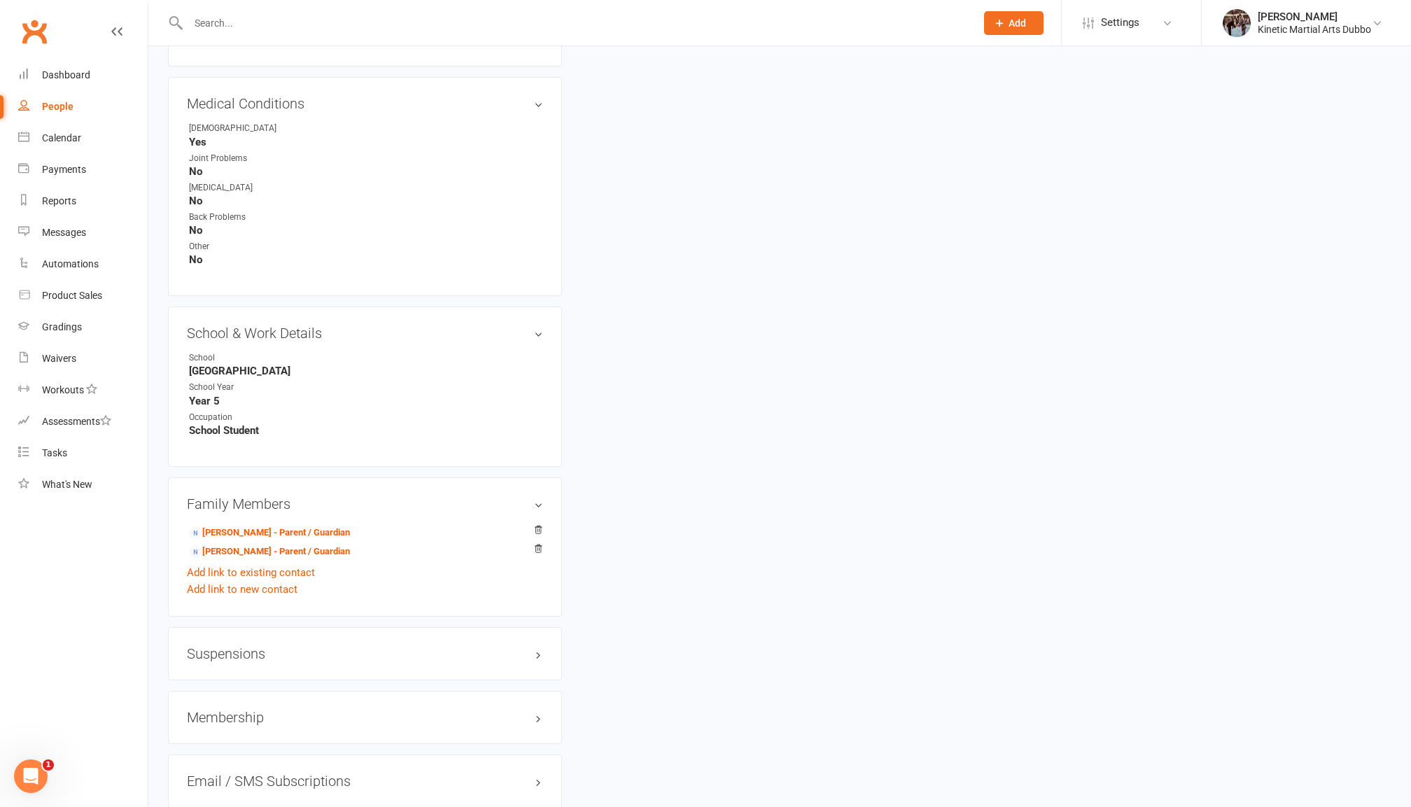
click at [305, 496] on h3 "Family Members" at bounding box center [365, 503] width 356 height 15
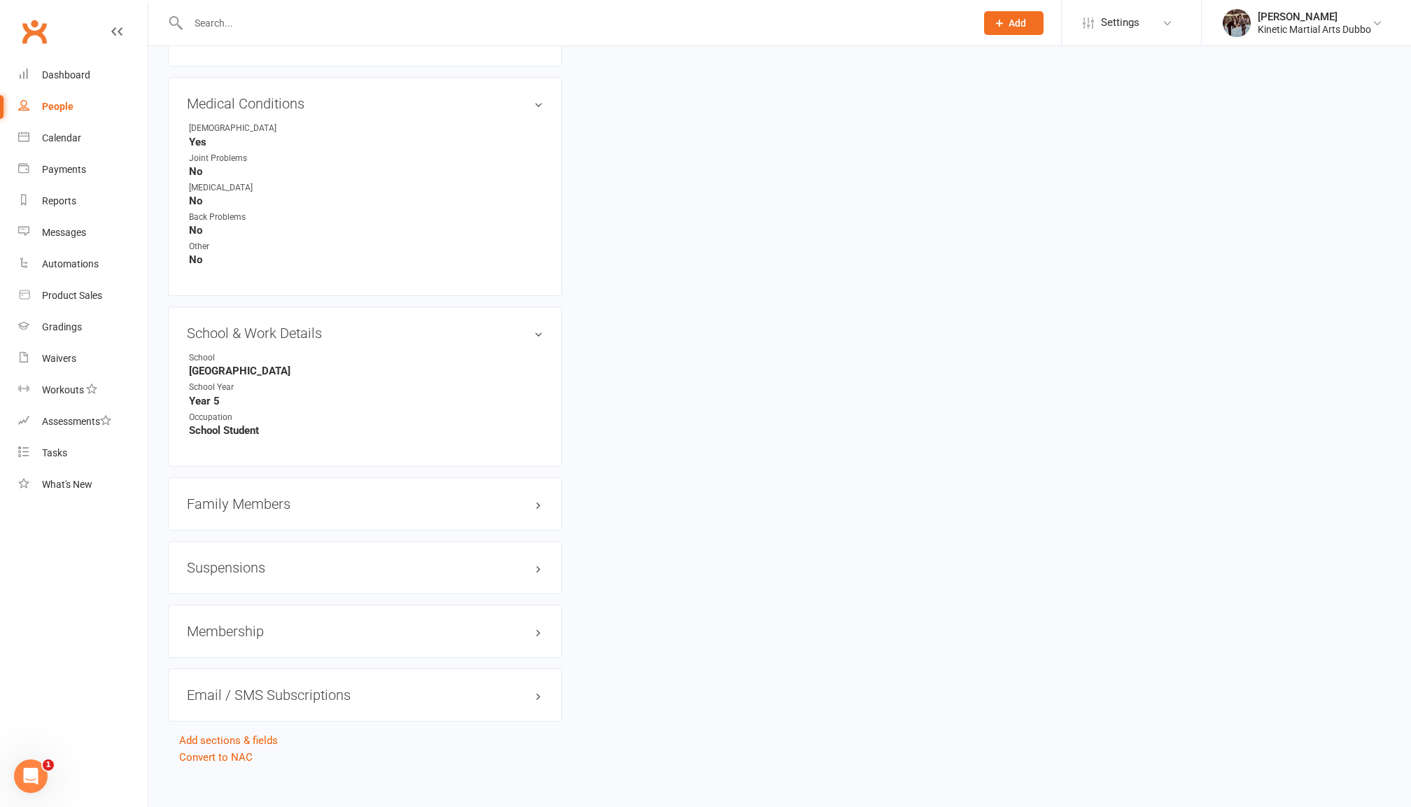
click at [281, 560] on h3 "Suspensions" at bounding box center [365, 567] width 356 height 15
click at [273, 616] on div "Membership" at bounding box center [365, 631] width 394 height 53
click at [273, 624] on h3 "Membership" at bounding box center [365, 631] width 356 height 15
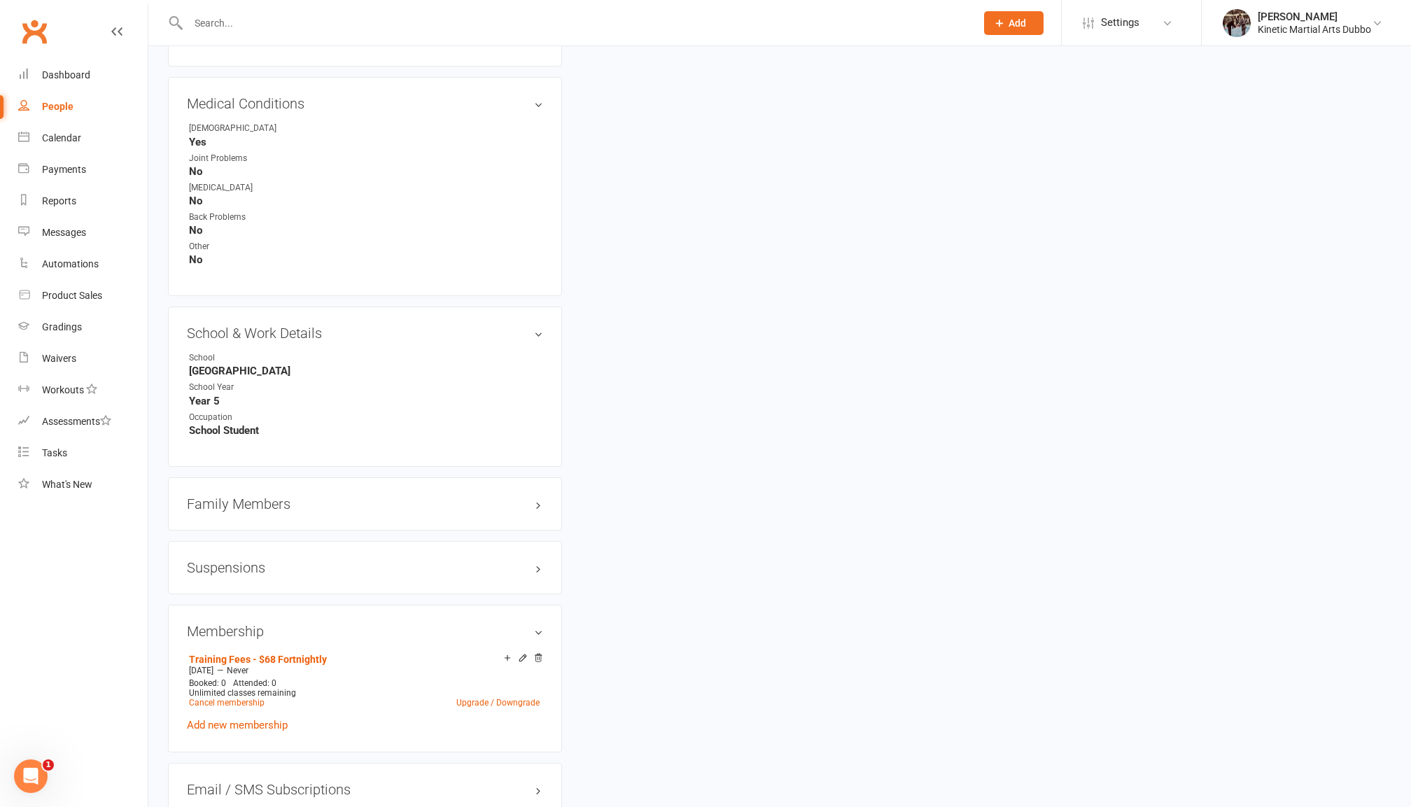
click at [273, 624] on h3 "Membership" at bounding box center [365, 631] width 356 height 15
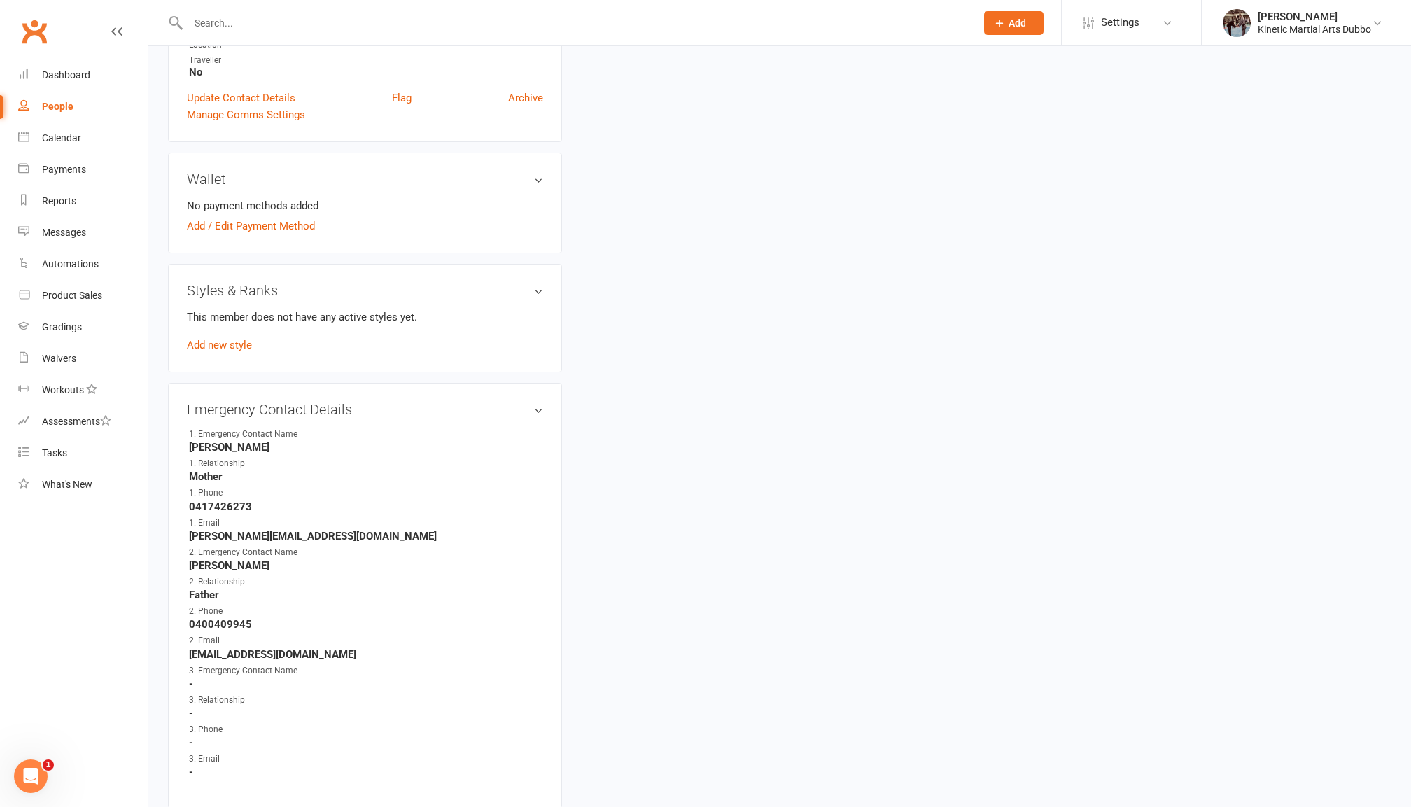
scroll to position [339, 0]
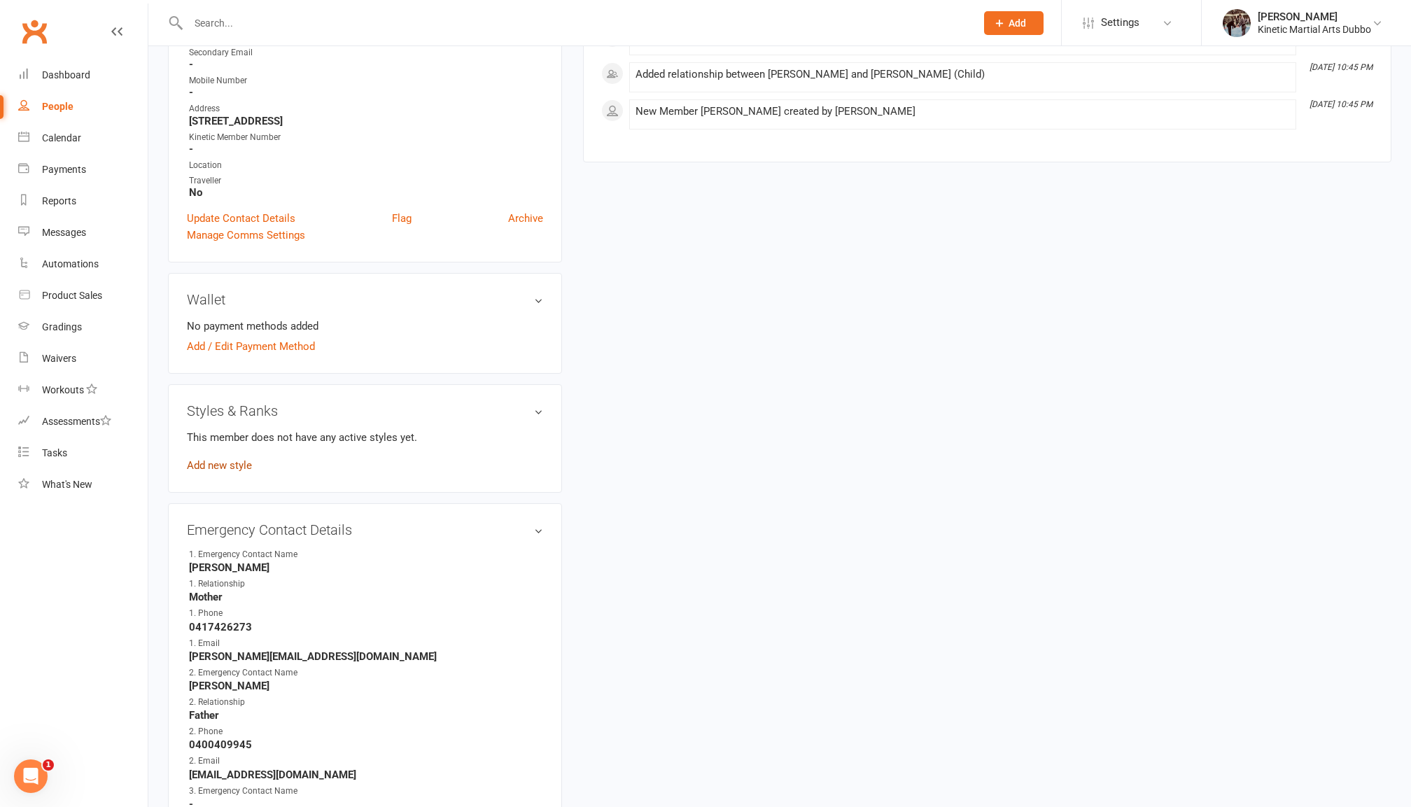
click at [231, 459] on link "Add new style" at bounding box center [219, 465] width 65 height 13
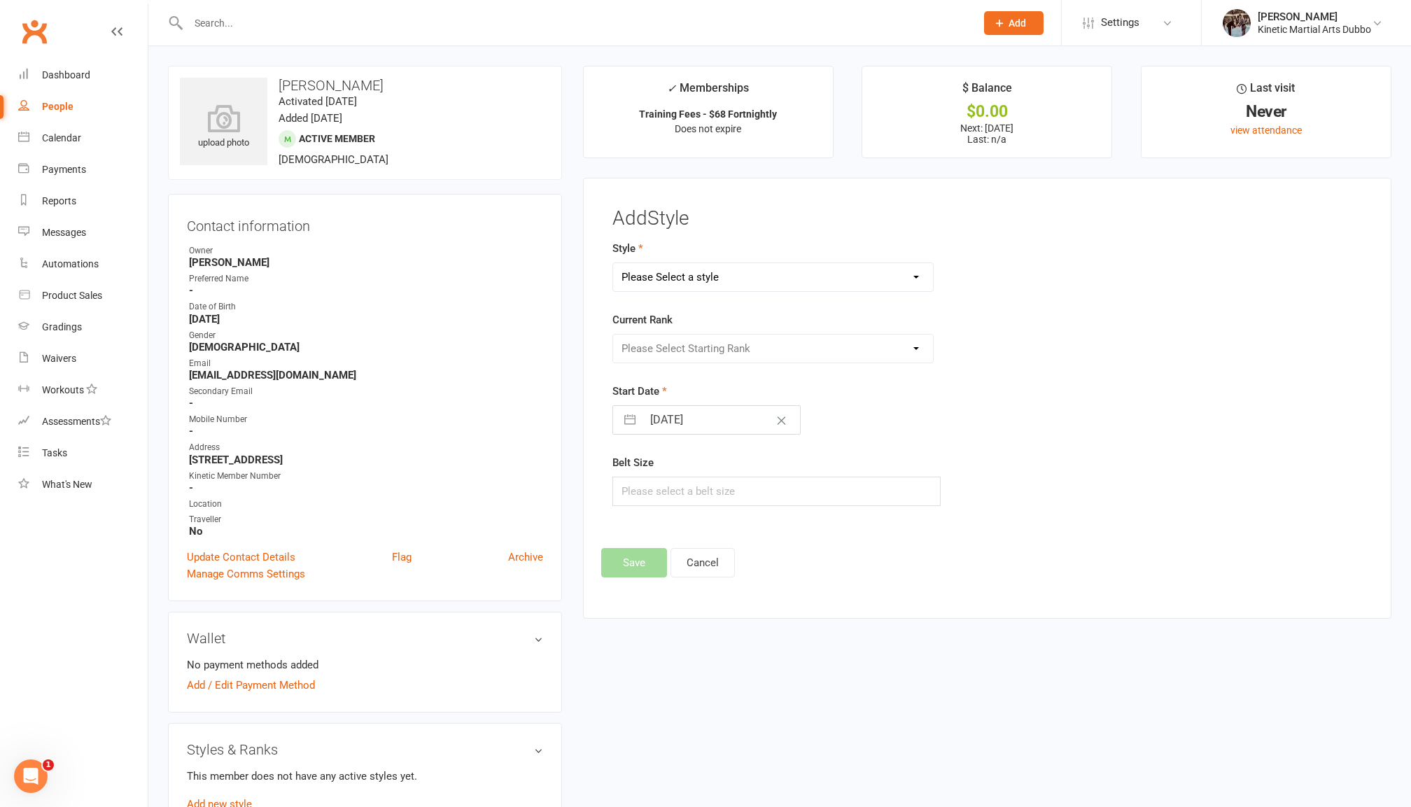
scroll to position [0, 0]
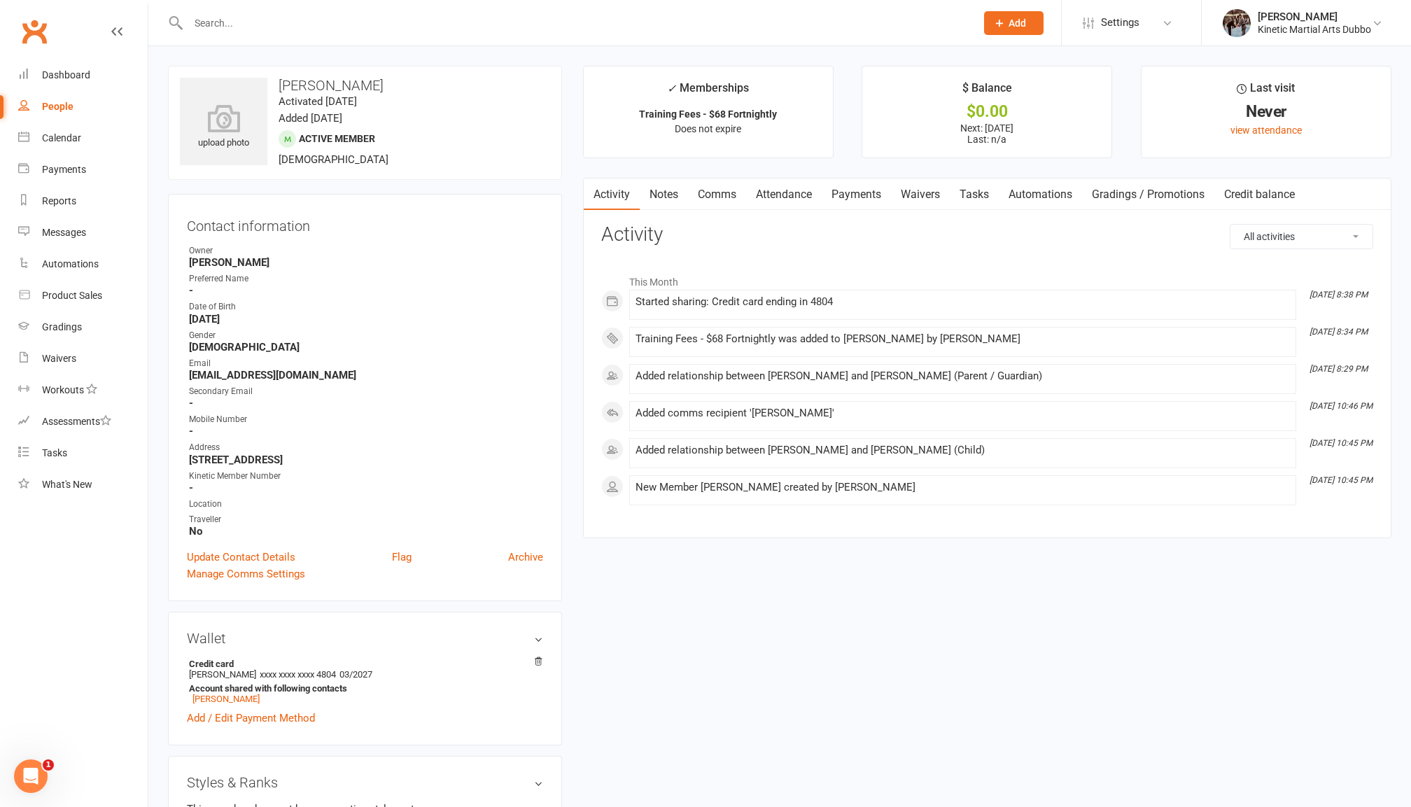
click at [678, 194] on link "Notes" at bounding box center [664, 194] width 48 height 32
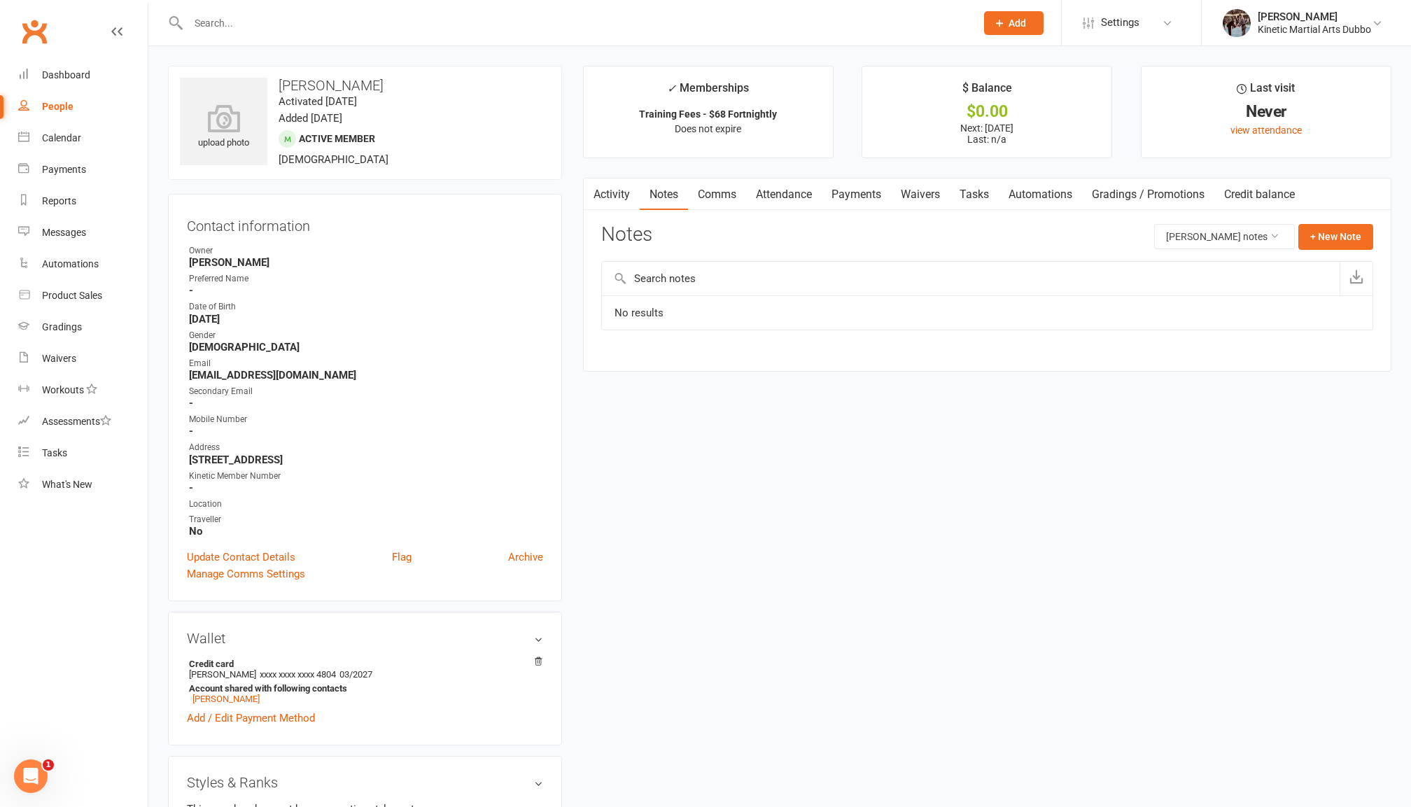
click at [626, 195] on link "Activity" at bounding box center [612, 194] width 56 height 32
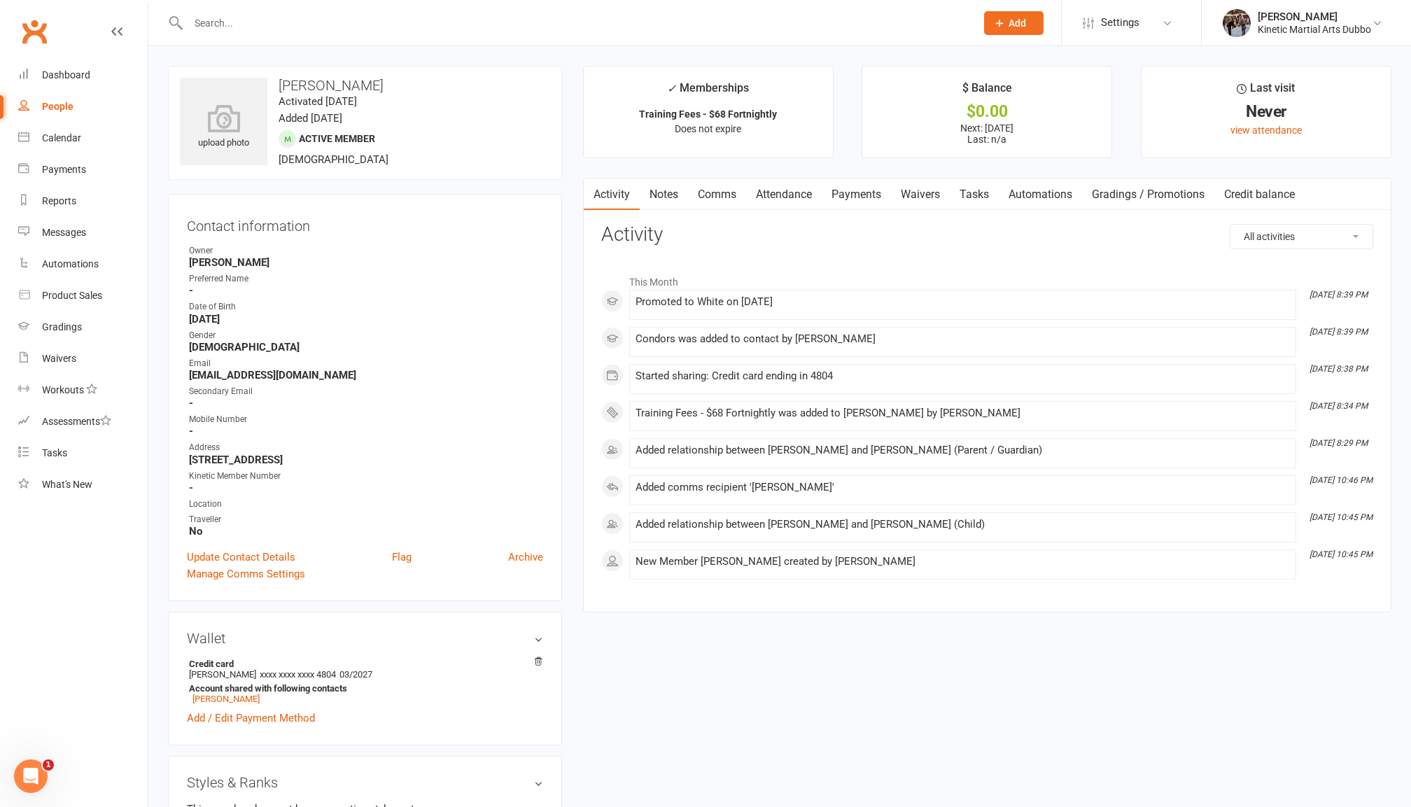
click at [663, 194] on link "Notes" at bounding box center [664, 194] width 48 height 32
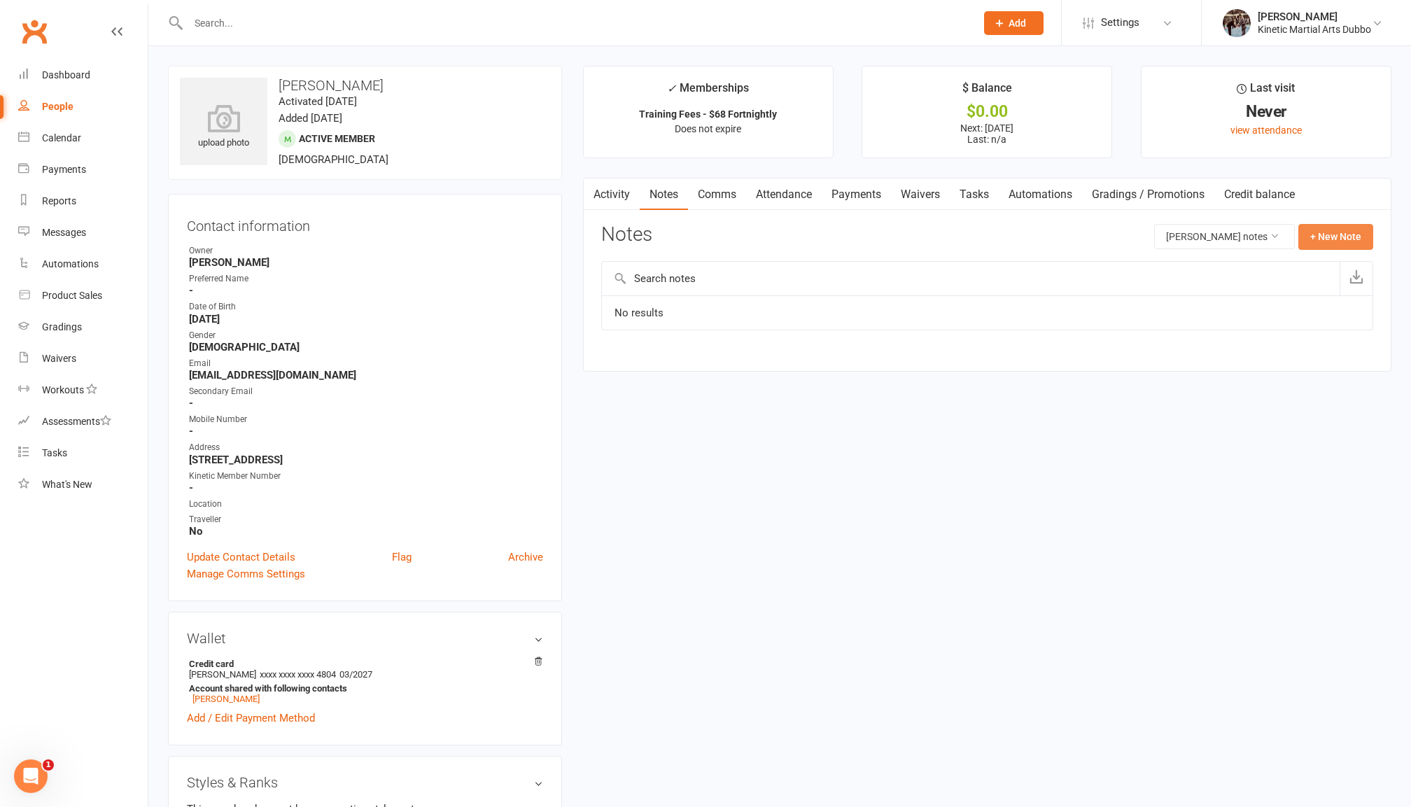
click at [1342, 241] on button "+ New Note" at bounding box center [1335, 236] width 75 height 25
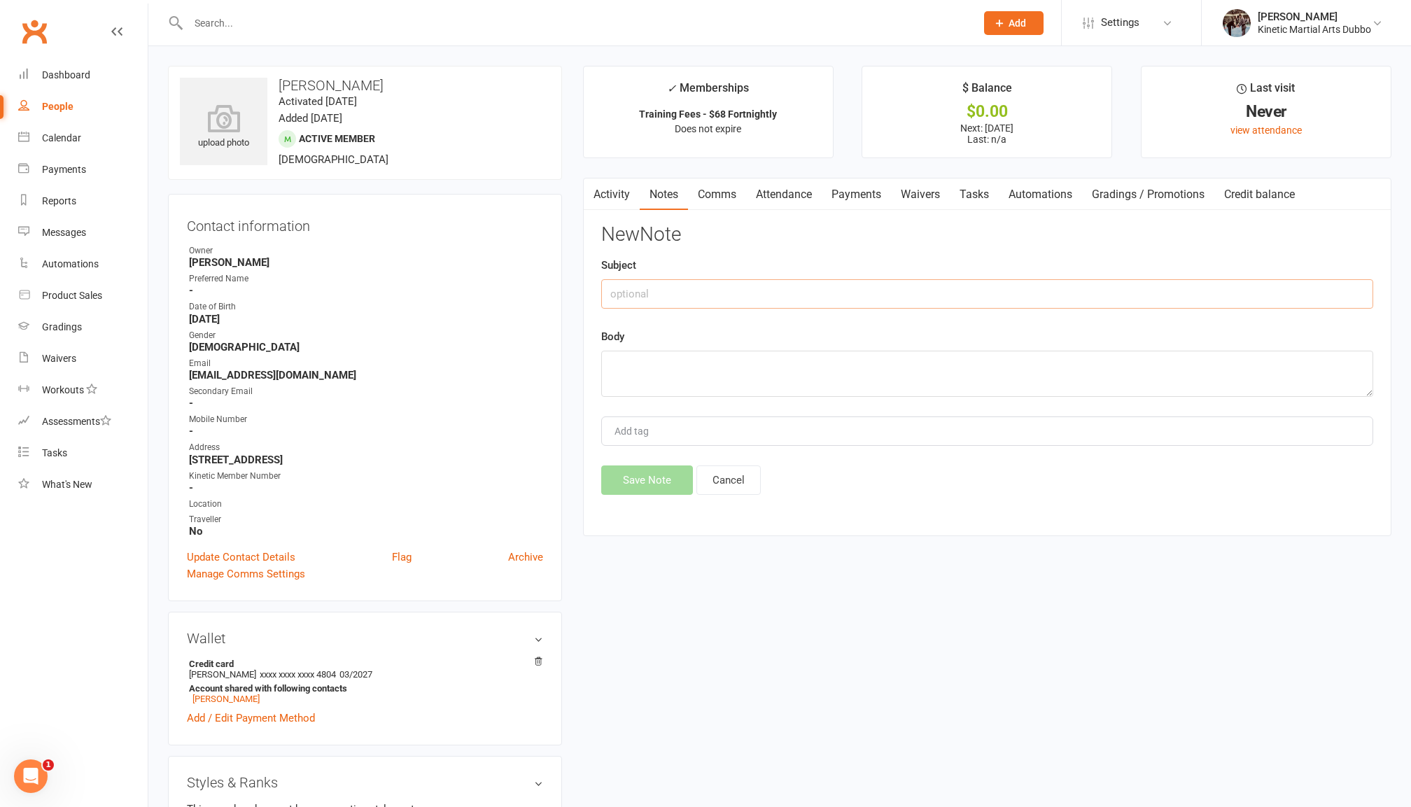
click at [994, 297] on input "text" at bounding box center [987, 293] width 772 height 29
click at [757, 374] on textarea at bounding box center [987, 374] width 772 height 46
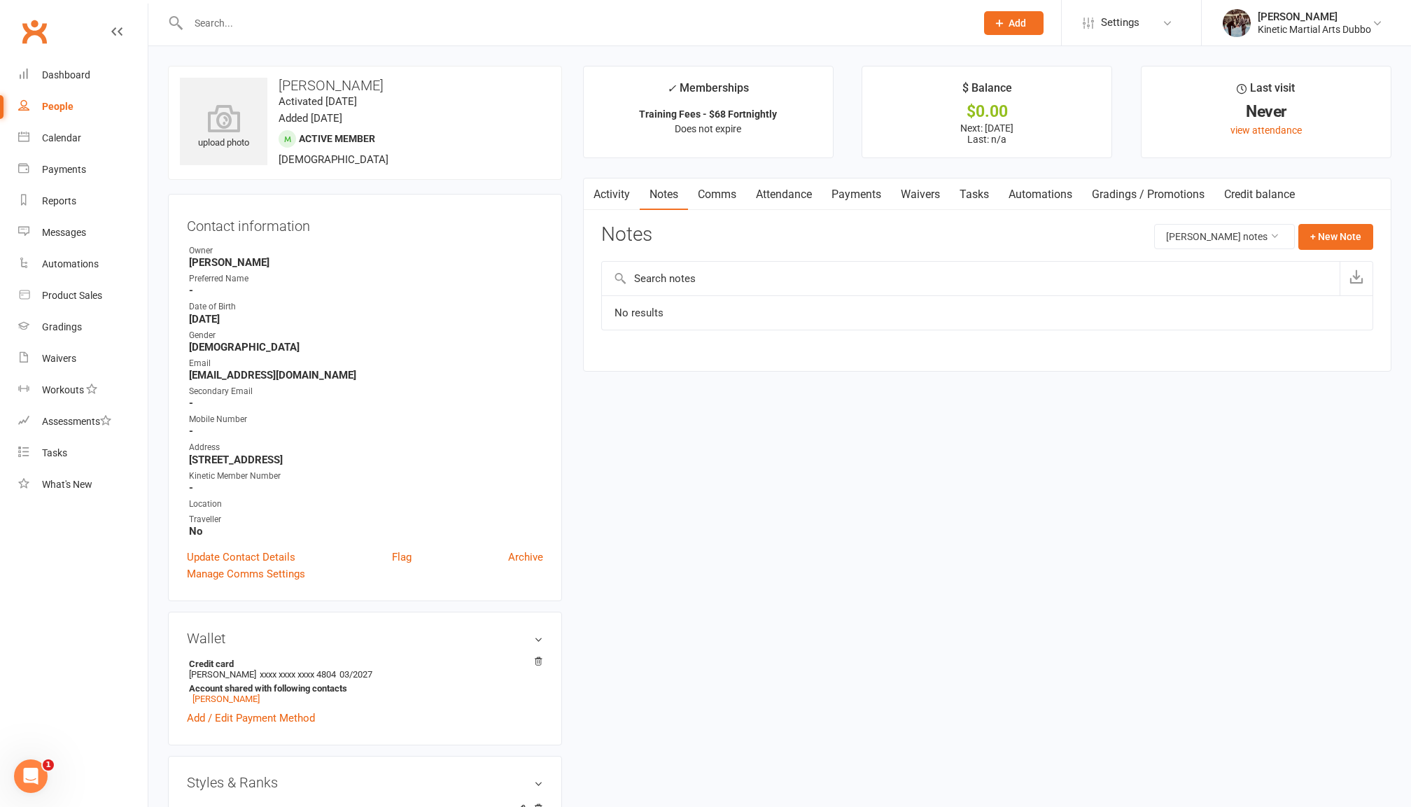
drag, startPoint x: 592, startPoint y: 169, endPoint x: 1331, endPoint y: 190, distance: 739.4
click at [1331, 190] on main "✓ Memberships Training Fees - $68 Fortnightly Does not expire $ Balance $0.00 N…" at bounding box center [986, 226] width 829 height 320
drag, startPoint x: 1337, startPoint y: 191, endPoint x: 815, endPoint y: 182, distance: 521.5
click at [815, 182] on nav "Activity Notes Comms Attendance Payments Waivers Tasks Automations Gradings / P…" at bounding box center [987, 194] width 807 height 32
drag, startPoint x: 280, startPoint y: 82, endPoint x: 471, endPoint y: 85, distance: 191.1
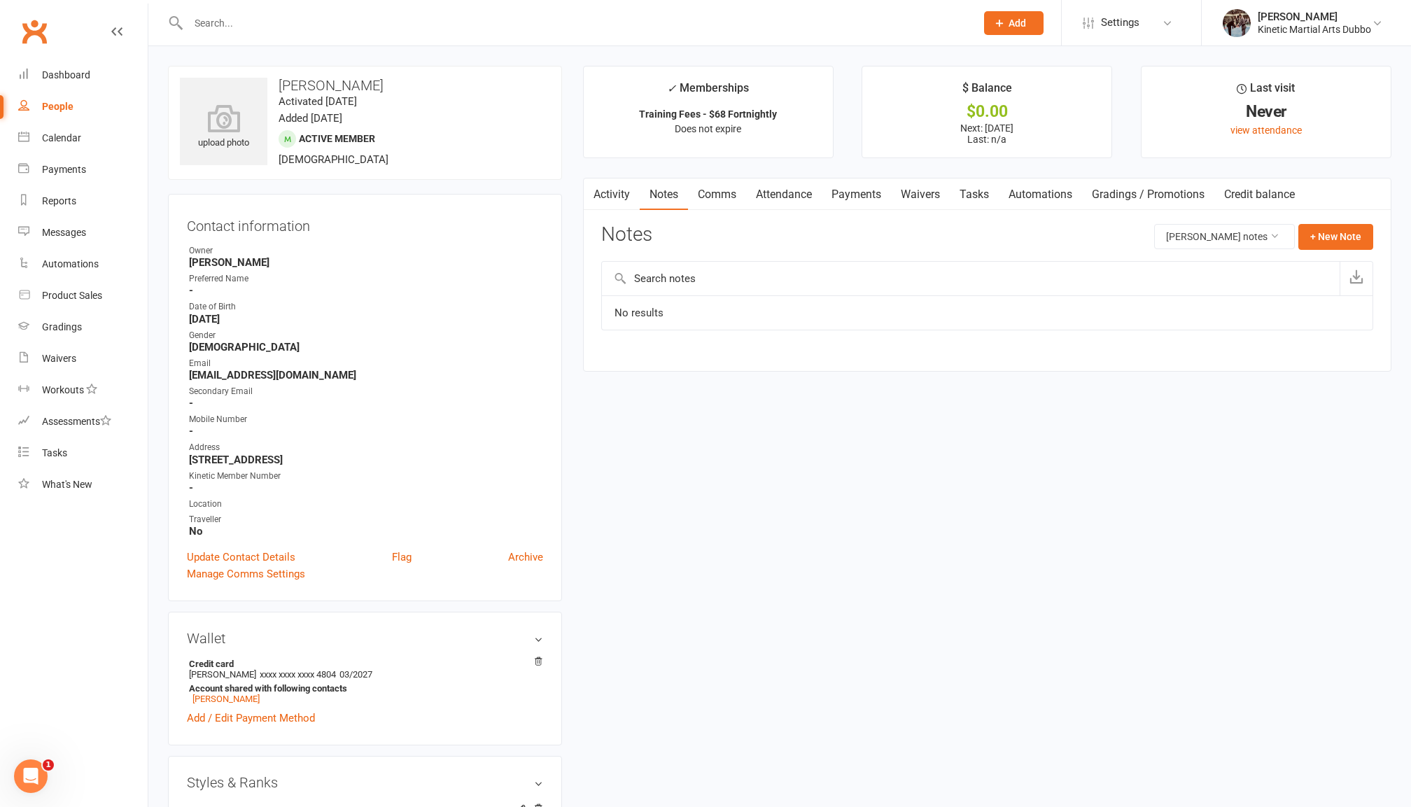
click at [471, 85] on h3 "Noah Bedingfield" at bounding box center [365, 85] width 370 height 15
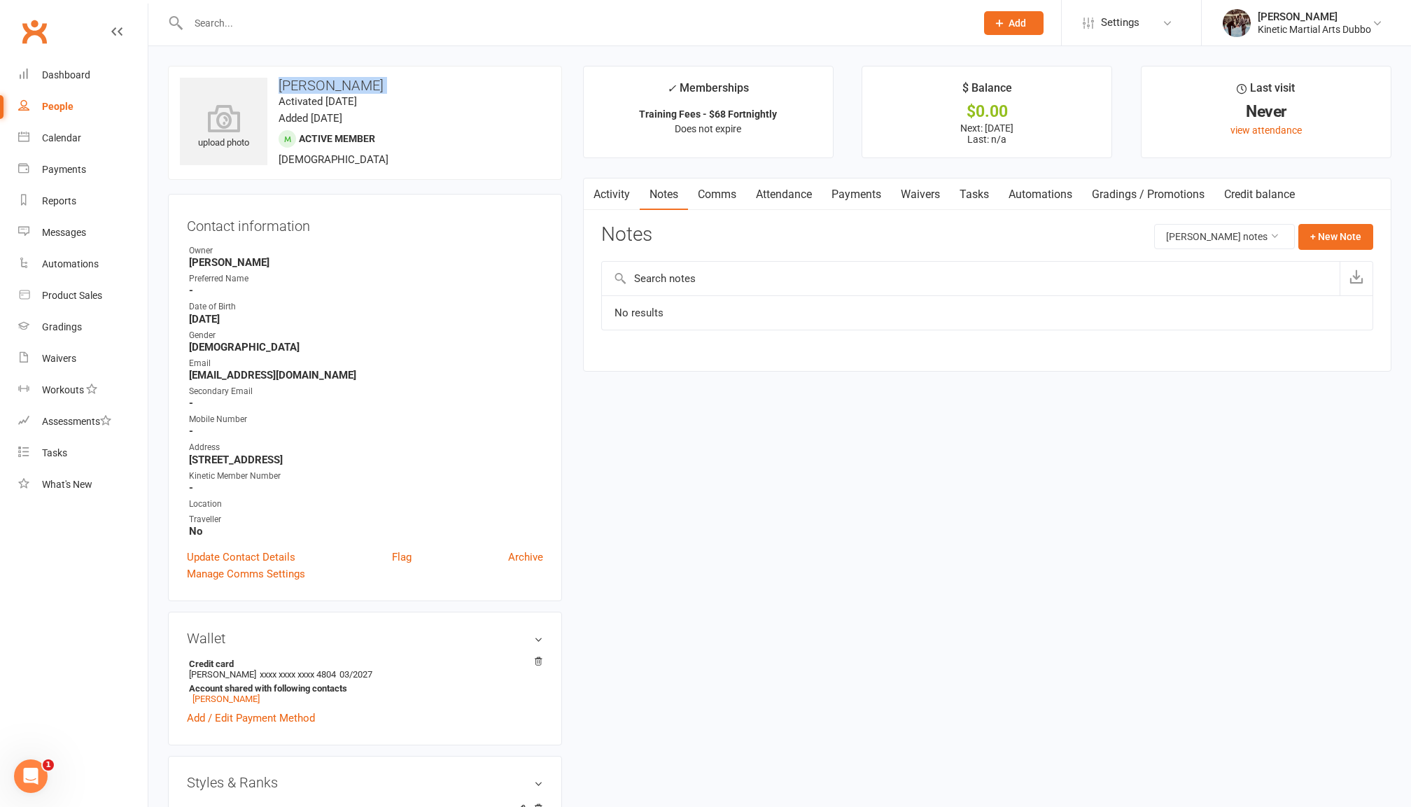
click at [471, 85] on h3 "Noah Bedingfield" at bounding box center [365, 85] width 370 height 15
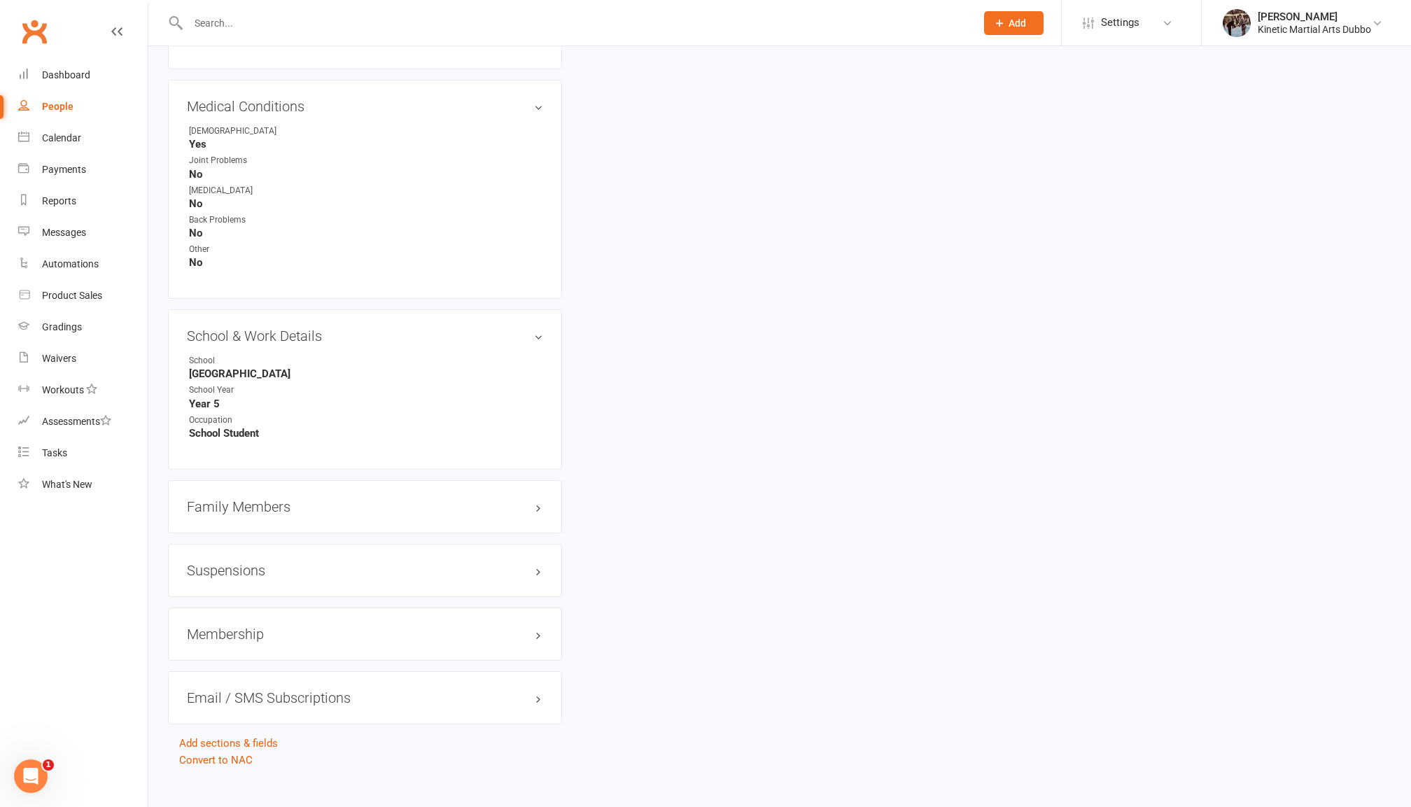
scroll to position [1324, 0]
click at [281, 500] on h3 "Family Members" at bounding box center [365, 507] width 356 height 15
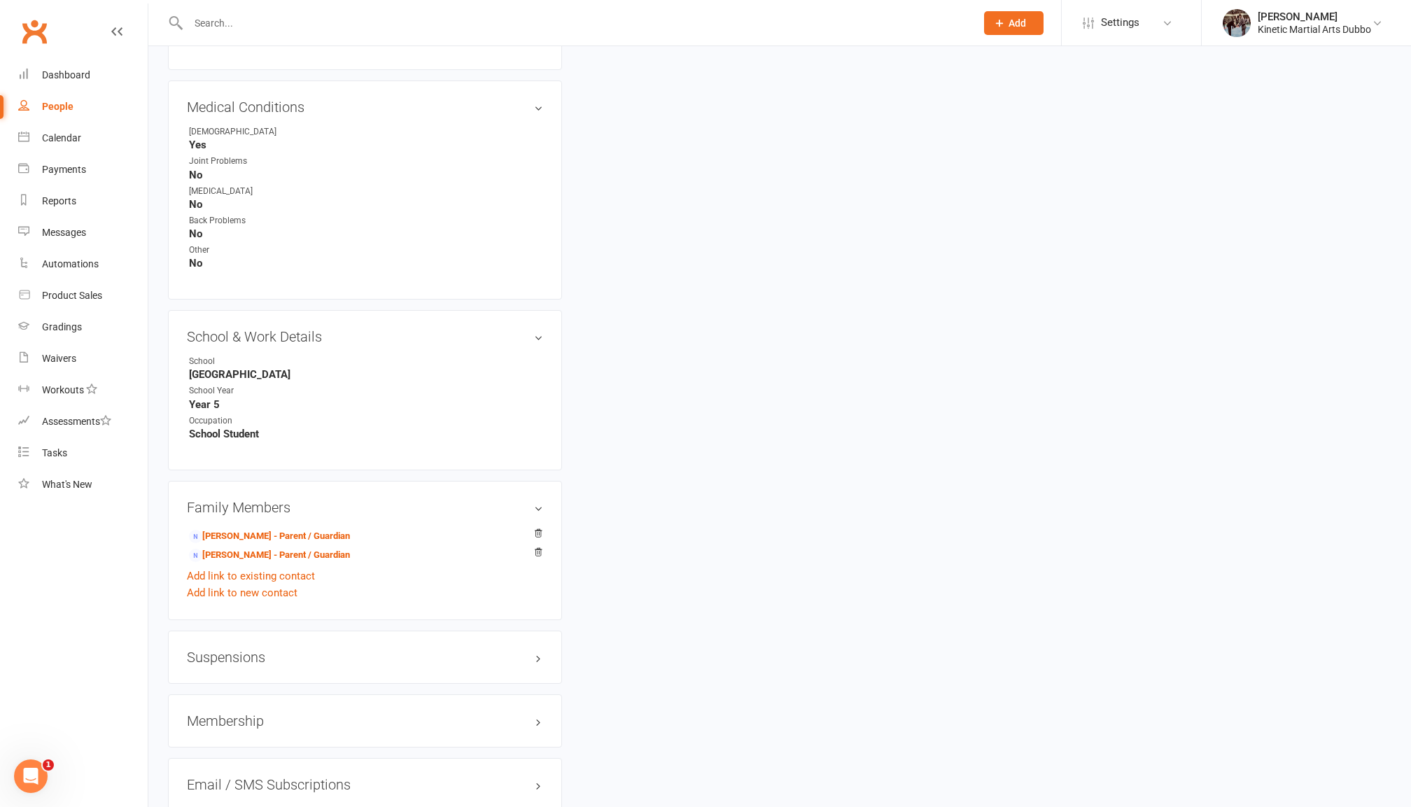
click at [263, 631] on div "Suspensions" at bounding box center [365, 657] width 394 height 53
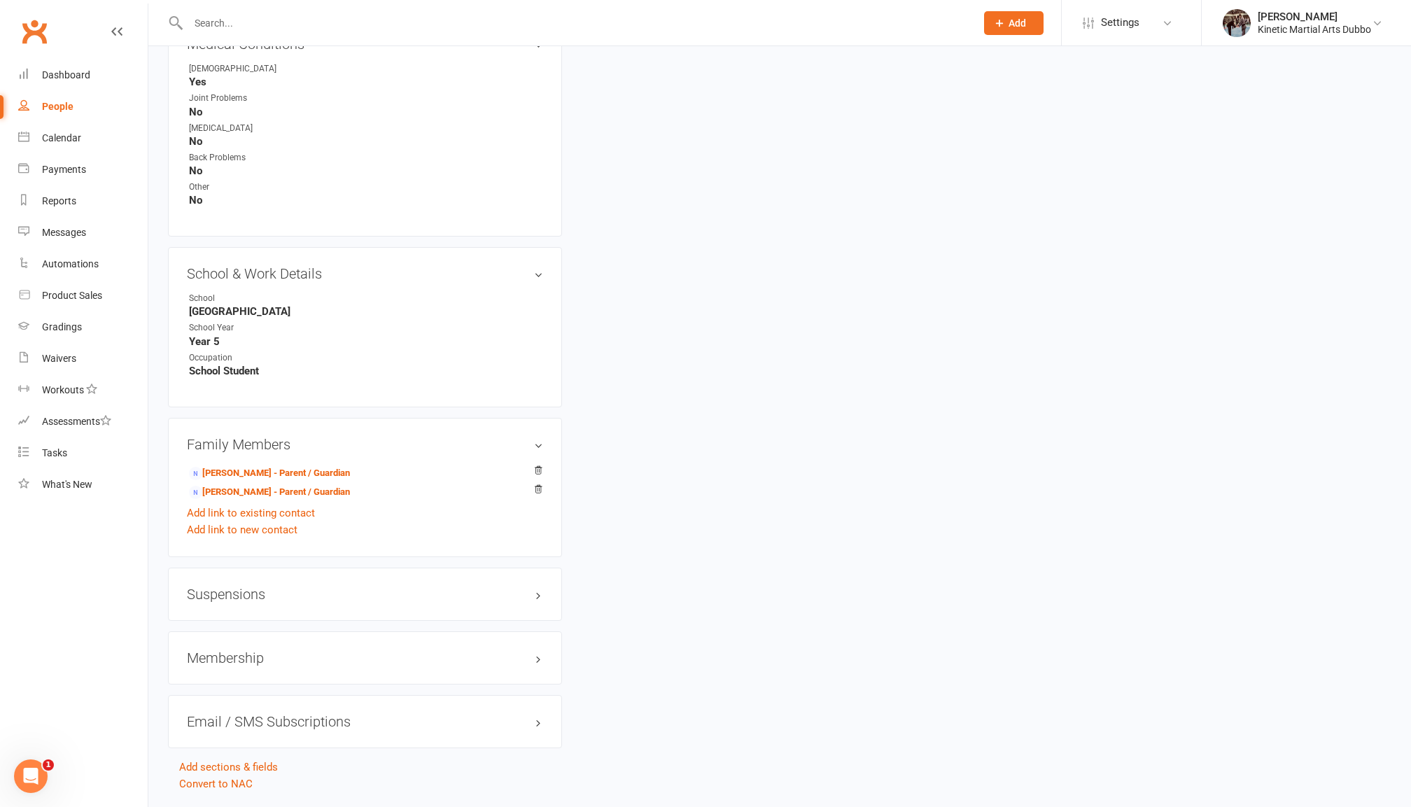
click at [264, 650] on h3 "Membership" at bounding box center [365, 657] width 356 height 15
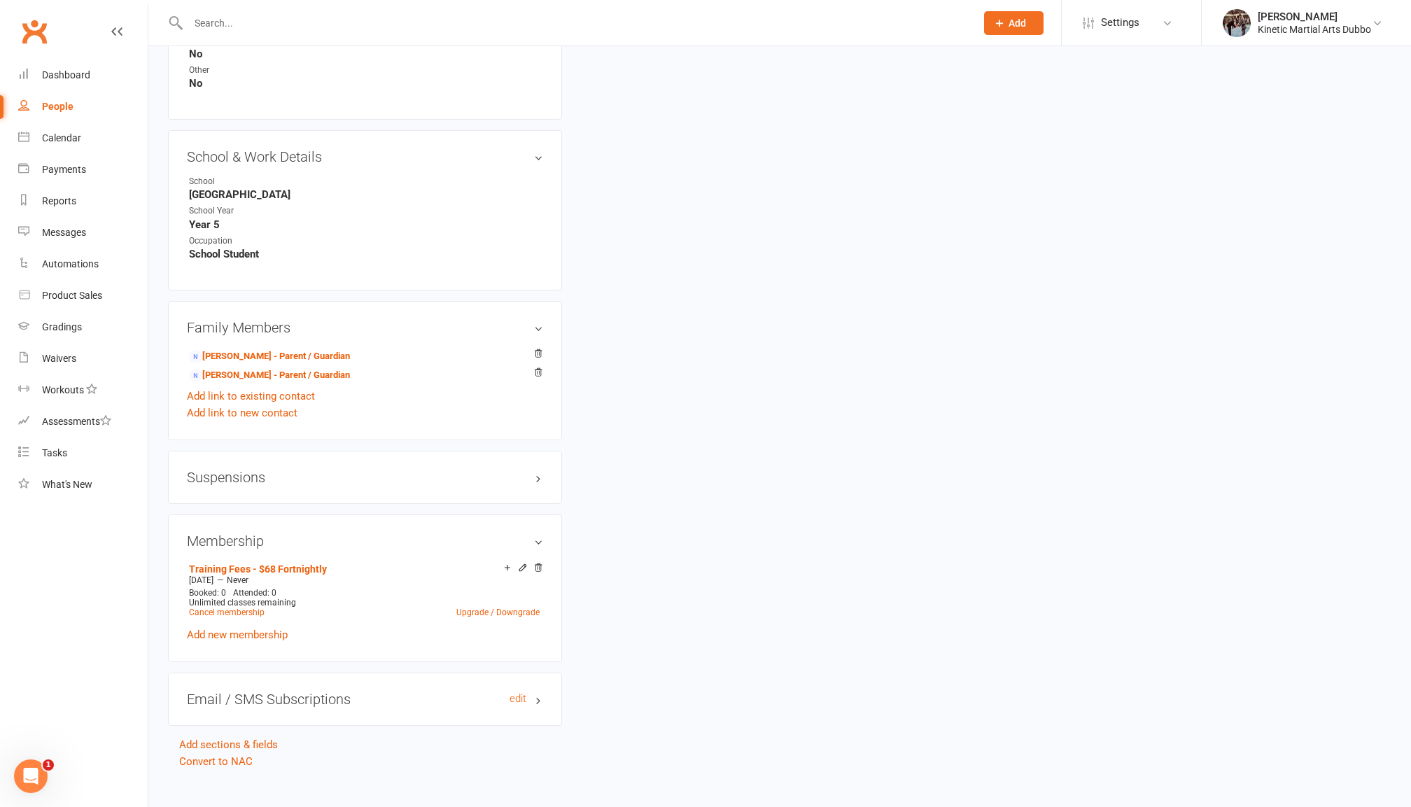
scroll to position [1503, 0]
click at [275, 692] on h3 "Email / SMS Subscriptions edit" at bounding box center [365, 699] width 356 height 15
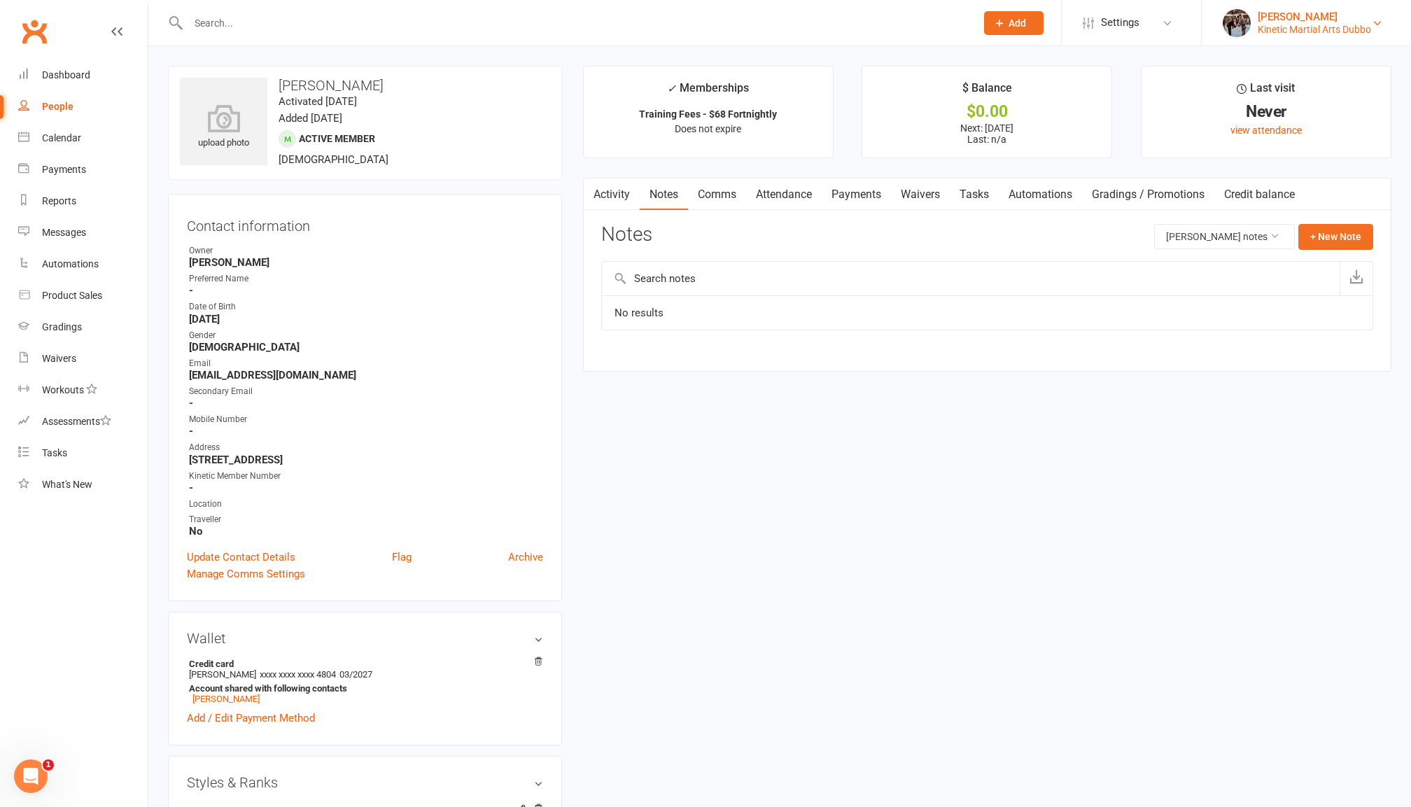
click at [1344, 21] on div "[PERSON_NAME]" at bounding box center [1314, 16] width 113 height 13
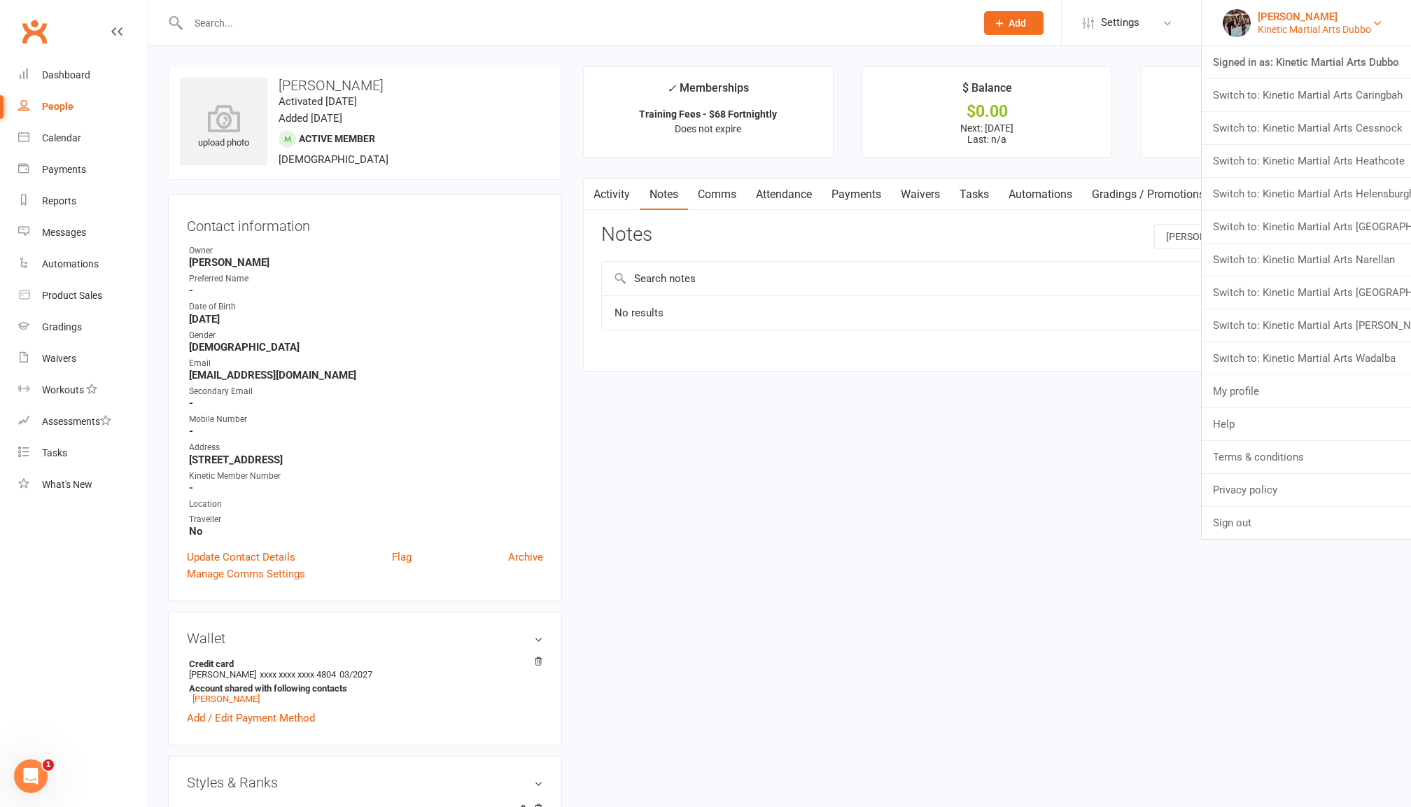
click at [1367, 12] on div "[PERSON_NAME]" at bounding box center [1314, 16] width 113 height 13
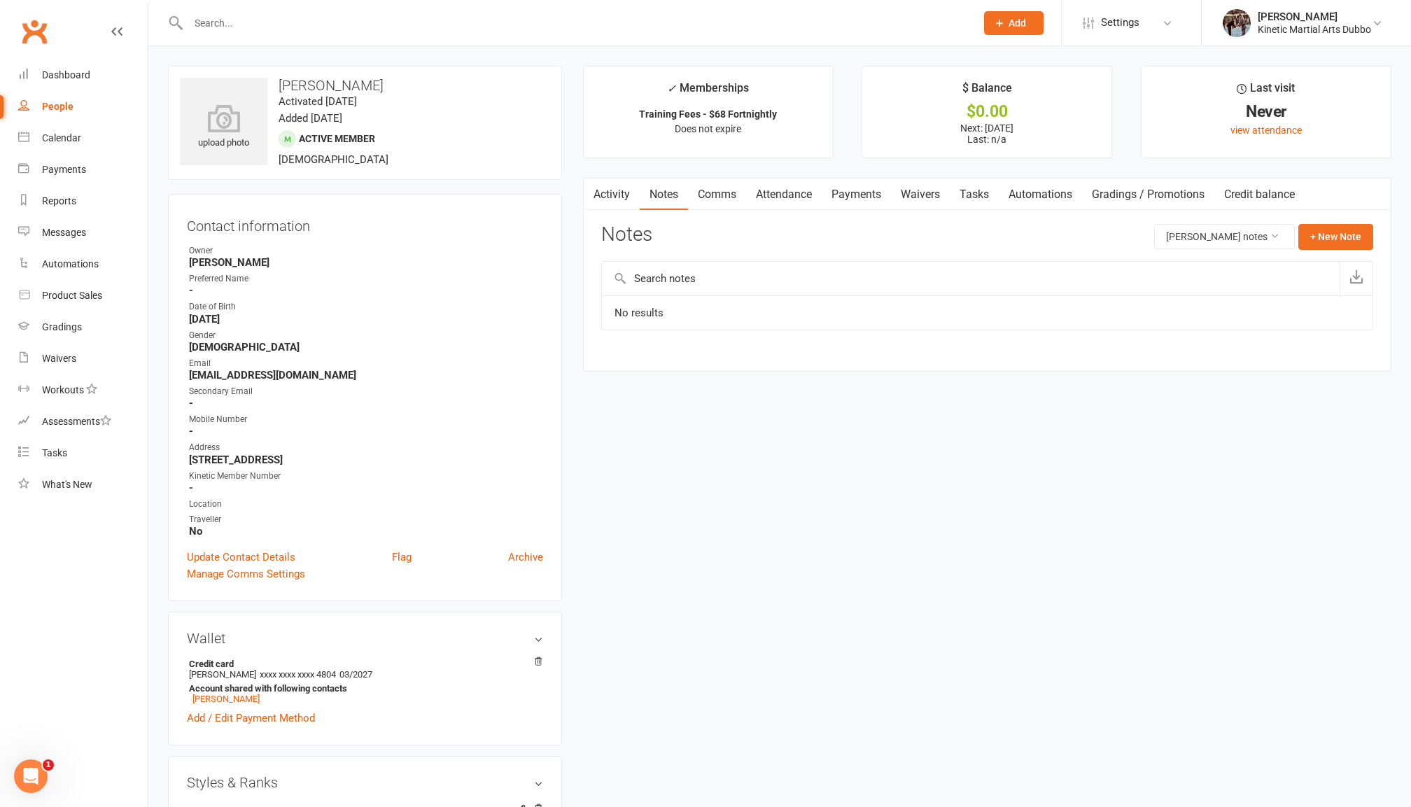
click at [1313, 15] on div "[PERSON_NAME]" at bounding box center [1314, 16] width 113 height 13
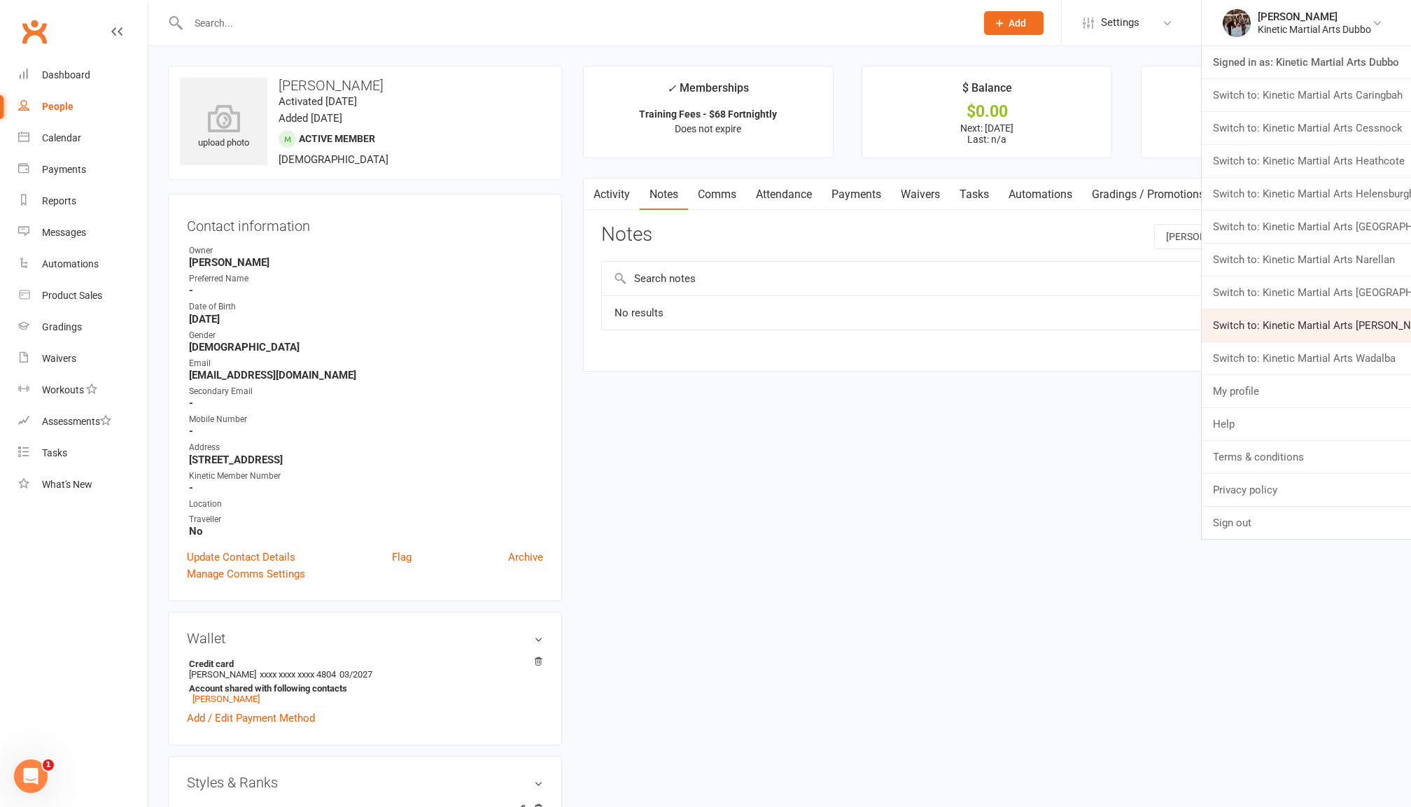
click at [1311, 323] on link "Switch to: Kinetic Martial Arts Sutherland" at bounding box center [1306, 325] width 209 height 32
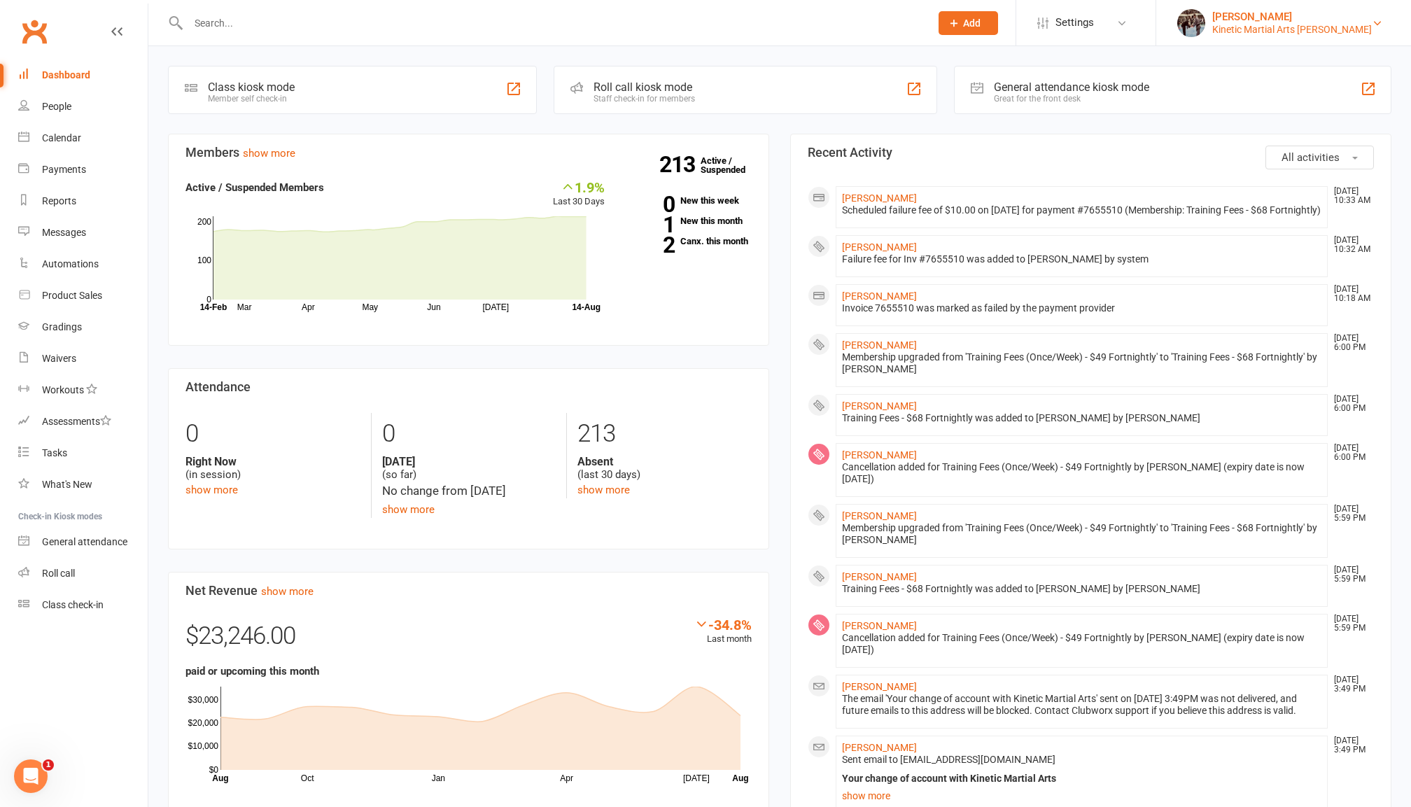
click at [1312, 21] on div "[PERSON_NAME]" at bounding box center [1292, 16] width 160 height 13
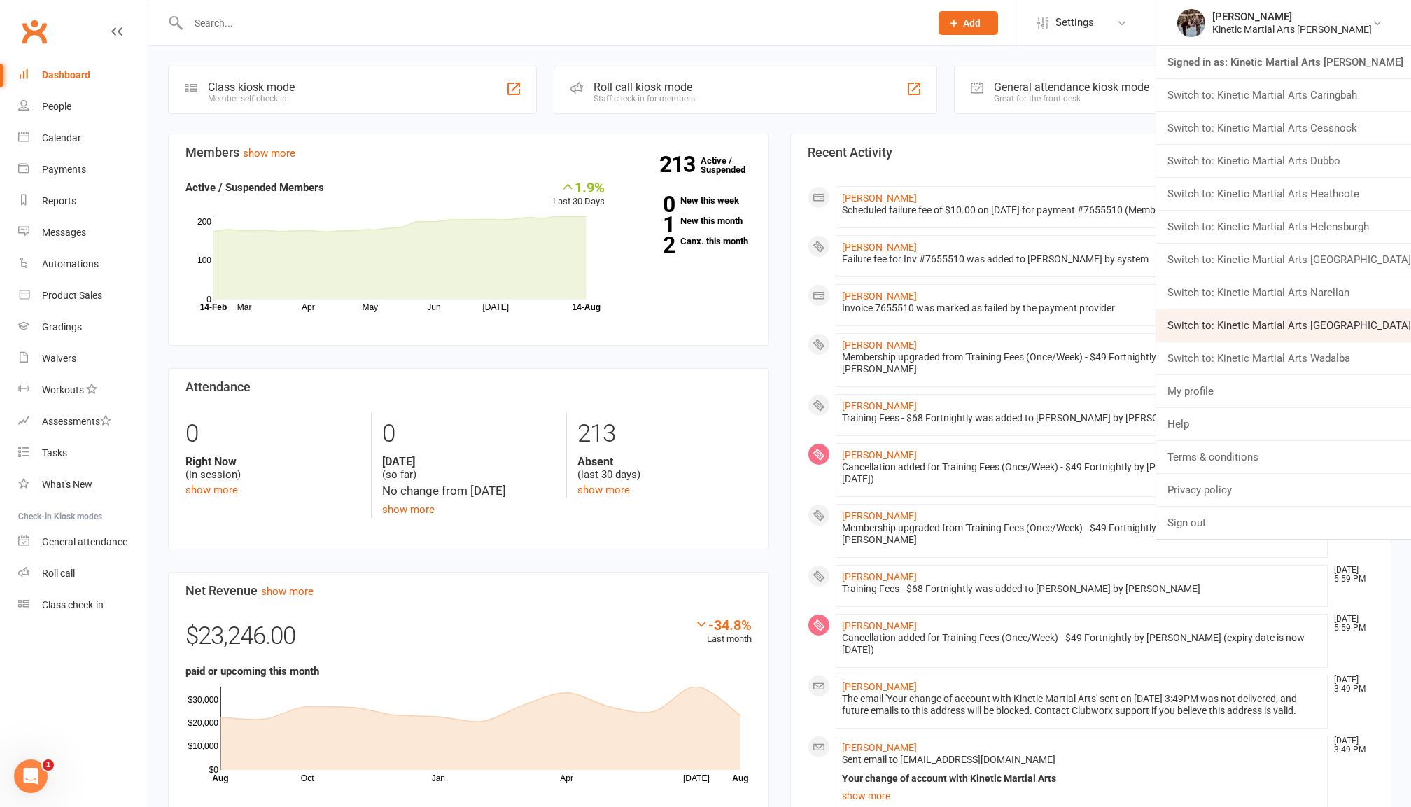
click at [1333, 337] on link "Switch to: Kinetic Martial Arts [GEOGRAPHIC_DATA]" at bounding box center [1283, 325] width 255 height 32
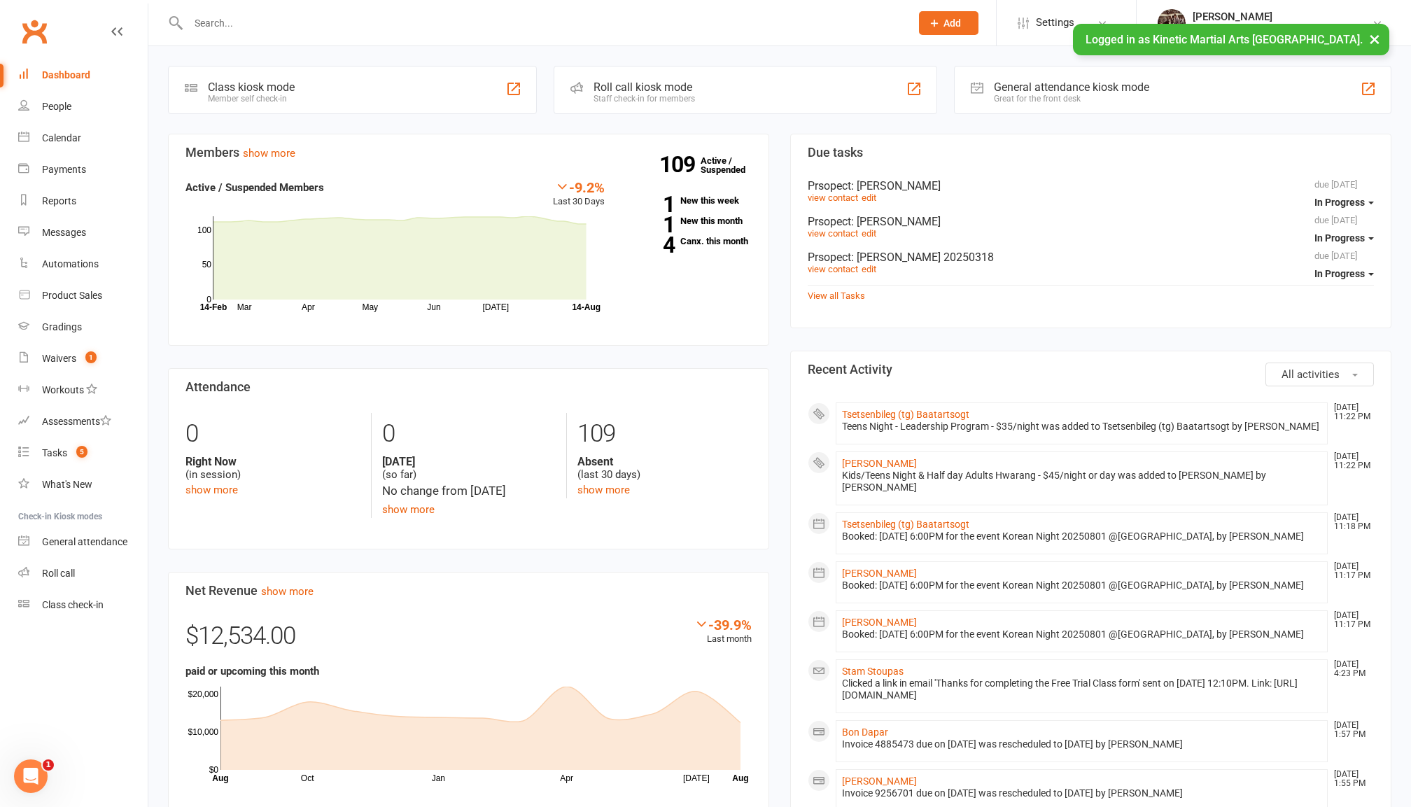
click at [1369, 39] on button "×" at bounding box center [1374, 39] width 25 height 30
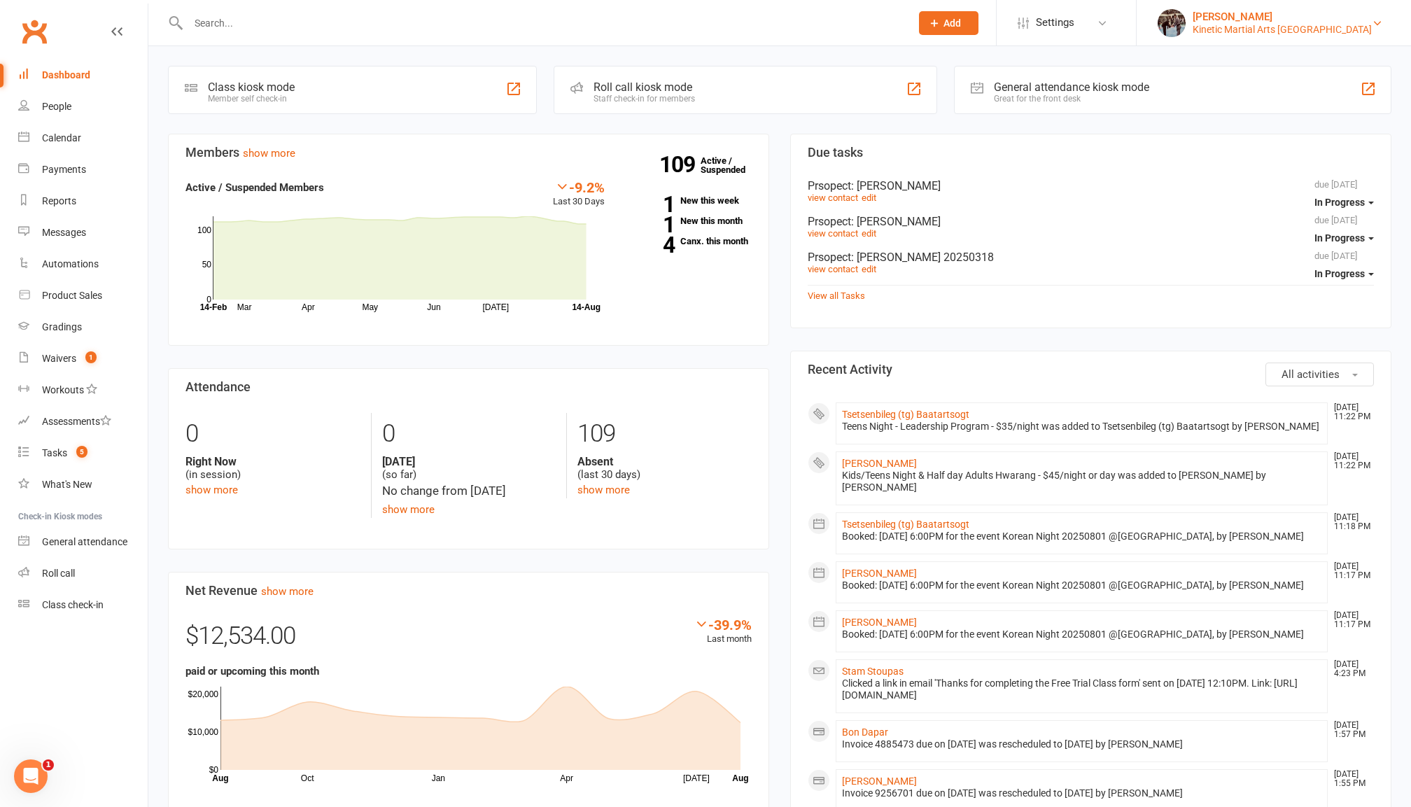
click at [1300, 20] on div "[PERSON_NAME]" at bounding box center [1282, 16] width 179 height 13
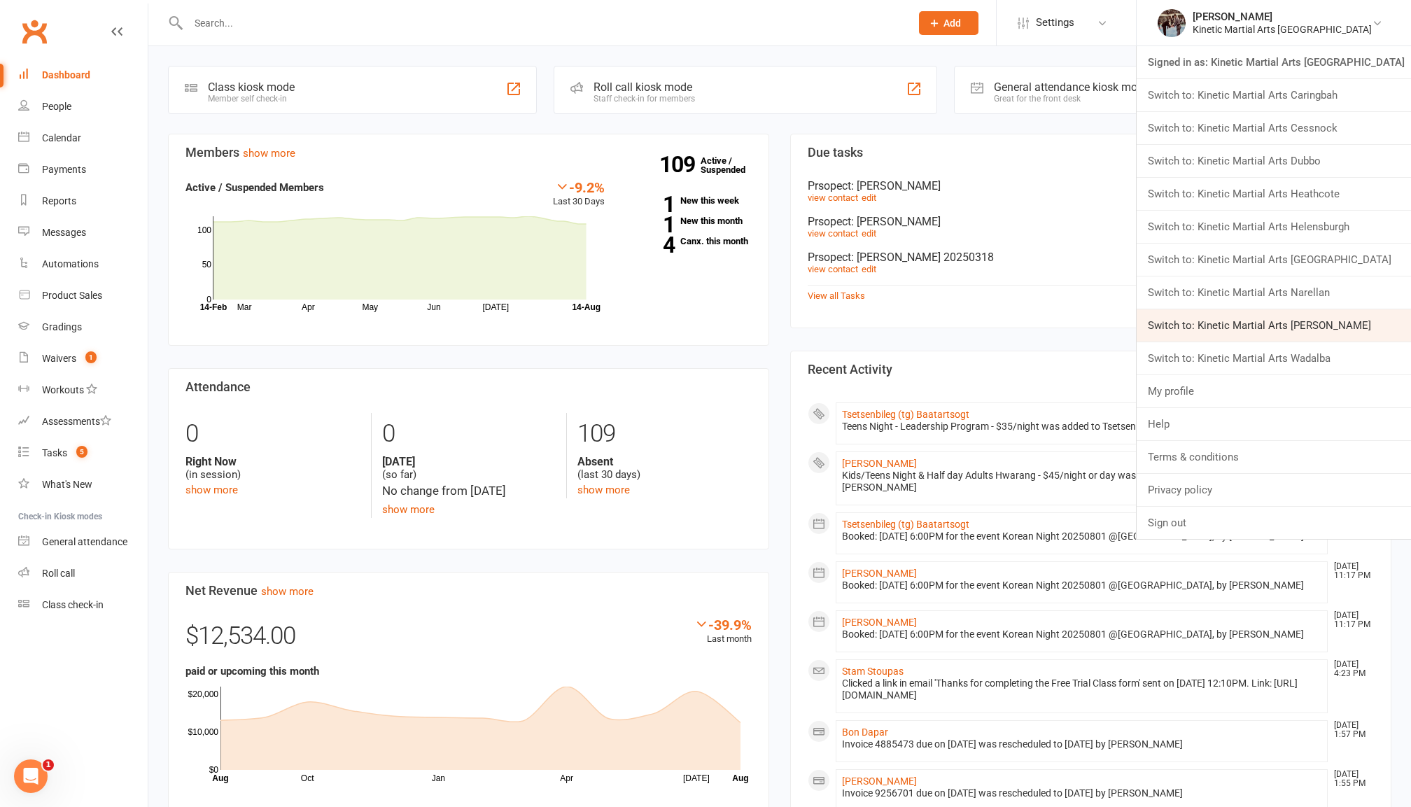
click at [1302, 316] on link "Switch to: Kinetic Martial Arts [PERSON_NAME]" at bounding box center [1274, 325] width 274 height 32
